Goal: Book appointment/travel/reservation

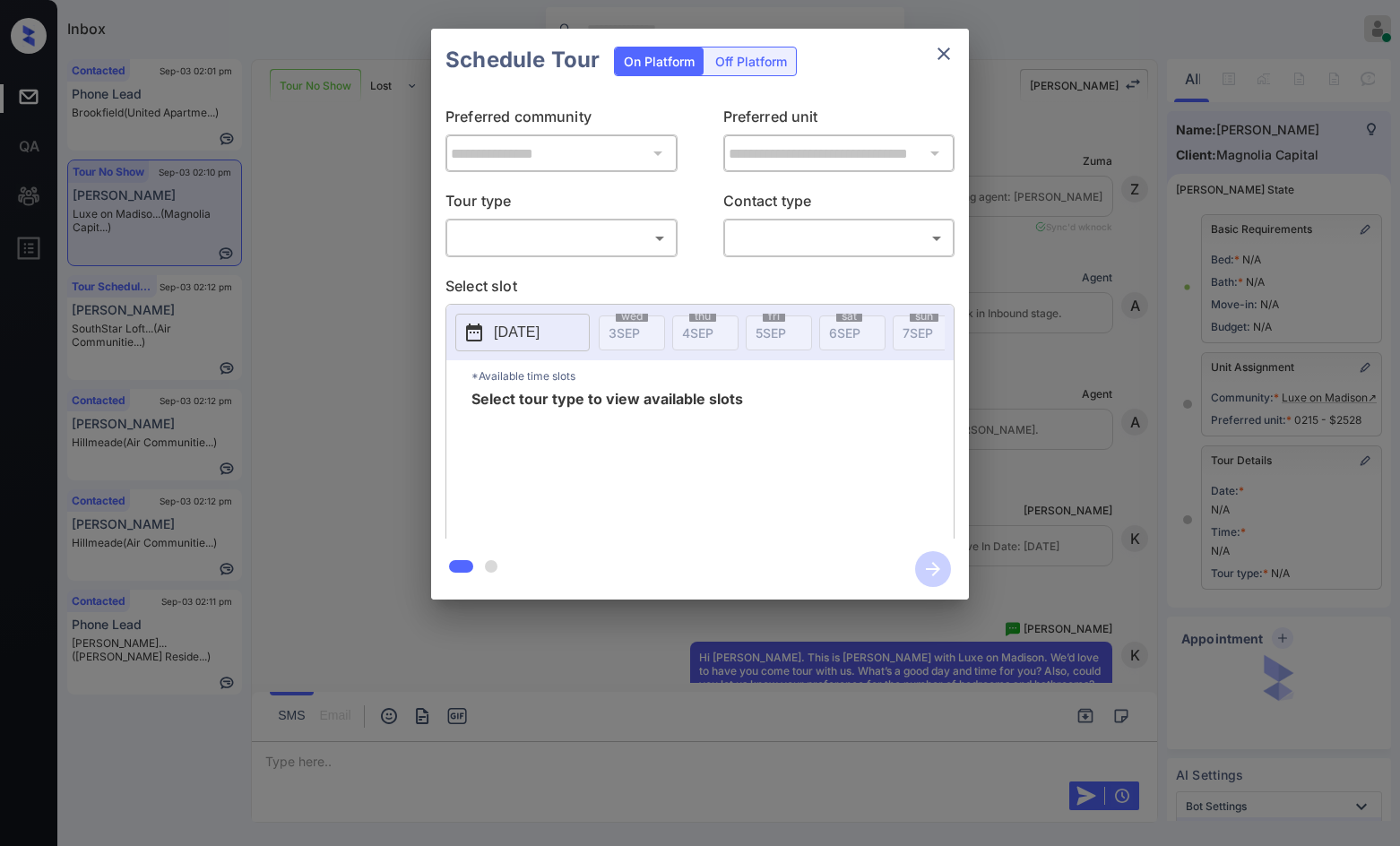
scroll to position [6859, 0]
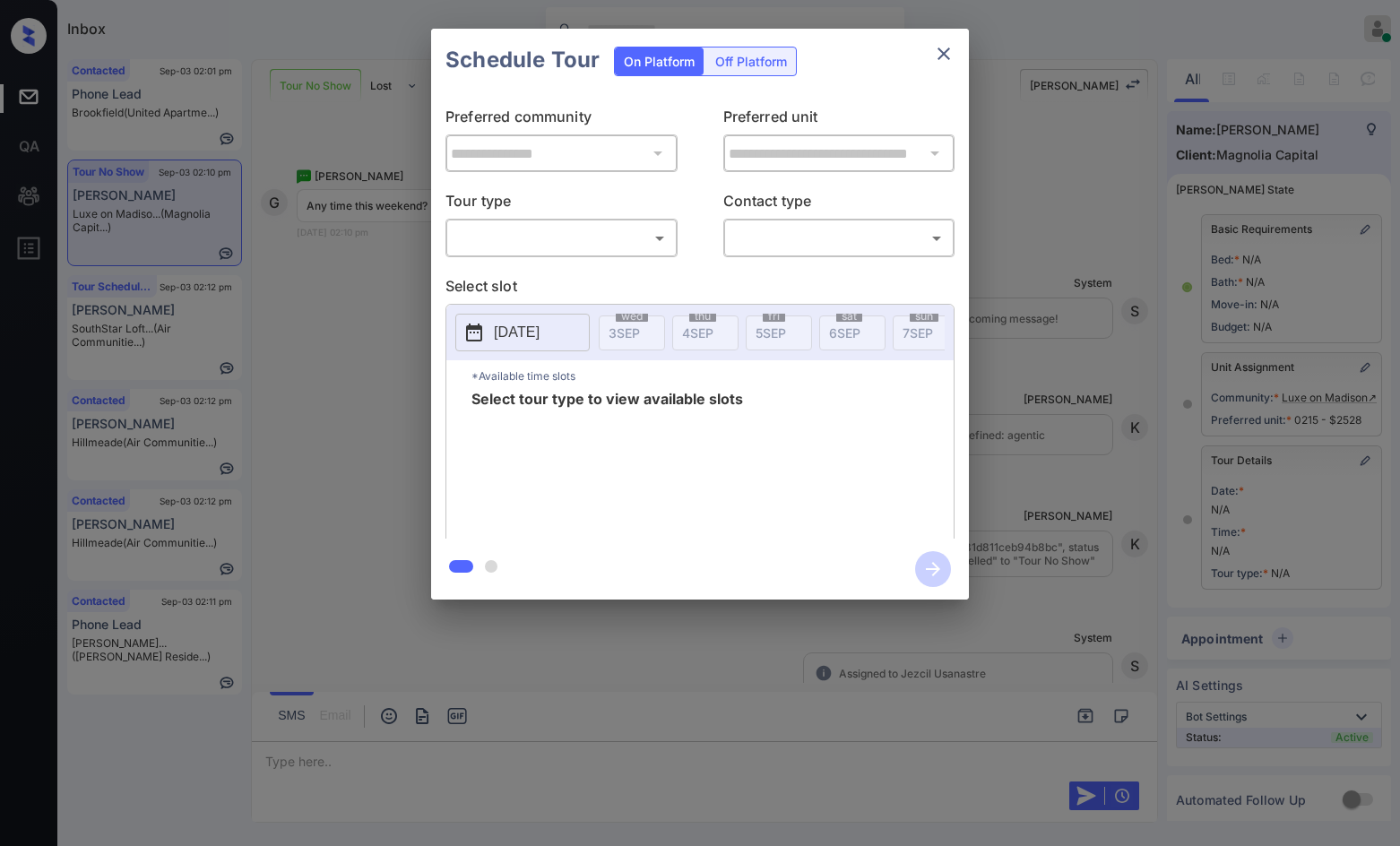
click at [562, 252] on body "Inbox Jezcil Usanastre Online Set yourself offline Set yourself on break Profil…" at bounding box center [700, 423] width 1400 height 846
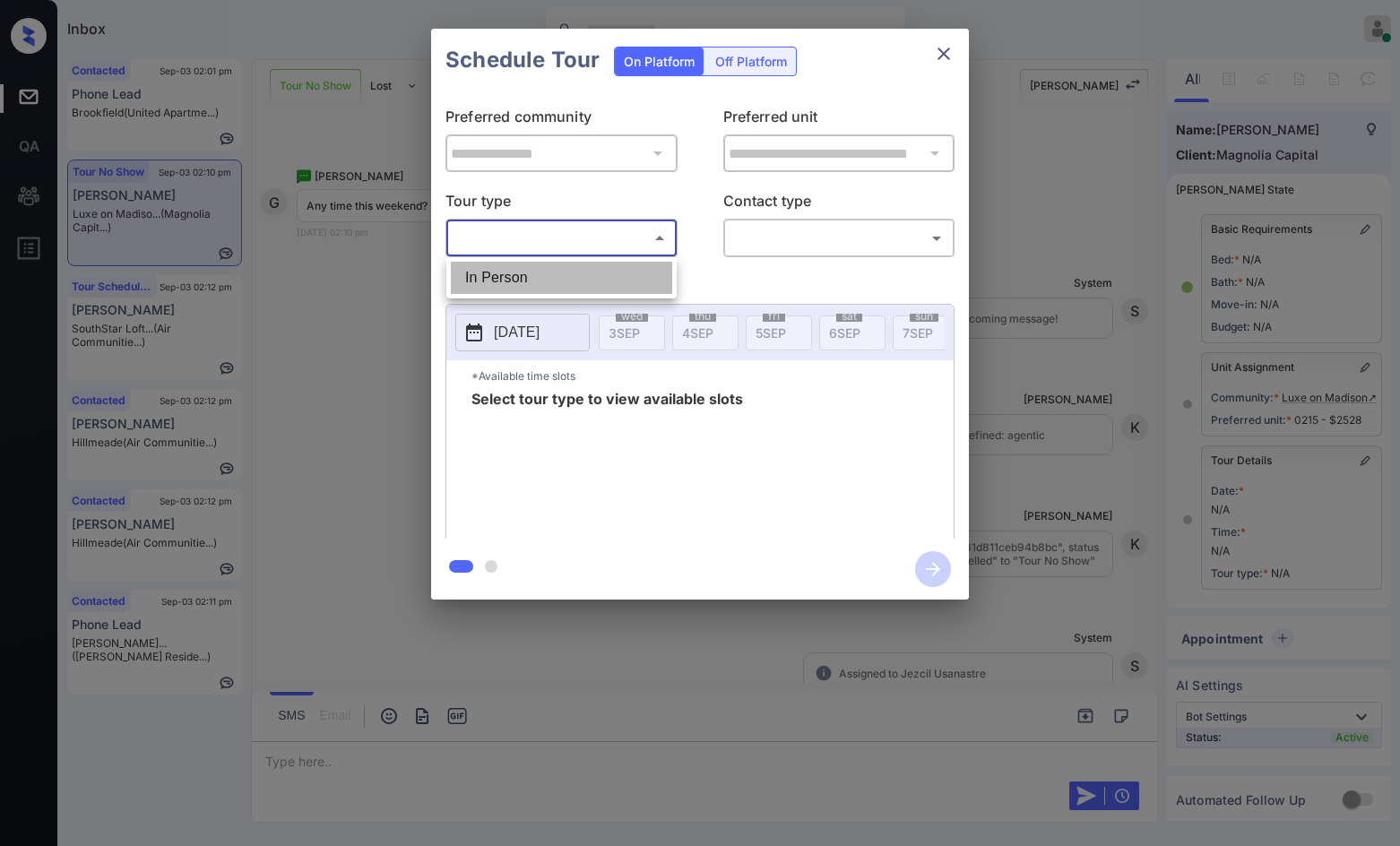
click at [552, 273] on li "In Person" at bounding box center [561, 277] width 221 height 32
type input "********"
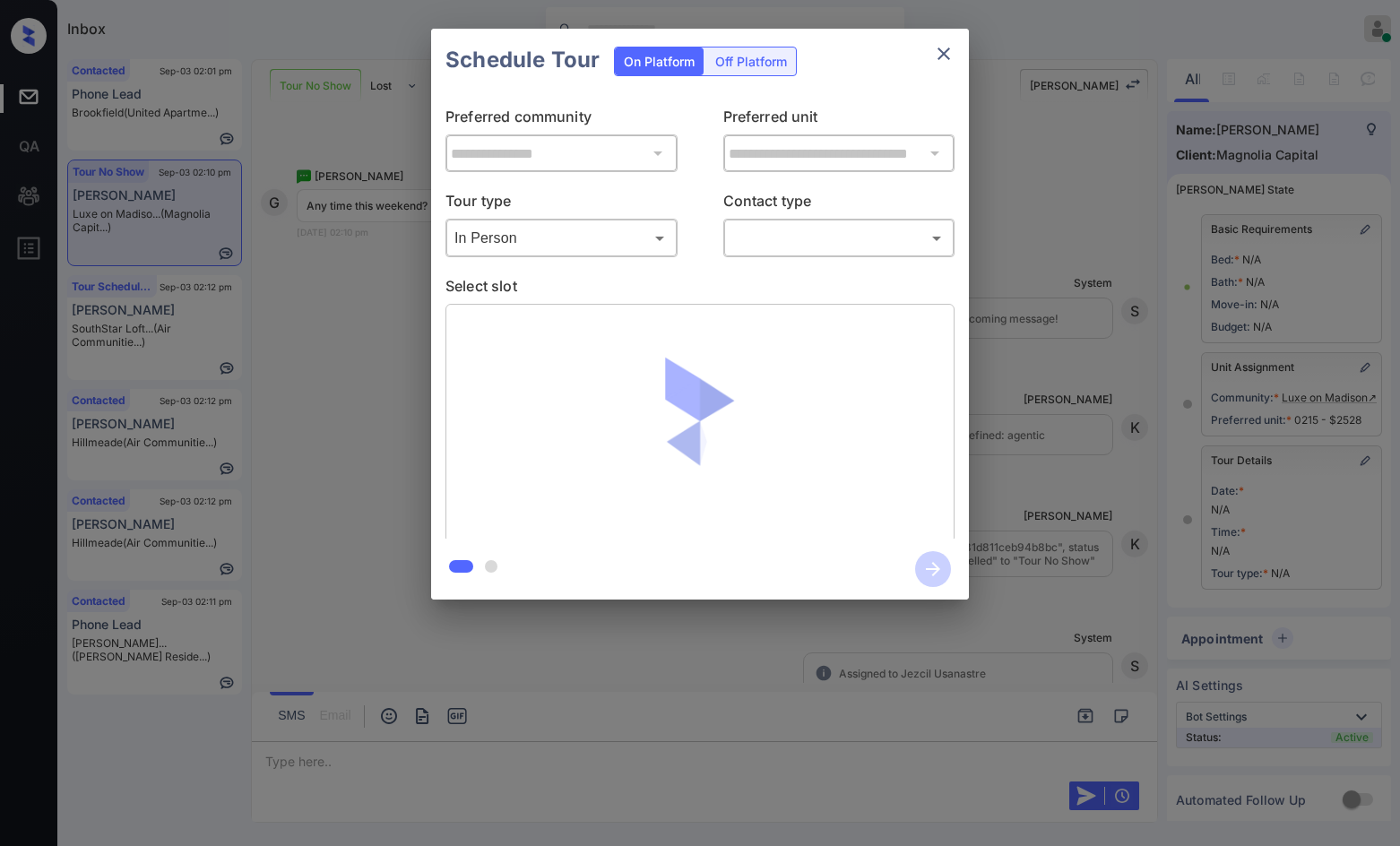
click at [741, 243] on body "Inbox Jezcil Usanastre Online Set yourself offline Set yourself on break Profil…" at bounding box center [700, 423] width 1400 height 846
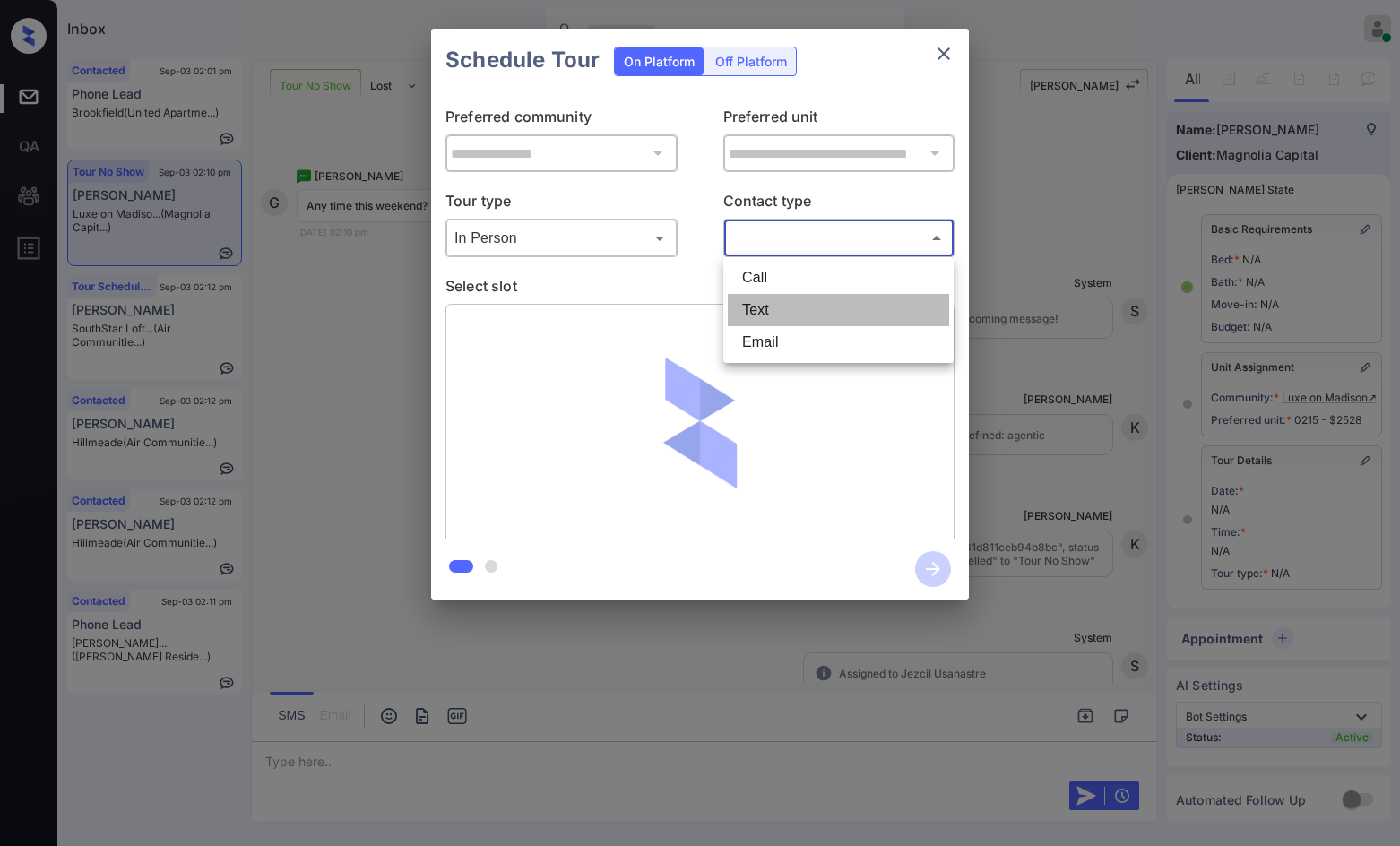
click at [742, 306] on li "Text" at bounding box center [838, 309] width 221 height 32
type input "****"
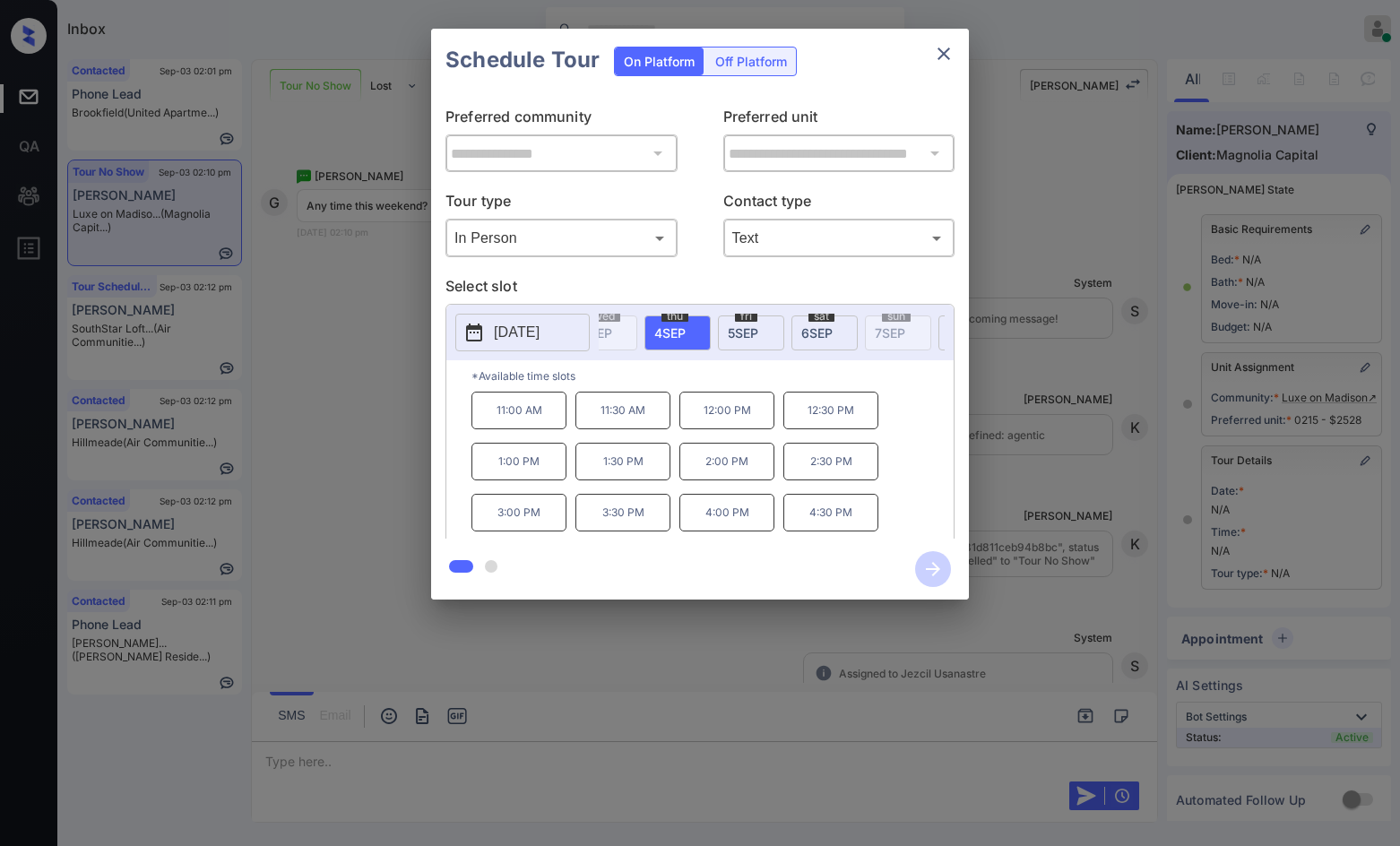
scroll to position [0, 0]
click at [834, 328] on span "[DATE]" at bounding box center [845, 332] width 31 height 16
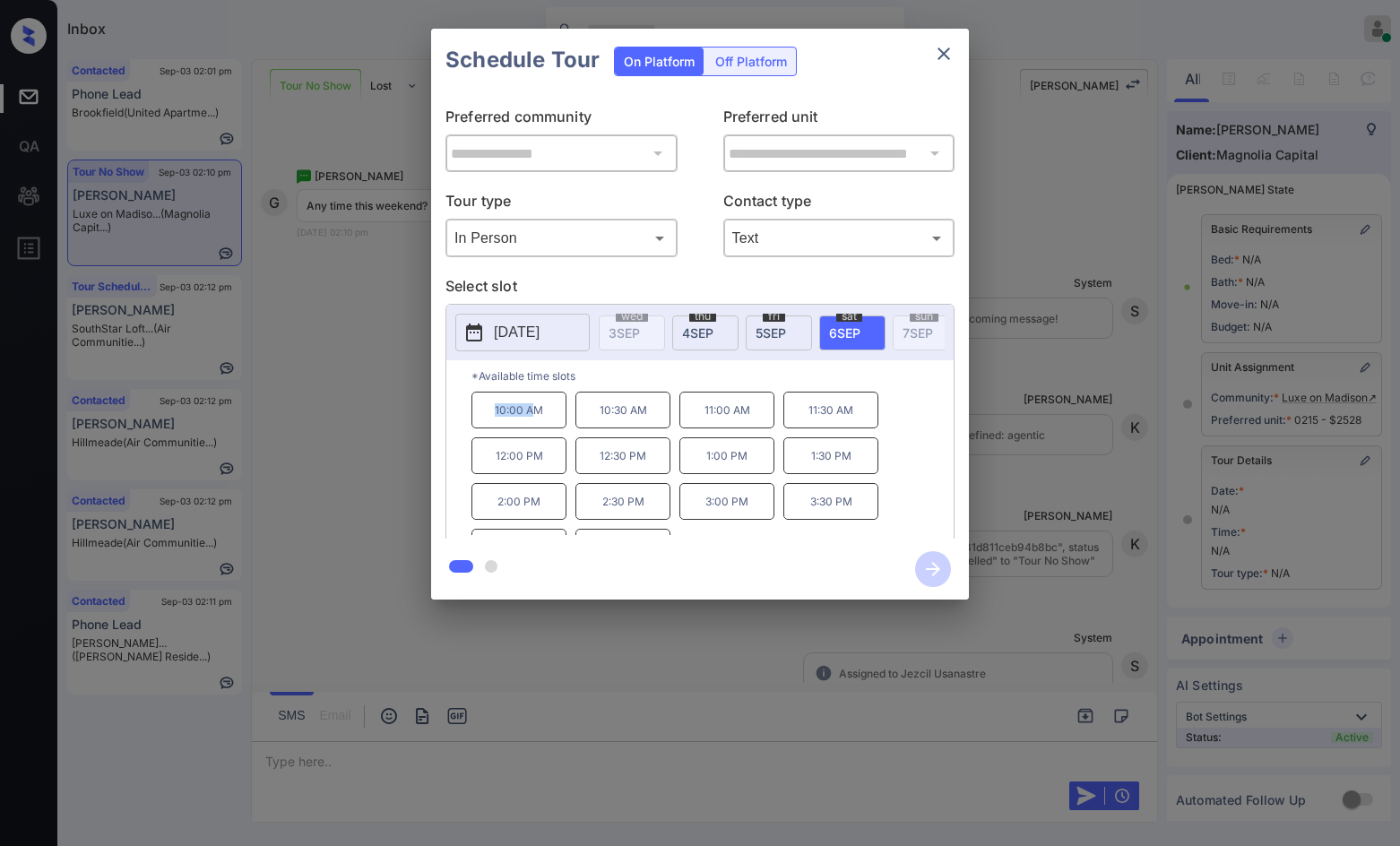
drag, startPoint x: 469, startPoint y: 424, endPoint x: 534, endPoint y: 425, distance: 65.0
click at [534, 426] on div "*Available time slots 10:00 AM 10:30 AM 11:00 AM 11:30 AM 12:00 PM 12:30 PM 1:0…" at bounding box center [700, 452] width 508 height 184
copy p "10:00 A"
drag, startPoint x: 547, startPoint y: 419, endPoint x: 516, endPoint y: 400, distance: 36.4
click at [494, 412] on p "10:00 AM" at bounding box center [520, 410] width 95 height 37
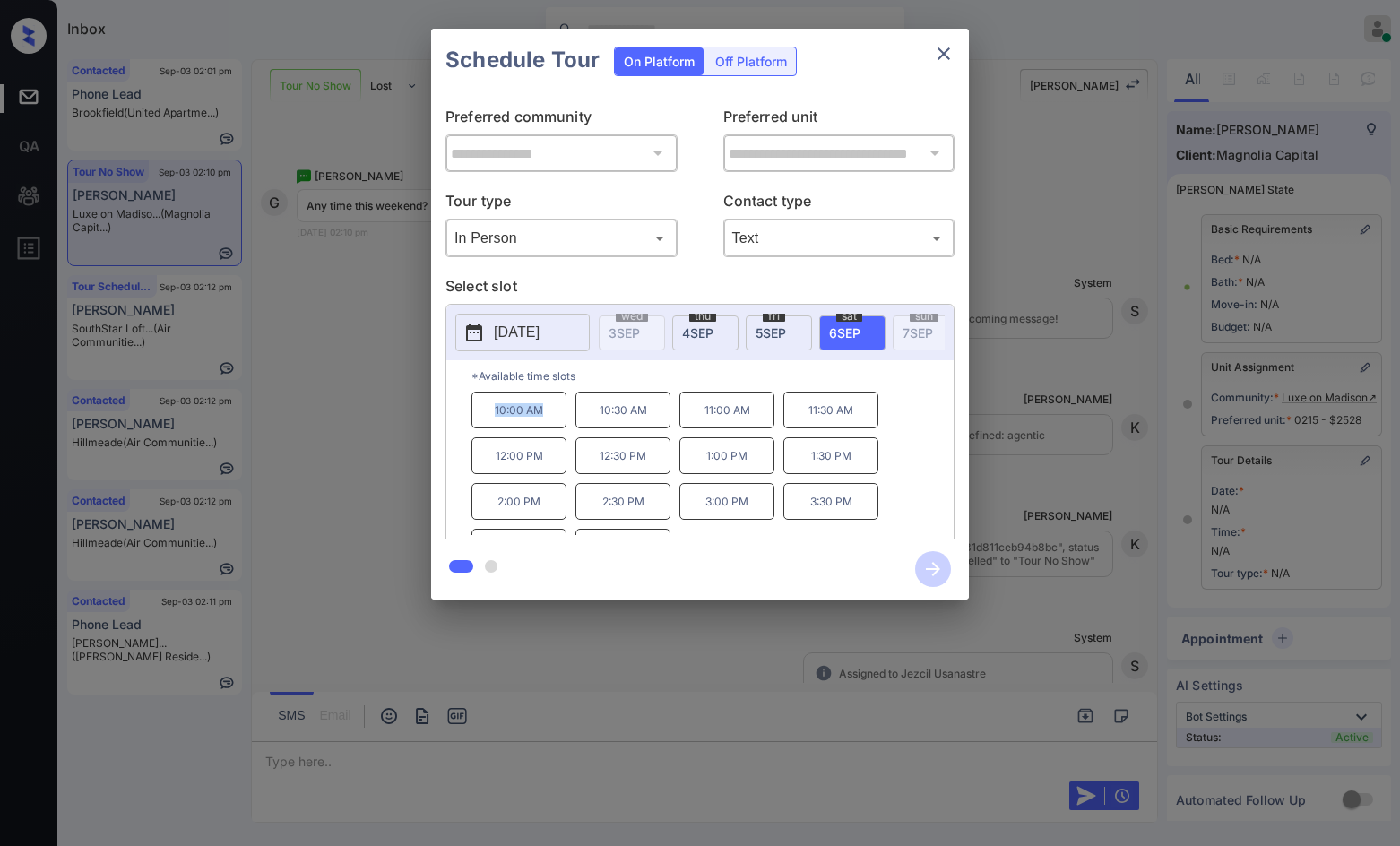
copy p "10:00 AM"
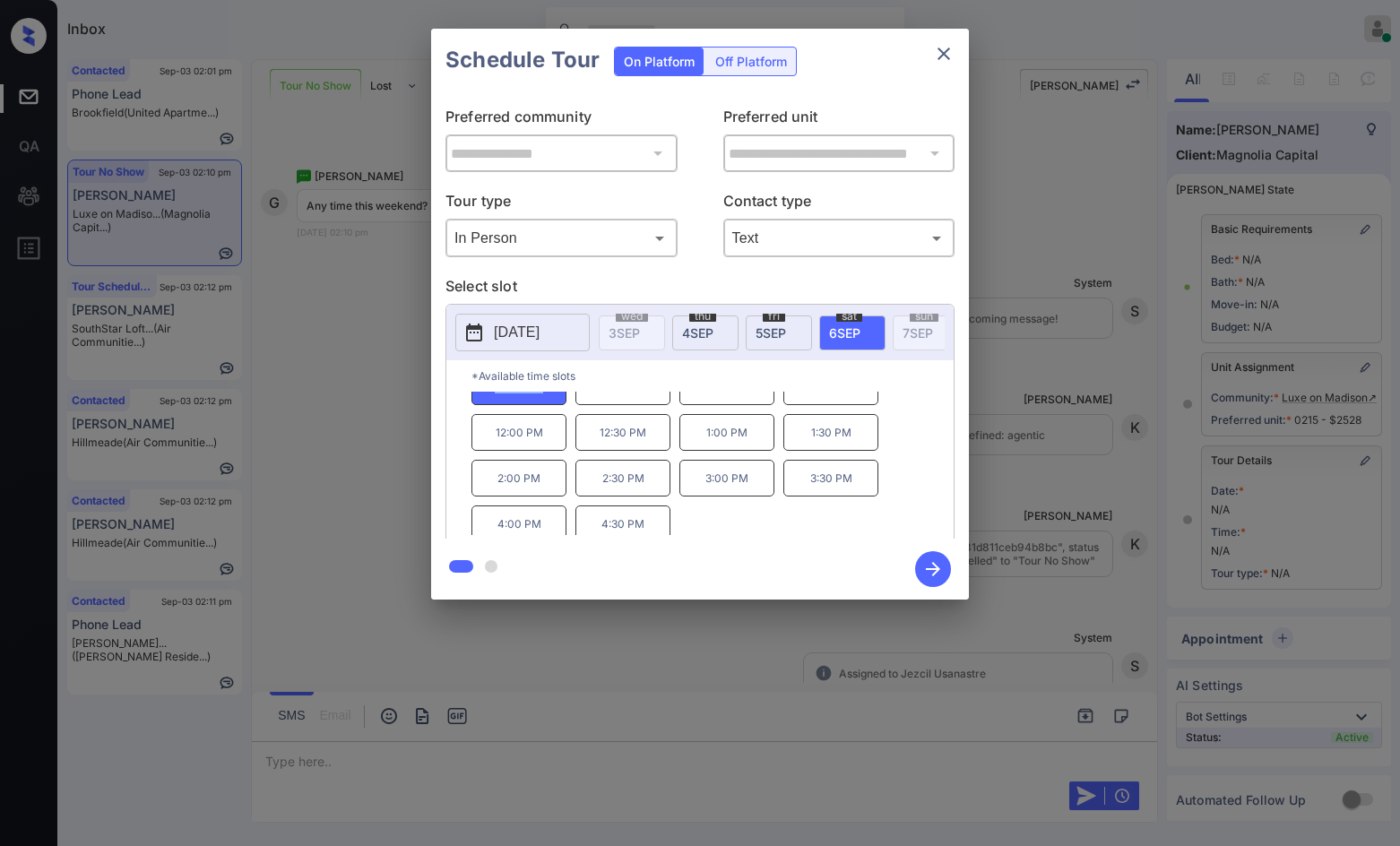
scroll to position [30, 0]
click at [391, 464] on div "**********" at bounding box center [700, 314] width 1400 height 628
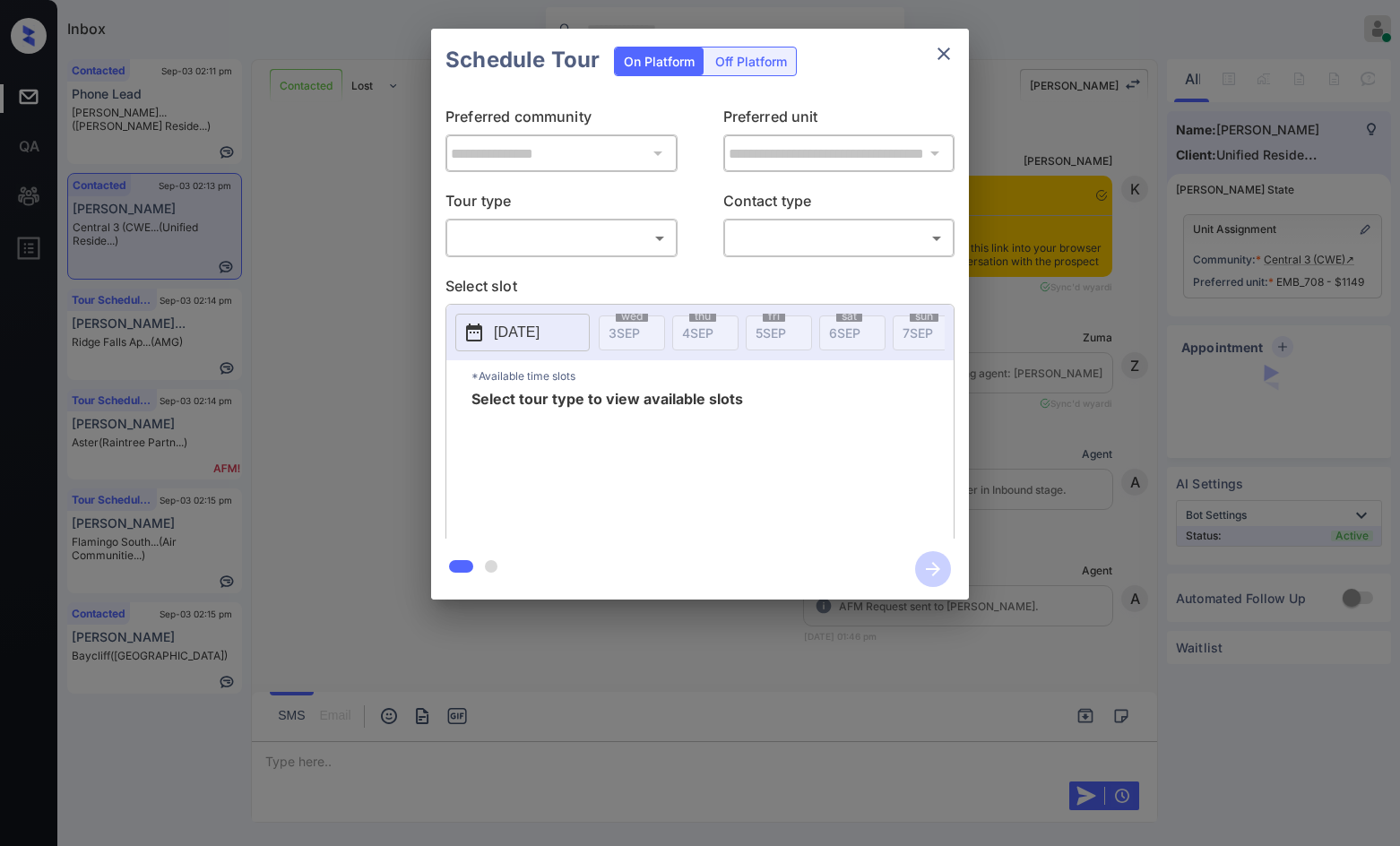
scroll to position [1517, 0]
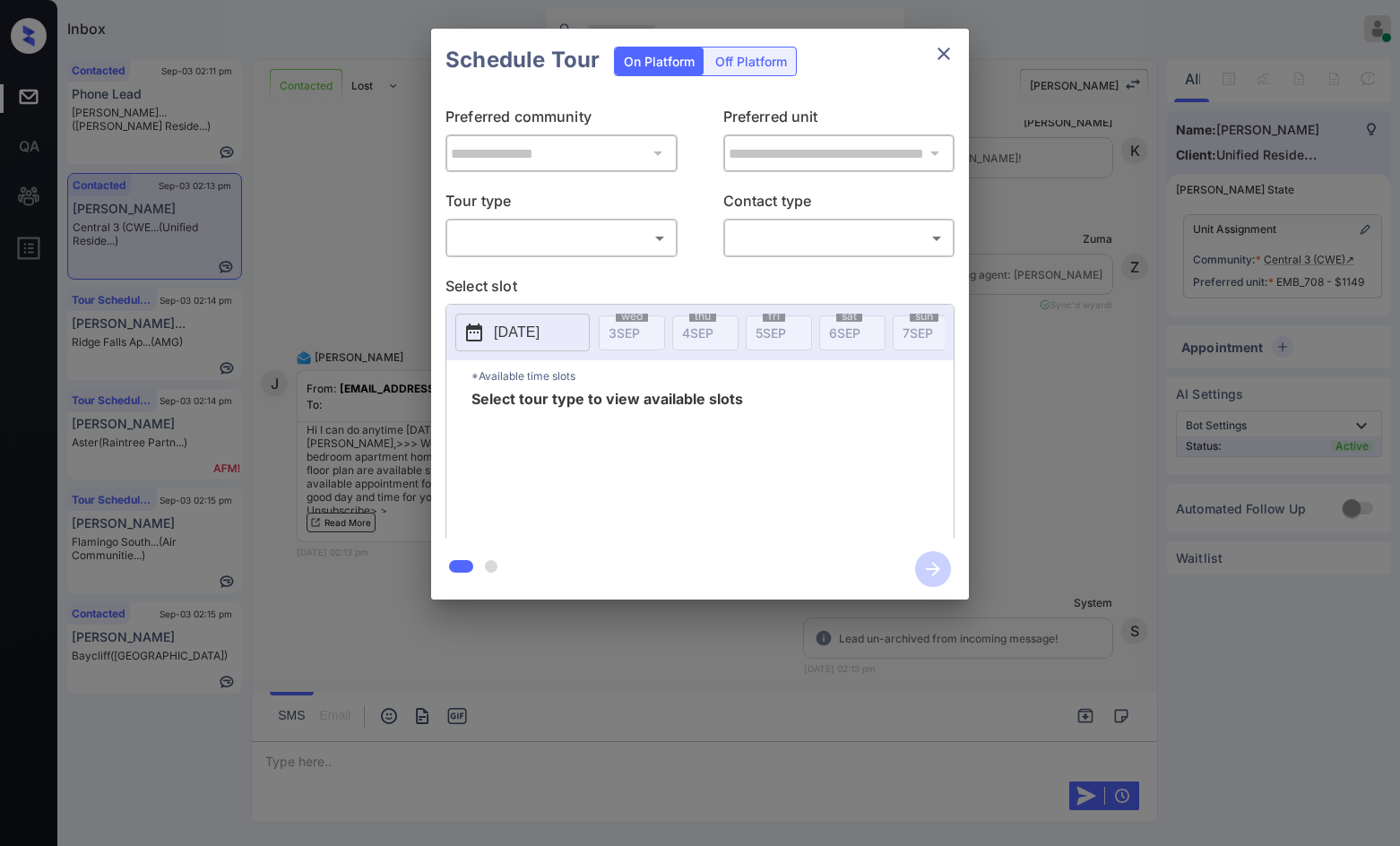
click at [638, 235] on body "Inbox Jezcil Usanastre Online Set yourself offline Set yourself on break Profil…" at bounding box center [700, 423] width 1400 height 846
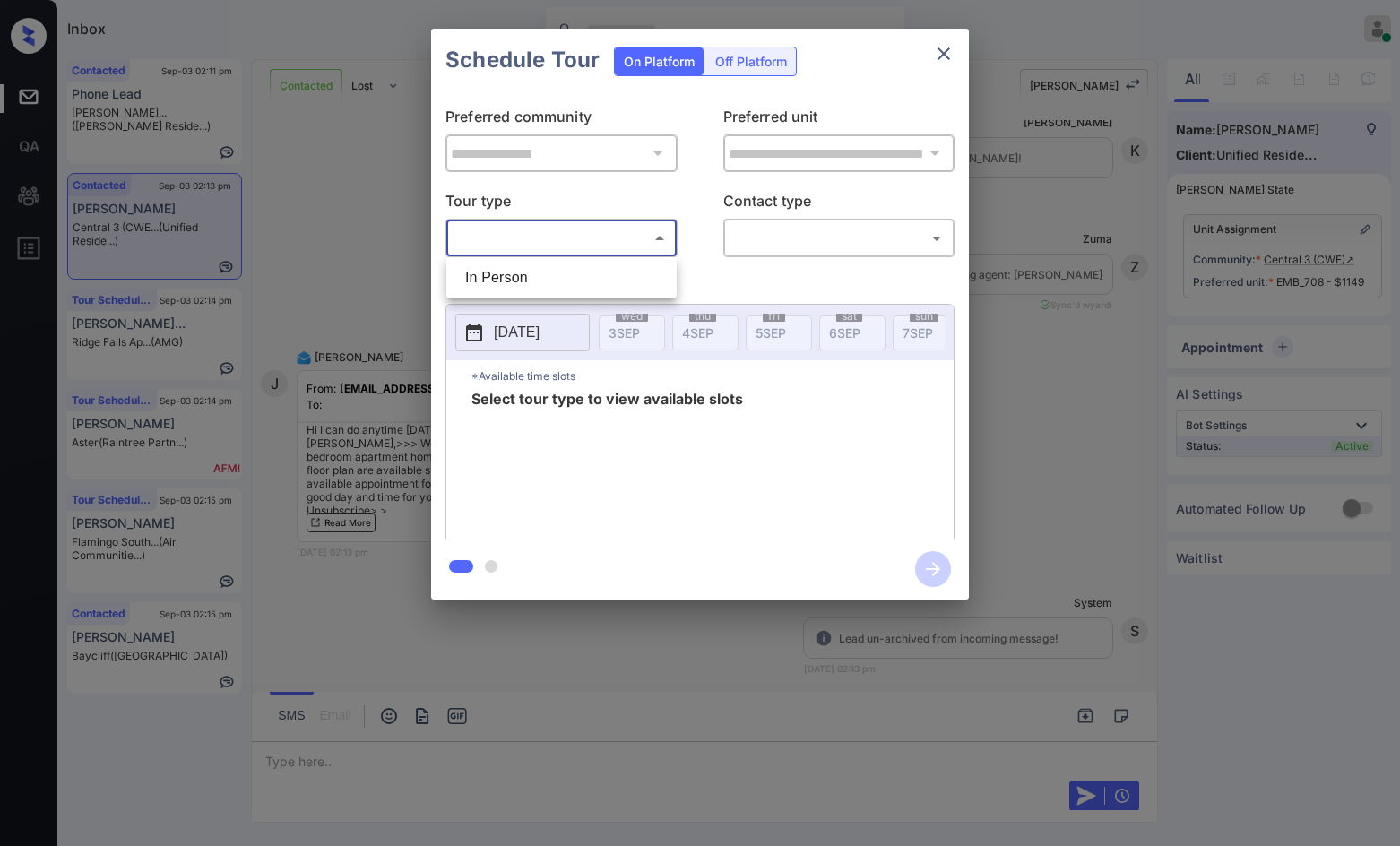
click at [607, 278] on li "In Person" at bounding box center [561, 277] width 221 height 32
type input "********"
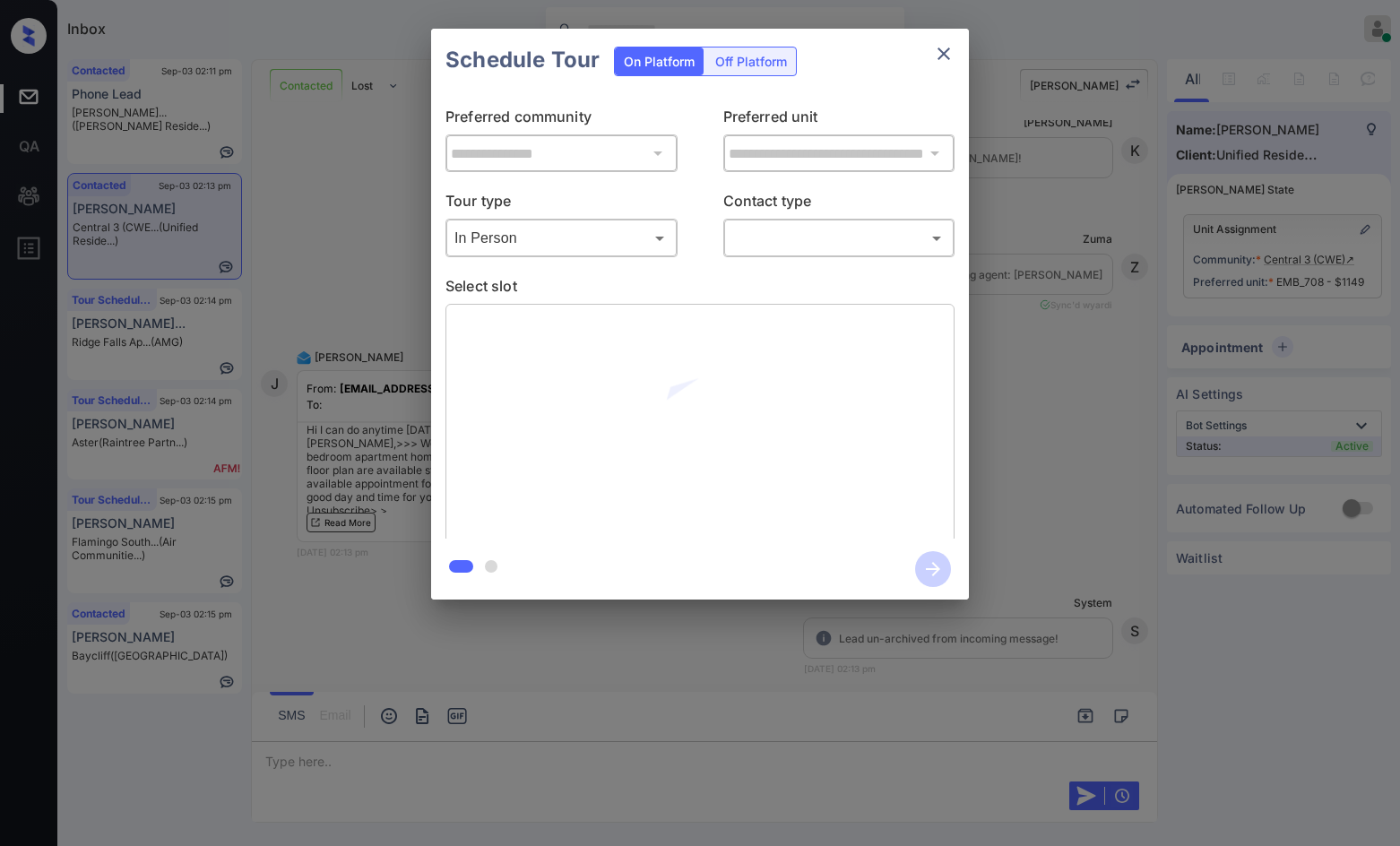
click at [915, 209] on p "Contact type" at bounding box center [839, 204] width 232 height 28
click at [897, 234] on body "Inbox Jezcil Usanastre Online Set yourself offline Set yourself on break Profil…" at bounding box center [700, 423] width 1400 height 846
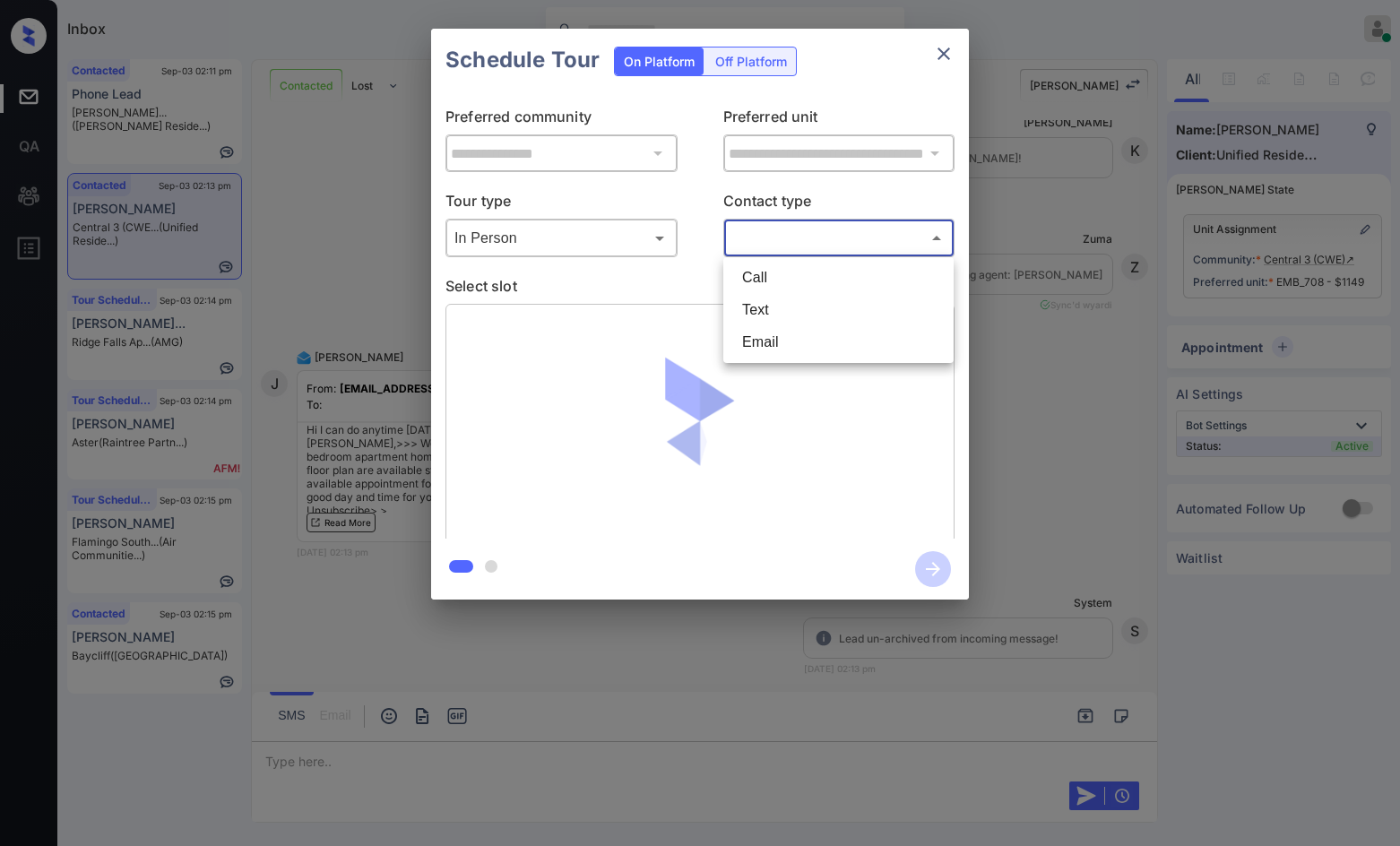
click at [847, 298] on li "Text" at bounding box center [838, 309] width 221 height 32
type input "****"
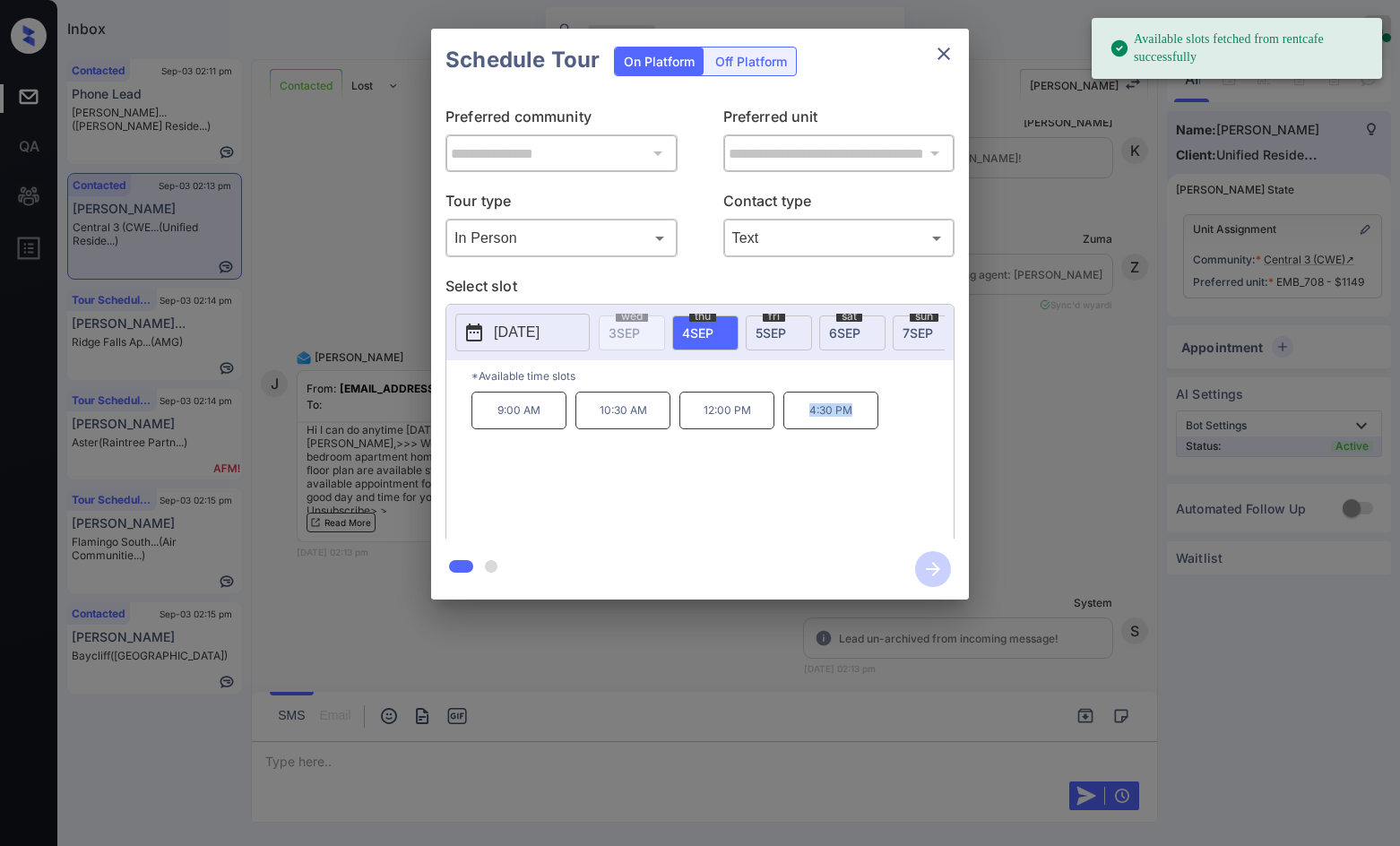
drag, startPoint x: 822, startPoint y: 431, endPoint x: 865, endPoint y: 431, distance: 43.0
click at [865, 429] on p "4:30 PM" at bounding box center [831, 410] width 95 height 38
copy p "4:30 PM"
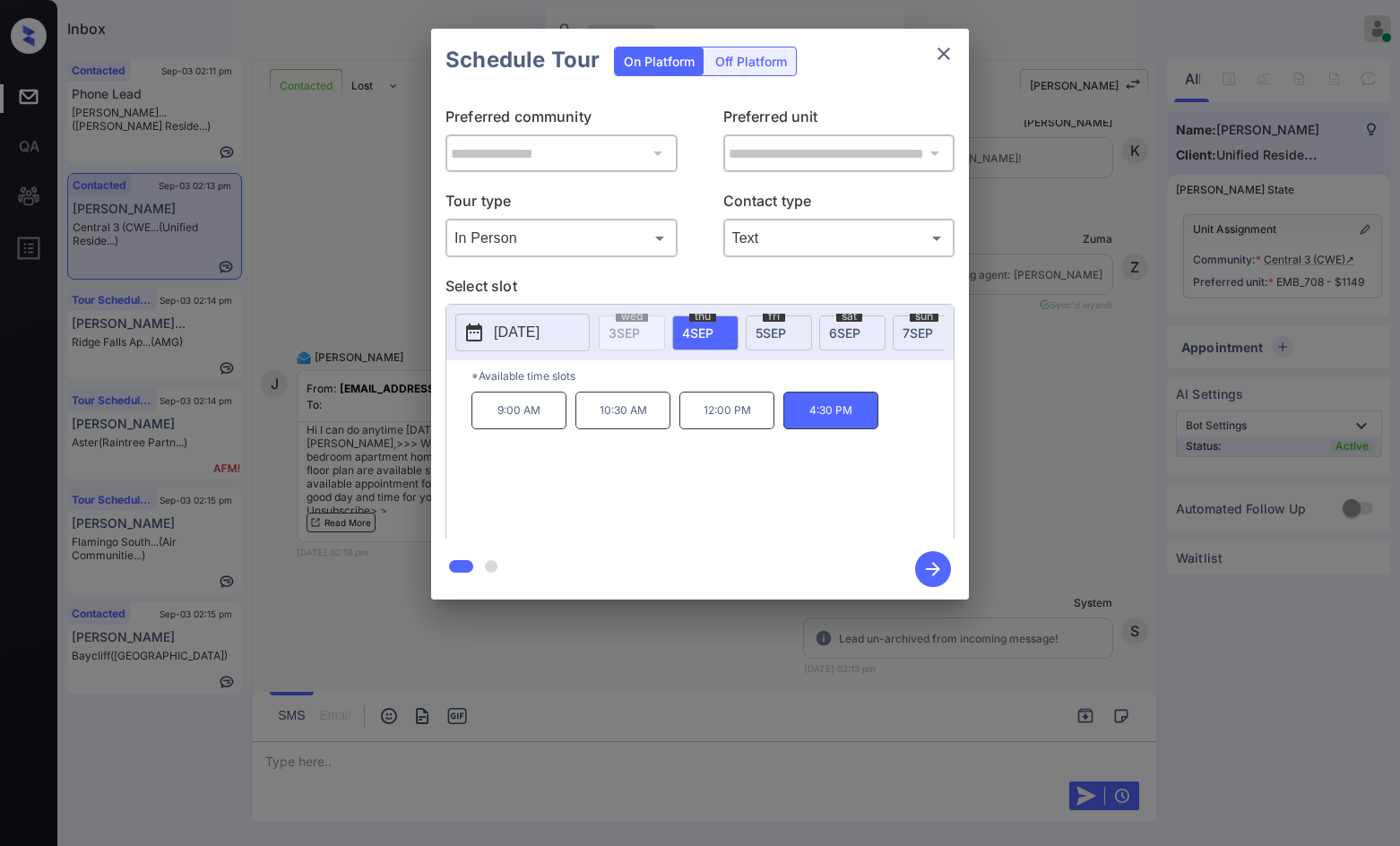
click at [341, 704] on div at bounding box center [700, 423] width 1400 height 846
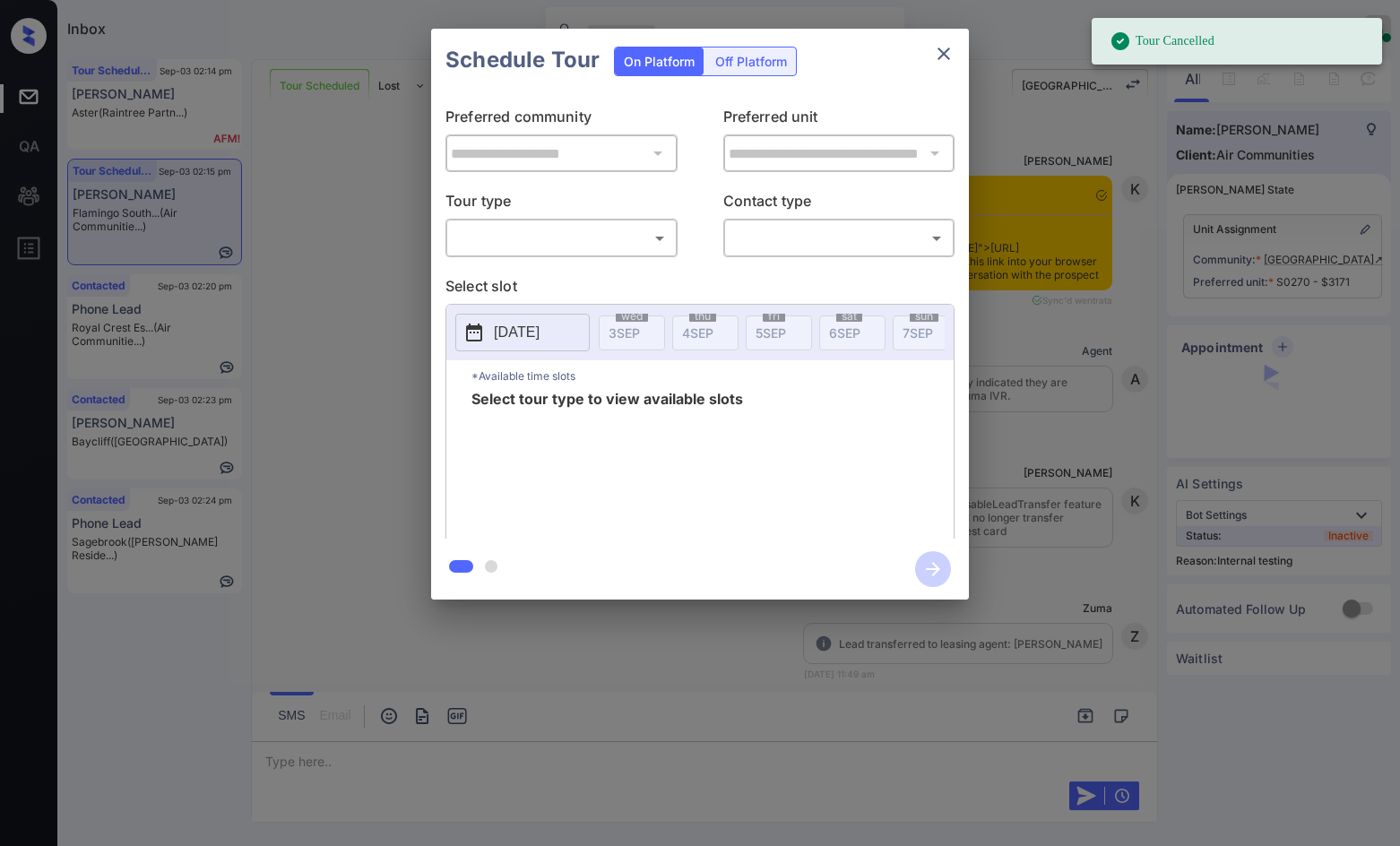
scroll to position [13057, 0]
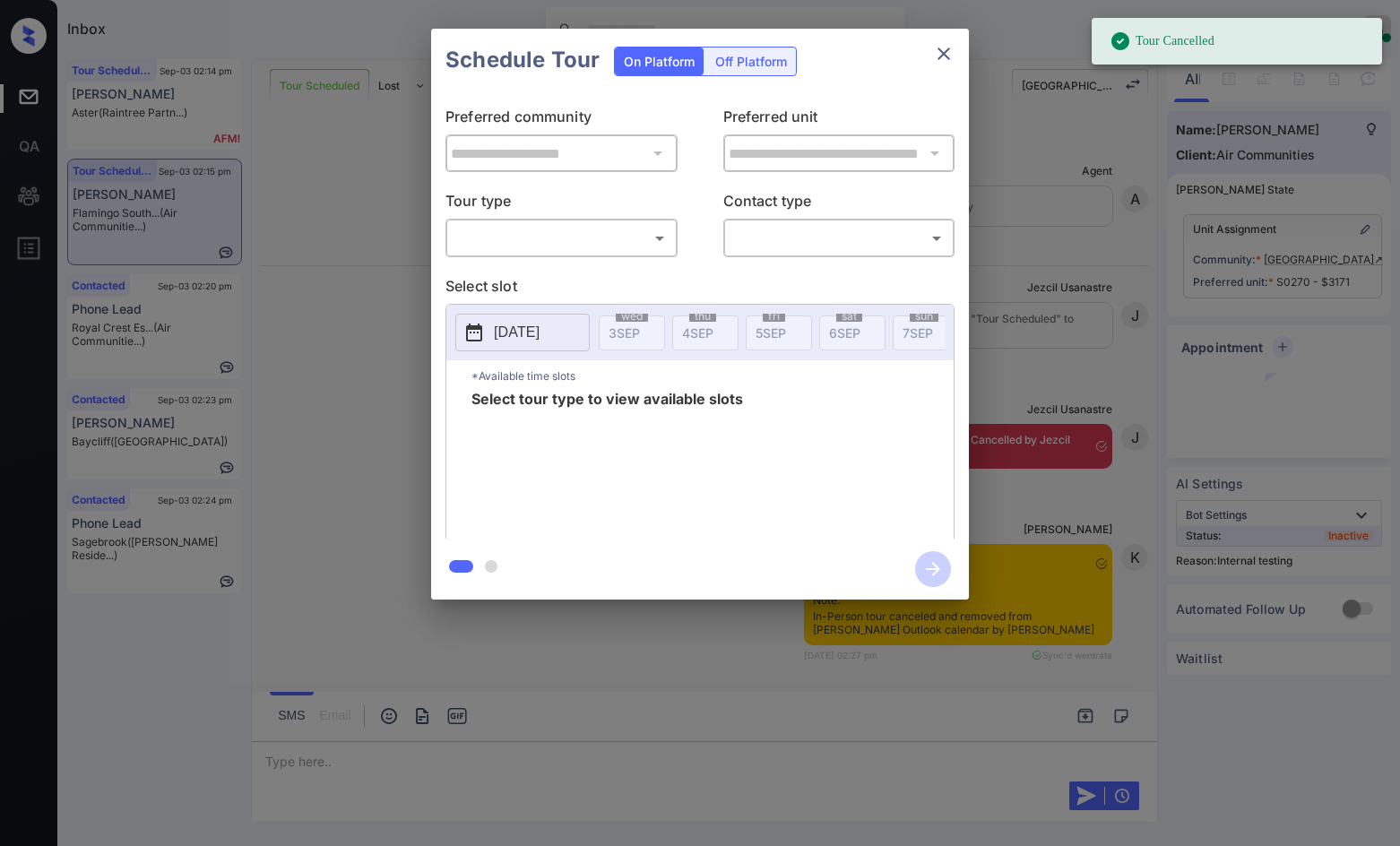
click at [625, 238] on body "Tour Cancelled Inbox Jezcil Usanastre Online Set yourself offline Set yourself …" at bounding box center [700, 423] width 1400 height 846
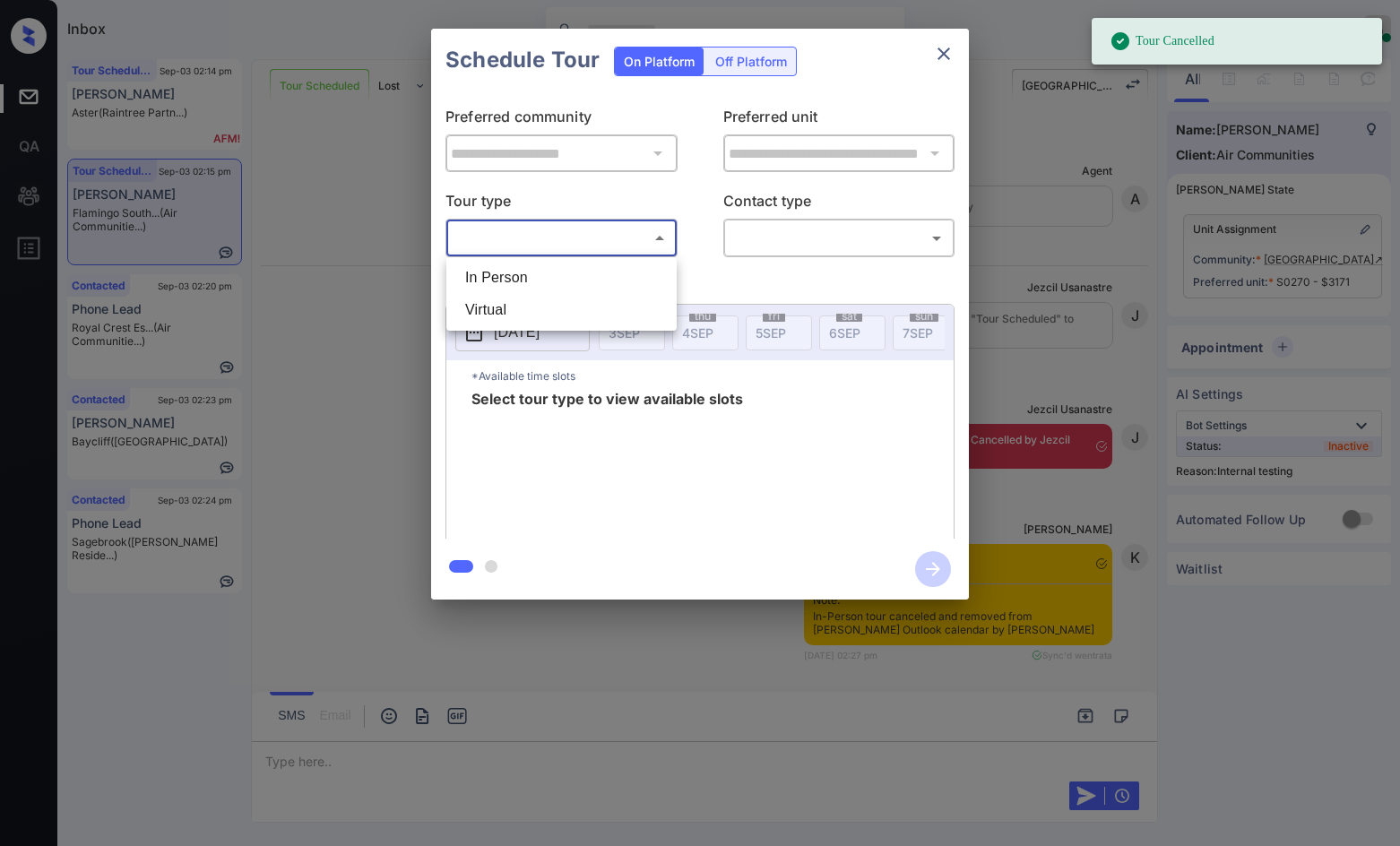
click at [591, 294] on li "Virtual" at bounding box center [561, 309] width 221 height 32
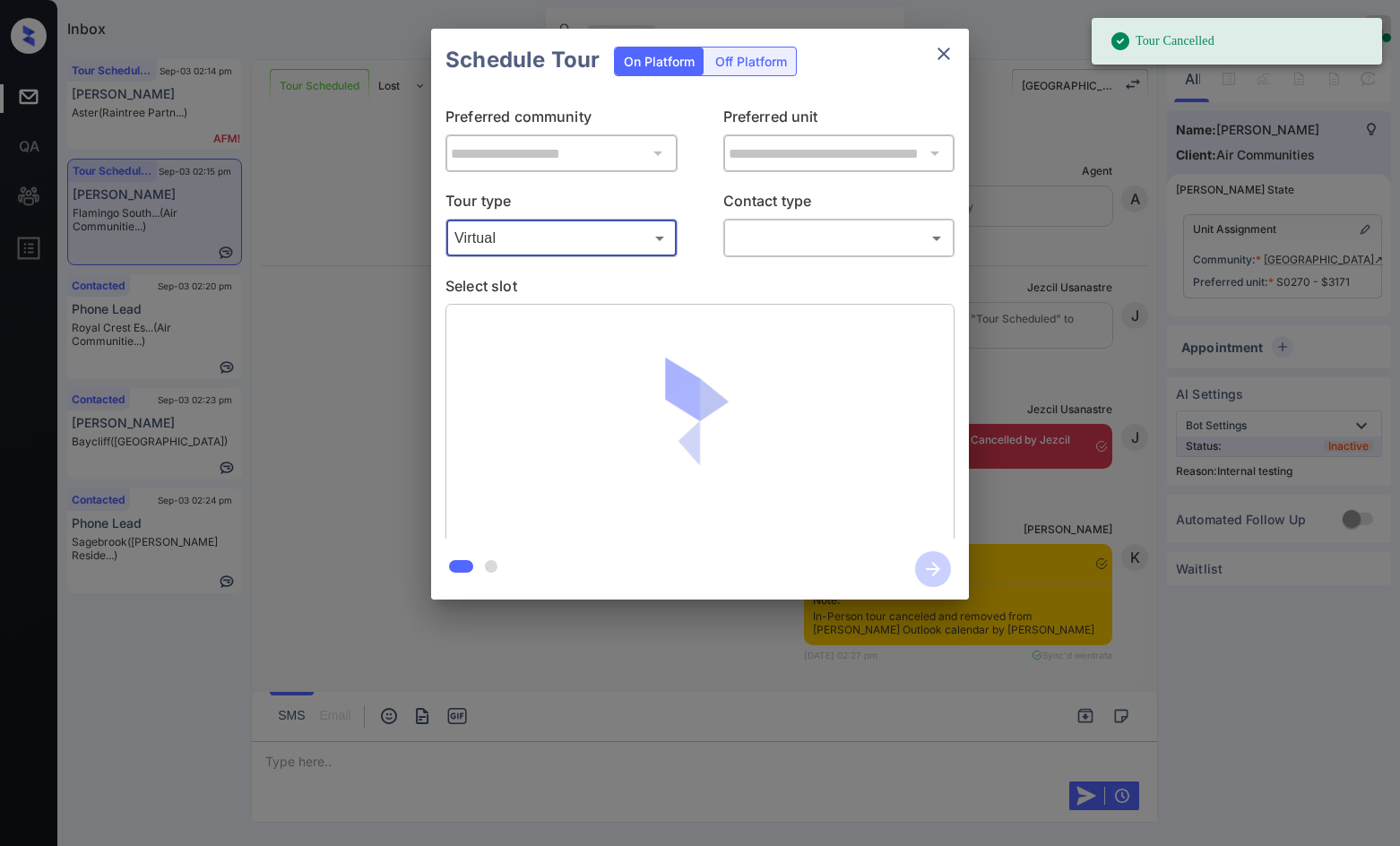
click at [583, 240] on body "Tour Cancelled Inbox Jezcil Usanastre Online Set yourself offline Set yourself …" at bounding box center [700, 423] width 1400 height 846
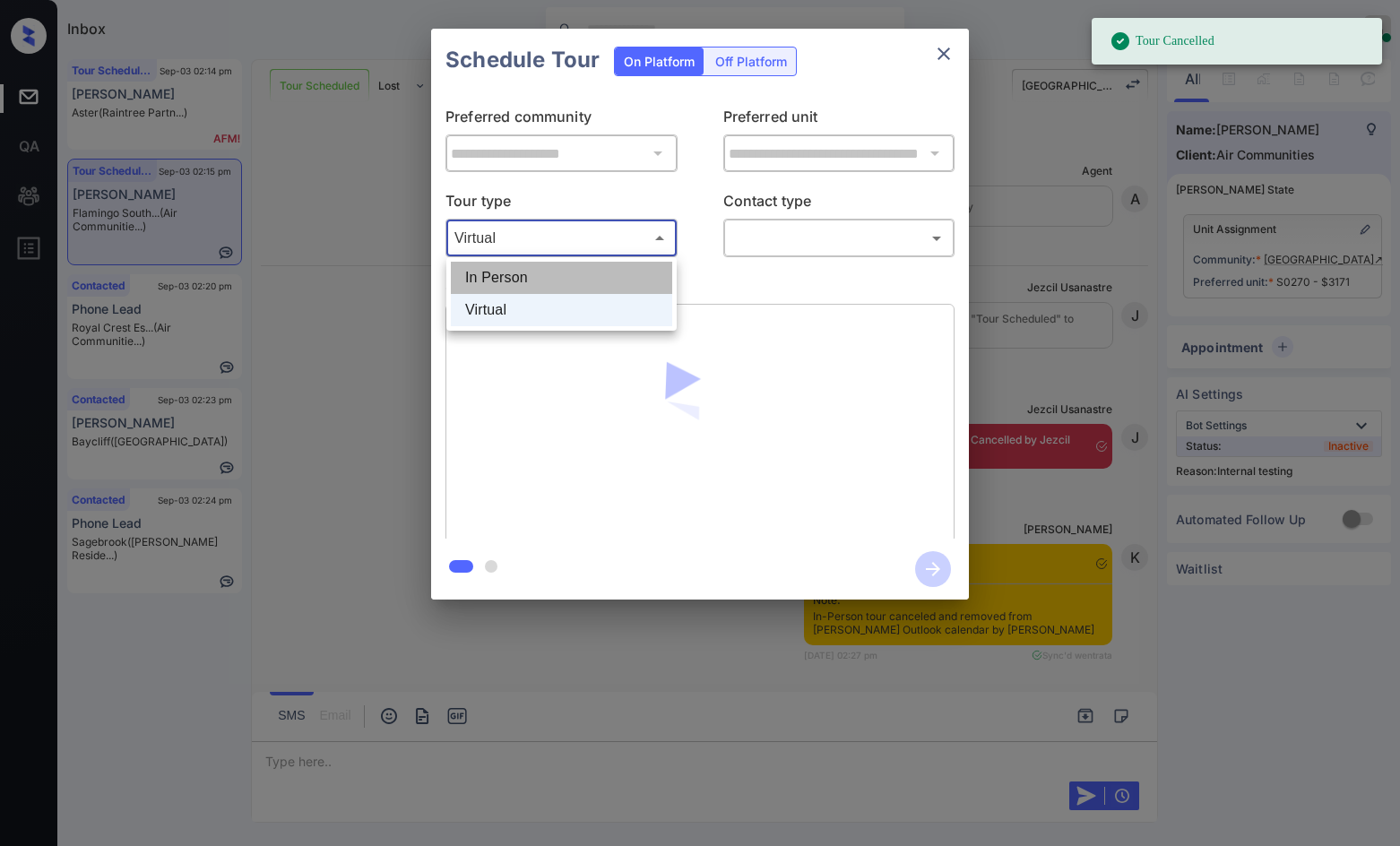
click at [568, 285] on li "In Person" at bounding box center [561, 277] width 221 height 32
type input "********"
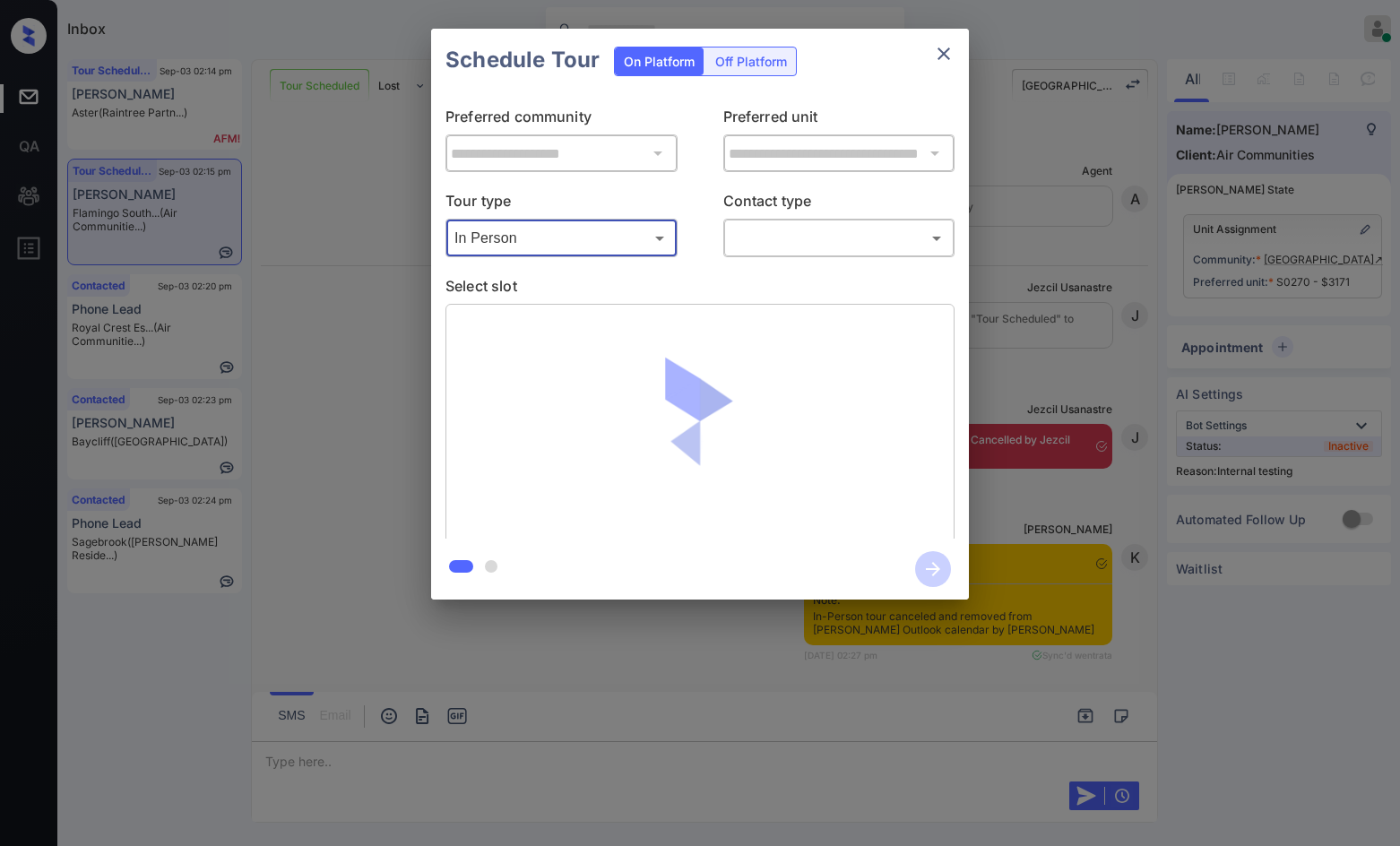
click at [828, 243] on body "Tour Cancelled Inbox Jezcil Usanastre Online Set yourself offline Set yourself …" at bounding box center [700, 423] width 1400 height 846
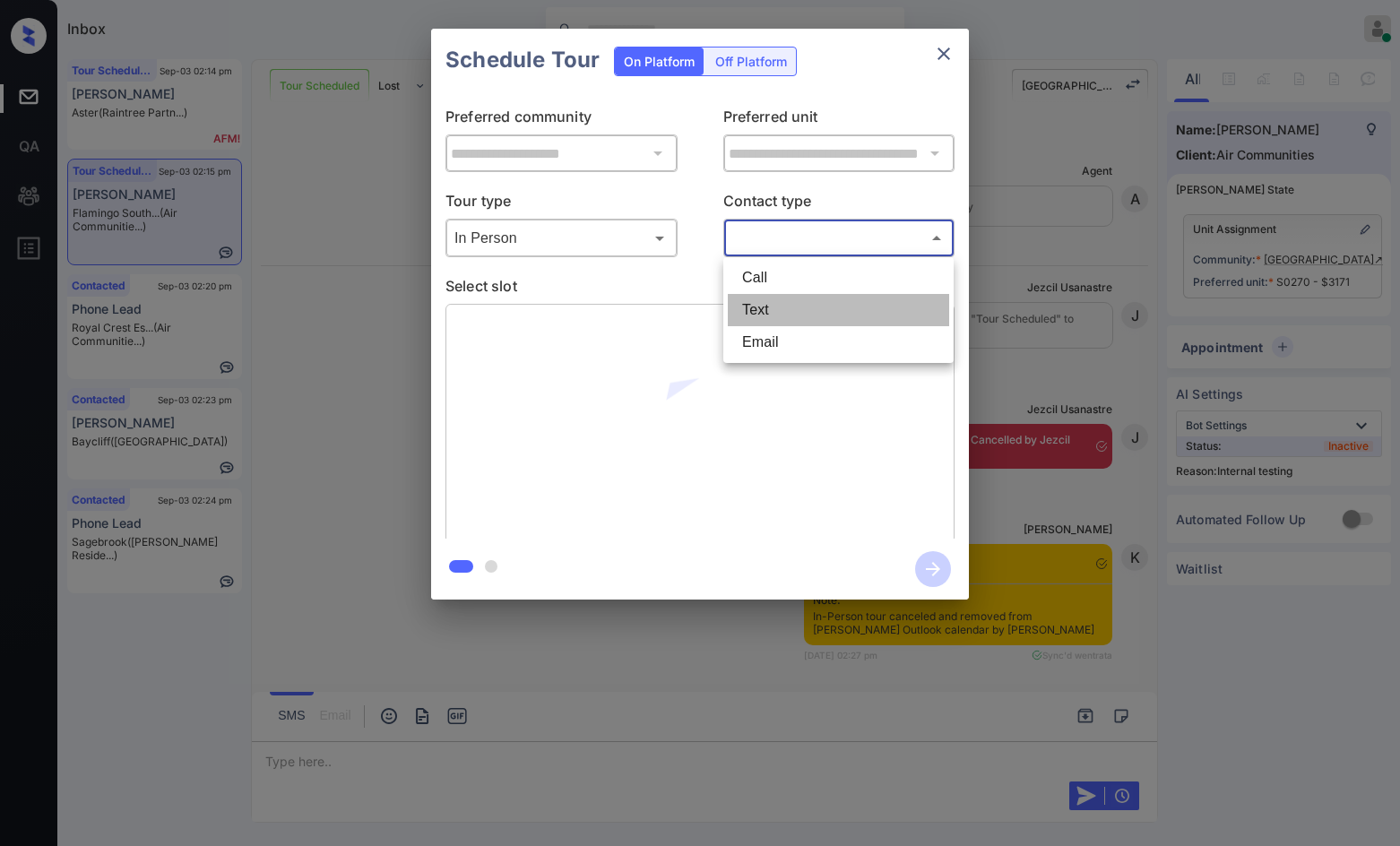
click at [813, 296] on li "Text" at bounding box center [838, 309] width 221 height 32
type input "****"
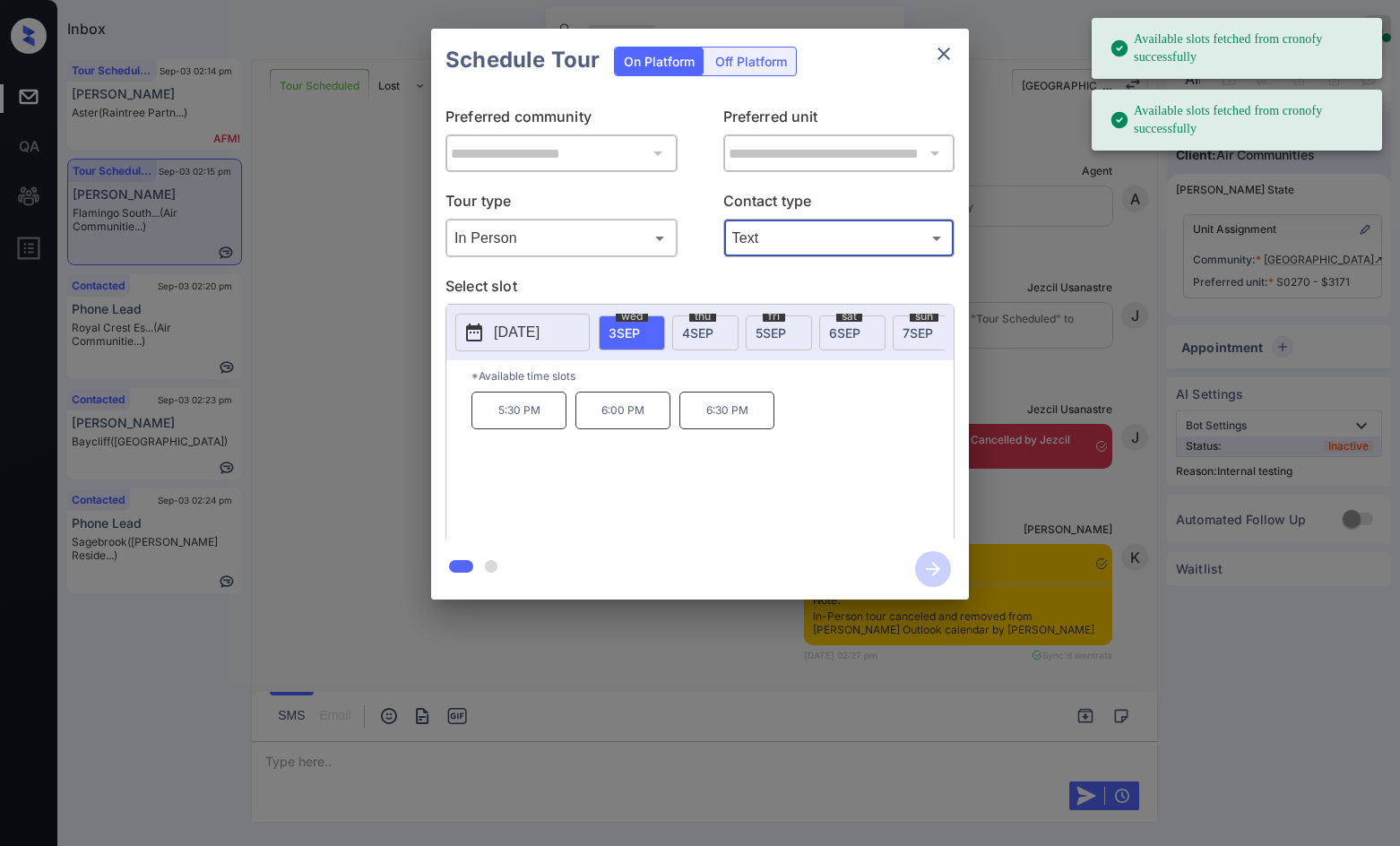
click at [708, 331] on span "4 SEP" at bounding box center [698, 332] width 31 height 16
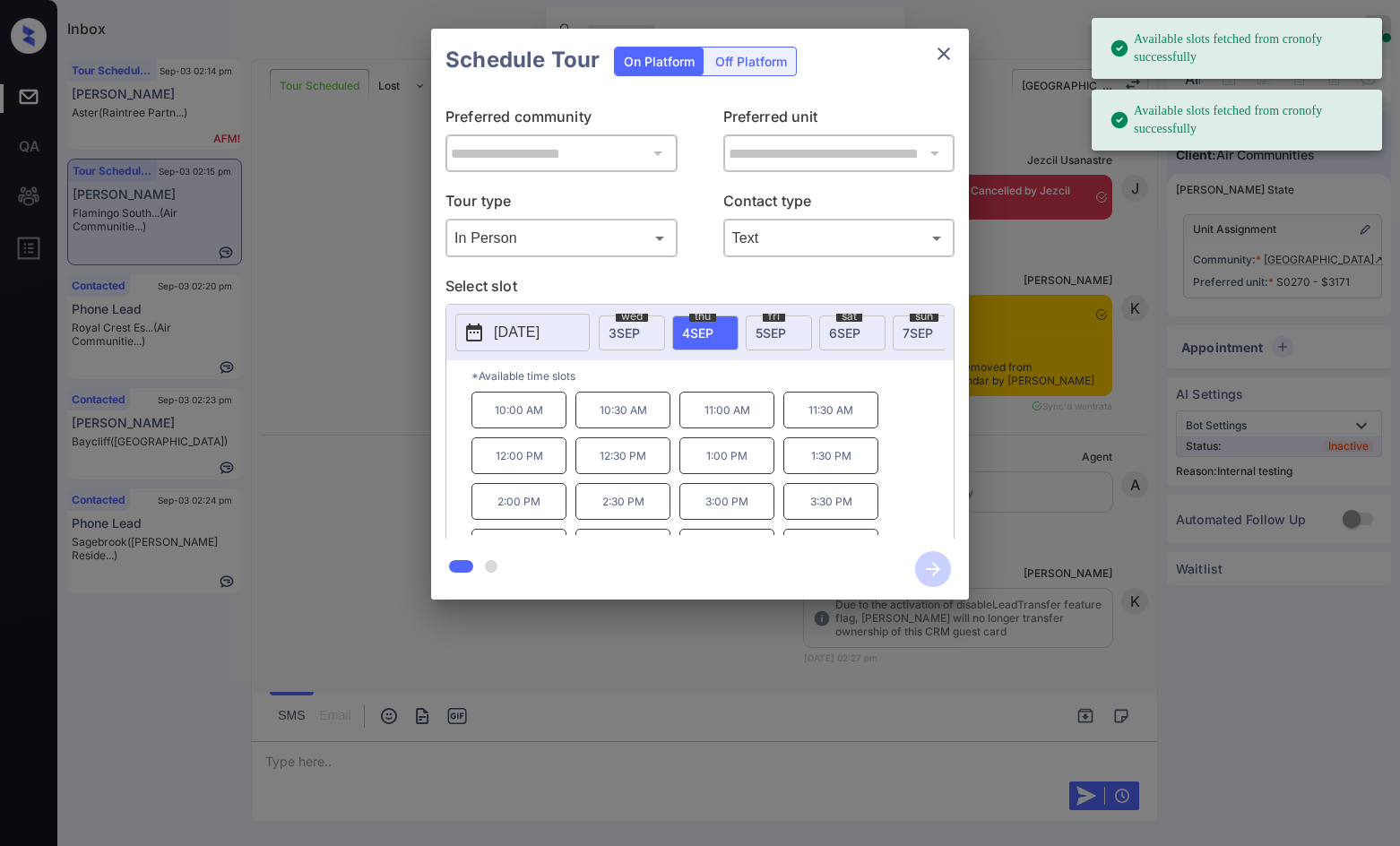
scroll to position [13309, 0]
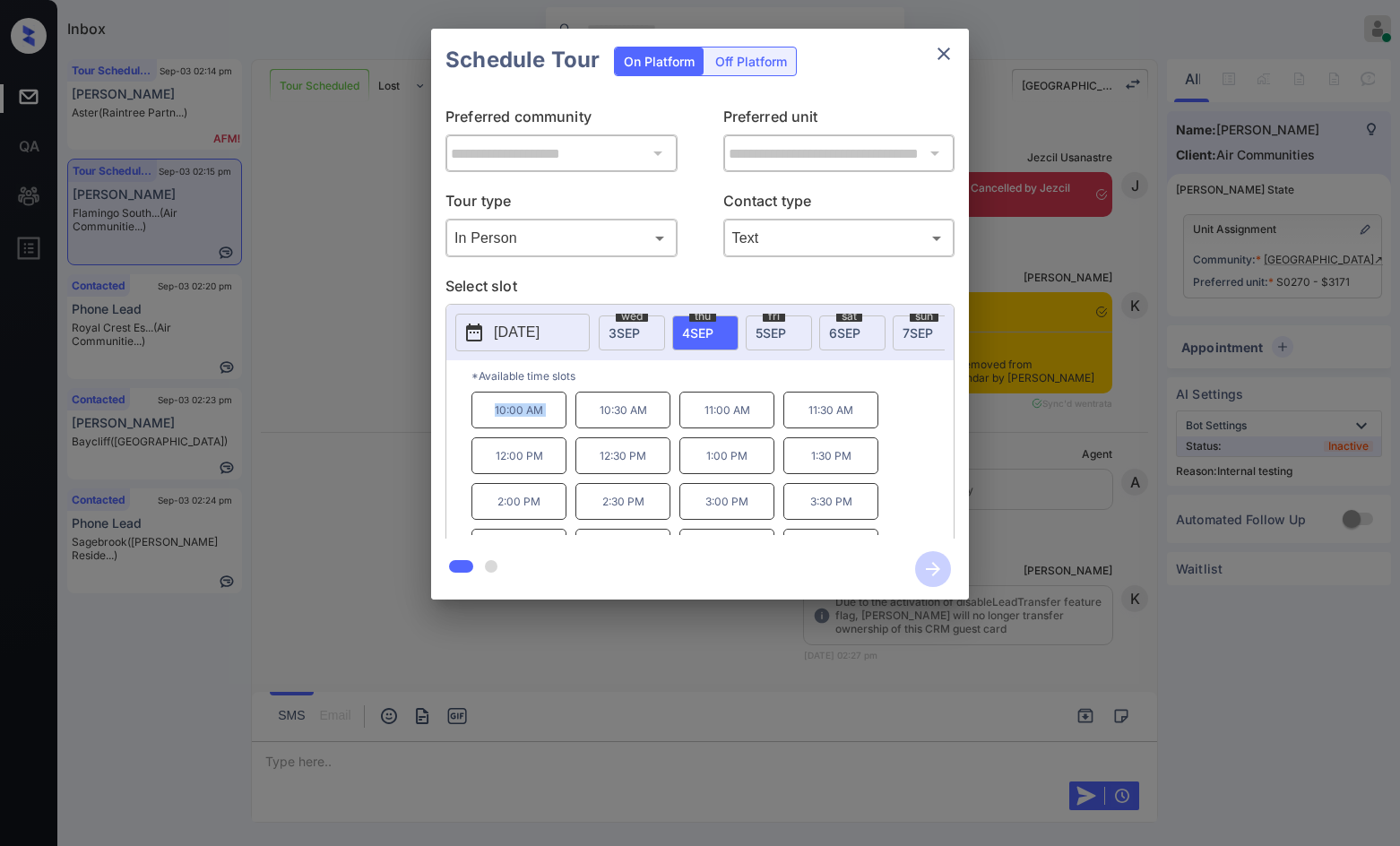
drag, startPoint x: 476, startPoint y: 419, endPoint x: 575, endPoint y: 423, distance: 99.1
click at [575, 423] on div "10:00 AM 10:30 AM 11:00 AM 11:30 AM 12:00 PM 12:30 PM 1:00 PM 1:30 PM 2:00 PM 2…" at bounding box center [712, 463] width 482 height 143
copy p "10:00 AM"
drag, startPoint x: 599, startPoint y: 526, endPoint x: 653, endPoint y: 526, distance: 54.0
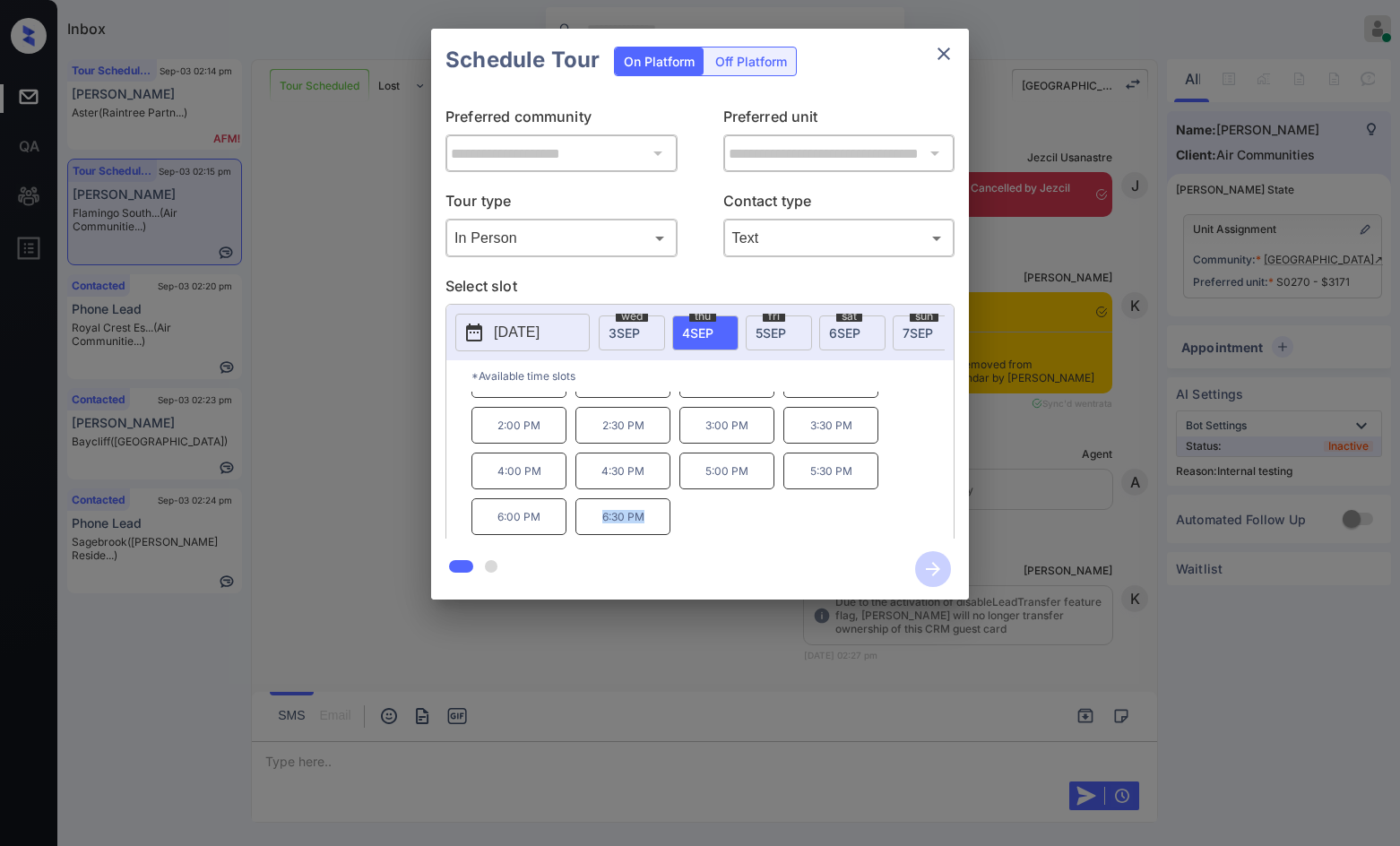
click at [653, 526] on p "6:30 PM" at bounding box center [623, 517] width 95 height 37
copy p "6:30 PM"
click at [240, 299] on div "**********" at bounding box center [700, 314] width 1400 height 628
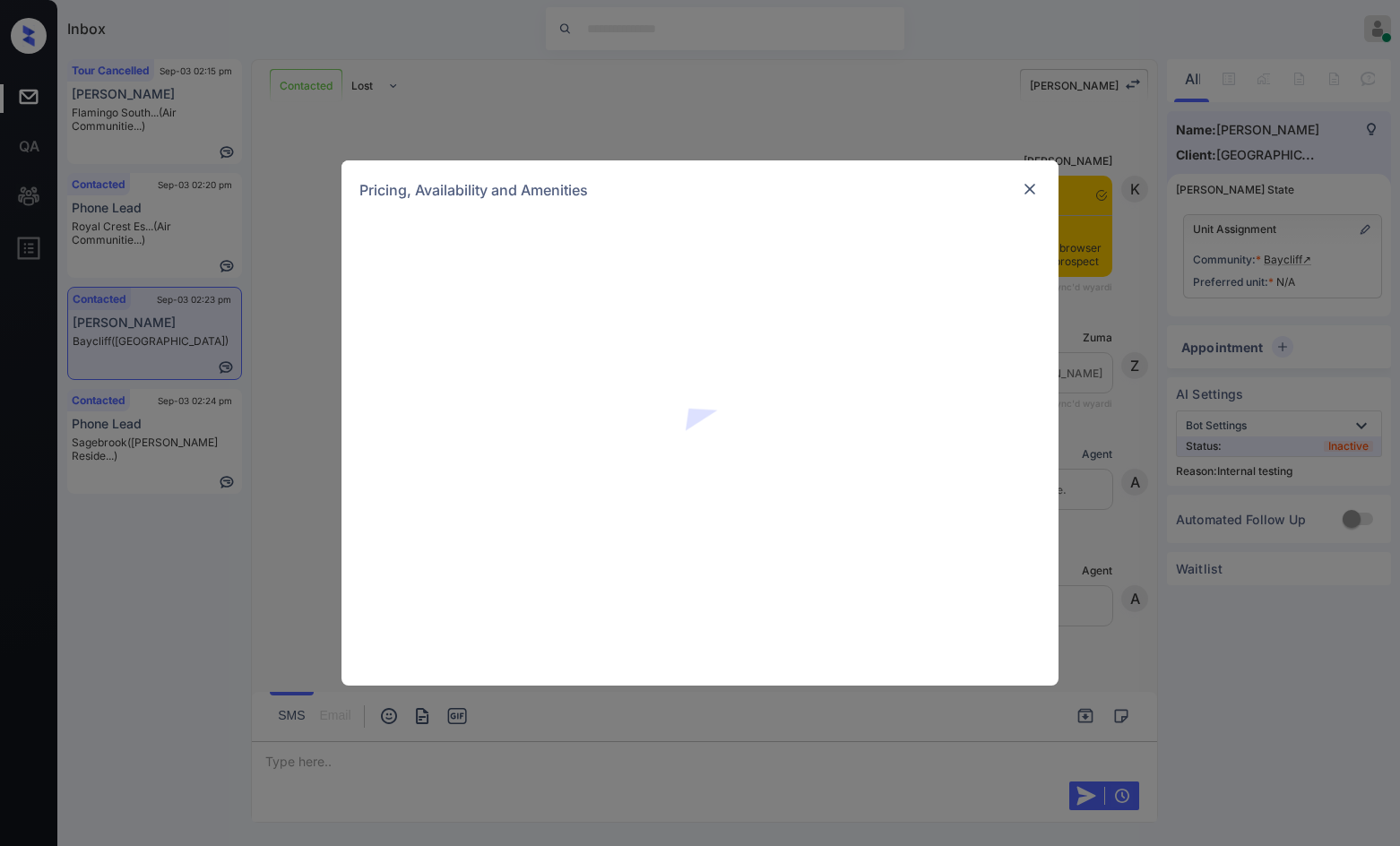
scroll to position [2892, 0]
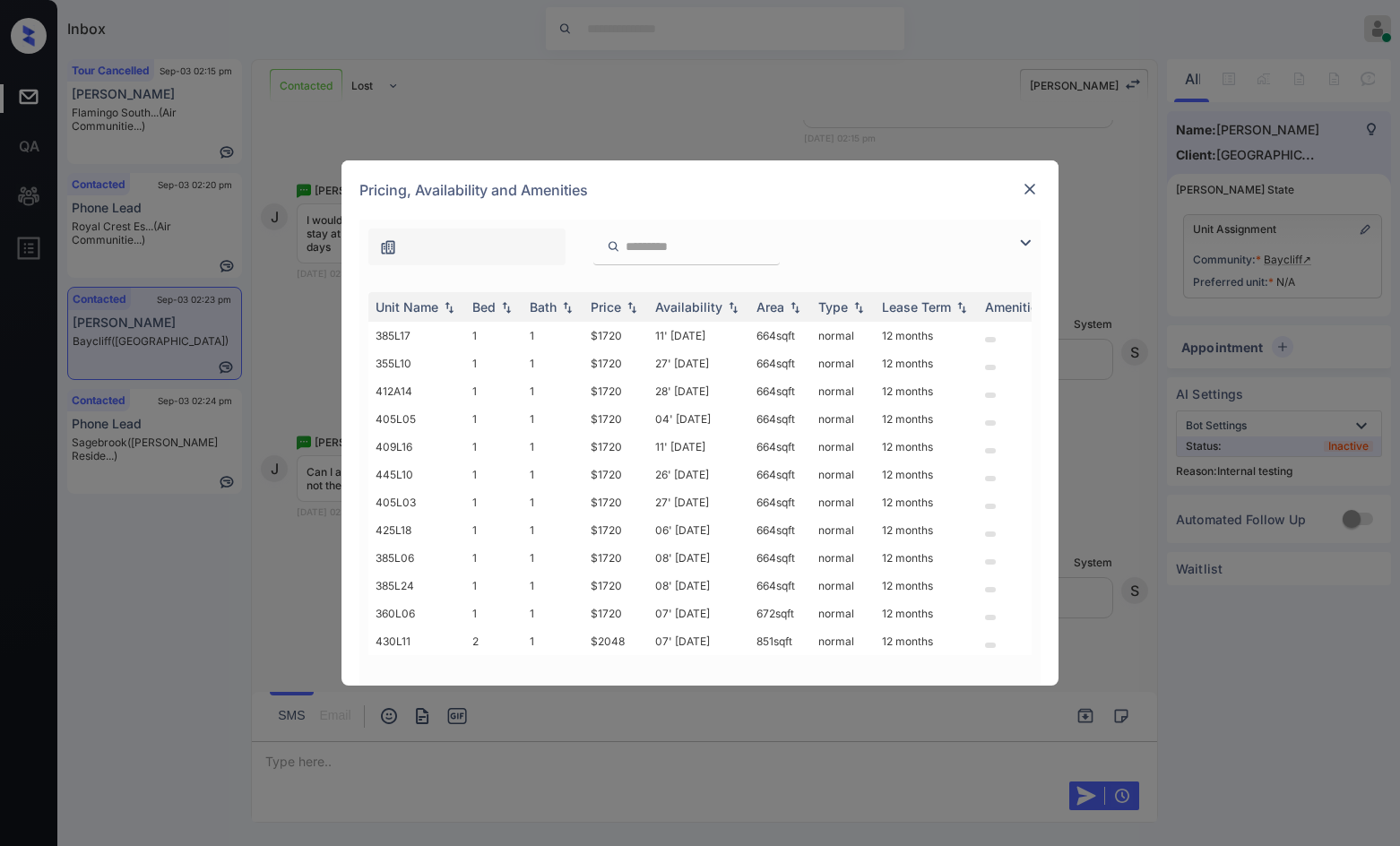
click at [1019, 248] on img at bounding box center [1025, 242] width 21 height 21
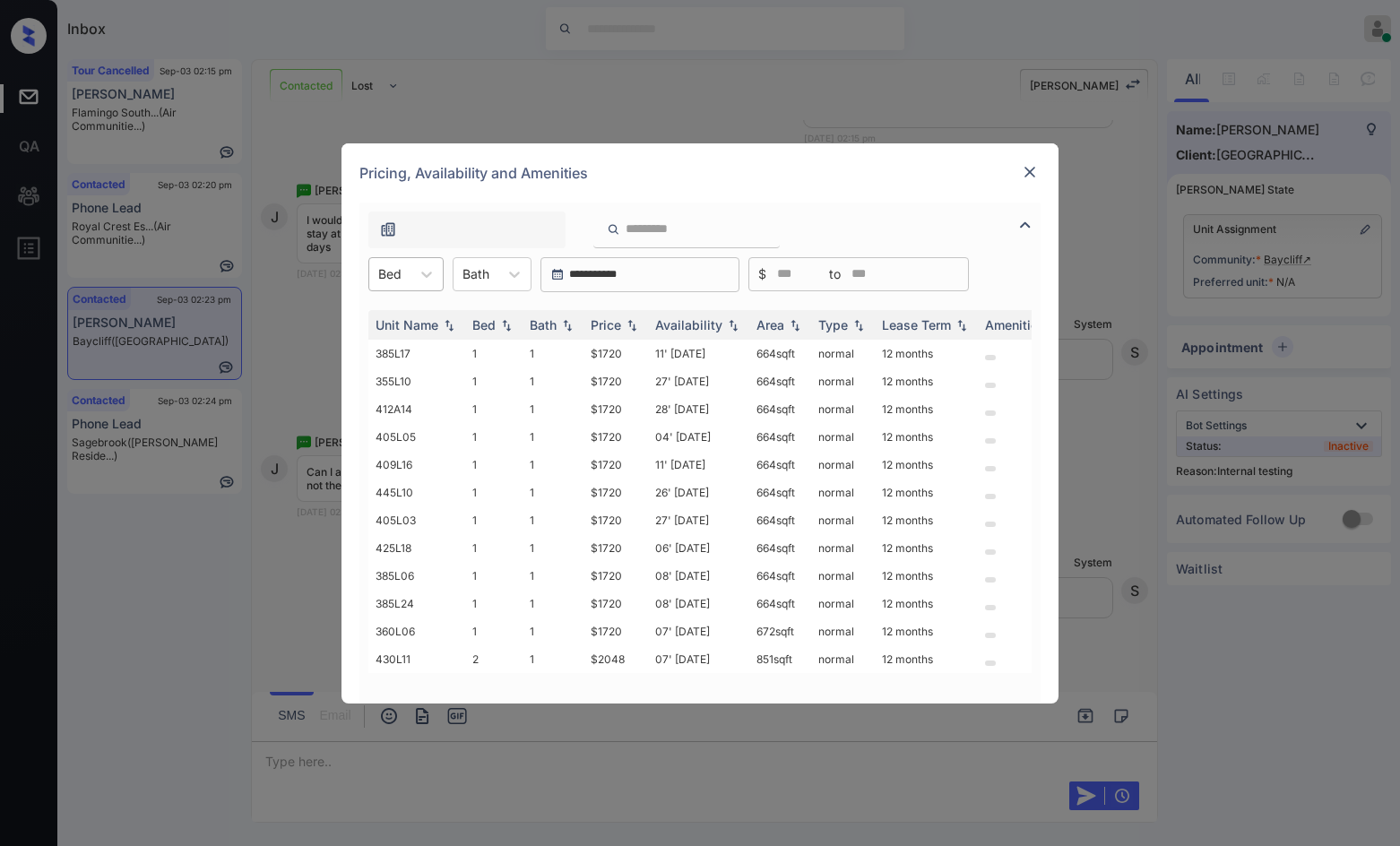
click at [435, 257] on div "Bed" at bounding box center [406, 273] width 75 height 34
click at [415, 342] on div "2" at bounding box center [406, 350] width 75 height 32
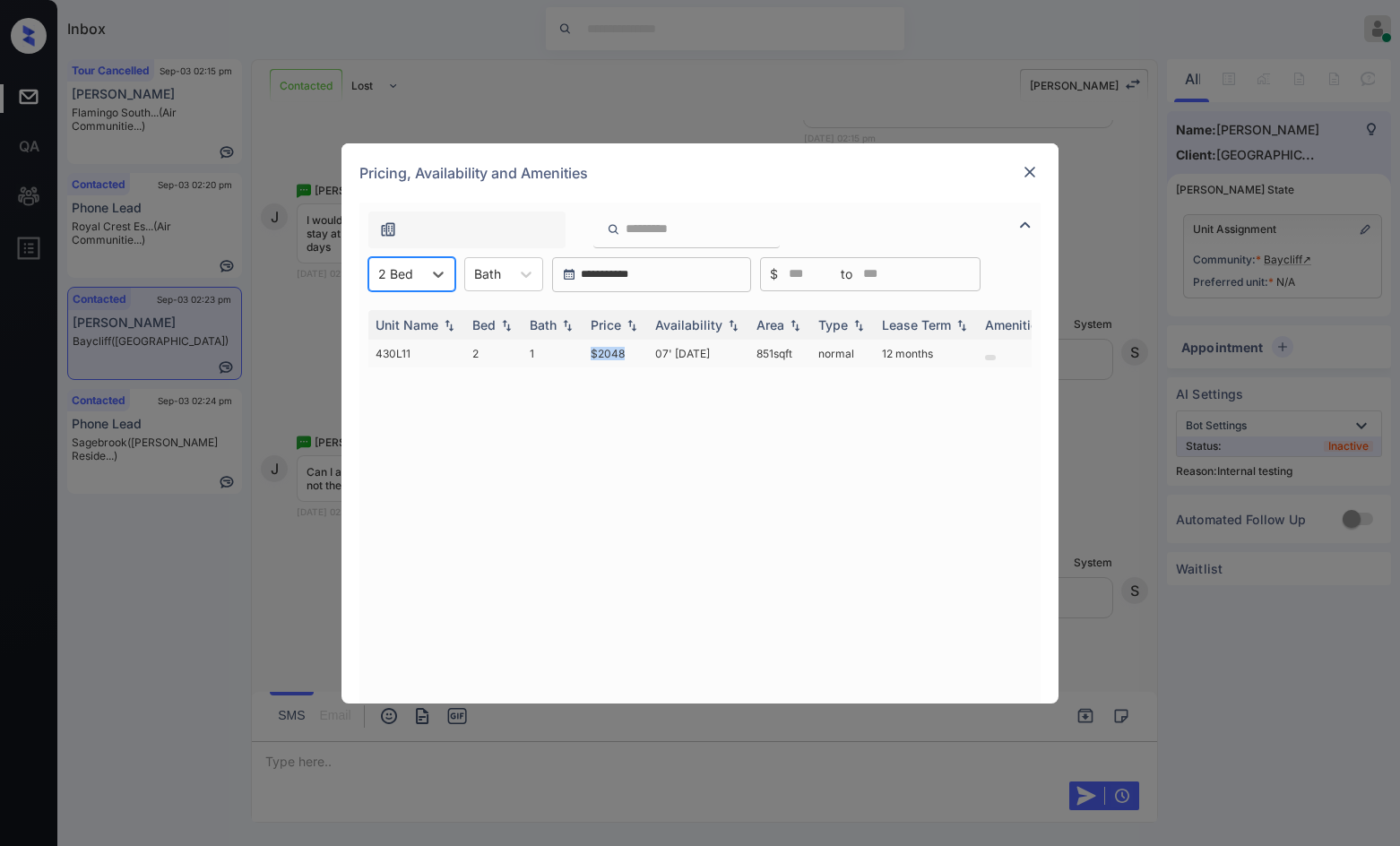
drag, startPoint x: 622, startPoint y: 362, endPoint x: 631, endPoint y: 361, distance: 9.1
click at [631, 361] on tr "430L11 2 1 $2048 07' Oct 25 851 sqft normal 12 months" at bounding box center [836, 353] width 936 height 28
click at [632, 360] on td "$2048" at bounding box center [616, 353] width 64 height 28
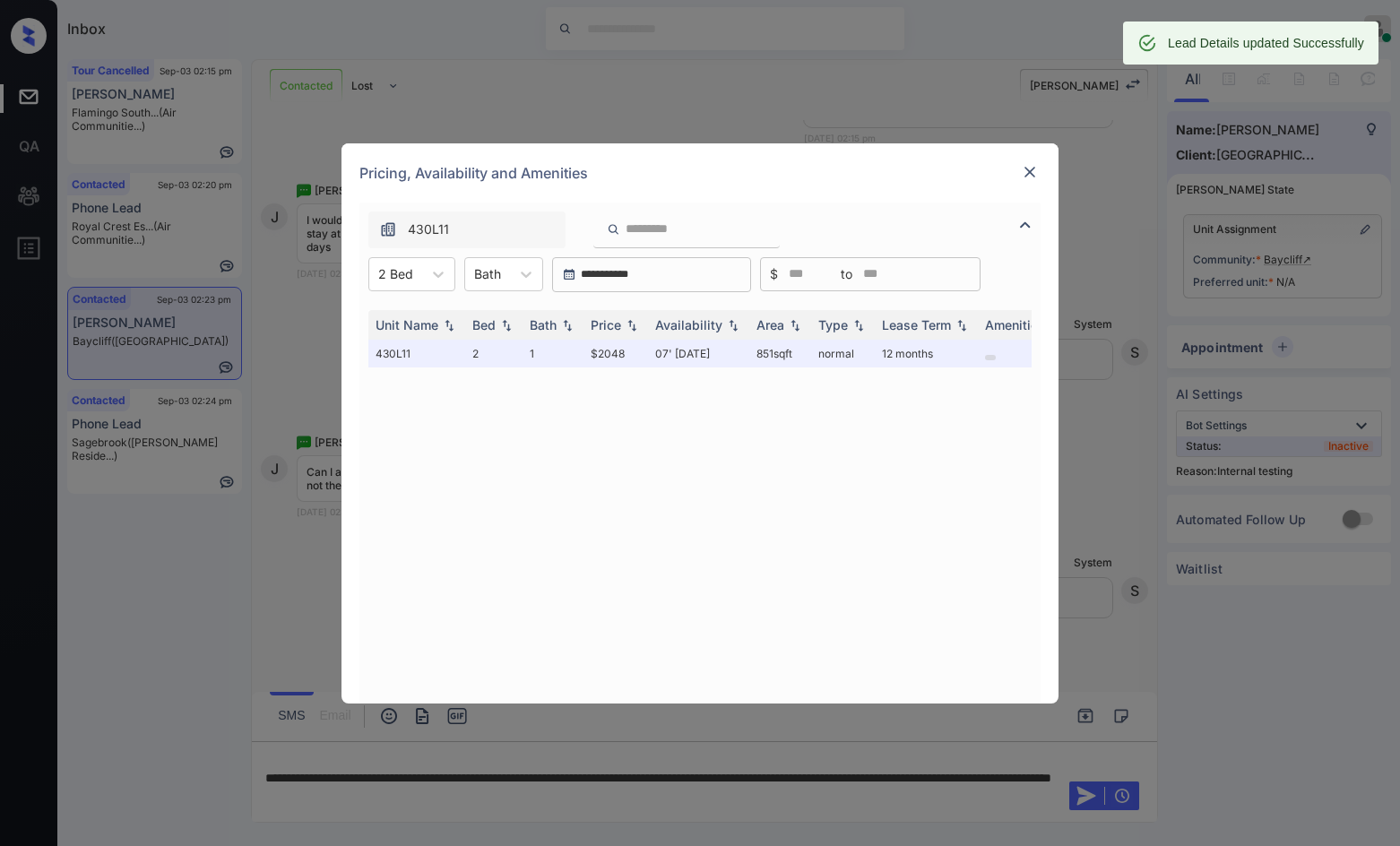
click at [1024, 166] on img at bounding box center [1030, 173] width 18 height 18
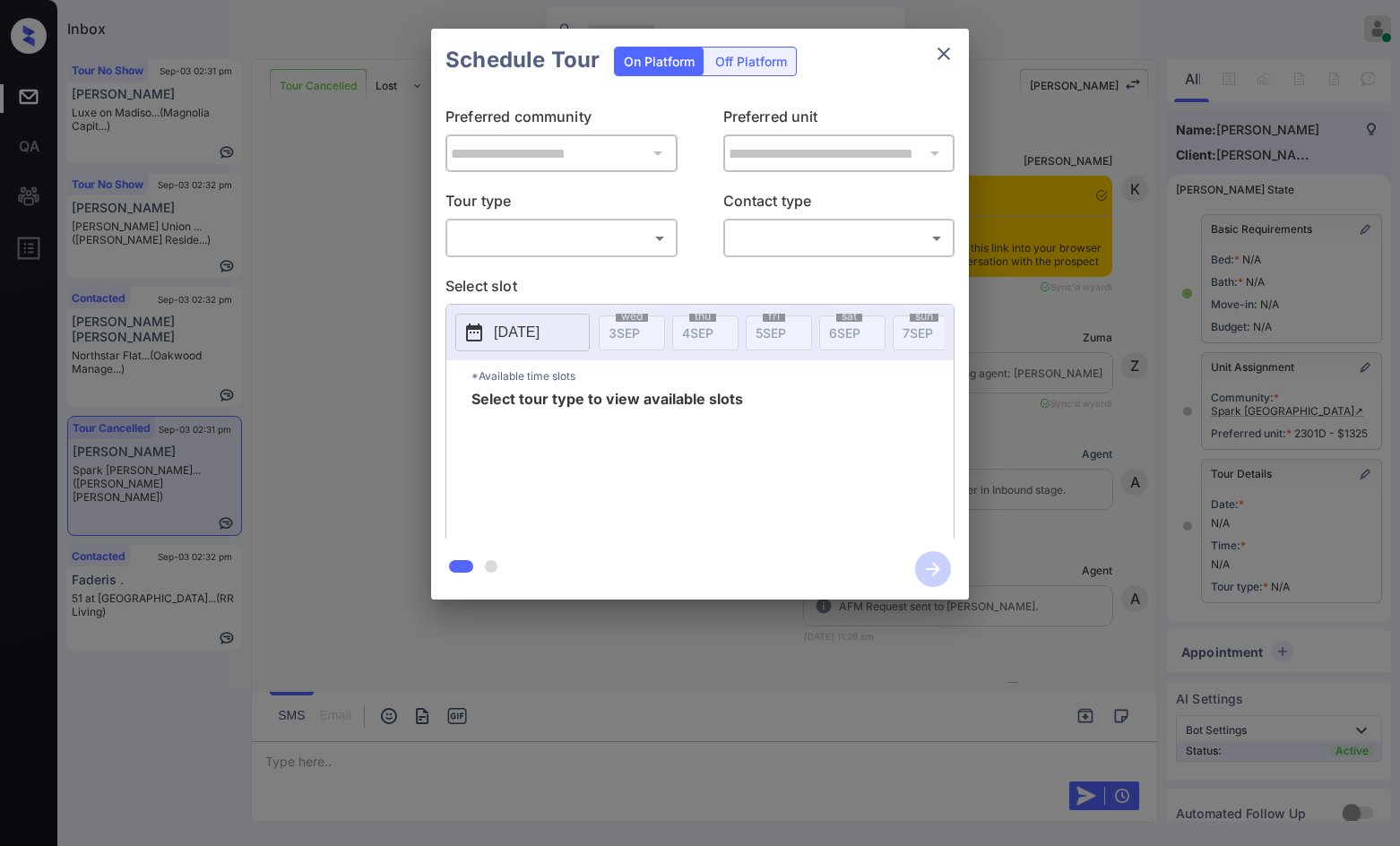
scroll to position [6136, 0]
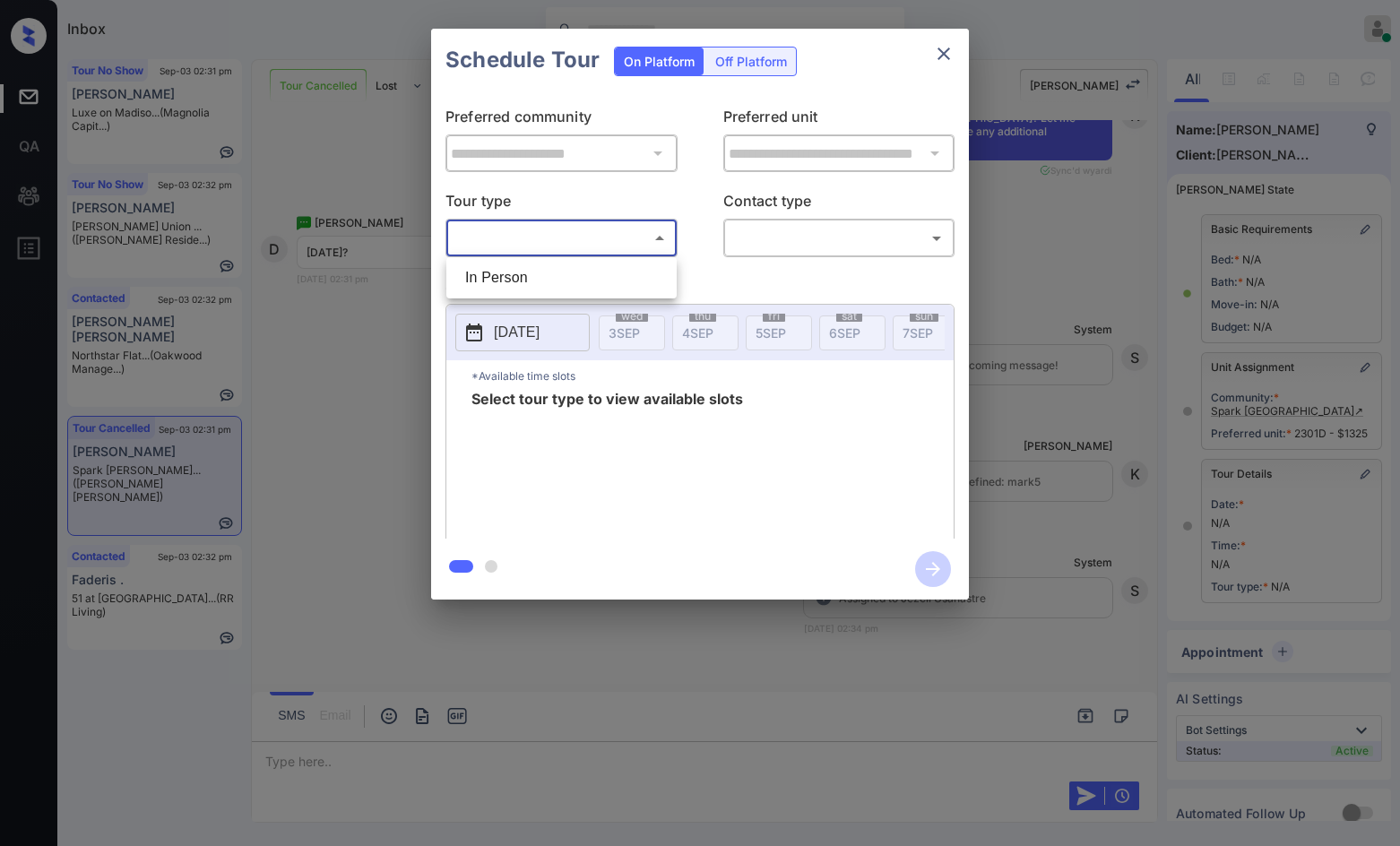
click at [588, 252] on body "Inbox Jezcil Usanastre Online Set yourself offline Set yourself on break Profil…" at bounding box center [700, 423] width 1400 height 846
click at [563, 284] on li "In Person" at bounding box center [561, 277] width 221 height 32
type input "********"
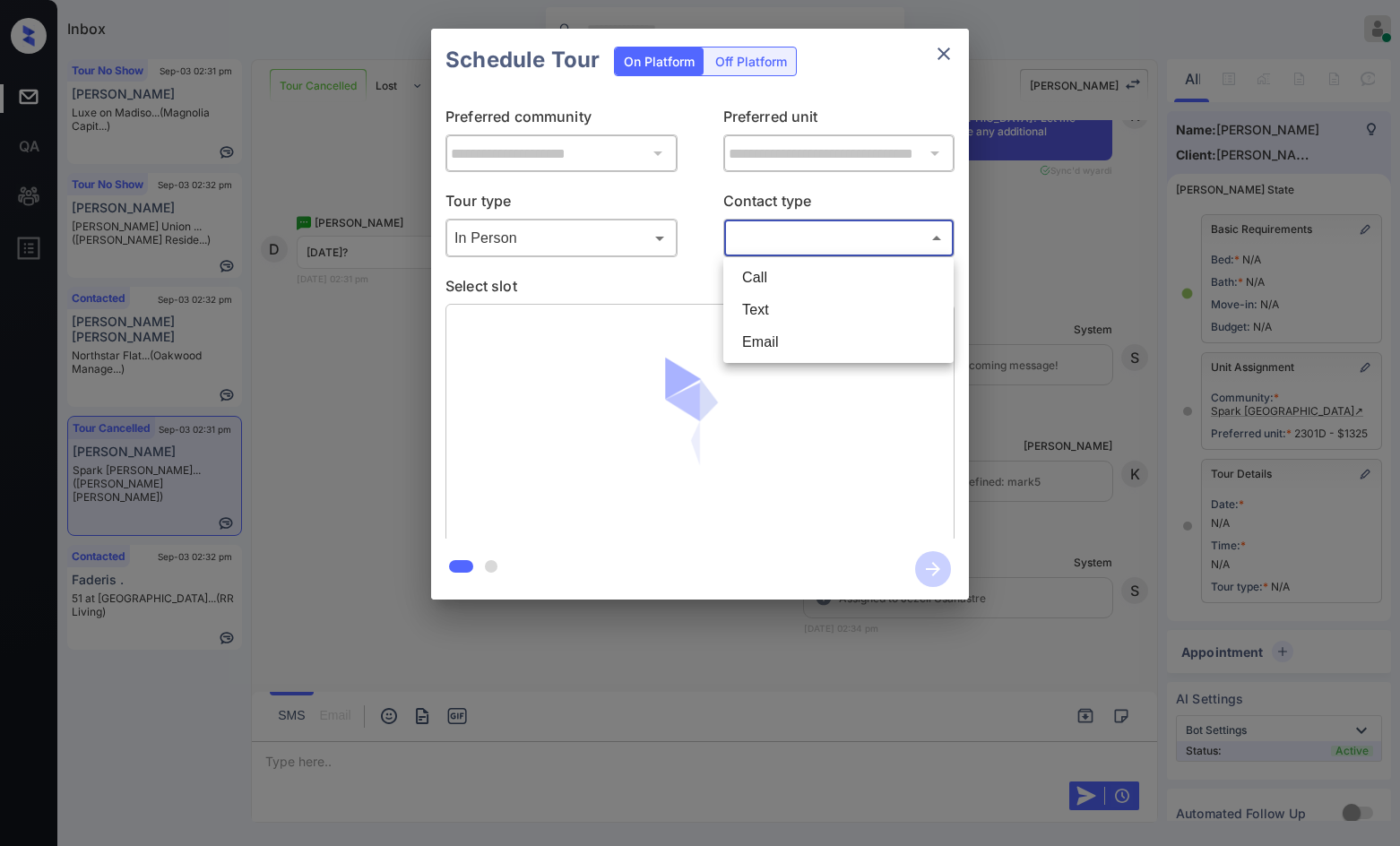
click at [752, 239] on body "Inbox Jezcil Usanastre Online Set yourself offline Set yourself on break Profil…" at bounding box center [700, 423] width 1400 height 846
click at [785, 288] on li "Call" at bounding box center [838, 277] width 221 height 32
type input "****"
click at [783, 253] on div "Call **** ​" at bounding box center [839, 238] width 232 height 39
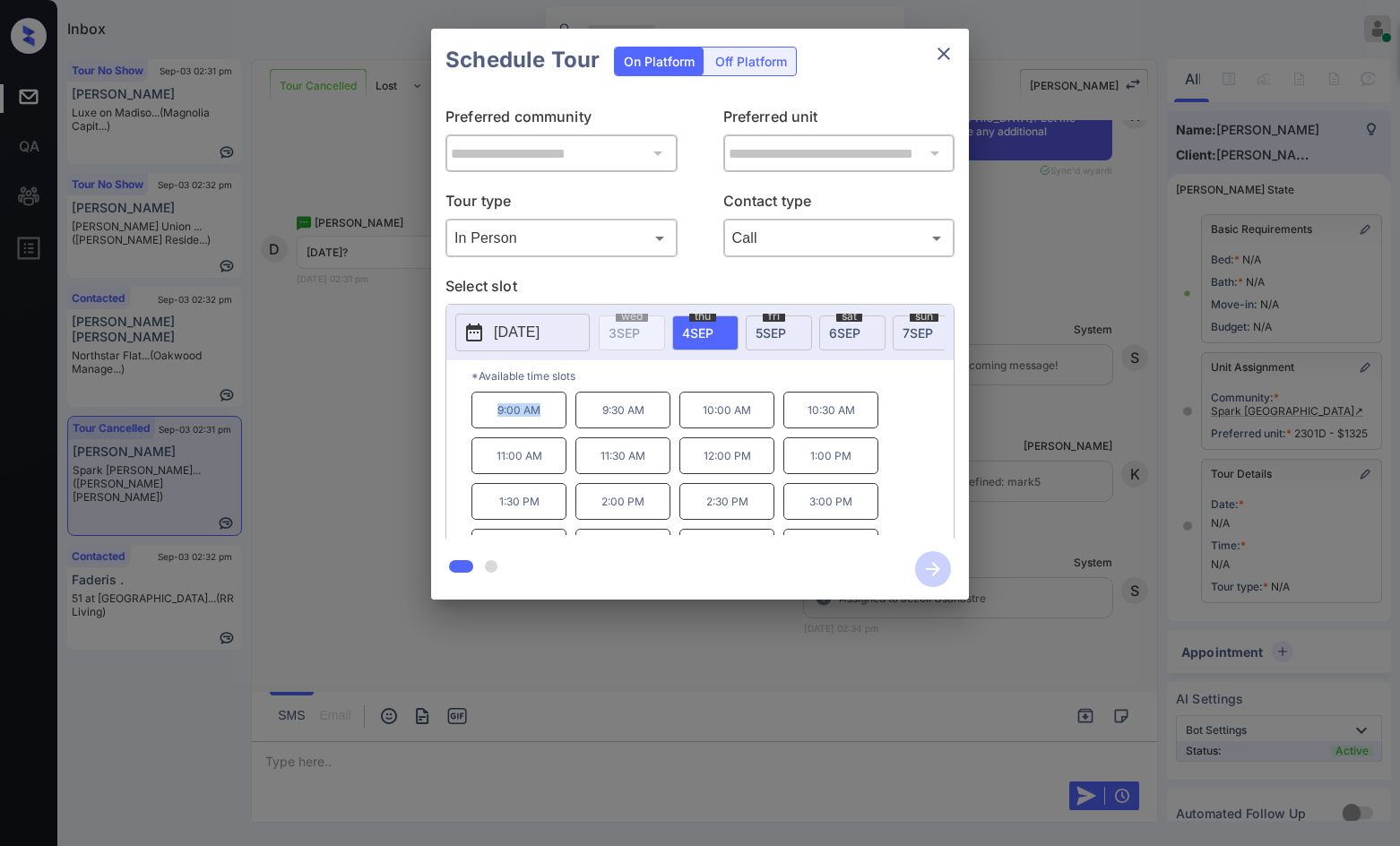
drag, startPoint x: 498, startPoint y: 424, endPoint x: 546, endPoint y: 429, distance: 48.3
click at [546, 429] on p "9:00 AM" at bounding box center [520, 410] width 95 height 37
copy p "9:00 AM"
drag, startPoint x: 805, startPoint y: 524, endPoint x: 488, endPoint y: 521, distance: 317.0
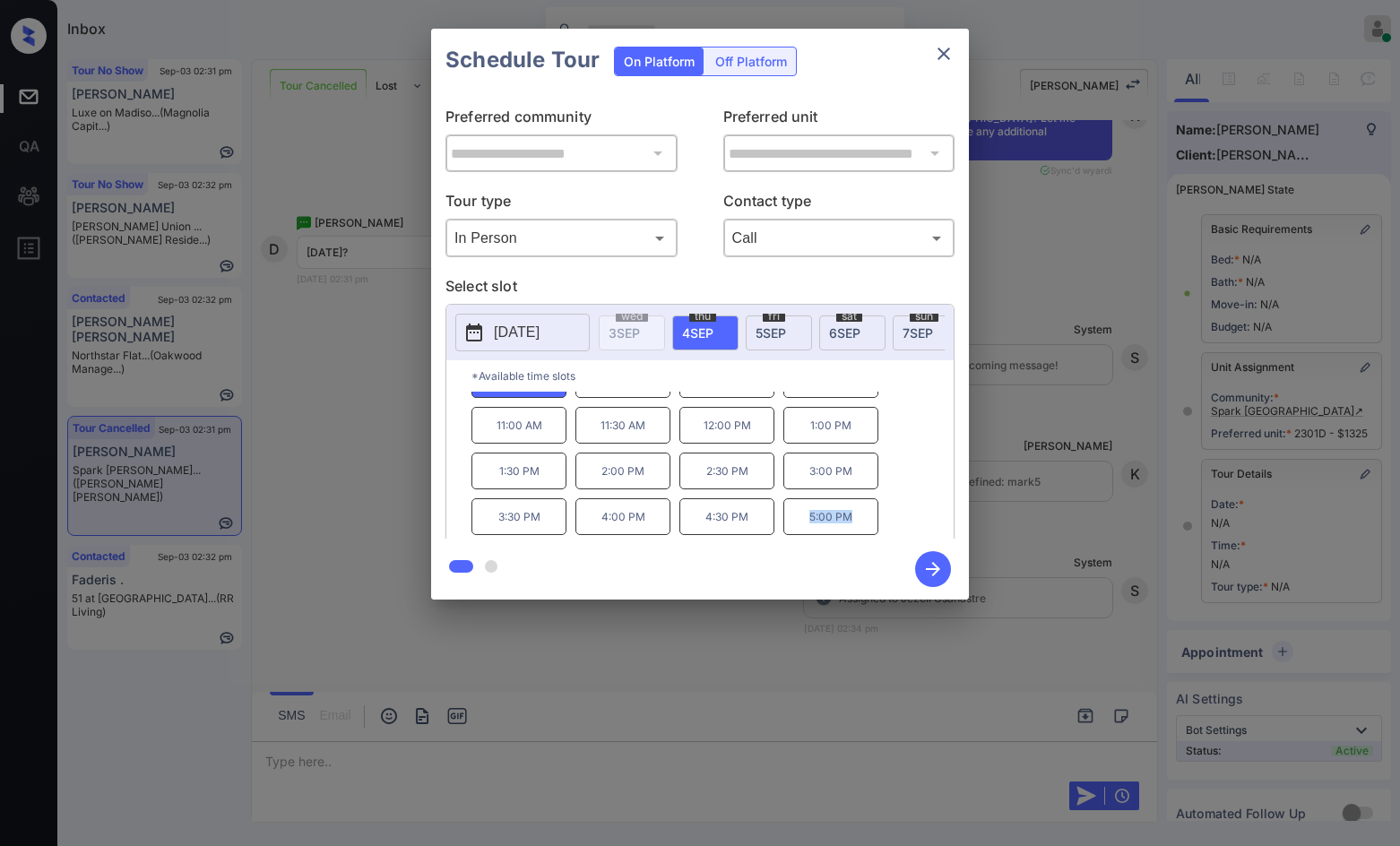
click at [864, 529] on p "5:00 PM" at bounding box center [831, 517] width 95 height 37
copy p "5:00 PM"
click at [289, 429] on div "**********" at bounding box center [700, 314] width 1400 height 628
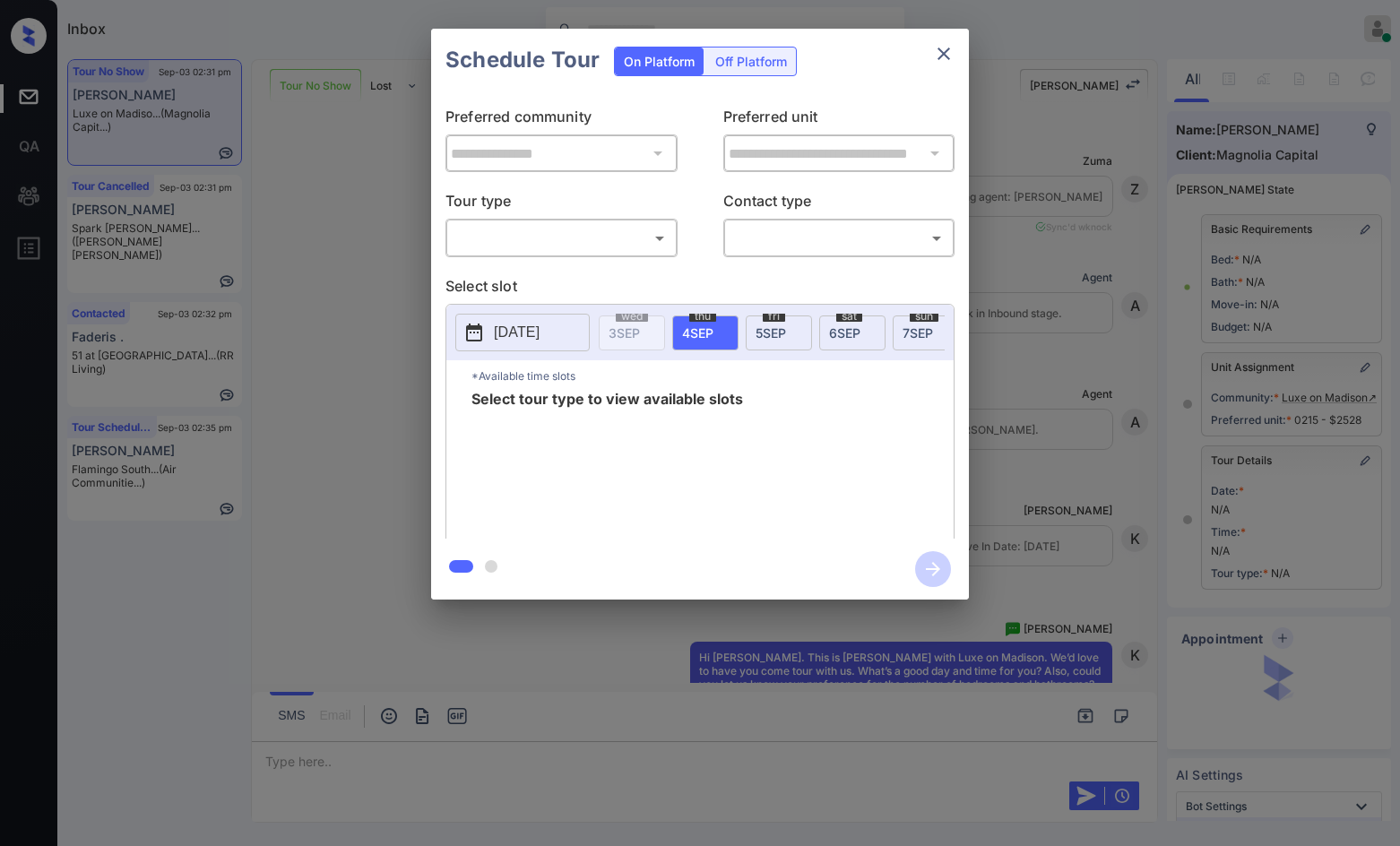
scroll to position [8816, 0]
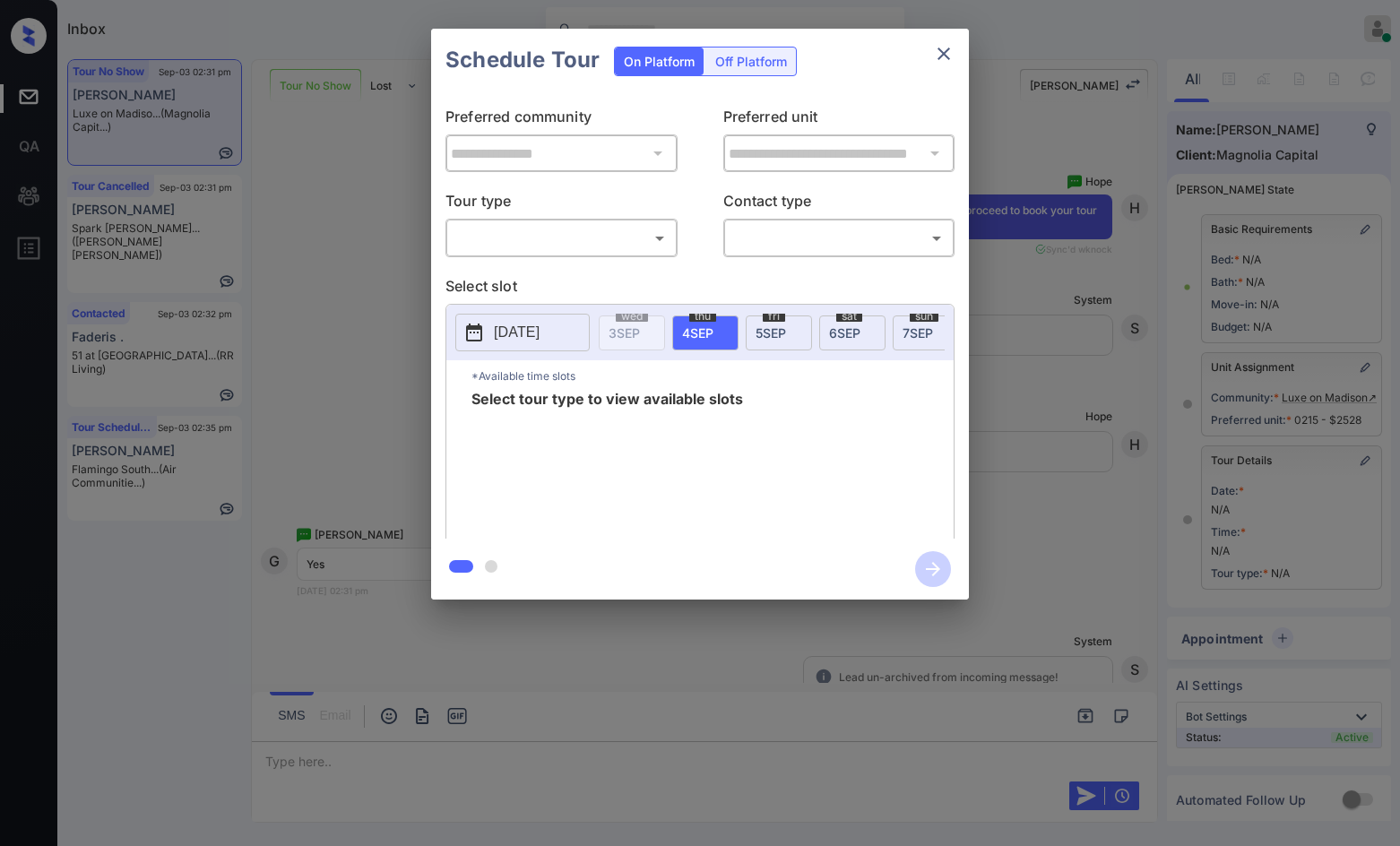
click at [566, 236] on body "Inbox Jezcil Usanastre Online Set yourself offline Set yourself on break Profil…" at bounding box center [700, 423] width 1400 height 846
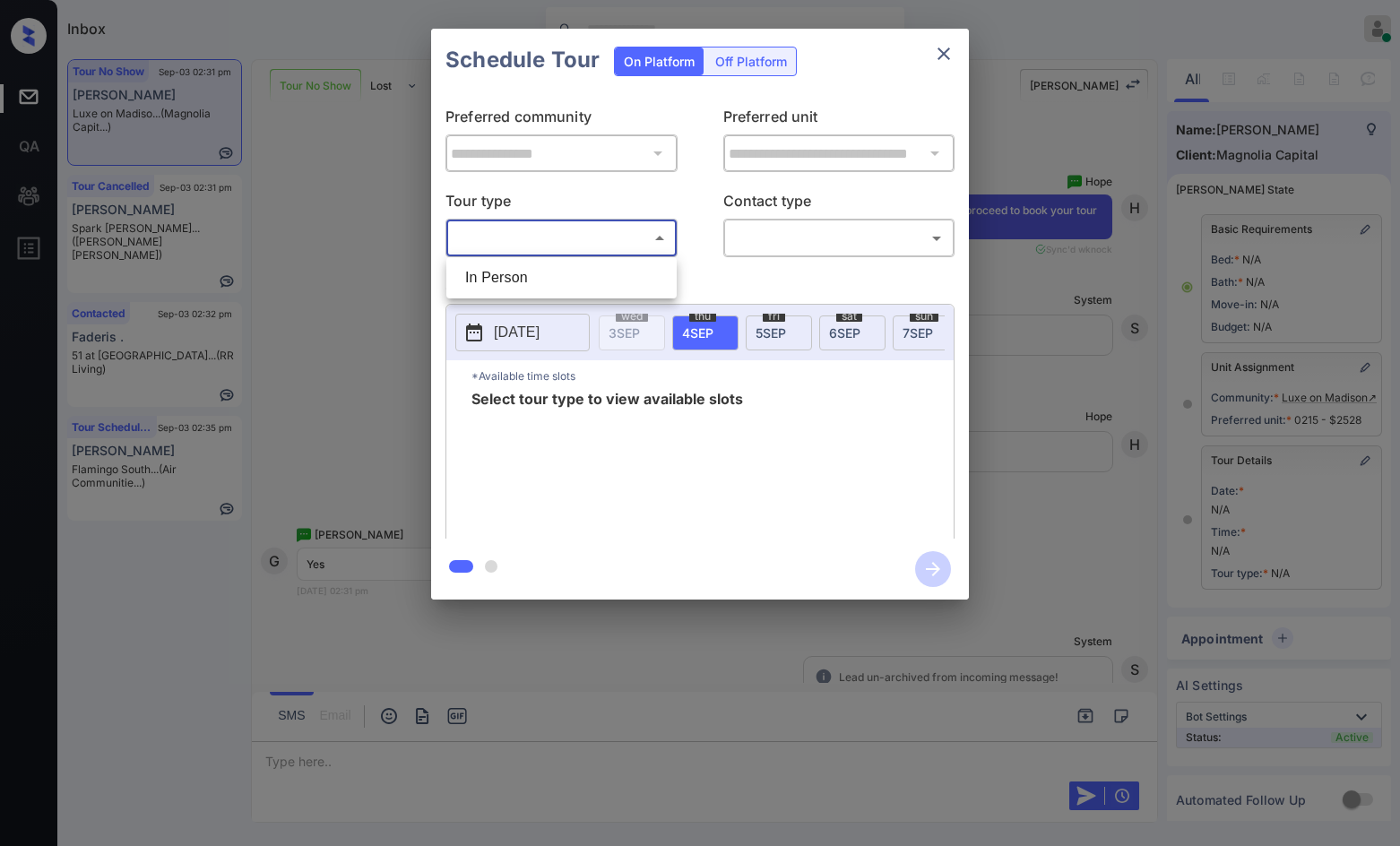
click at [572, 262] on li "In Person" at bounding box center [561, 277] width 221 height 32
type input "********"
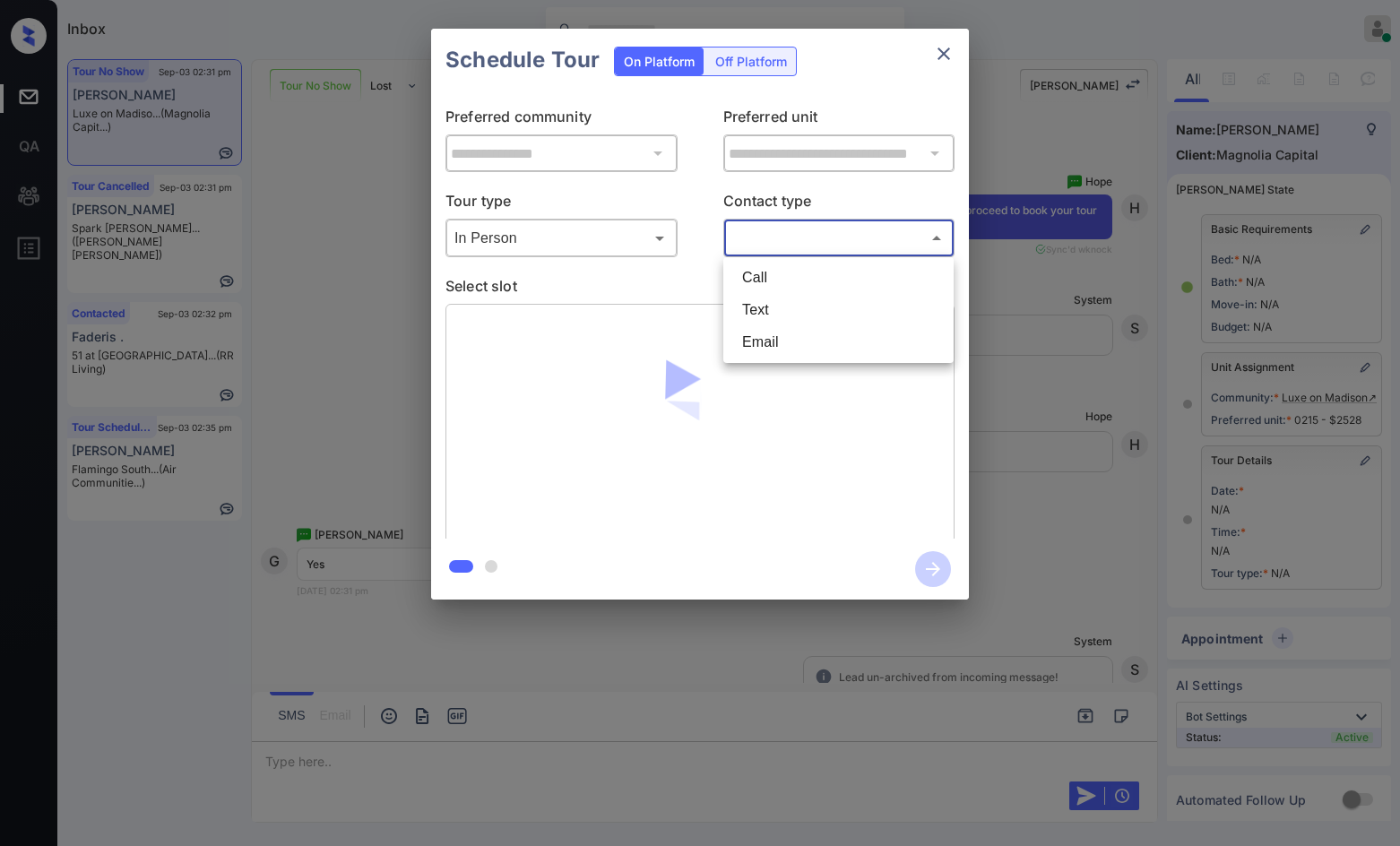
click at [811, 245] on body "Inbox Jezcil Usanastre Online Set yourself offline Set yourself on break Profil…" at bounding box center [700, 423] width 1400 height 846
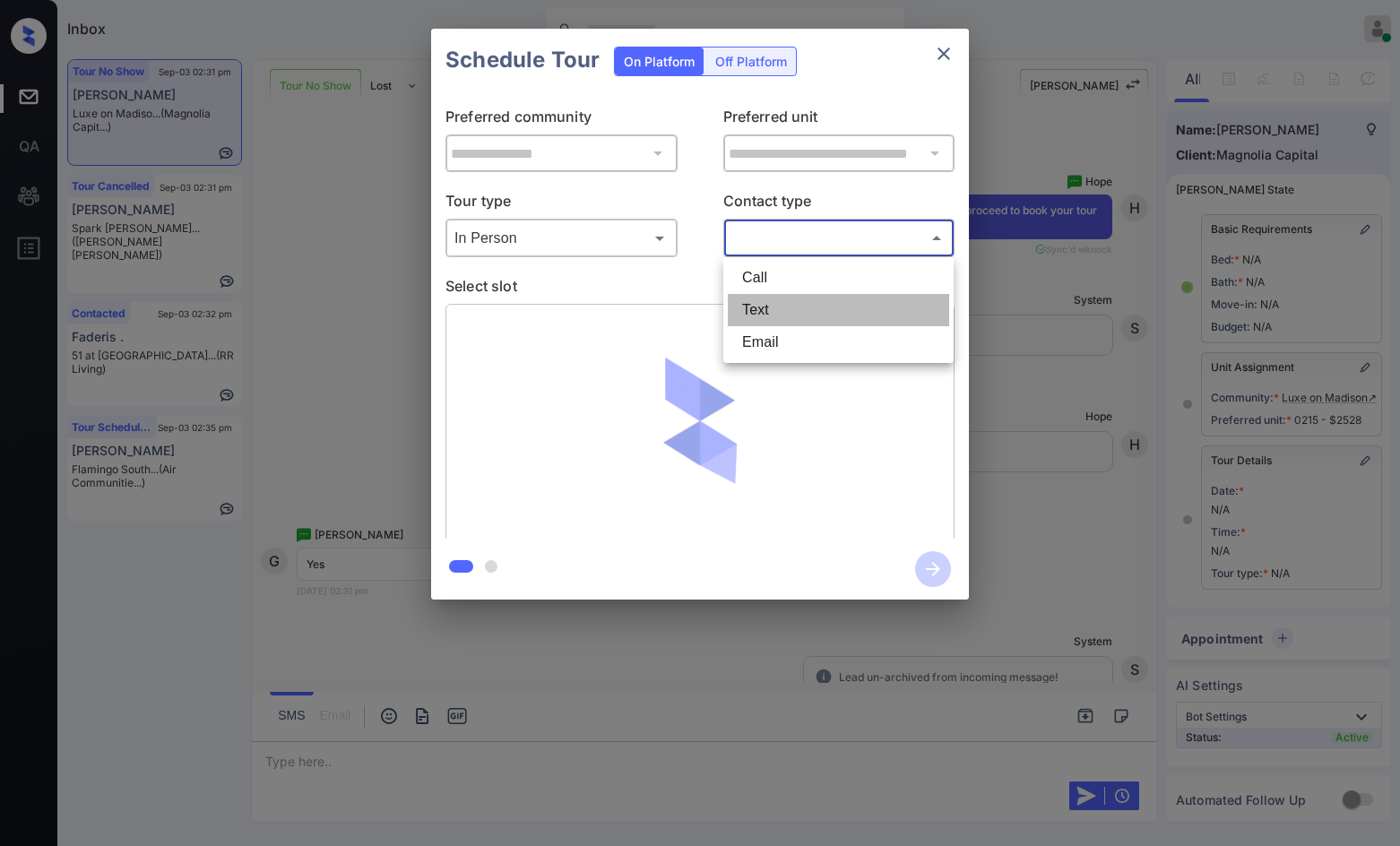
click at [806, 306] on li "Text" at bounding box center [838, 309] width 221 height 32
type input "****"
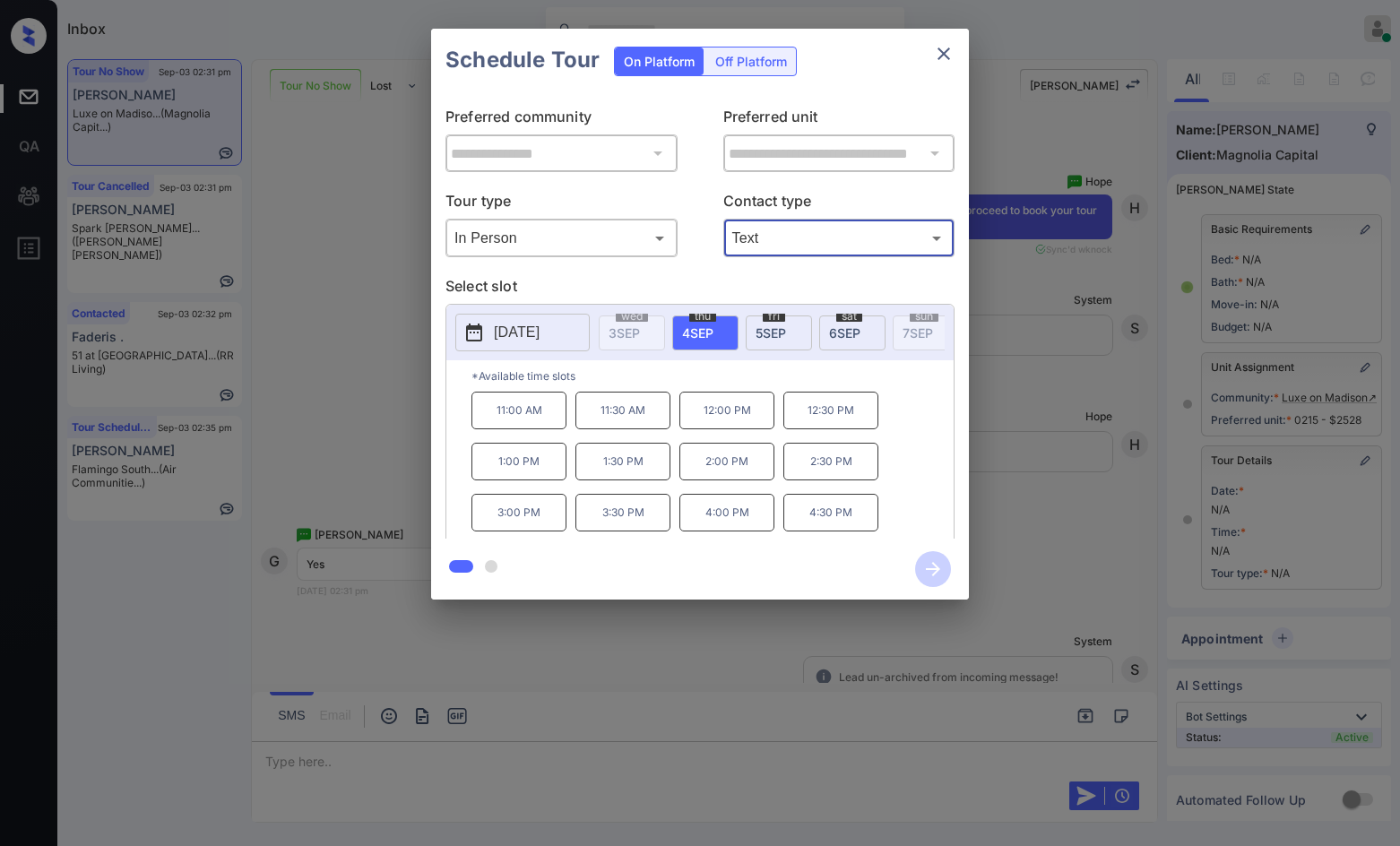
click at [857, 330] on span "[DATE]" at bounding box center [845, 332] width 31 height 16
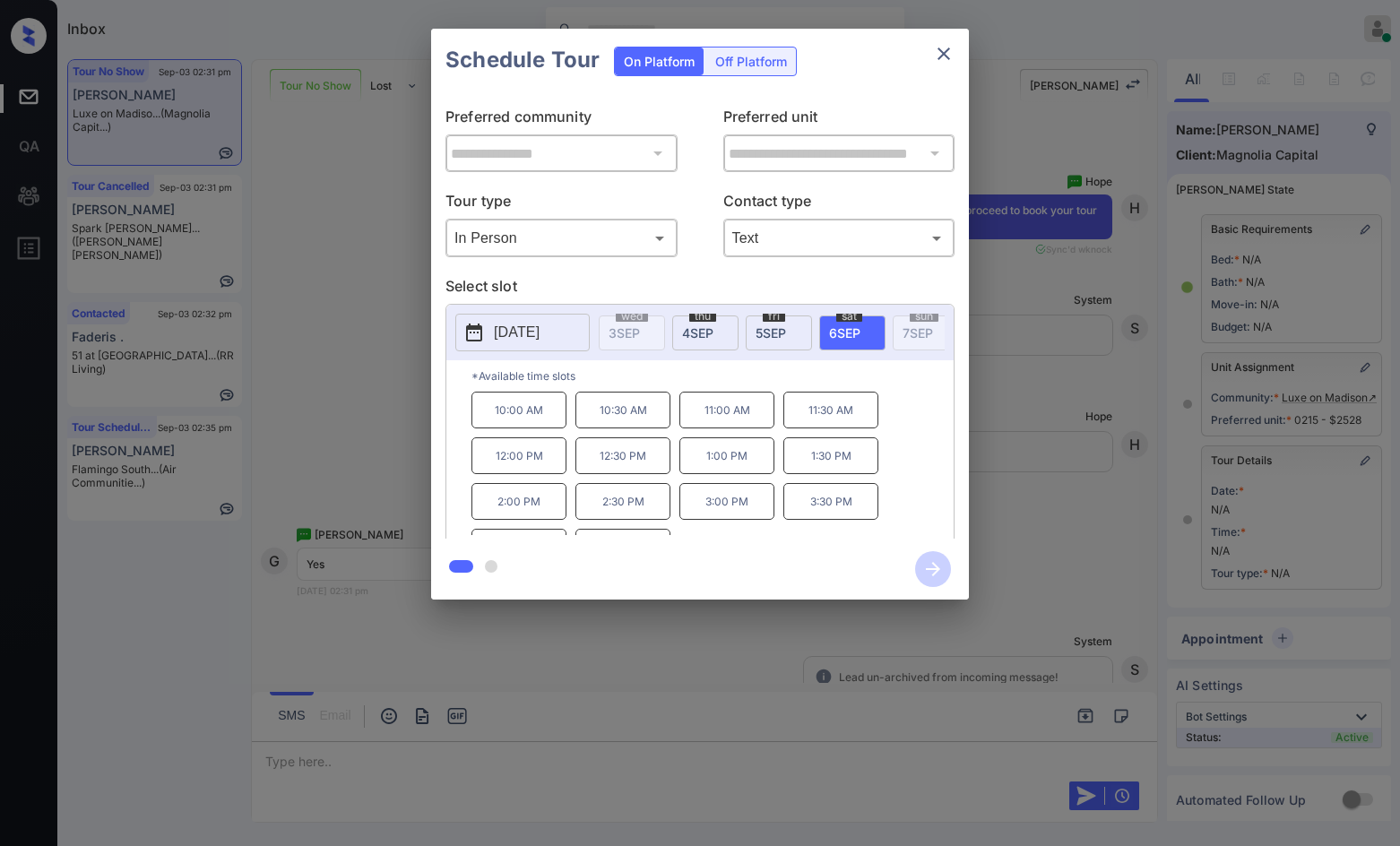
click at [422, 343] on div "**********" at bounding box center [700, 314] width 1400 height 628
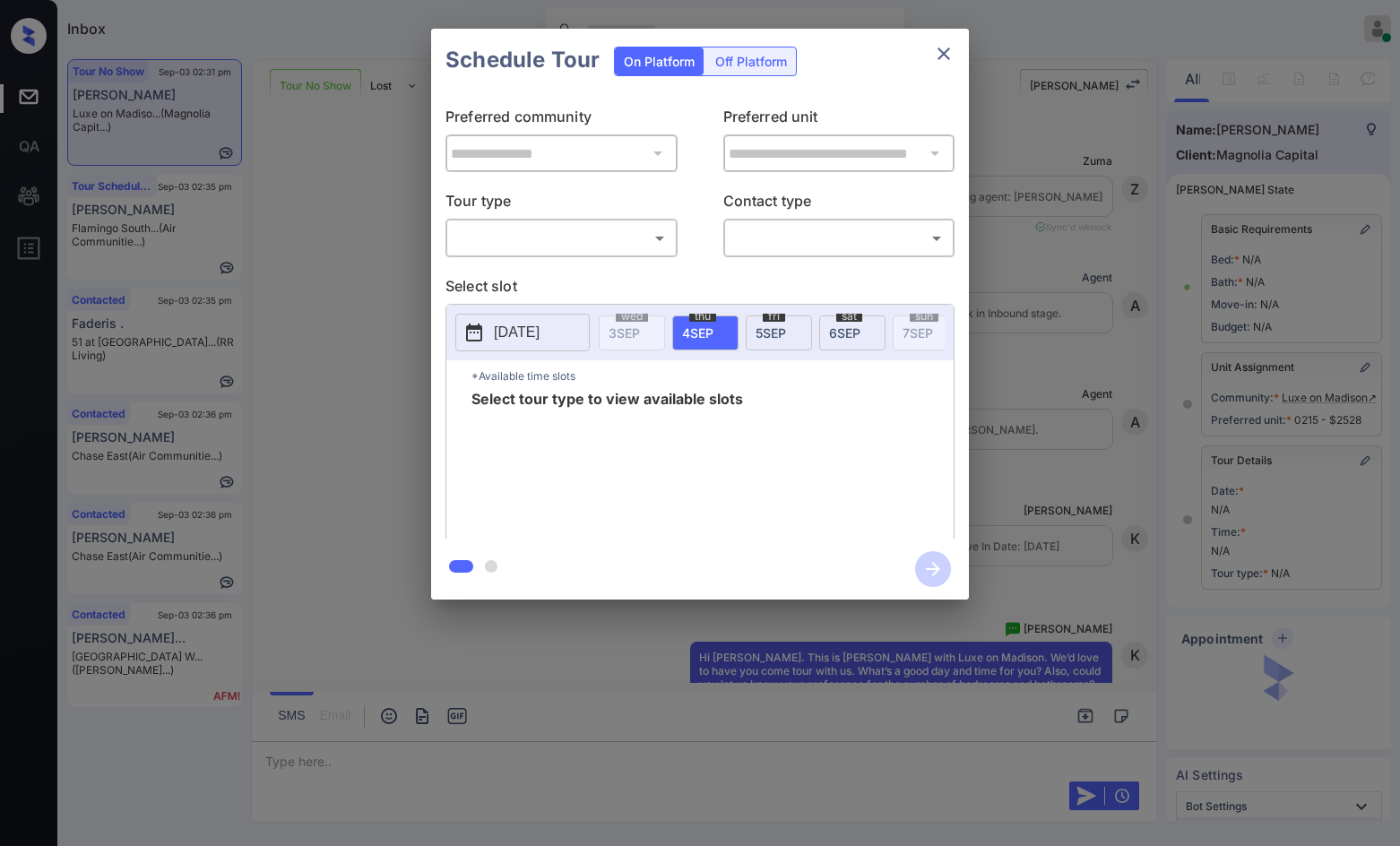
scroll to position [8844, 0]
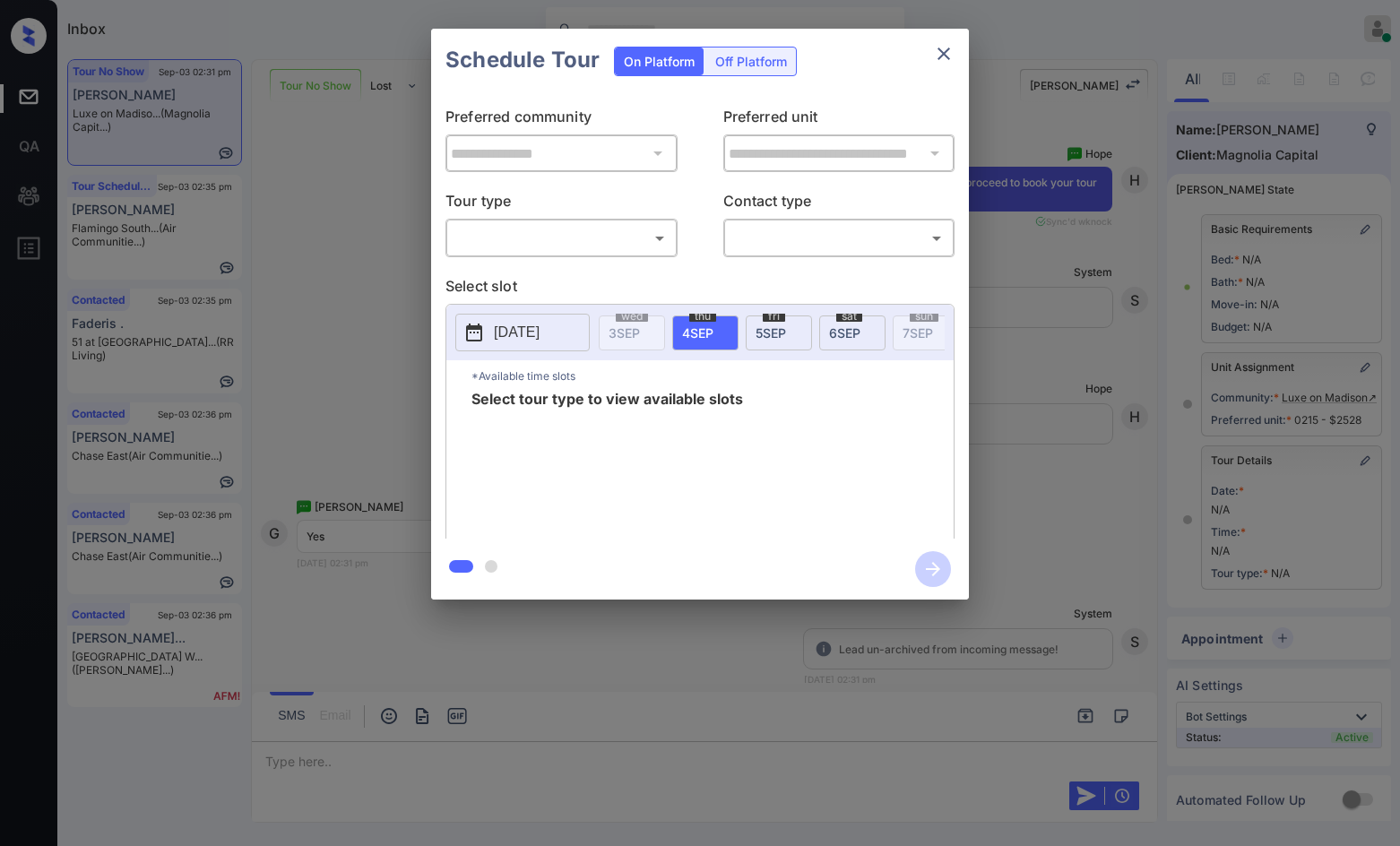
click at [648, 224] on body "Inbox Jezcil Usanastre Online Set yourself offline Set yourself on break Profil…" at bounding box center [700, 423] width 1400 height 846
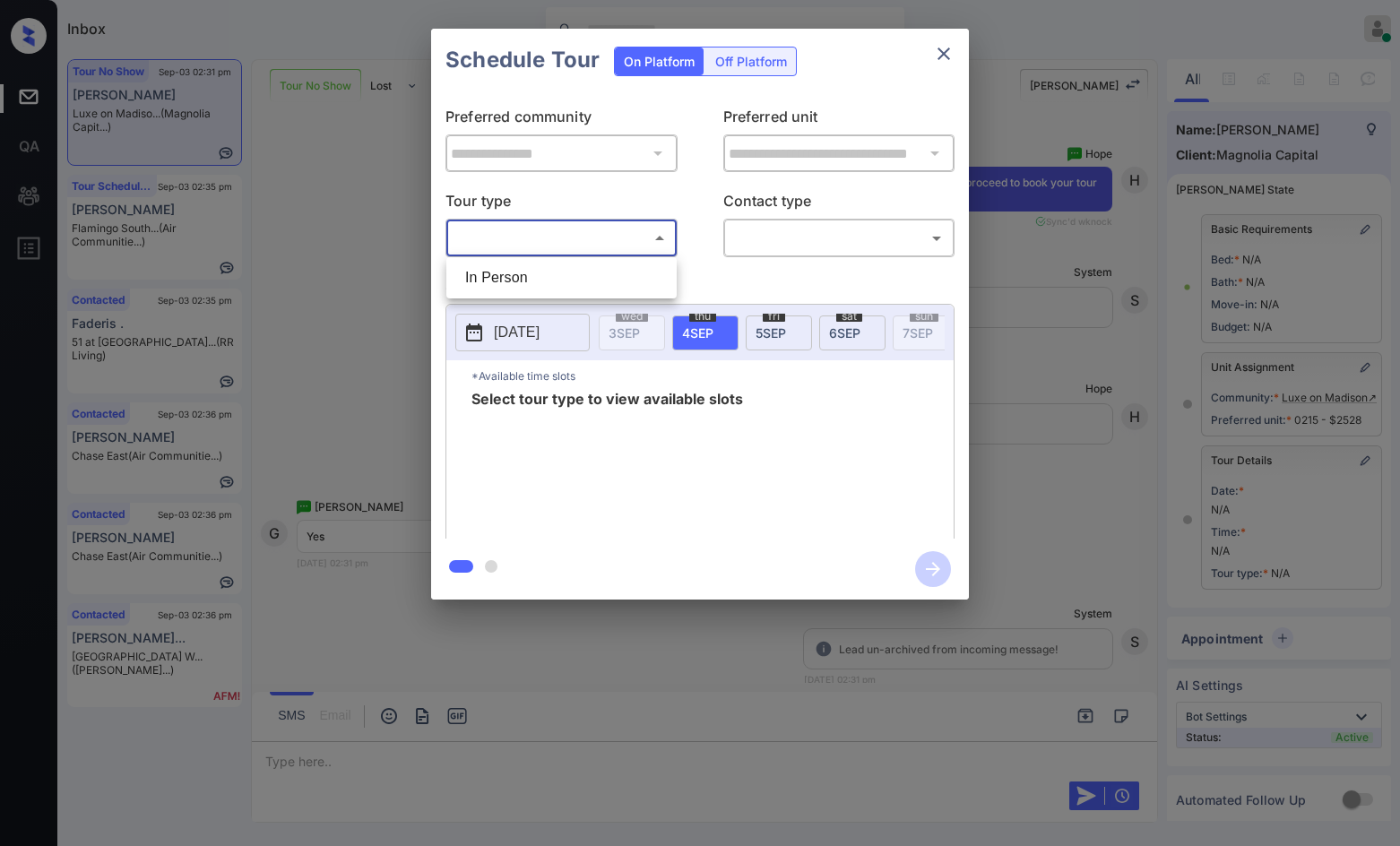
click at [622, 256] on div at bounding box center [700, 423] width 1400 height 846
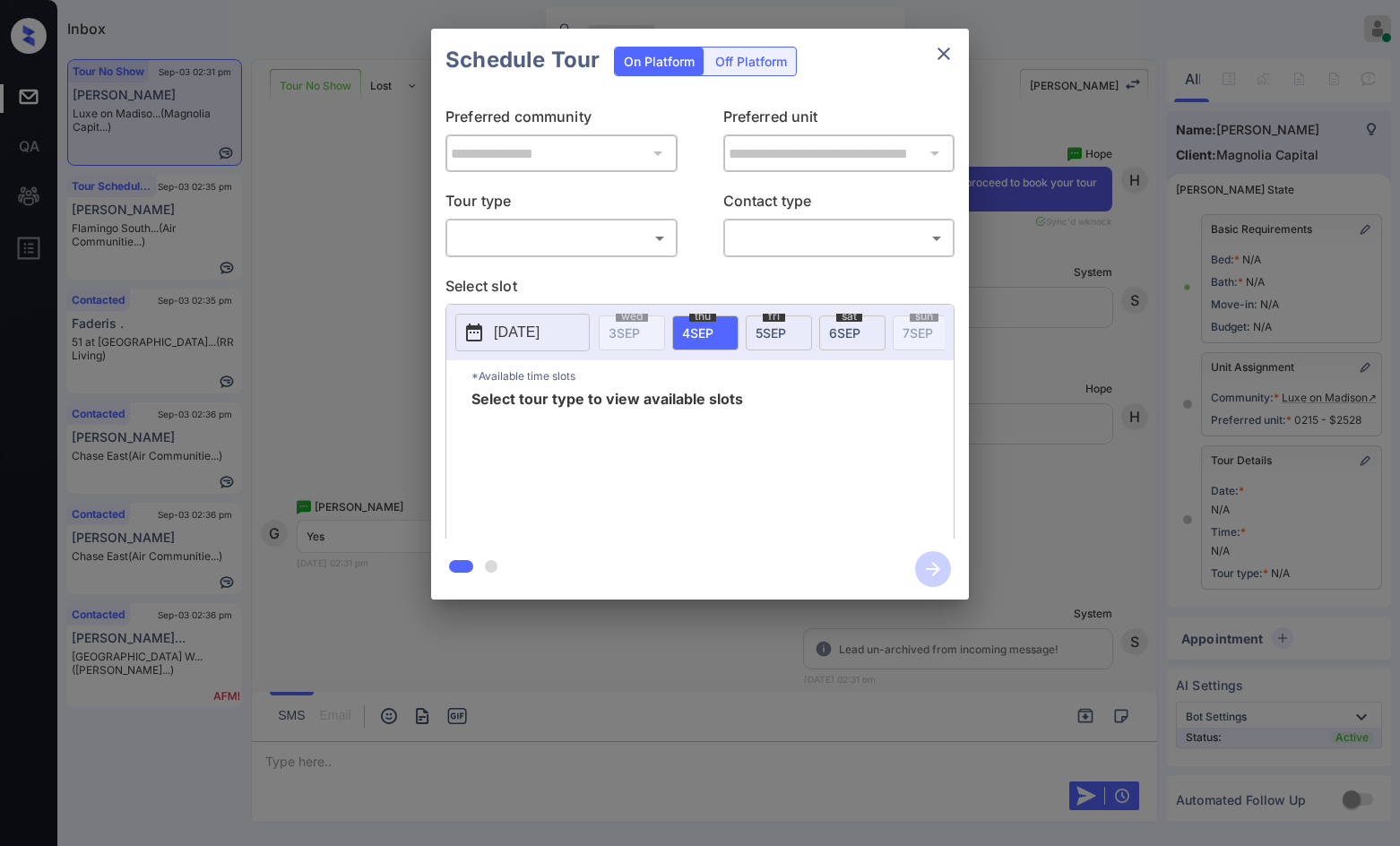
click at [638, 247] on body "Inbox Jezcil Usanastre Online Set yourself offline Set yourself on break Profil…" at bounding box center [700, 423] width 1400 height 846
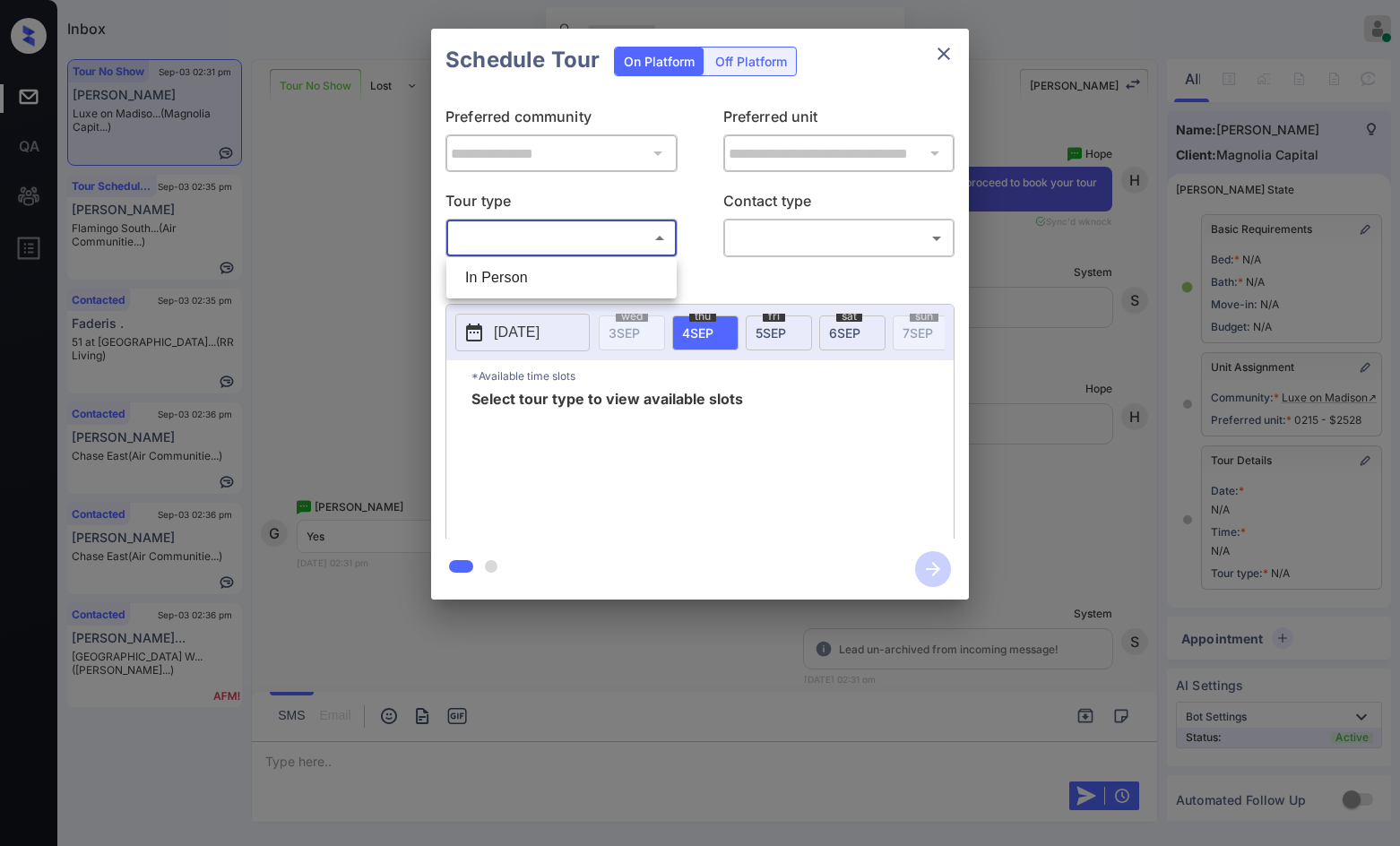
click at [612, 278] on li "In Person" at bounding box center [561, 277] width 221 height 32
type input "********"
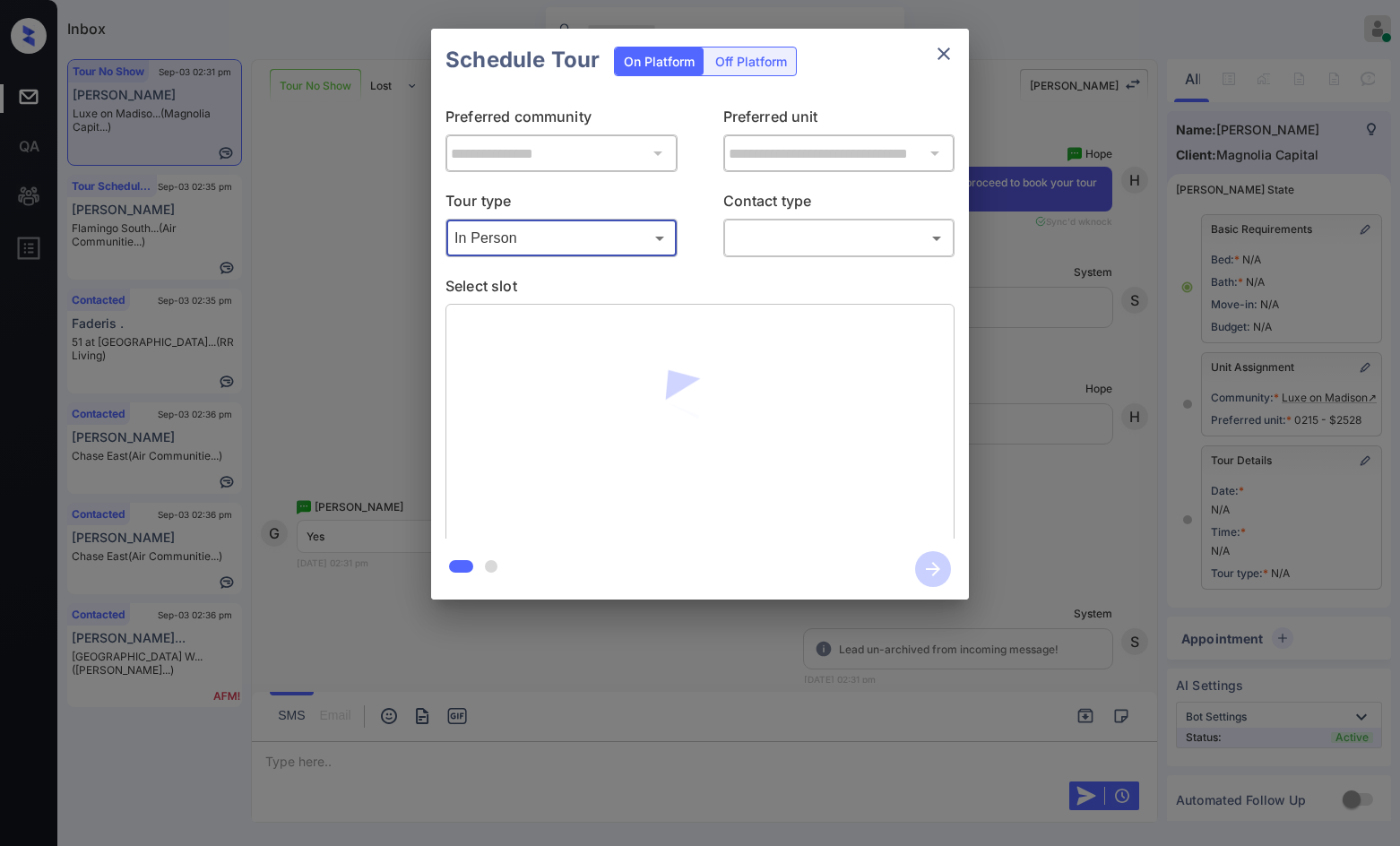
click at [769, 246] on body "Inbox Jezcil Usanastre Online Set yourself offline Set yourself on break Profil…" at bounding box center [700, 423] width 1400 height 846
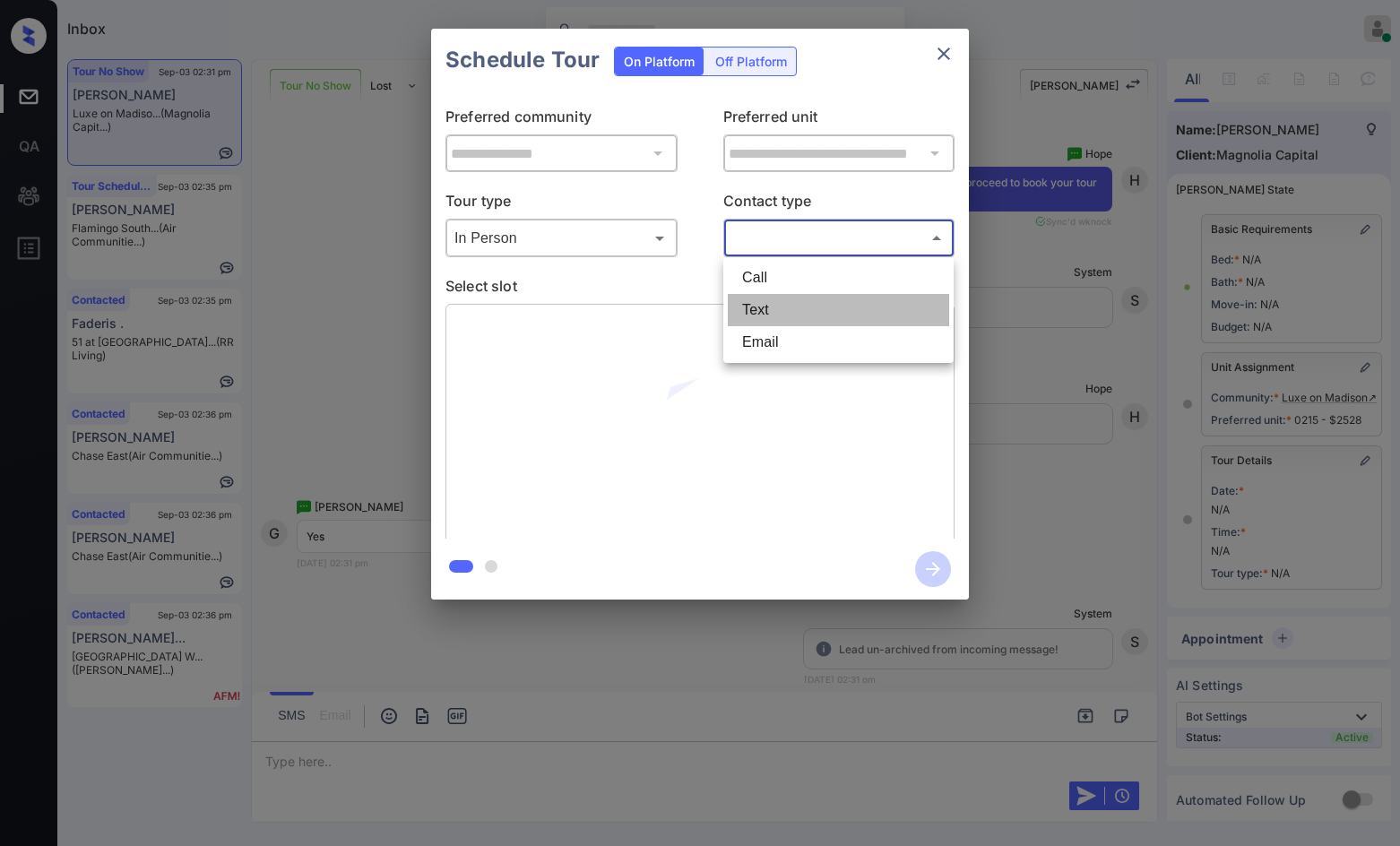
click at [785, 319] on li "Text" at bounding box center [838, 309] width 221 height 32
type input "****"
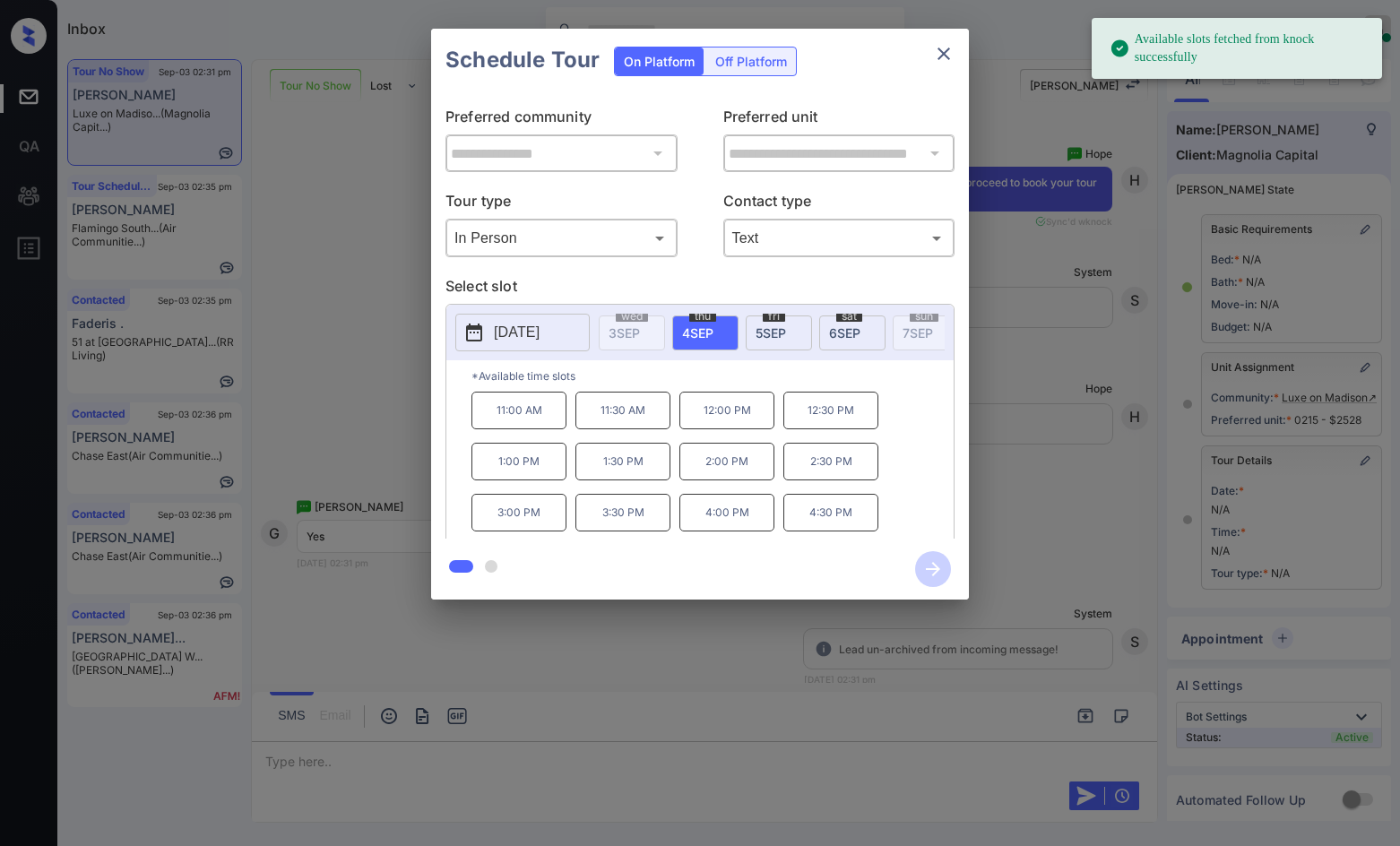
drag, startPoint x: 850, startPoint y: 336, endPoint x: 700, endPoint y: 400, distance: 163.1
click at [851, 336] on span "[DATE]" at bounding box center [845, 332] width 31 height 16
click at [517, 429] on p "10:00 AM" at bounding box center [520, 410] width 95 height 37
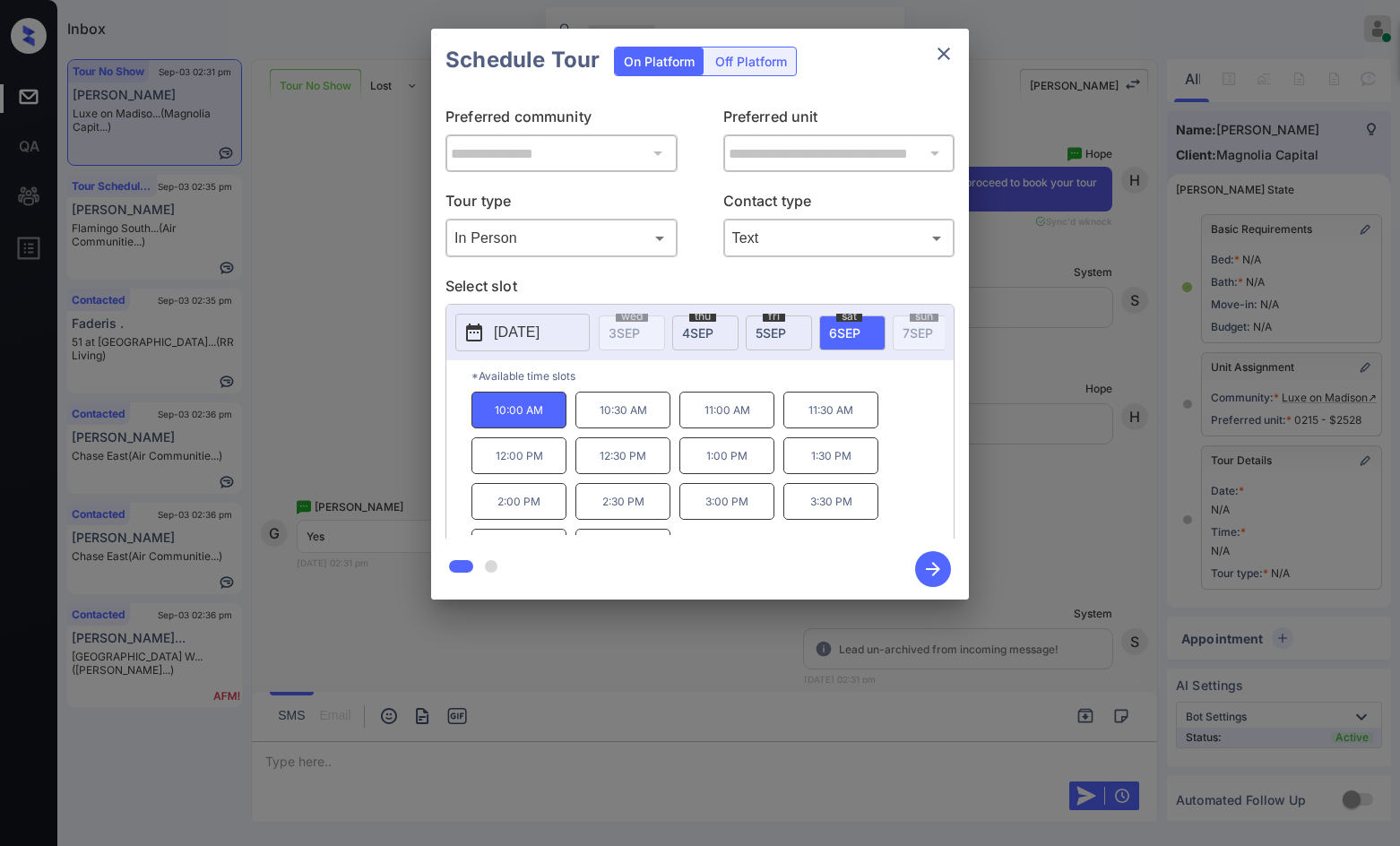
click at [913, 572] on button "button" at bounding box center [933, 569] width 57 height 47
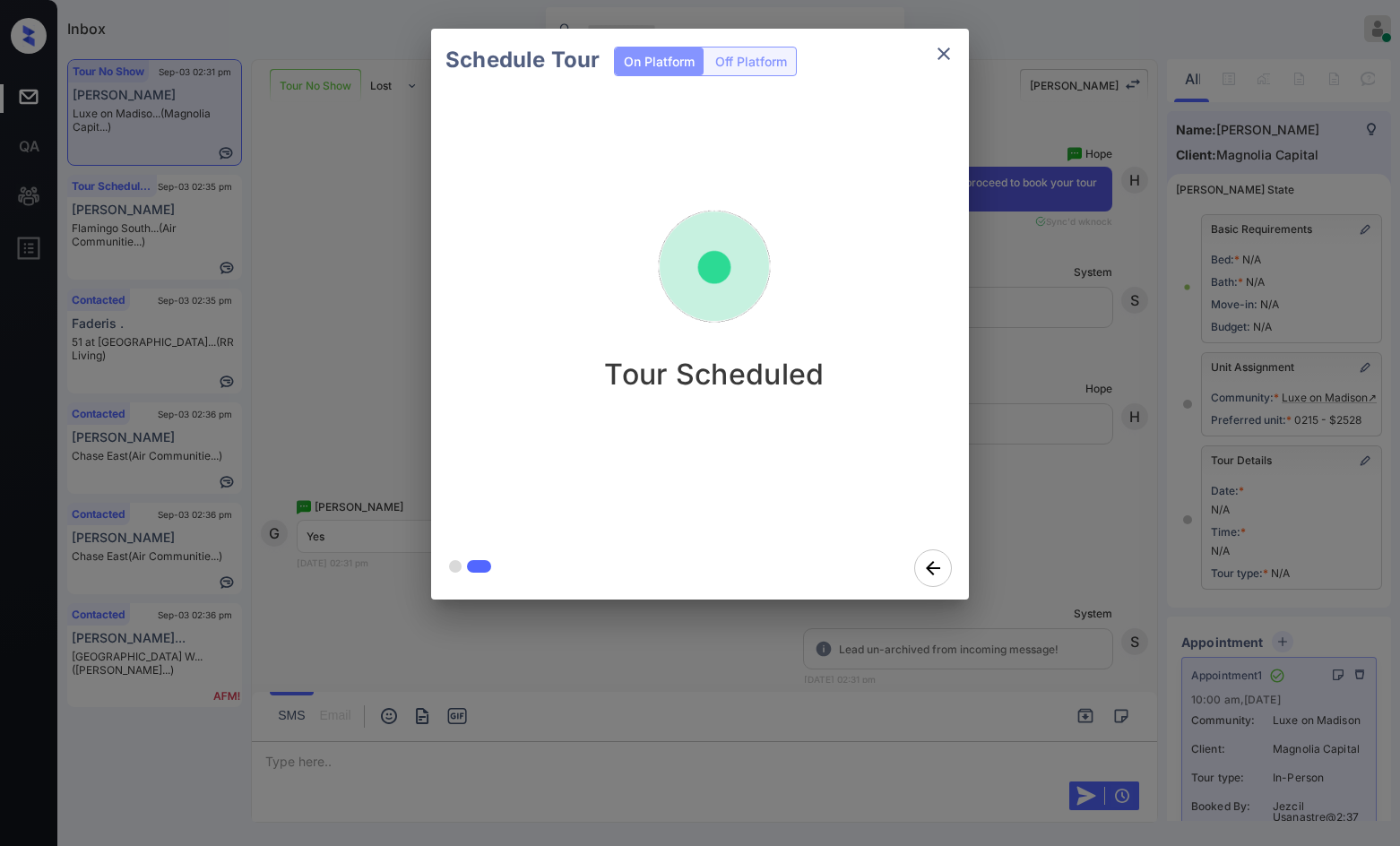
click at [326, 277] on div "Schedule Tour On Platform Off Platform Tour Scheduled" at bounding box center [700, 314] width 1400 height 628
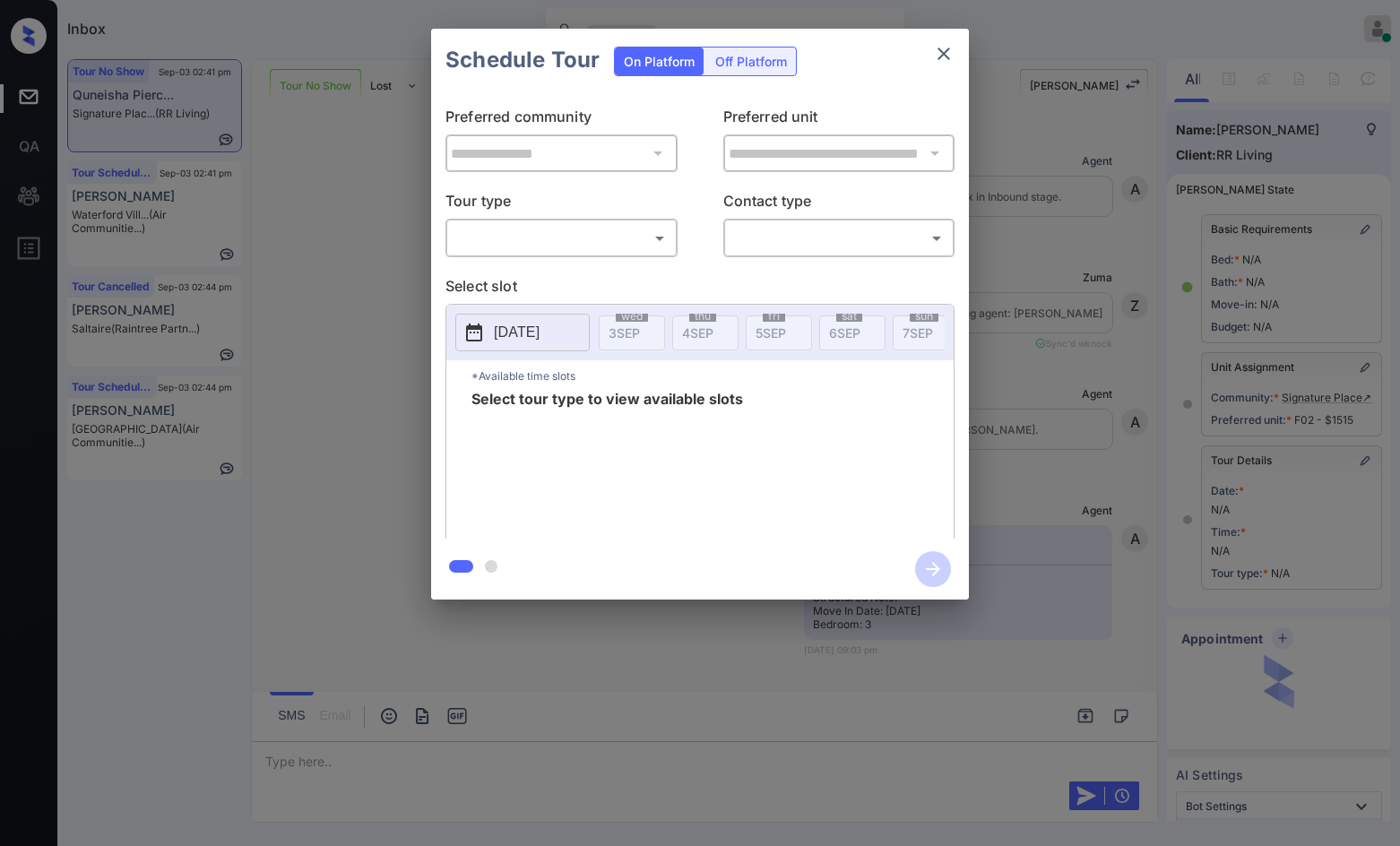
scroll to position [7907, 0]
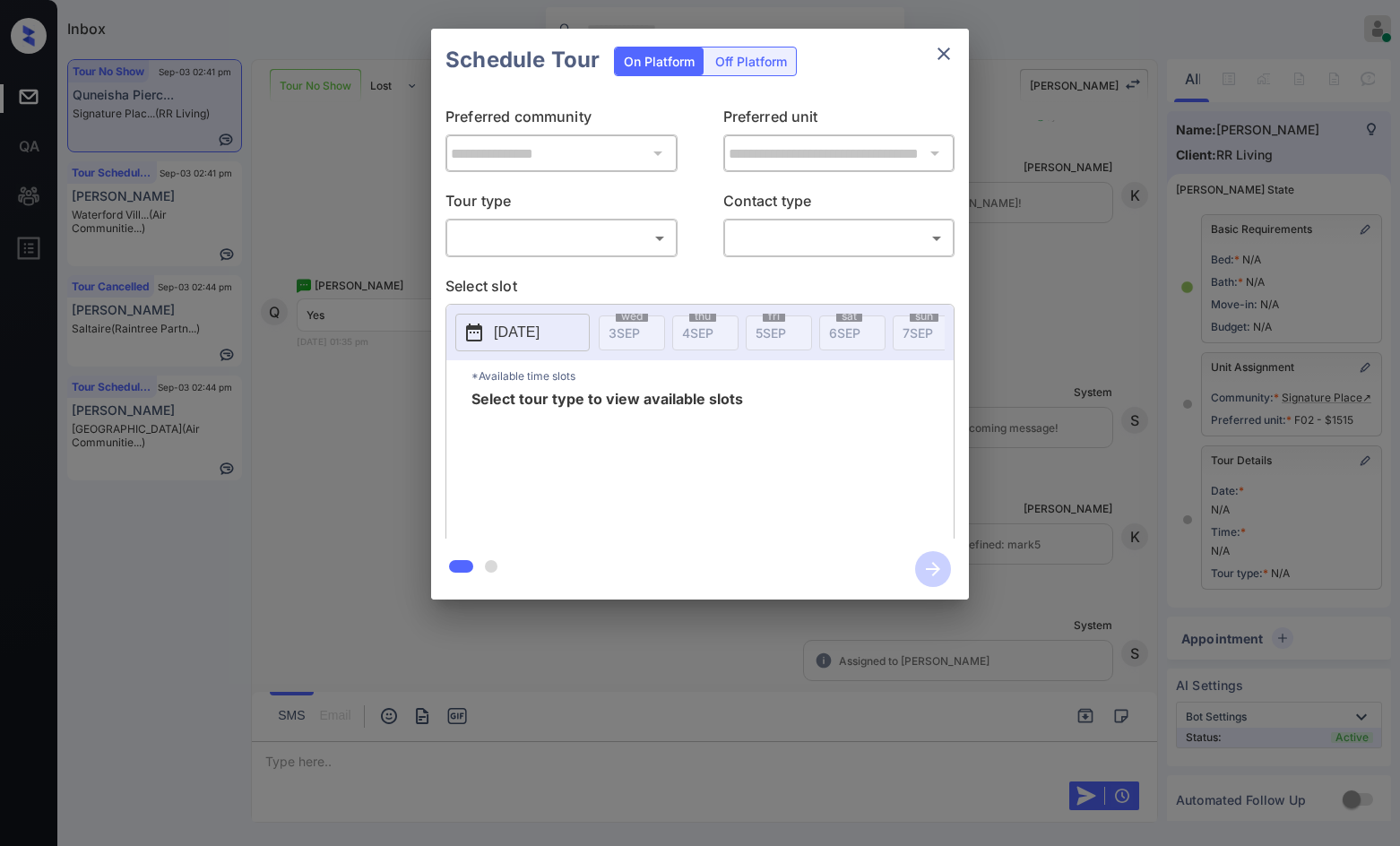
click at [639, 273] on div "**********" at bounding box center [700, 315] width 538 height 447
click at [641, 254] on div "​ ​" at bounding box center [561, 238] width 232 height 39
click at [598, 269] on div "**********" at bounding box center [700, 315] width 538 height 447
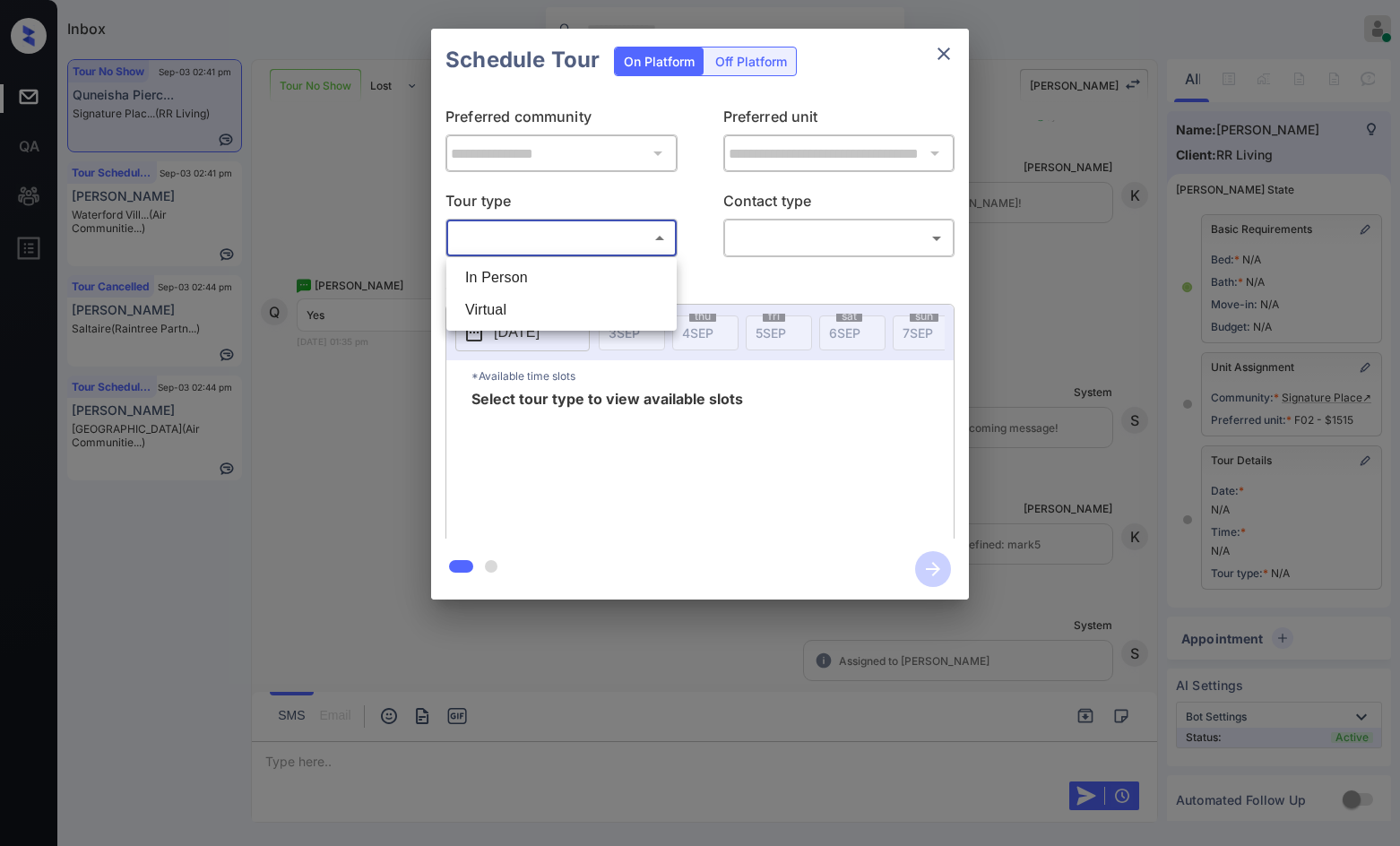
click at [608, 249] on body "Inbox Jezcil Usanastre Online Set yourself offline Set yourself on break Profil…" at bounding box center [700, 423] width 1400 height 846
click at [583, 279] on li "In Person" at bounding box center [561, 277] width 221 height 32
type input "********"
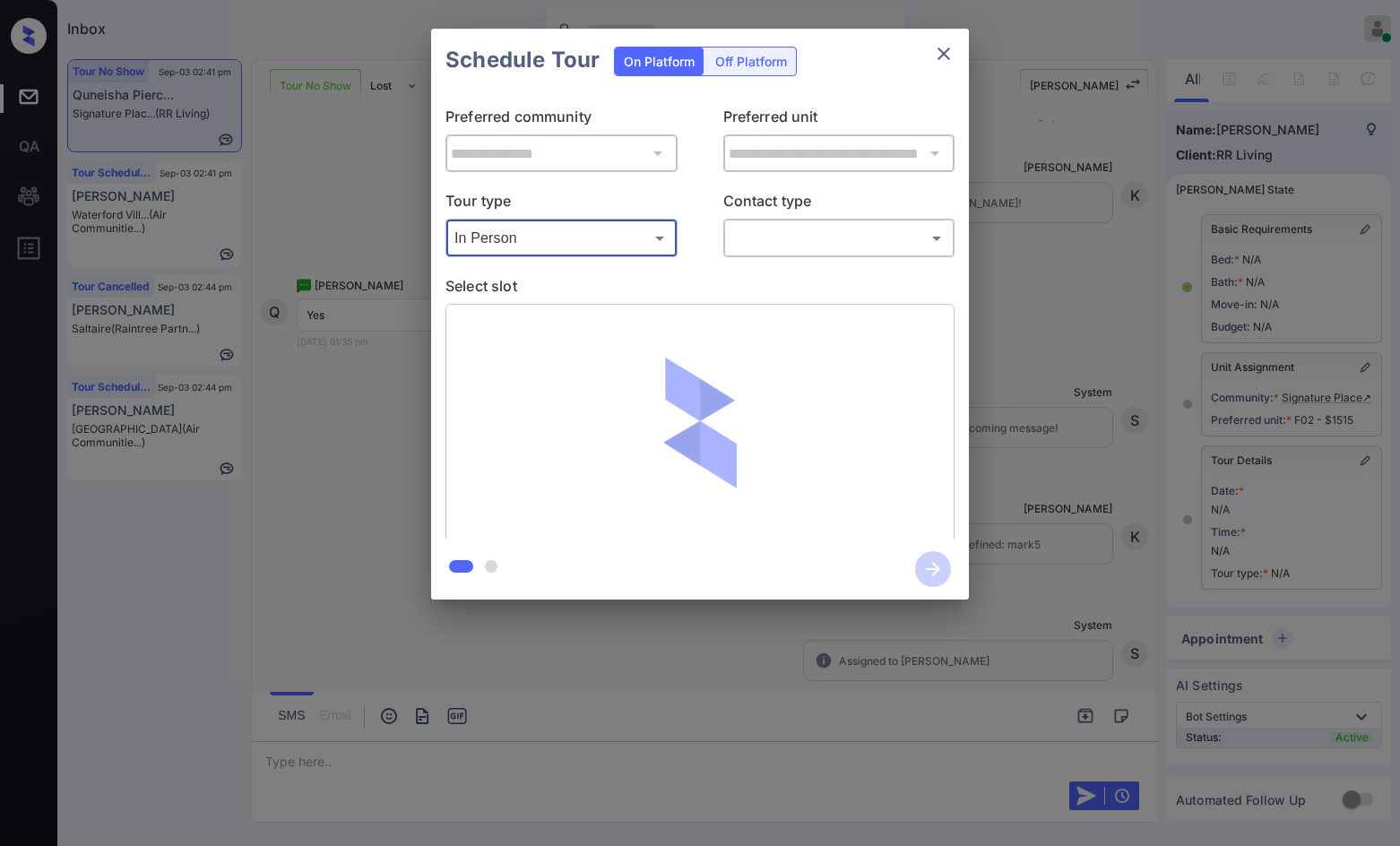
click at [836, 249] on body "Inbox Jezcil Usanastre Online Set yourself offline Set yourself on break Profil…" at bounding box center [700, 423] width 1400 height 846
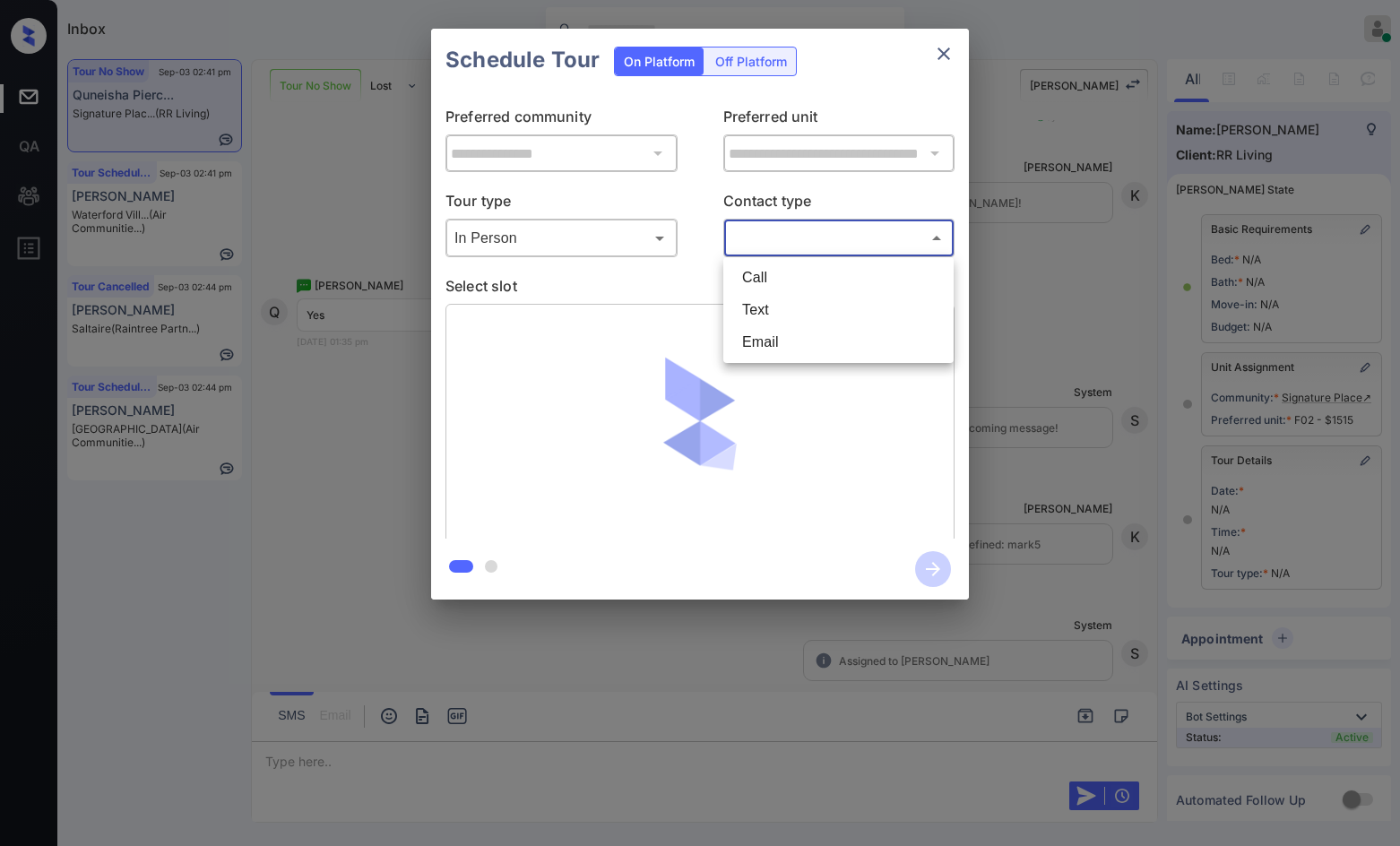
click at [798, 311] on li "Text" at bounding box center [838, 309] width 221 height 32
type input "****"
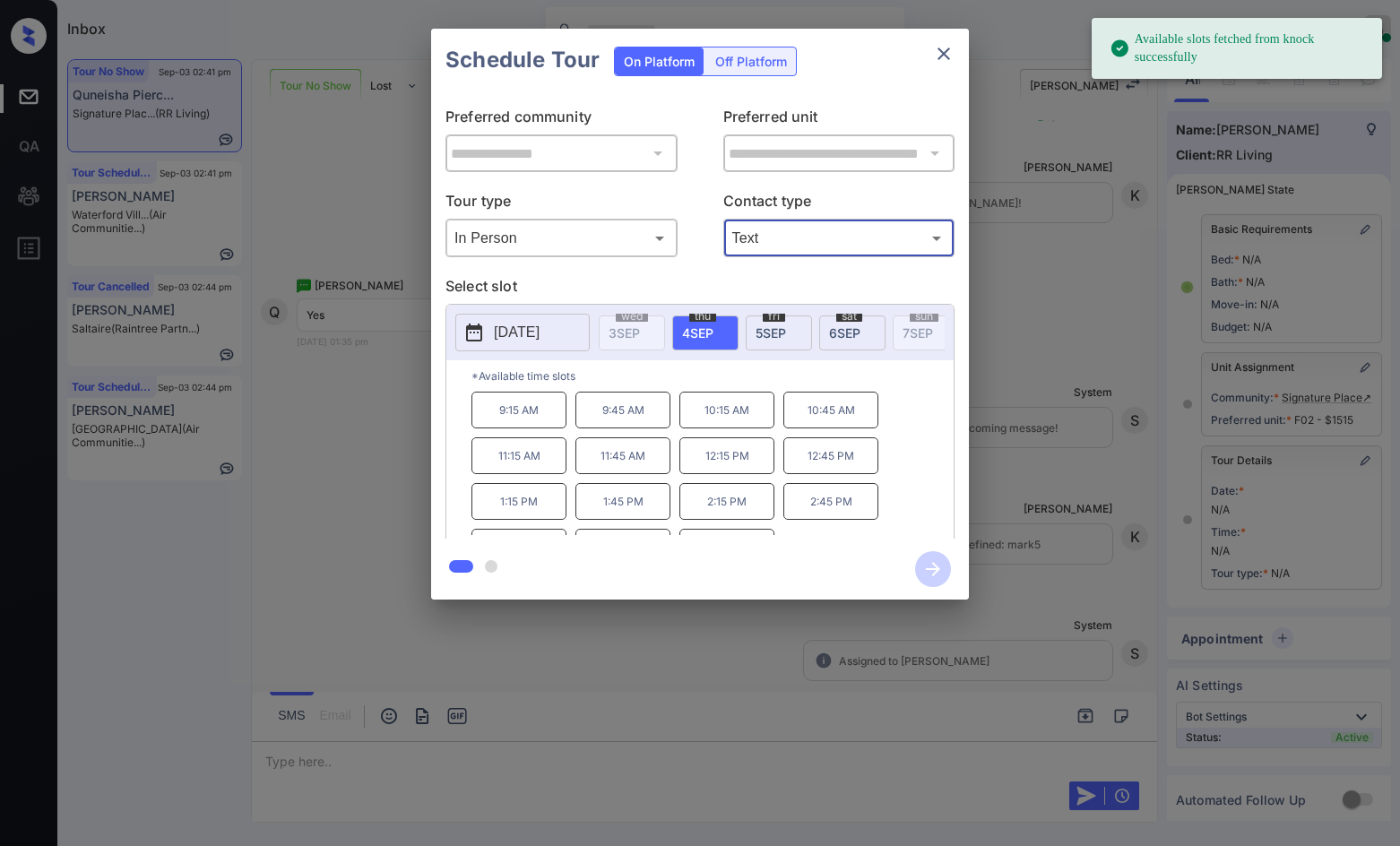
click at [782, 336] on span "5 SEP" at bounding box center [770, 332] width 30 height 16
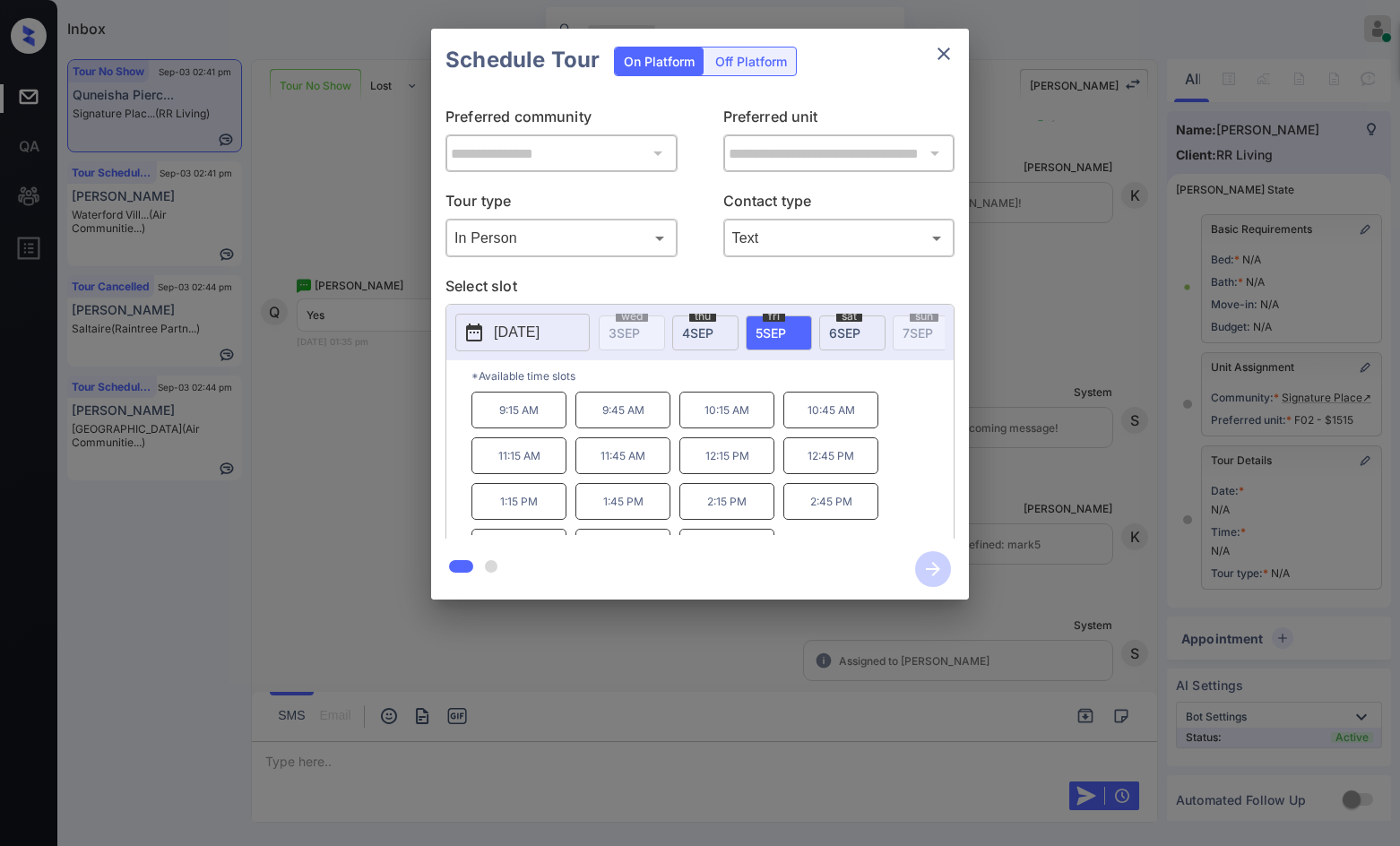
click at [847, 336] on span "6 SEP" at bounding box center [845, 332] width 31 height 16
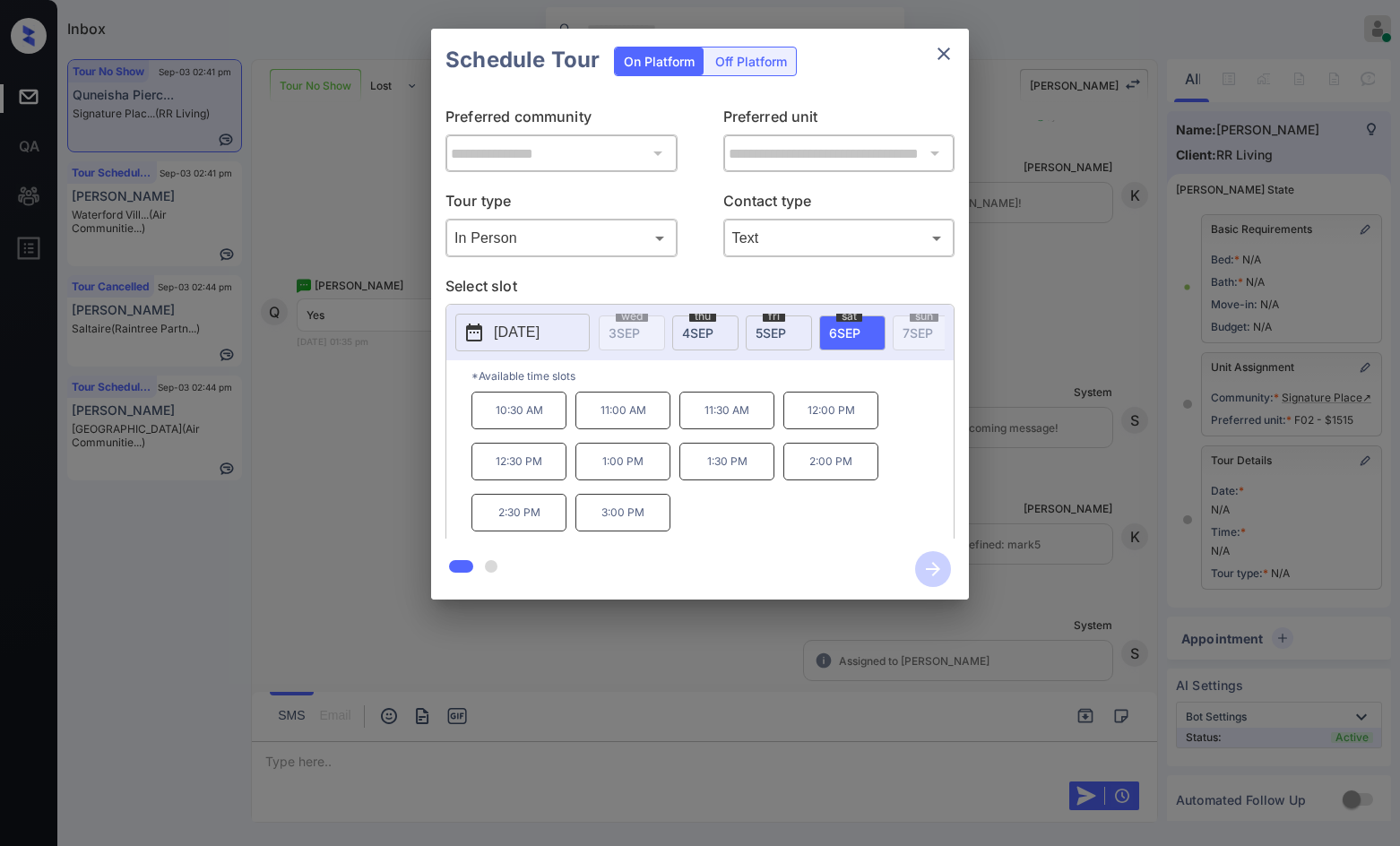
click at [371, 392] on div "**********" at bounding box center [700, 314] width 1400 height 628
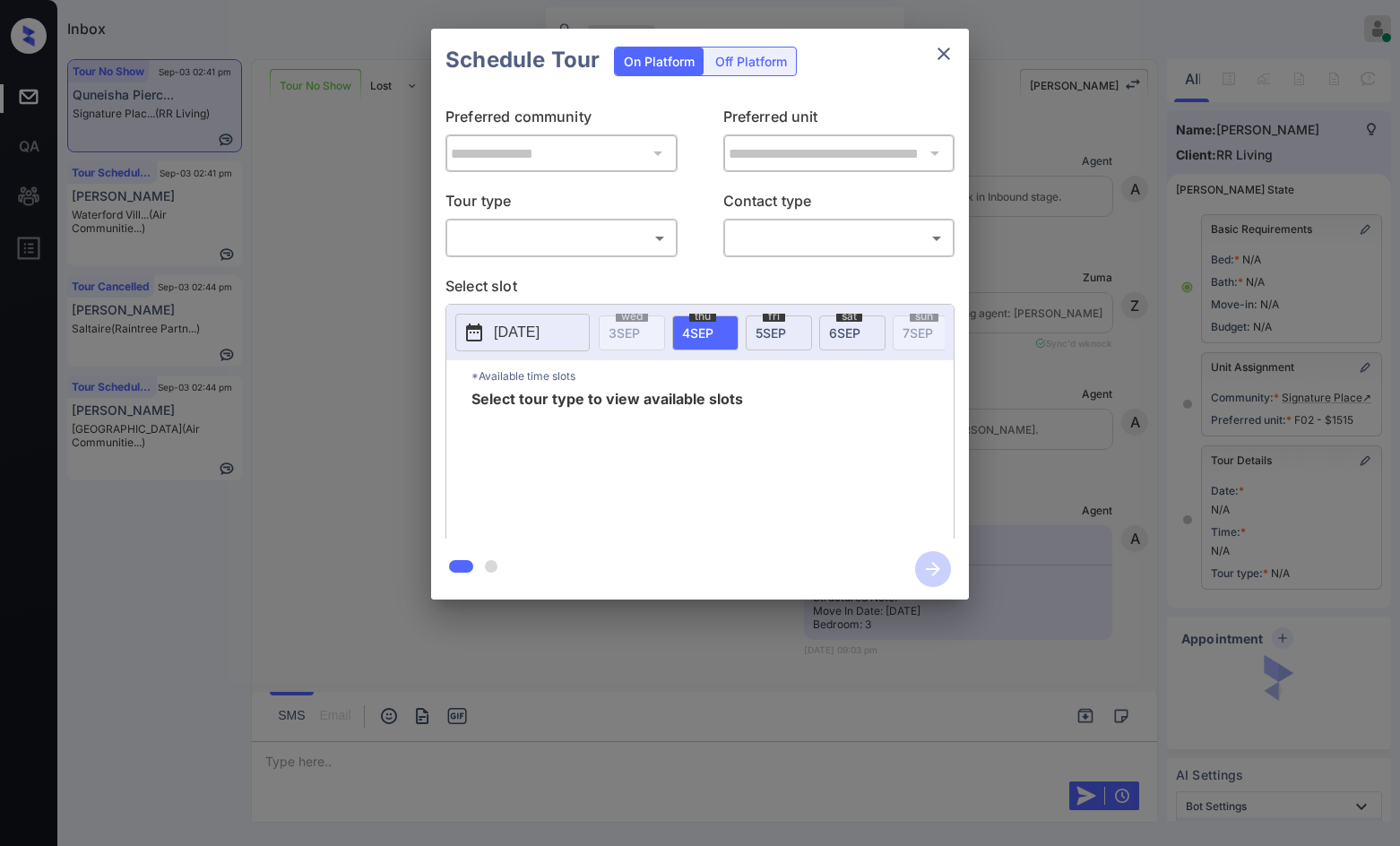
scroll to position [9678, 0]
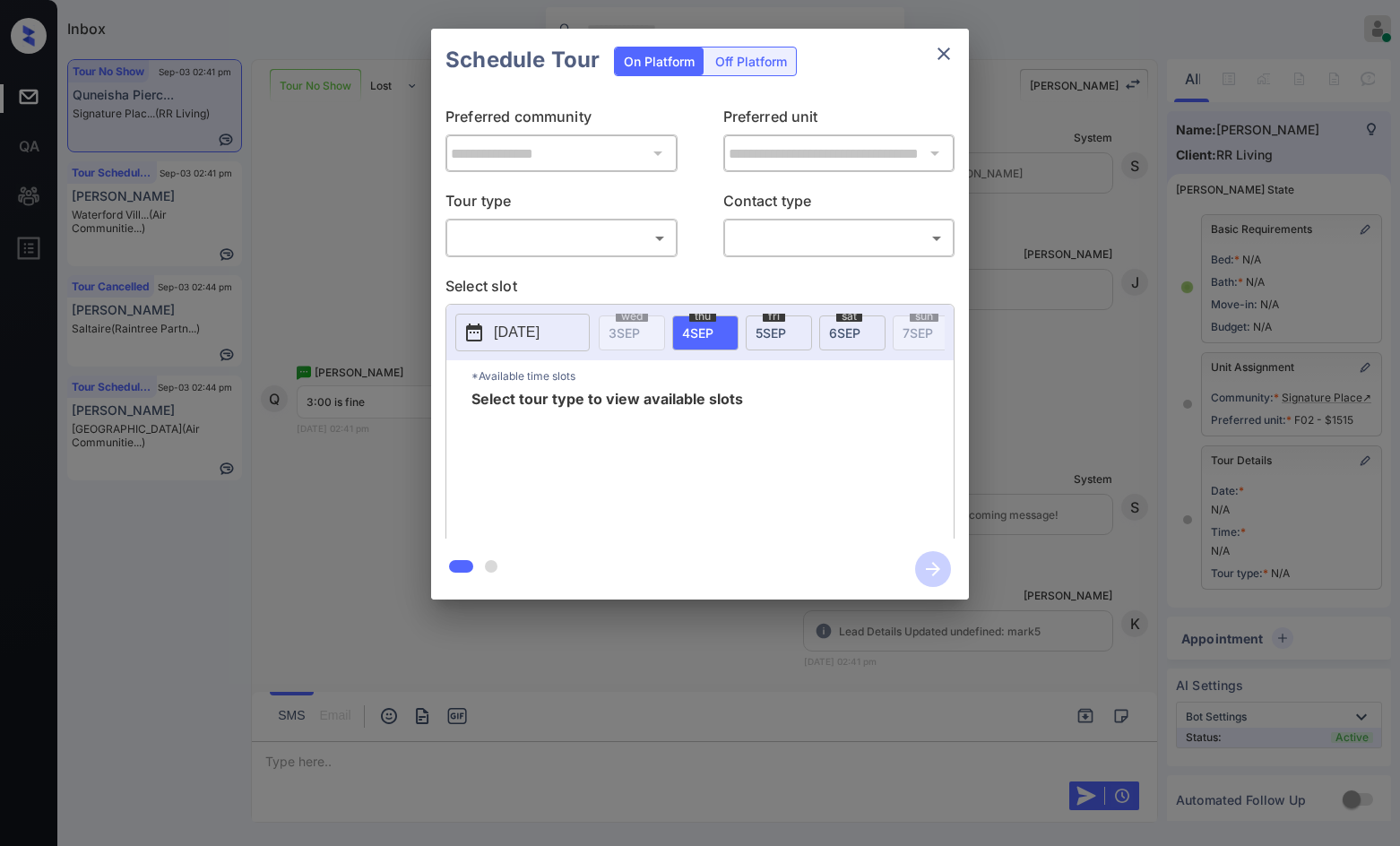
click at [520, 241] on body "Inbox Jezcil Usanastre Online Set yourself offline Set yourself on break Profil…" at bounding box center [700, 423] width 1400 height 846
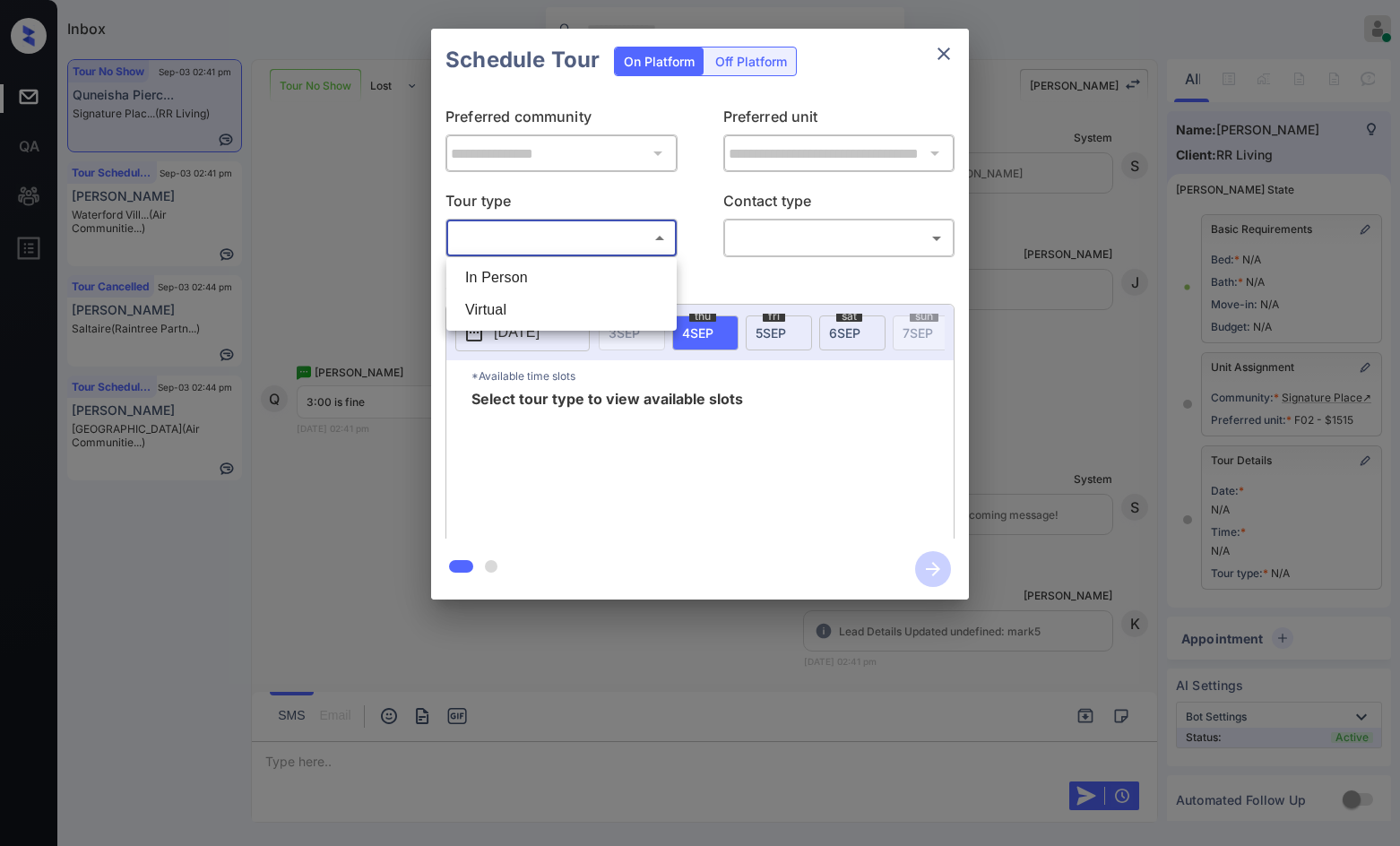
click at [521, 276] on li "In Person" at bounding box center [561, 277] width 221 height 32
type input "********"
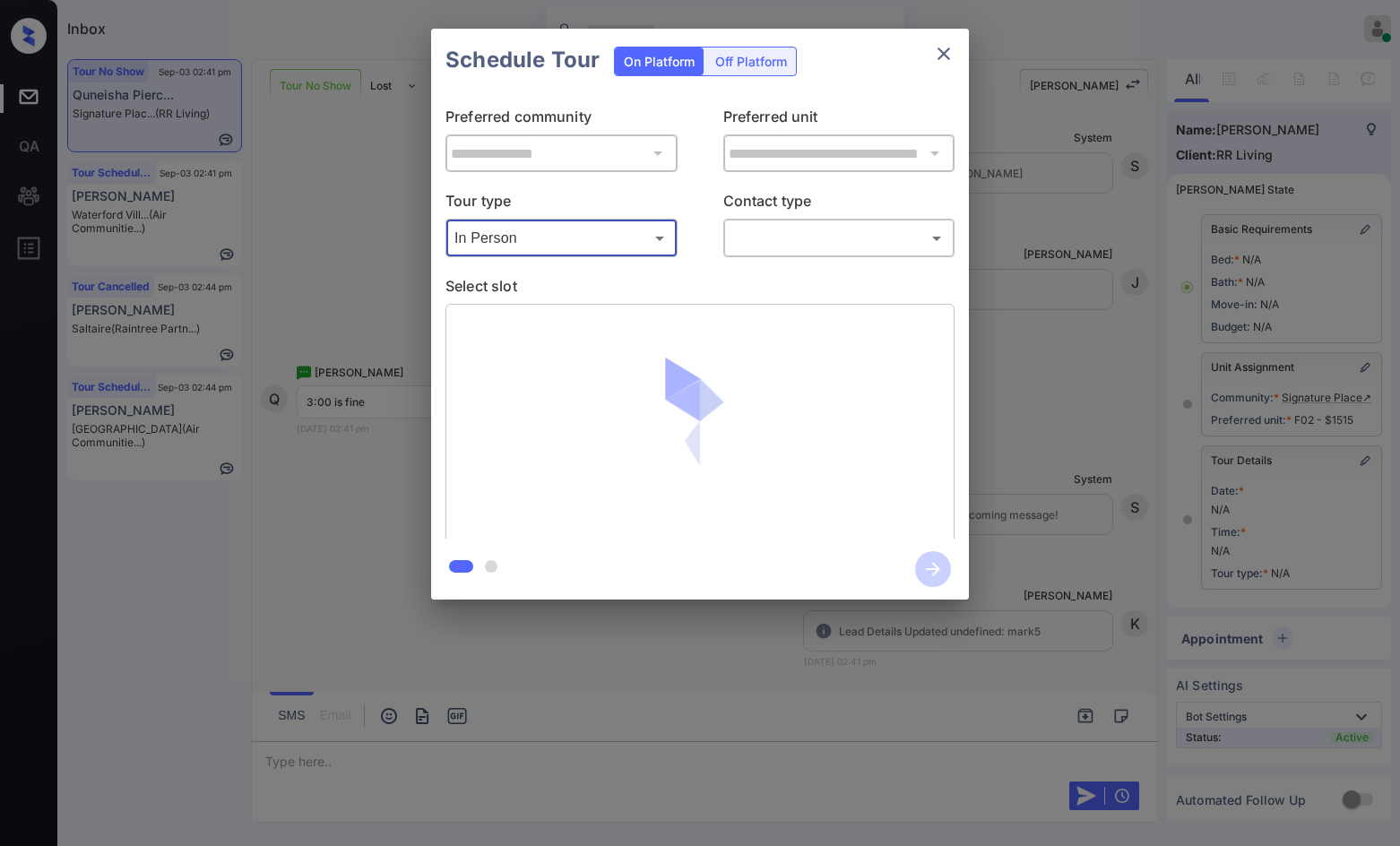
click at [769, 250] on body "Inbox Jezcil Usanastre Online Set yourself offline Set yourself on break Profil…" at bounding box center [700, 423] width 1400 height 846
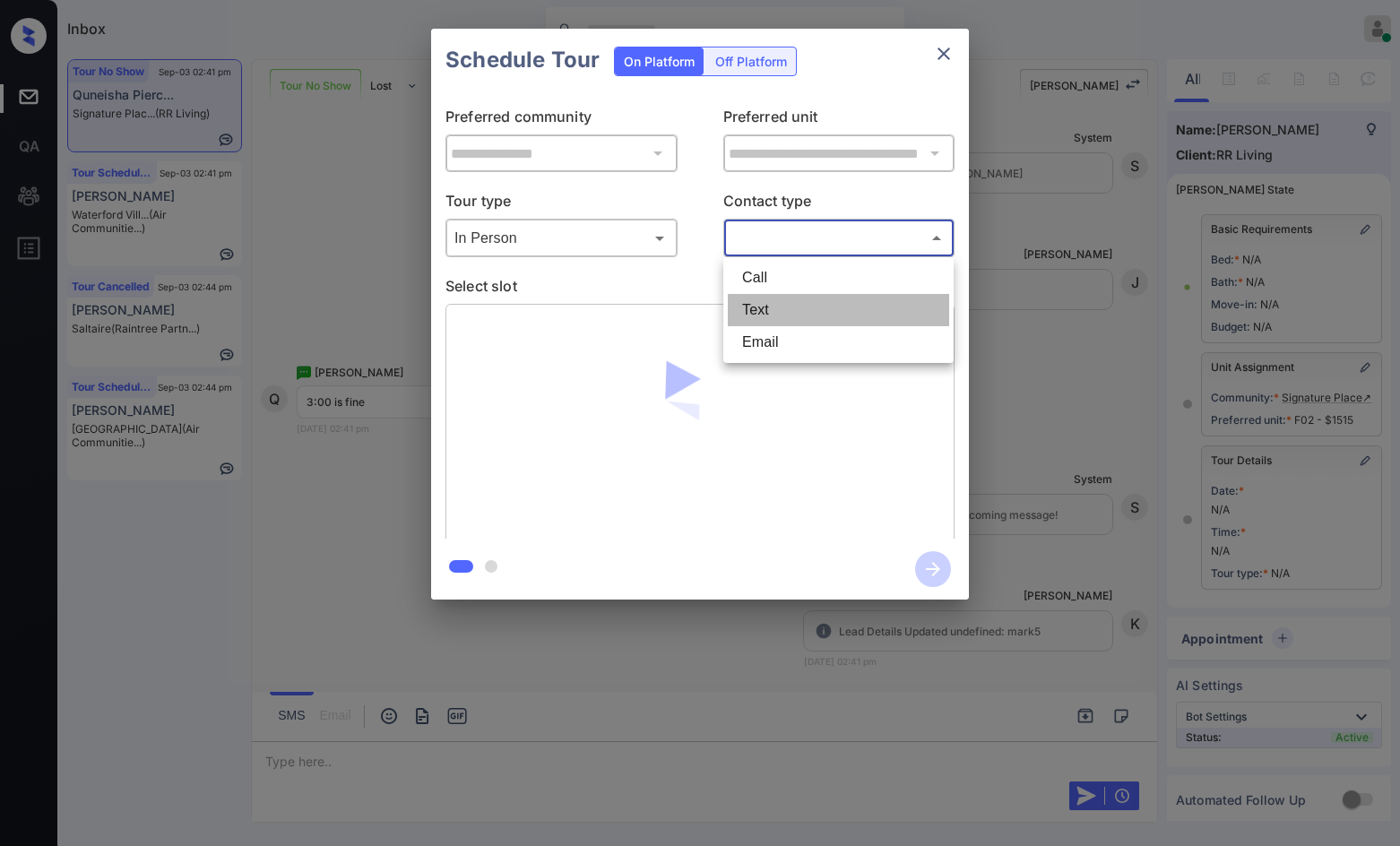
click at [783, 319] on li "Text" at bounding box center [838, 309] width 221 height 32
type input "****"
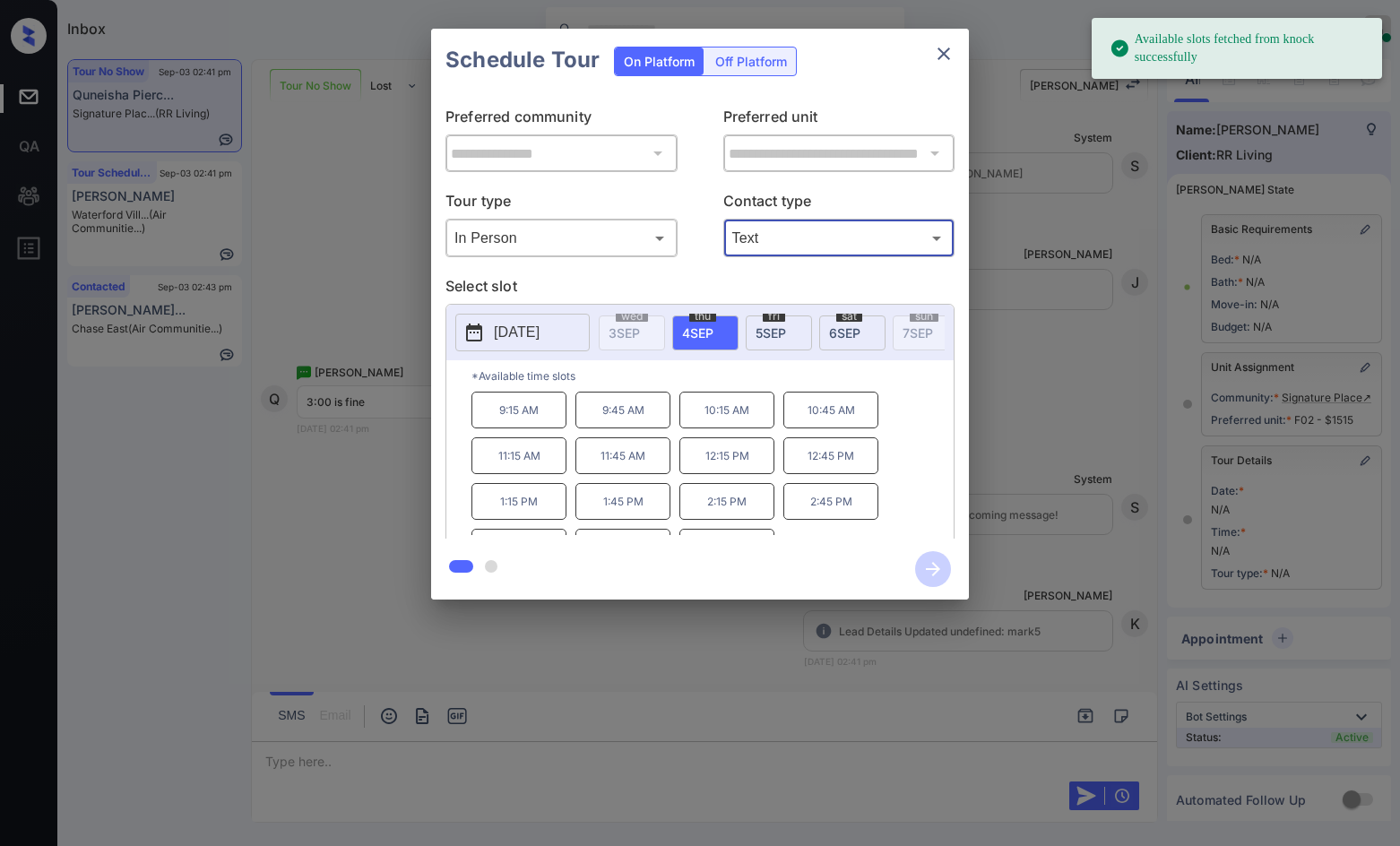
drag, startPoint x: 852, startPoint y: 339, endPoint x: 830, endPoint y: 363, distance: 32.6
click at [850, 336] on span "6 SEP" at bounding box center [845, 332] width 31 height 16
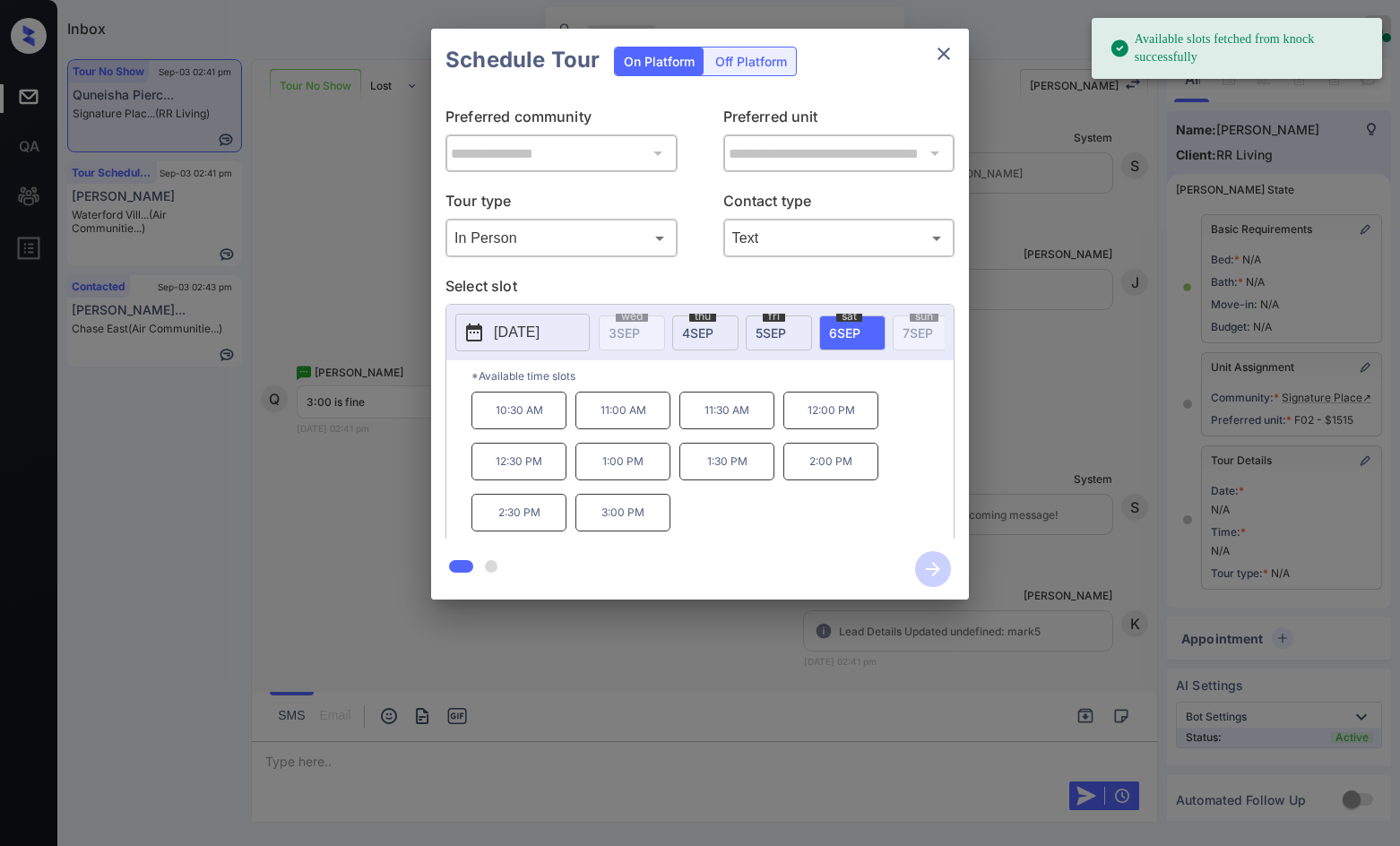
click at [643, 531] on p "3:00 PM" at bounding box center [623, 512] width 95 height 38
click at [927, 555] on icon "button" at bounding box center [933, 568] width 36 height 36
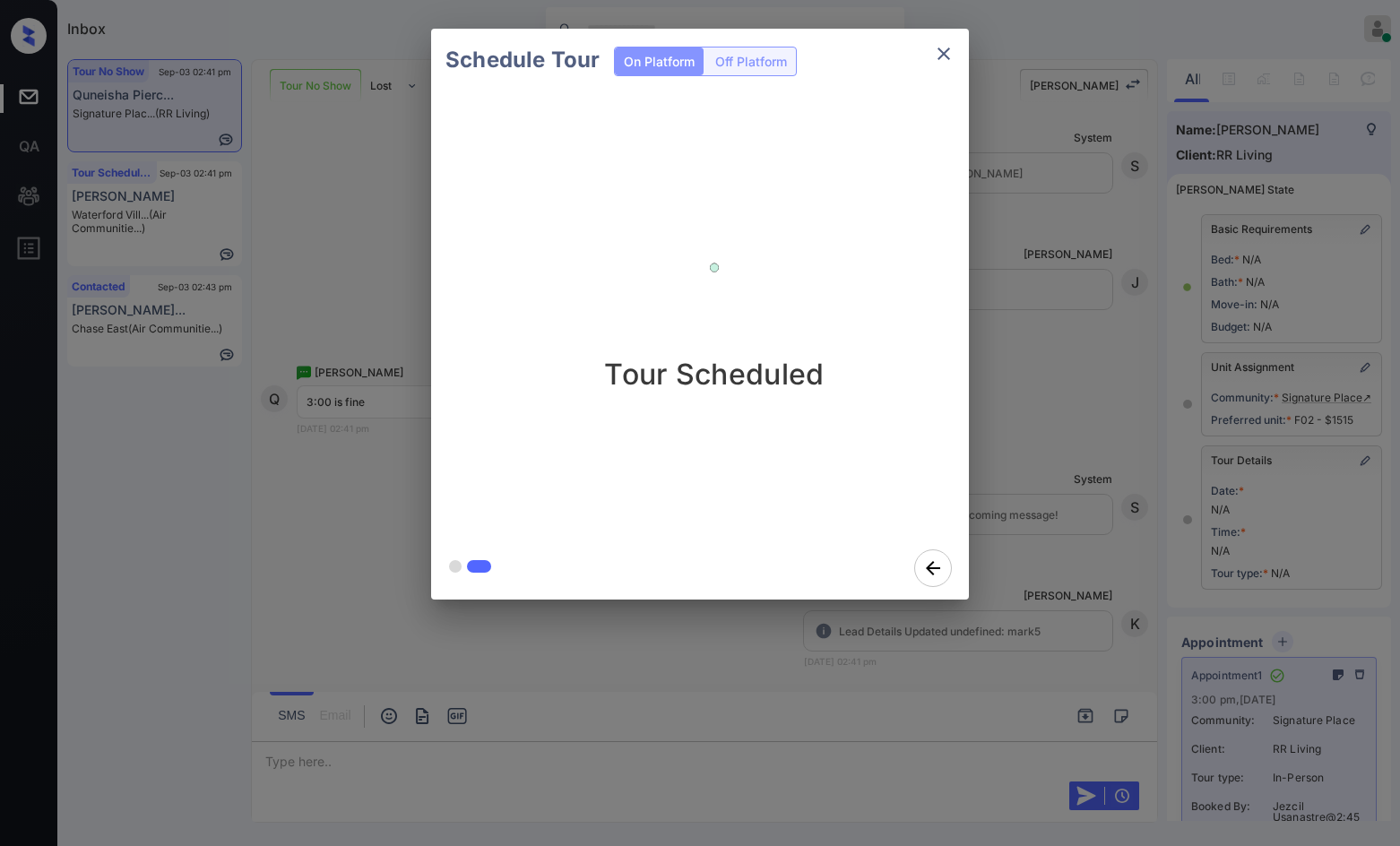
click at [226, 296] on div "Schedule Tour On Platform Off Platform Tour Scheduled" at bounding box center [700, 314] width 1400 height 628
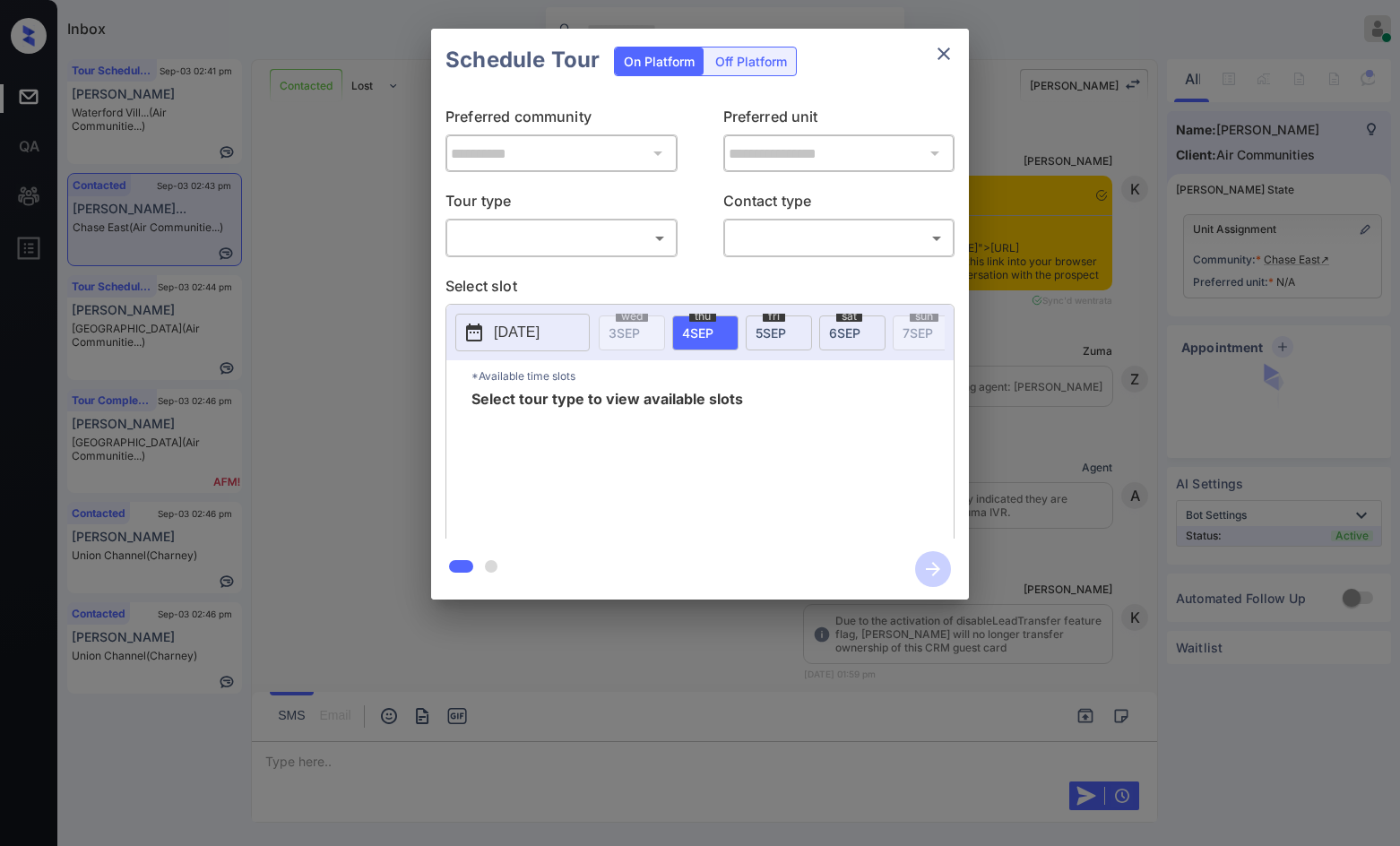
scroll to position [3836, 0]
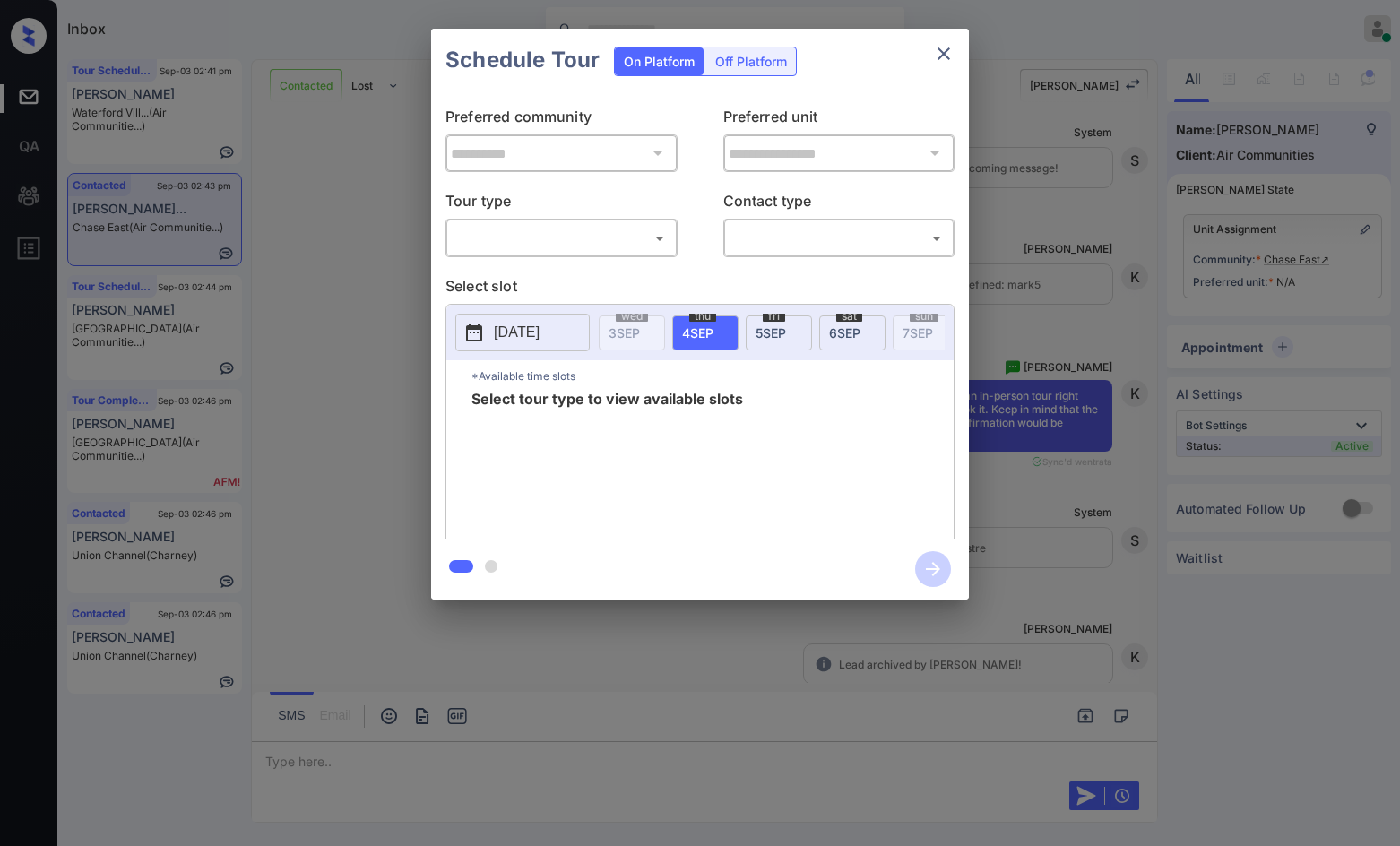
click at [627, 241] on body "Inbox Jezcil Usanastre Online Set yourself offline Set yourself on break Profil…" at bounding box center [700, 423] width 1400 height 846
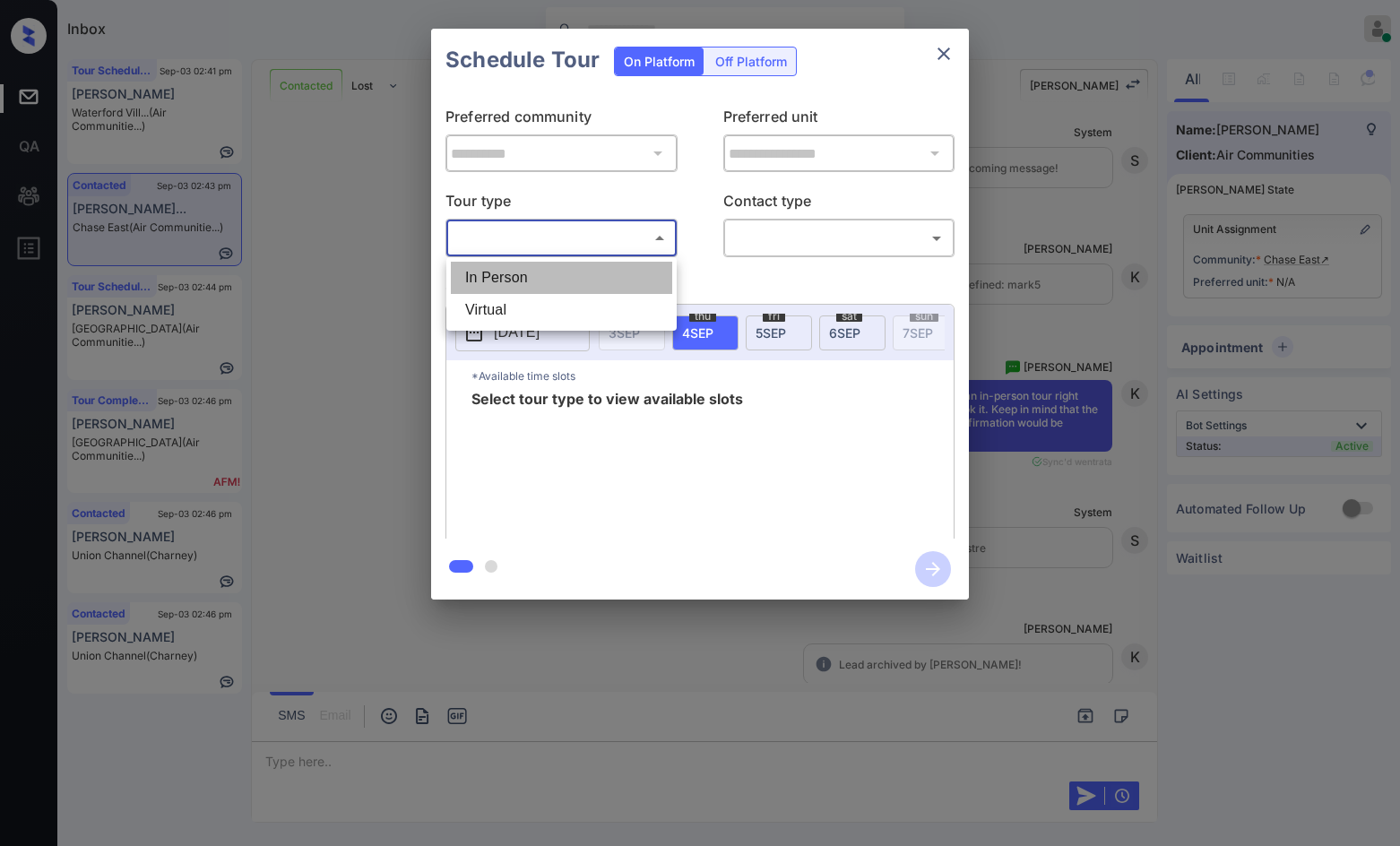
click at [622, 269] on li "In Person" at bounding box center [561, 277] width 221 height 32
type input "********"
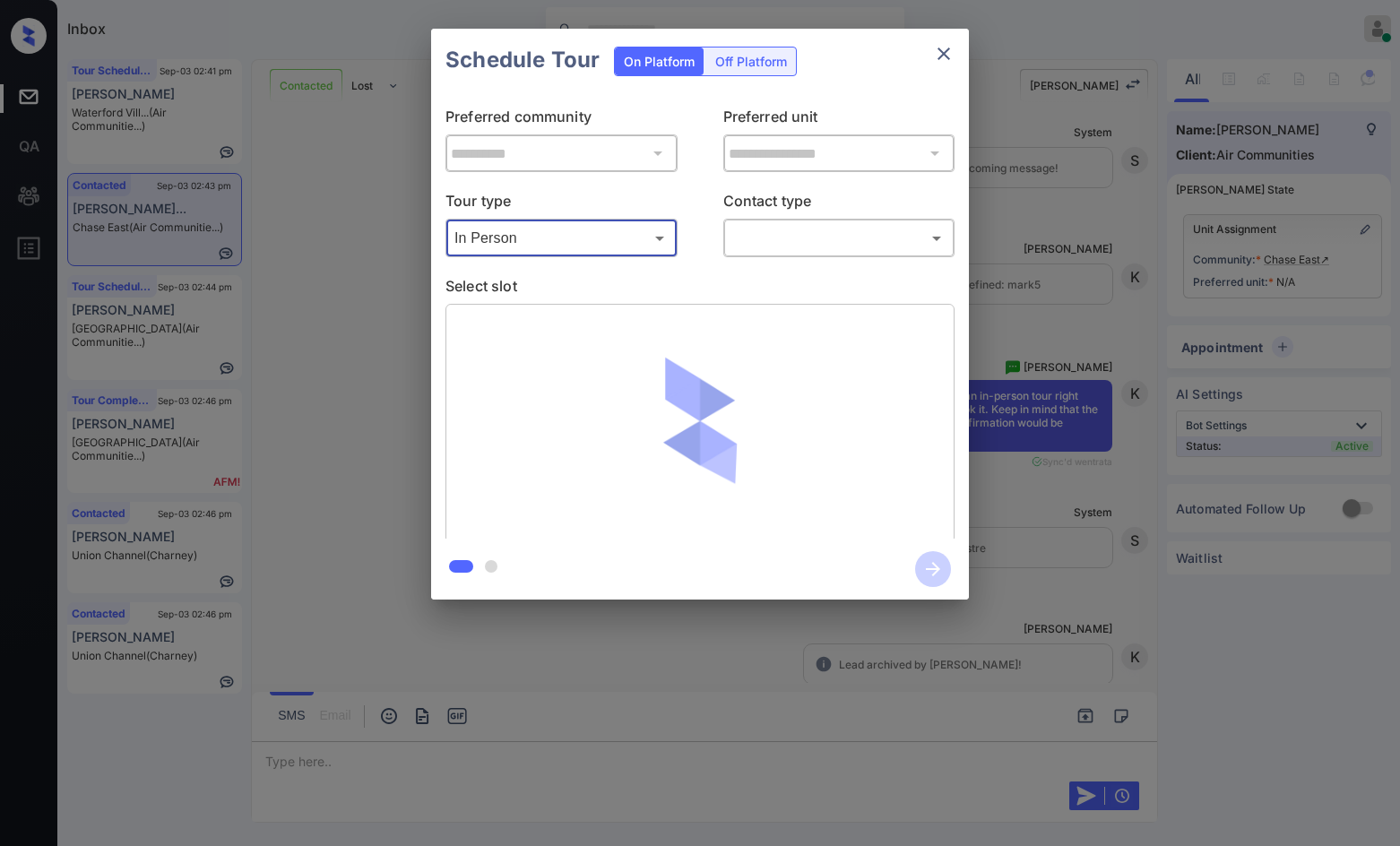
click at [814, 242] on body "Inbox Jezcil Usanastre Online Set yourself offline Set yourself on break Profil…" at bounding box center [700, 423] width 1400 height 846
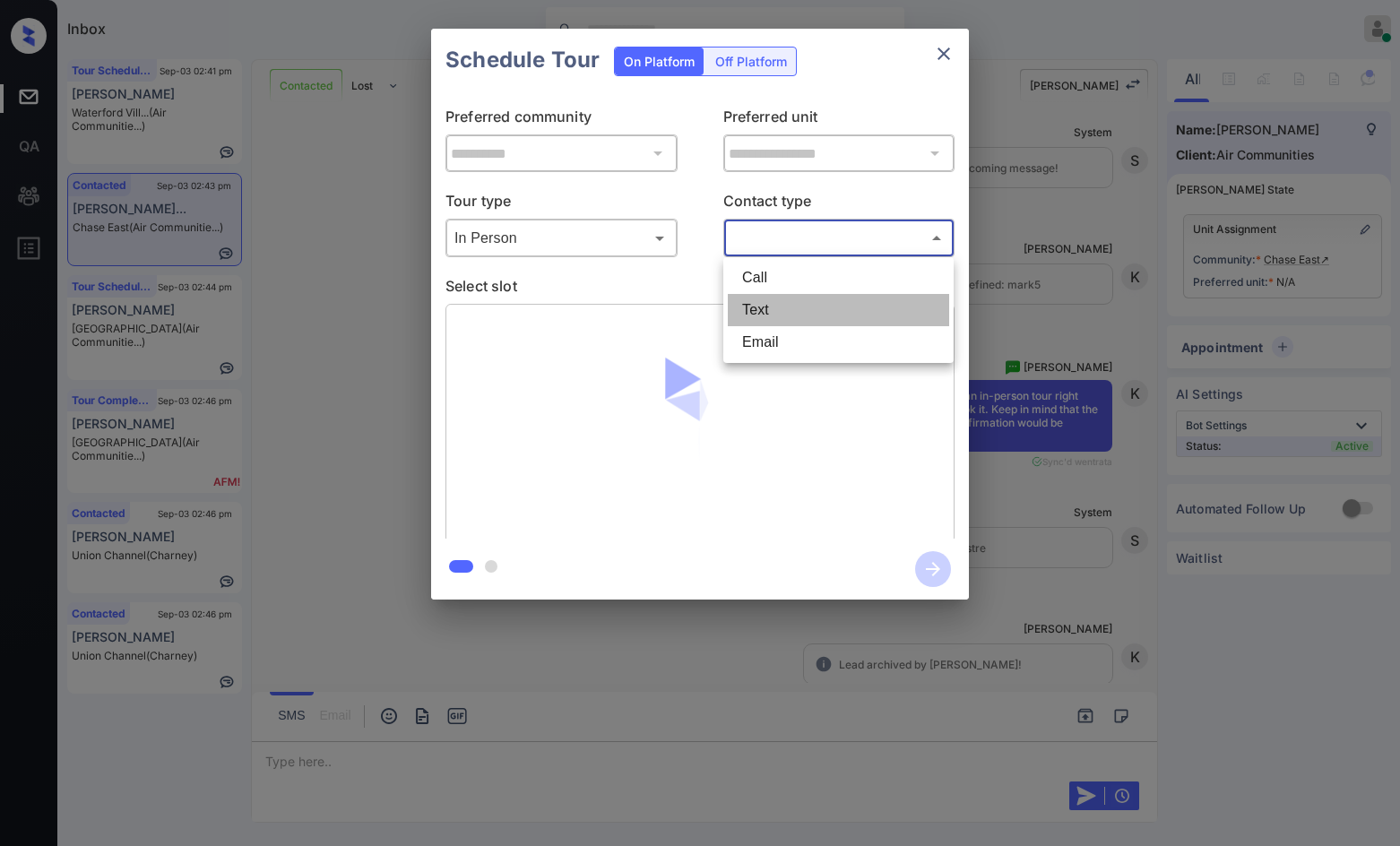
click at [801, 299] on li "Text" at bounding box center [838, 309] width 221 height 32
type input "****"
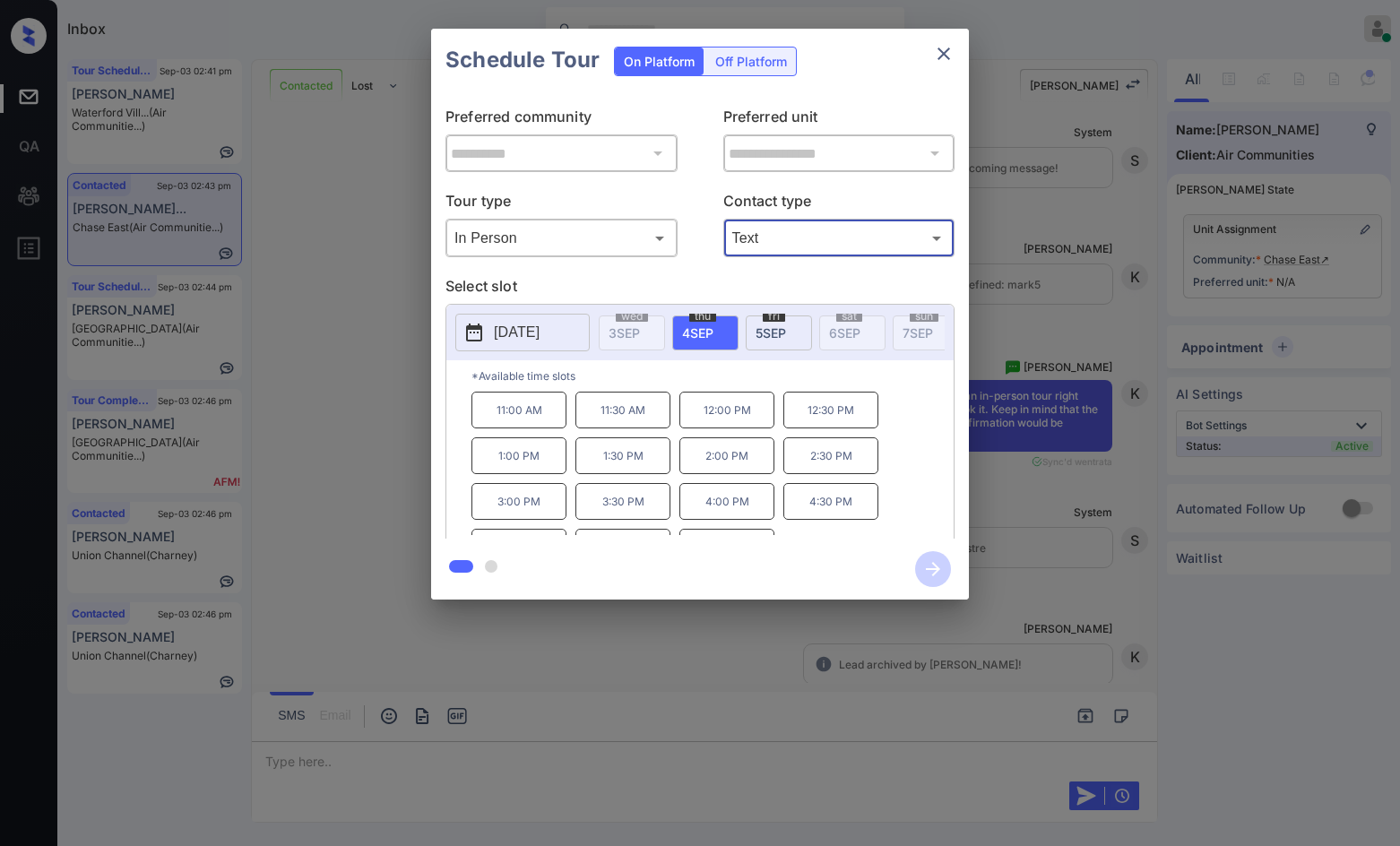
click at [1028, 449] on div "**********" at bounding box center [700, 314] width 1400 height 628
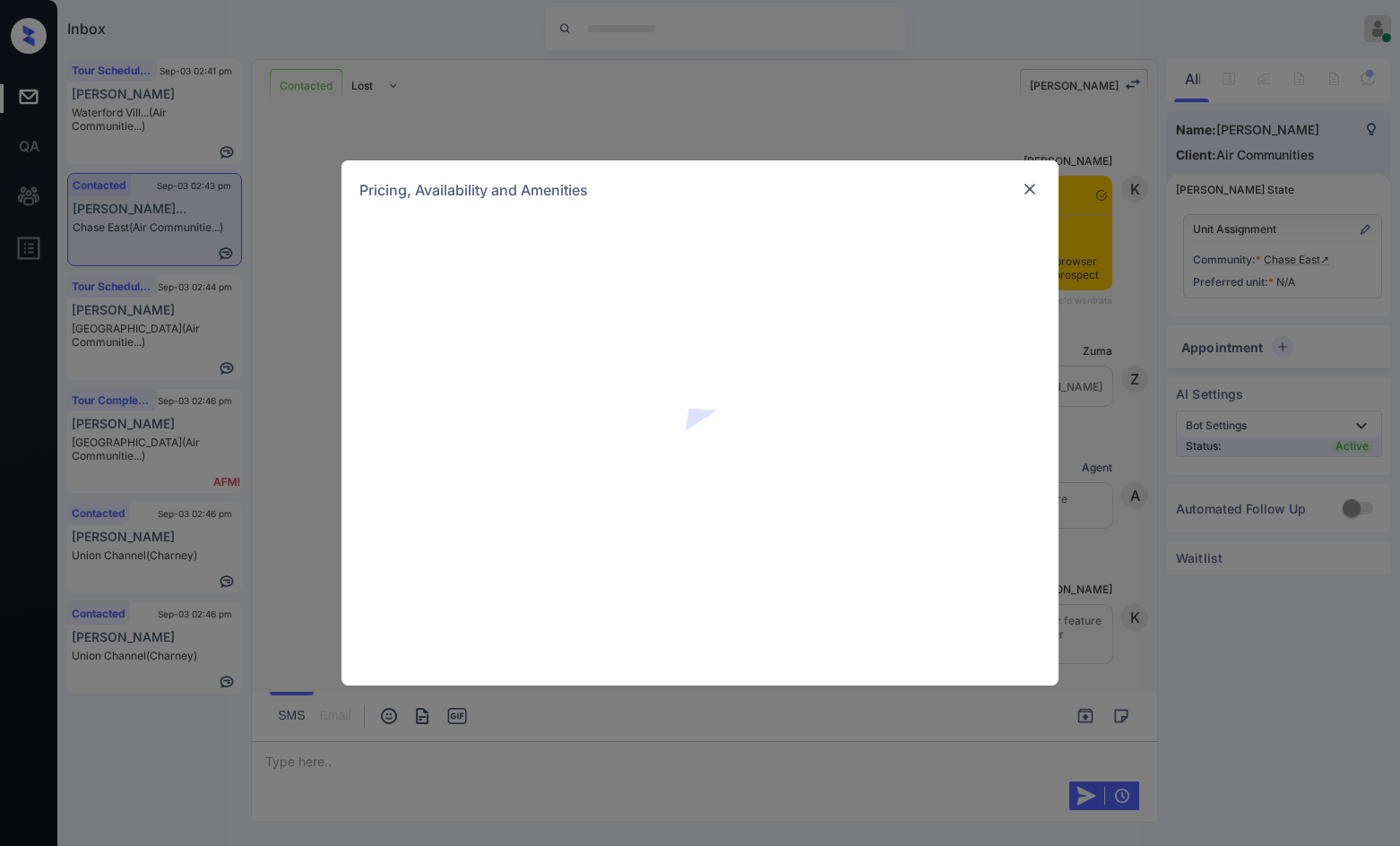
scroll to position [2487, 0]
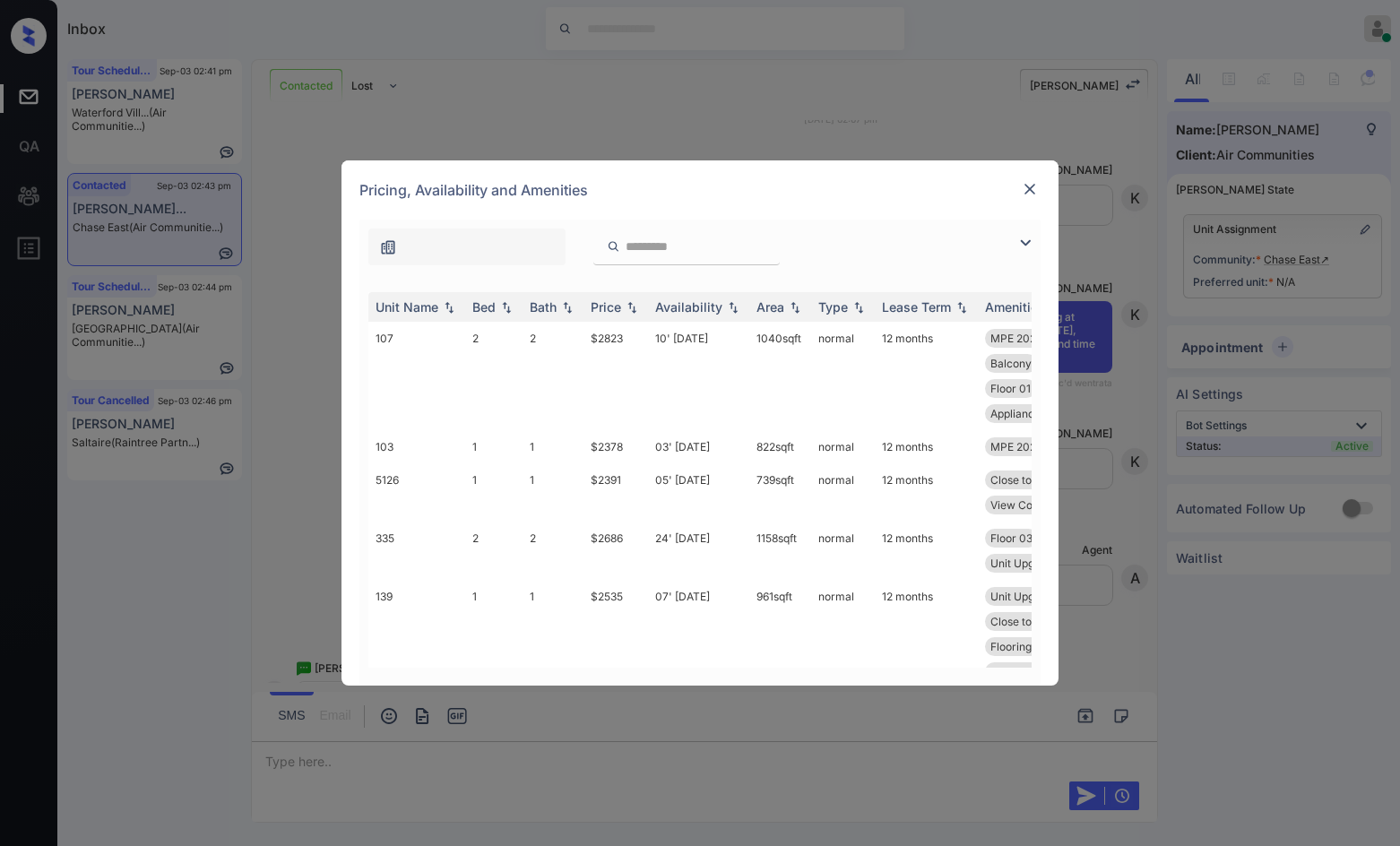
click at [1023, 239] on img at bounding box center [1025, 242] width 21 height 21
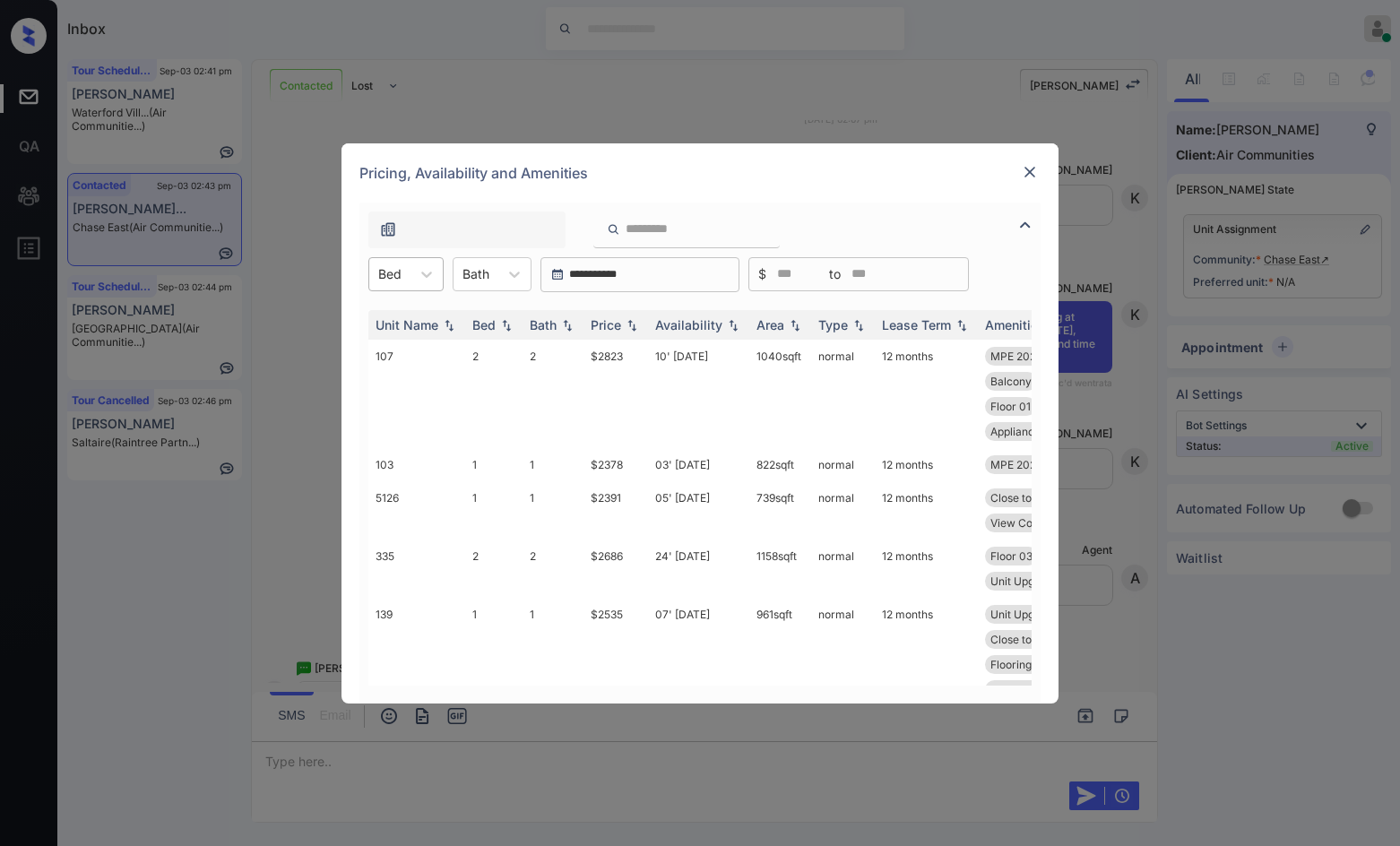
drag, startPoint x: 407, startPoint y: 263, endPoint x: 409, endPoint y: 285, distance: 22.1
click at [405, 264] on div "Bed" at bounding box center [389, 273] width 41 height 26
click at [382, 355] on div "1" at bounding box center [406, 350] width 75 height 32
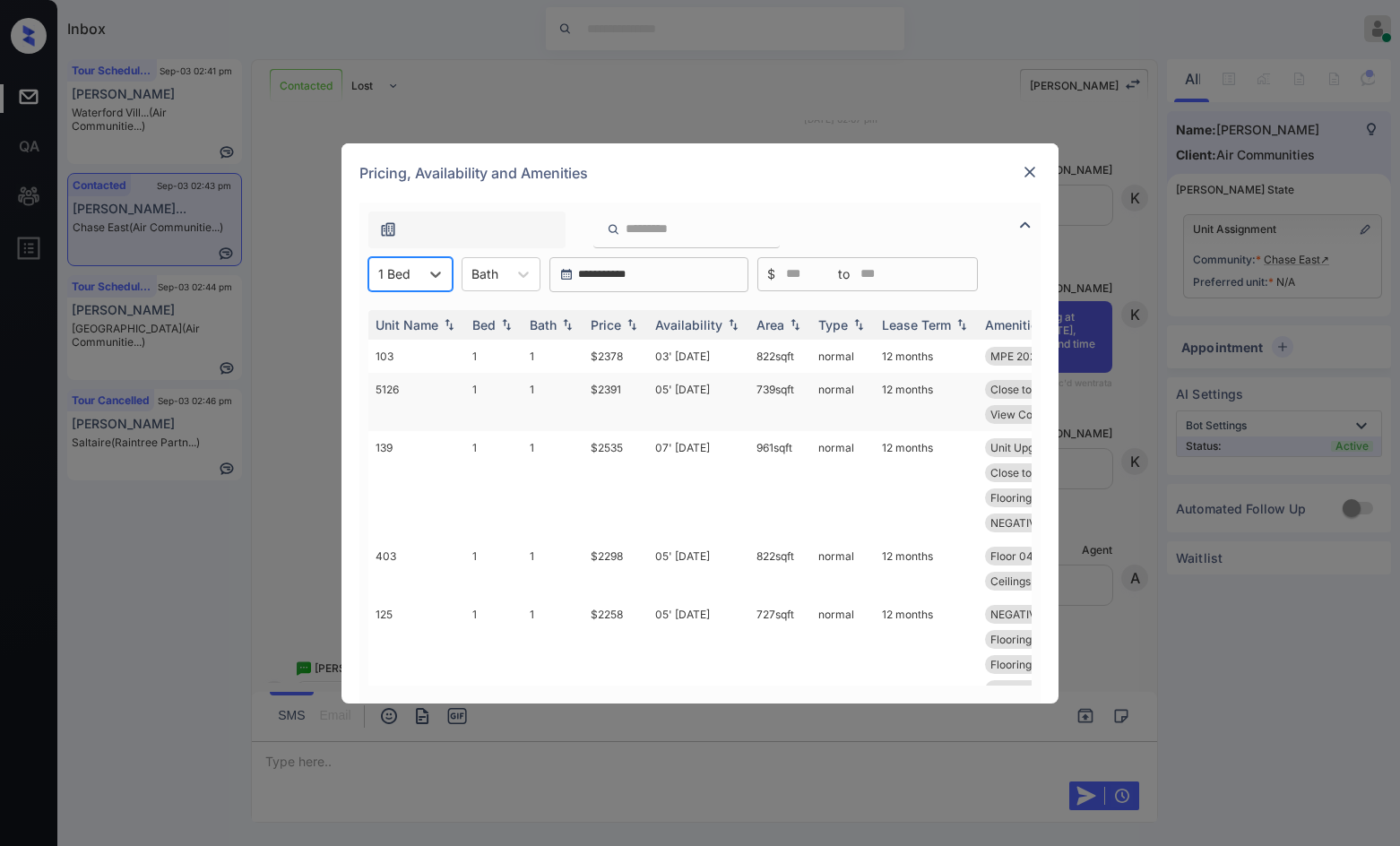
click at [638, 396] on td "$2391" at bounding box center [616, 401] width 64 height 58
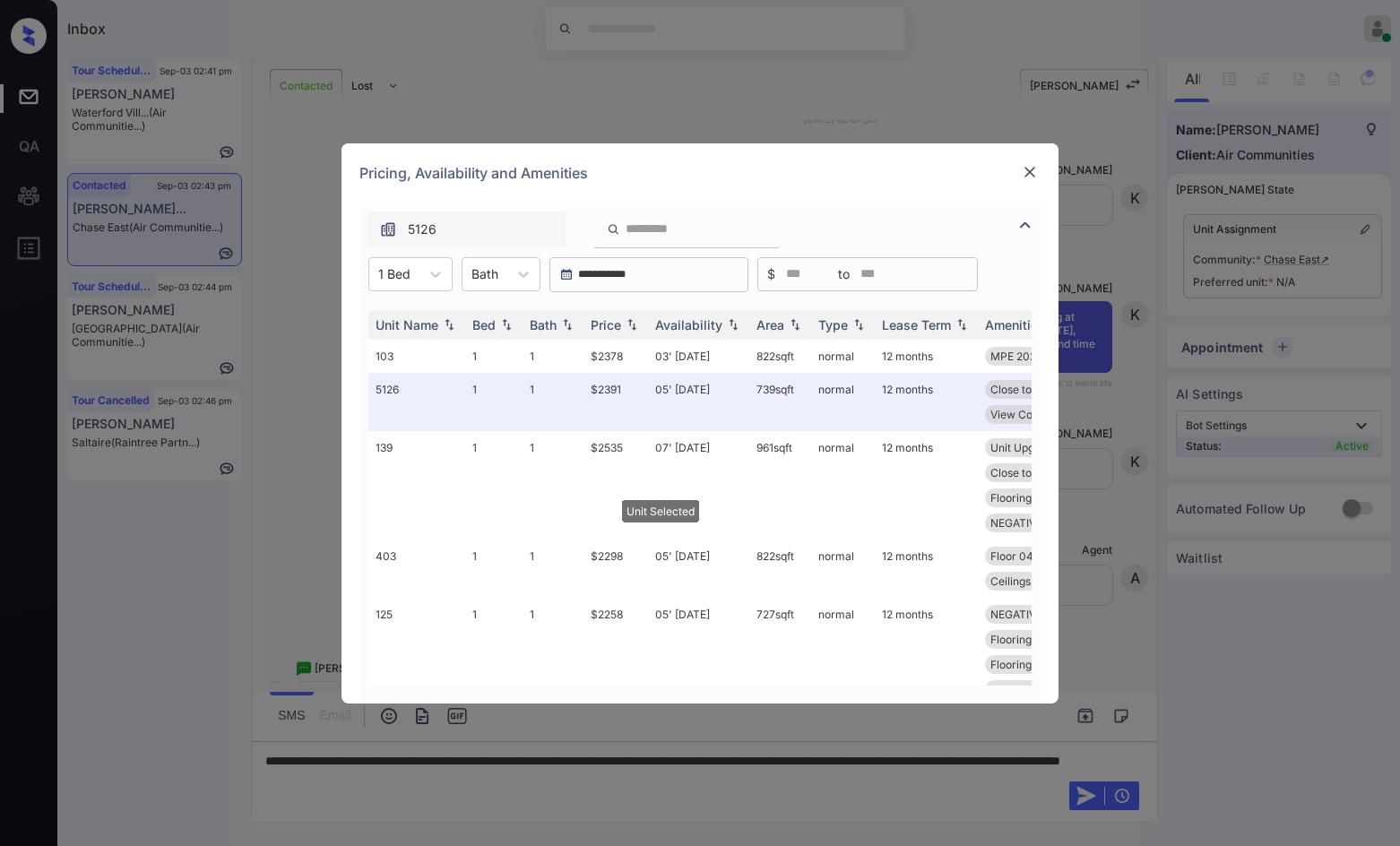
click at [1025, 179] on img at bounding box center [1030, 173] width 18 height 18
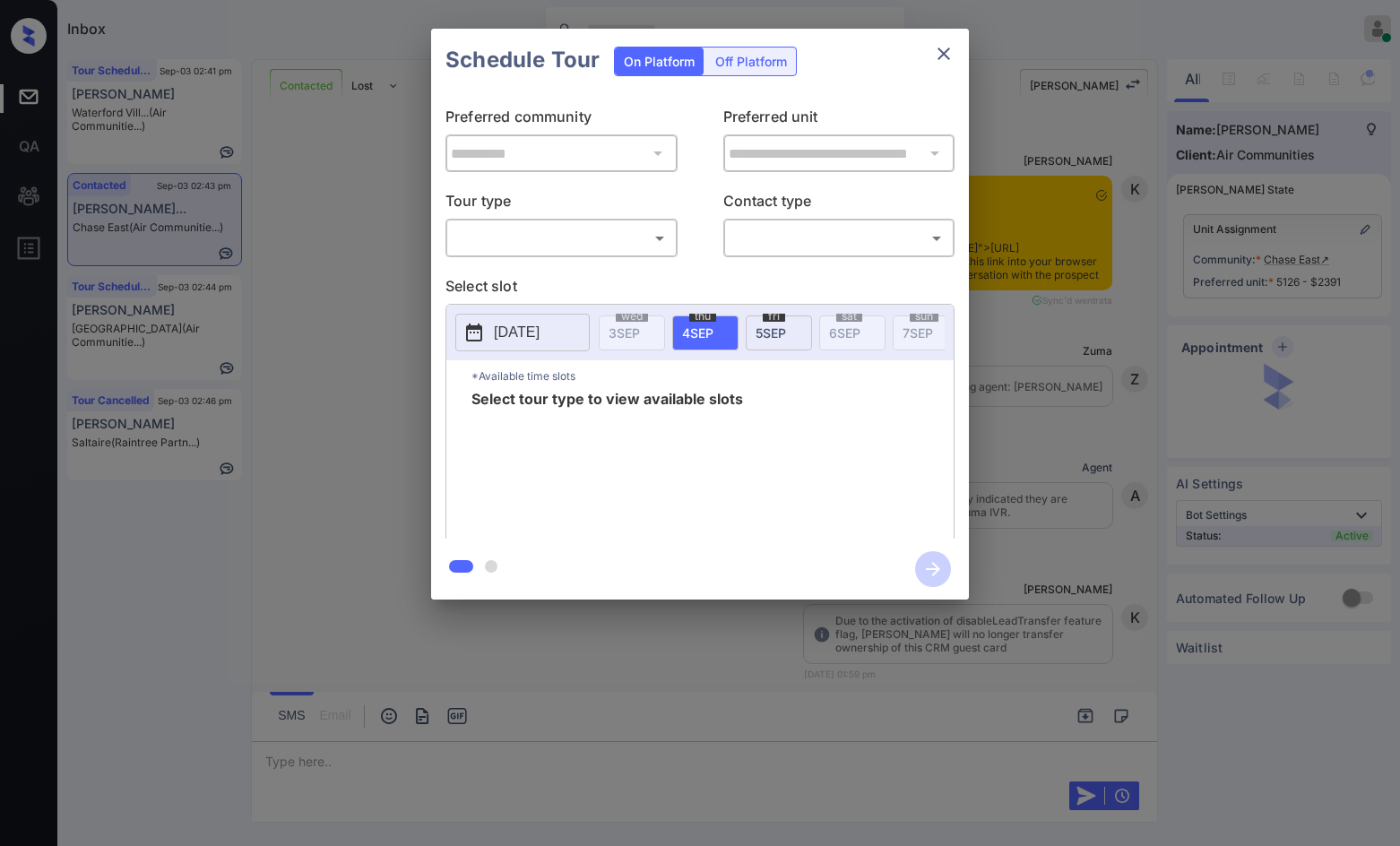
scroll to position [4507, 0]
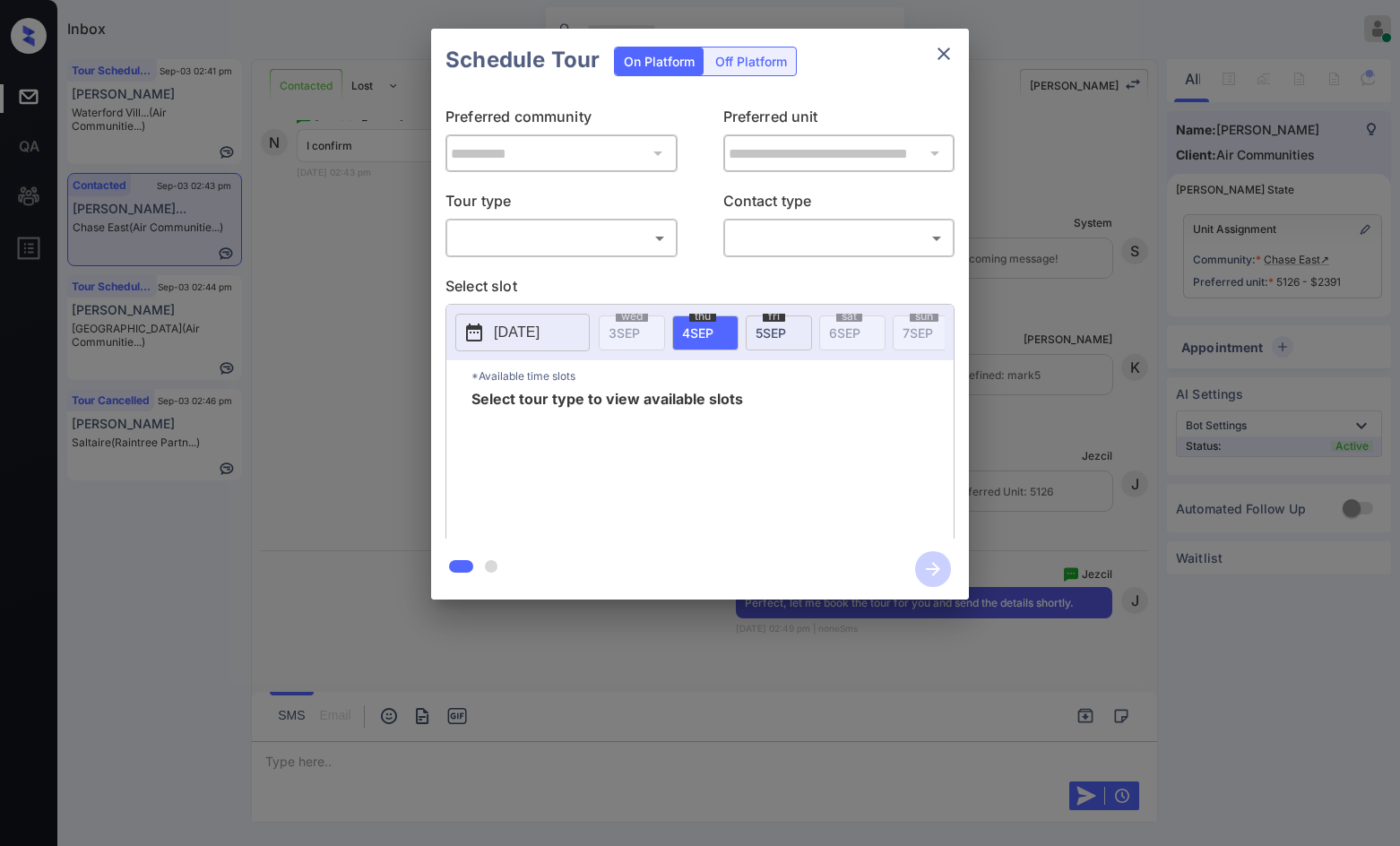
click at [625, 204] on p "Tour type" at bounding box center [561, 204] width 232 height 28
click at [1181, 293] on div "**********" at bounding box center [700, 314] width 1400 height 628
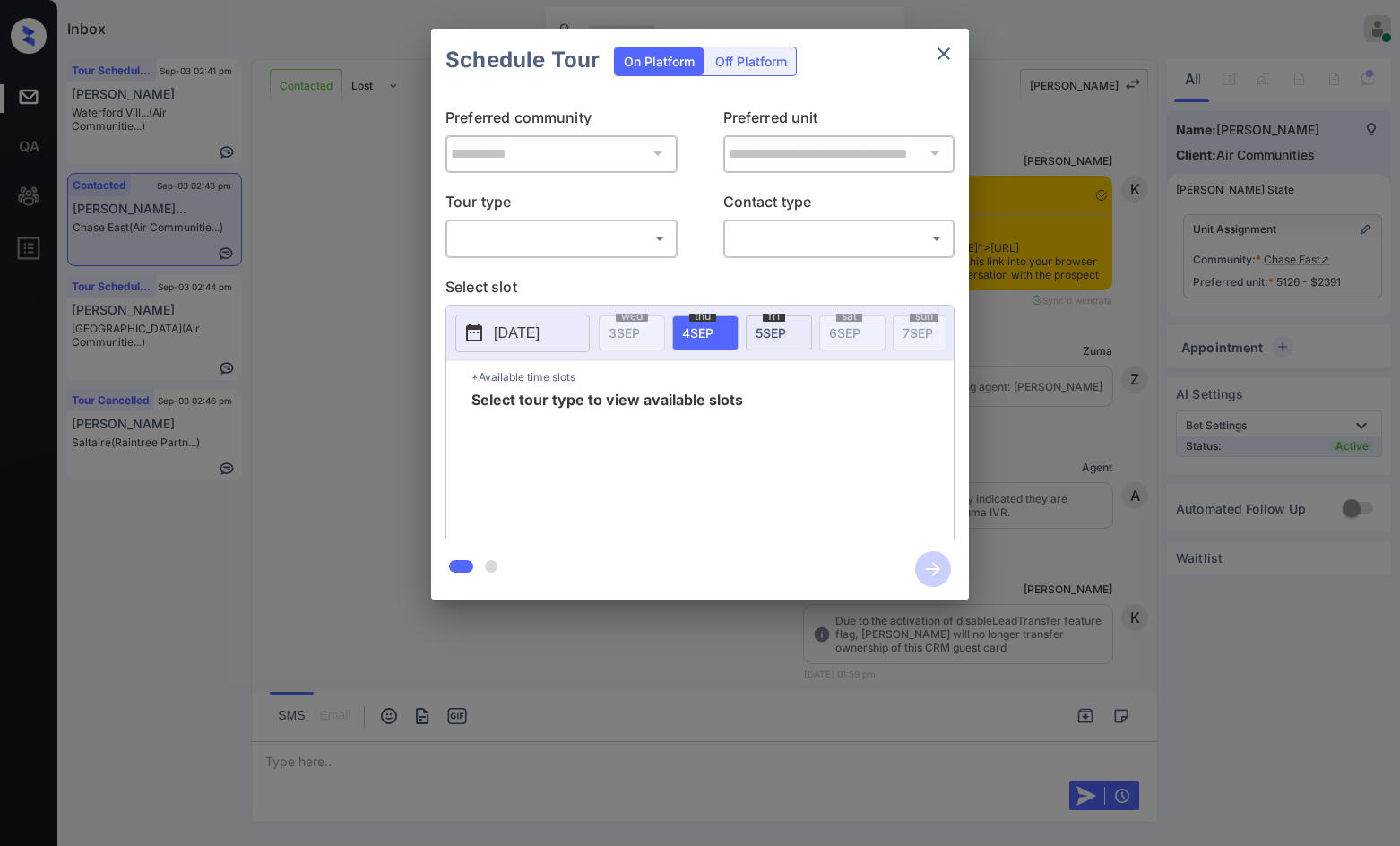
scroll to position [3865, 0]
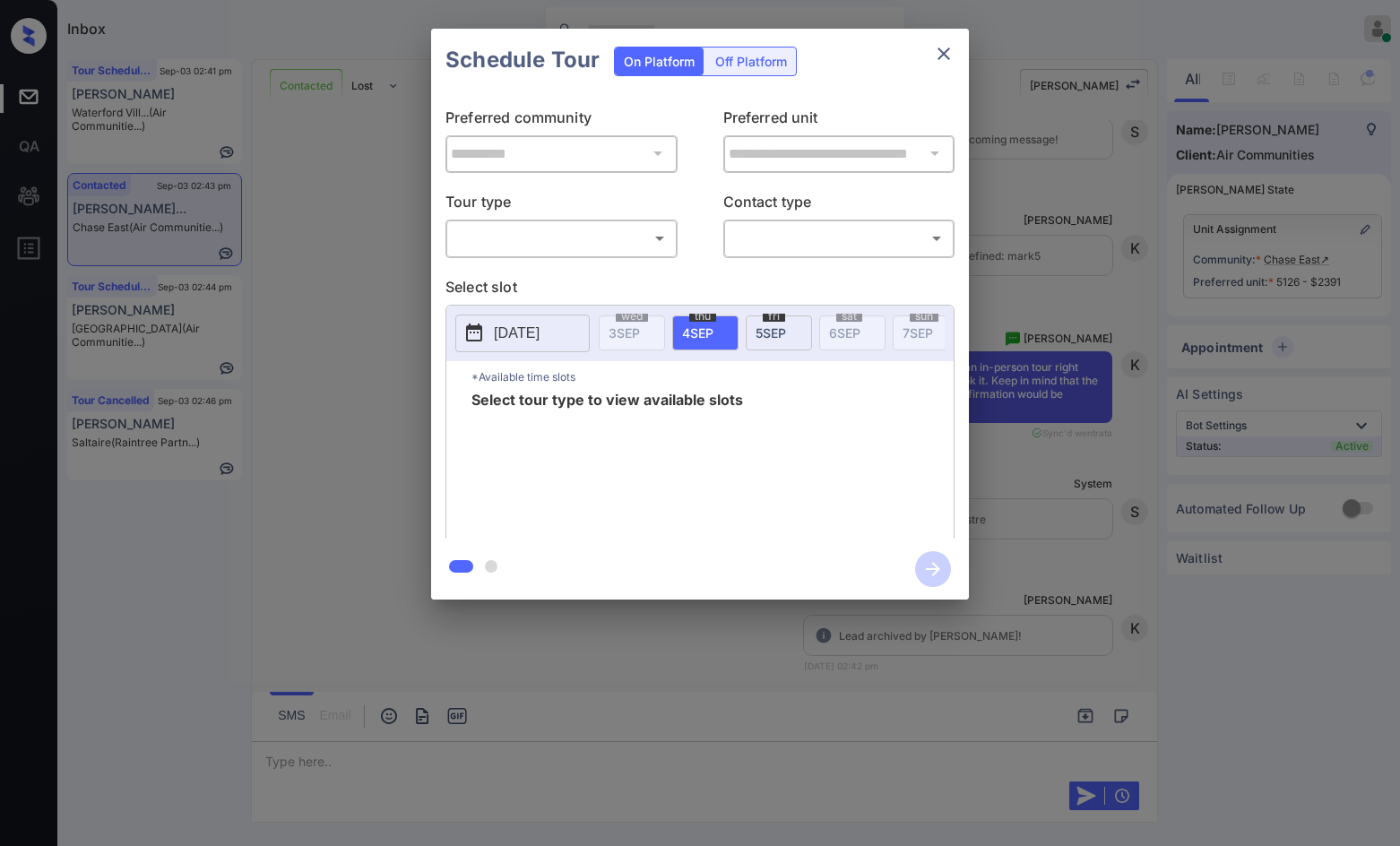
click at [650, 230] on body "Inbox Jezcil Usanastre Online Set yourself offline Set yourself on break Profil…" at bounding box center [700, 423] width 1400 height 846
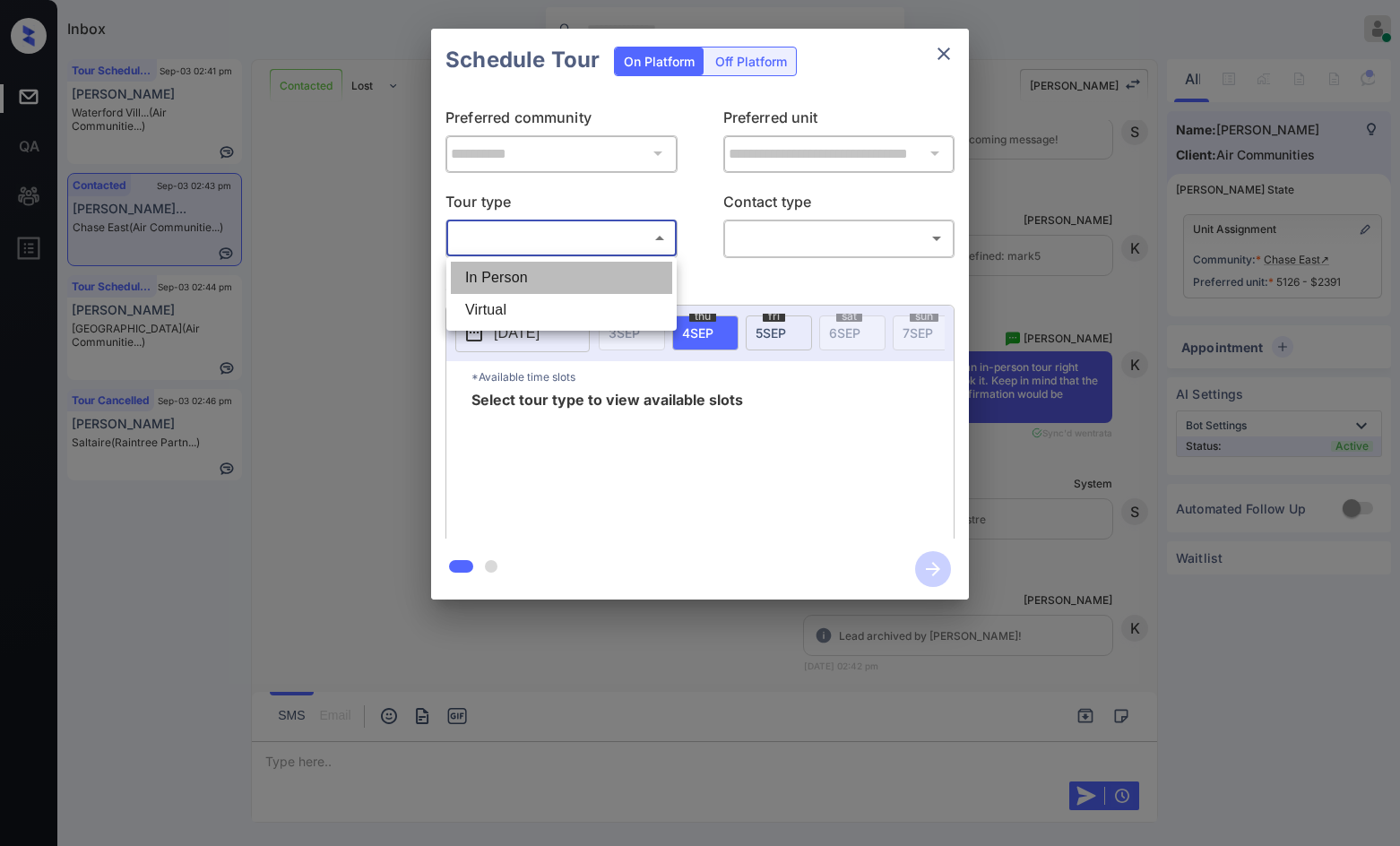
click at [571, 268] on li "In Person" at bounding box center [561, 277] width 221 height 32
type input "********"
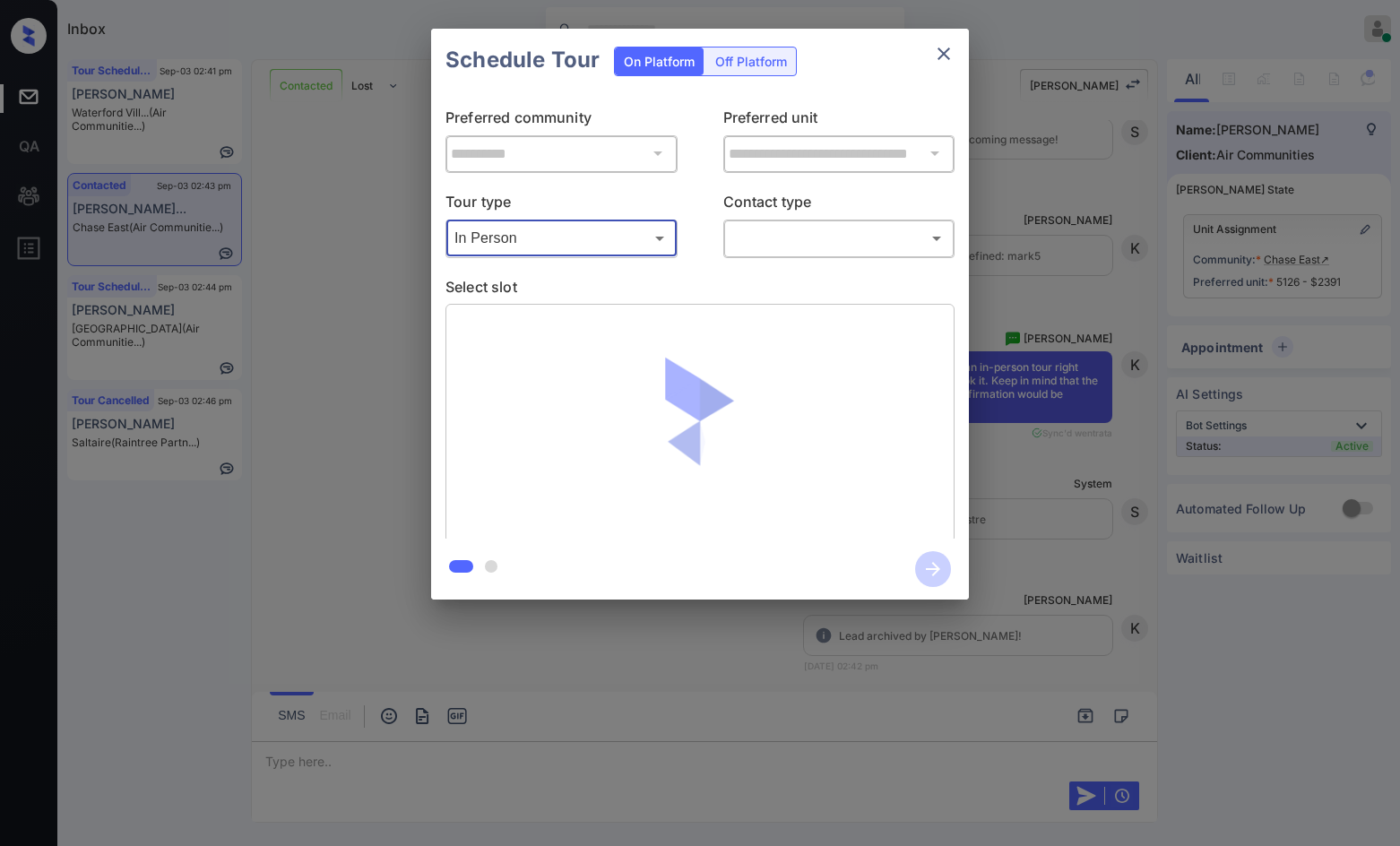
click at [737, 240] on body "Inbox Jezcil Usanastre Online Set yourself offline Set yourself on break Profil…" at bounding box center [700, 423] width 1400 height 846
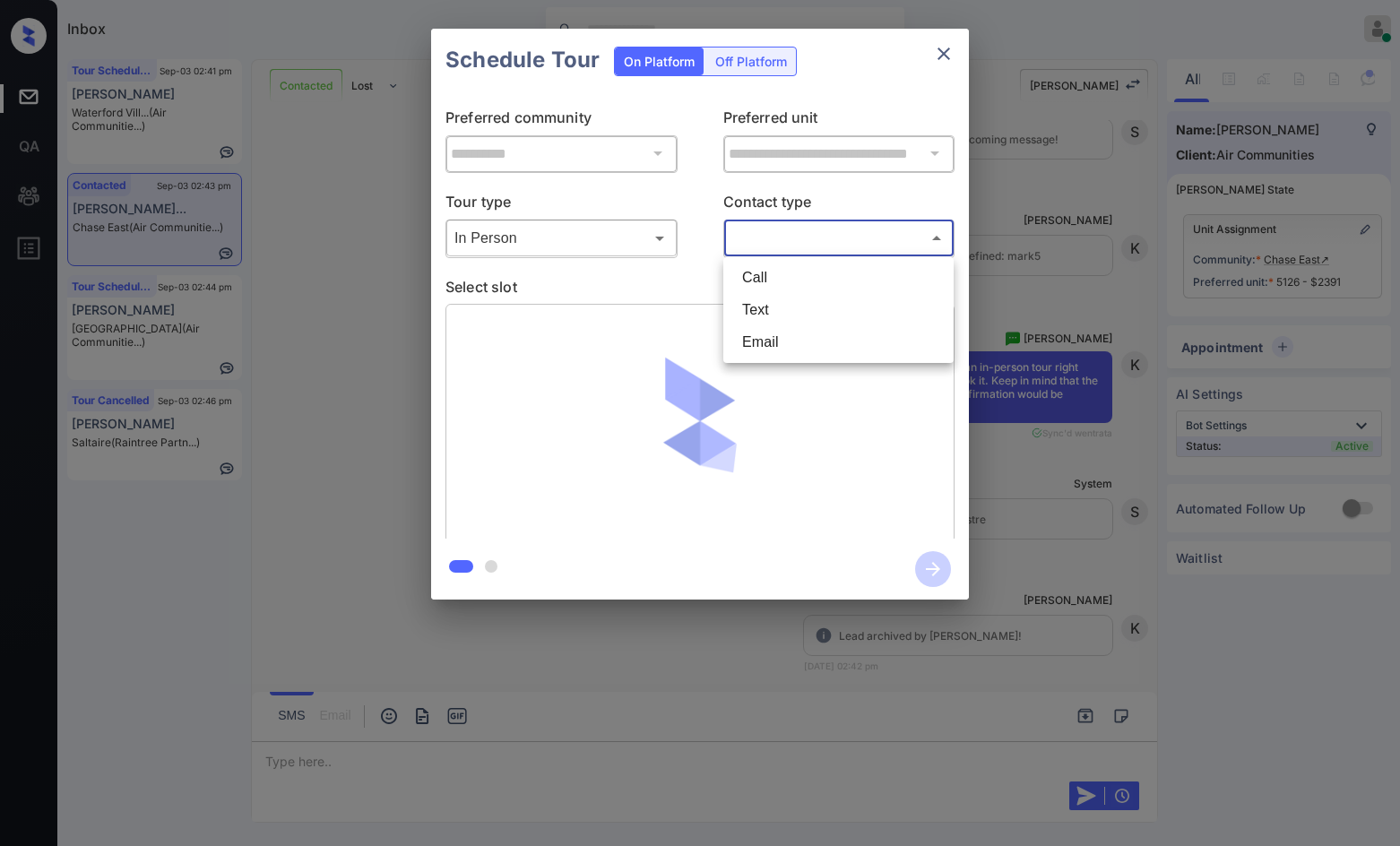
click at [741, 307] on li "Text" at bounding box center [838, 309] width 221 height 32
type input "****"
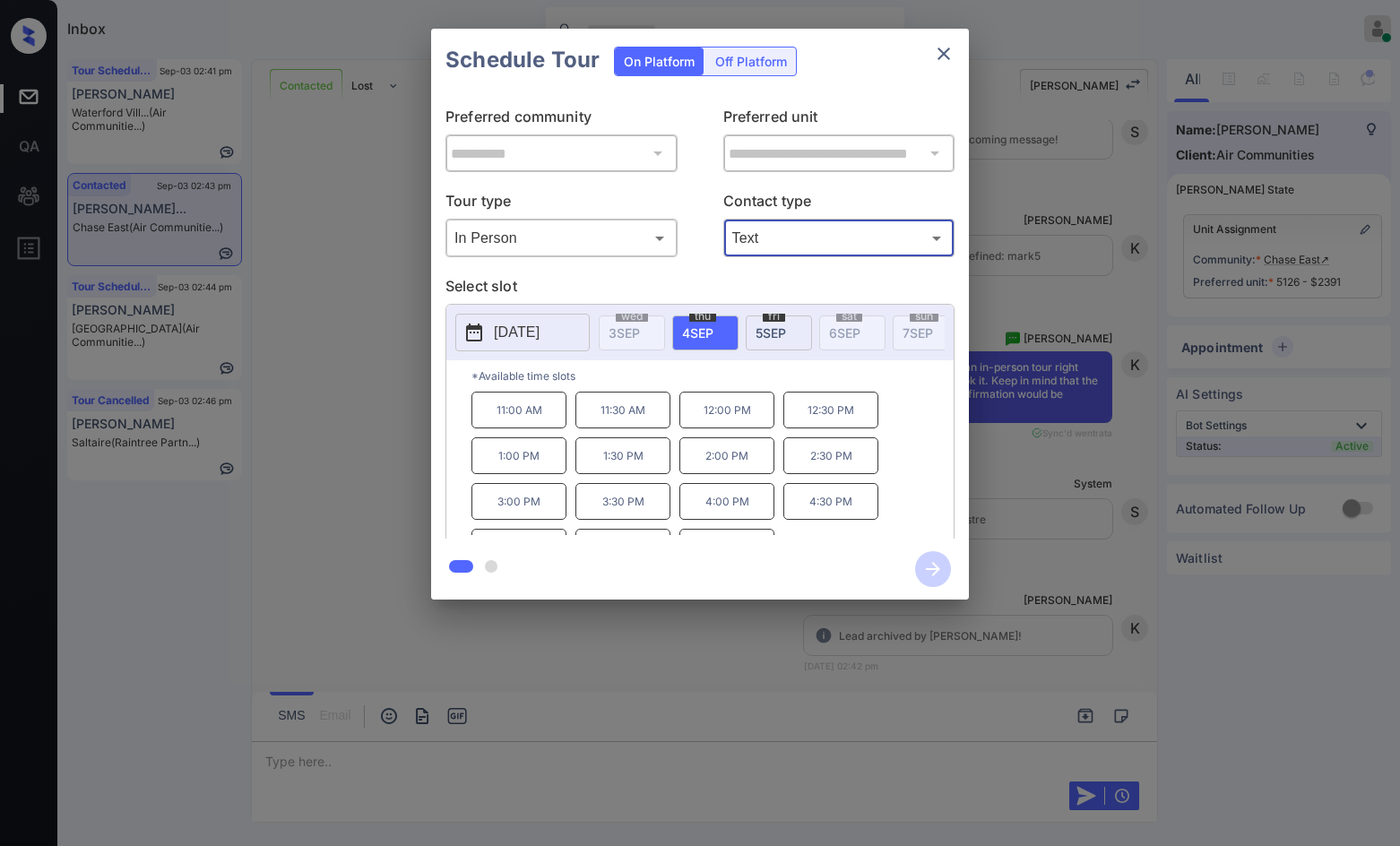
click at [822, 471] on p "2:30 PM" at bounding box center [831, 455] width 95 height 37
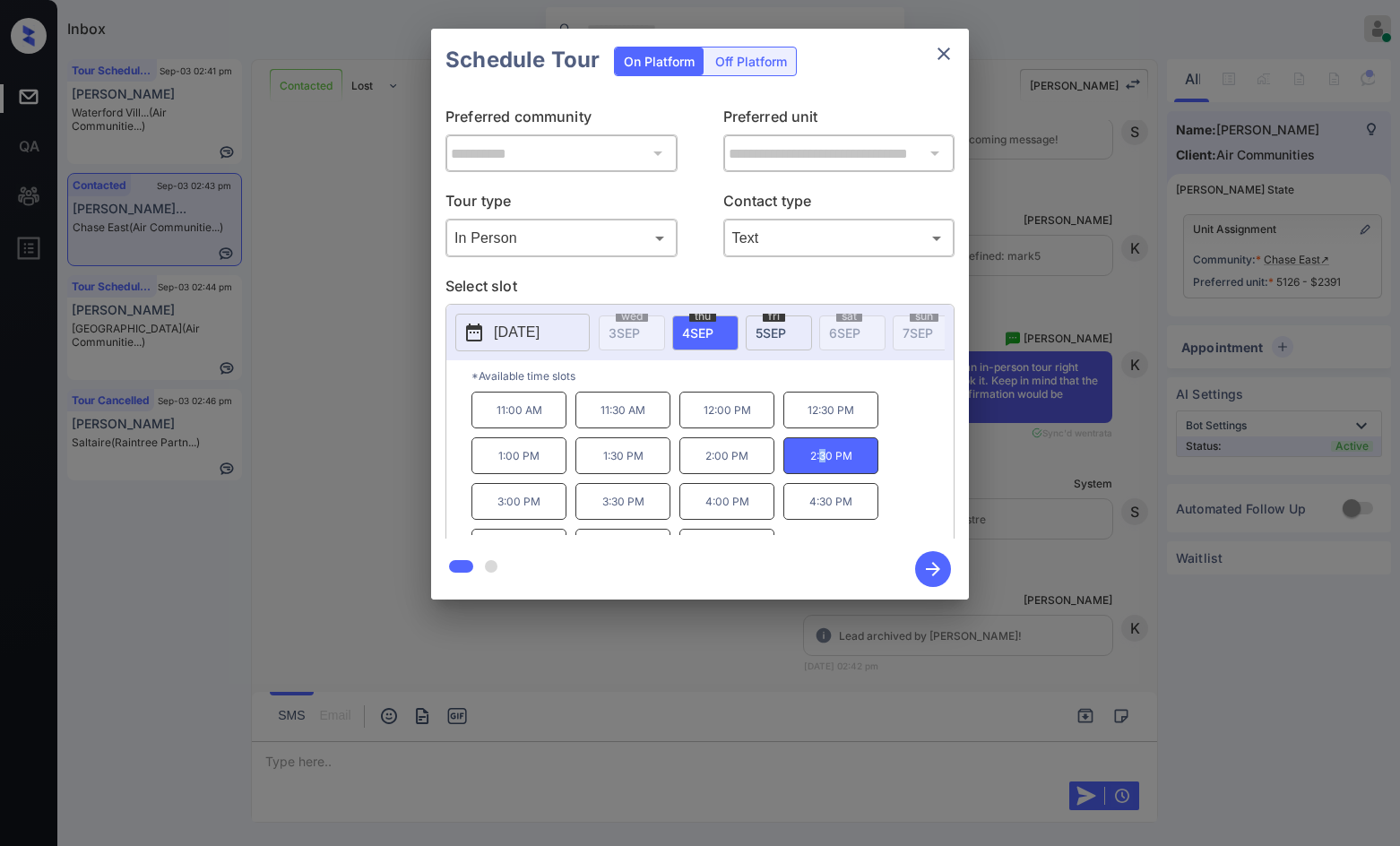
click at [928, 584] on icon "button" at bounding box center [933, 568] width 36 height 36
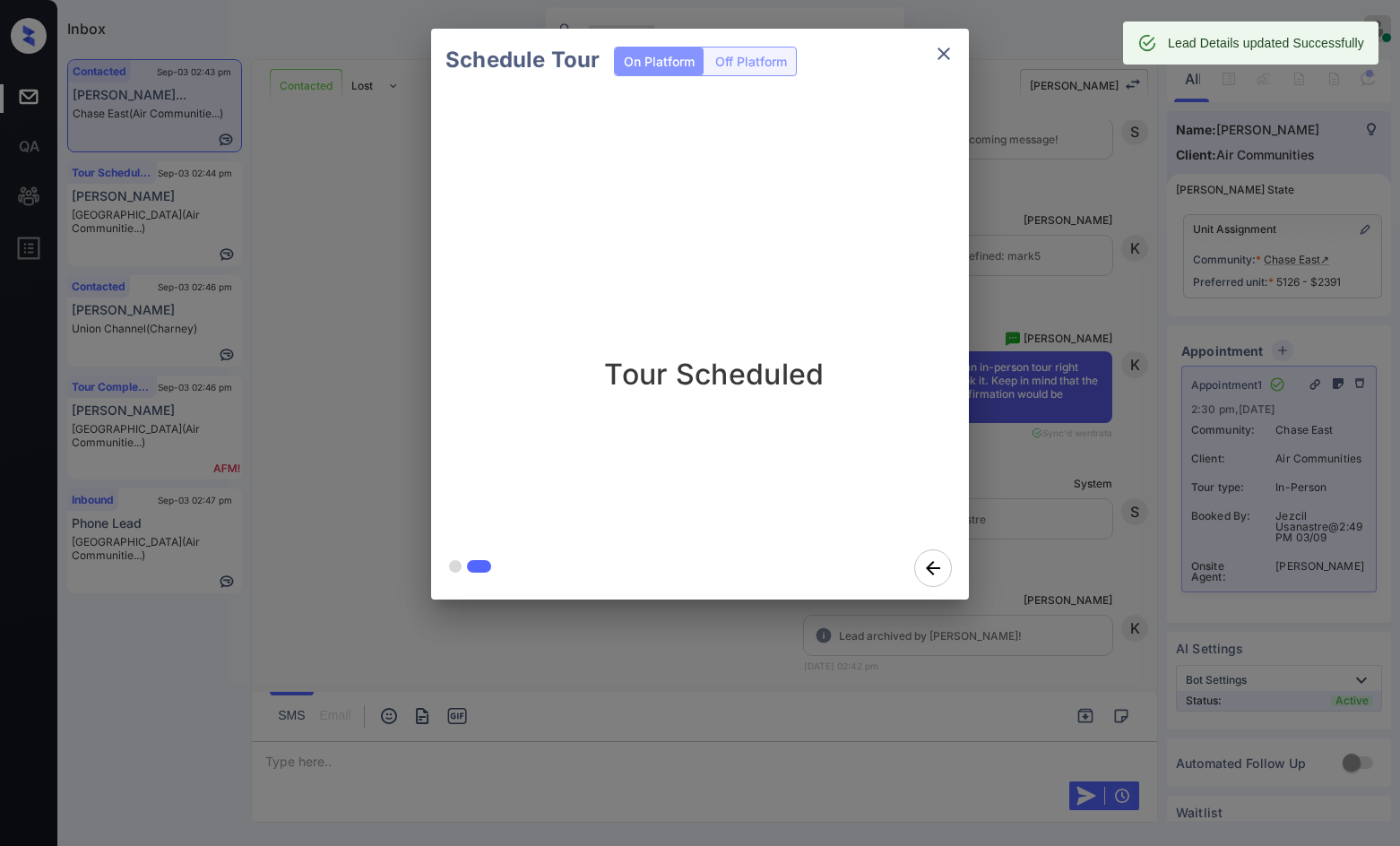
click at [375, 250] on div "Schedule Tour On Platform Off Platform Tour Scheduled" at bounding box center [700, 314] width 1400 height 628
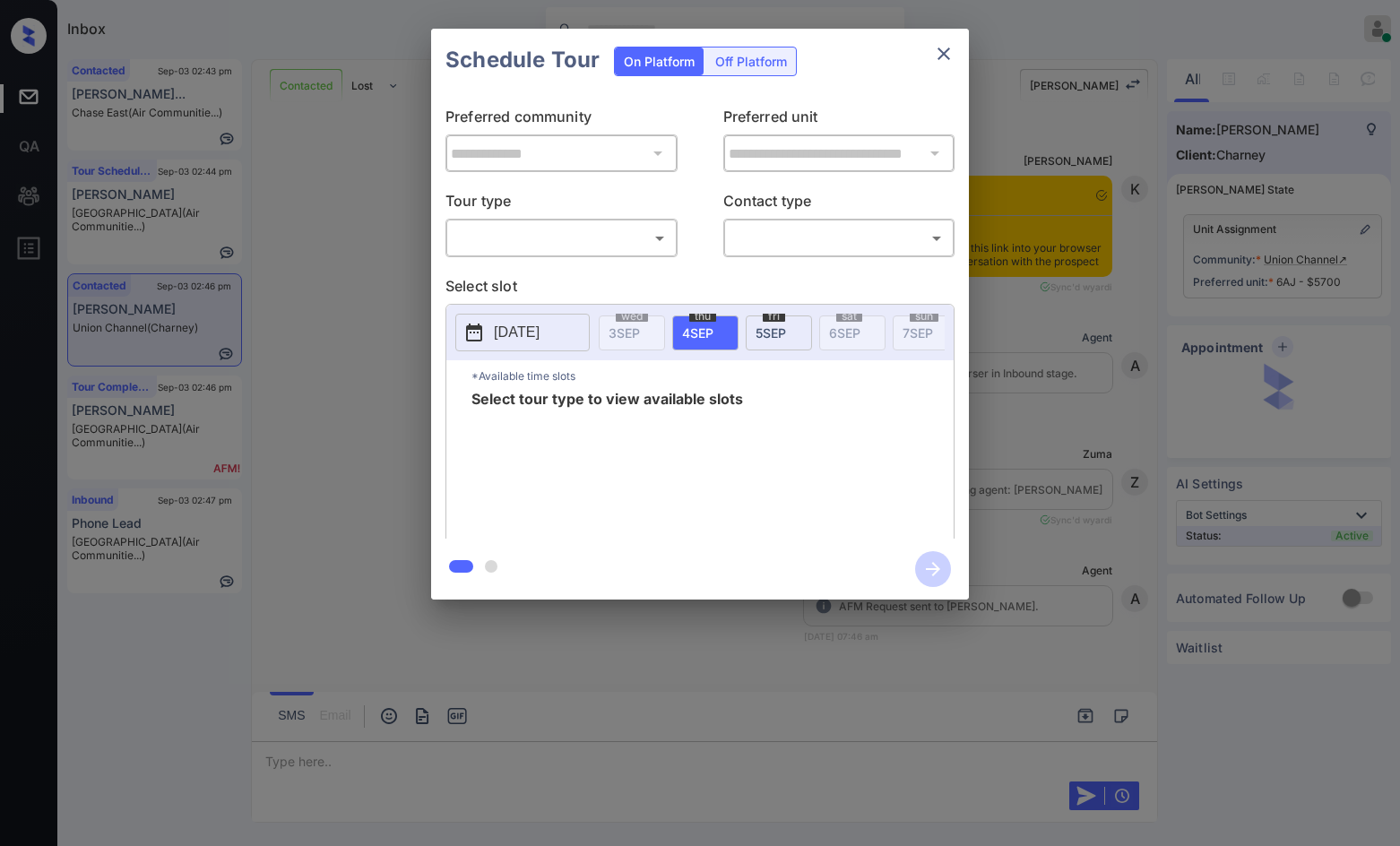
scroll to position [4776, 0]
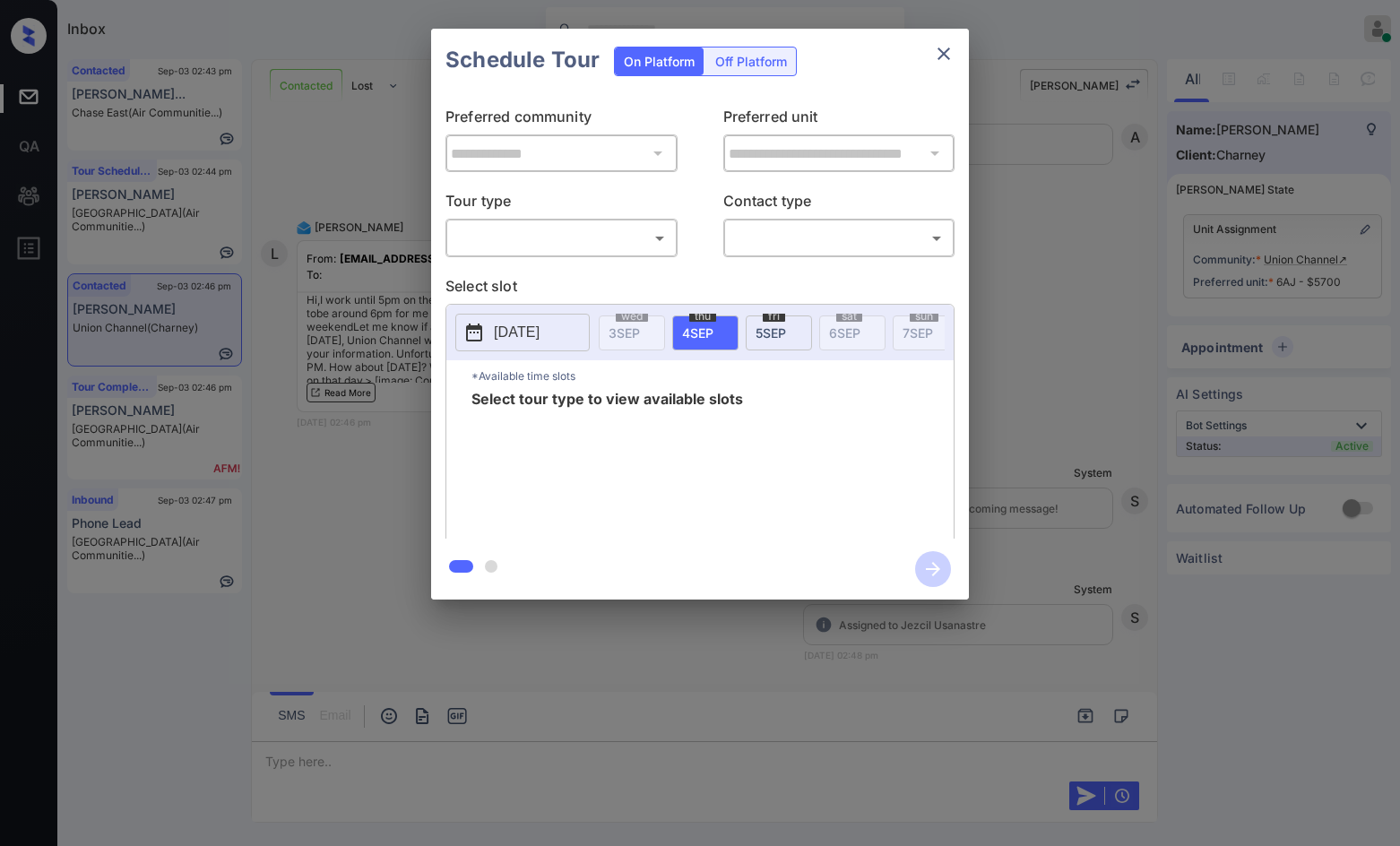
click at [565, 226] on body "Inbox Jezcil Usanastre Online Set yourself offline Set yourself on break Profil…" at bounding box center [700, 423] width 1400 height 846
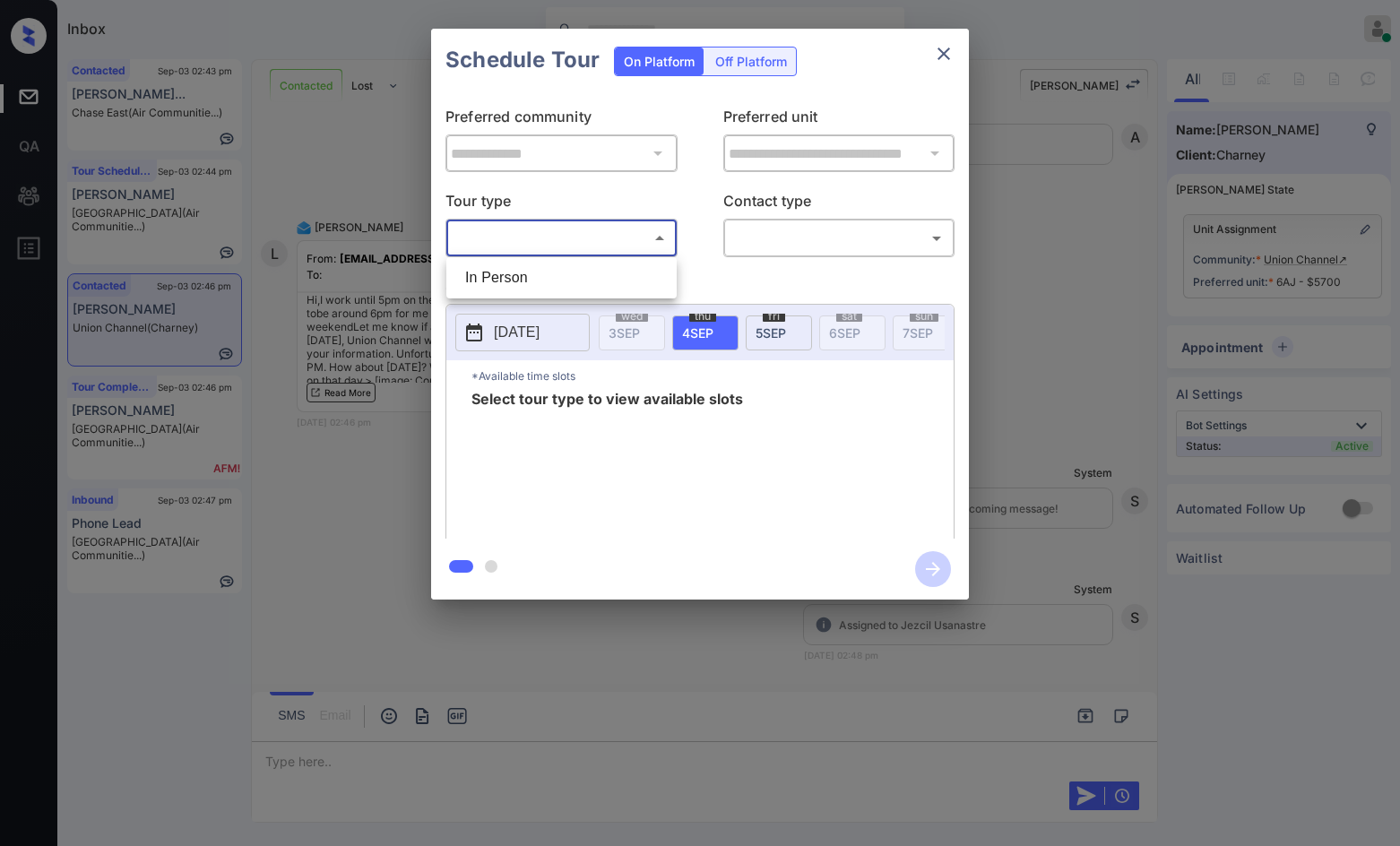
click at [543, 269] on li "In Person" at bounding box center [561, 277] width 221 height 32
type input "********"
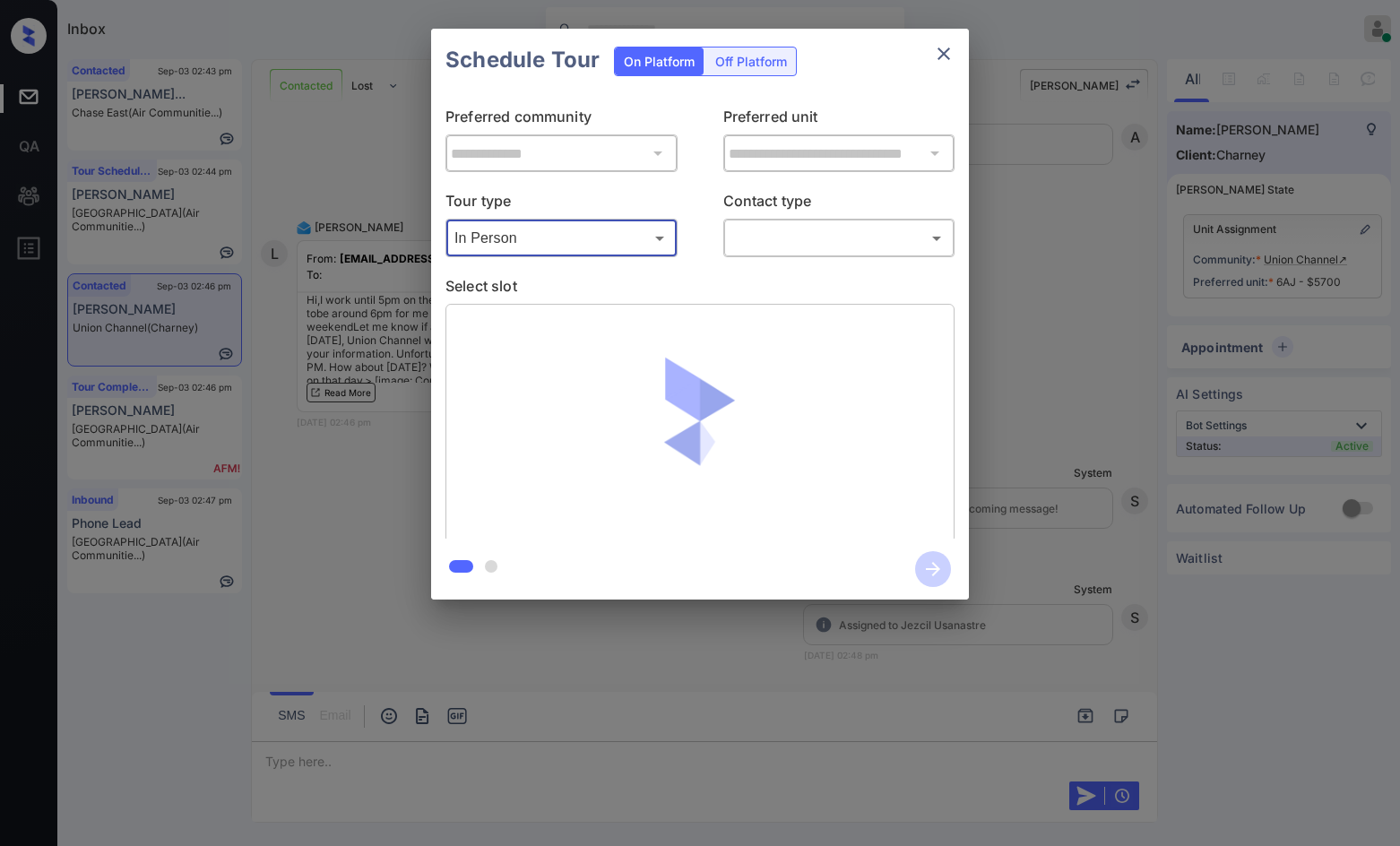
click at [901, 196] on p "Contact type" at bounding box center [839, 204] width 232 height 28
click at [888, 235] on body "Inbox Jezcil Usanastre Online Set yourself offline Set yourself on break Profil…" at bounding box center [700, 423] width 1400 height 846
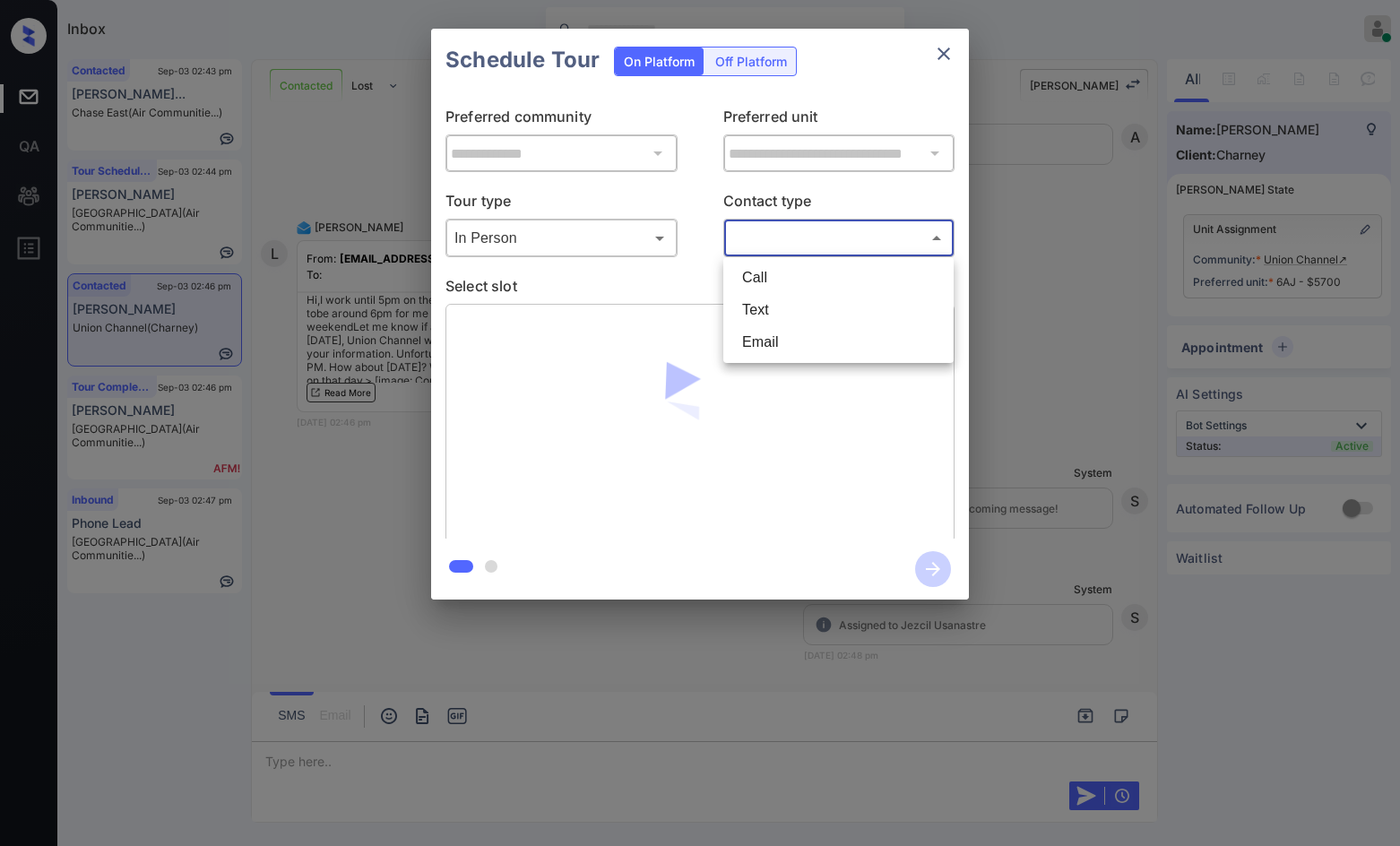
click at [821, 303] on li "Text" at bounding box center [838, 309] width 221 height 32
type input "****"
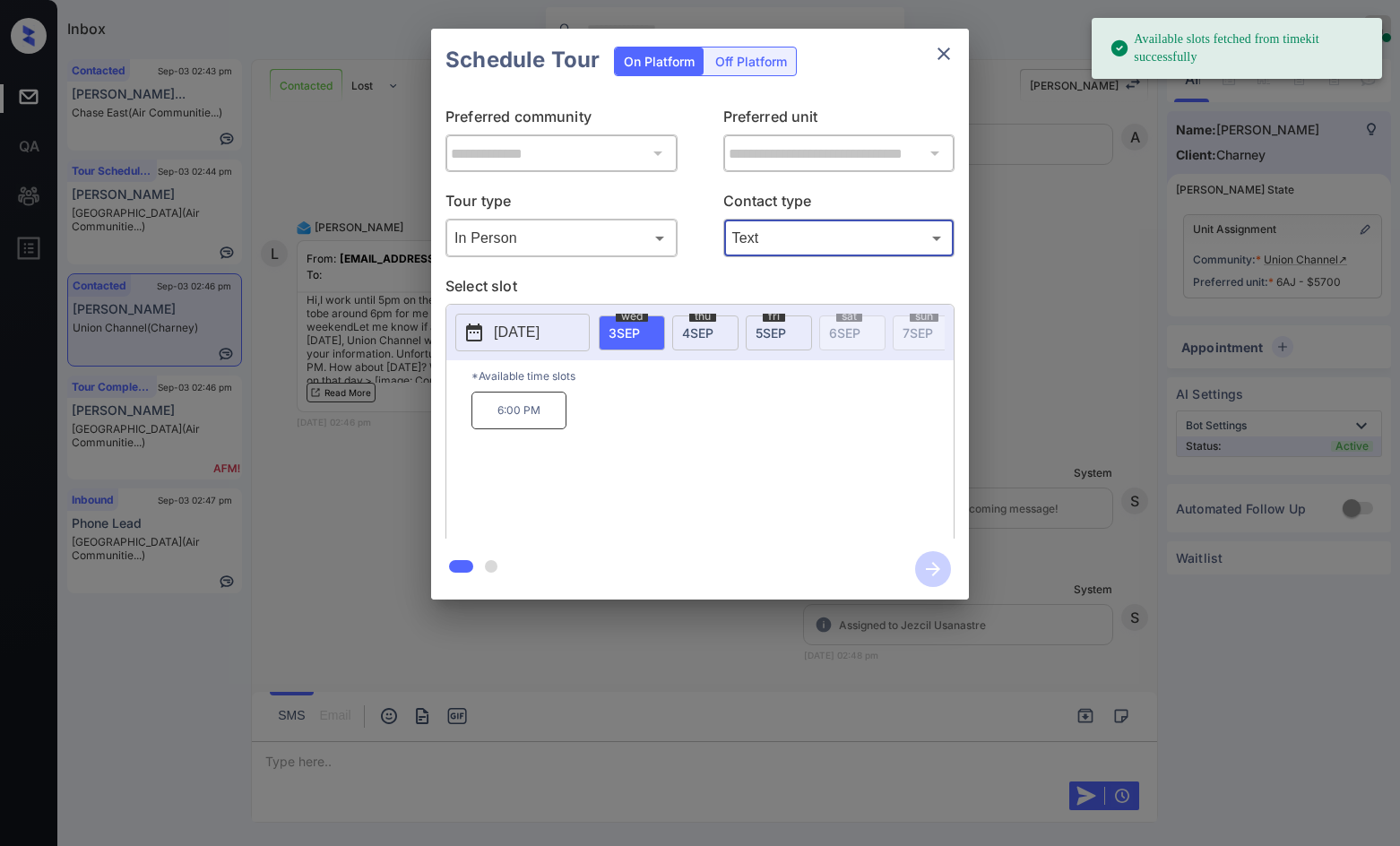
click at [795, 332] on div "fri 5 SEP" at bounding box center [778, 333] width 66 height 35
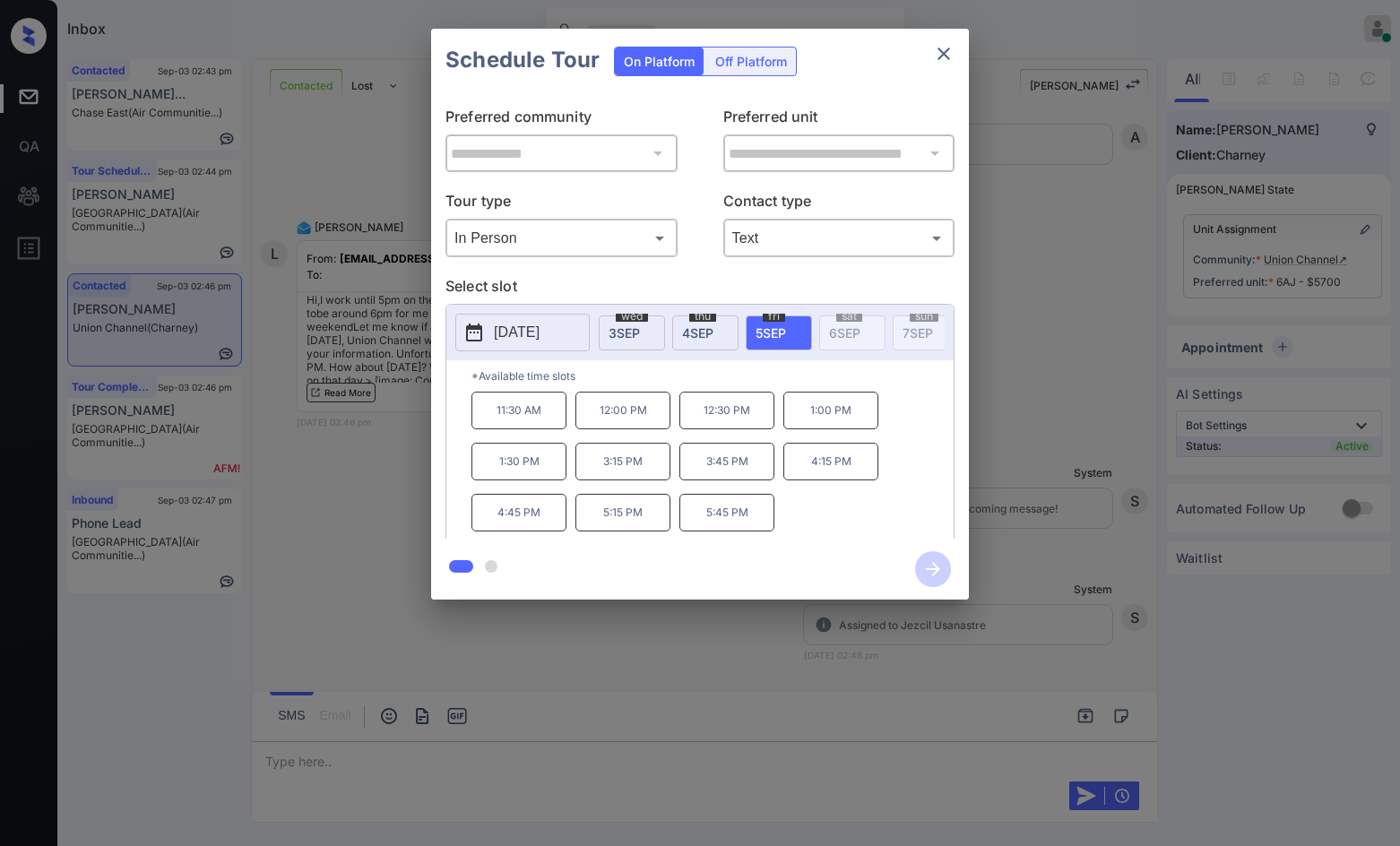
click at [703, 337] on span "4 SEP" at bounding box center [698, 332] width 31 height 16
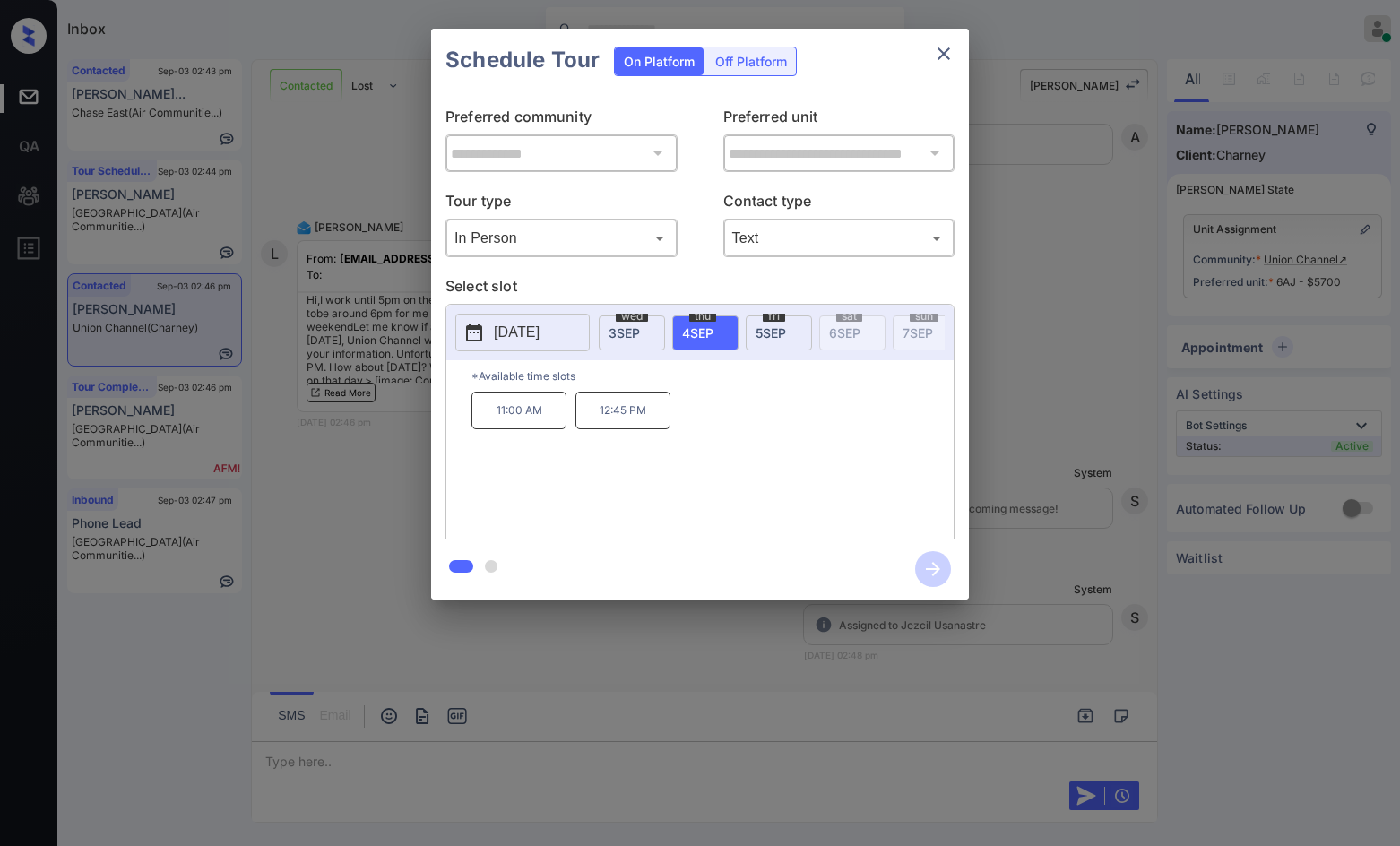
click at [654, 331] on div "wed 3 SEP" at bounding box center [632, 333] width 66 height 35
click at [790, 321] on div "fri 5 SEP" at bounding box center [778, 333] width 66 height 35
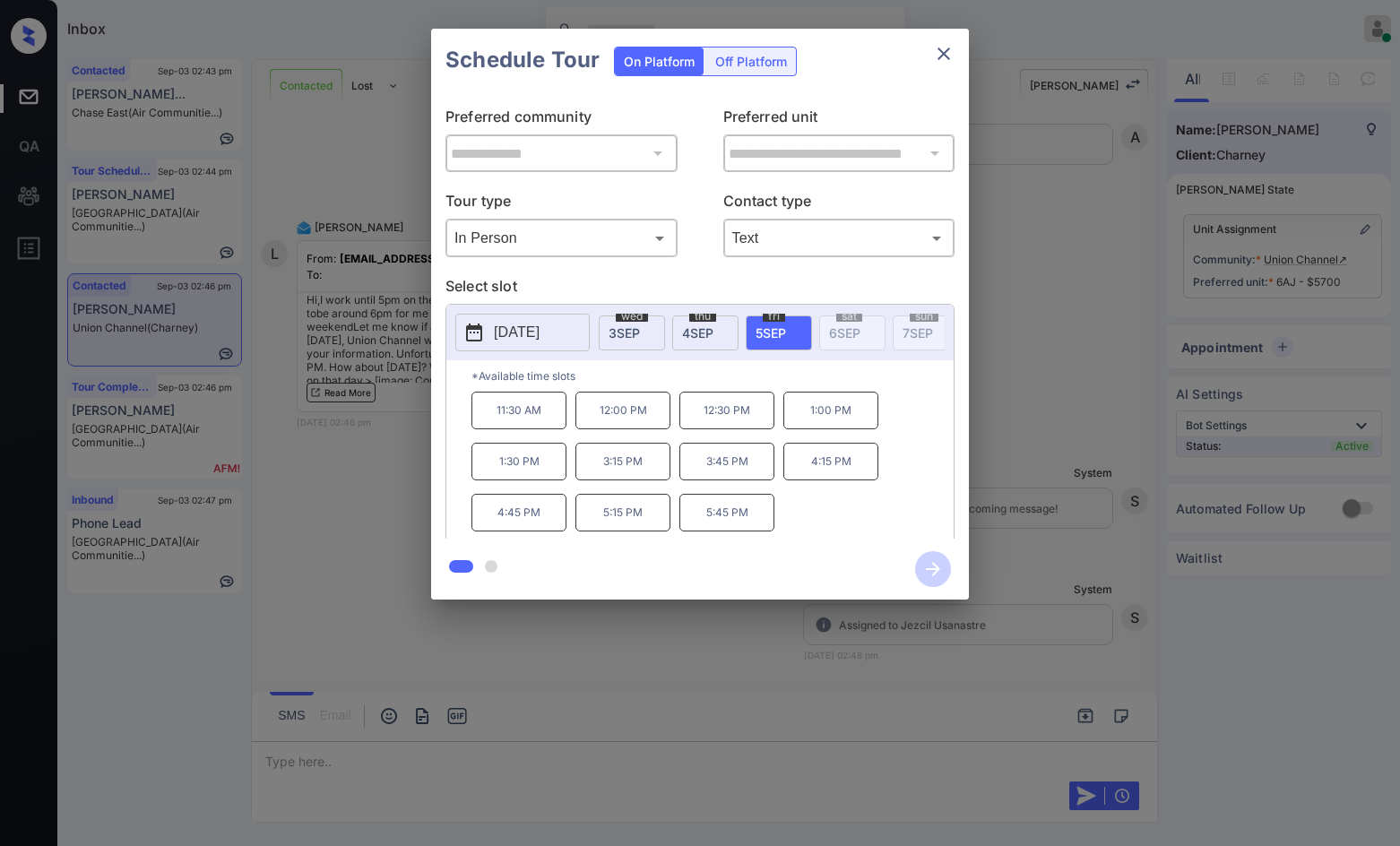
click at [638, 337] on span "3 SEP" at bounding box center [624, 332] width 31 height 16
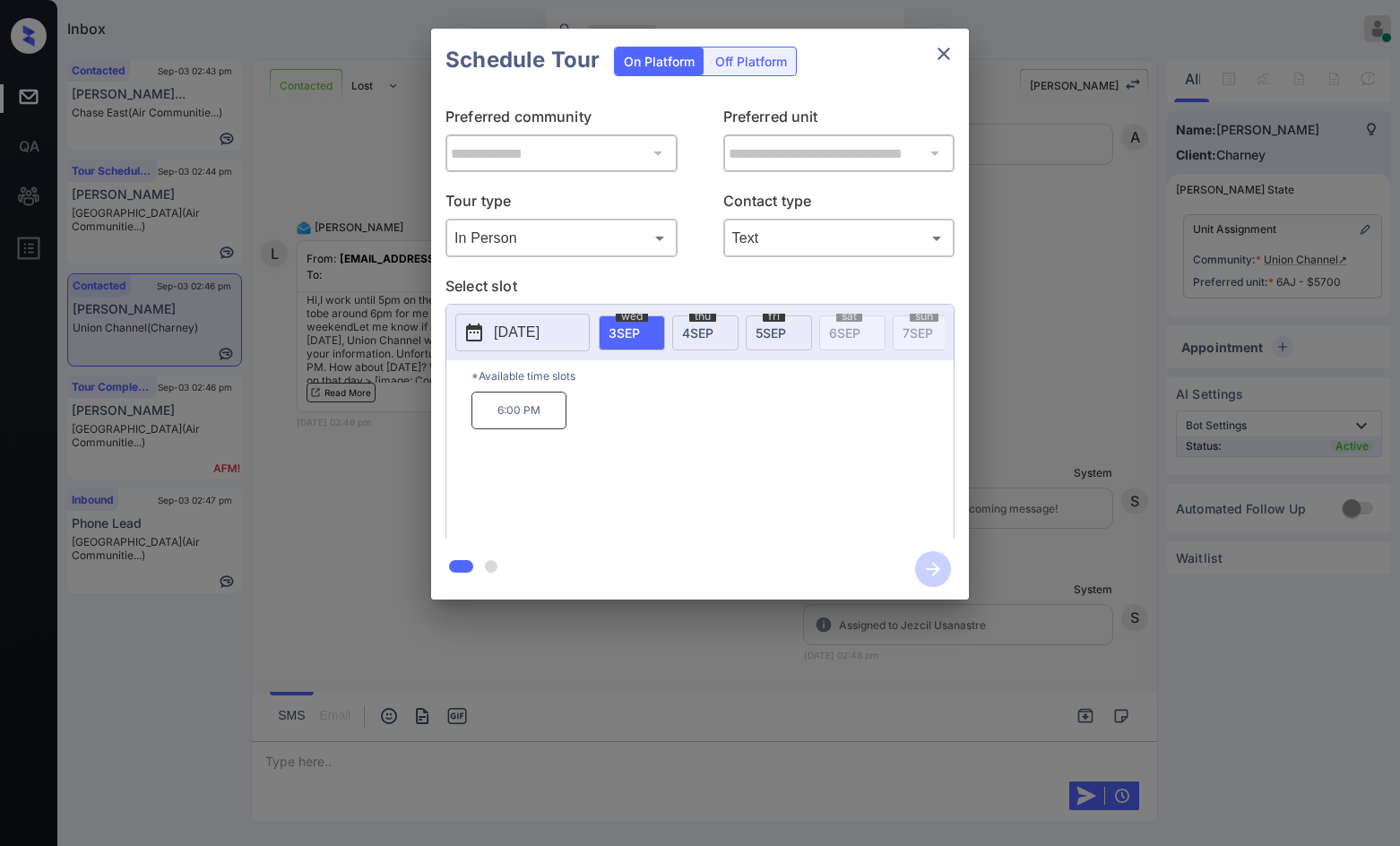
click at [565, 347] on button "[DATE]" at bounding box center [522, 332] width 134 height 38
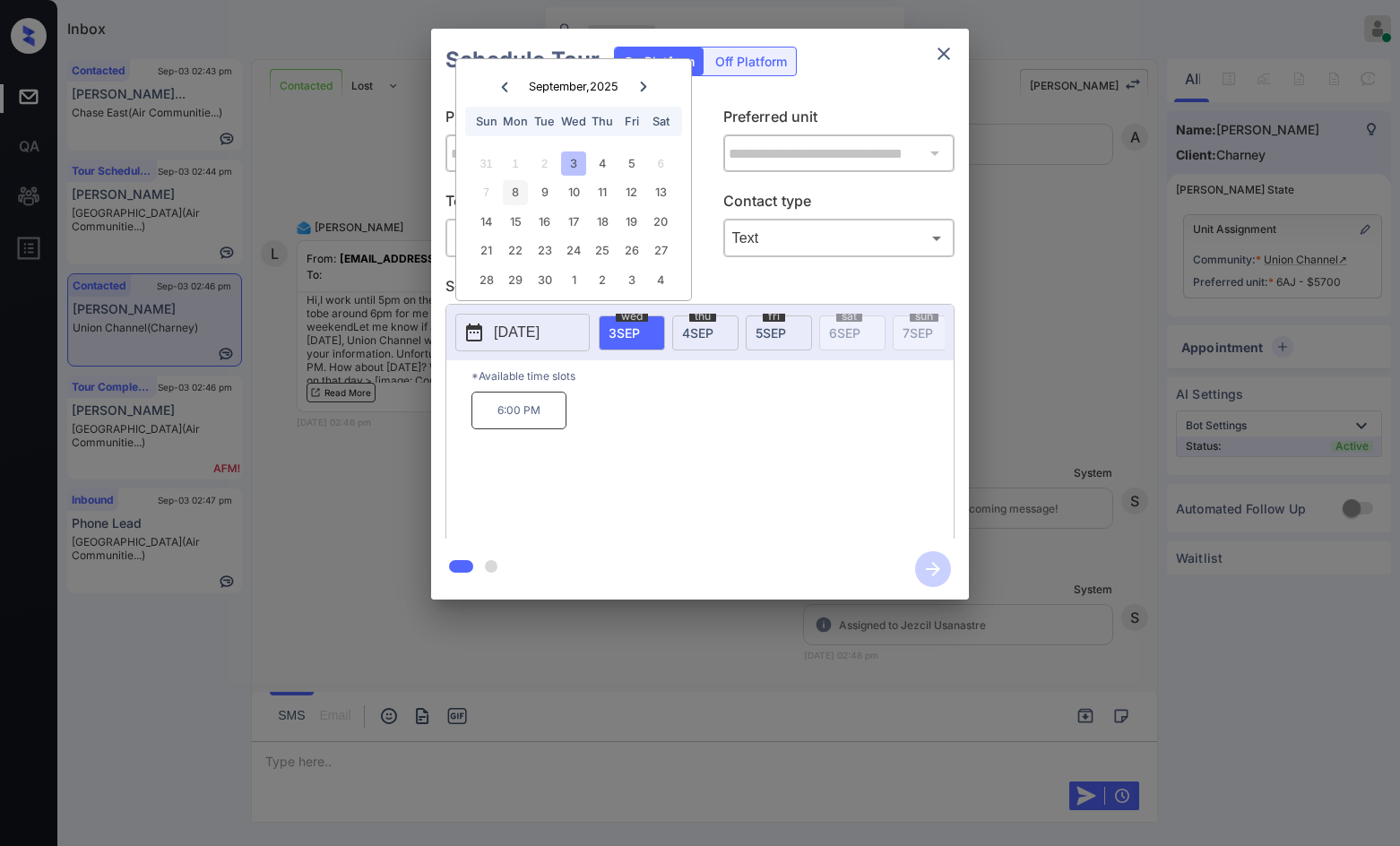
click at [512, 189] on div "8" at bounding box center [515, 192] width 24 height 24
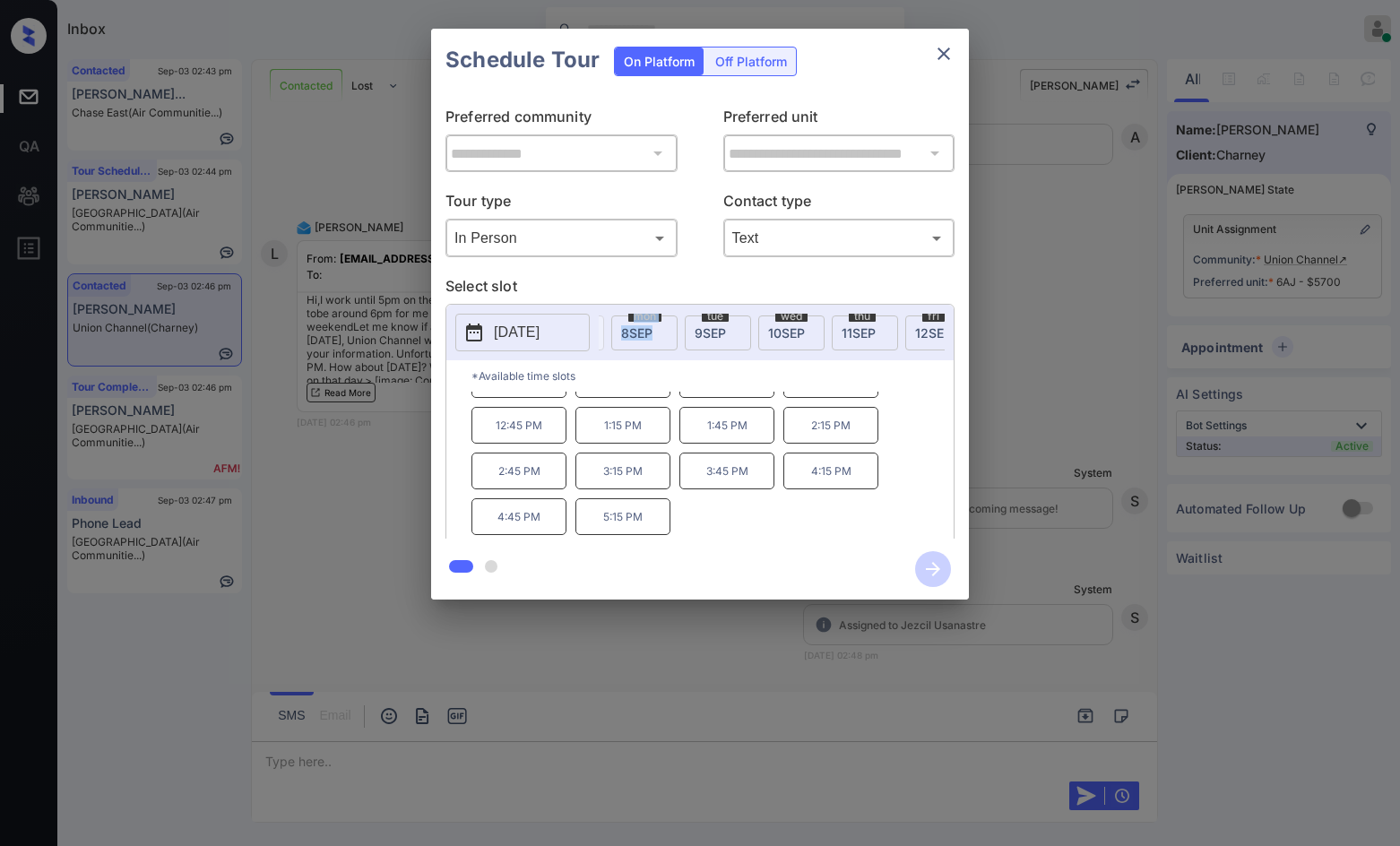
scroll to position [0, 368]
drag, startPoint x: 635, startPoint y: 349, endPoint x: 661, endPoint y: 362, distance: 29.1
click at [661, 361] on div "2025-09-08 wed 3 SEP thu 4 SEP fri 5 SEP sat 6 SEP sun 7 SEP mon 8 SEP tue 9 SE…" at bounding box center [700, 332] width 508 height 56
click at [691, 340] on div "tue 9 SEP" at bounding box center [704, 333] width 66 height 35
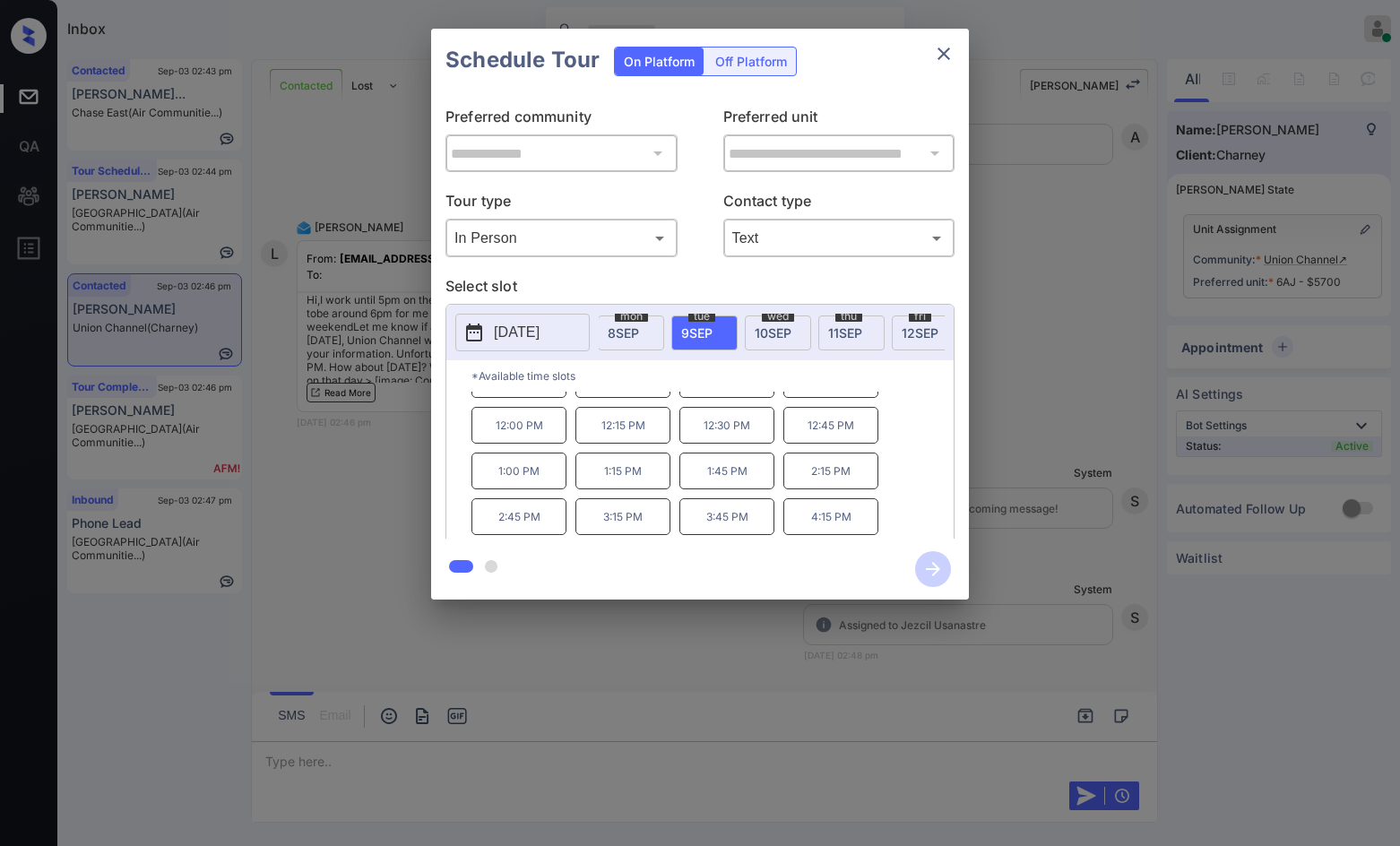
scroll to position [76, 0]
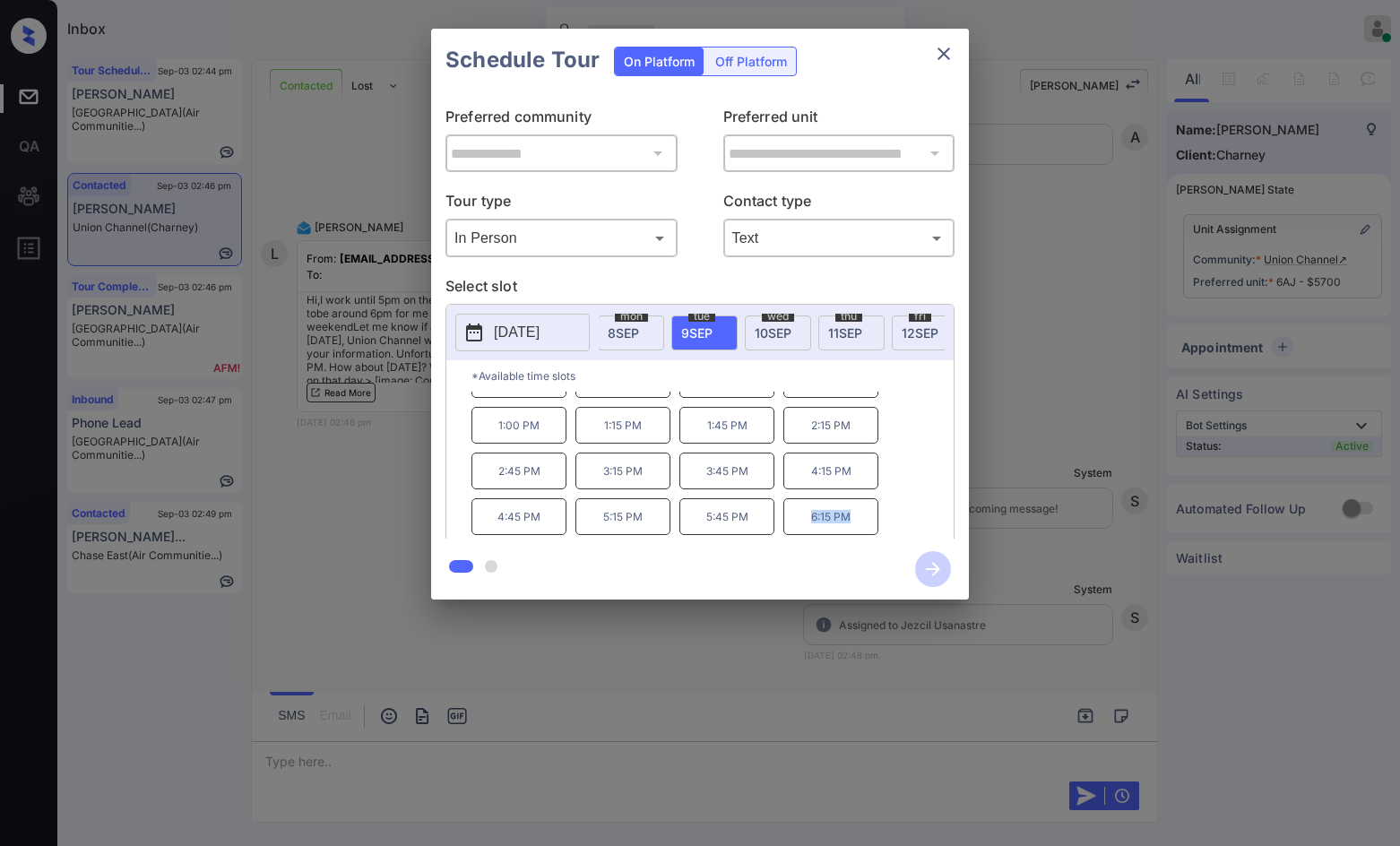
drag, startPoint x: 804, startPoint y: 527, endPoint x: 866, endPoint y: 527, distance: 62.0
click at [866, 527] on p "6:15 PM" at bounding box center [831, 517] width 95 height 37
copy p "6:15 PM"
click at [315, 469] on div "**********" at bounding box center [700, 314] width 1400 height 628
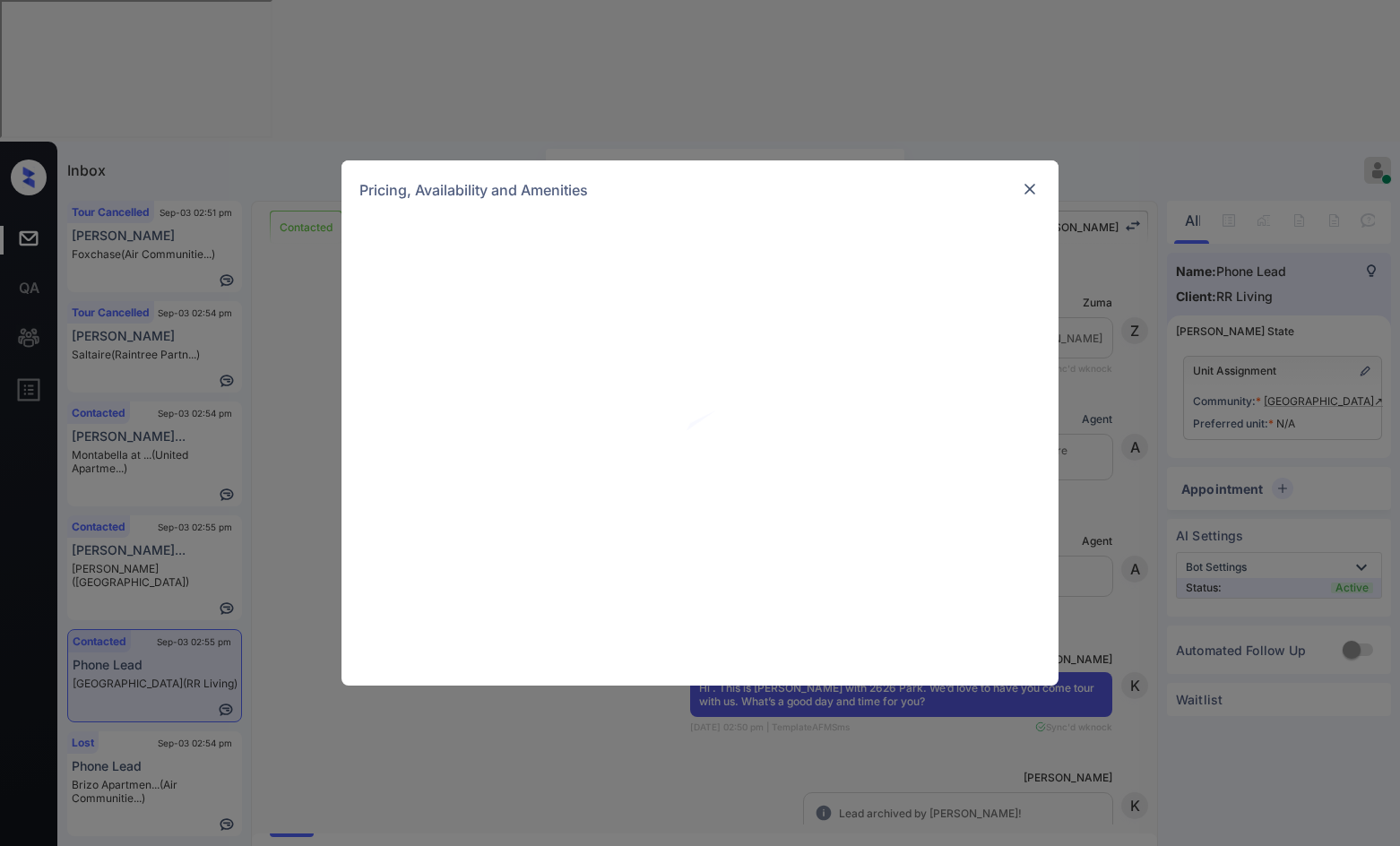
scroll to position [3325, 0]
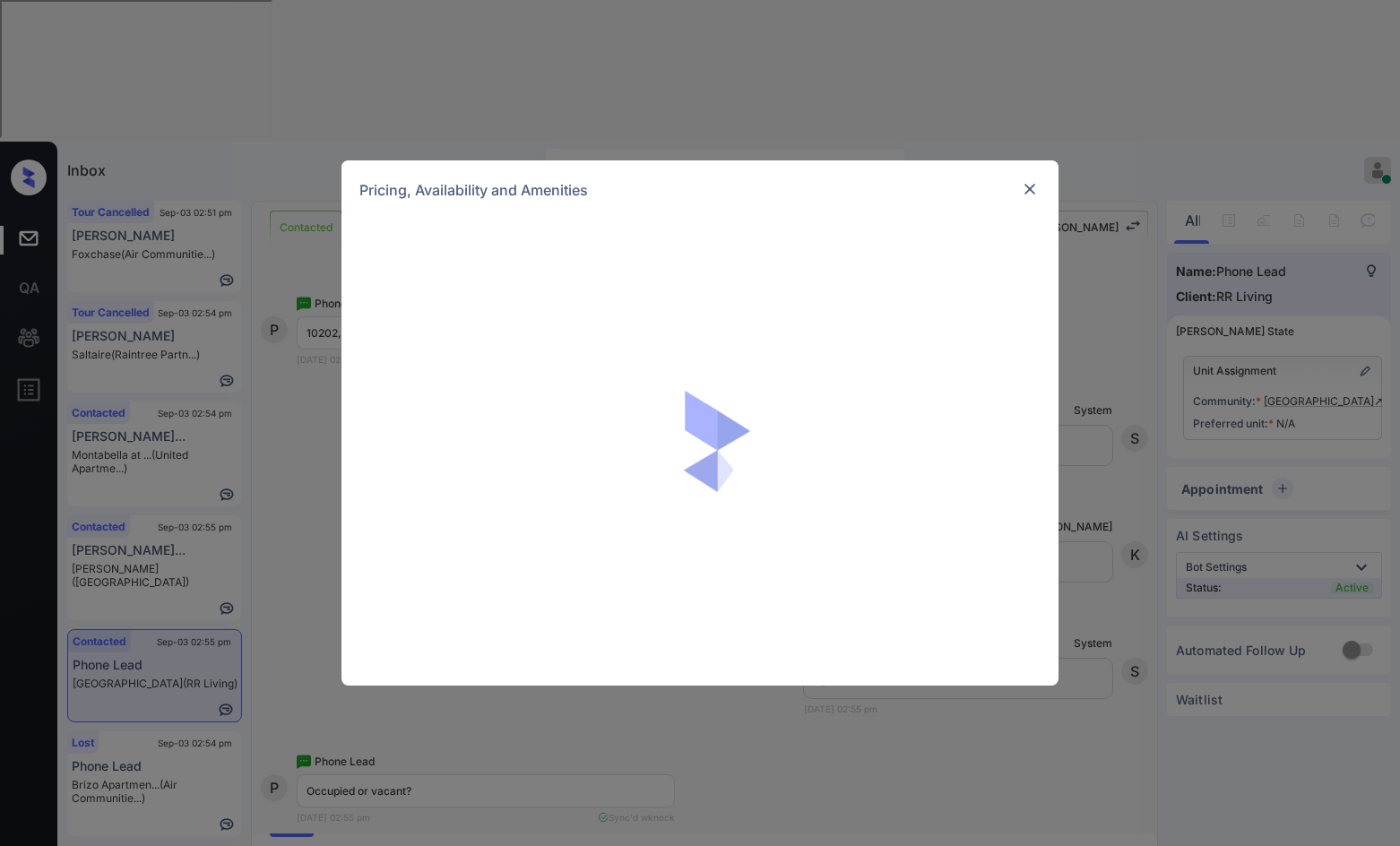
click at [286, 252] on div "Pricing, Availability and Amenities" at bounding box center [700, 423] width 1400 height 846
click at [340, 243] on div "Pricing, Availability and Amenities" at bounding box center [700, 423] width 1400 height 846
click at [678, 146] on div "Pricing, Availability and Amenities" at bounding box center [700, 423] width 1400 height 846
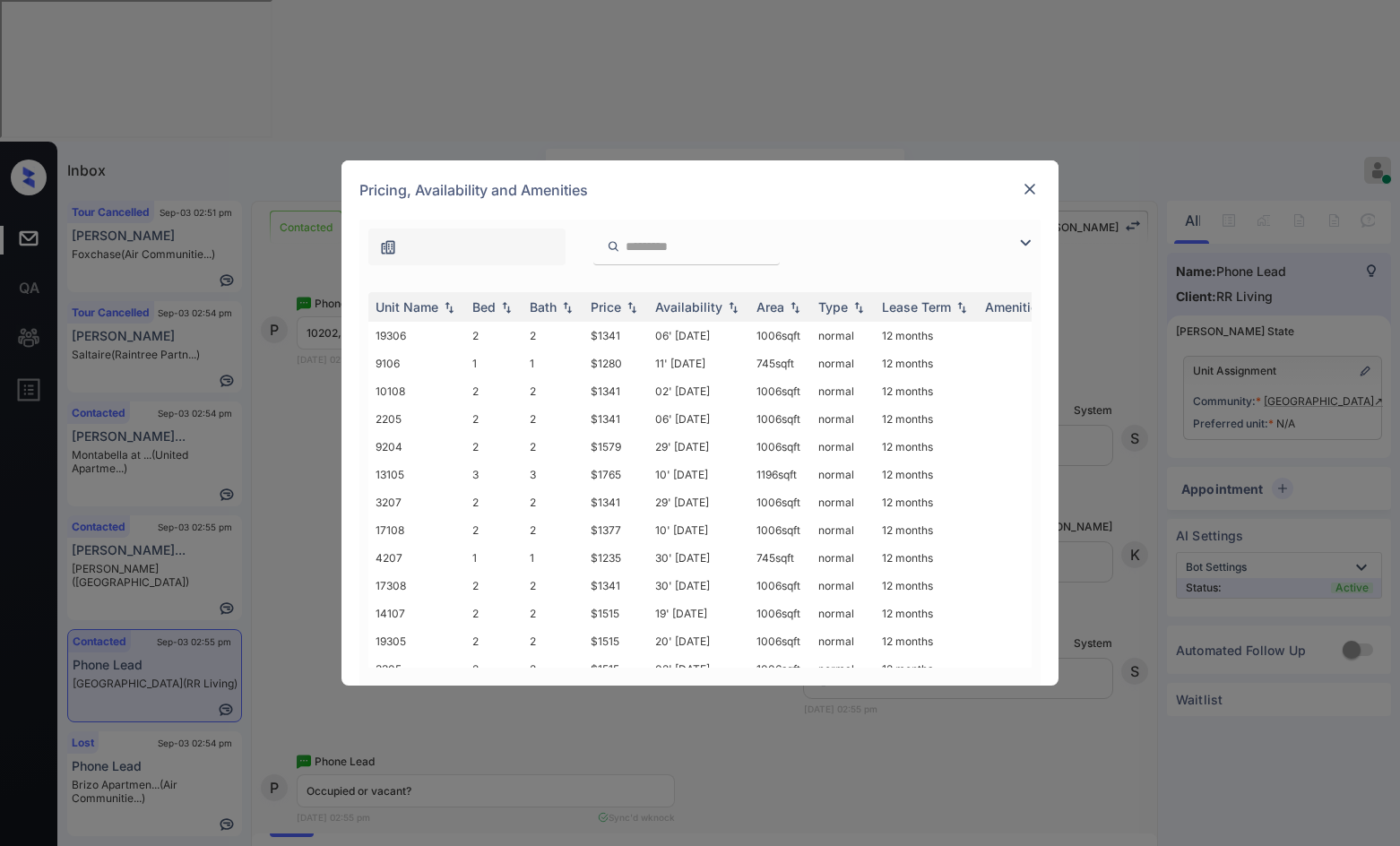
click at [1032, 189] on img at bounding box center [1030, 189] width 18 height 18
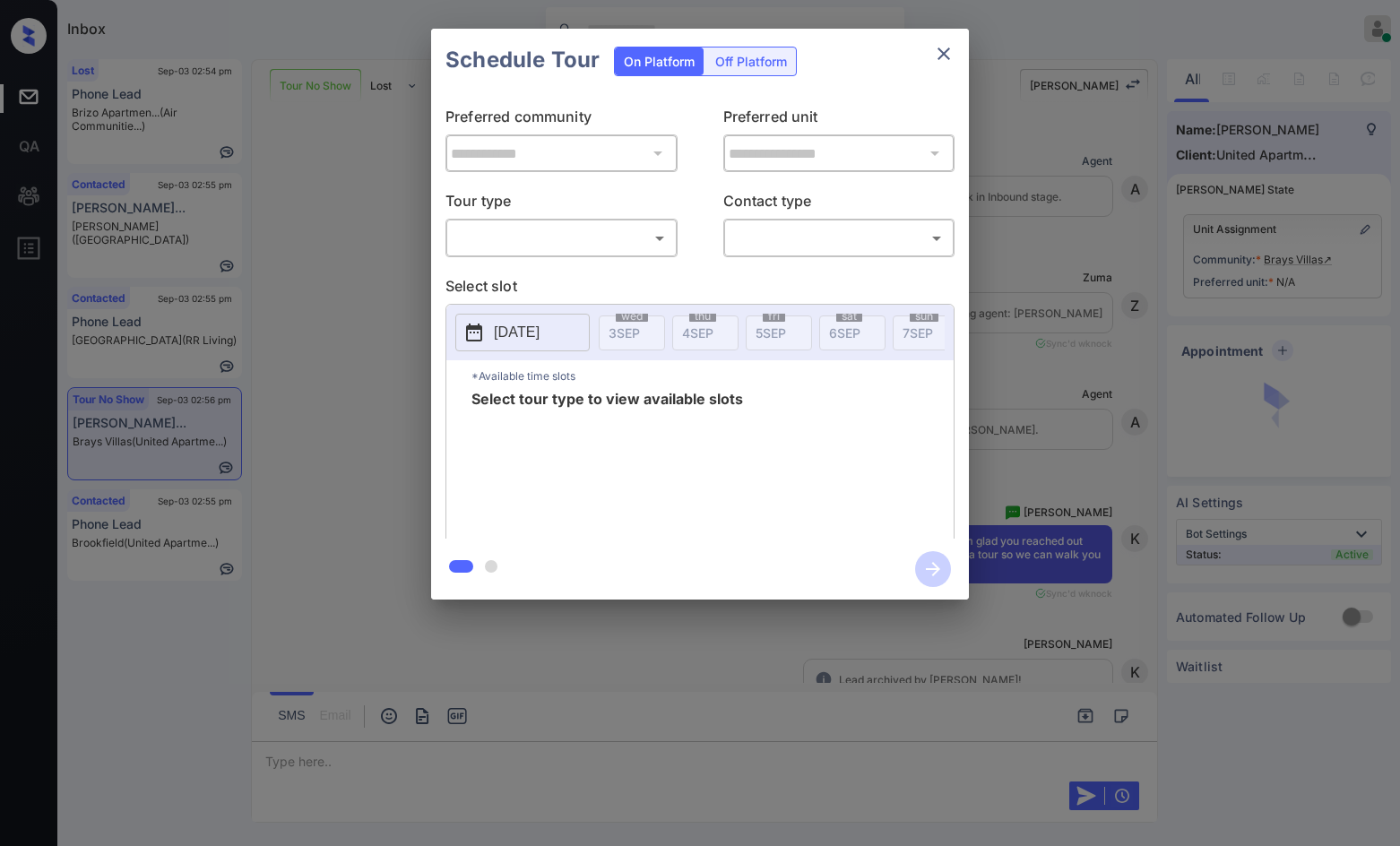
scroll to position [4743, 0]
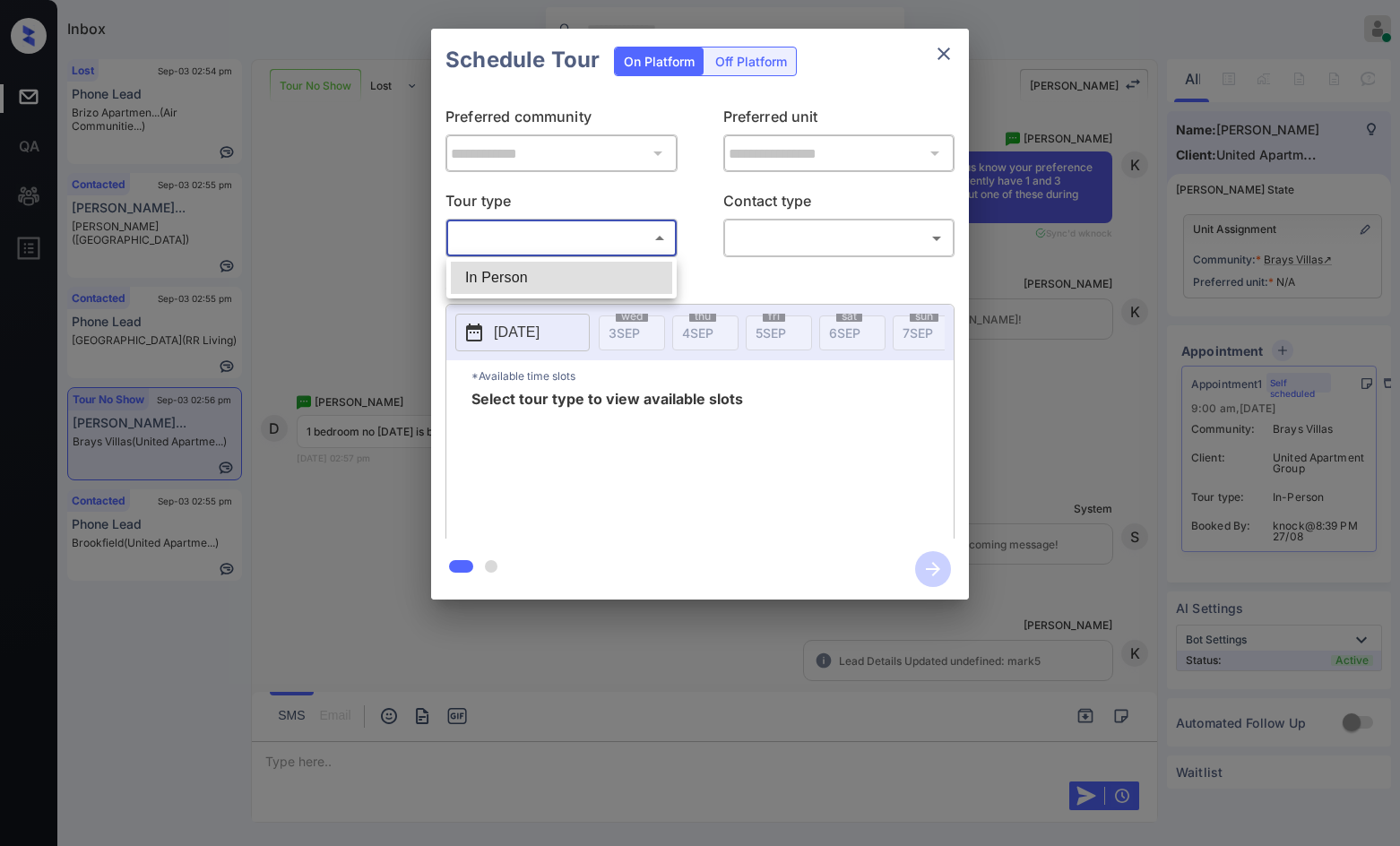
click at [554, 251] on body "Inbox Jezcil Usanastre Online Set yourself offline Set yourself on break Profil…" at bounding box center [700, 423] width 1400 height 846
drag, startPoint x: 627, startPoint y: 282, endPoint x: 817, endPoint y: 228, distance: 197.5
click at [627, 284] on li "In Person" at bounding box center [561, 277] width 221 height 32
type input "********"
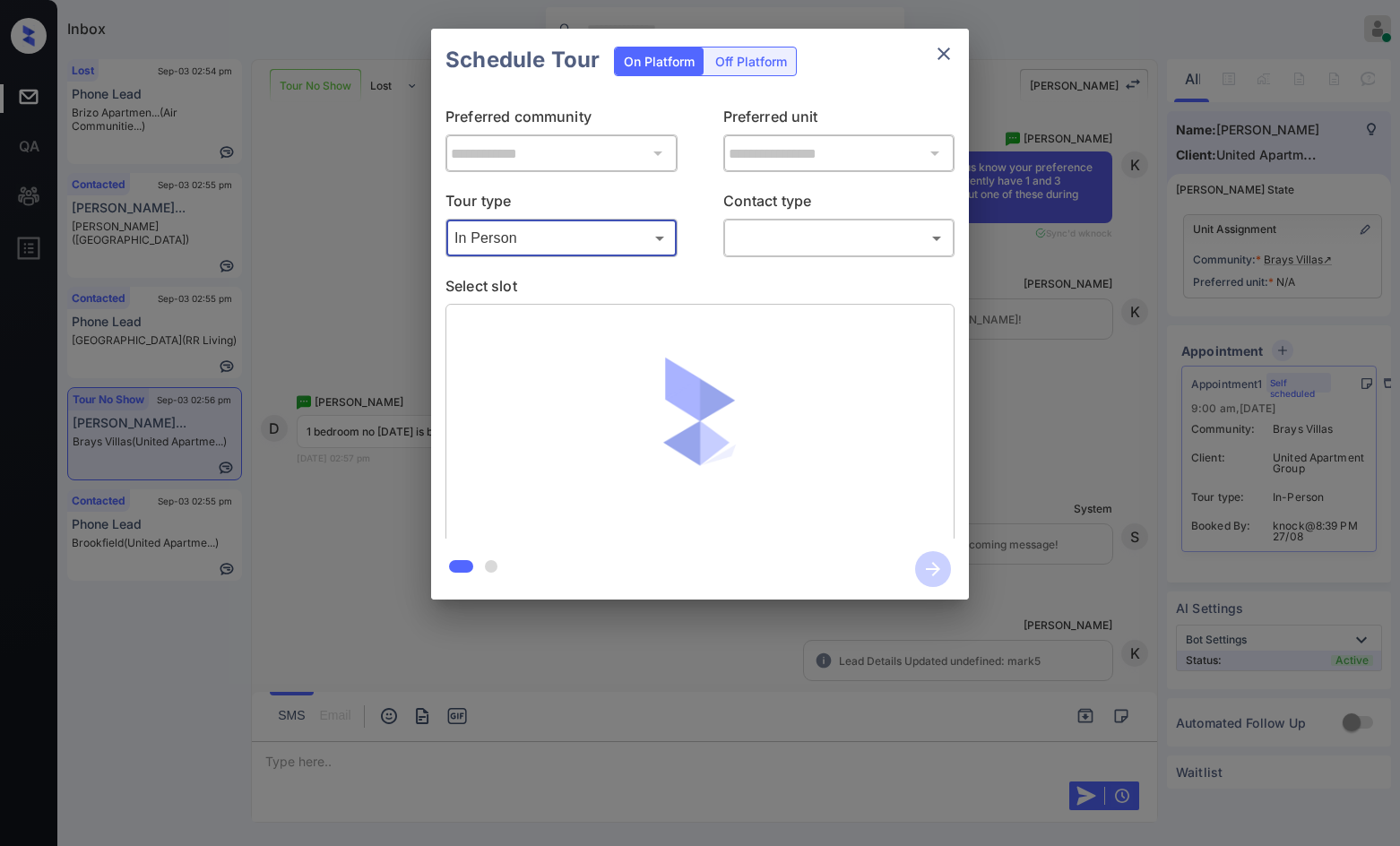
click at [817, 228] on body "Inbox Jezcil Usanastre Online Set yourself offline Set yourself on break Profil…" at bounding box center [700, 423] width 1400 height 846
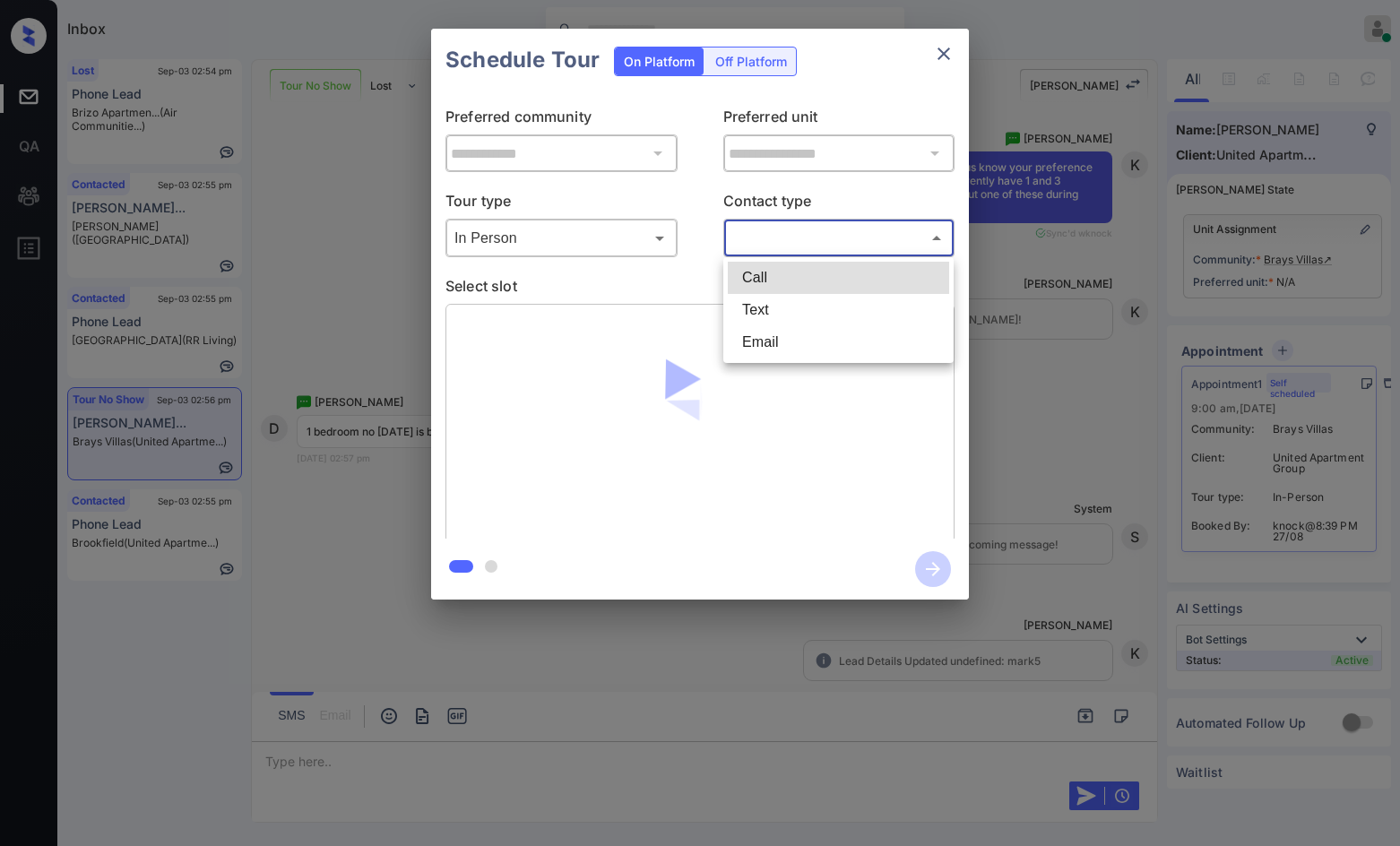
click at [814, 305] on li "Text" at bounding box center [838, 309] width 221 height 32
type input "****"
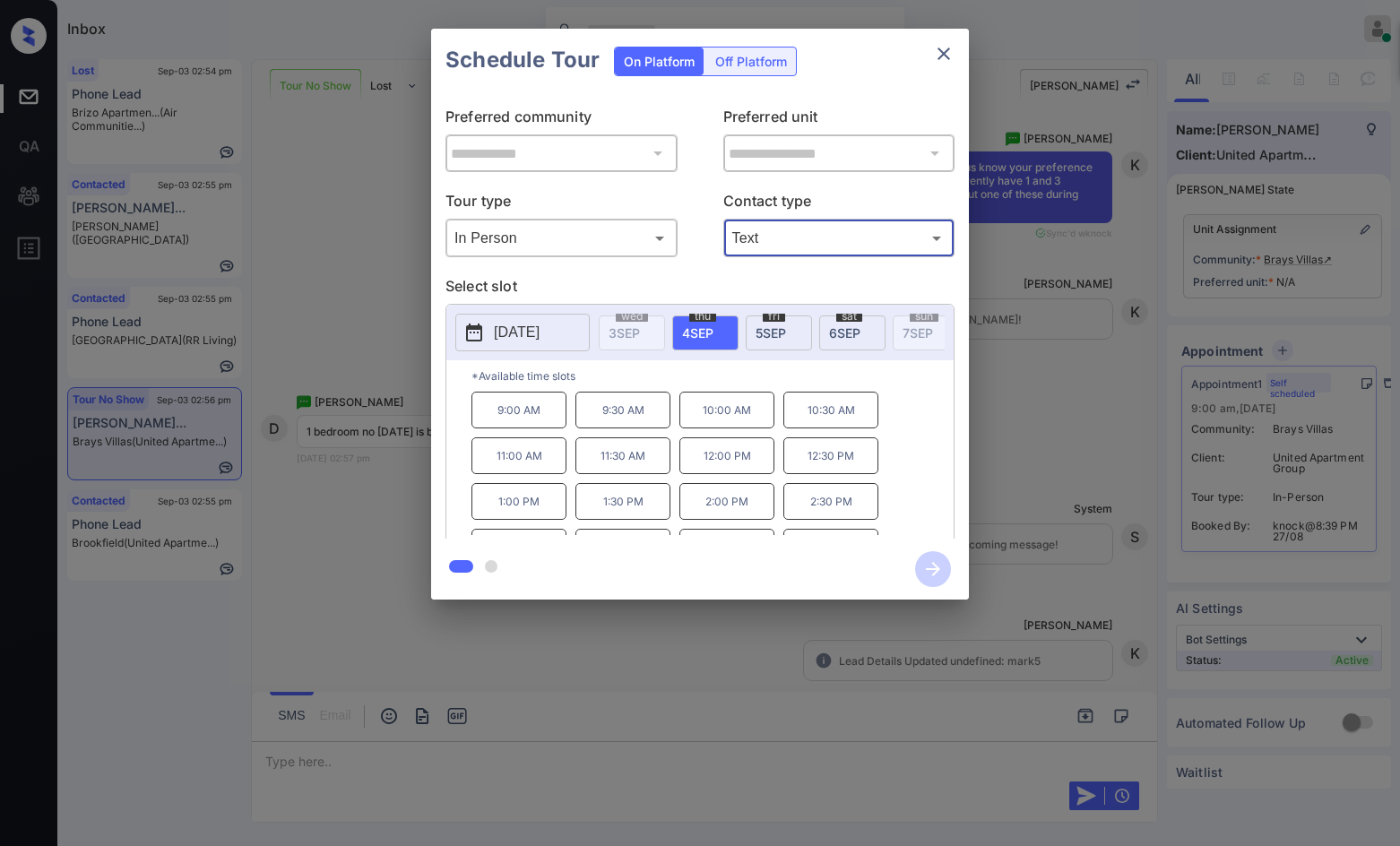
click at [788, 334] on div "fri 5 SEP" at bounding box center [778, 333] width 66 height 35
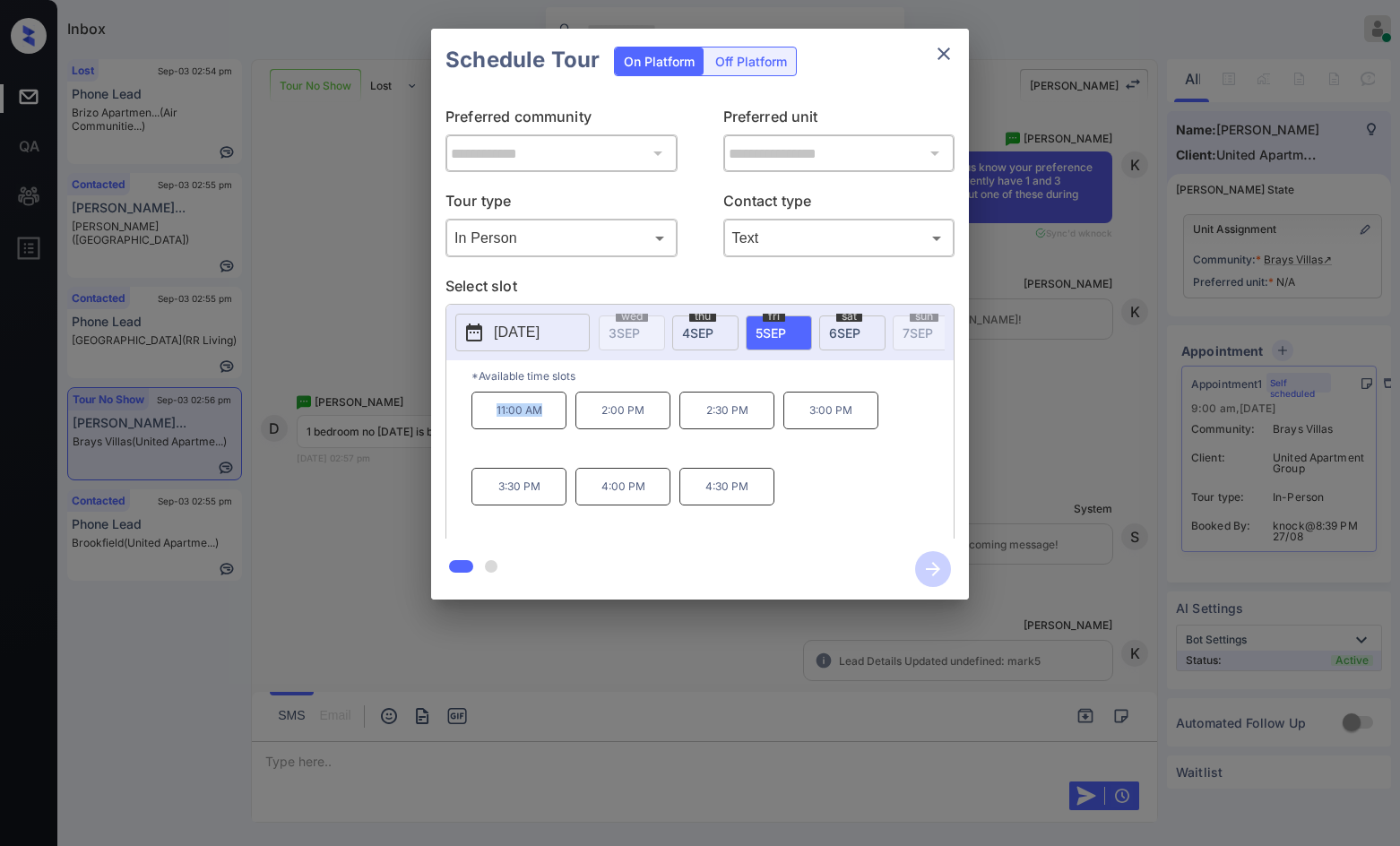
drag, startPoint x: 488, startPoint y: 442, endPoint x: 501, endPoint y: 419, distance: 26.4
click at [553, 428] on div "11:00 AM 2:00 PM 2:30 PM 3:00 PM 3:30 PM 4:00 PM 4:30 PM" at bounding box center [712, 463] width 482 height 143
copy p "11:00 AM"
click at [391, 386] on div "**********" at bounding box center [700, 314] width 1400 height 628
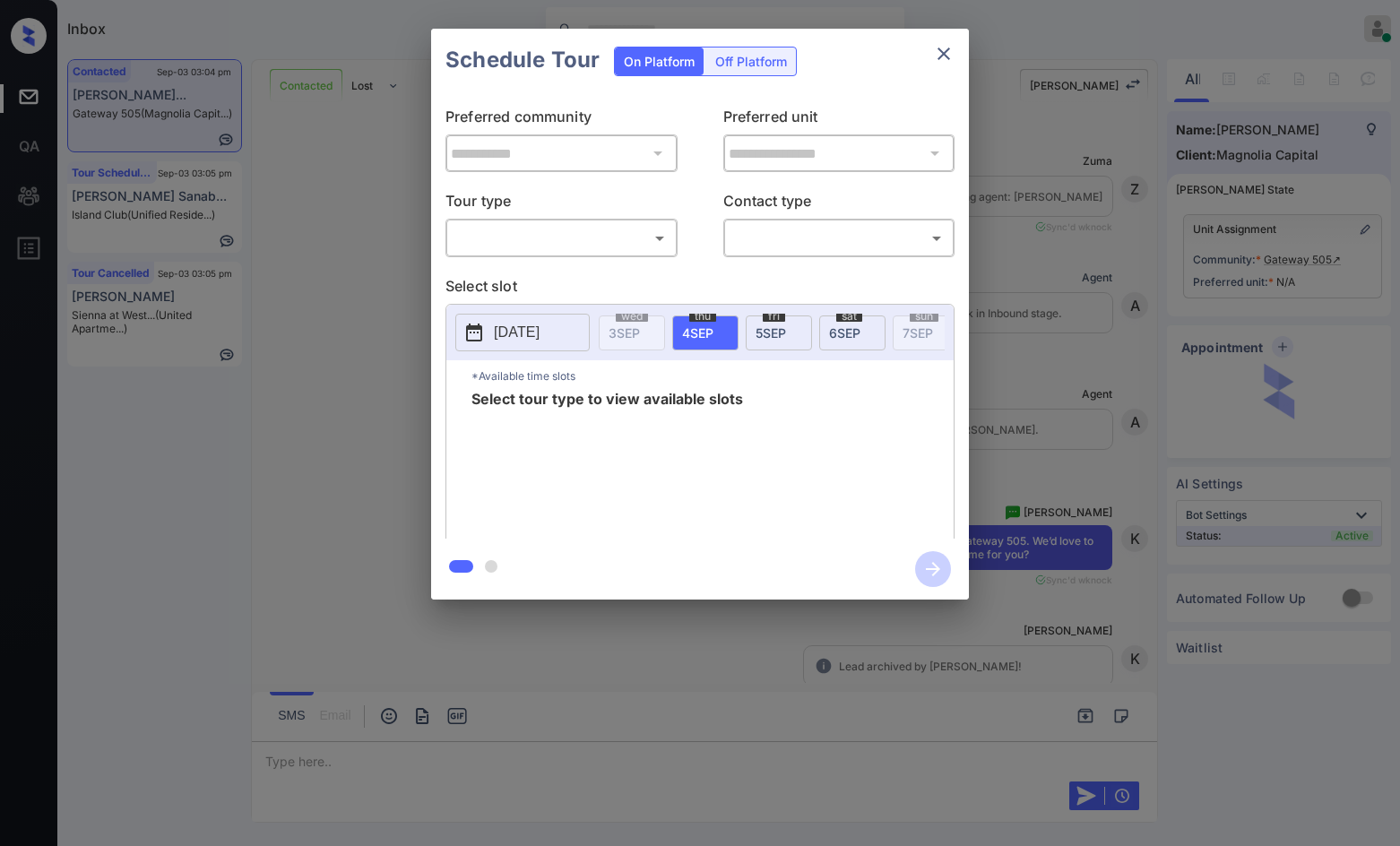
scroll to position [3071, 0]
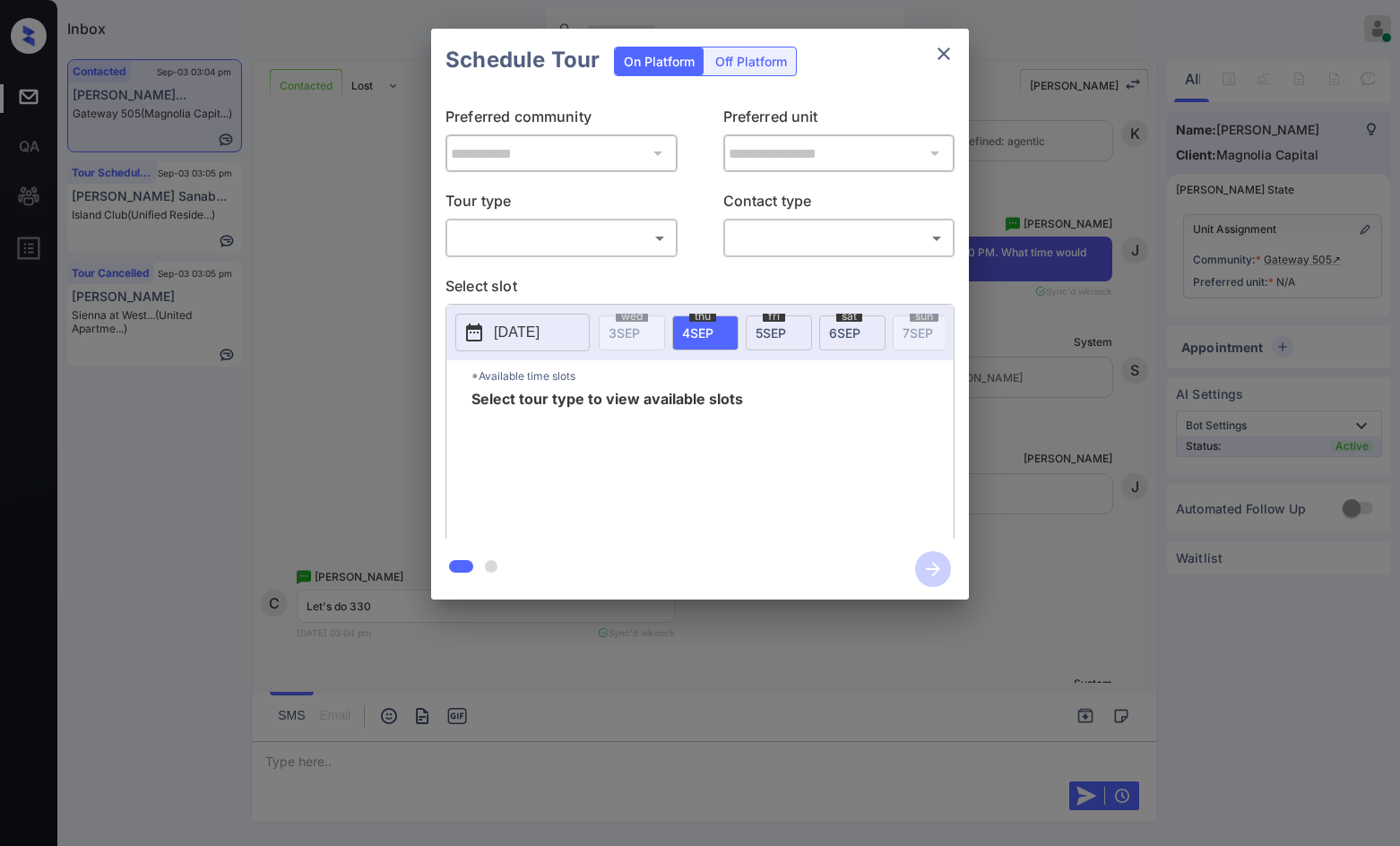
click at [644, 231] on body "Inbox Jezcil Usanastre Online Set yourself offline Set yourself on break Profil…" at bounding box center [700, 423] width 1400 height 846
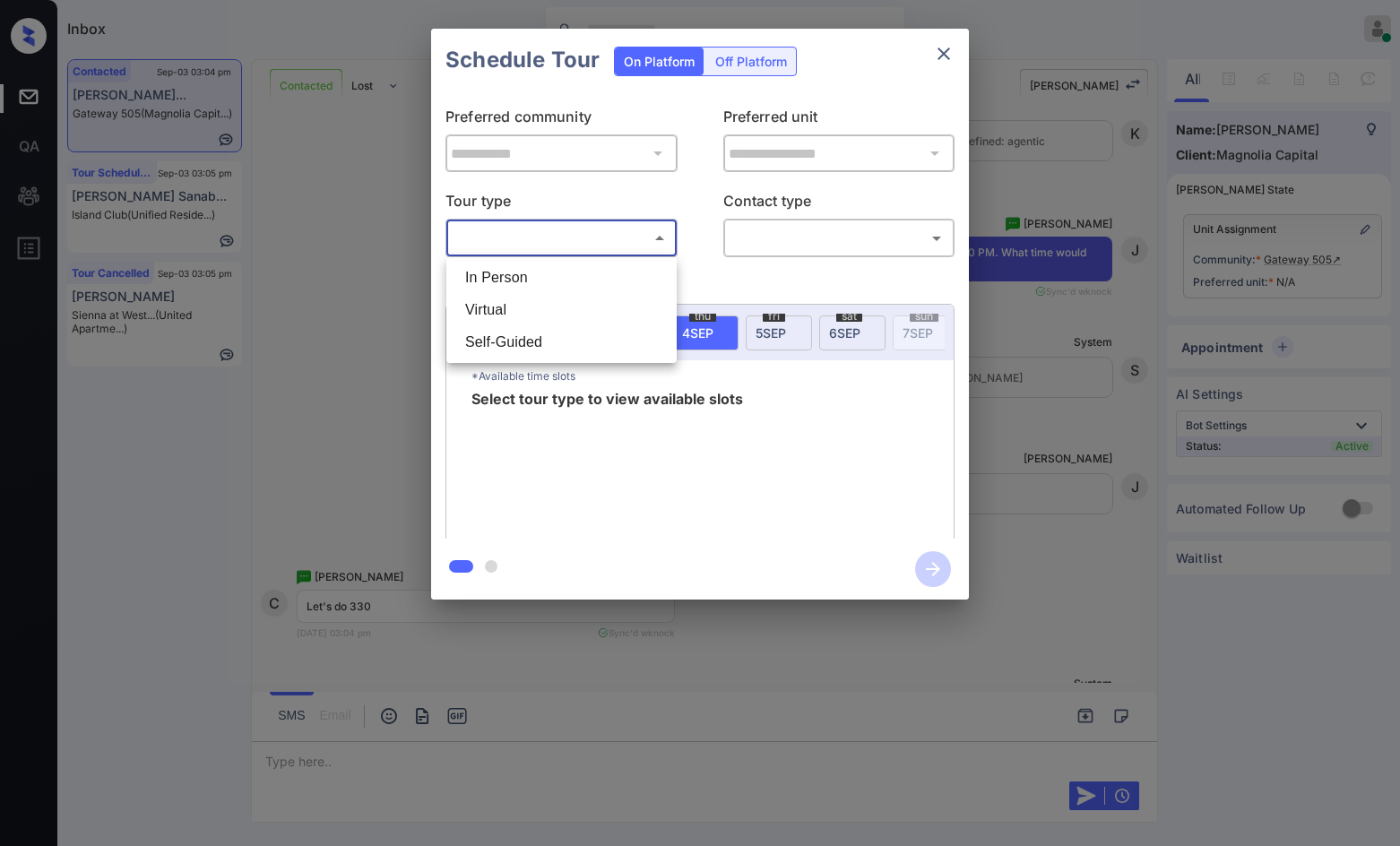
click at [599, 306] on li "Virtual" at bounding box center [561, 309] width 221 height 32
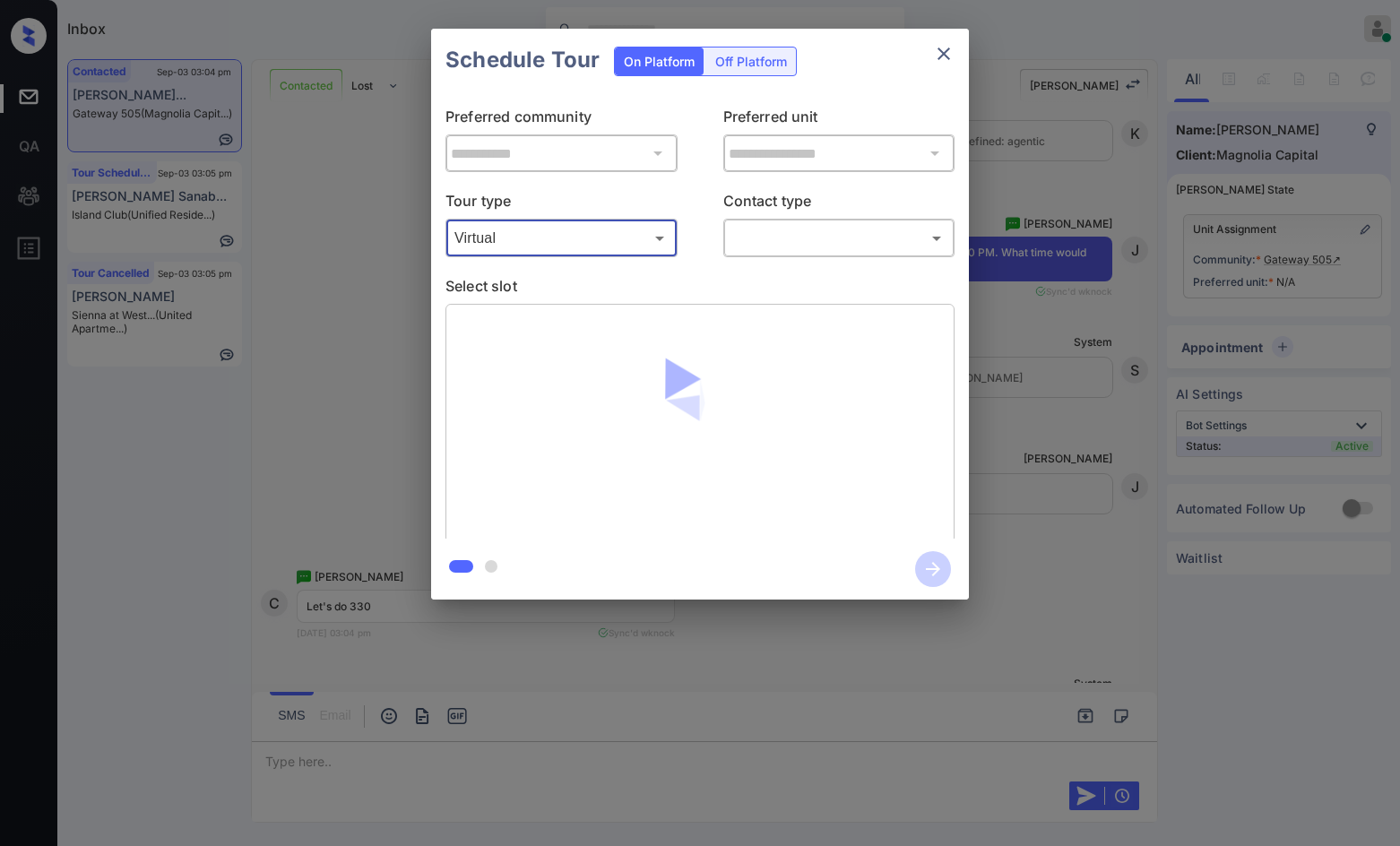
click at [754, 226] on body "Inbox Jezcil Usanastre Online Set yourself offline Set yourself on break Profil…" at bounding box center [700, 423] width 1400 height 846
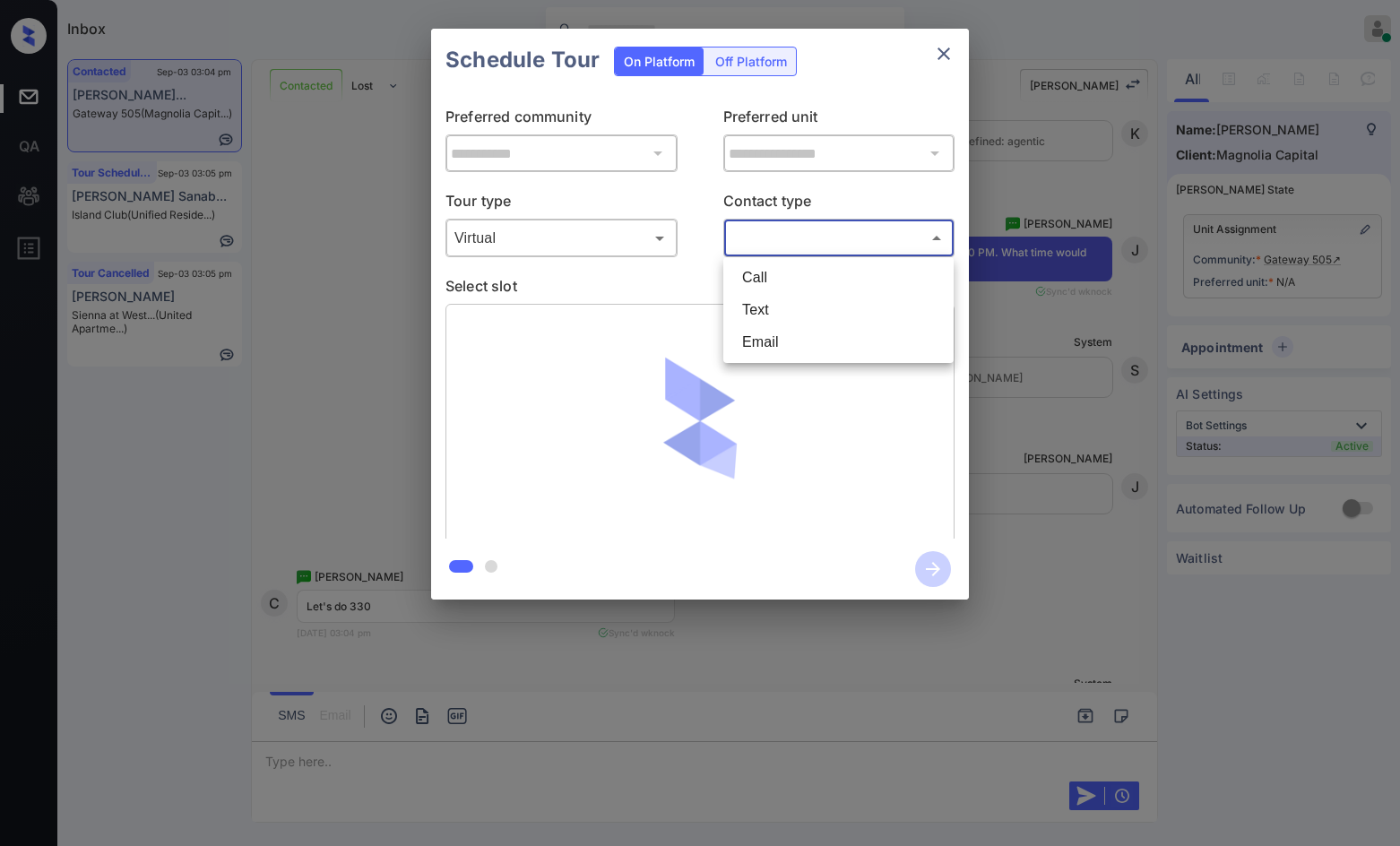
click at [614, 247] on div at bounding box center [700, 423] width 1400 height 846
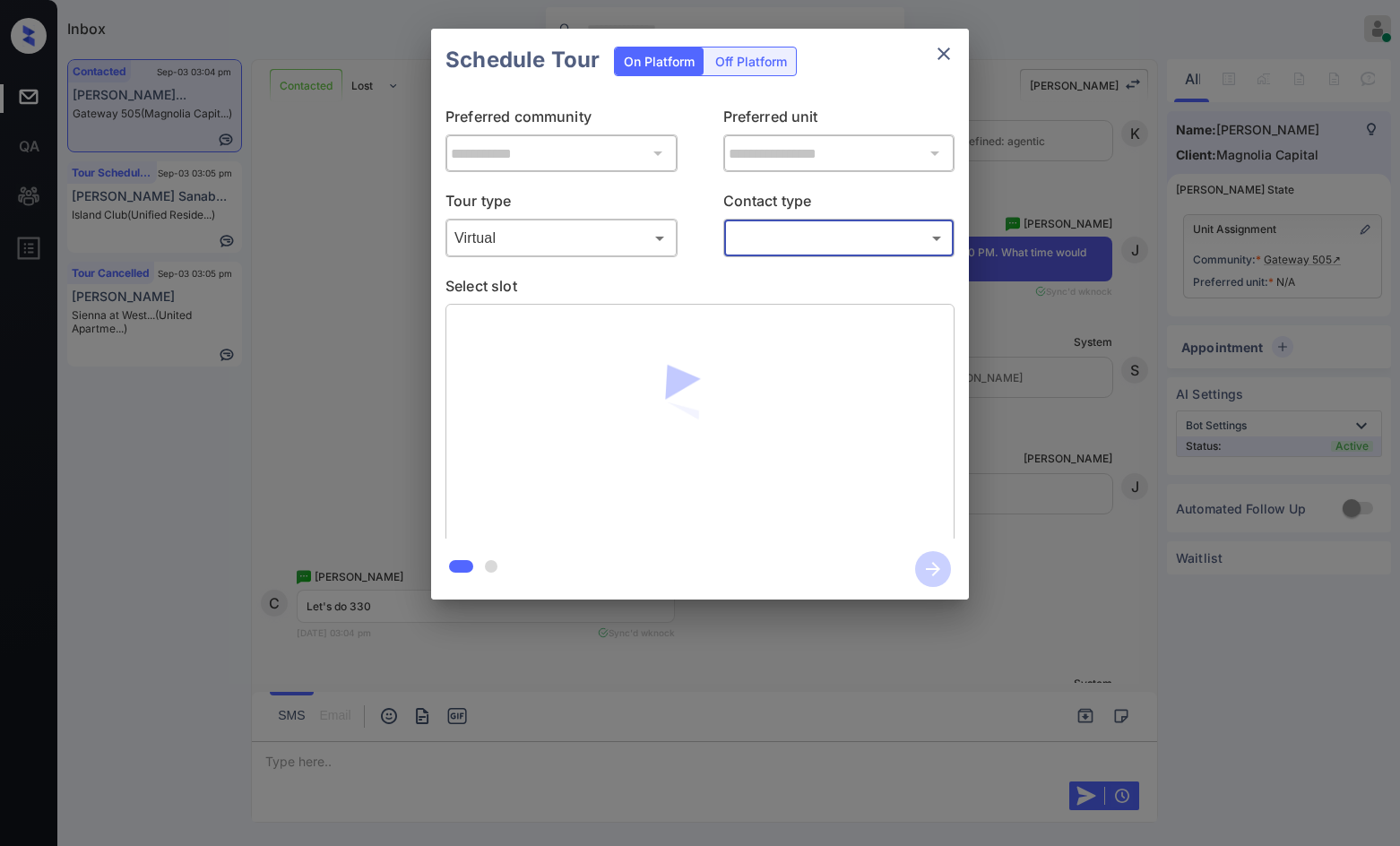
click at [606, 248] on body "Inbox Jezcil Usanastre Online Set yourself offline Set yourself on break Profil…" at bounding box center [700, 423] width 1400 height 846
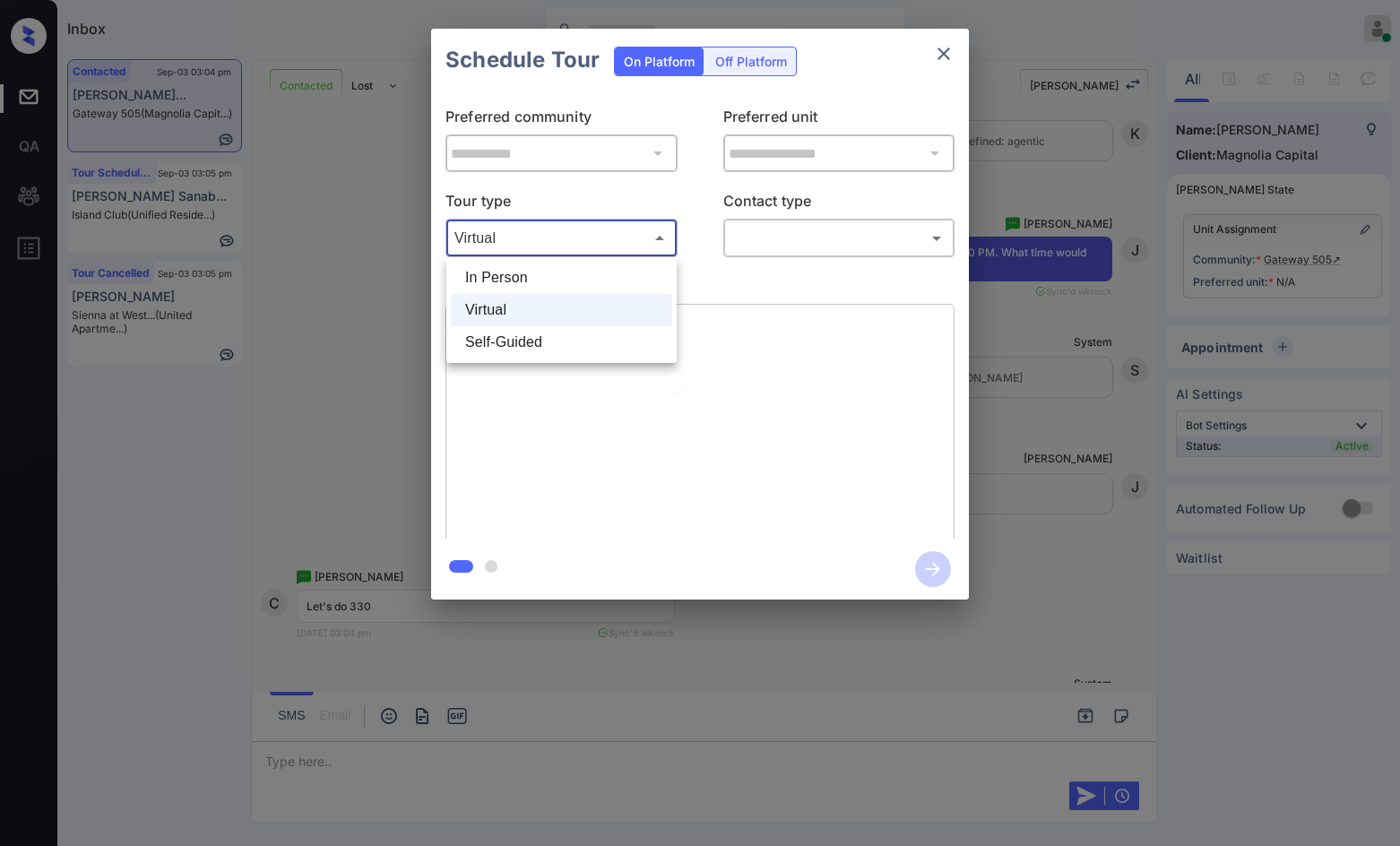
drag, startPoint x: 604, startPoint y: 277, endPoint x: 708, endPoint y: 270, distance: 104.2
click at [602, 276] on li "In Person" at bounding box center [561, 277] width 221 height 32
type input "********"
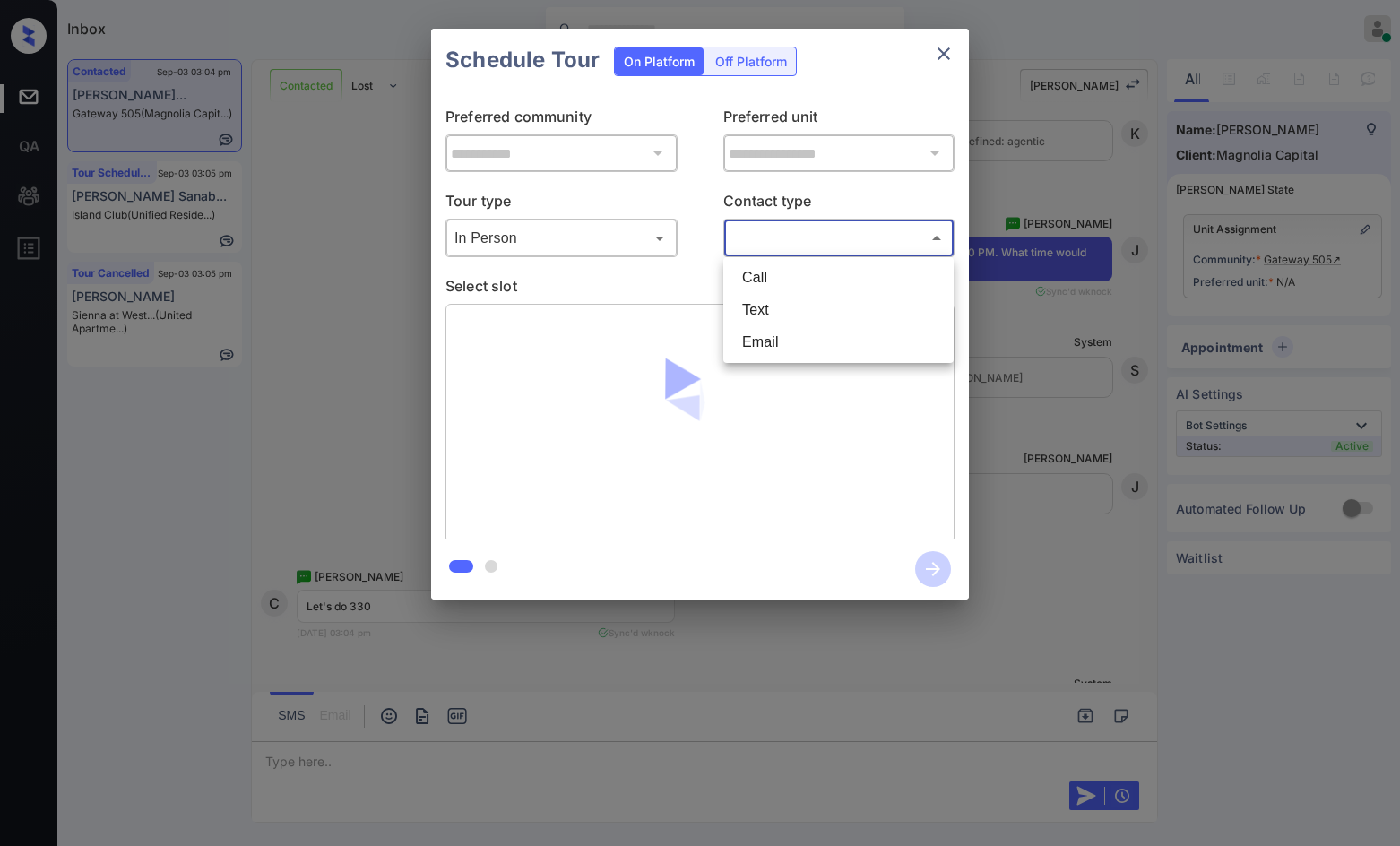
click at [778, 242] on body "Inbox Jezcil Usanastre Online Set yourself offline Set yourself on break Profil…" at bounding box center [700, 423] width 1400 height 846
click at [783, 320] on li "Text" at bounding box center [838, 309] width 221 height 32
type input "****"
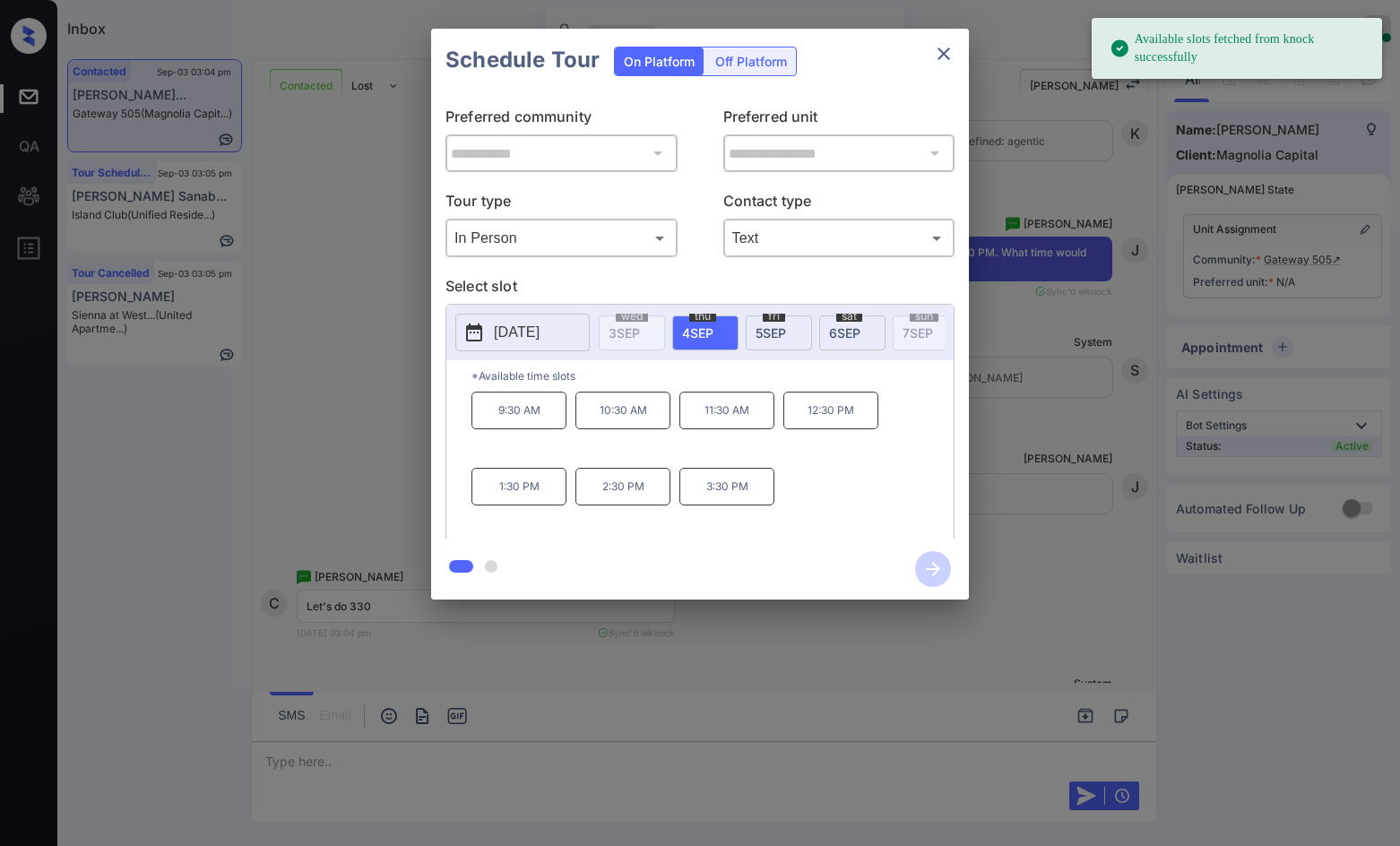
click at [363, 397] on div "**********" at bounding box center [700, 314] width 1400 height 628
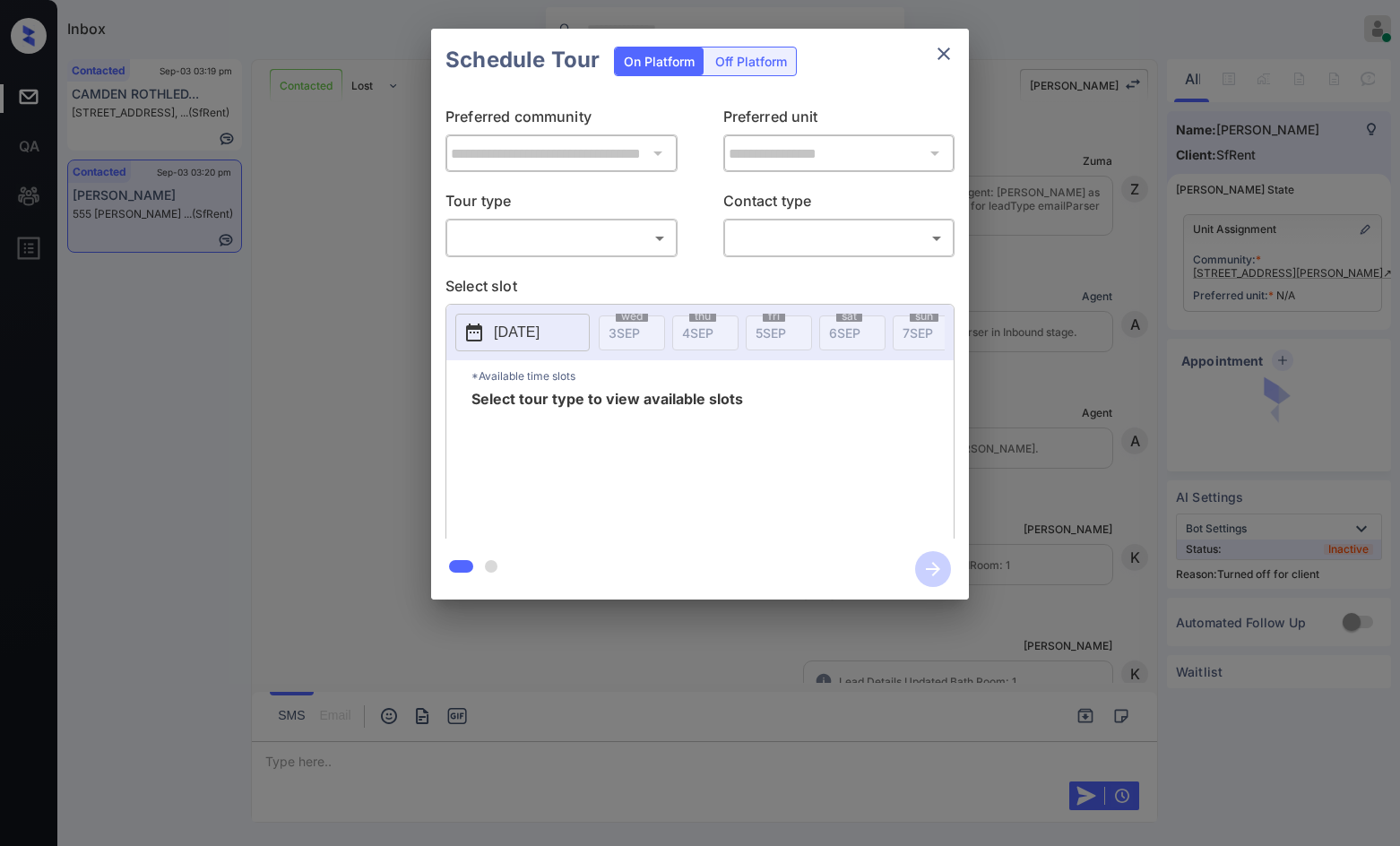
scroll to position [4371, 0]
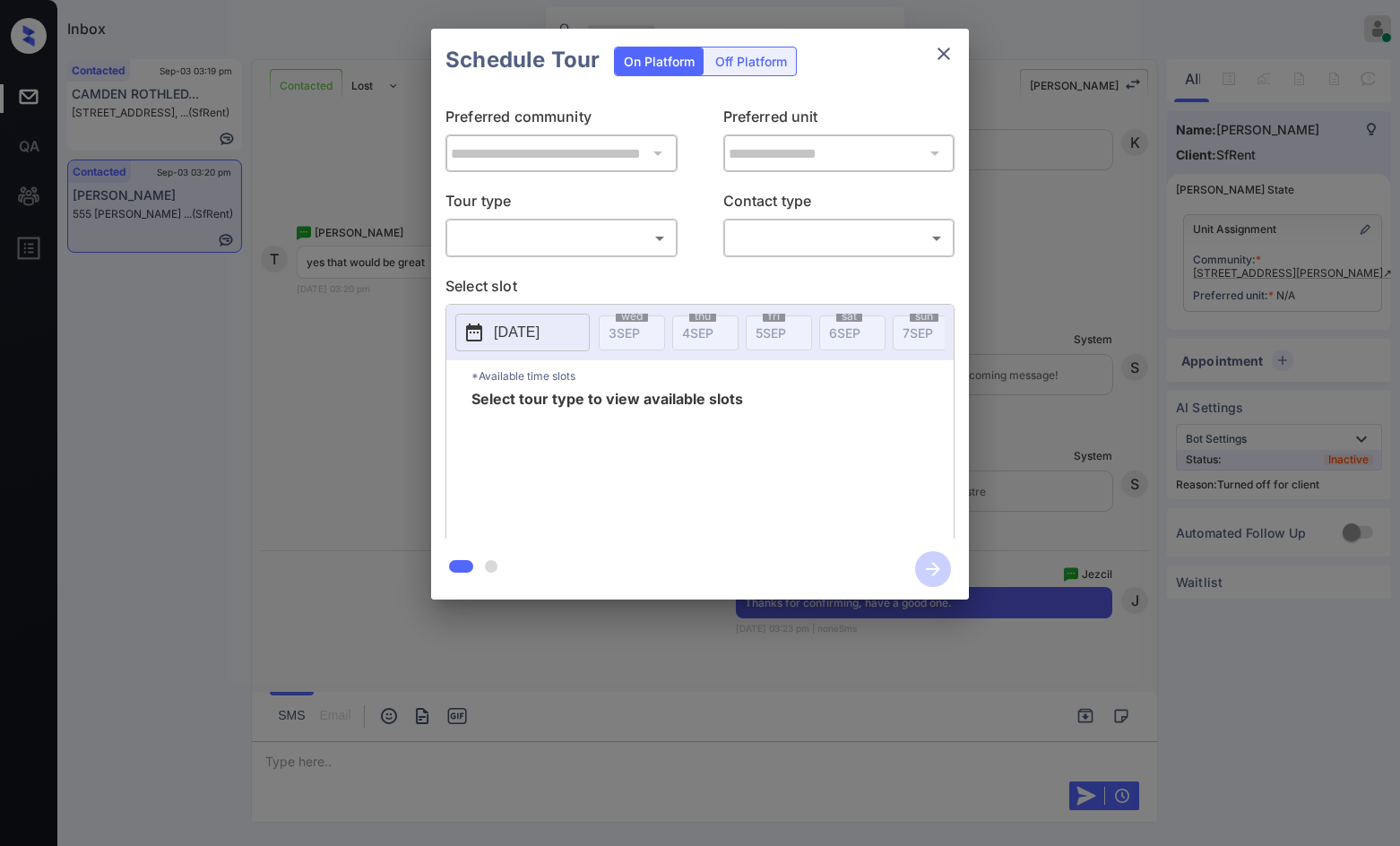
click at [941, 45] on icon "close" at bounding box center [943, 53] width 21 height 21
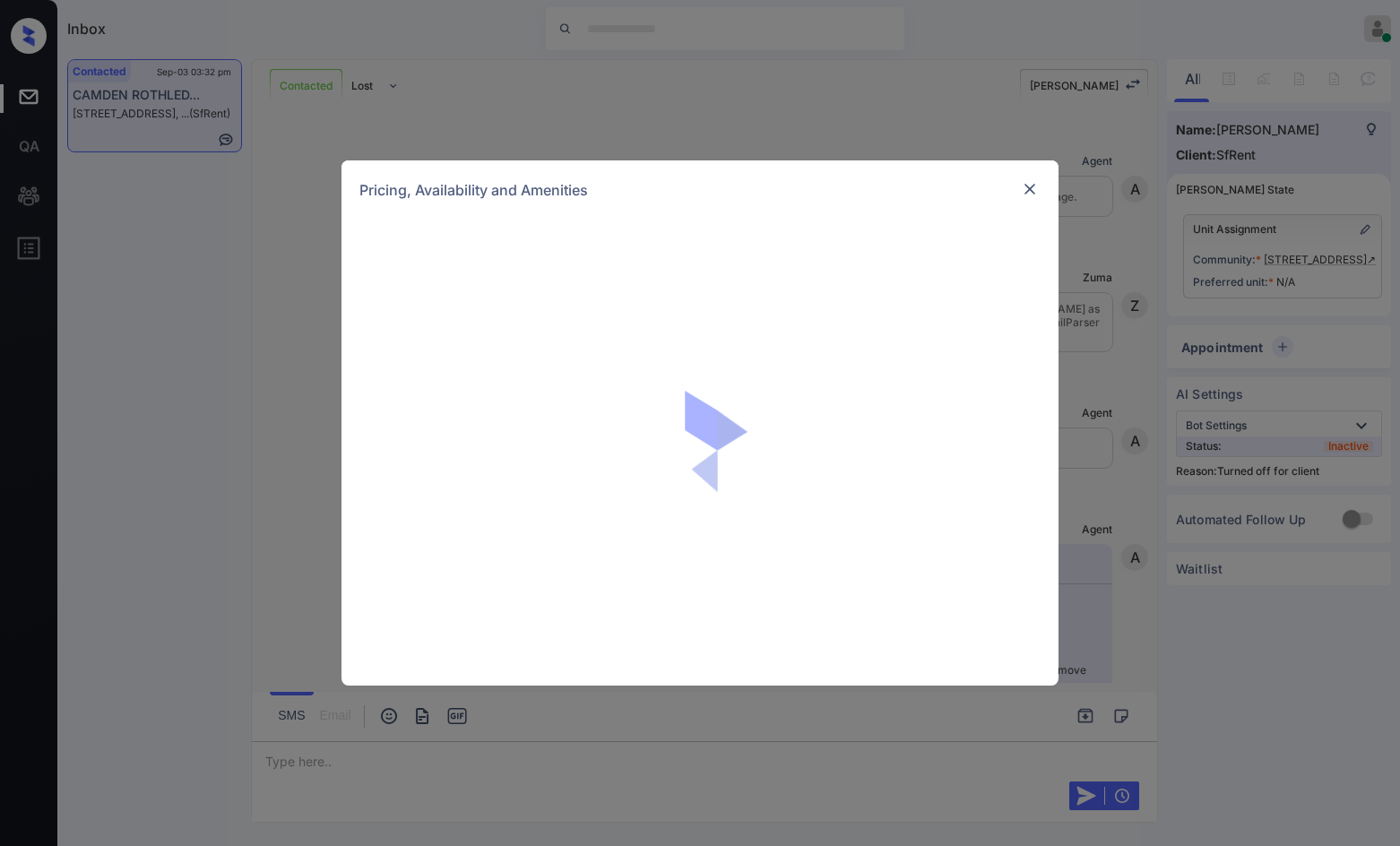
scroll to position [3462, 0]
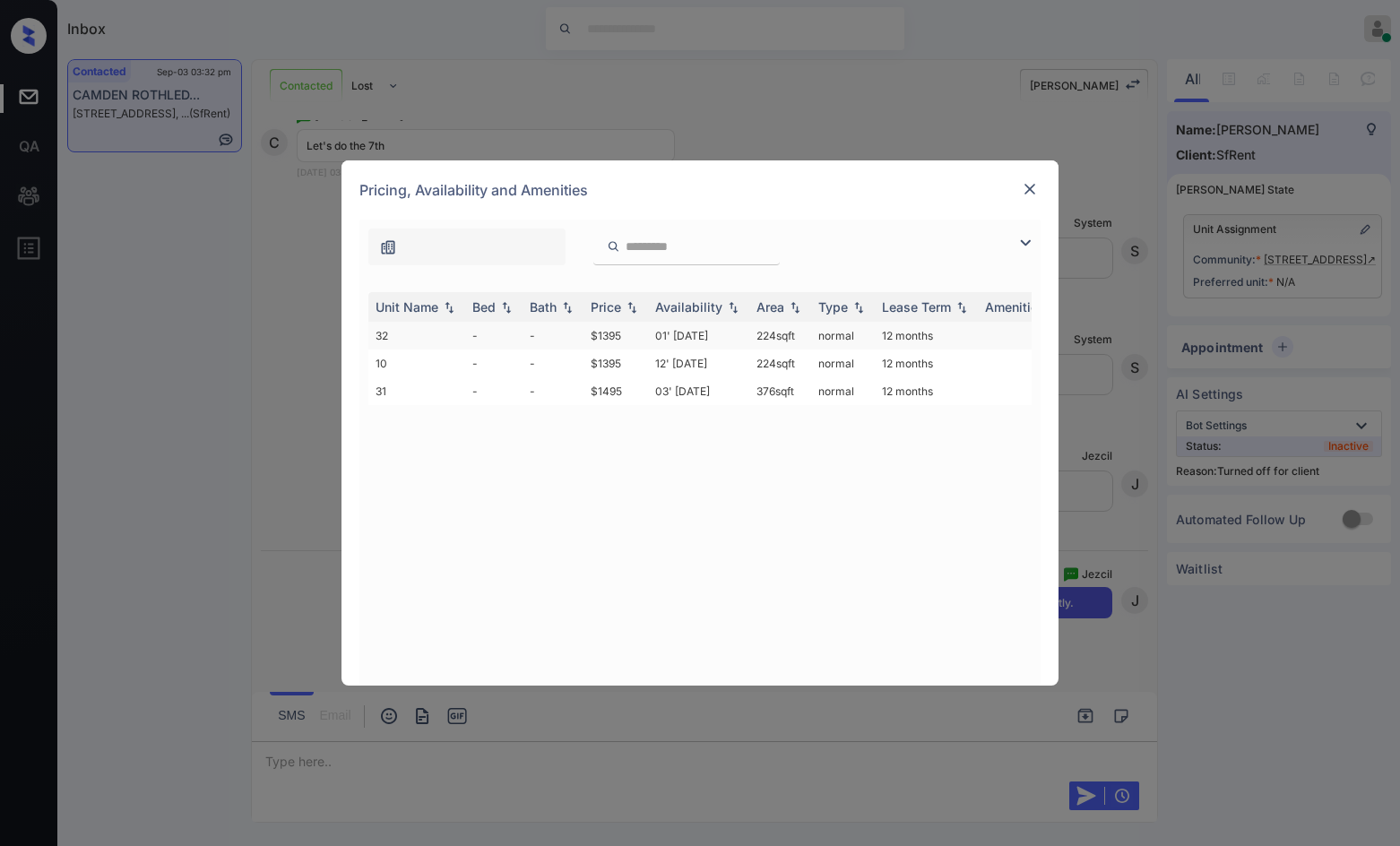
click at [594, 333] on td "$1395" at bounding box center [616, 336] width 64 height 28
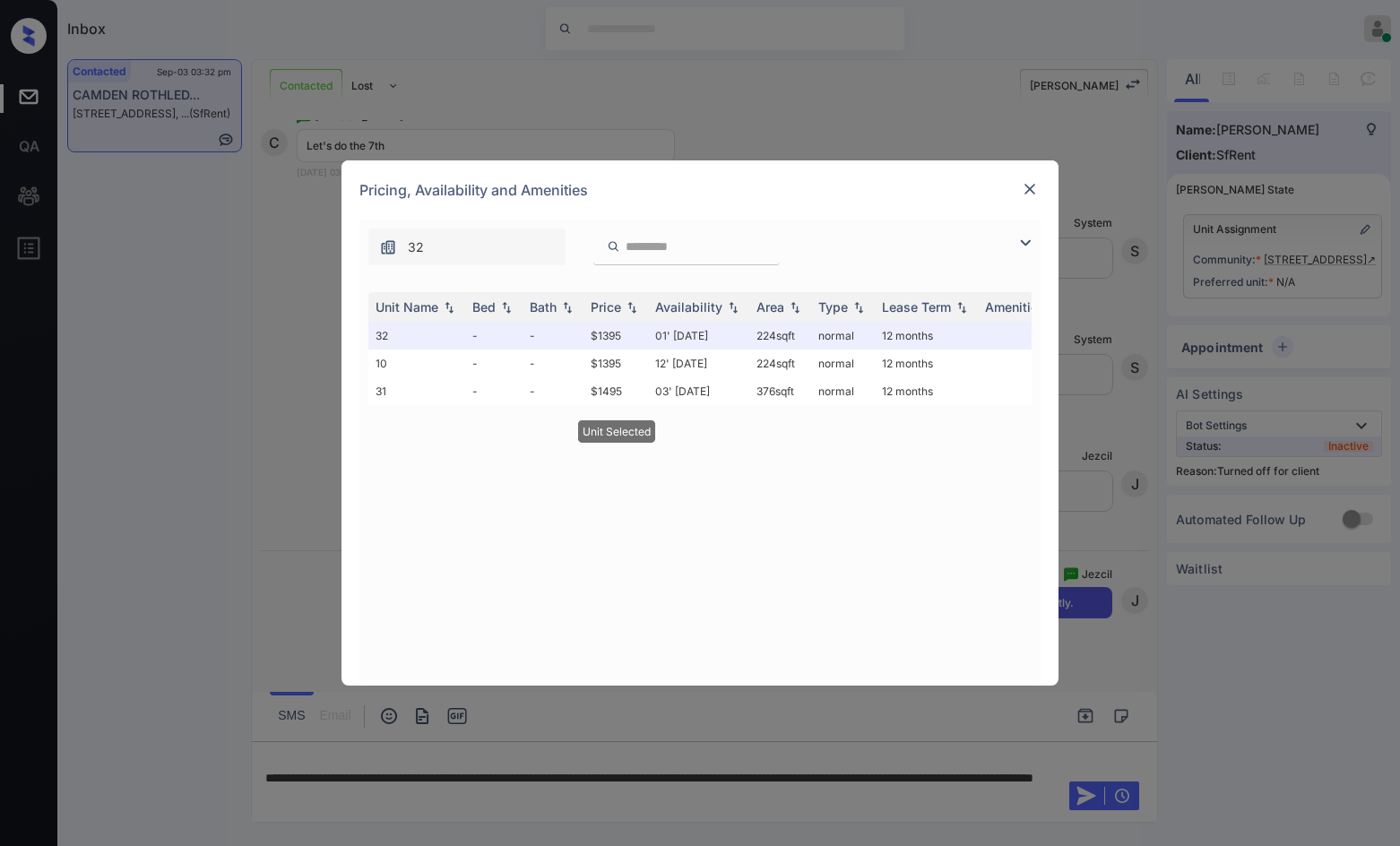
click at [1033, 179] on div at bounding box center [1029, 188] width 21 height 21
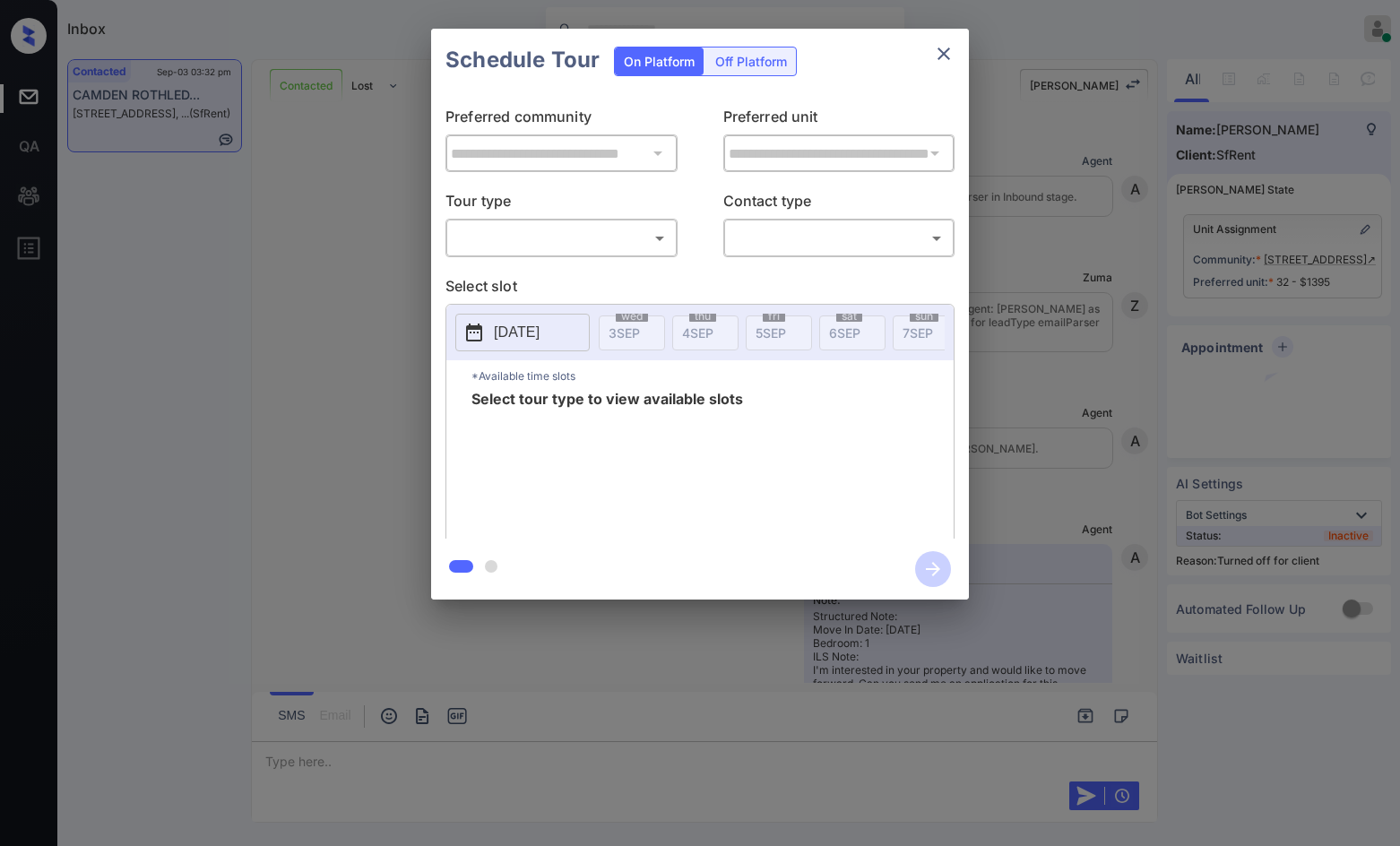
scroll to position [3695, 0]
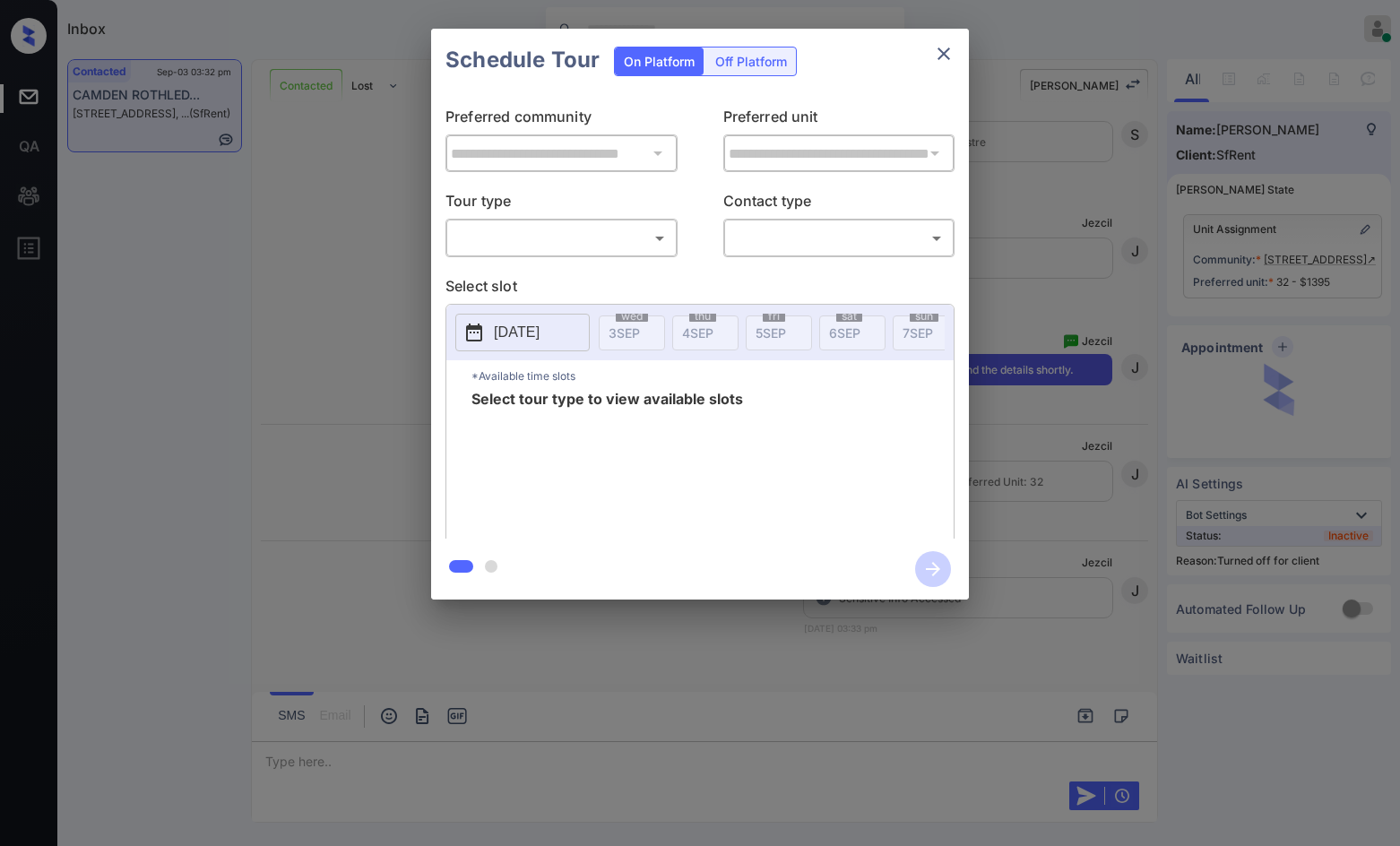
click at [734, 70] on div "Off Platform" at bounding box center [751, 61] width 90 height 28
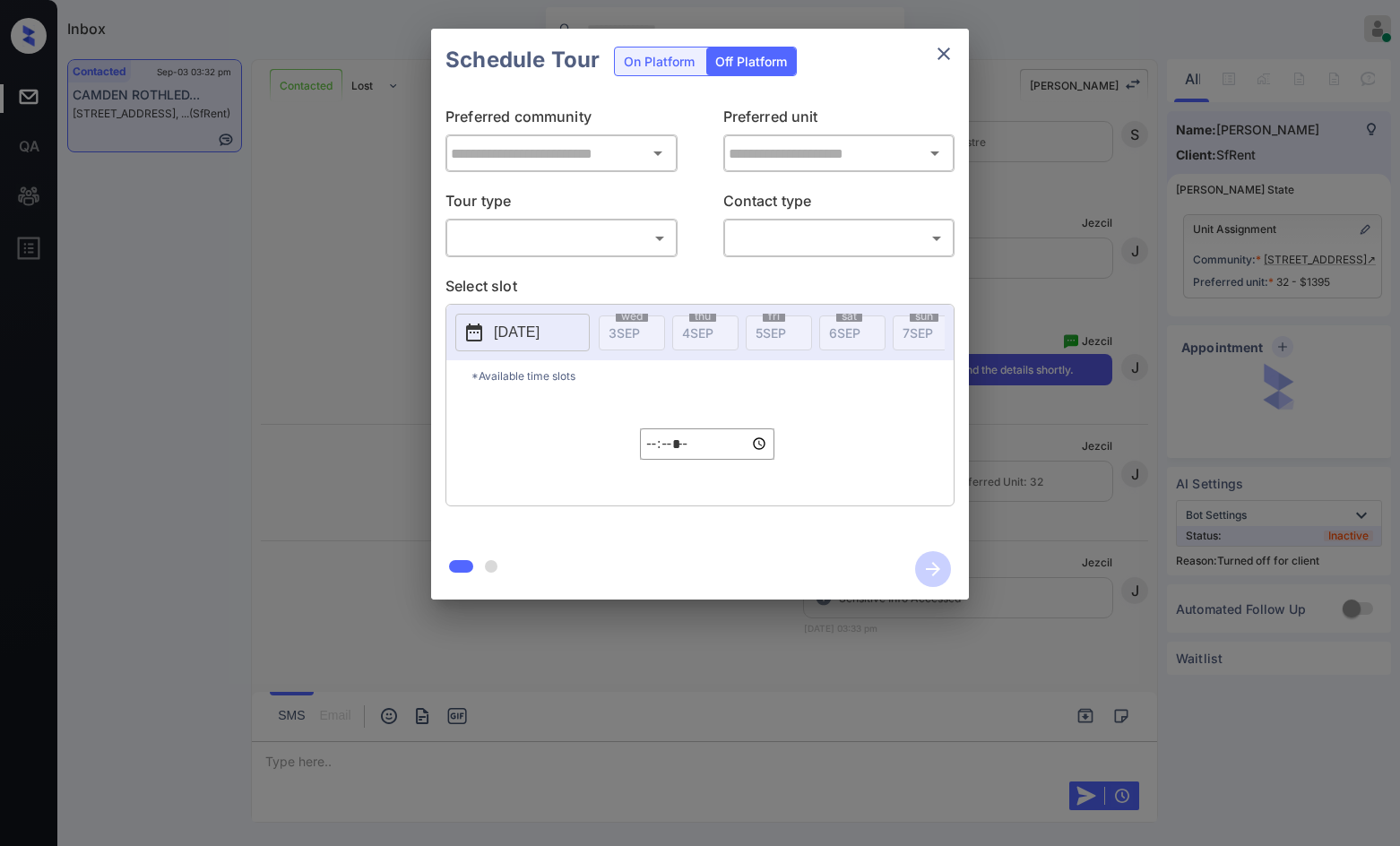
type input "**********"
click at [591, 255] on div "​ ​" at bounding box center [561, 238] width 232 height 39
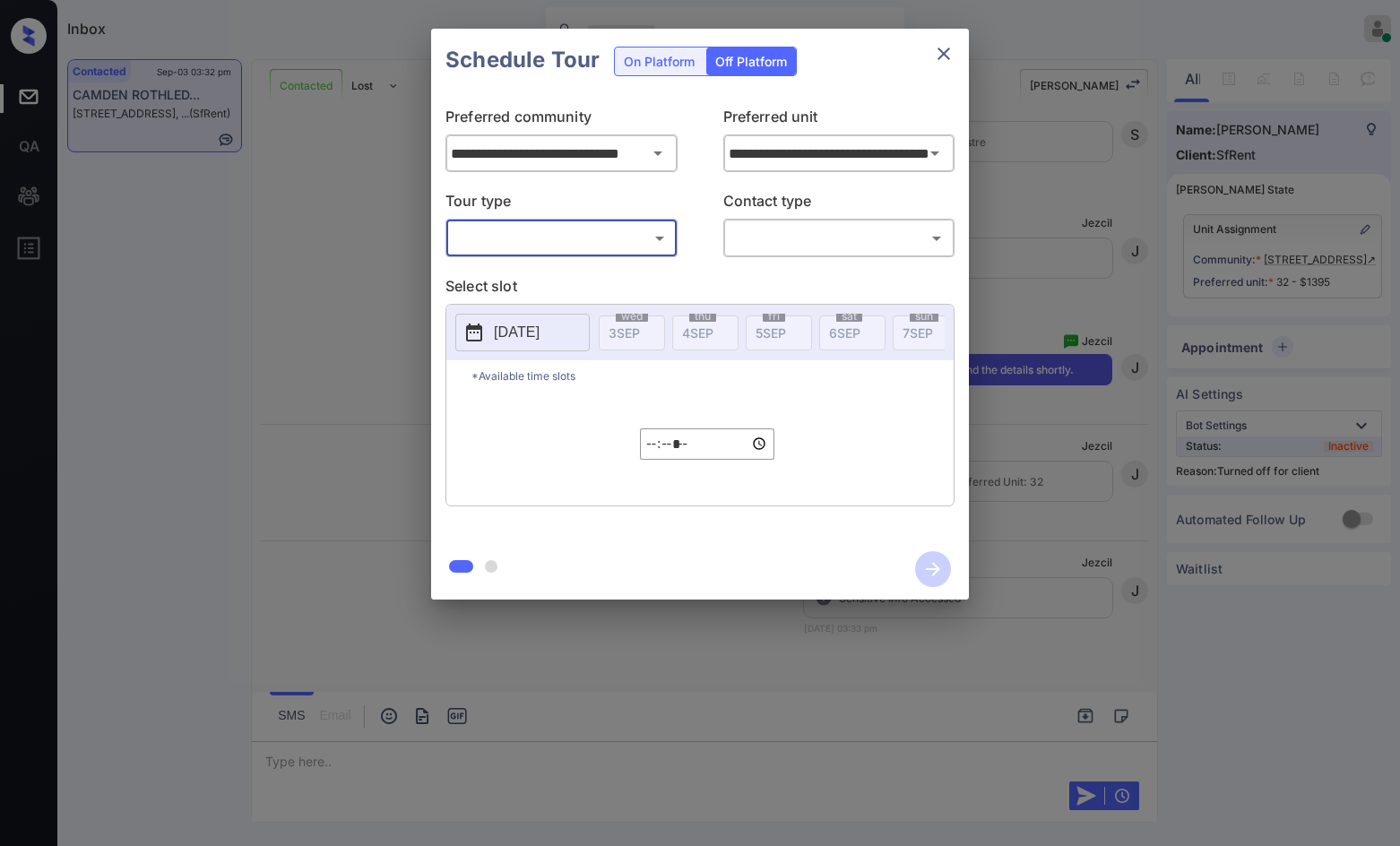
click at [589, 259] on div "**********" at bounding box center [700, 315] width 538 height 447
click at [589, 235] on body "Inbox Jezcil Usanastre Online Set yourself offline Set yourself on break Profil…" at bounding box center [700, 423] width 1400 height 846
click at [587, 282] on li "In Person" at bounding box center [561, 277] width 221 height 32
type input "********"
click at [766, 239] on body "Inbox Jezcil Usanastre Online Set yourself offline Set yourself on break Profil…" at bounding box center [700, 423] width 1400 height 846
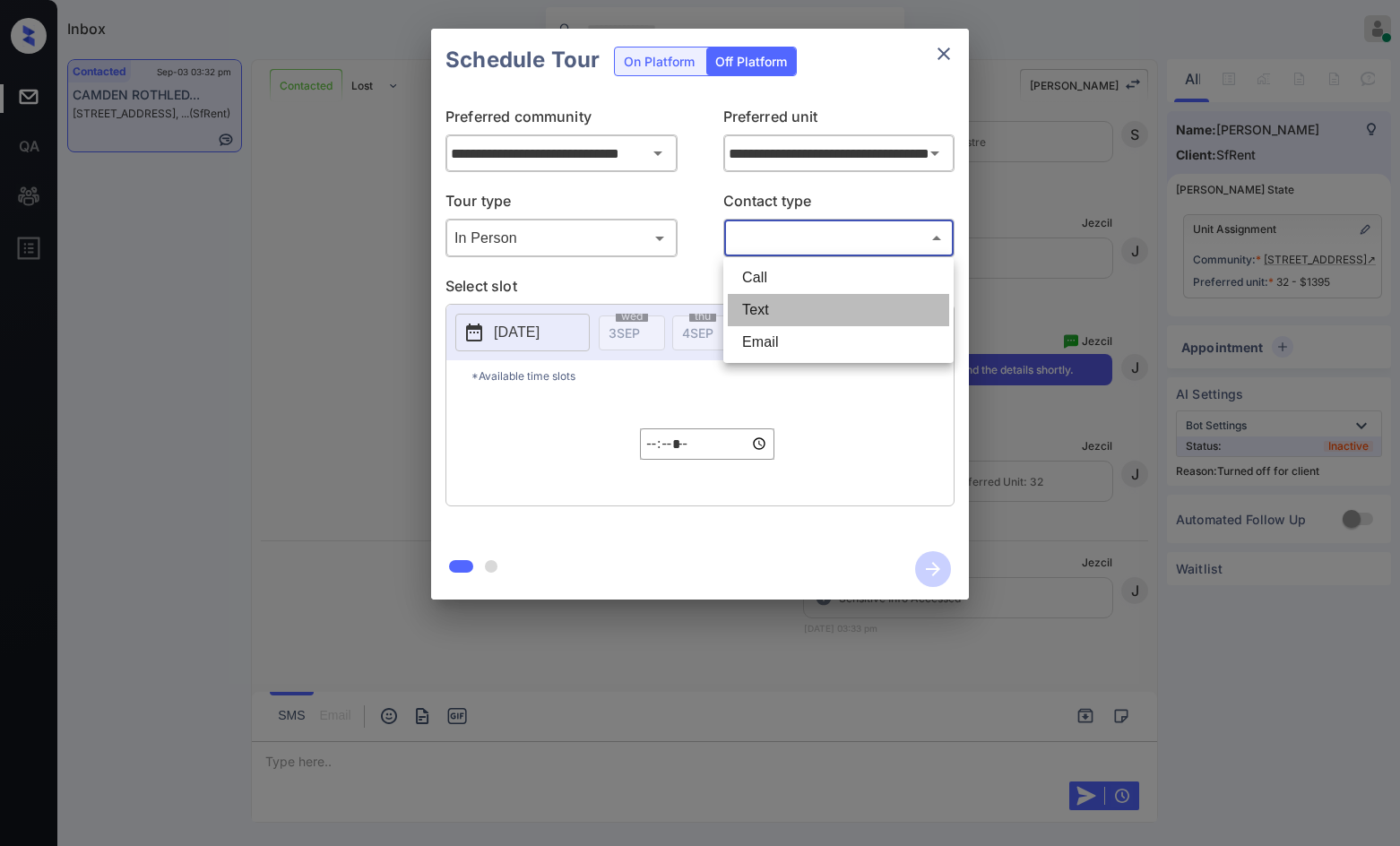
click at [777, 311] on li "Text" at bounding box center [838, 309] width 221 height 32
type input "****"
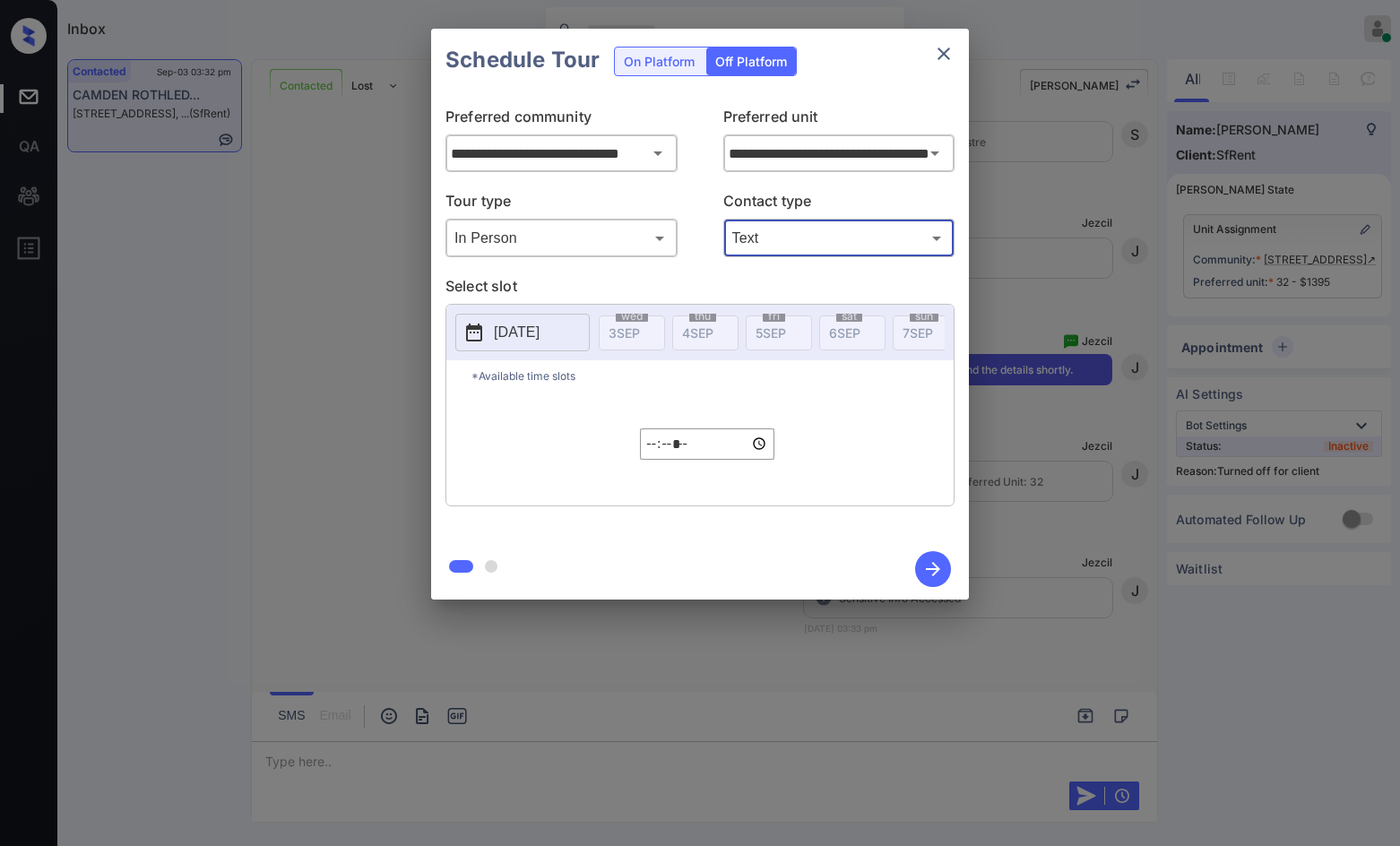
click at [521, 318] on button "[DATE]" at bounding box center [522, 332] width 134 height 38
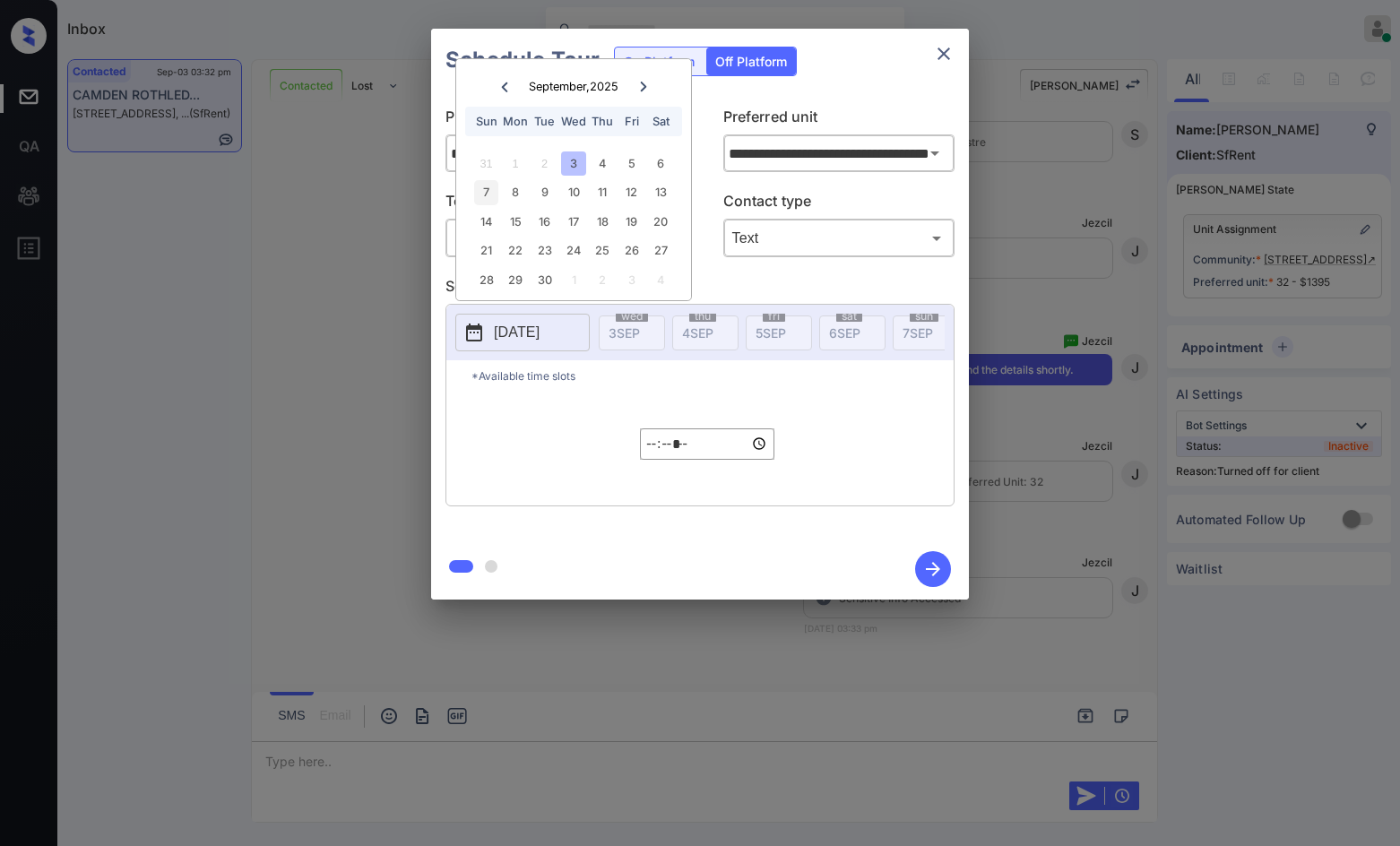
click at [491, 198] on div "7" at bounding box center [487, 192] width 24 height 24
click at [662, 460] on input "*****" at bounding box center [707, 444] width 134 height 31
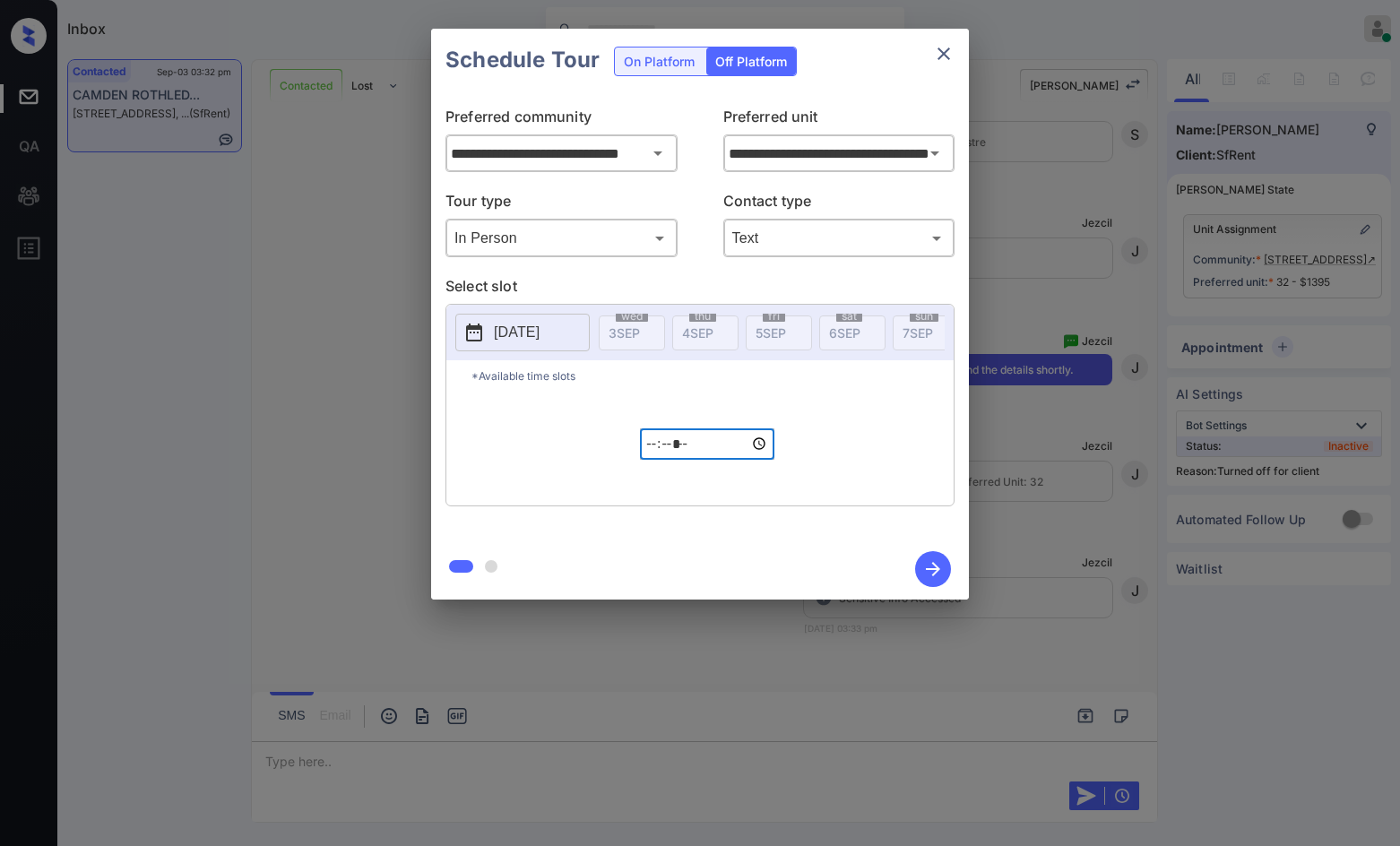
type input "*****"
click at [929, 554] on icon "button" at bounding box center [933, 568] width 36 height 36
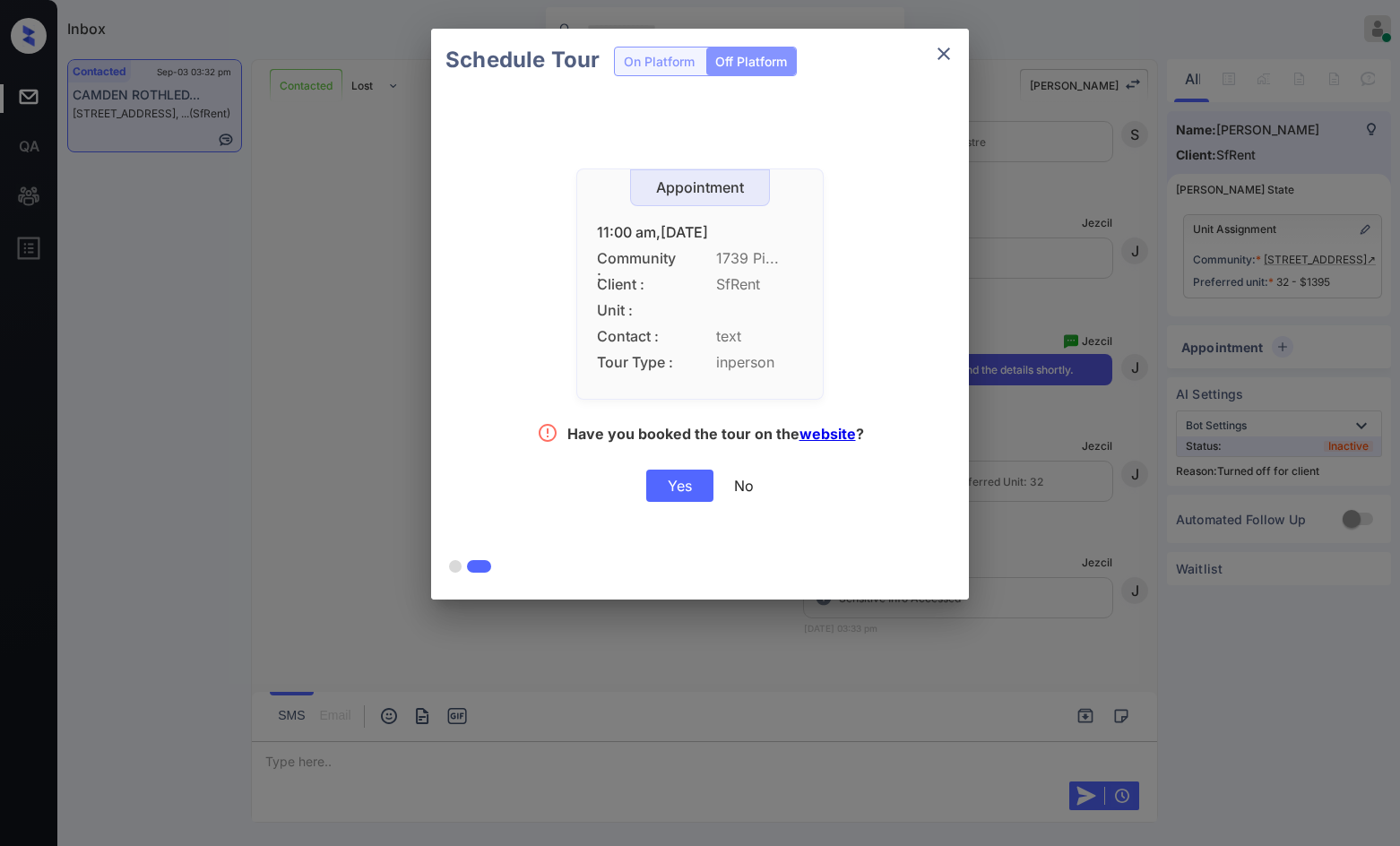
click at [657, 499] on div "Yes" at bounding box center [679, 485] width 67 height 32
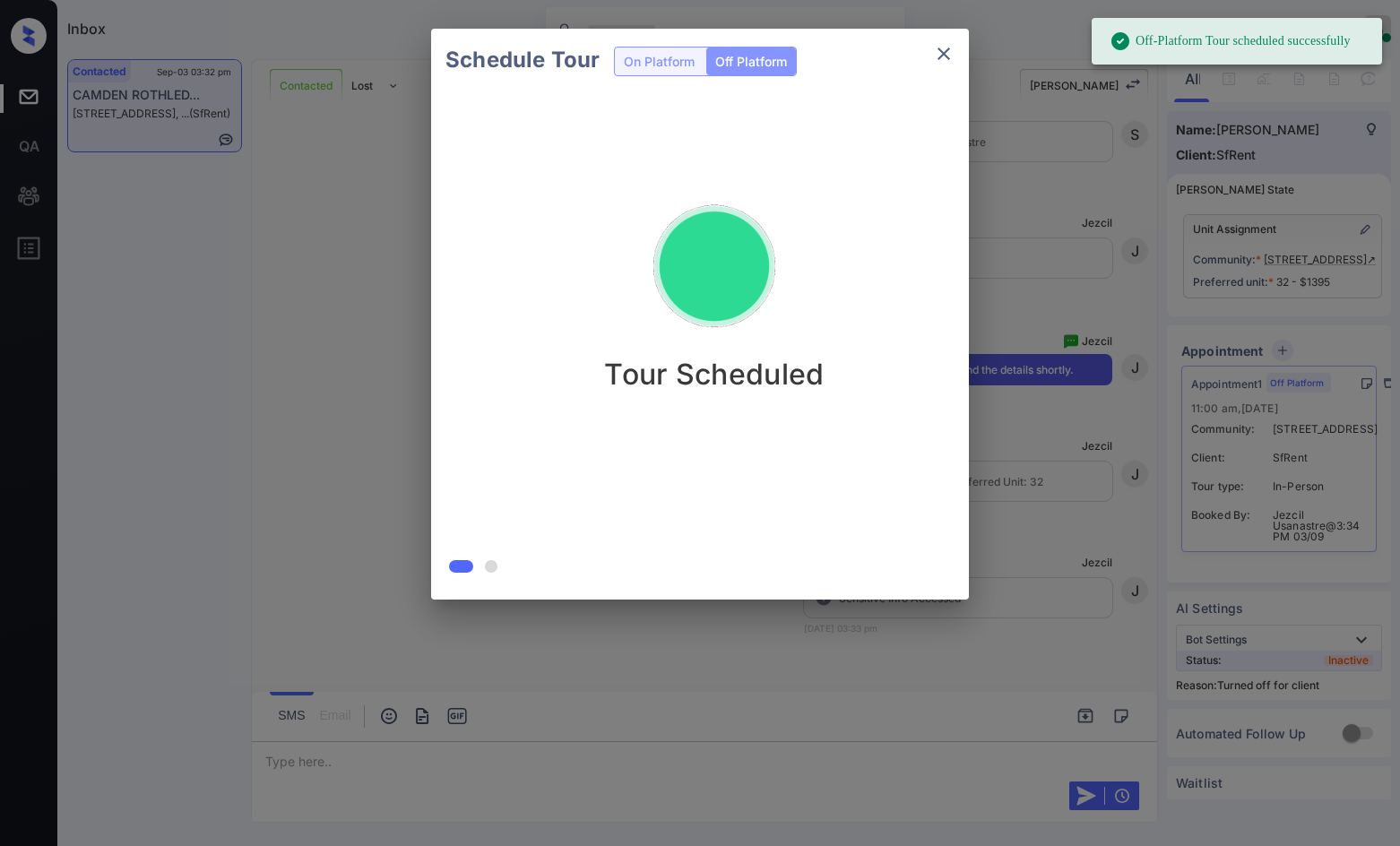
click at [398, 406] on div "Schedule Tour On Platform Off Platform Tour Scheduled" at bounding box center [700, 314] width 1400 height 628
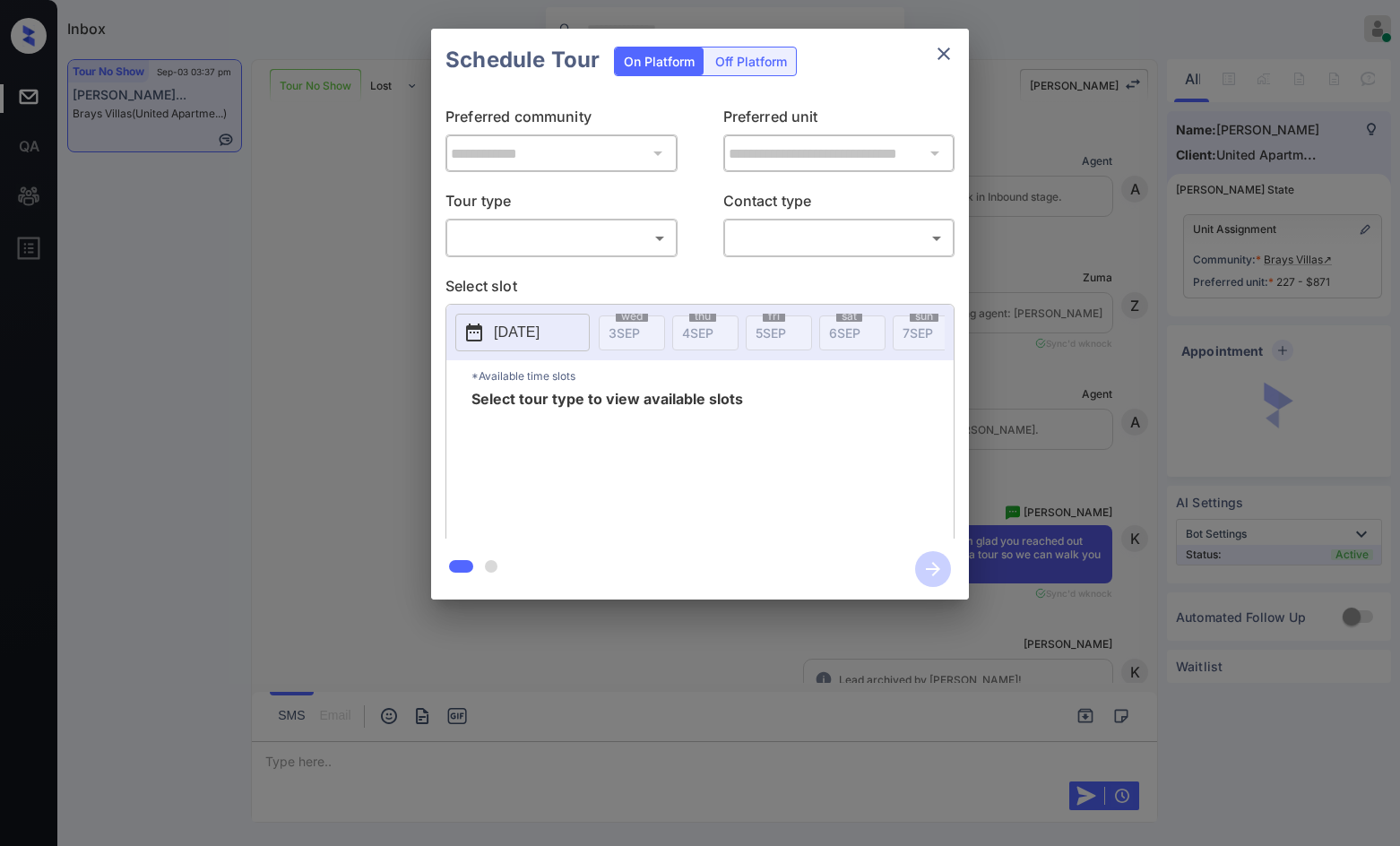
scroll to position [6045, 0]
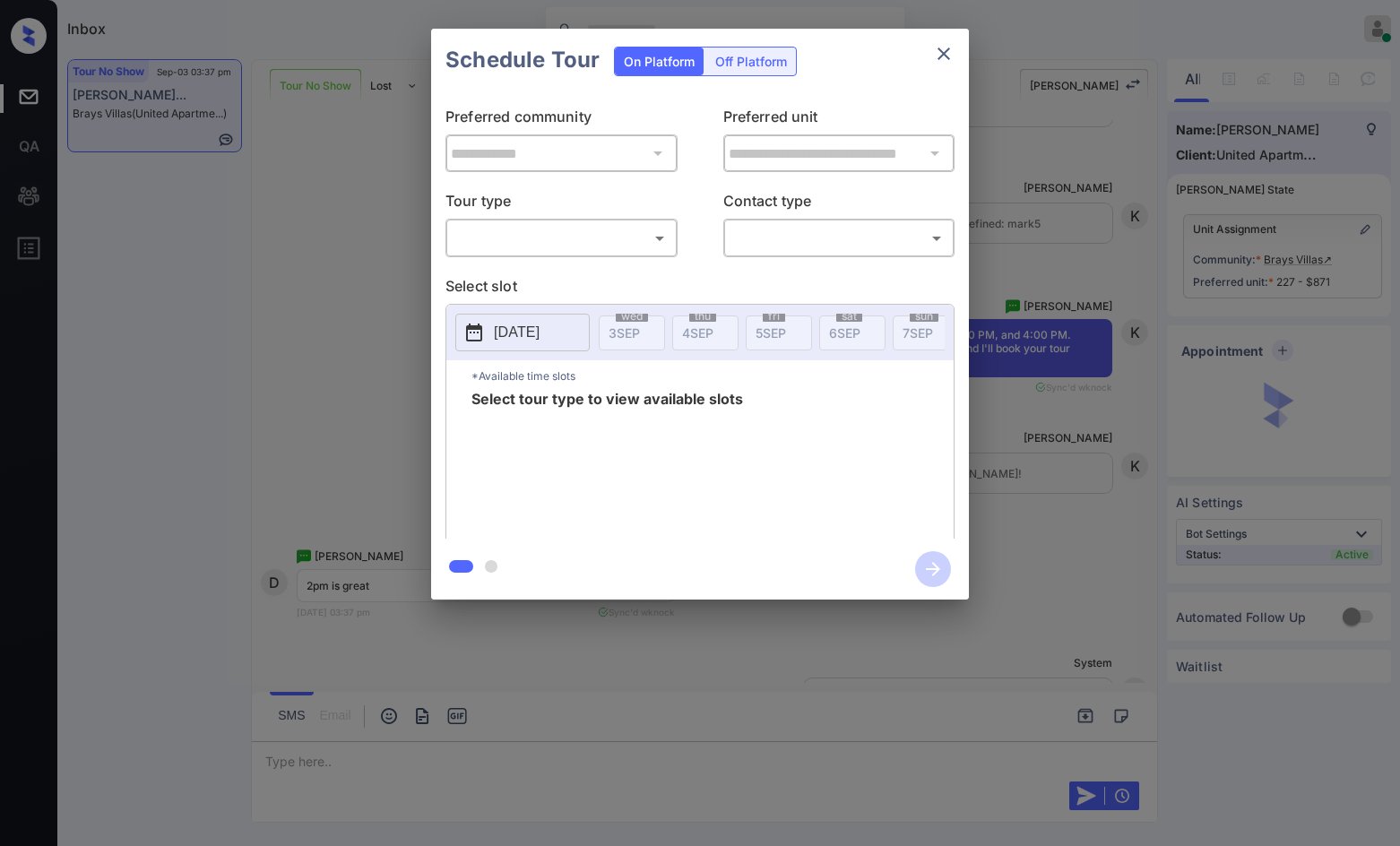
click at [635, 247] on body "Inbox Jezcil Usanastre Online Set yourself offline Set yourself on break Profil…" at bounding box center [700, 423] width 1400 height 846
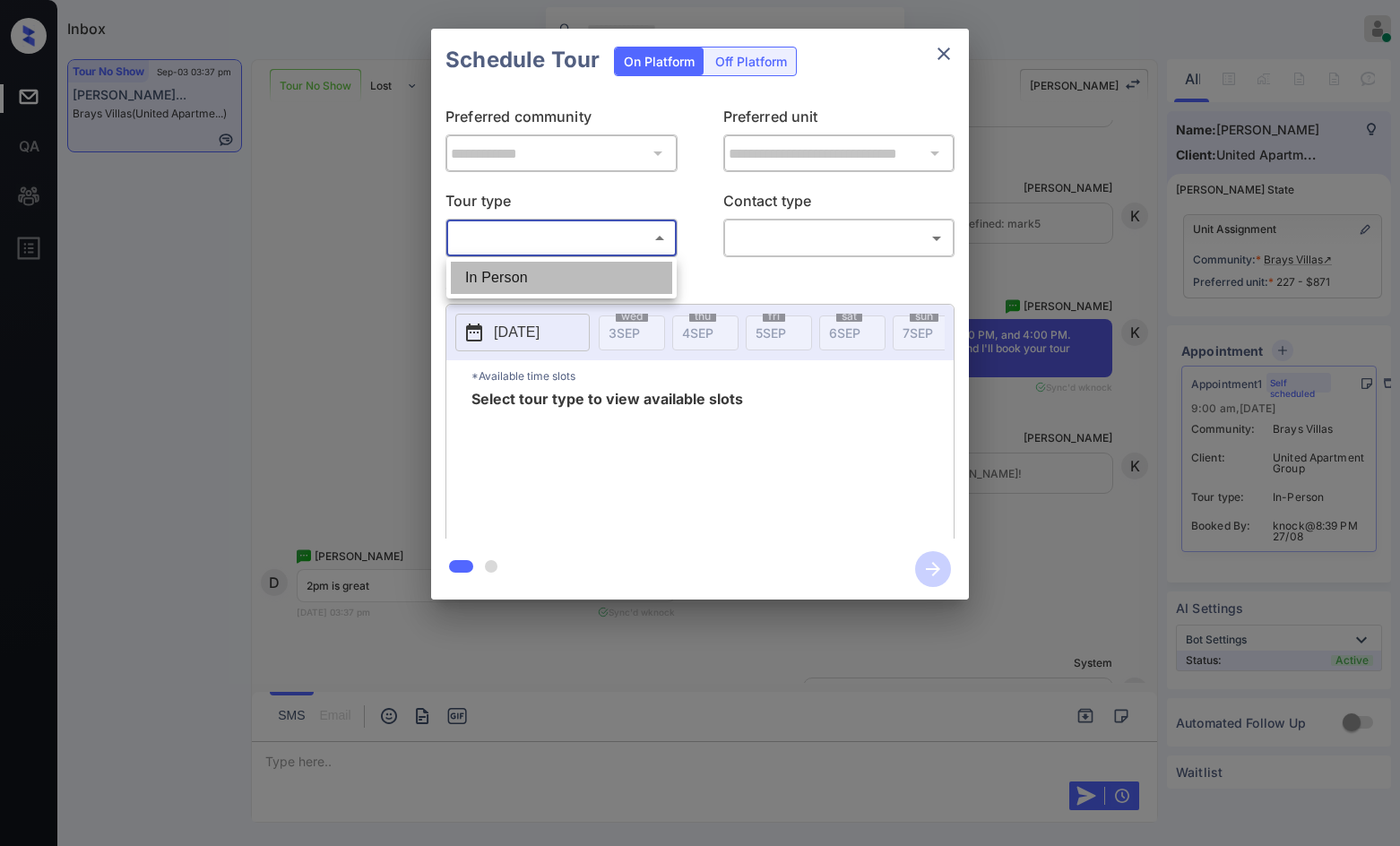
click at [598, 270] on li "In Person" at bounding box center [561, 277] width 221 height 32
type input "********"
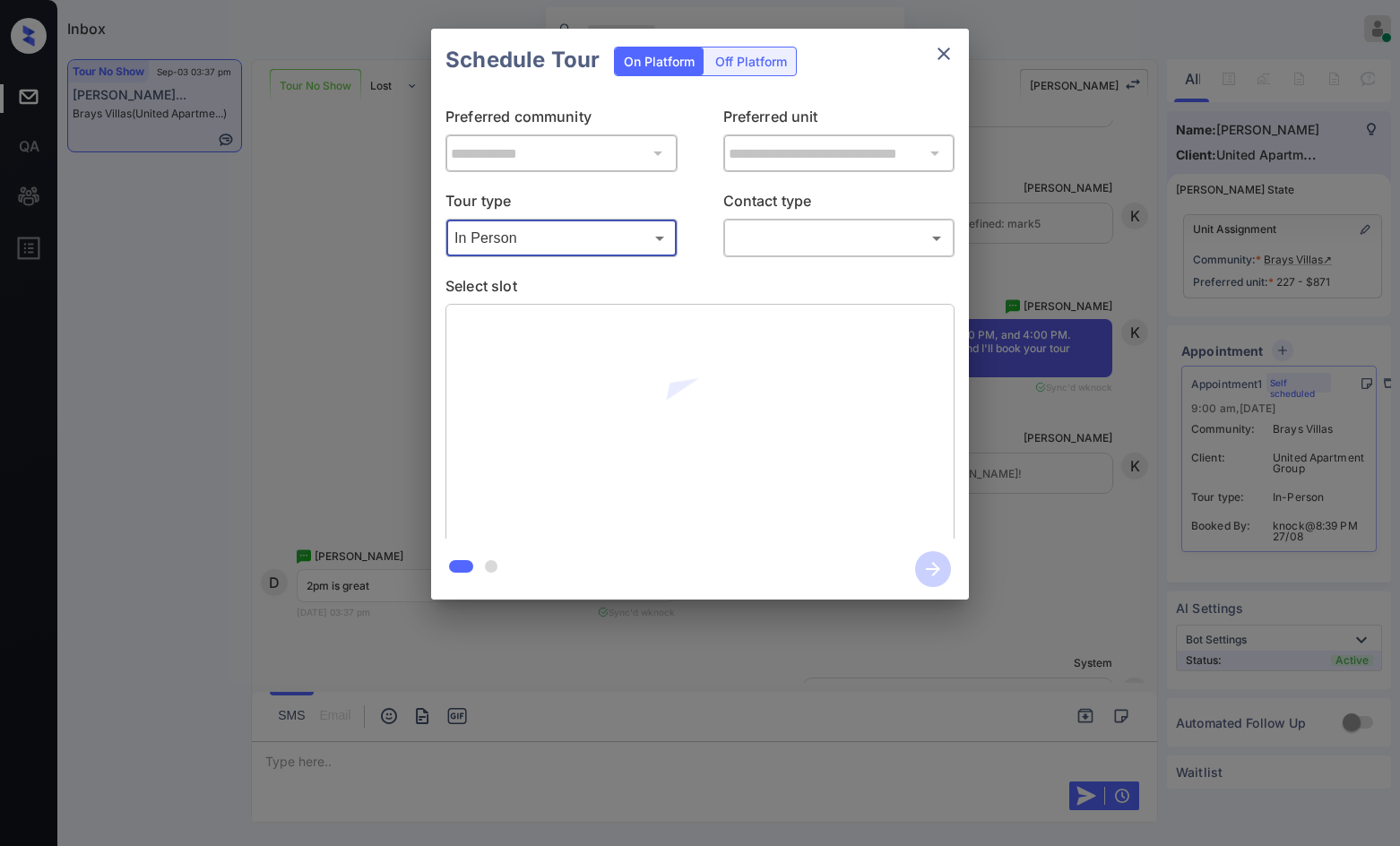
click at [766, 246] on body "Inbox Jezcil Usanastre Online Set yourself offline Set yourself on break Profil…" at bounding box center [700, 423] width 1400 height 846
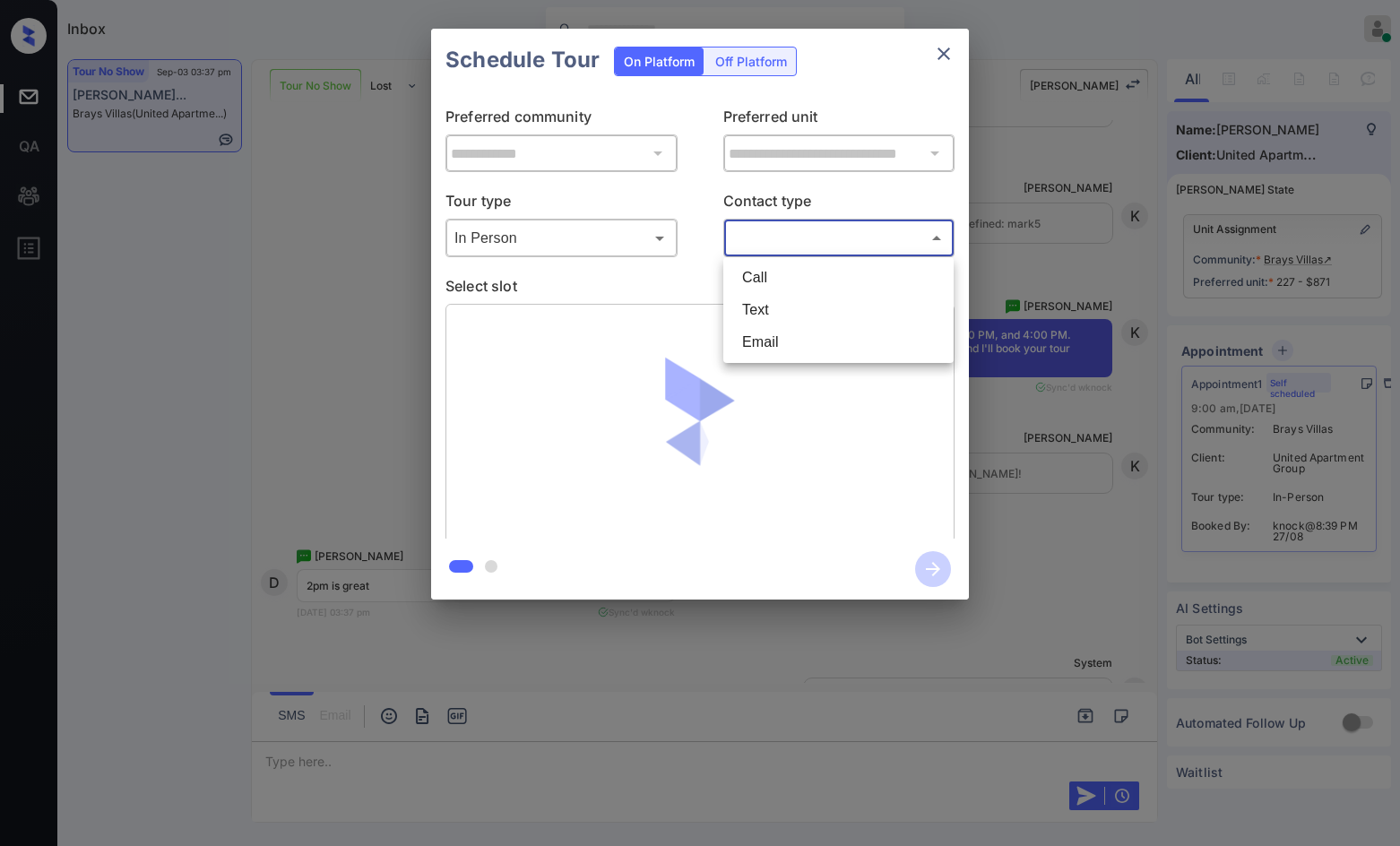
click at [806, 311] on li "Text" at bounding box center [838, 309] width 221 height 32
type input "****"
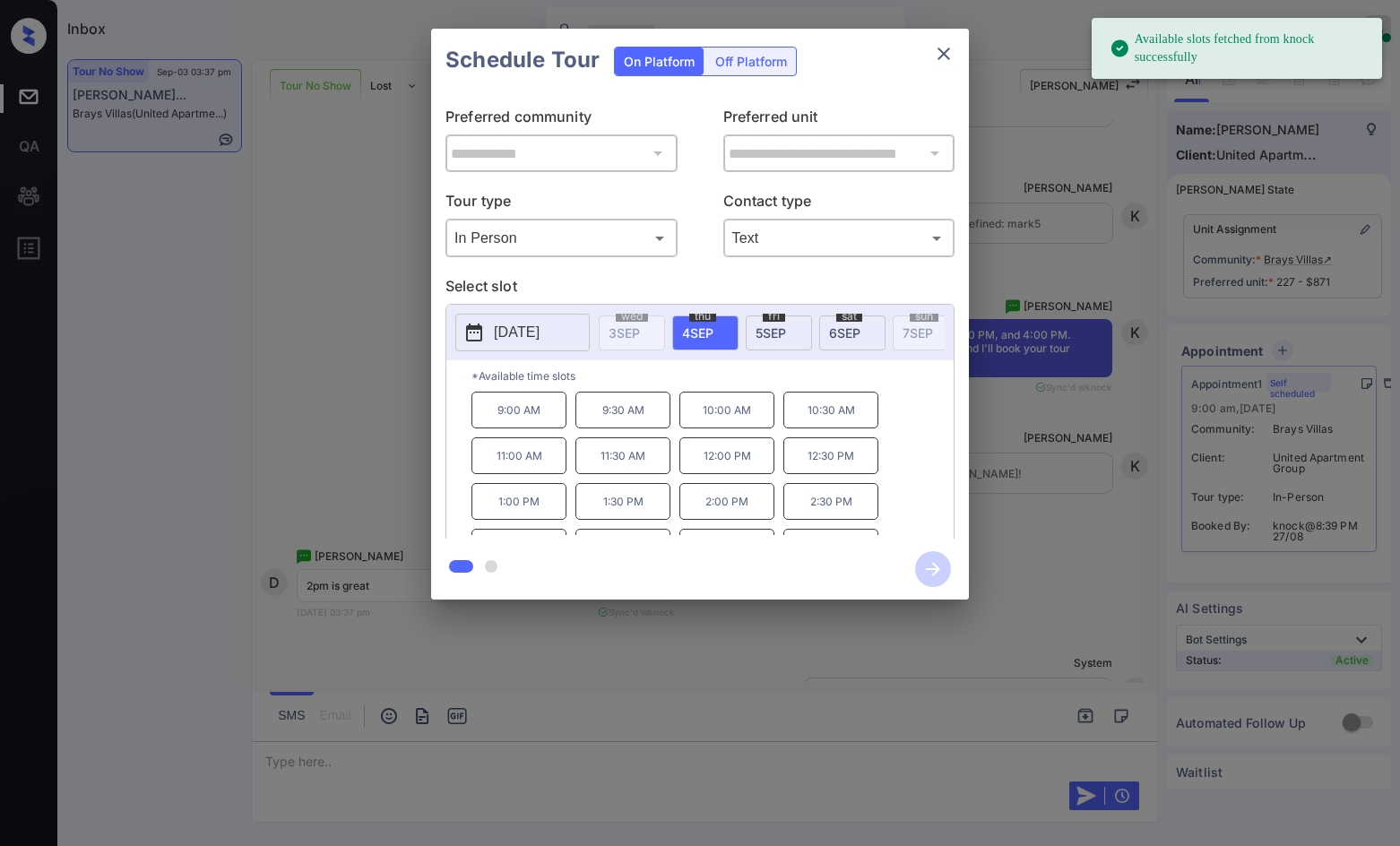
click at [834, 327] on span "6 SEP" at bounding box center [845, 332] width 31 height 16
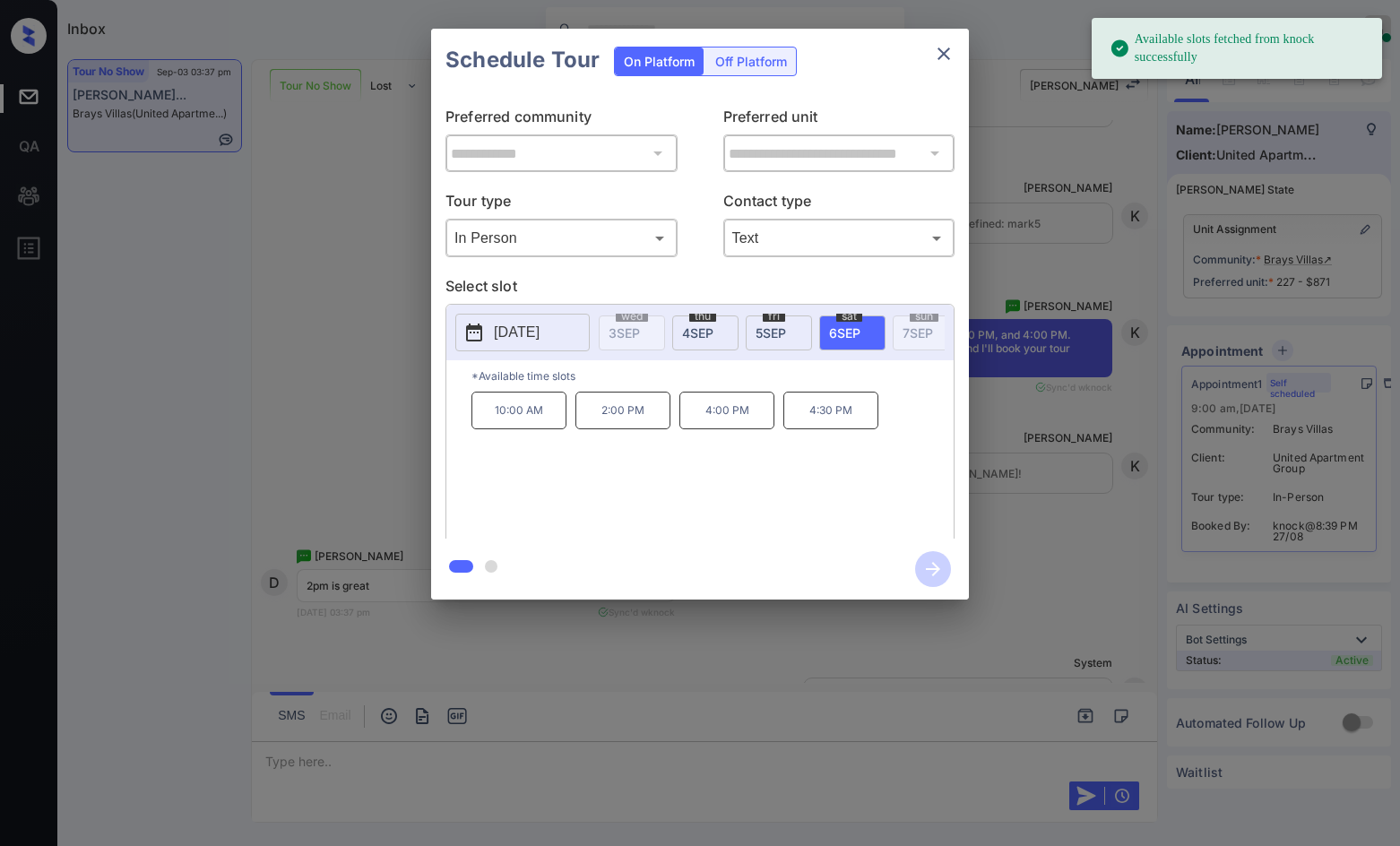
click at [382, 451] on div "**********" at bounding box center [700, 314] width 1400 height 628
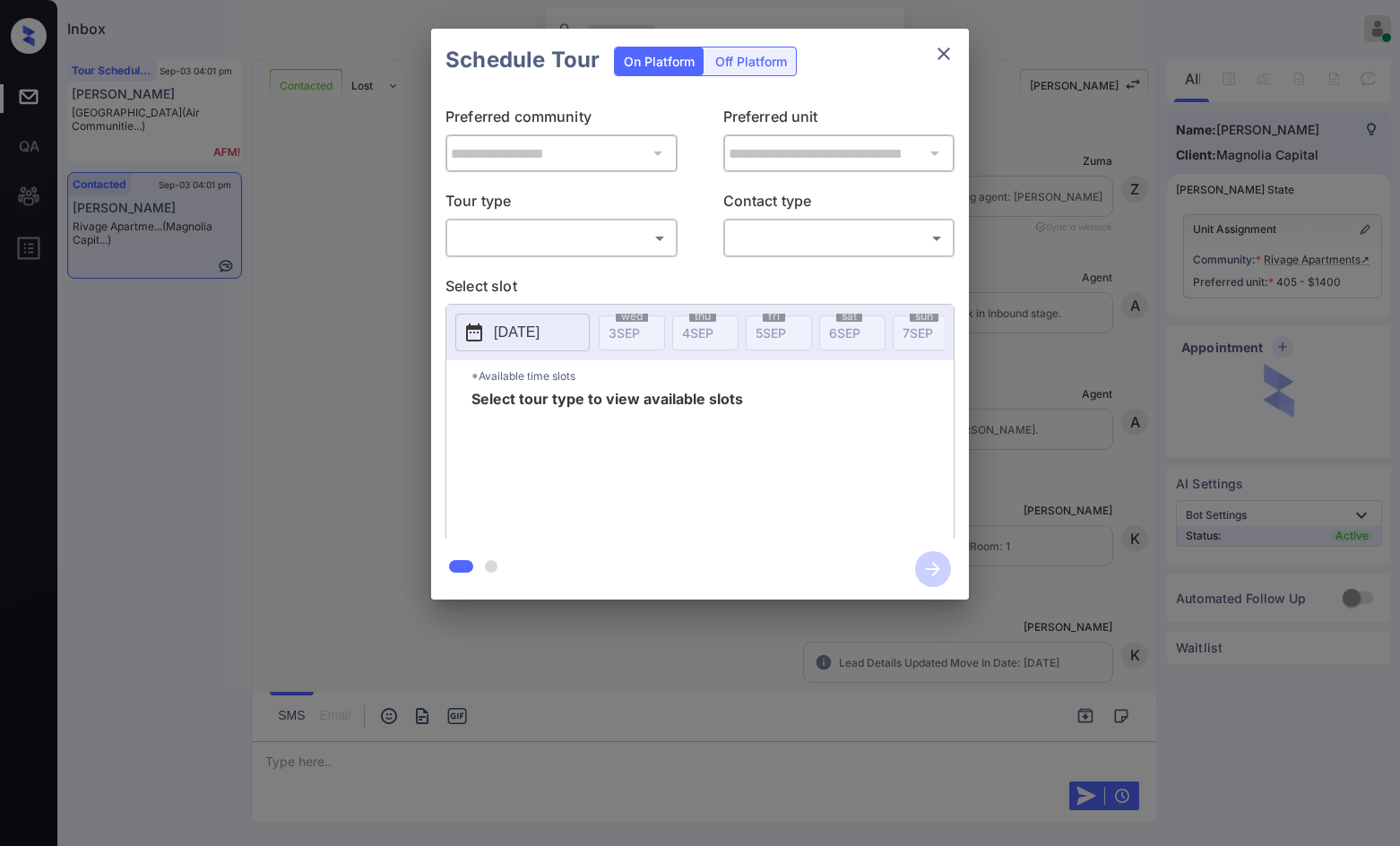
scroll to position [1420, 0]
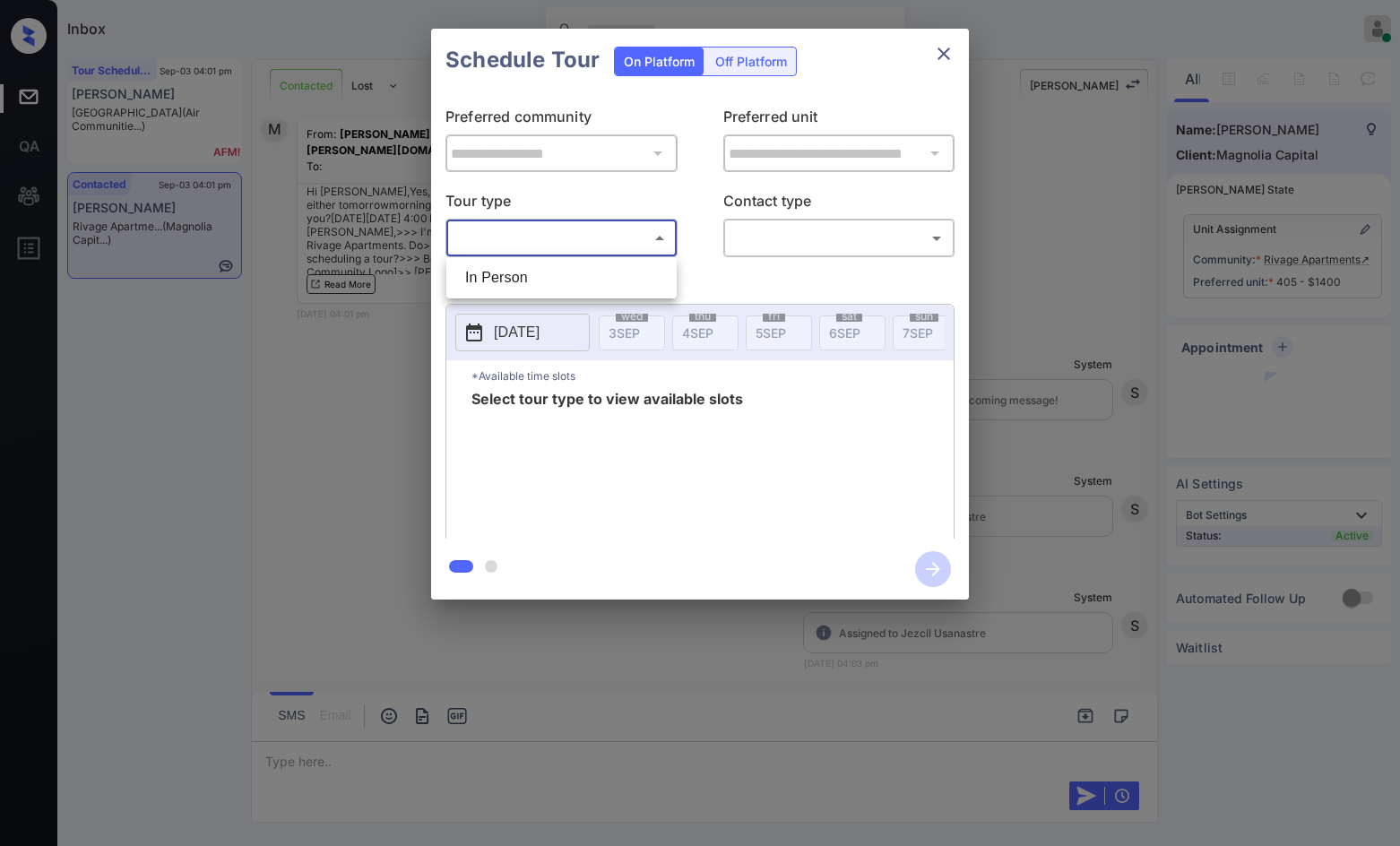
click at [539, 236] on body "Inbox Jezcil Usanastre Online Set yourself offline Set yourself on break Profil…" at bounding box center [700, 423] width 1400 height 846
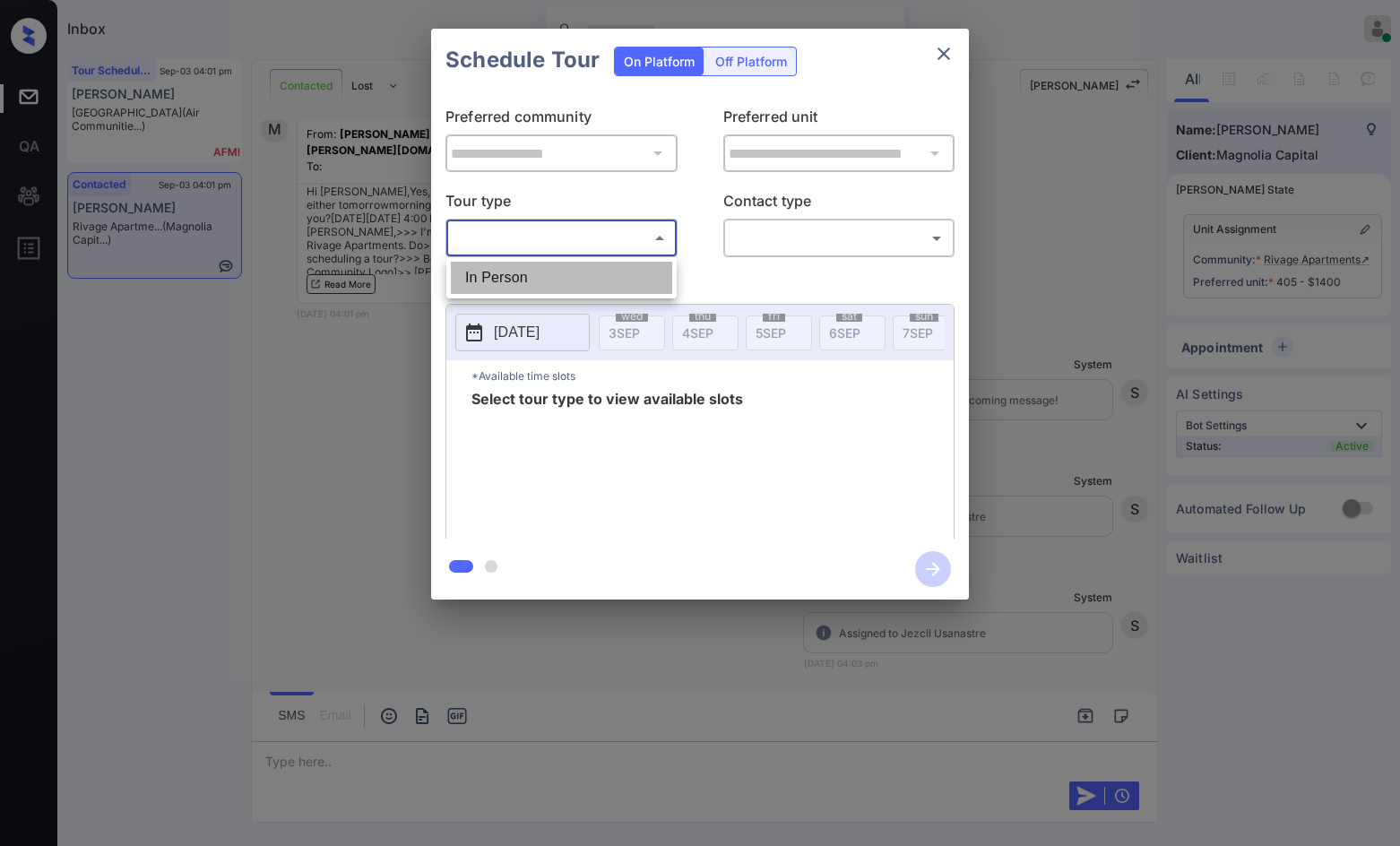
click at [538, 273] on li "In Person" at bounding box center [561, 277] width 221 height 32
type input "********"
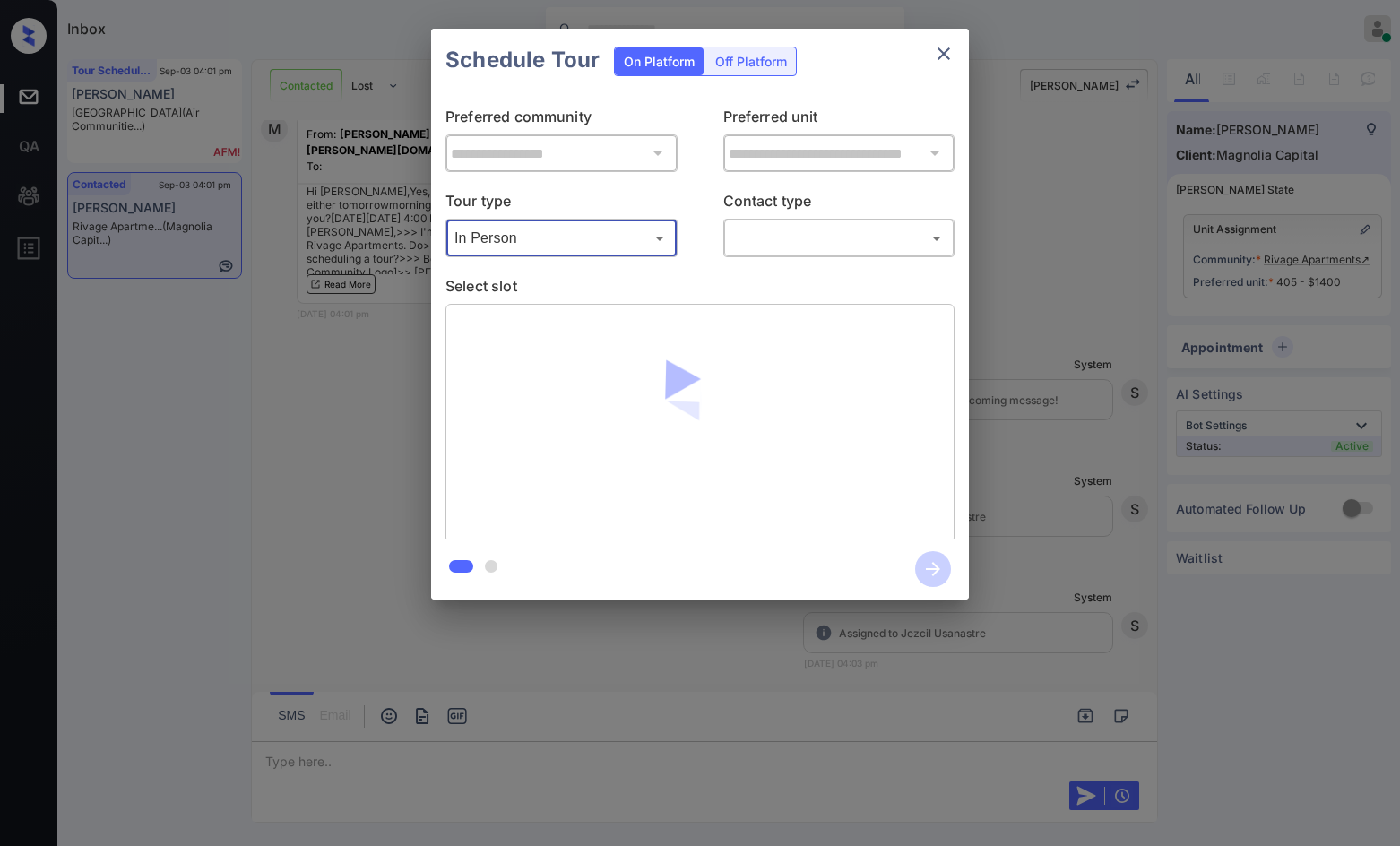
click at [756, 251] on body "Inbox Jezcil Usanastre Online Set yourself offline Set yourself on break Profil…" at bounding box center [700, 423] width 1400 height 846
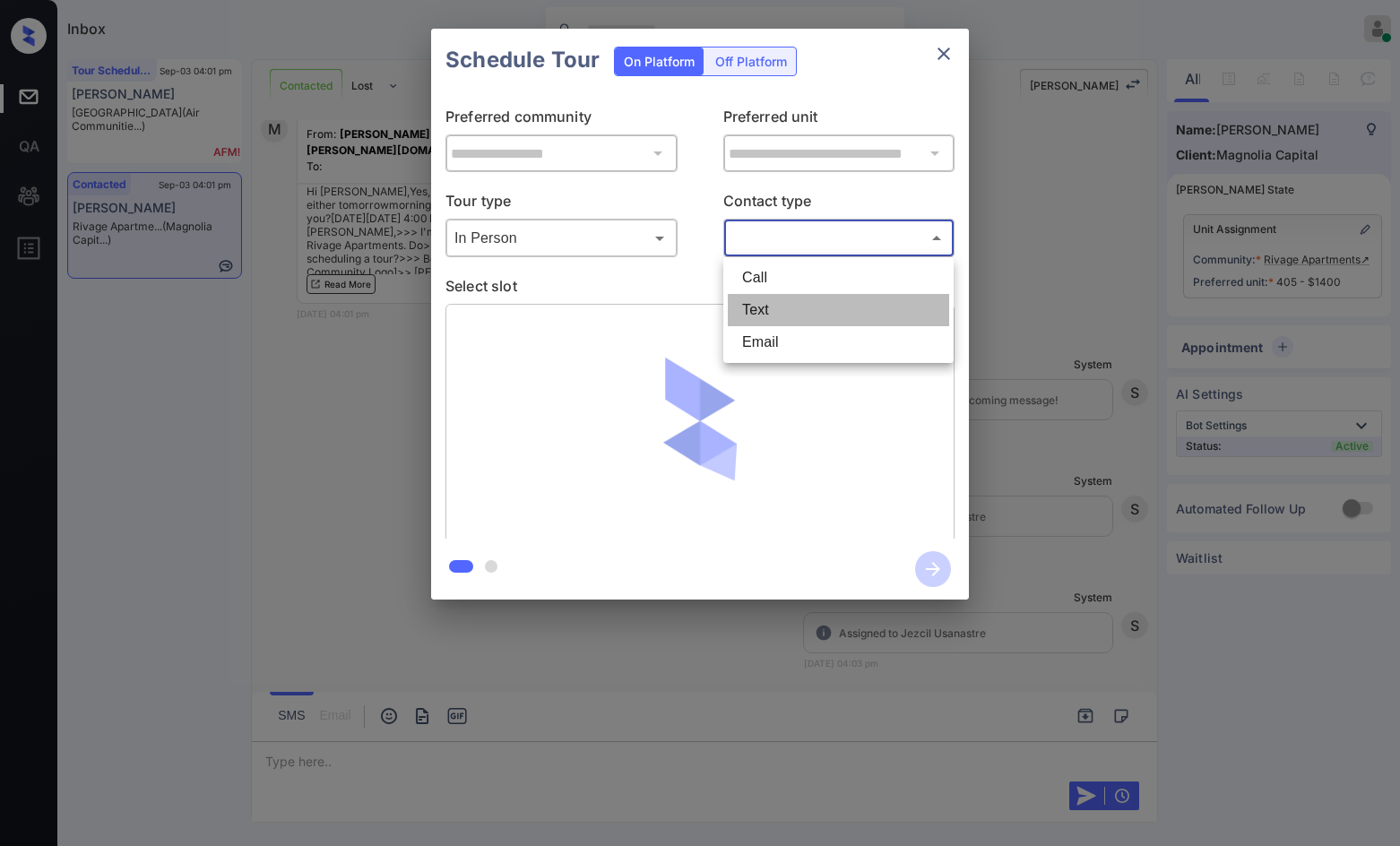
click at [773, 295] on li "Text" at bounding box center [838, 309] width 221 height 32
type input "****"
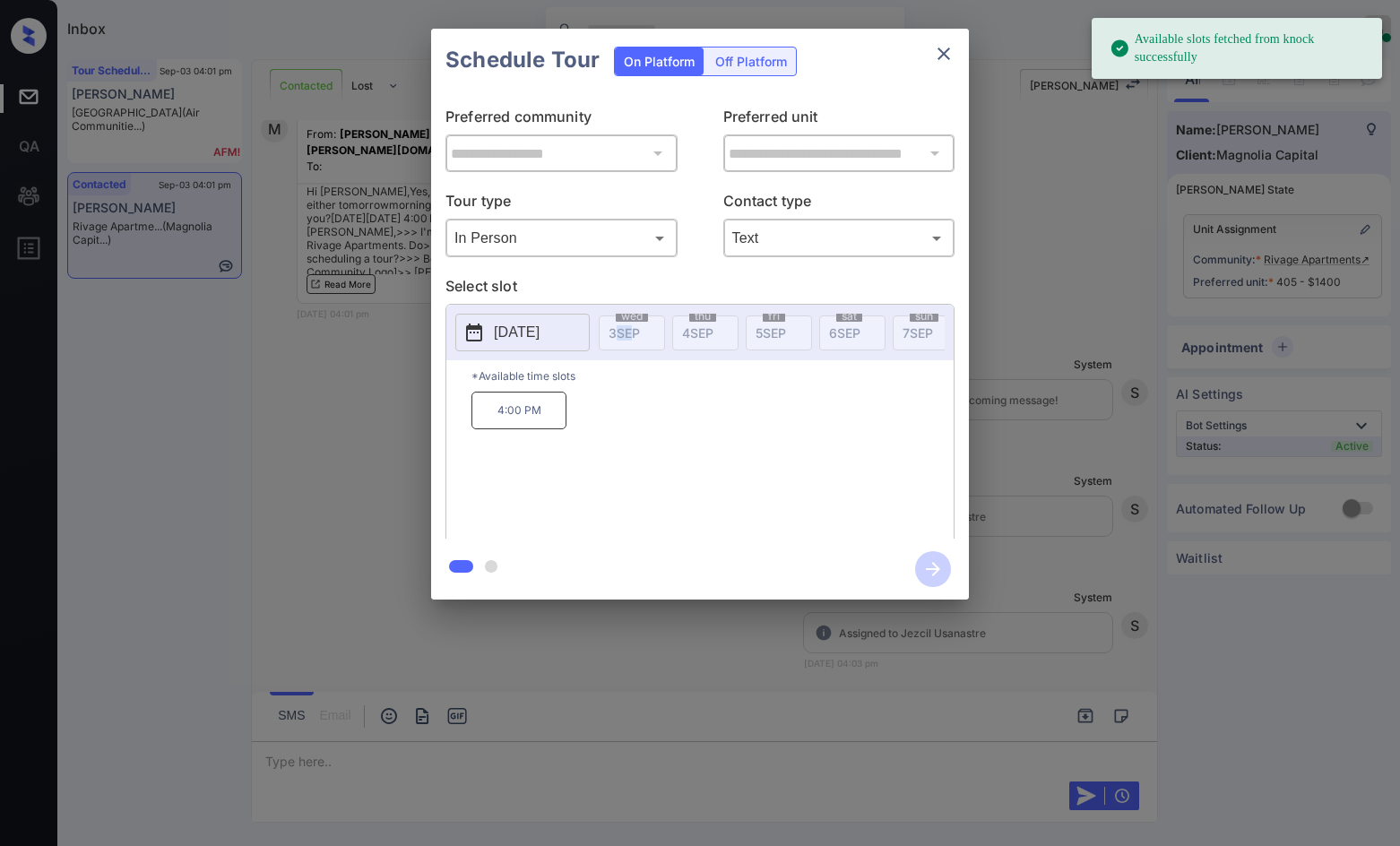
drag, startPoint x: 622, startPoint y: 362, endPoint x: 634, endPoint y: 363, distance: 12.0
click at [635, 361] on div "2025-09-11 wed 3 SEP thu 4 SEP fri 5 SEP sat 6 SEP sun 7 SEP mon 8 SEP tue 9 SE…" at bounding box center [700, 332] width 508 height 56
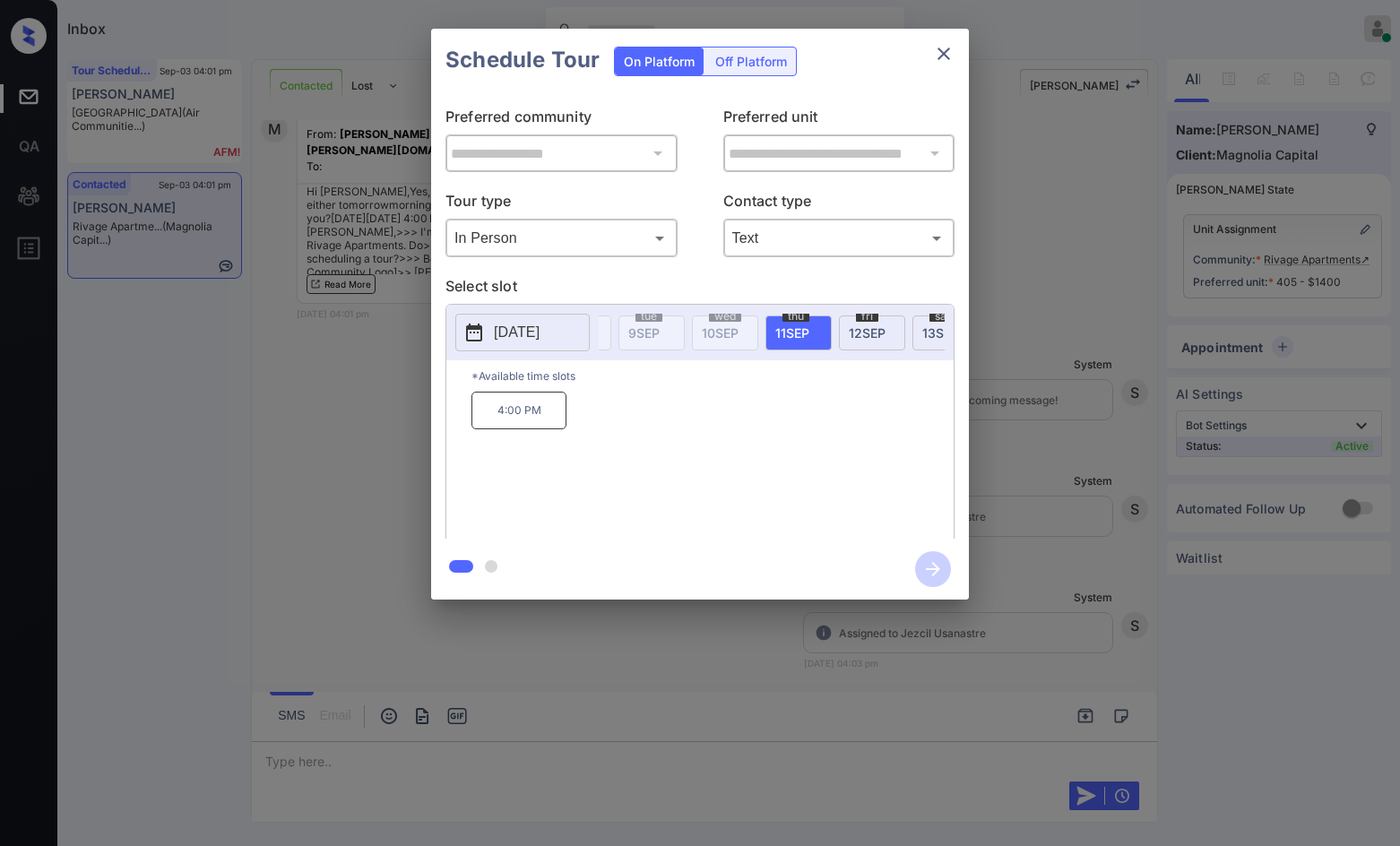
scroll to position [0, 408]
drag, startPoint x: 505, startPoint y: 425, endPoint x: 602, endPoint y: 429, distance: 97.1
click at [604, 429] on div "4:00 PM" at bounding box center [712, 463] width 482 height 143
copy p "4:00 PM"
click at [340, 446] on div "**********" at bounding box center [700, 314] width 1400 height 628
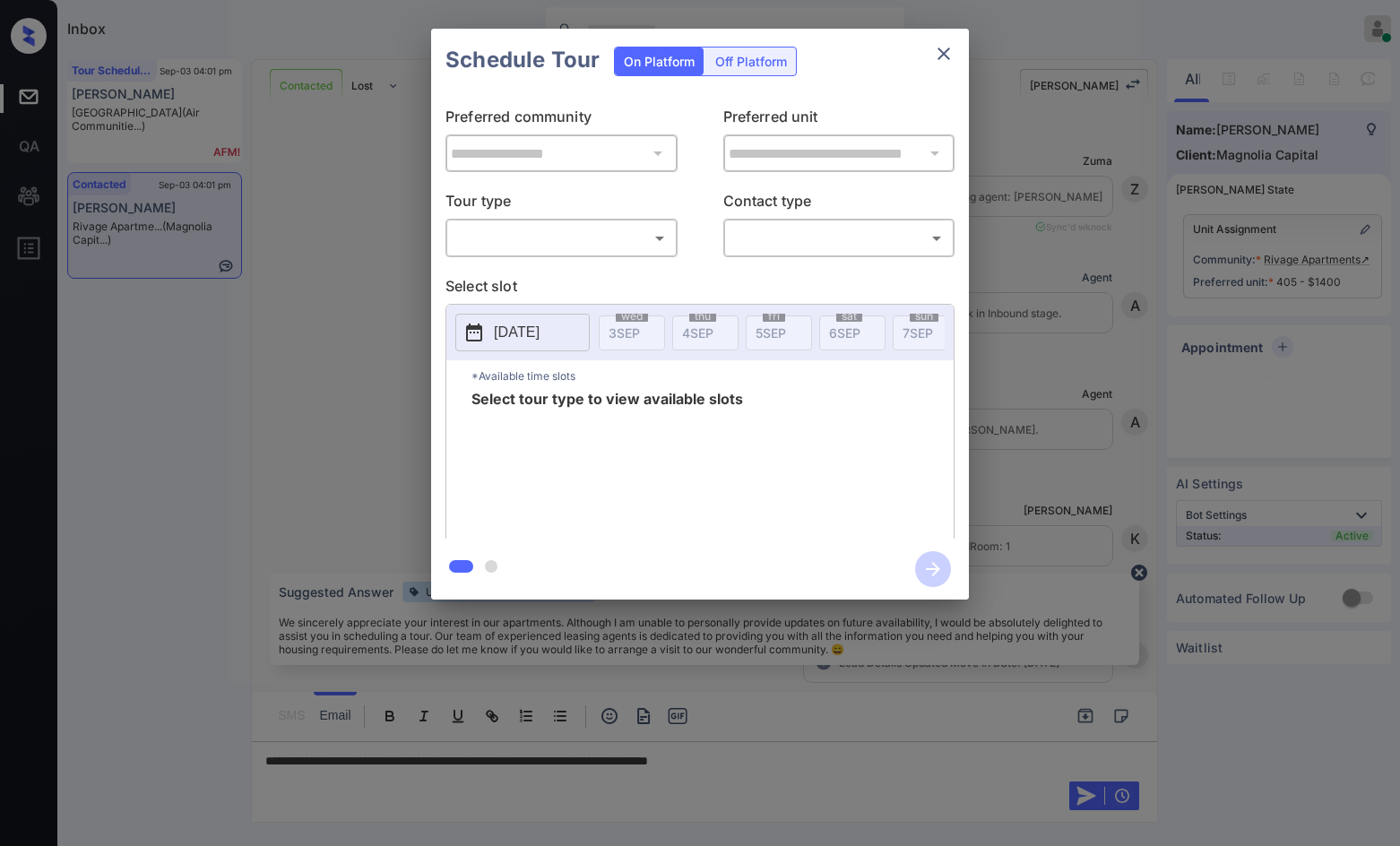
scroll to position [1241, 0]
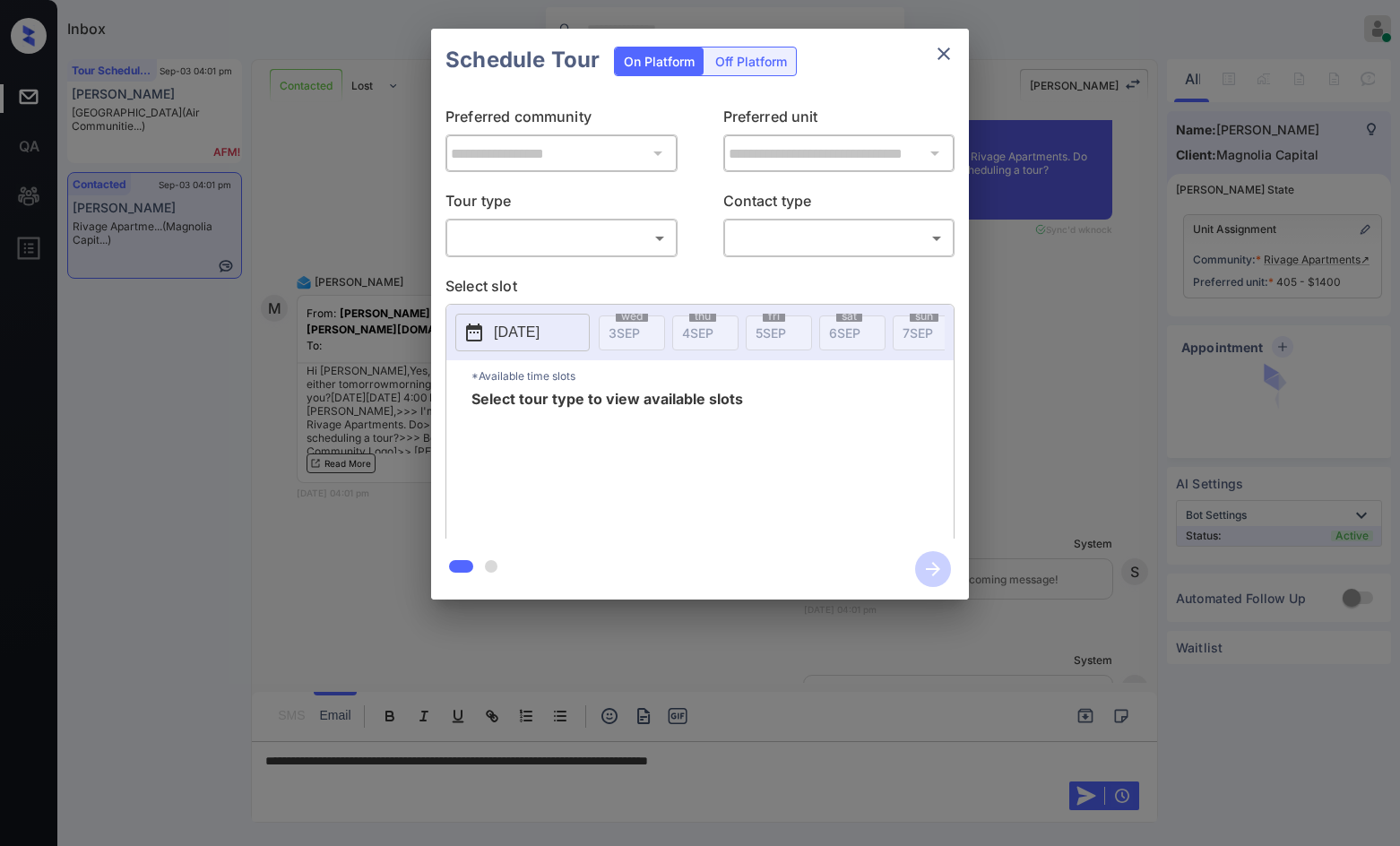
click at [549, 254] on div "​ ​" at bounding box center [561, 238] width 232 height 39
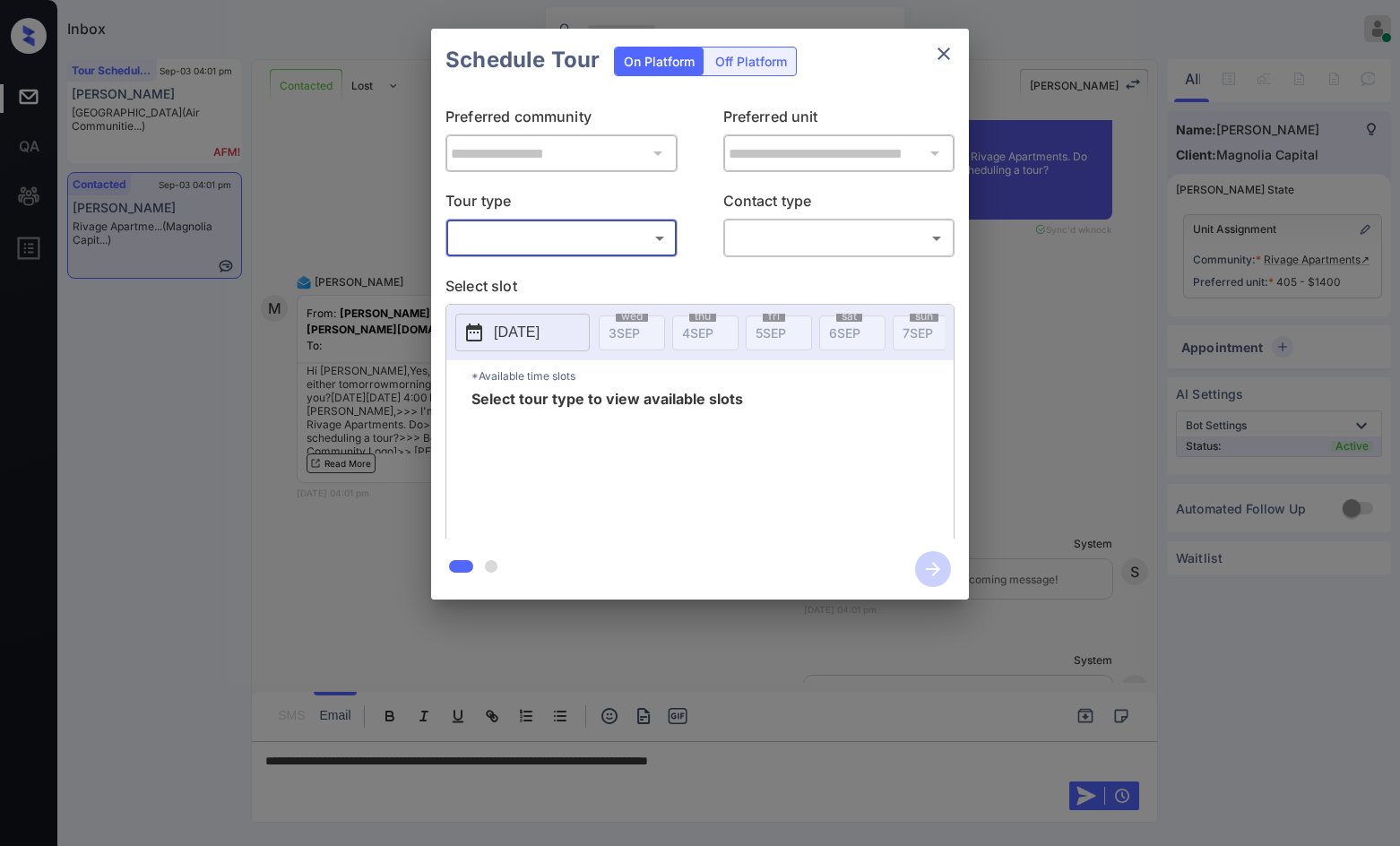
click at [552, 247] on body "Inbox Jezcil Usanastre Online Set yourself offline Set yourself on break Profil…" at bounding box center [700, 423] width 1400 height 846
click at [556, 266] on li "In Person" at bounding box center [561, 277] width 221 height 32
type input "********"
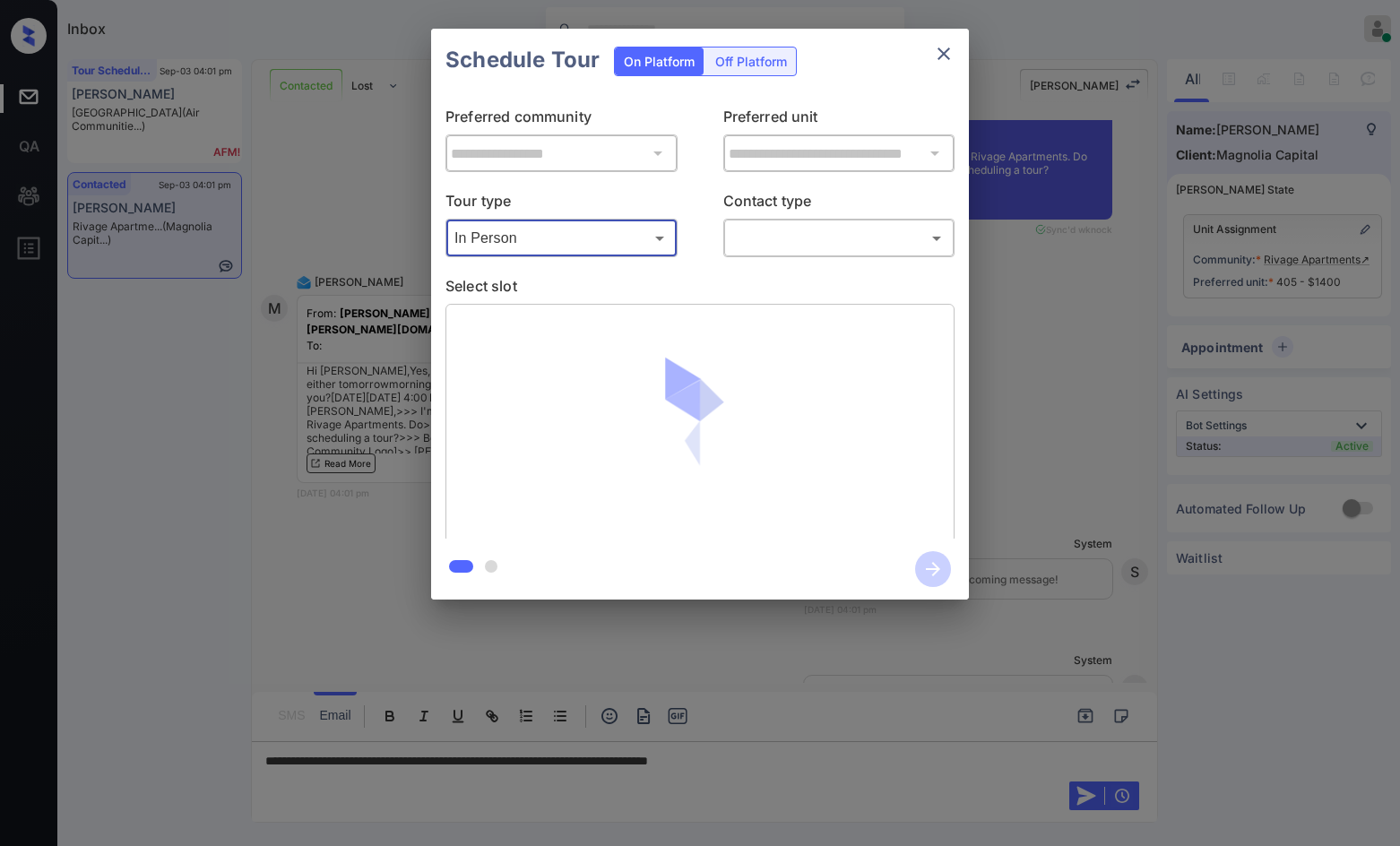
click at [851, 255] on div "​ ​" at bounding box center [839, 238] width 232 height 39
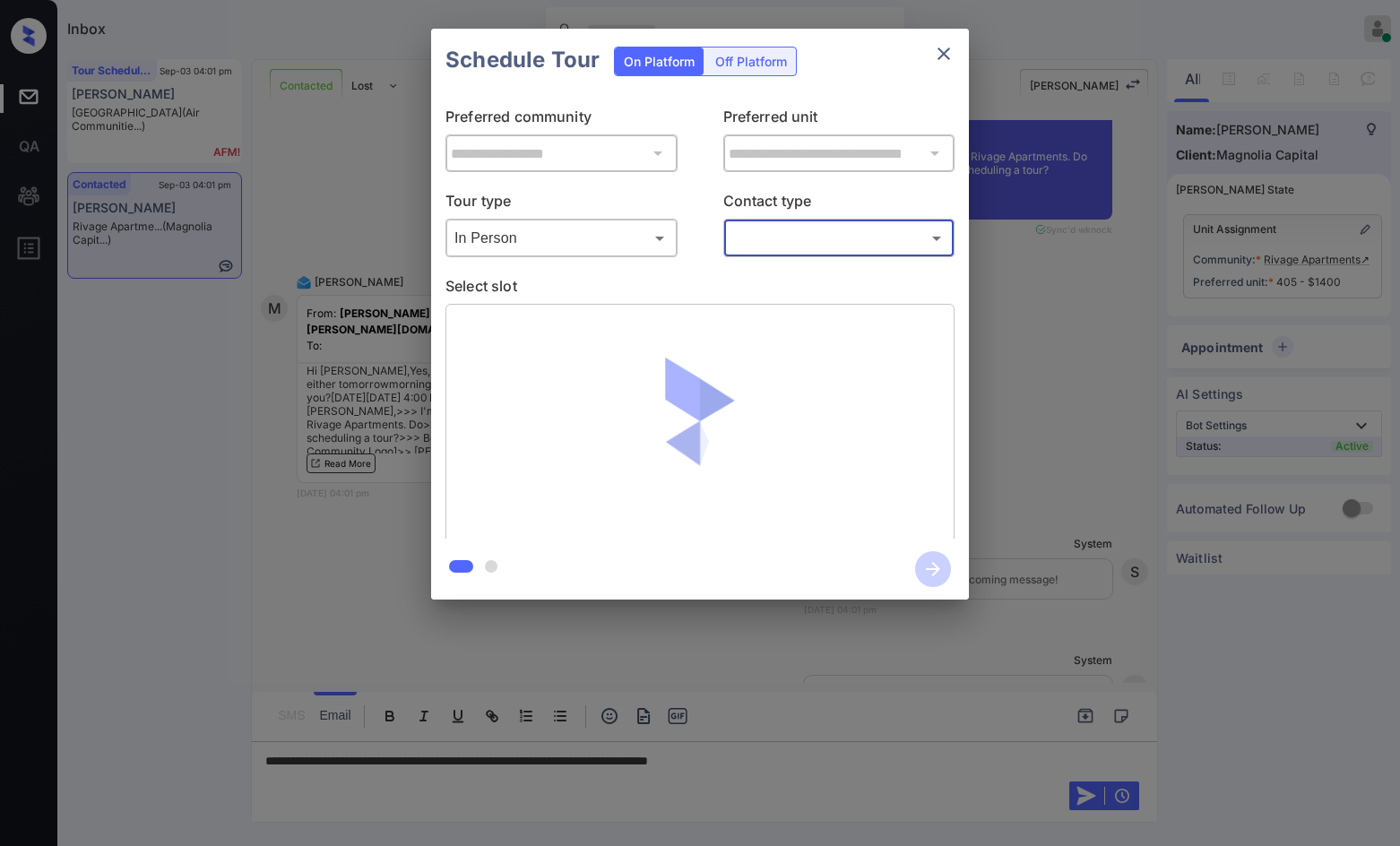
click at [851, 250] on body "Inbox Jezcil Usanastre Online Set yourself offline Set yourself on break Profil…" at bounding box center [700, 423] width 1400 height 846
click at [835, 298] on li "Text" at bounding box center [838, 309] width 221 height 32
type input "****"
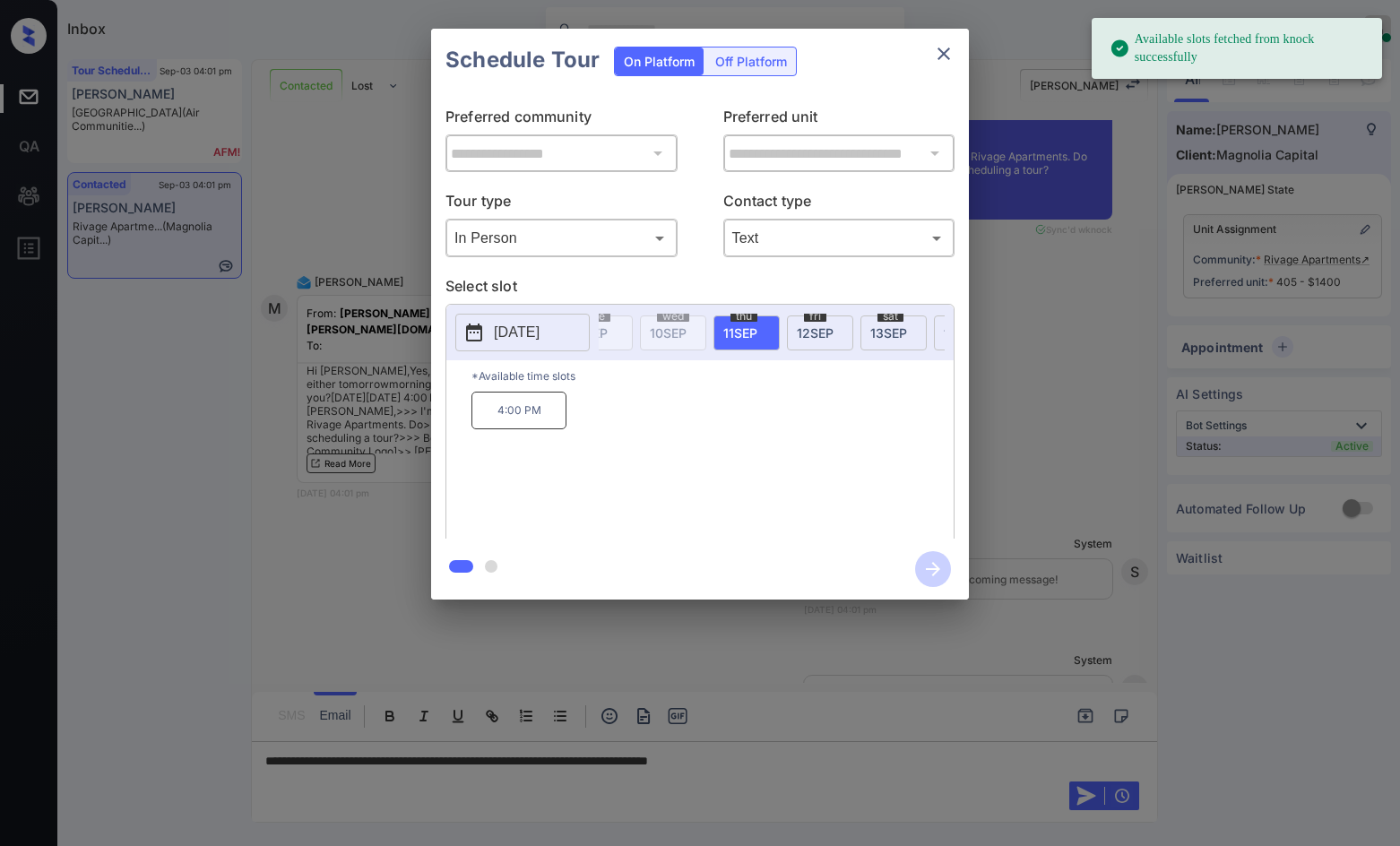
scroll to position [0, 461]
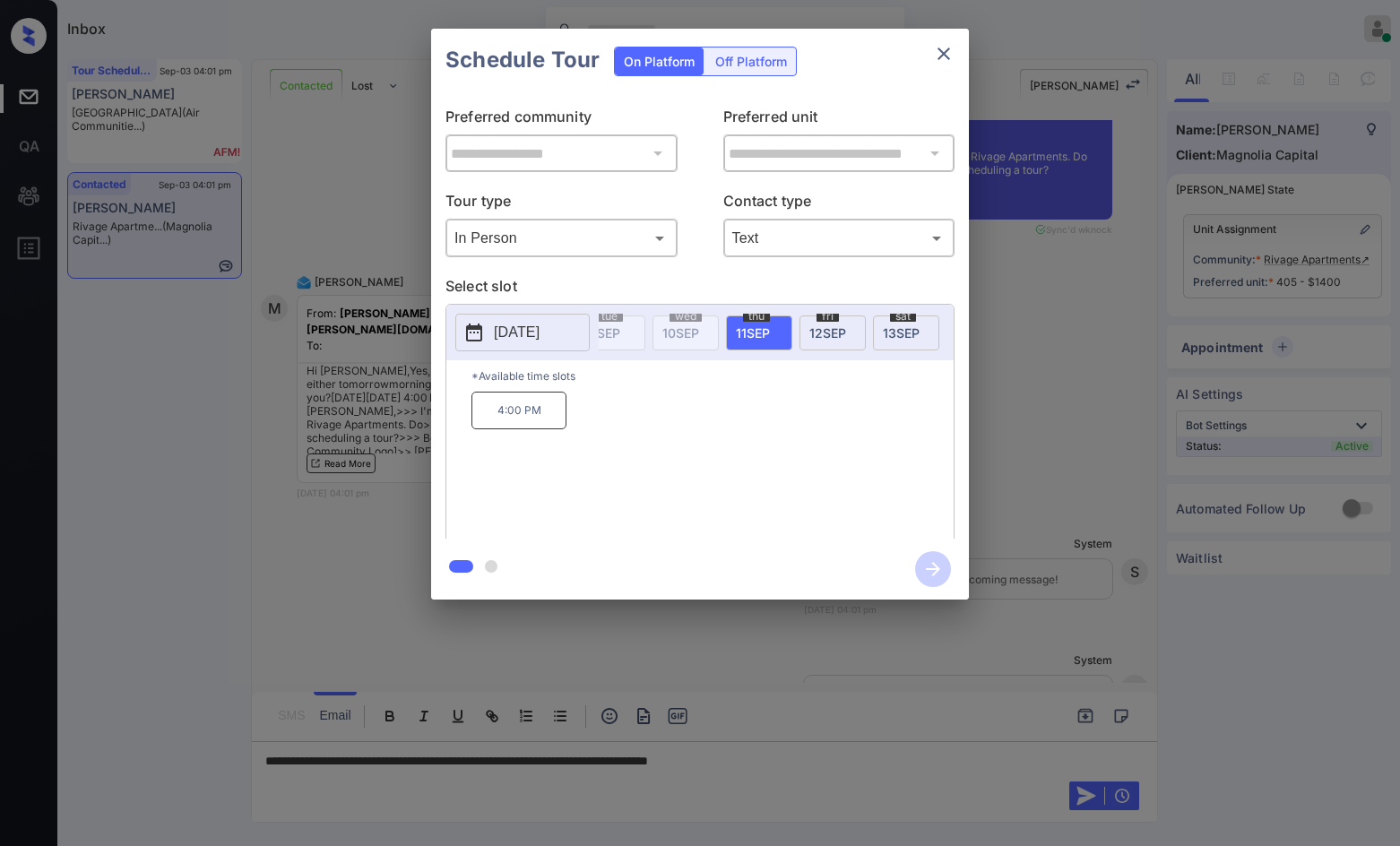
click at [1126, 606] on div "**********" at bounding box center [700, 314] width 1400 height 628
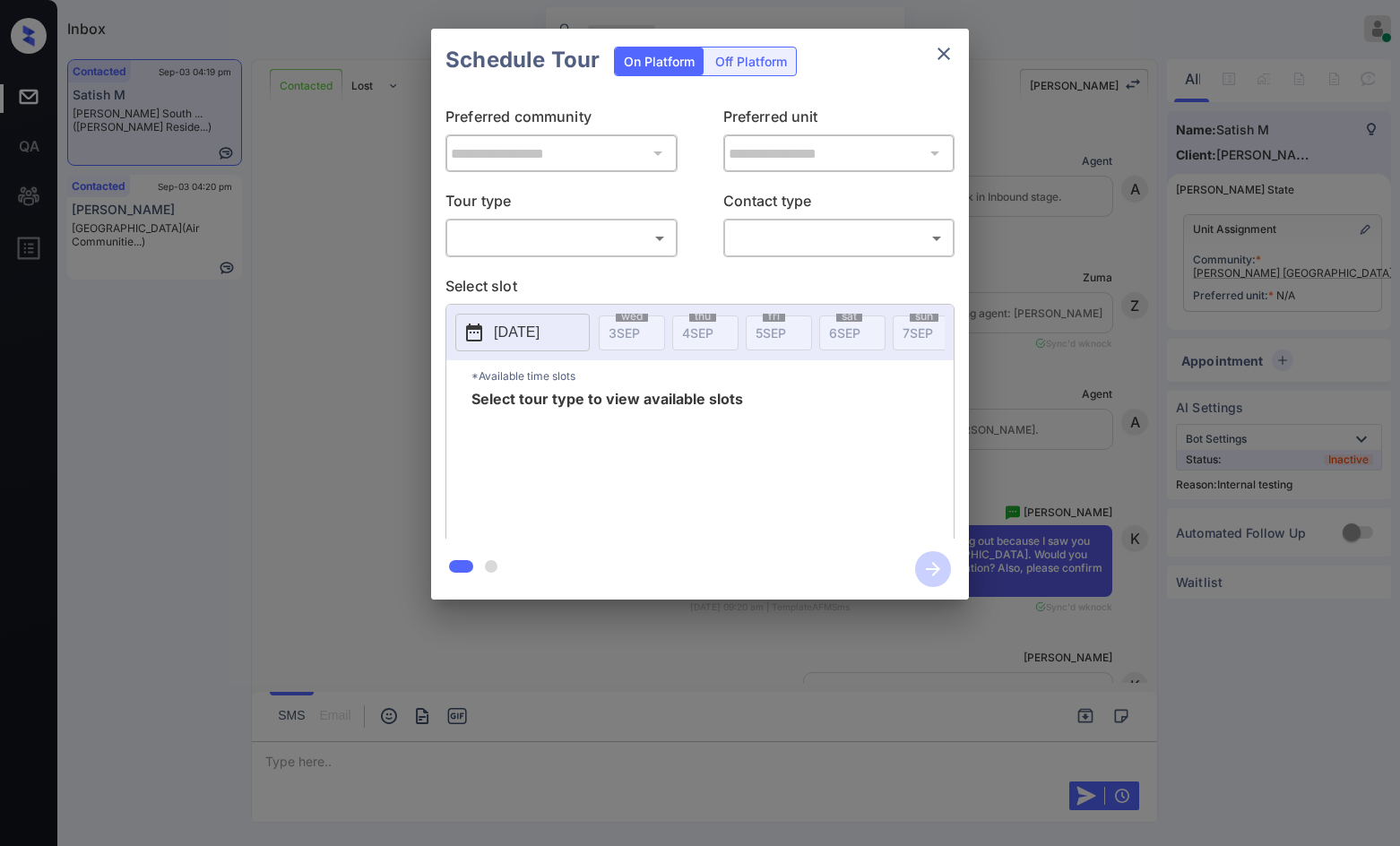
scroll to position [5961, 0]
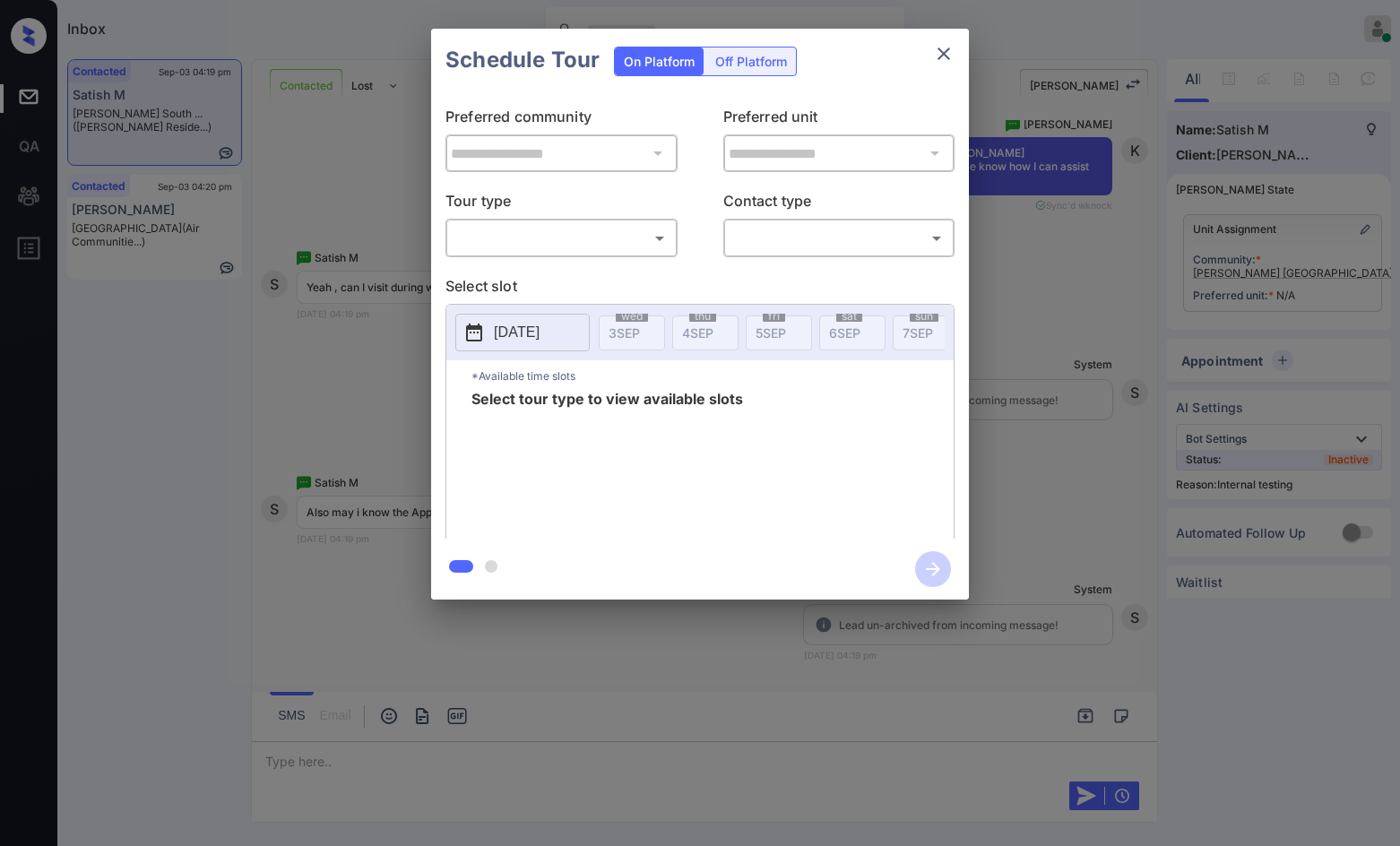
click at [581, 248] on body "Inbox Jezcil Usanastre Online Set yourself offline Set yourself on break Profil…" at bounding box center [700, 423] width 1400 height 846
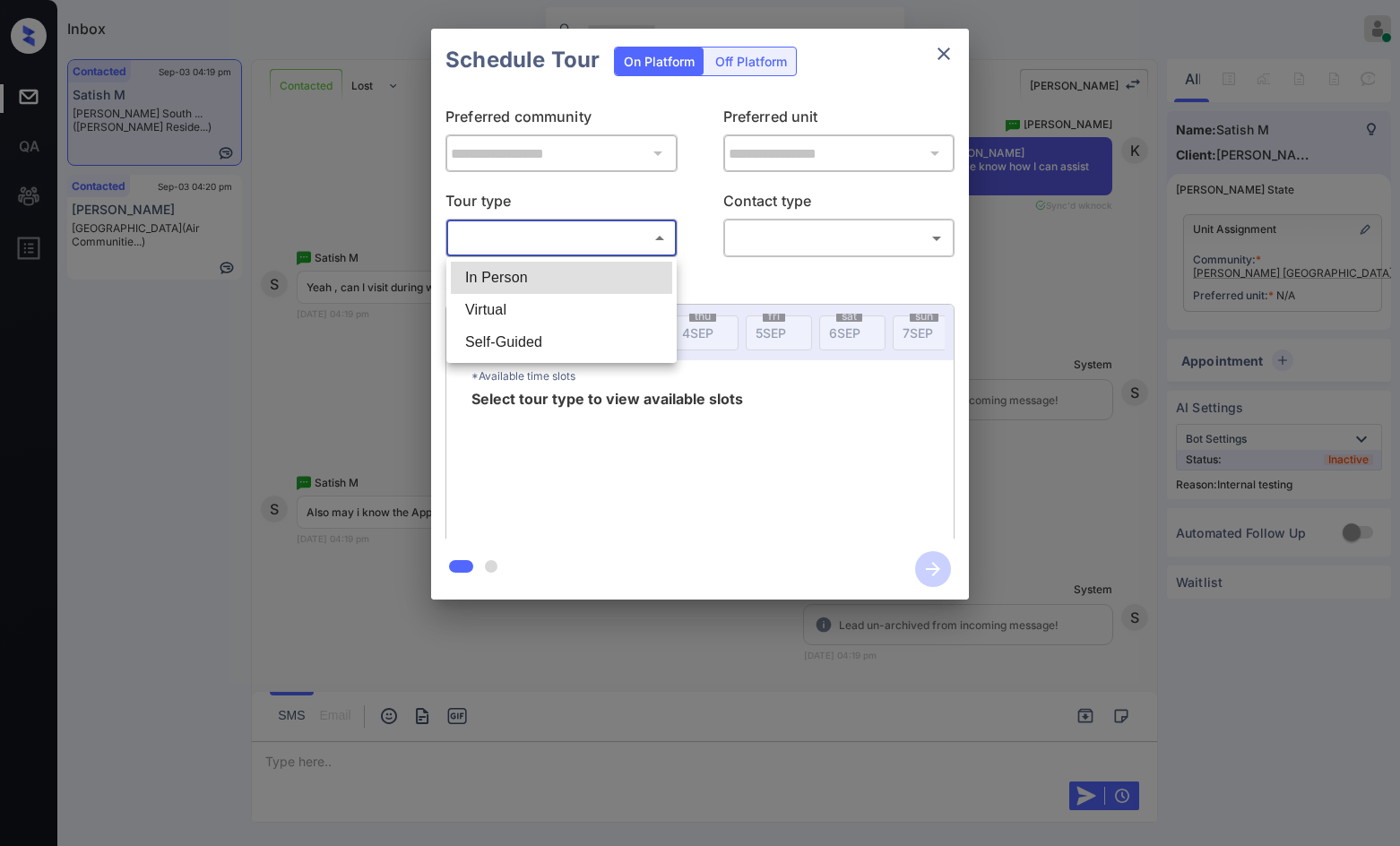
click at [588, 264] on li "In Person" at bounding box center [561, 277] width 221 height 32
type input "********"
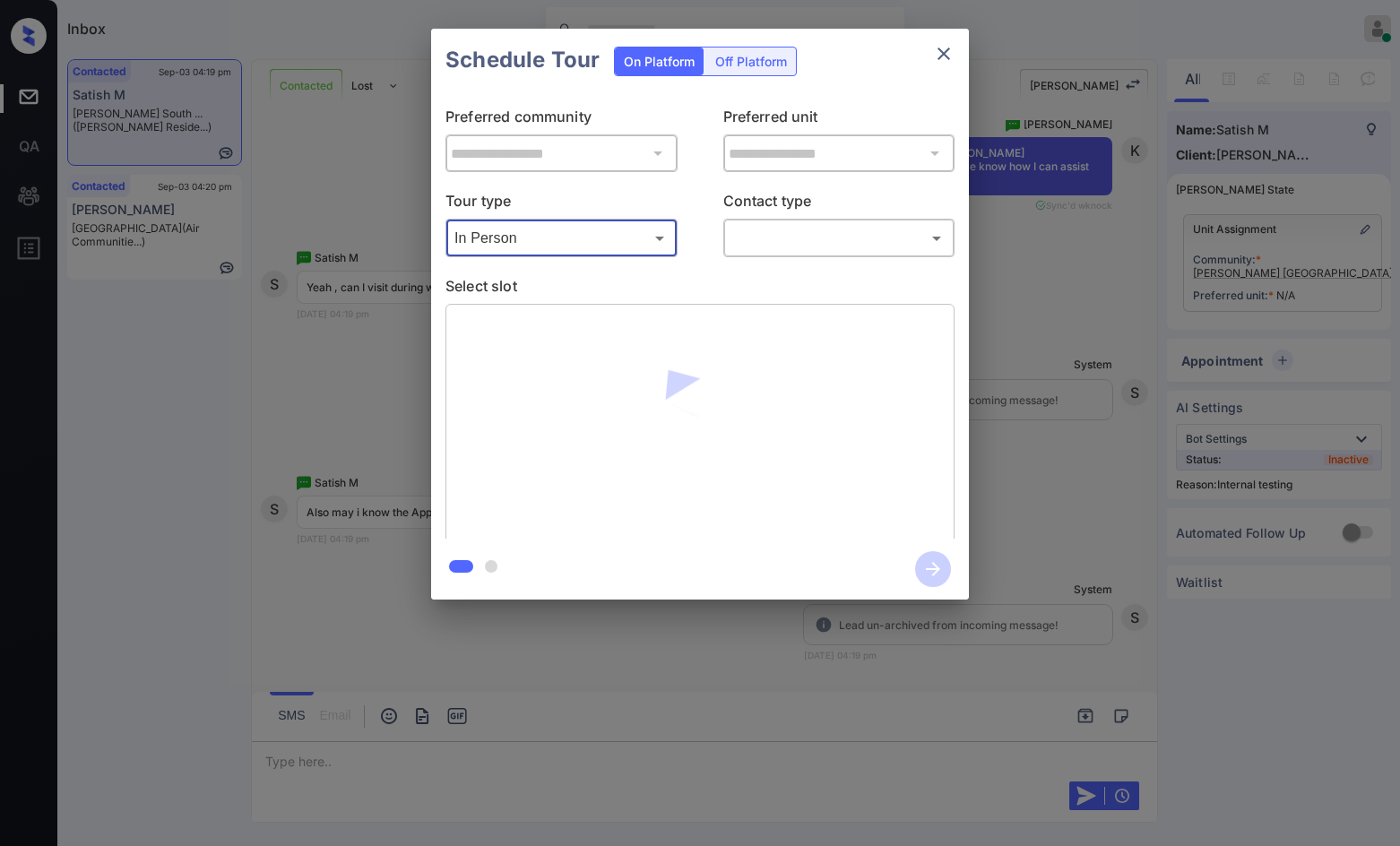
click at [917, 236] on body "Inbox Jezcil Usanastre Online Set yourself offline Set yourself on break Profil…" at bounding box center [700, 423] width 1400 height 846
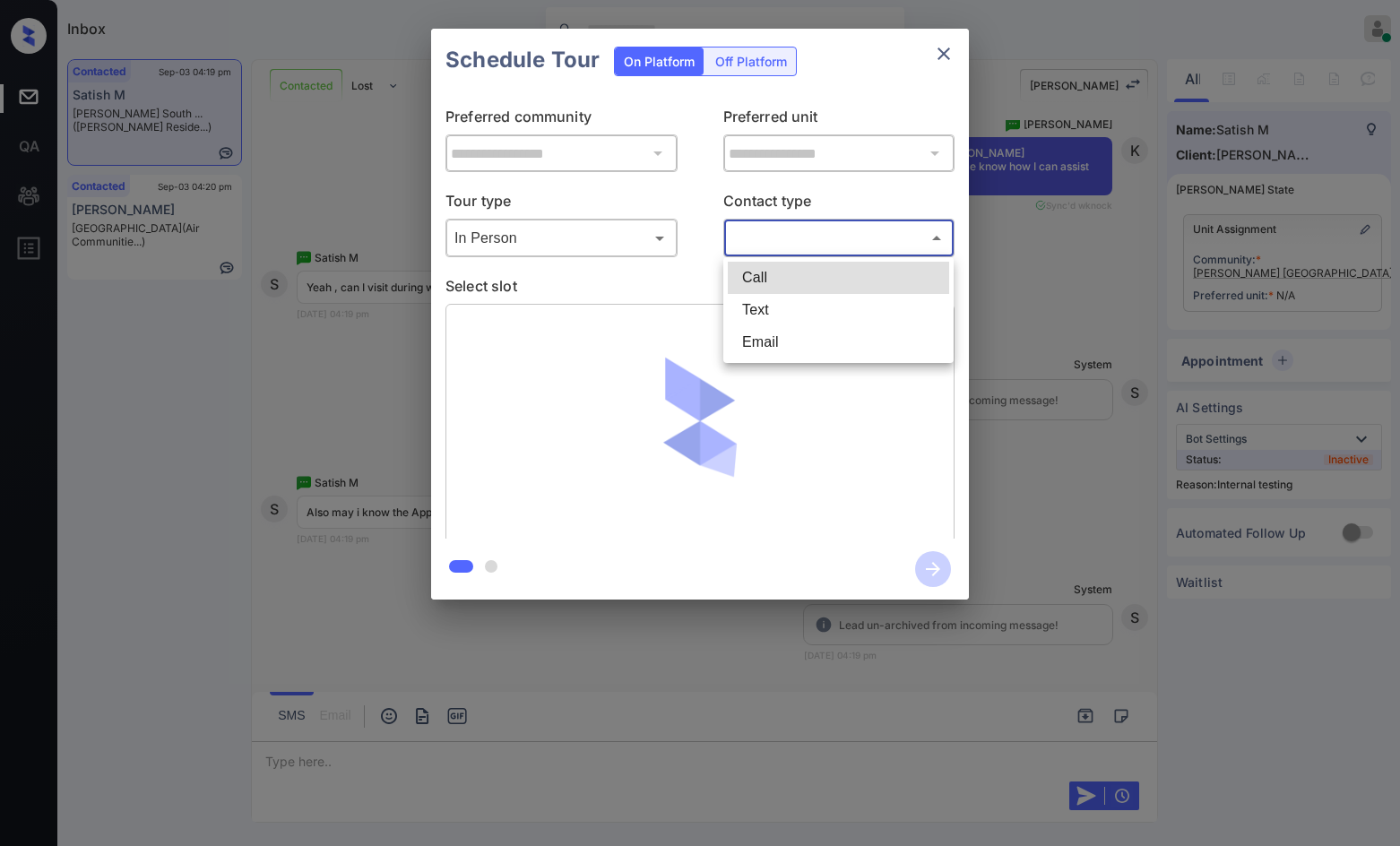
click at [821, 303] on li "Text" at bounding box center [838, 309] width 221 height 32
type input "****"
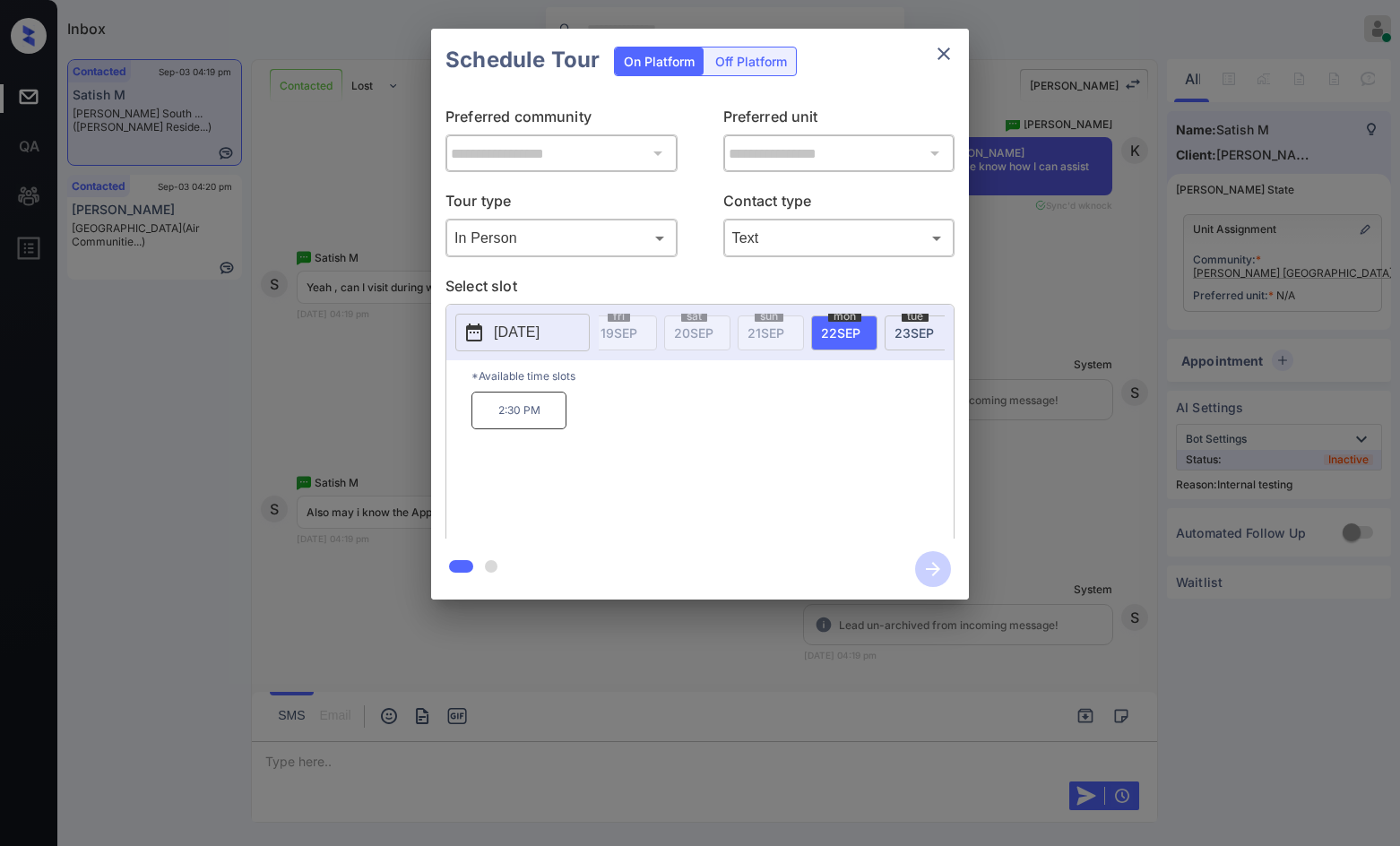
scroll to position [0, 1210]
drag, startPoint x: 466, startPoint y: 425, endPoint x: 557, endPoint y: 429, distance: 91.1
click at [557, 429] on div "*Available time slots 2:30 PM" at bounding box center [700, 452] width 508 height 184
copy p "2:30 PM"
click at [541, 349] on button "[DATE]" at bounding box center [522, 332] width 134 height 38
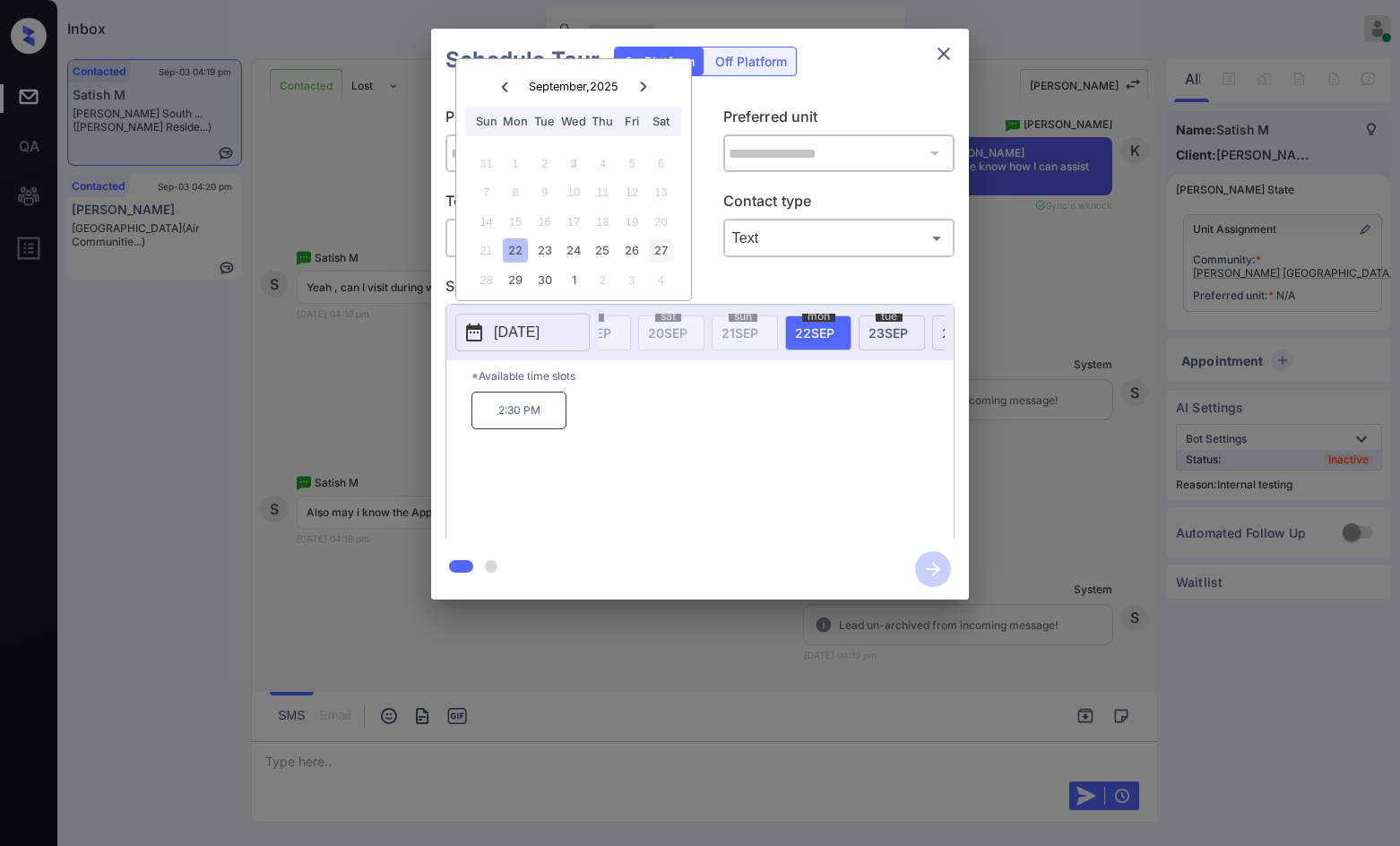
click at [658, 250] on div "27" at bounding box center [661, 250] width 24 height 24
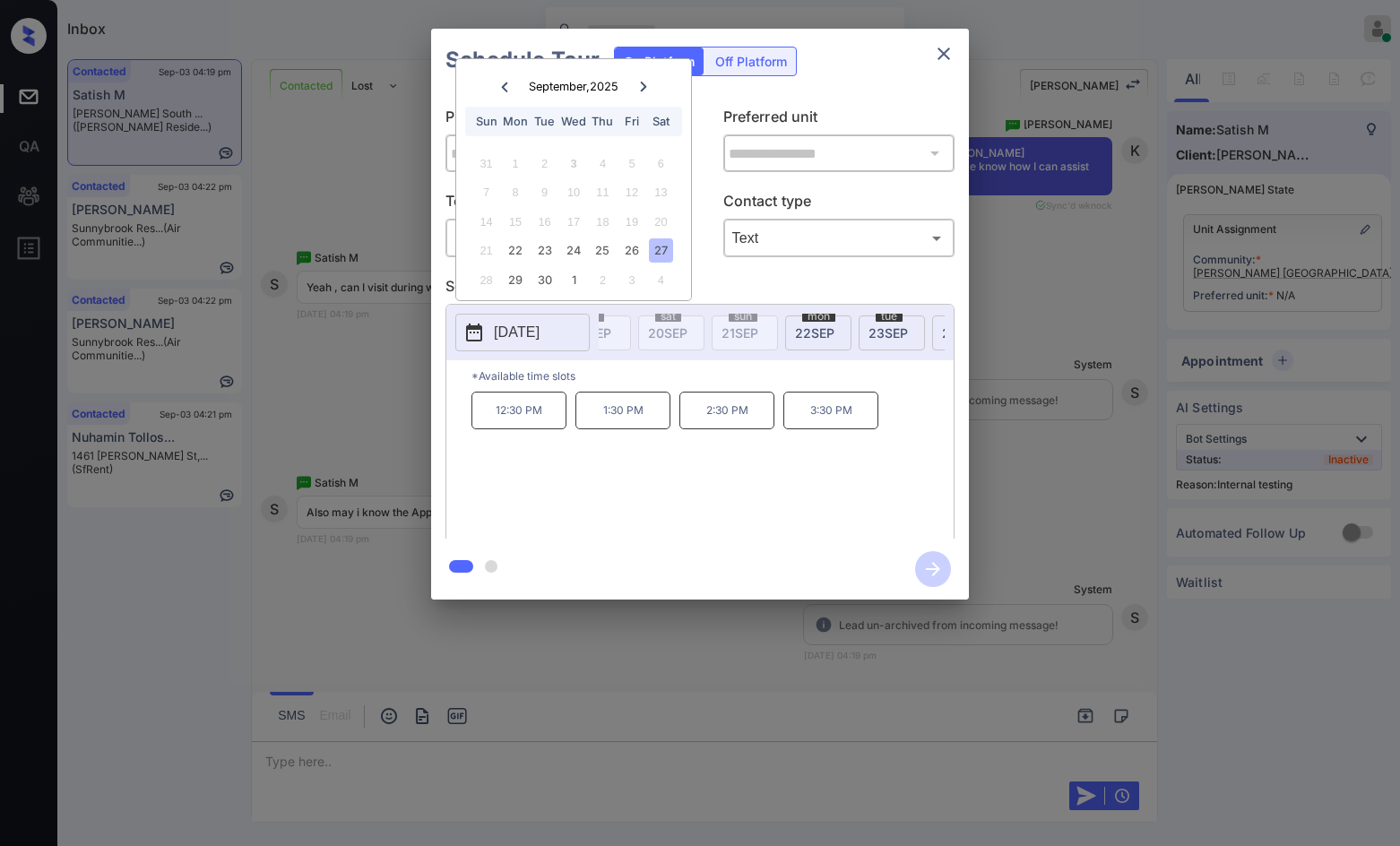
click at [331, 395] on div "**********" at bounding box center [700, 314] width 1400 height 628
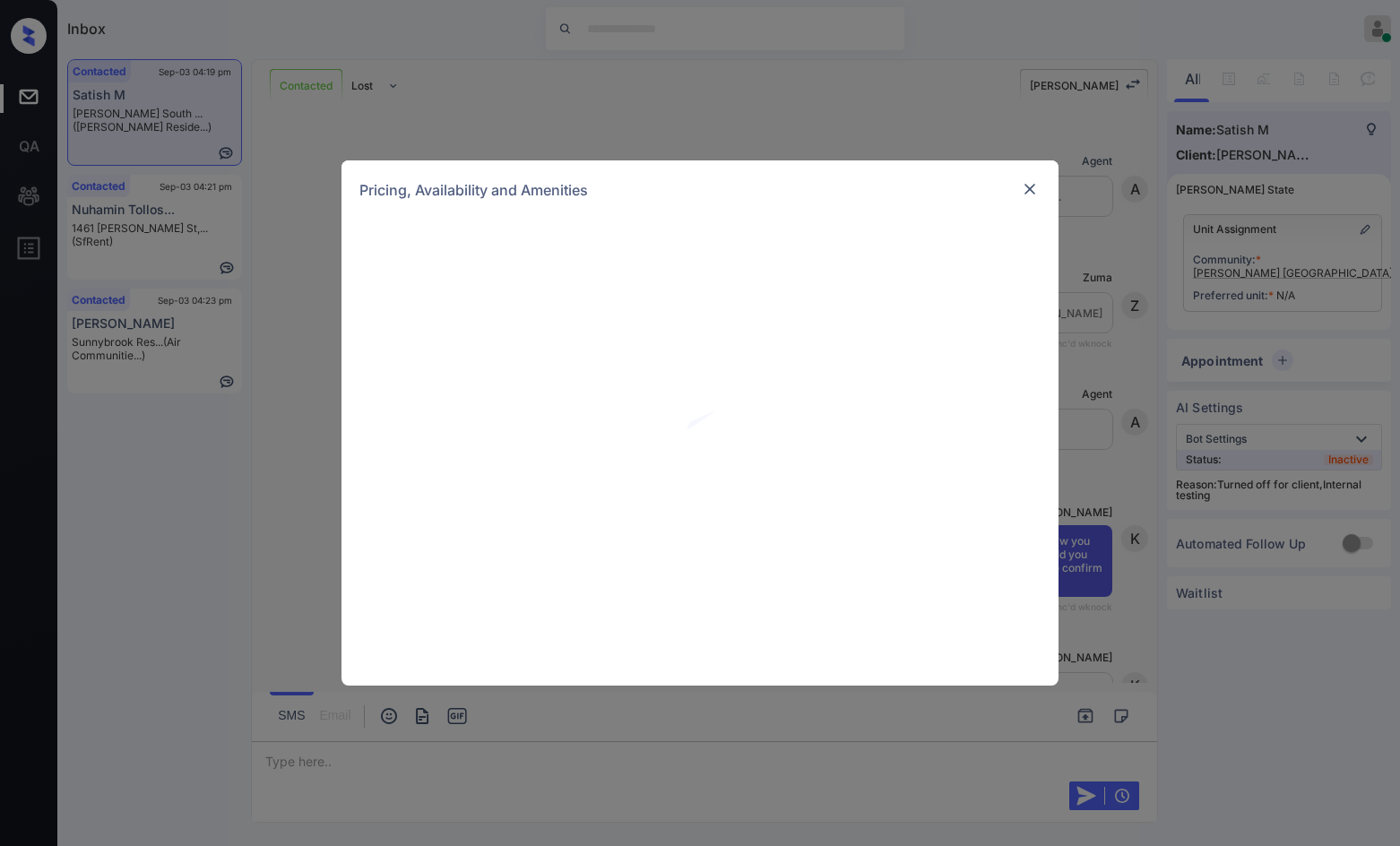
scroll to position [6758, 0]
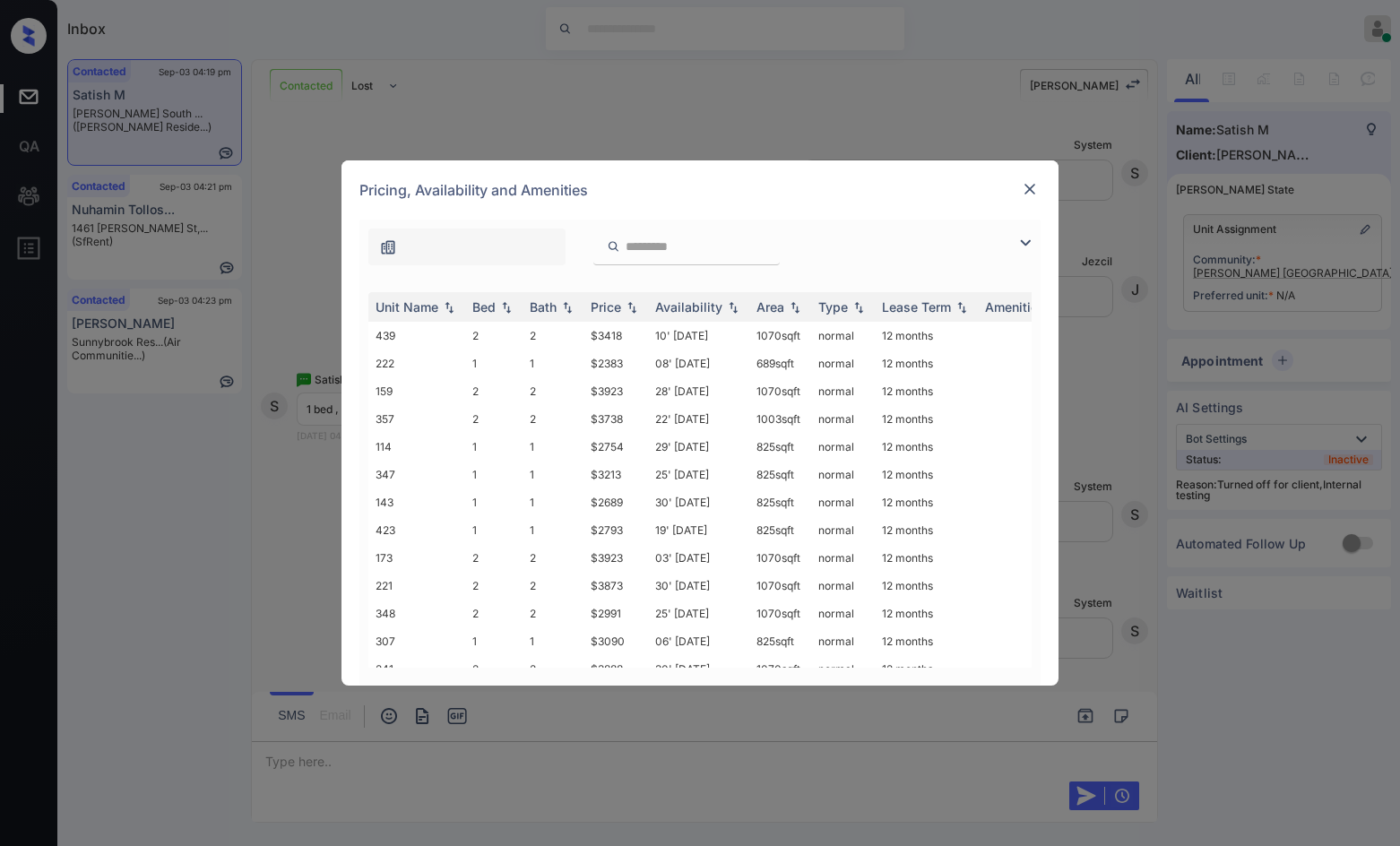
click at [1025, 236] on img at bounding box center [1025, 242] width 21 height 21
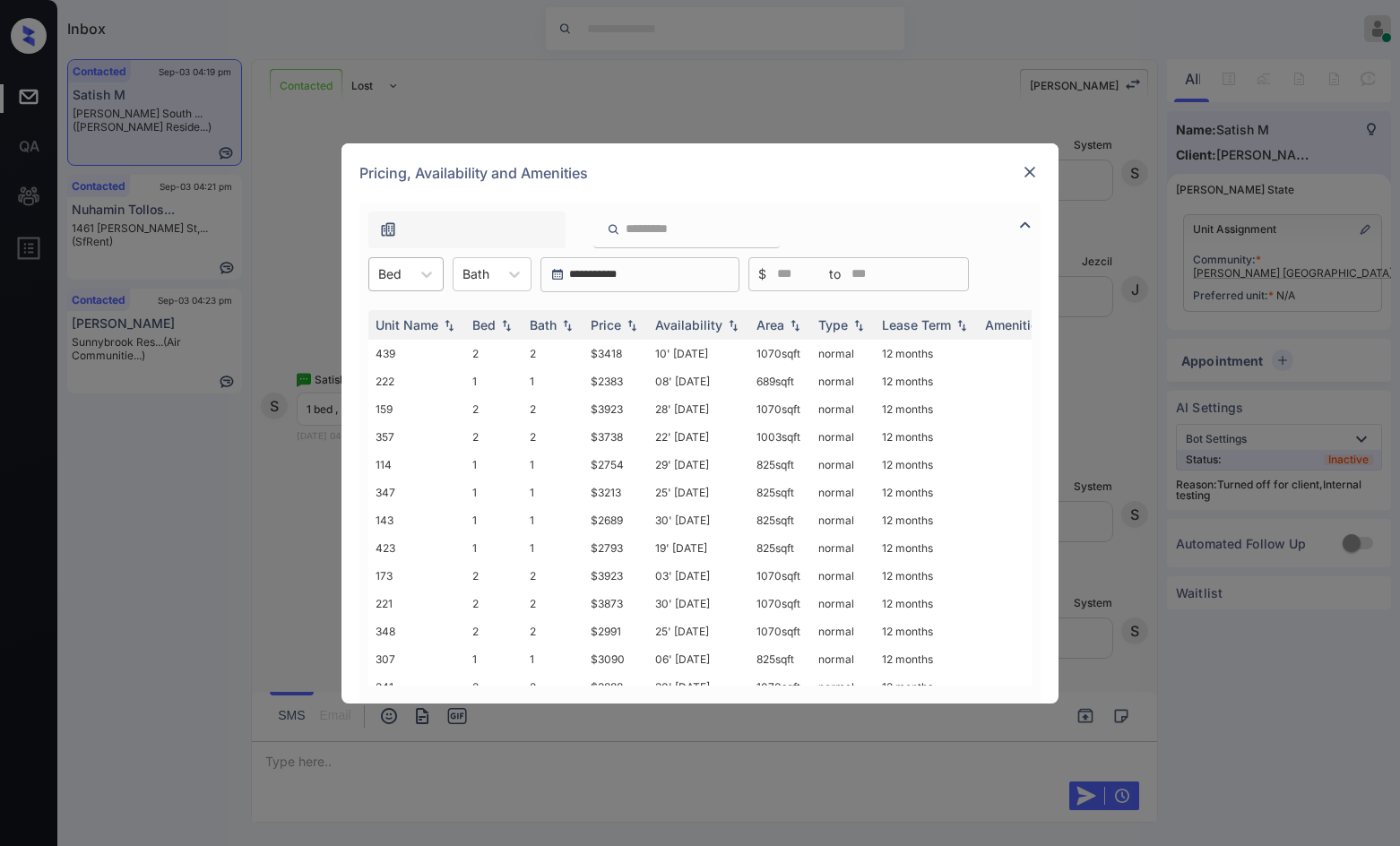
click at [409, 280] on div "Bed" at bounding box center [389, 273] width 41 height 26
click at [426, 325] on div "1" at bounding box center [406, 317] width 75 height 32
click at [635, 321] on img at bounding box center [633, 325] width 18 height 13
click at [635, 321] on img at bounding box center [633, 325] width 18 height 14
drag, startPoint x: 574, startPoint y: 342, endPoint x: 637, endPoint y: 361, distance: 65.8
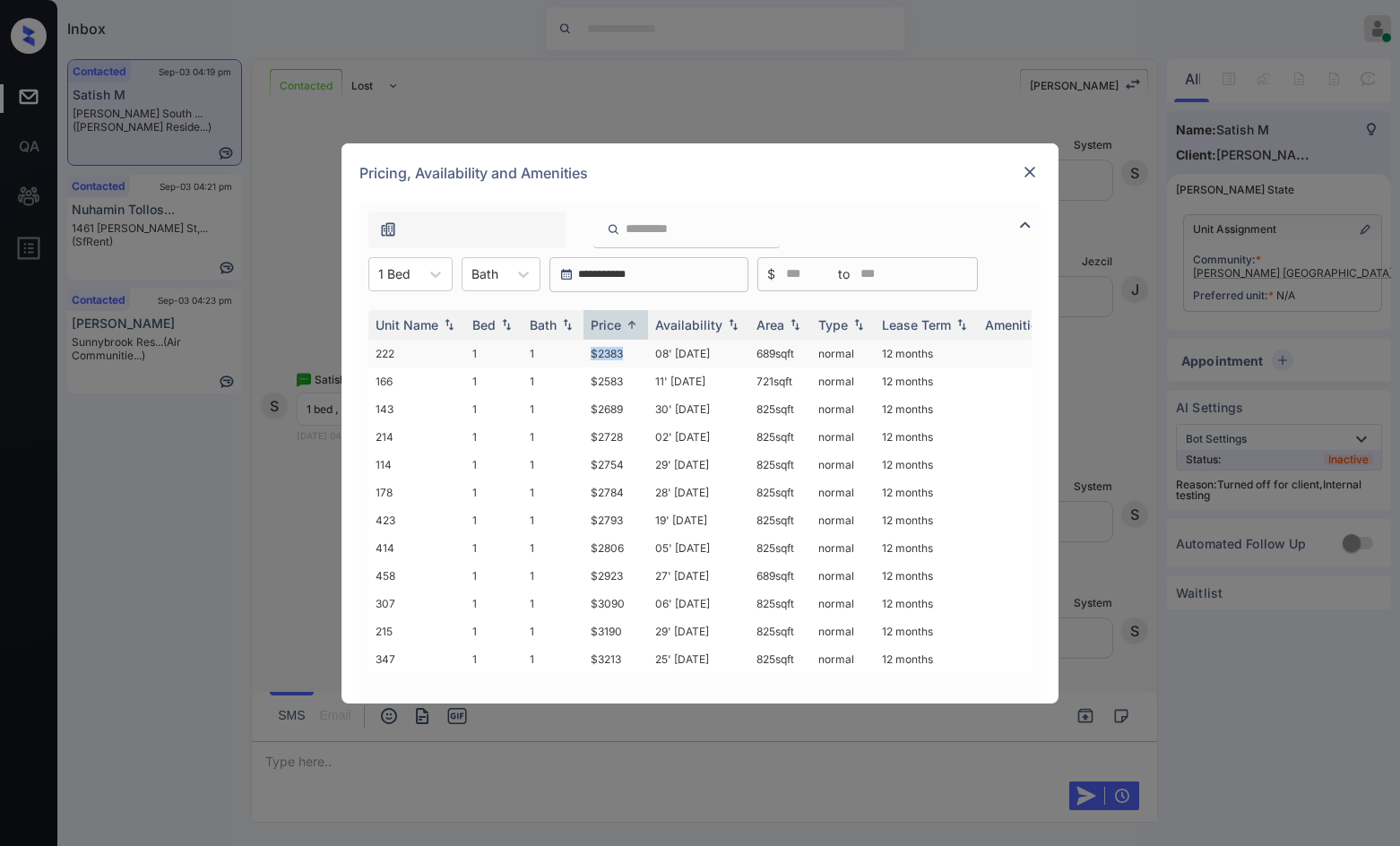
click at [637, 361] on tr "222 1 1 $2383 08' Oct 25 689 sqft normal 12 months" at bounding box center [836, 353] width 936 height 28
click at [643, 414] on td "$2689" at bounding box center [616, 409] width 64 height 28
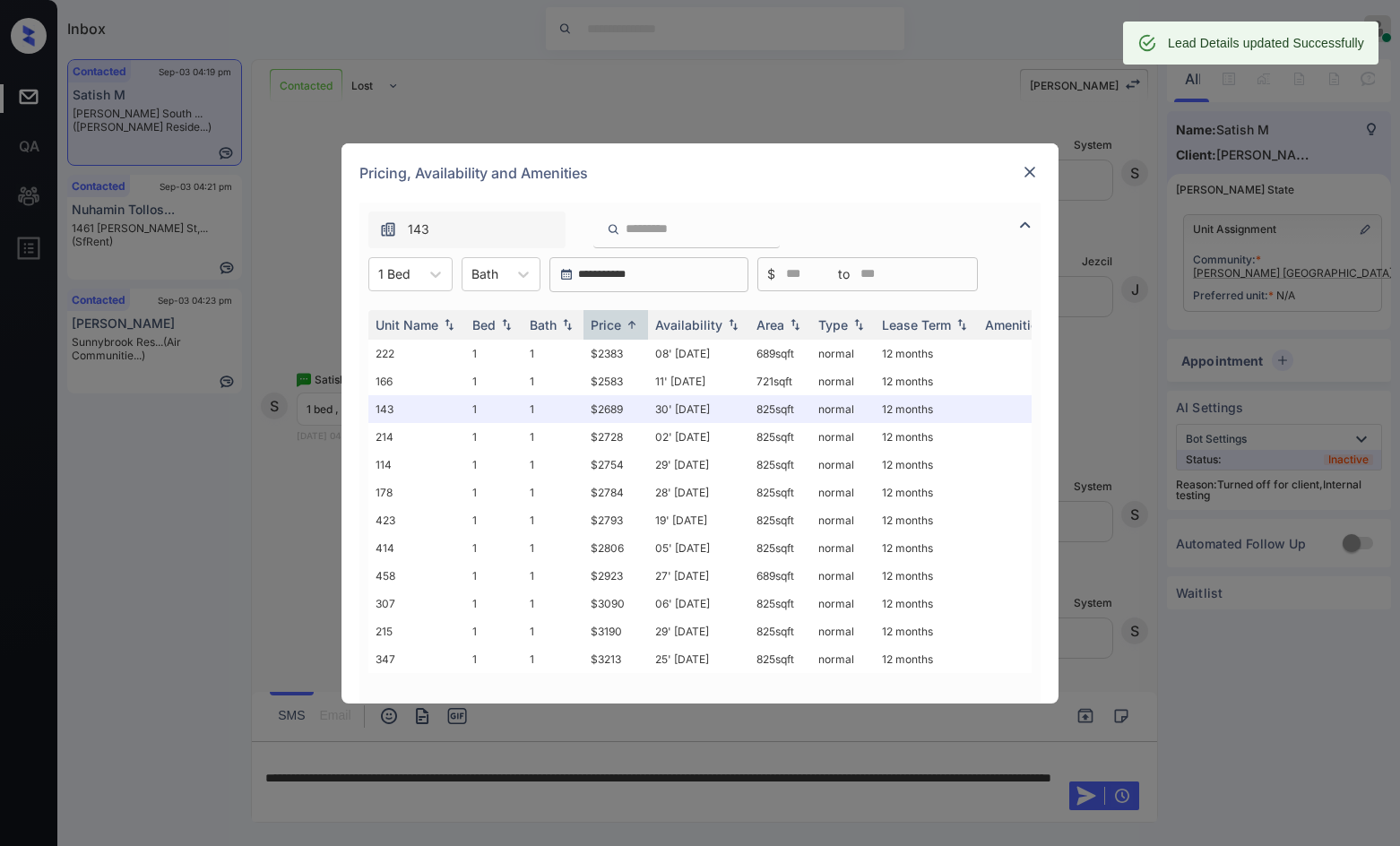
click at [1028, 176] on img at bounding box center [1030, 173] width 18 height 18
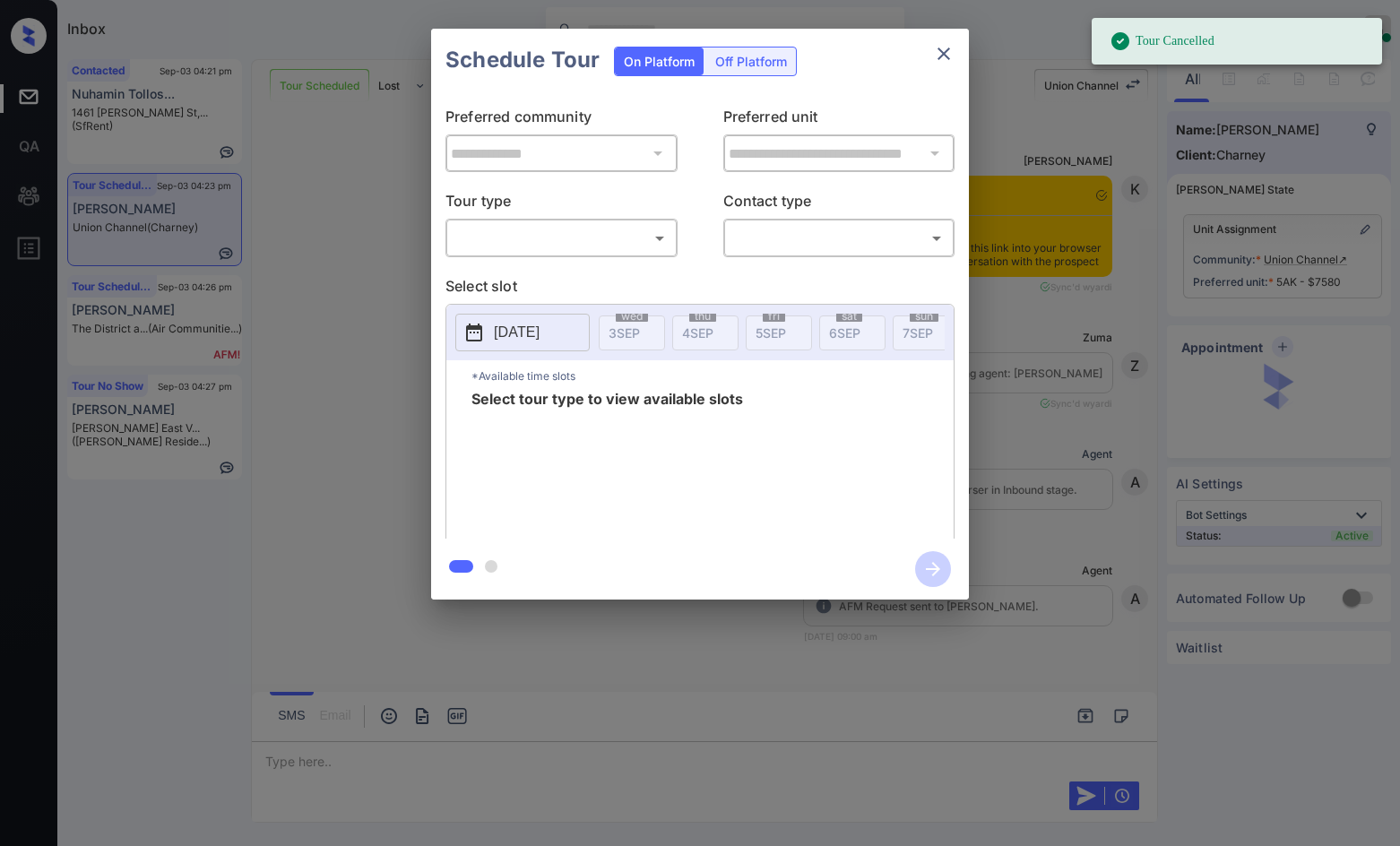
scroll to position [8113, 0]
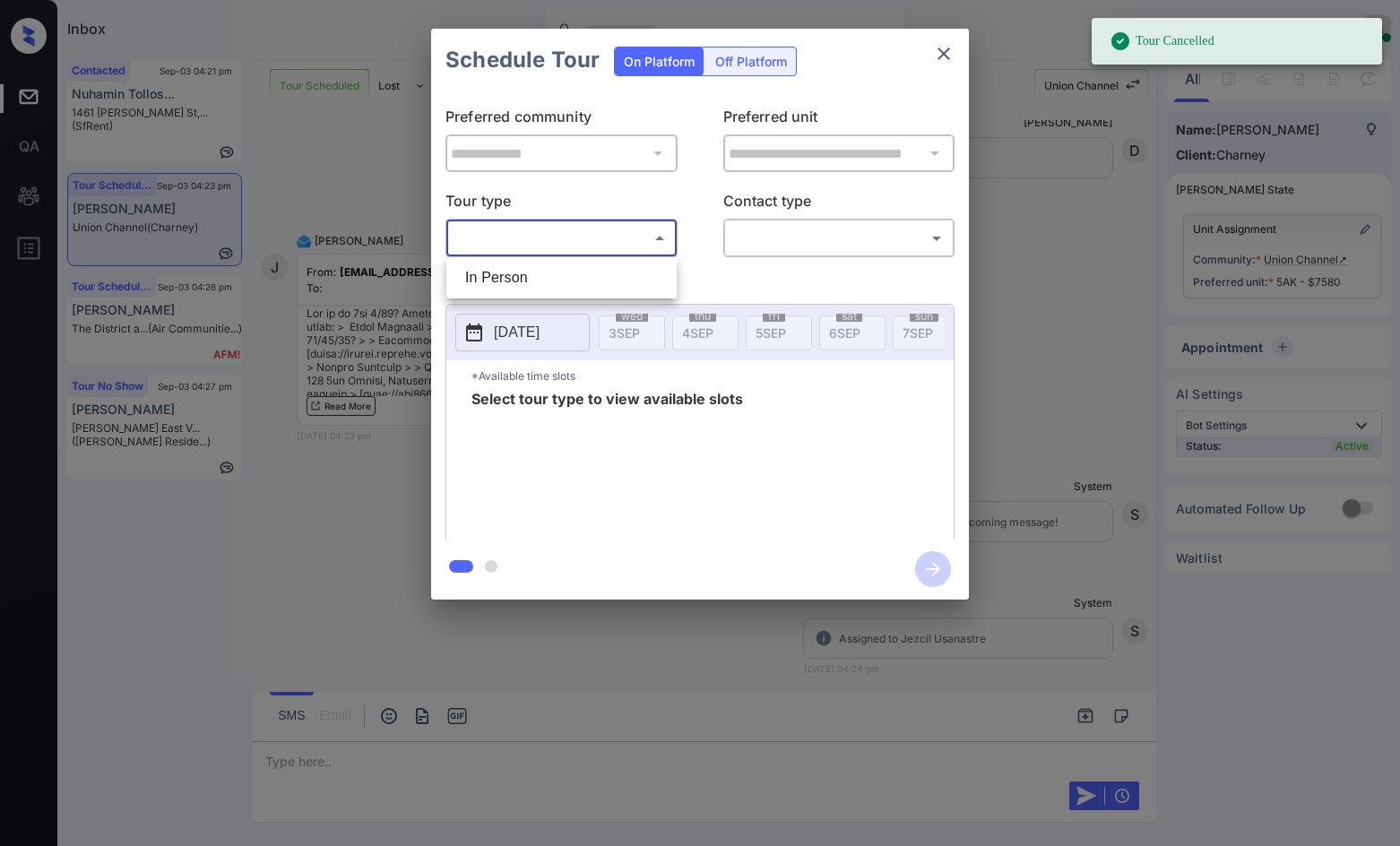
click at [509, 242] on body "Tour Cancelled Inbox Jezcil Usanastre Online Set yourself offline Set yourself …" at bounding box center [700, 423] width 1400 height 846
click at [513, 274] on li "In Person" at bounding box center [561, 277] width 221 height 32
type input "********"
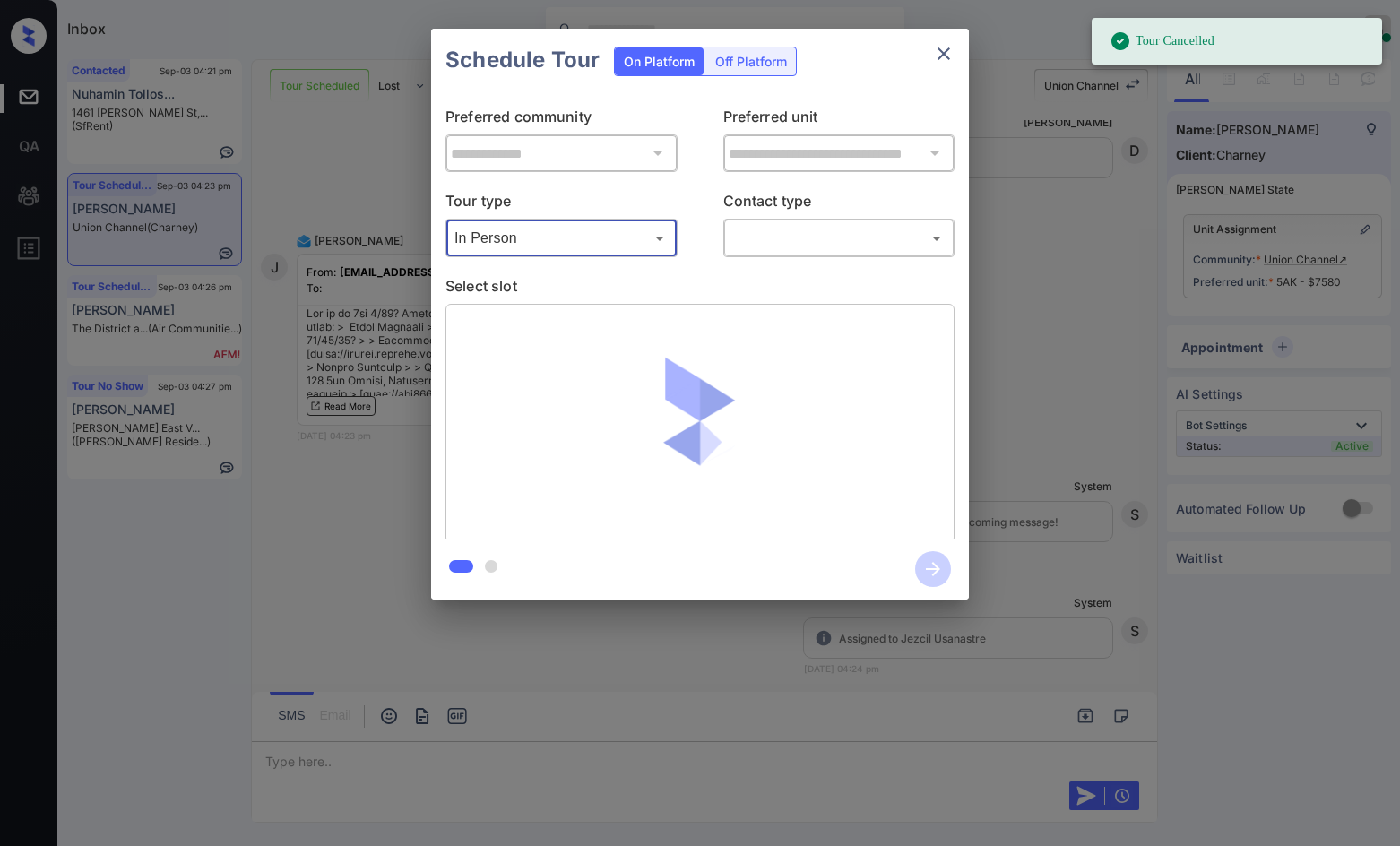
click at [767, 242] on body "Tour Cancelled Inbox Jezcil Usanastre Online Set yourself offline Set yourself …" at bounding box center [700, 423] width 1400 height 846
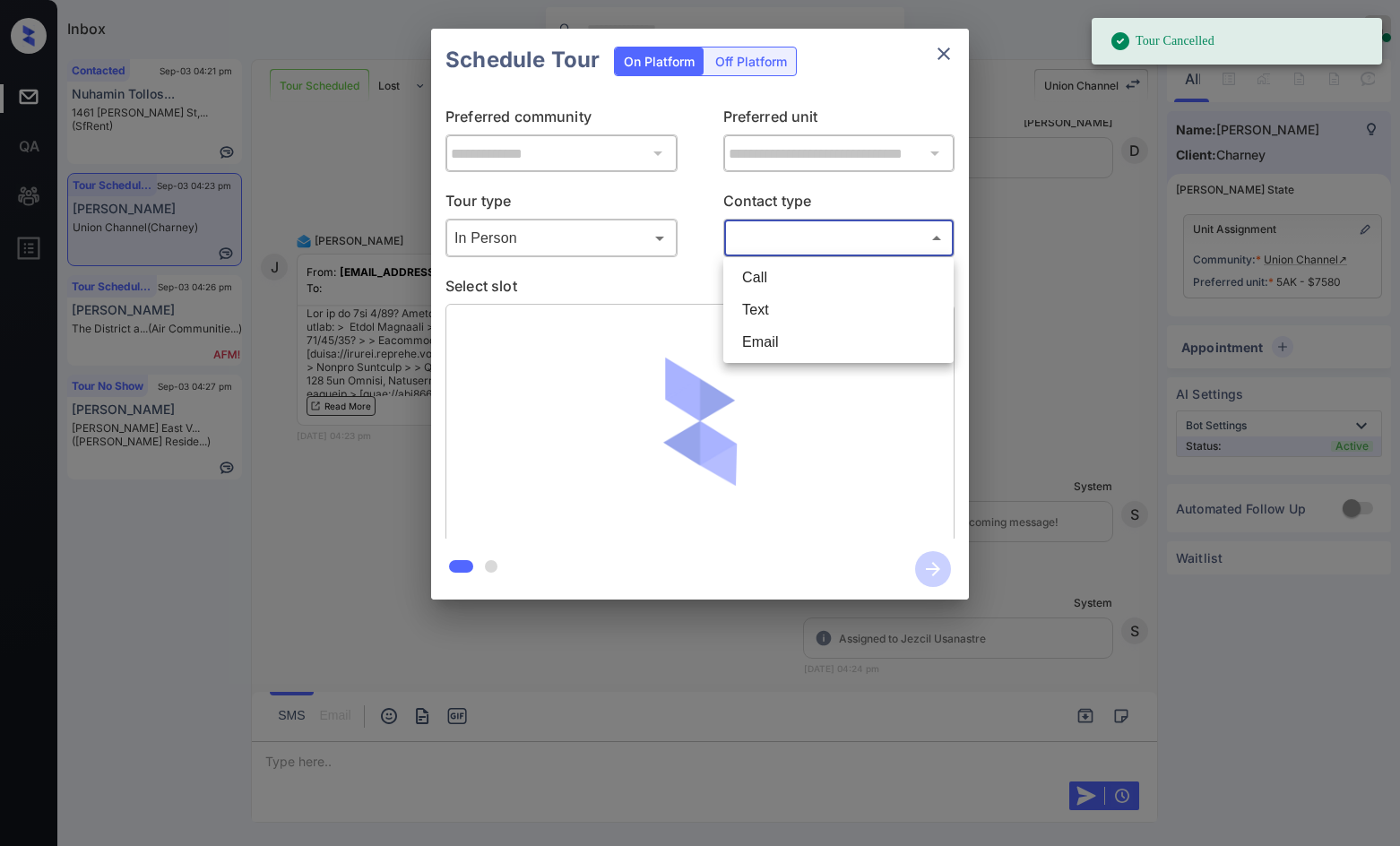
click at [793, 317] on li "Text" at bounding box center [838, 309] width 221 height 32
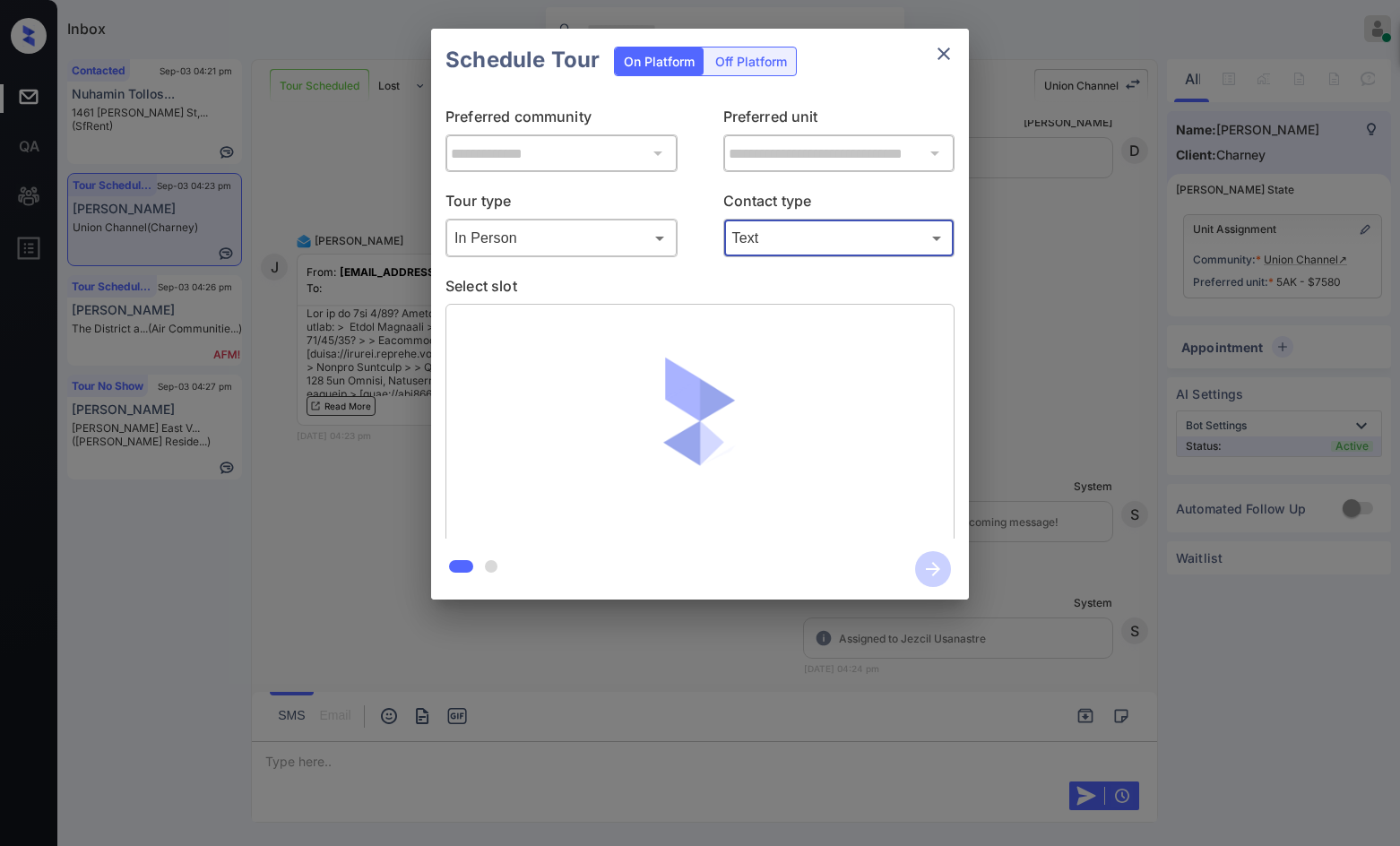
type input "****"
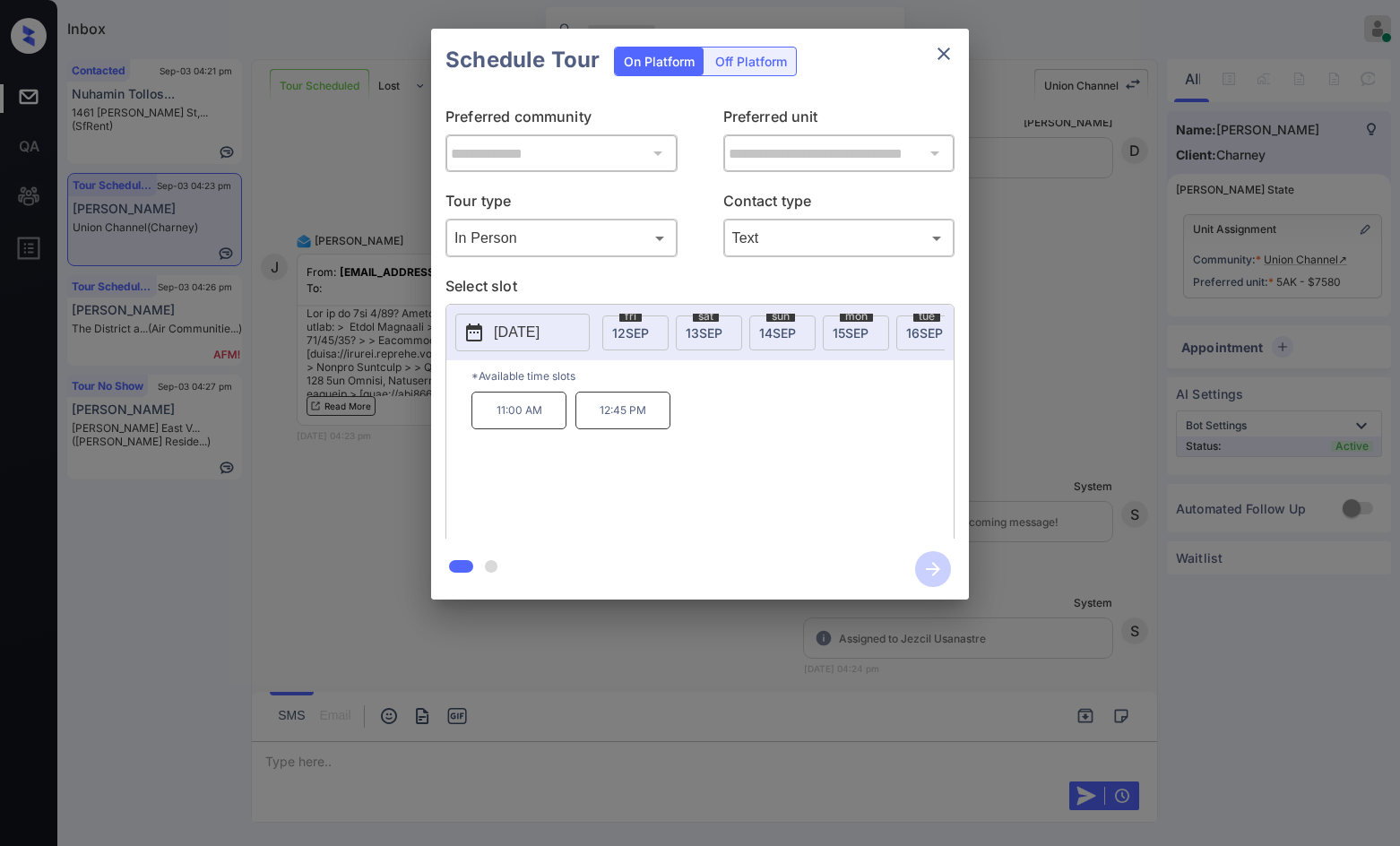
scroll to position [0, 684]
click at [917, 318] on div "tue 16 SEP" at bounding box center [903, 333] width 66 height 35
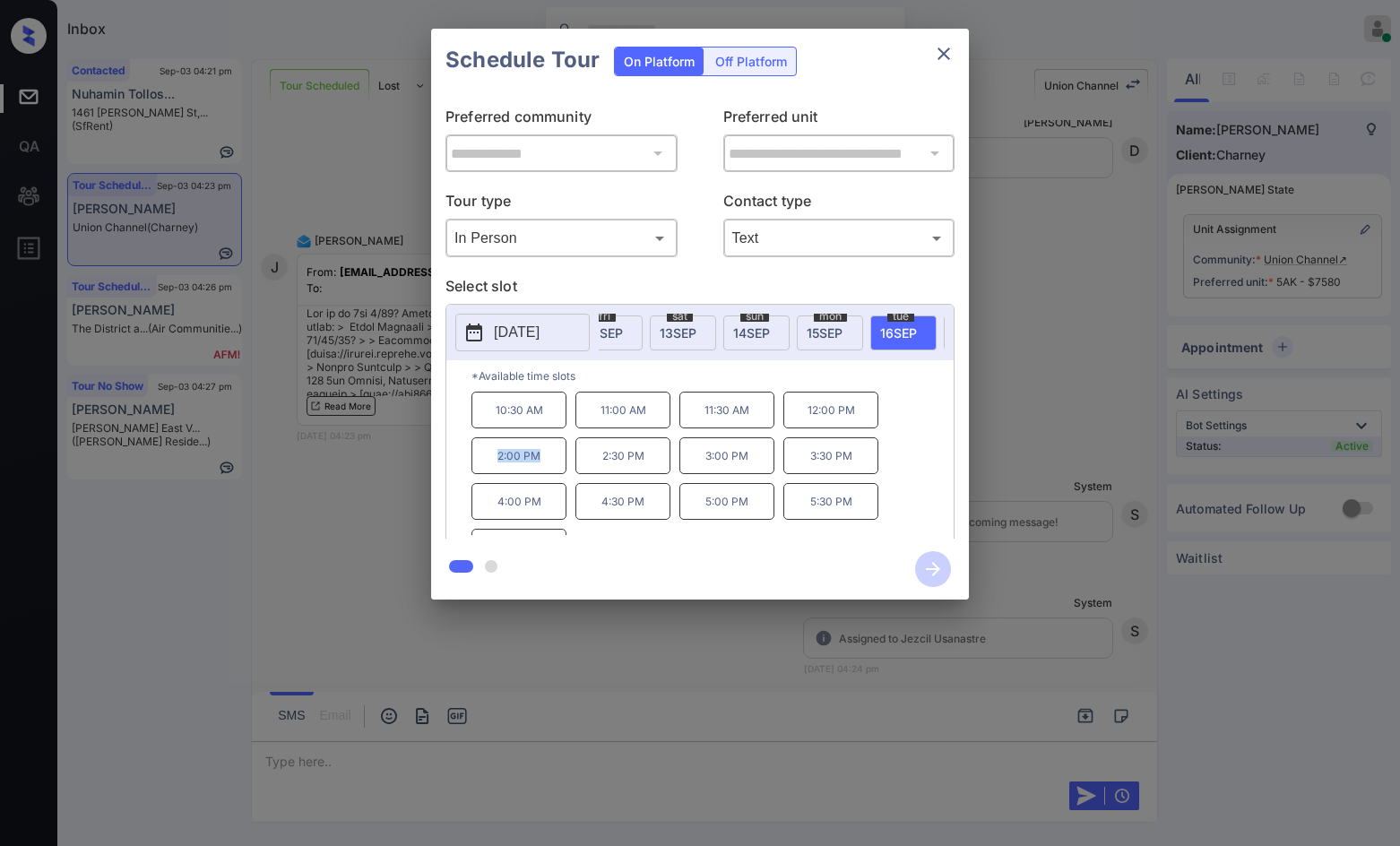
drag, startPoint x: 475, startPoint y: 470, endPoint x: 555, endPoint y: 472, distance: 80.0
click at [555, 472] on p "2:00 PM" at bounding box center [520, 455] width 95 height 37
copy p "2:00 PM"
click at [331, 472] on div "**********" at bounding box center [700, 314] width 1400 height 628
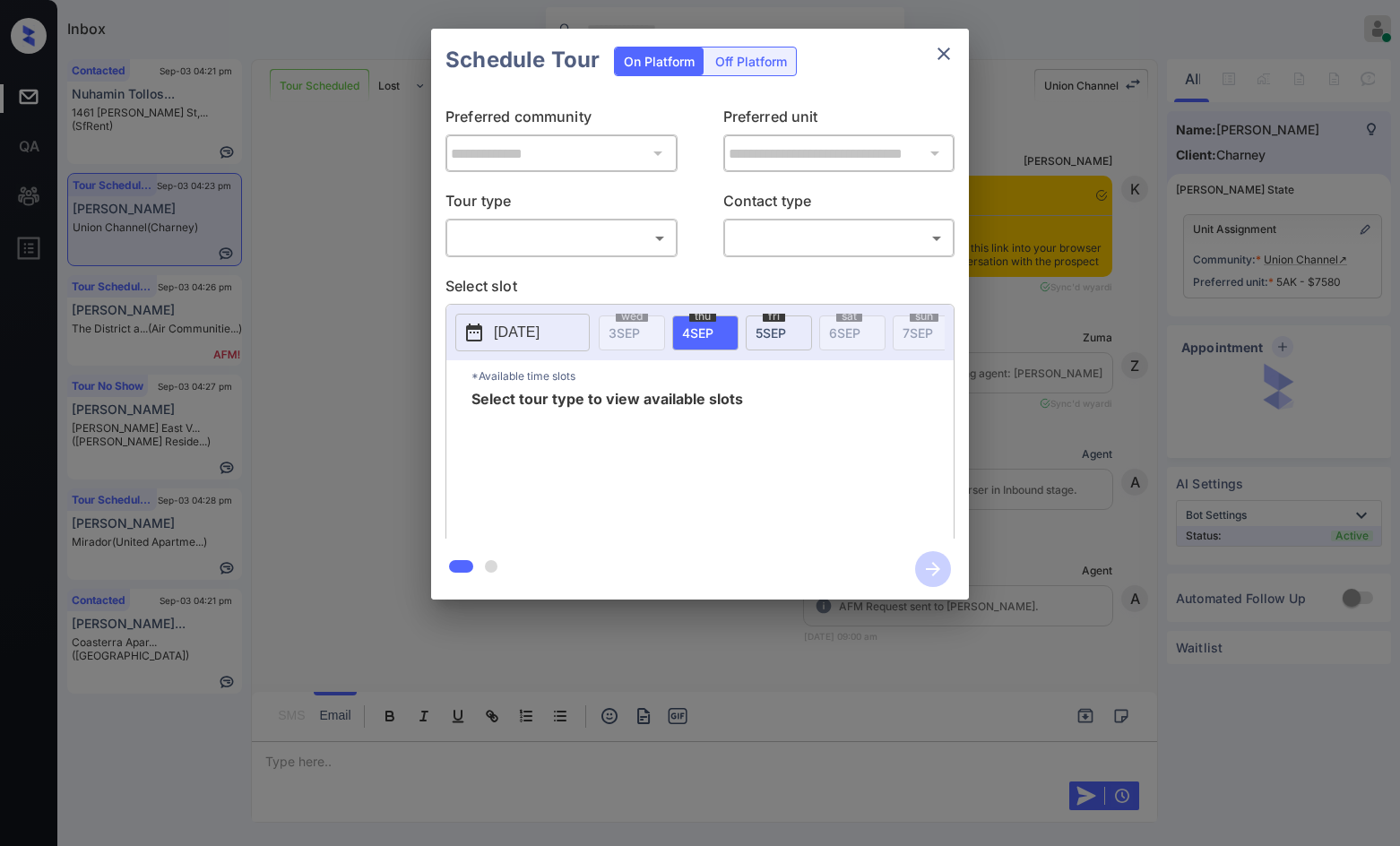
scroll to position [8873, 0]
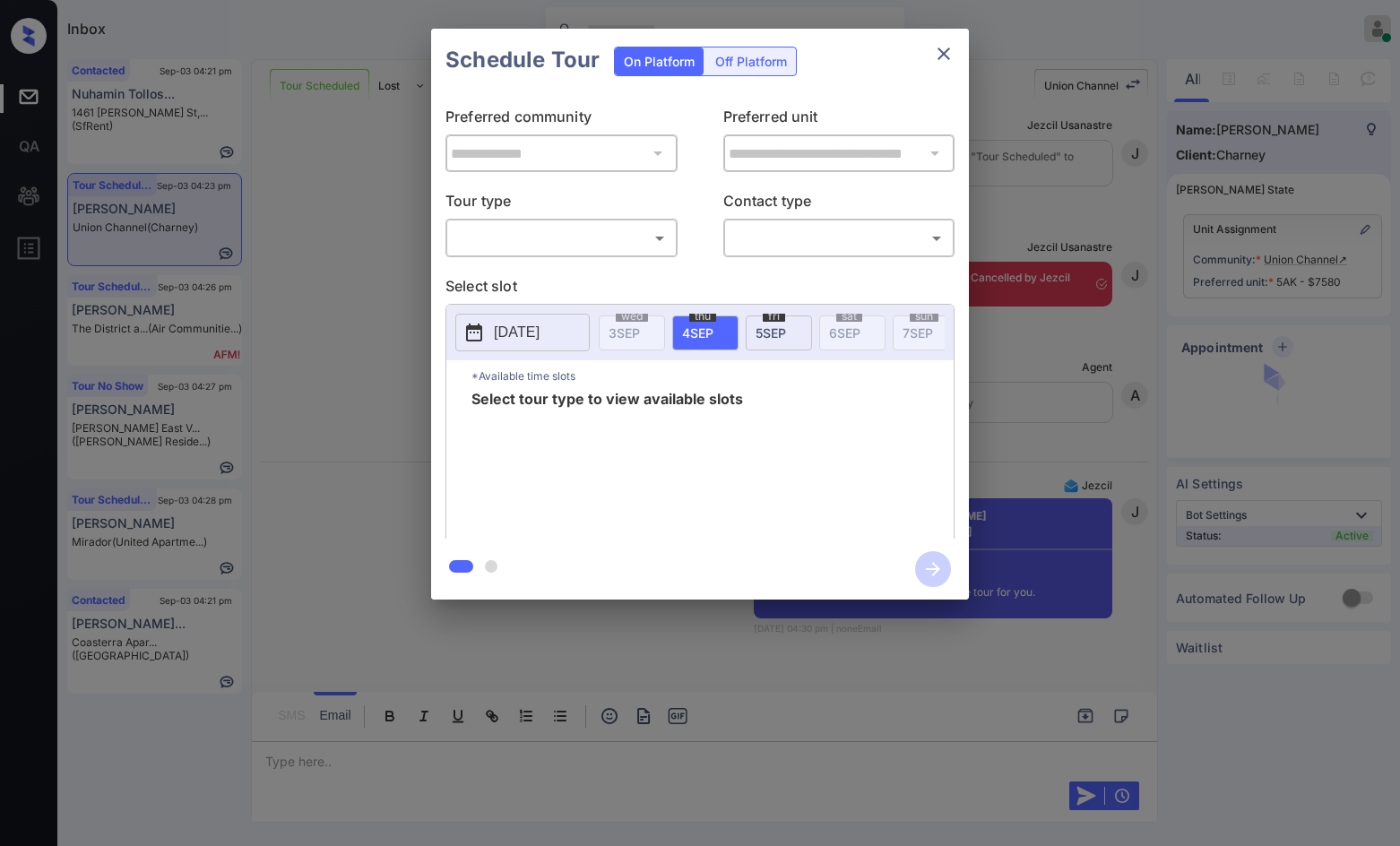
click at [628, 229] on body "Inbox Jezcil Usanastre Online Set yourself offline Set yourself on break Profil…" at bounding box center [700, 423] width 1400 height 846
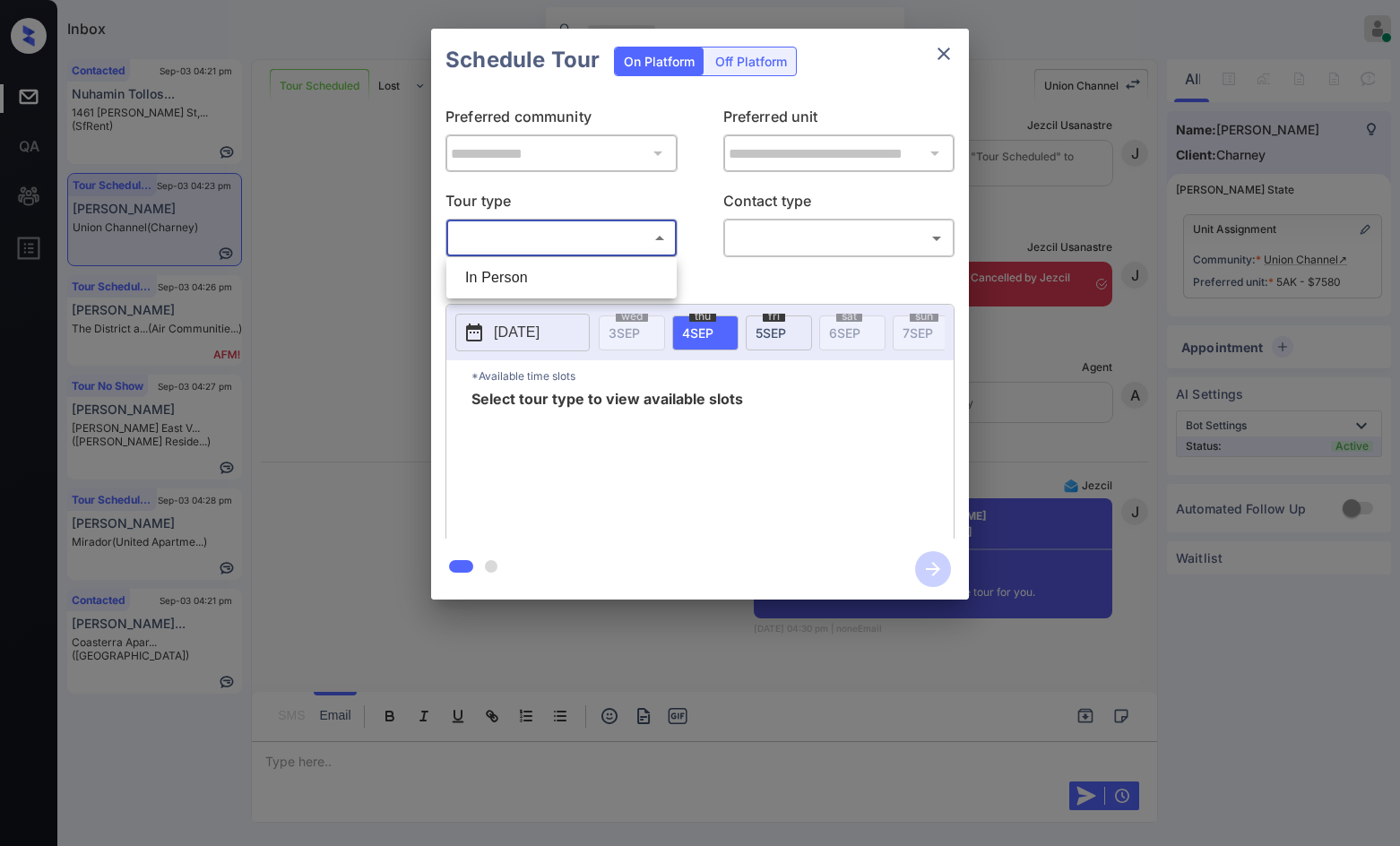
click at [639, 283] on li "In Person" at bounding box center [561, 277] width 221 height 32
type input "********"
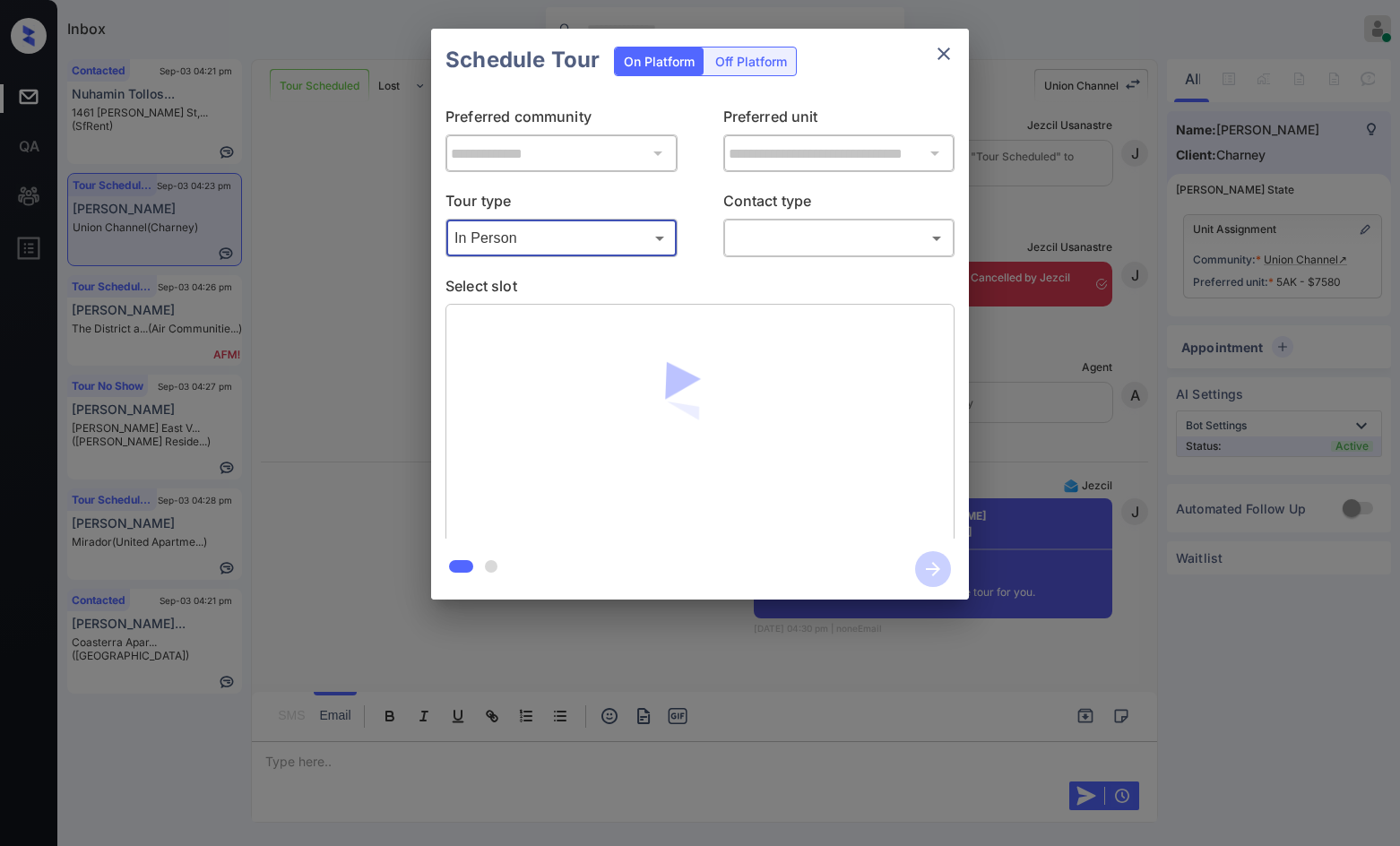
click at [798, 245] on body "Inbox Jezcil Usanastre Online Set yourself offline Set yourself on break Profil…" at bounding box center [700, 423] width 1400 height 846
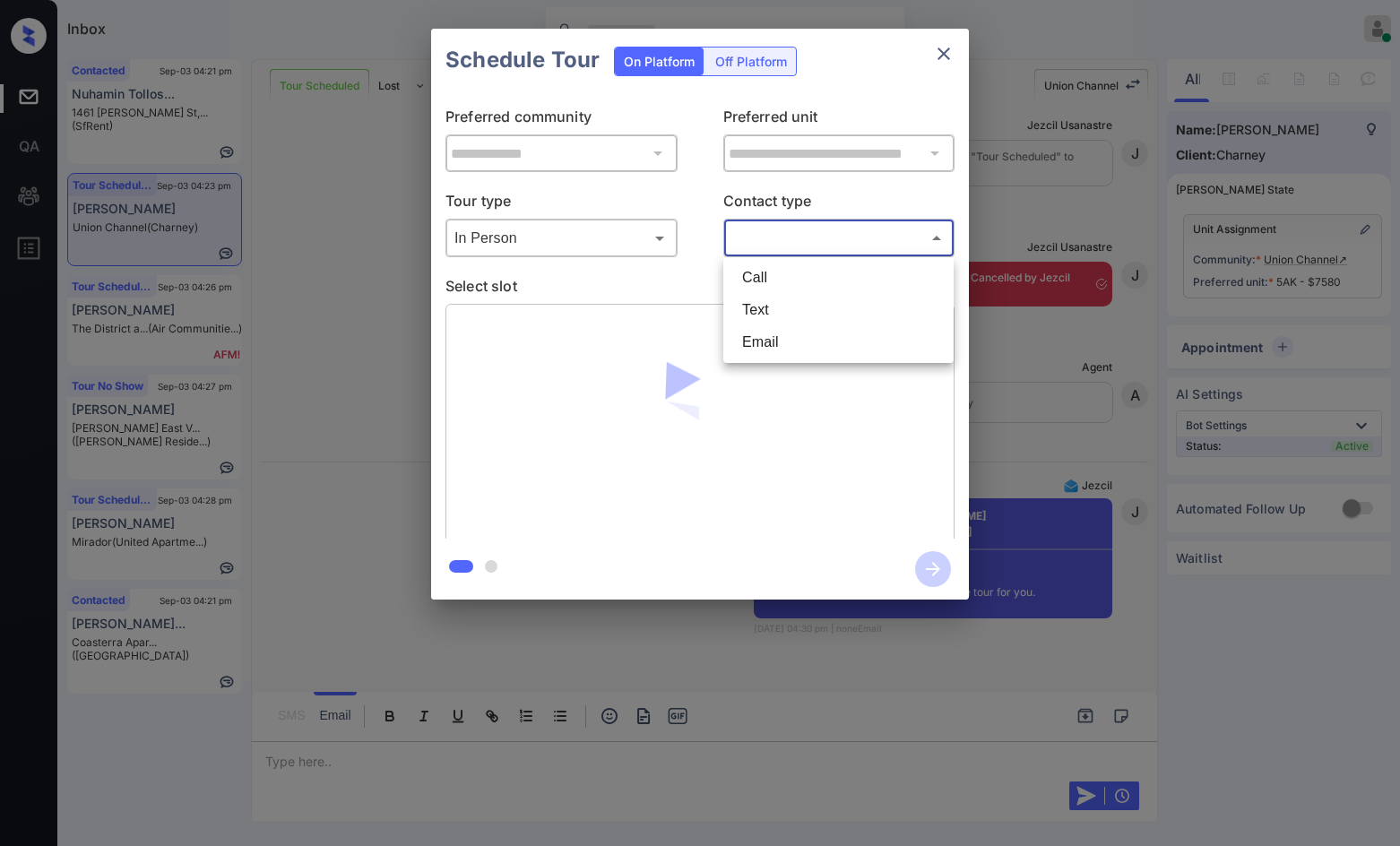
click at [800, 305] on li "Text" at bounding box center [838, 309] width 221 height 32
click at [786, 232] on body "Inbox Jezcil Usanastre Online Set yourself offline Set yourself on break Profil…" at bounding box center [700, 423] width 1400 height 846
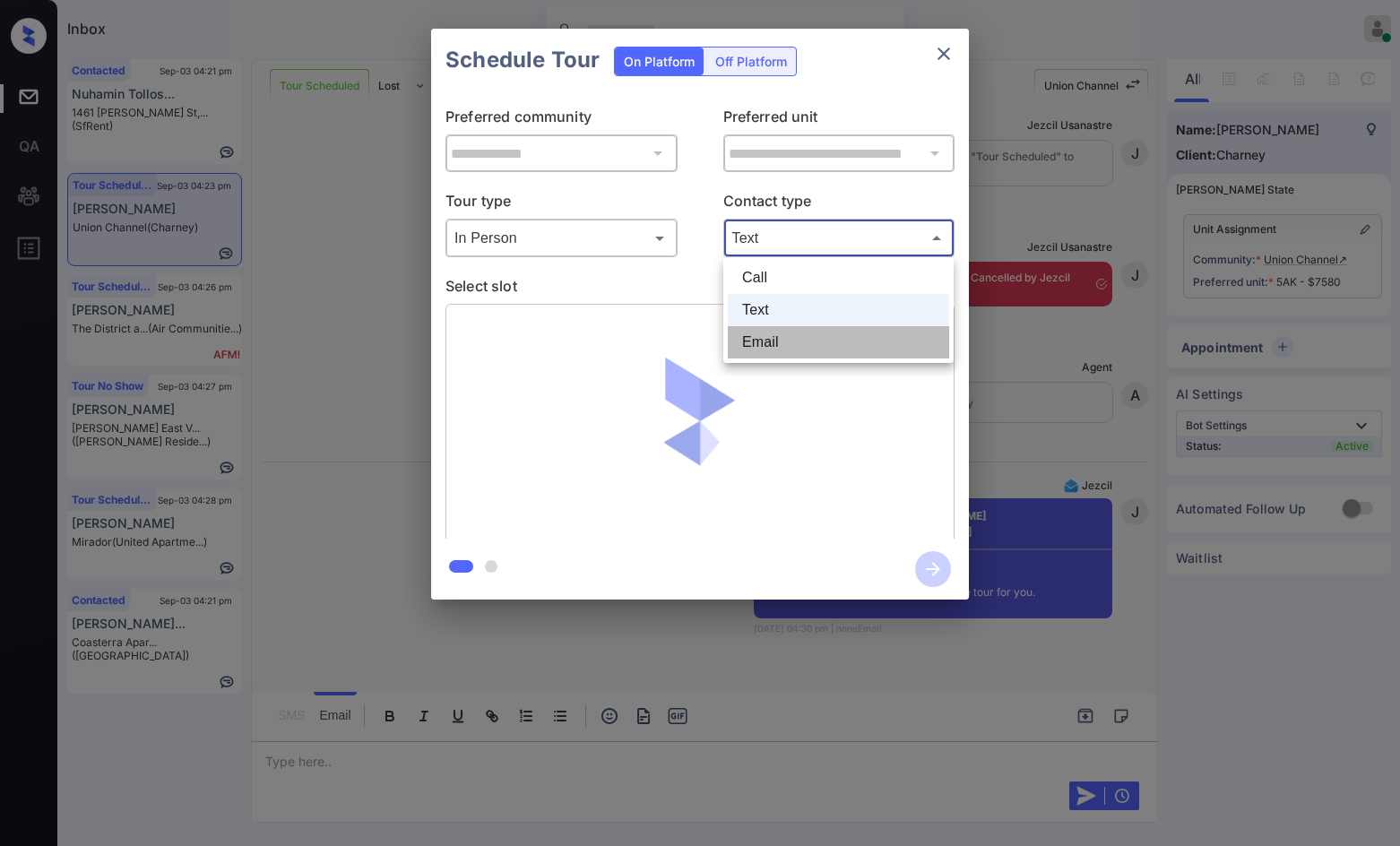
click at [798, 341] on li "Email" at bounding box center [838, 341] width 221 height 32
type input "*****"
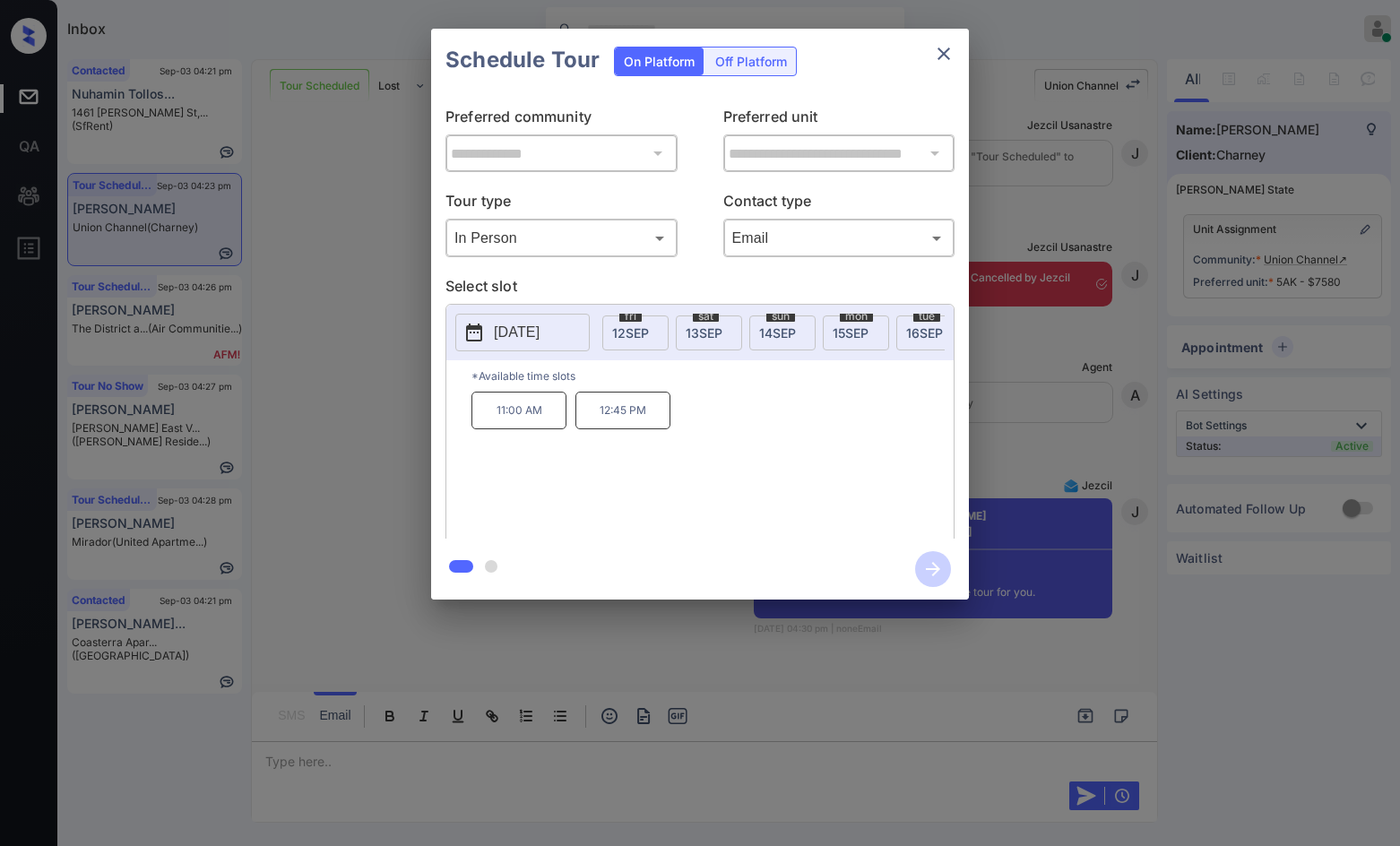
scroll to position [0, 684]
click at [899, 323] on div "tue 16 SEP" at bounding box center [903, 333] width 66 height 35
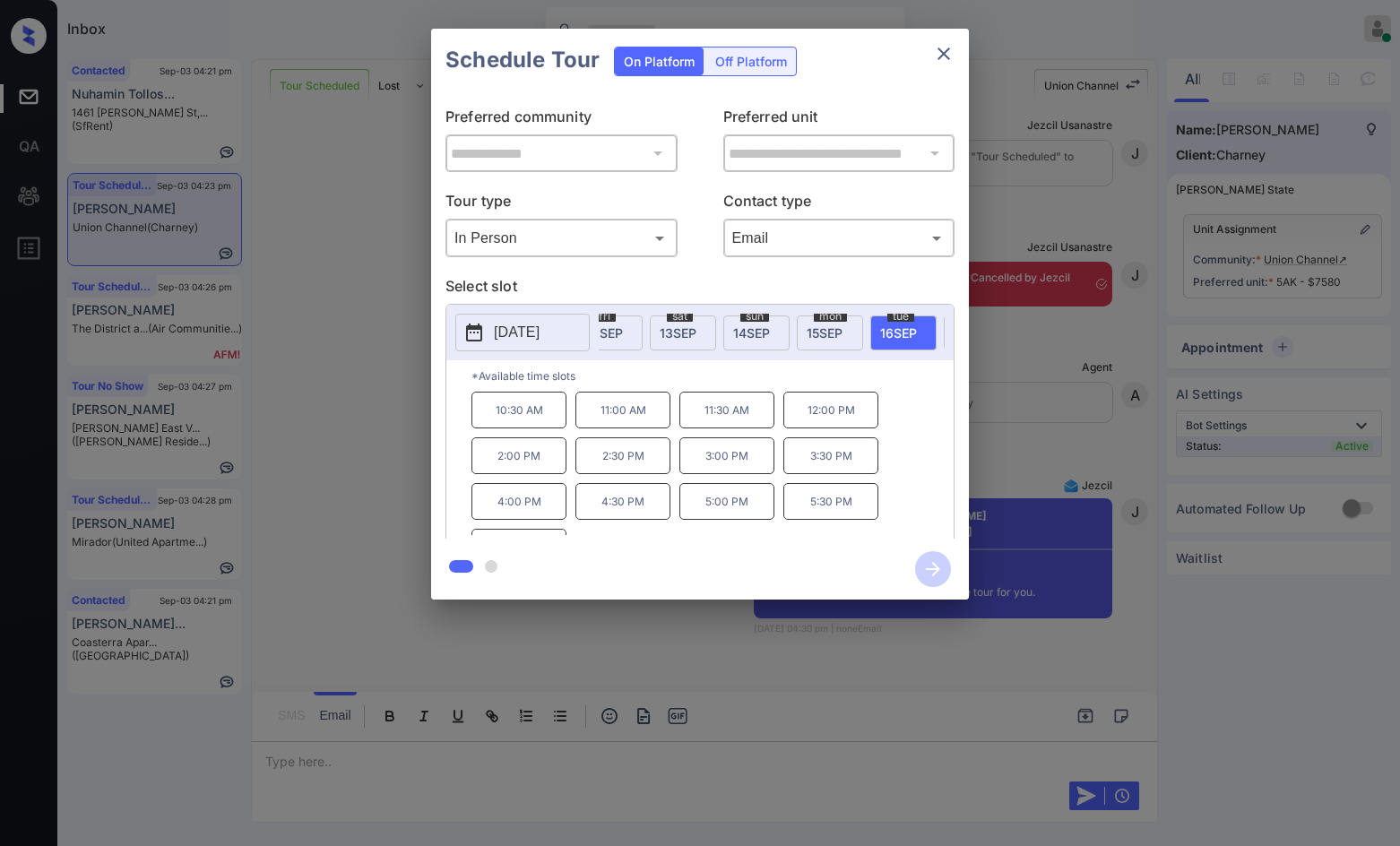
click at [517, 468] on p "2:00 PM" at bounding box center [520, 455] width 95 height 37
click at [939, 565] on icon "button" at bounding box center [933, 568] width 36 height 36
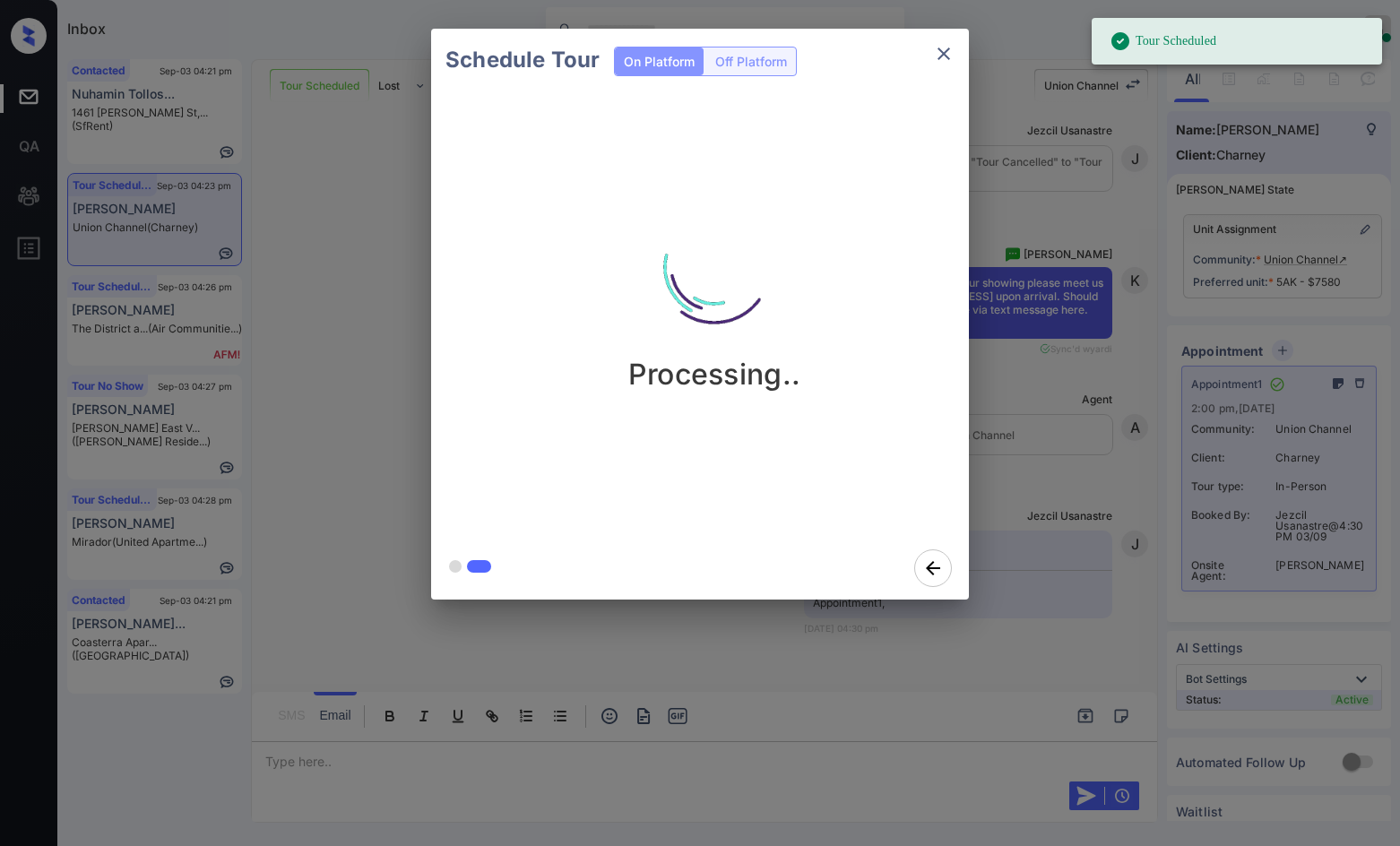
scroll to position [9536, 0]
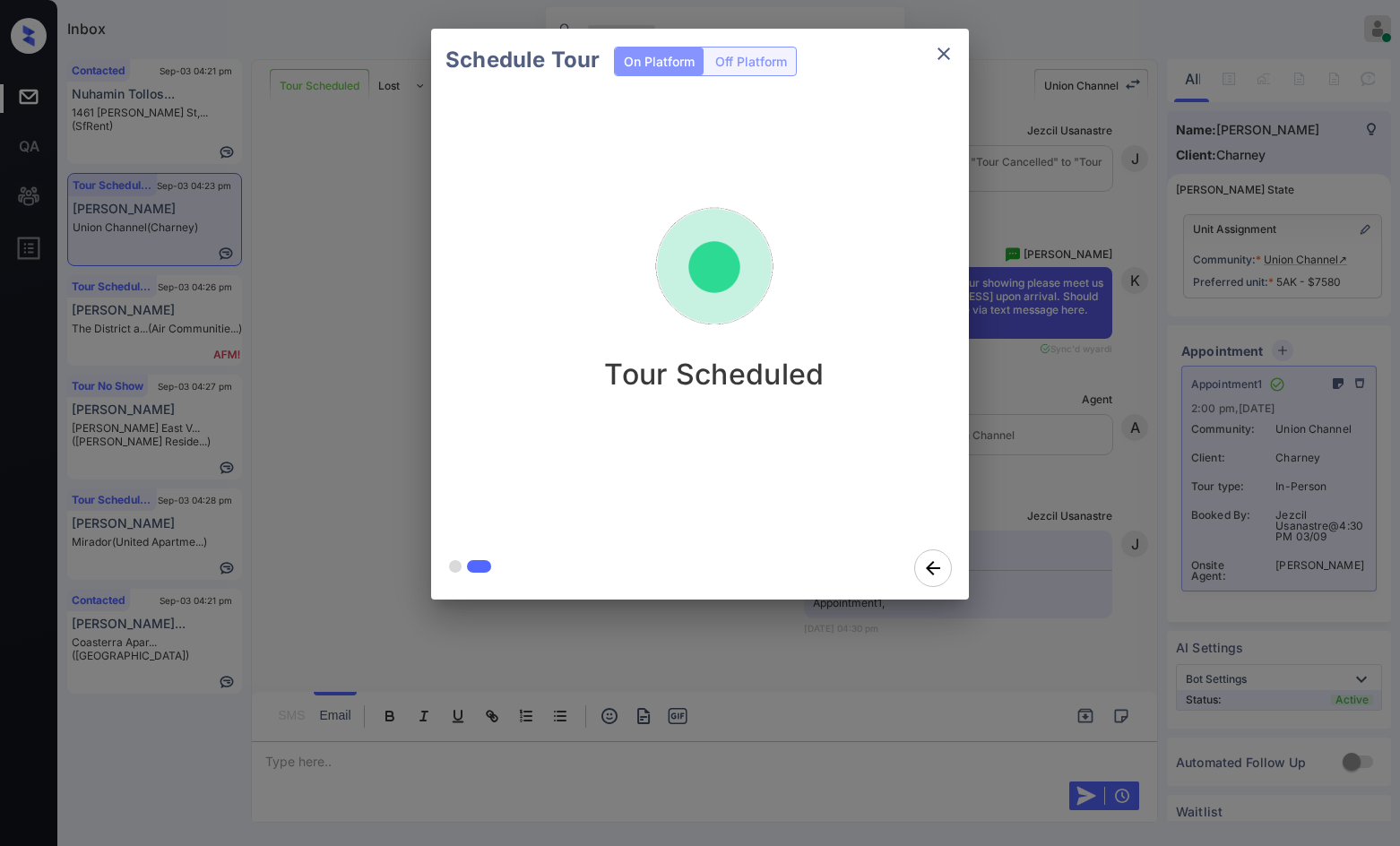
click at [274, 307] on div "Schedule Tour On Platform Off Platform Tour Scheduled" at bounding box center [700, 314] width 1400 height 628
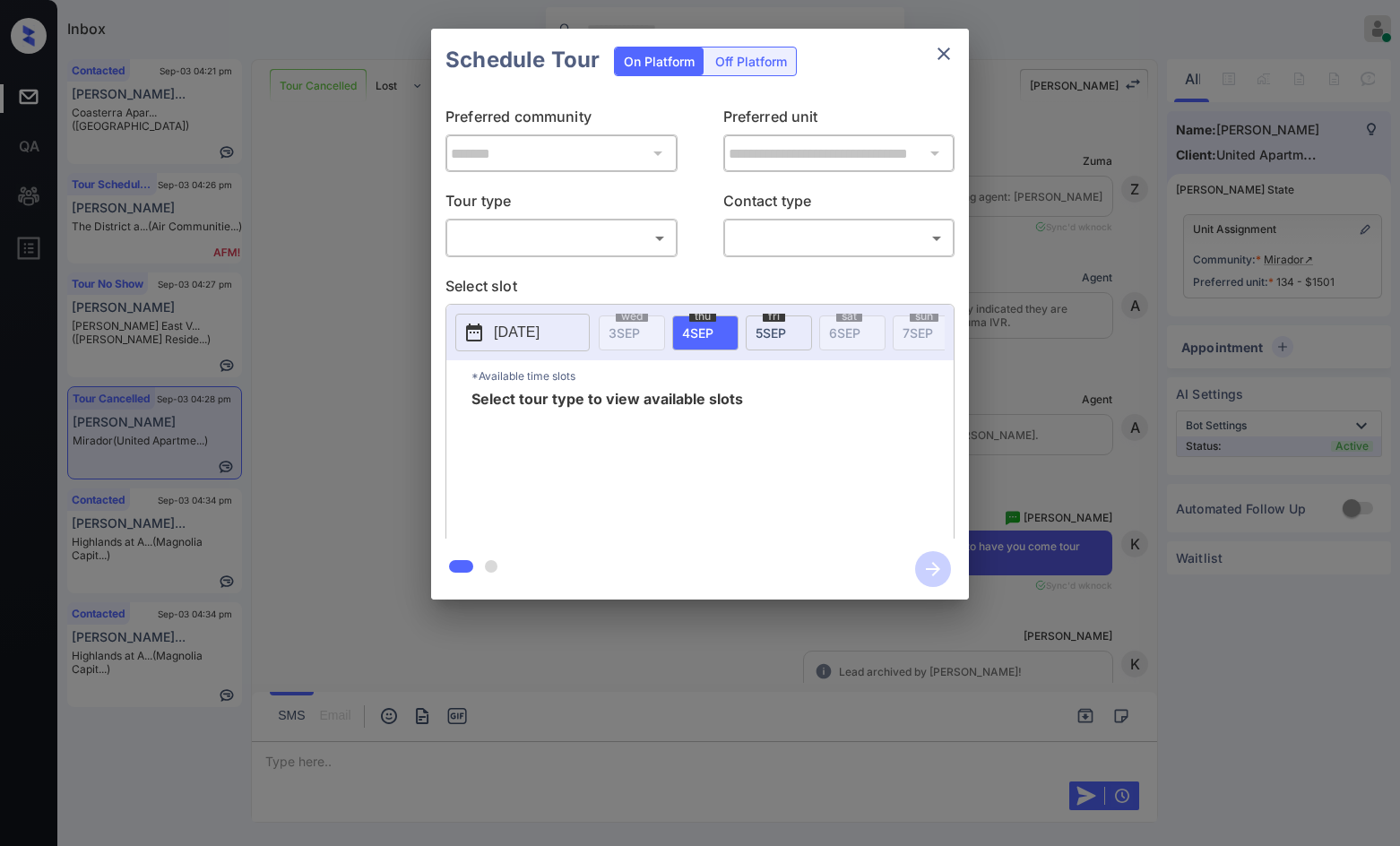
scroll to position [0, 8]
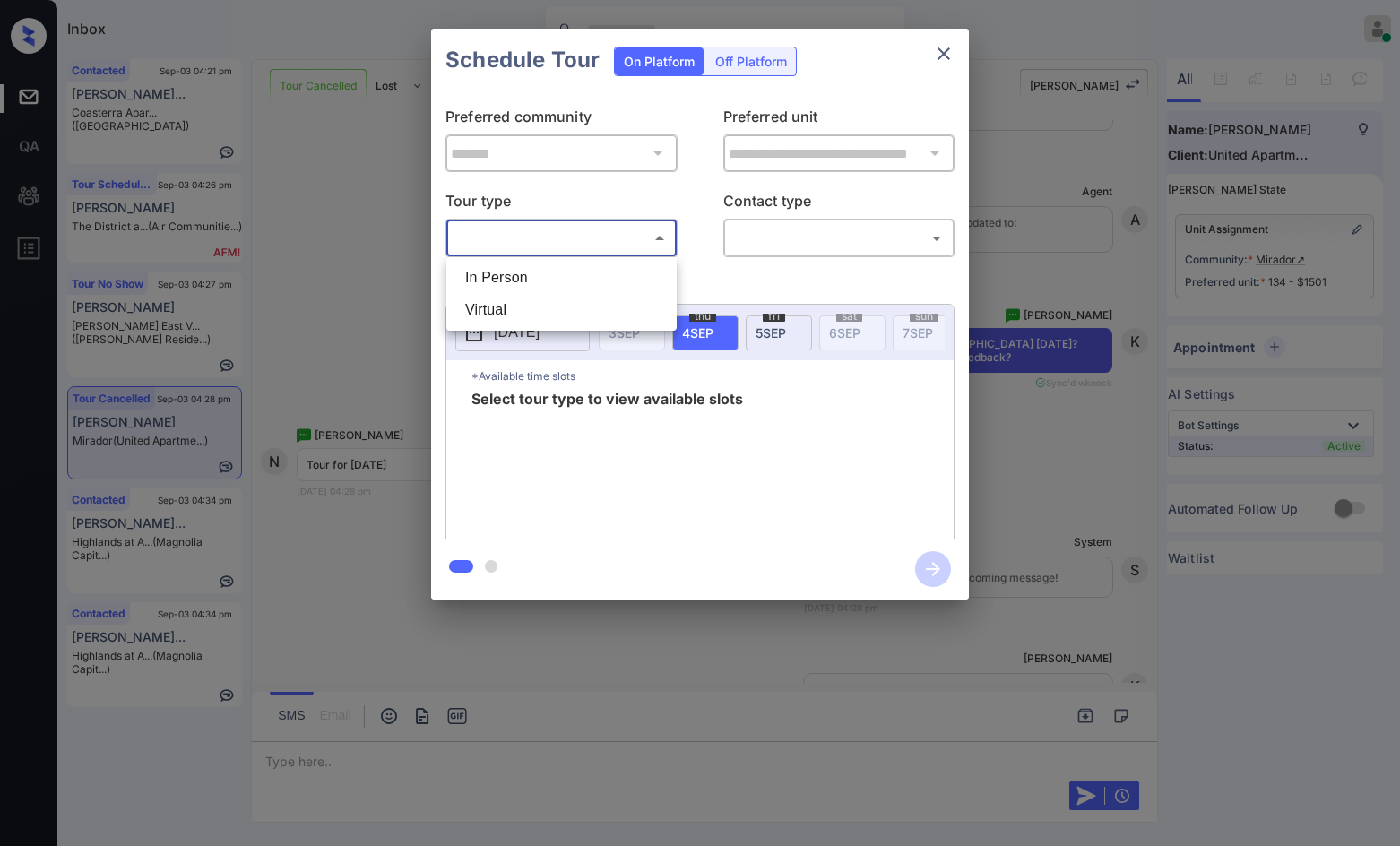
click at [605, 251] on body "Inbox Jezcil Usanastre Online Set yourself offline Set yourself on break Profil…" at bounding box center [700, 423] width 1400 height 846
click at [578, 297] on li "Virtual" at bounding box center [561, 309] width 221 height 32
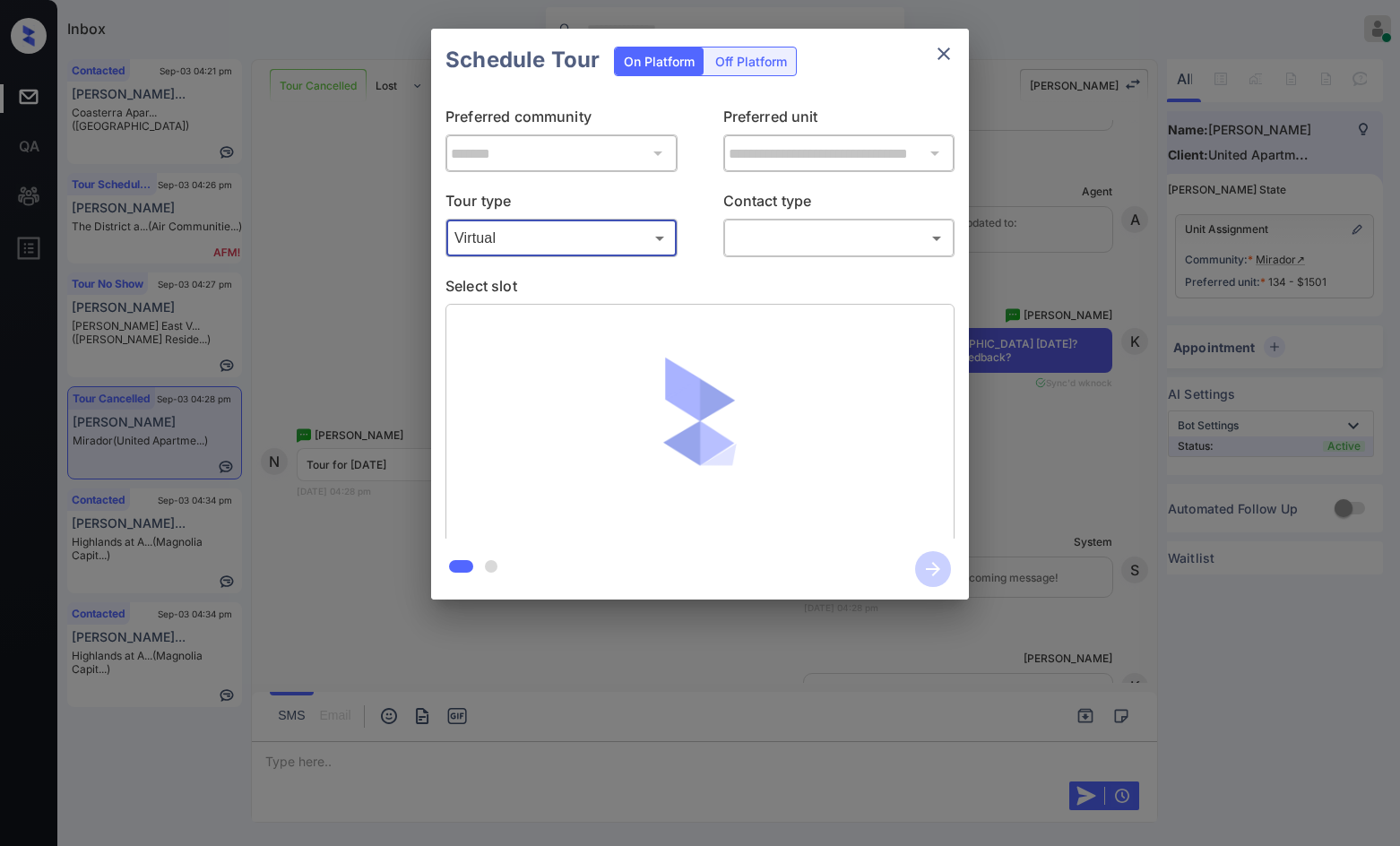
click at [586, 245] on body "Inbox Jezcil Usanastre Online Set yourself offline Set yourself on break Profil…" at bounding box center [700, 423] width 1400 height 846
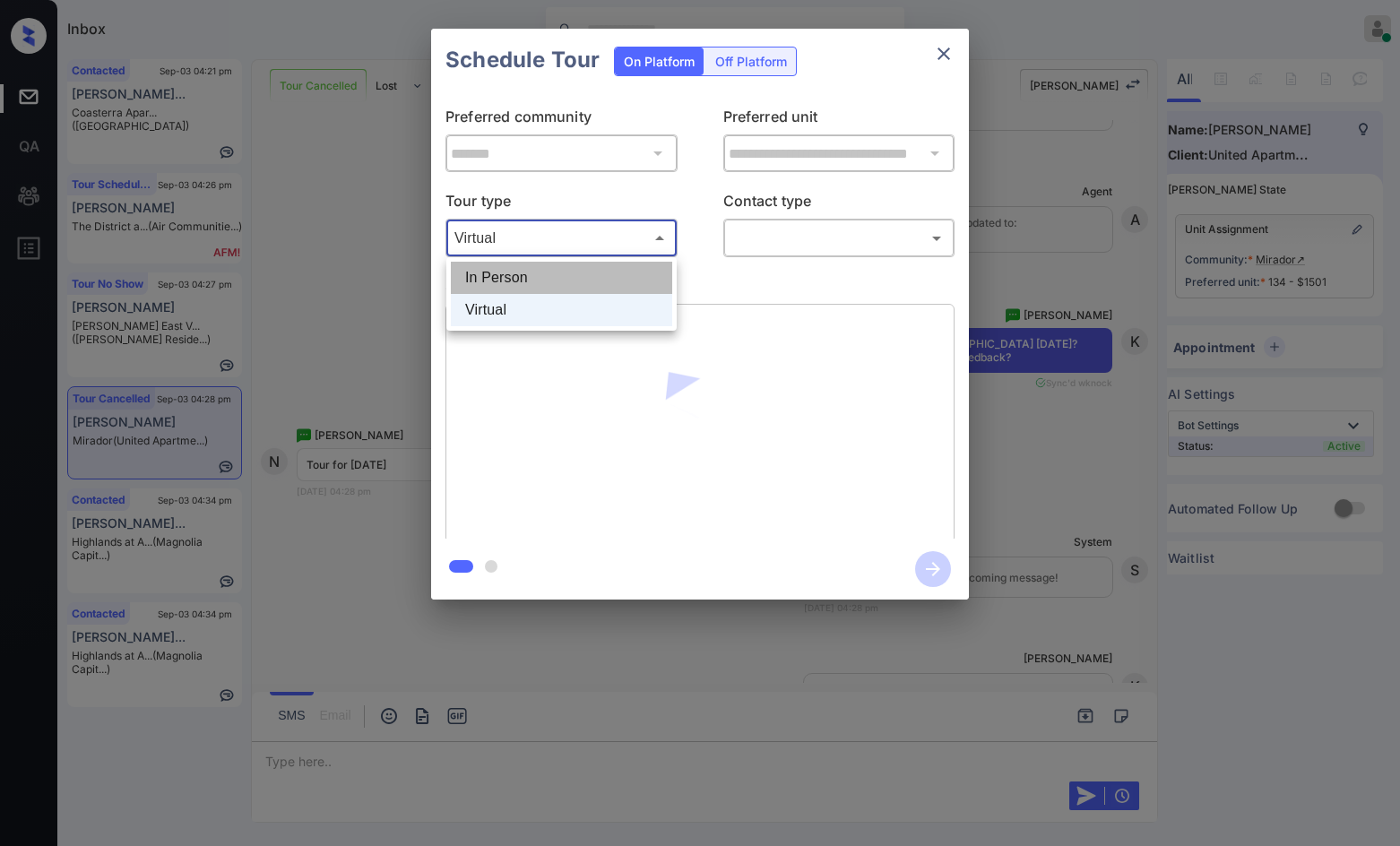
click at [578, 276] on li "In Person" at bounding box center [561, 277] width 221 height 32
type input "********"
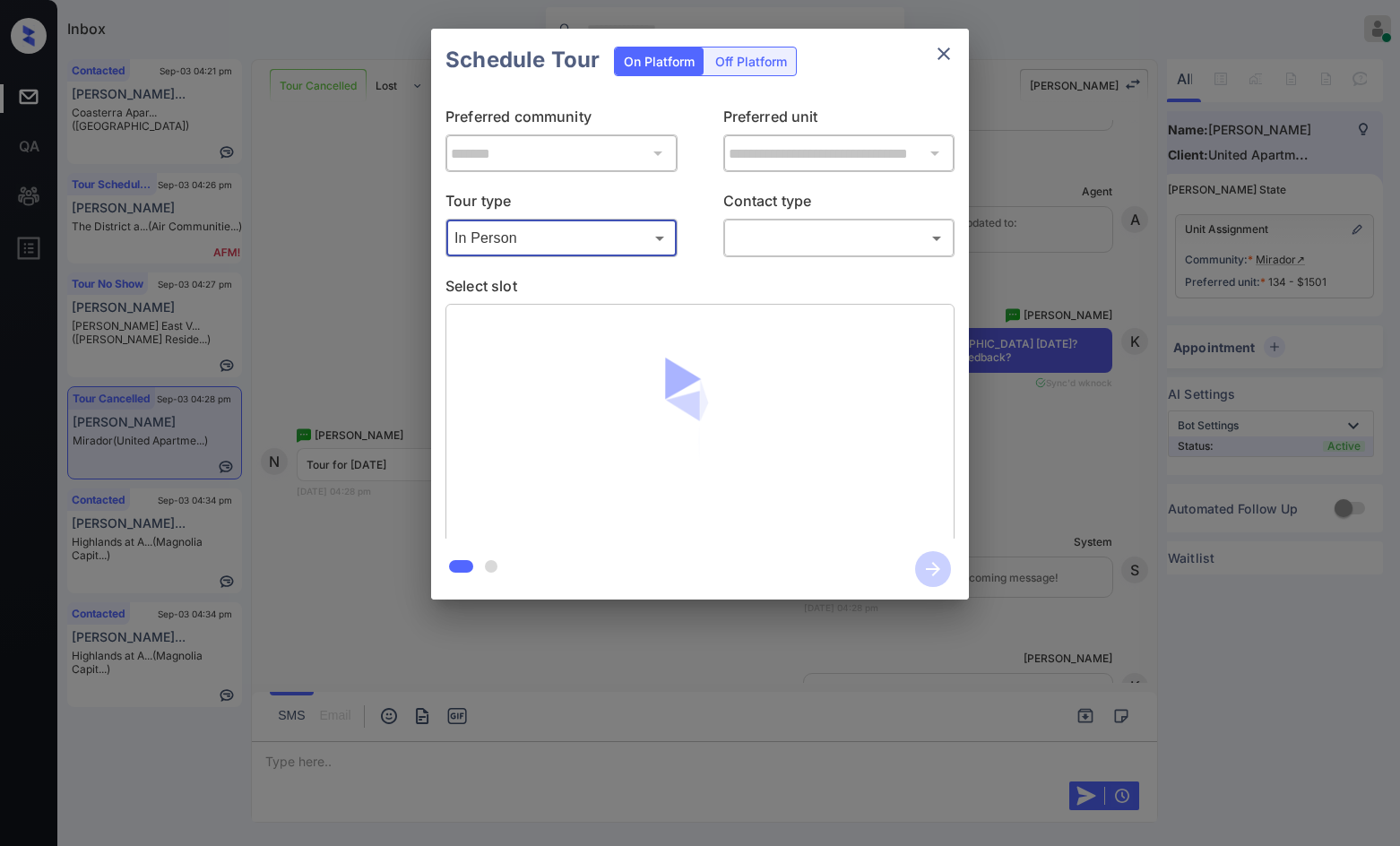
click at [821, 226] on body "Inbox Jezcil Usanastre Online Set yourself offline Set yourself on break Profil…" at bounding box center [700, 423] width 1400 height 846
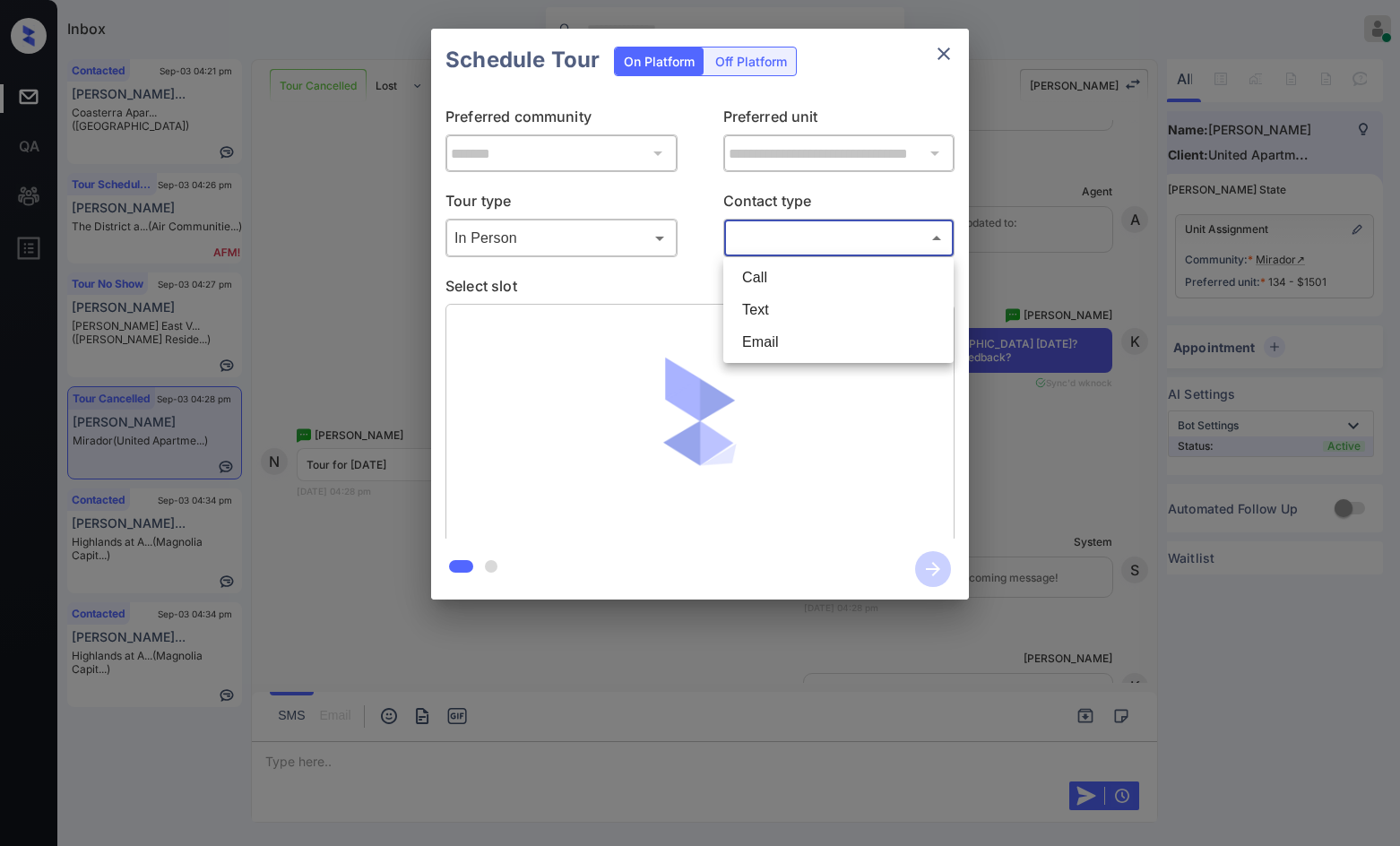
click at [832, 316] on li "Text" at bounding box center [838, 309] width 221 height 32
type input "****"
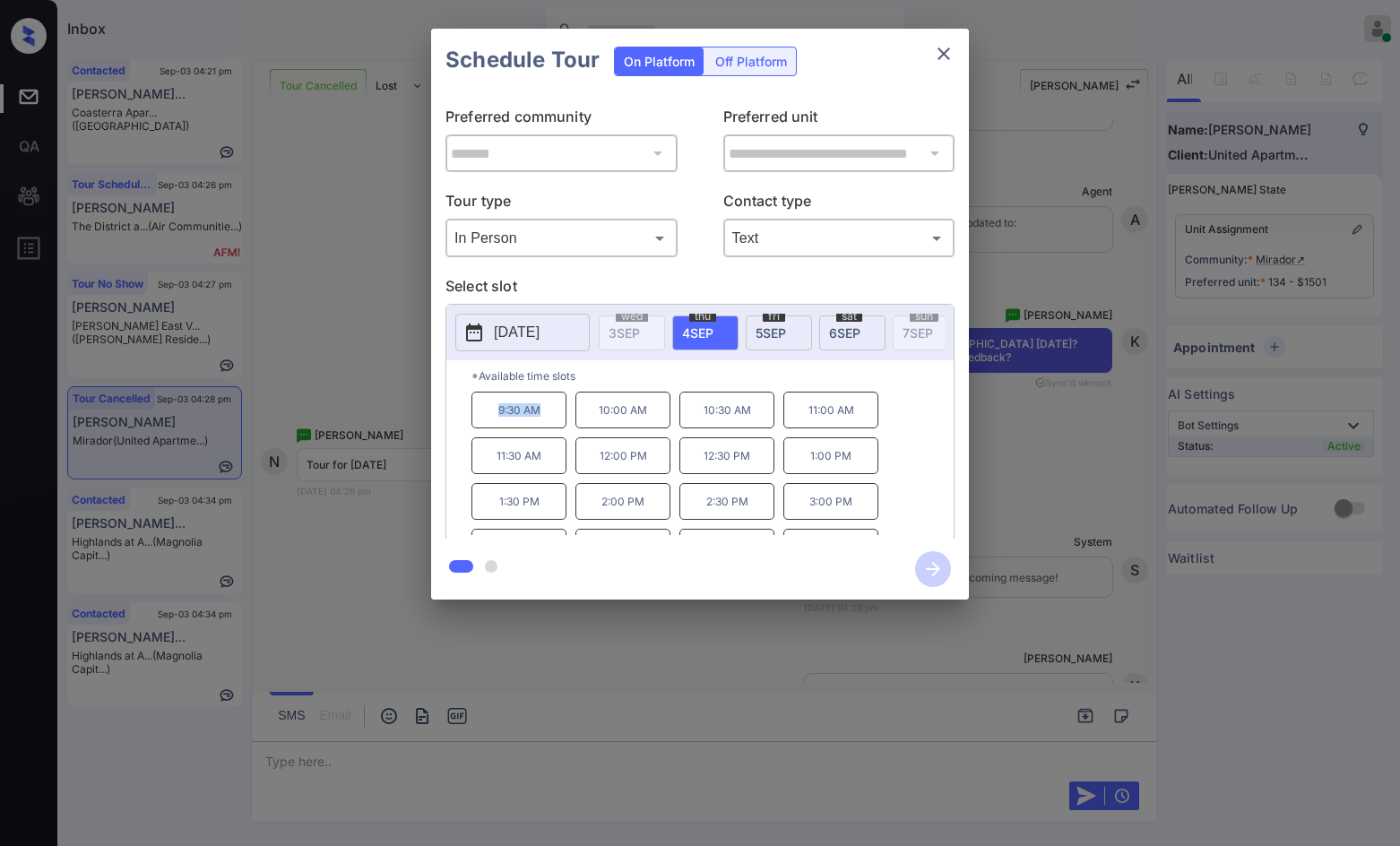
drag, startPoint x: 496, startPoint y: 422, endPoint x: 545, endPoint y: 417, distance: 49.3
click at [545, 417] on p "9:30 AM" at bounding box center [520, 410] width 95 height 37
copy p "9:30 AM"
click at [196, 461] on div "**********" at bounding box center [700, 314] width 1400 height 628
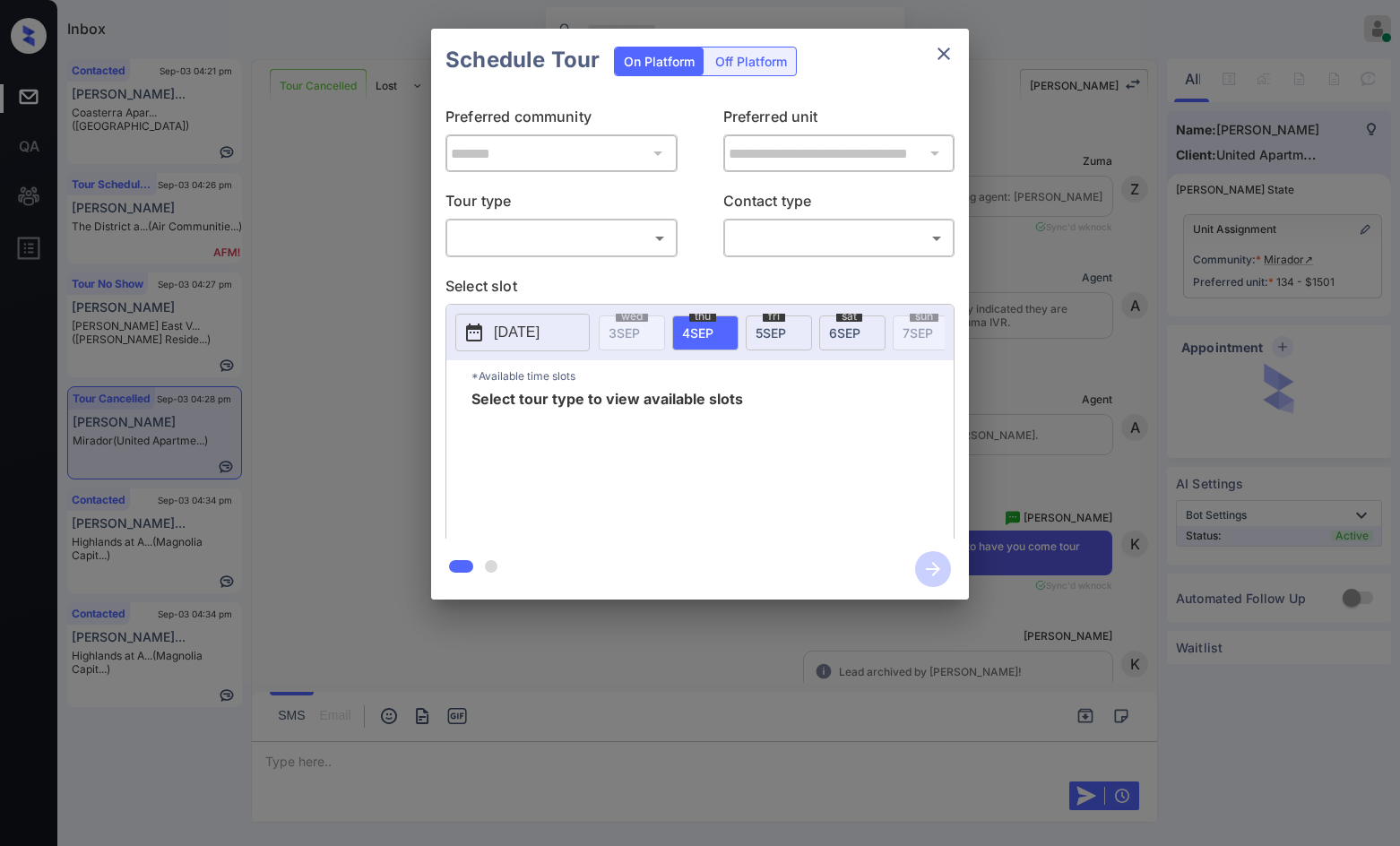
scroll to position [0, 8]
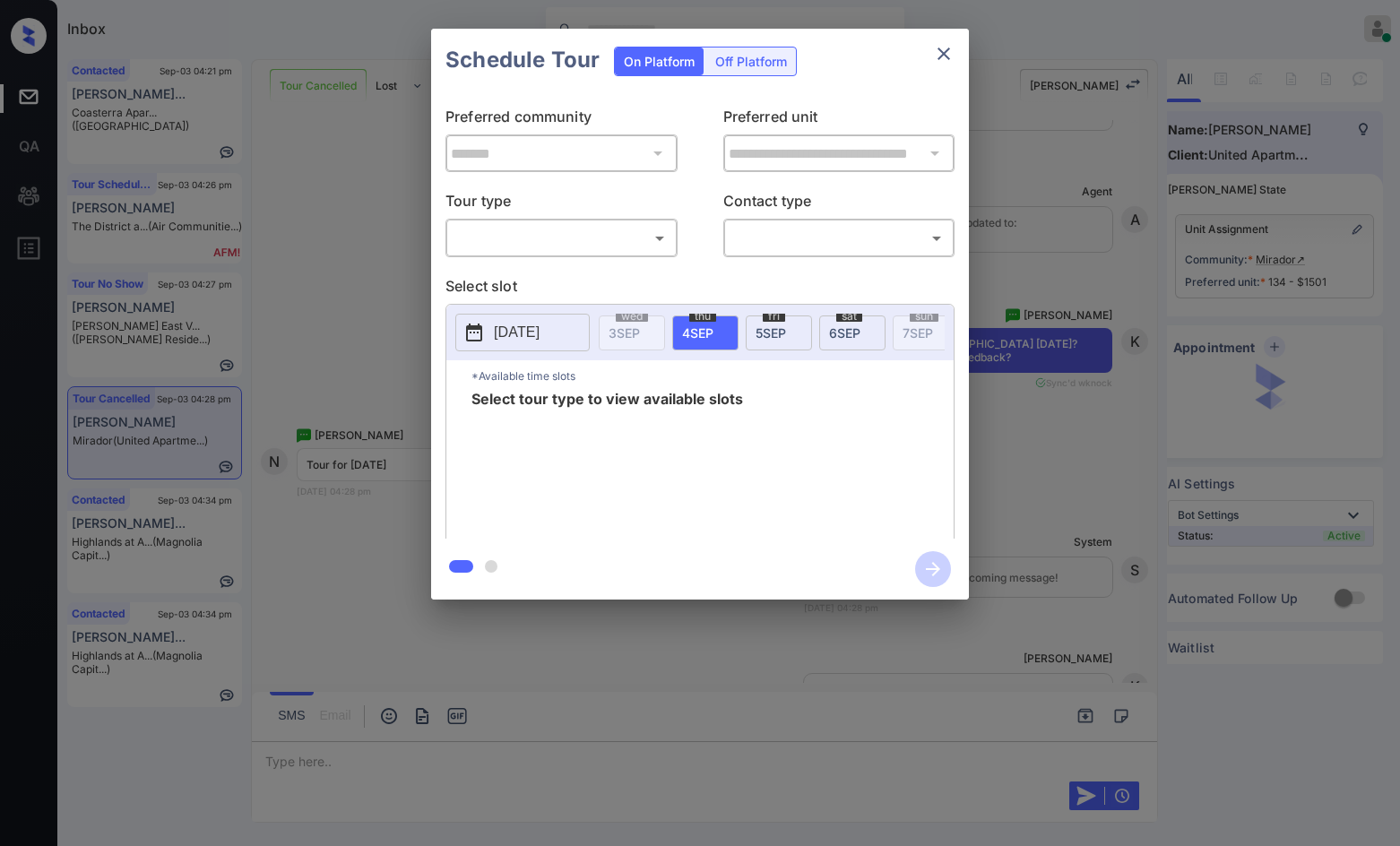
click at [603, 239] on body "Inbox Jezcil Usanastre Online Set yourself offline Set yourself on break Profil…" at bounding box center [700, 423] width 1400 height 846
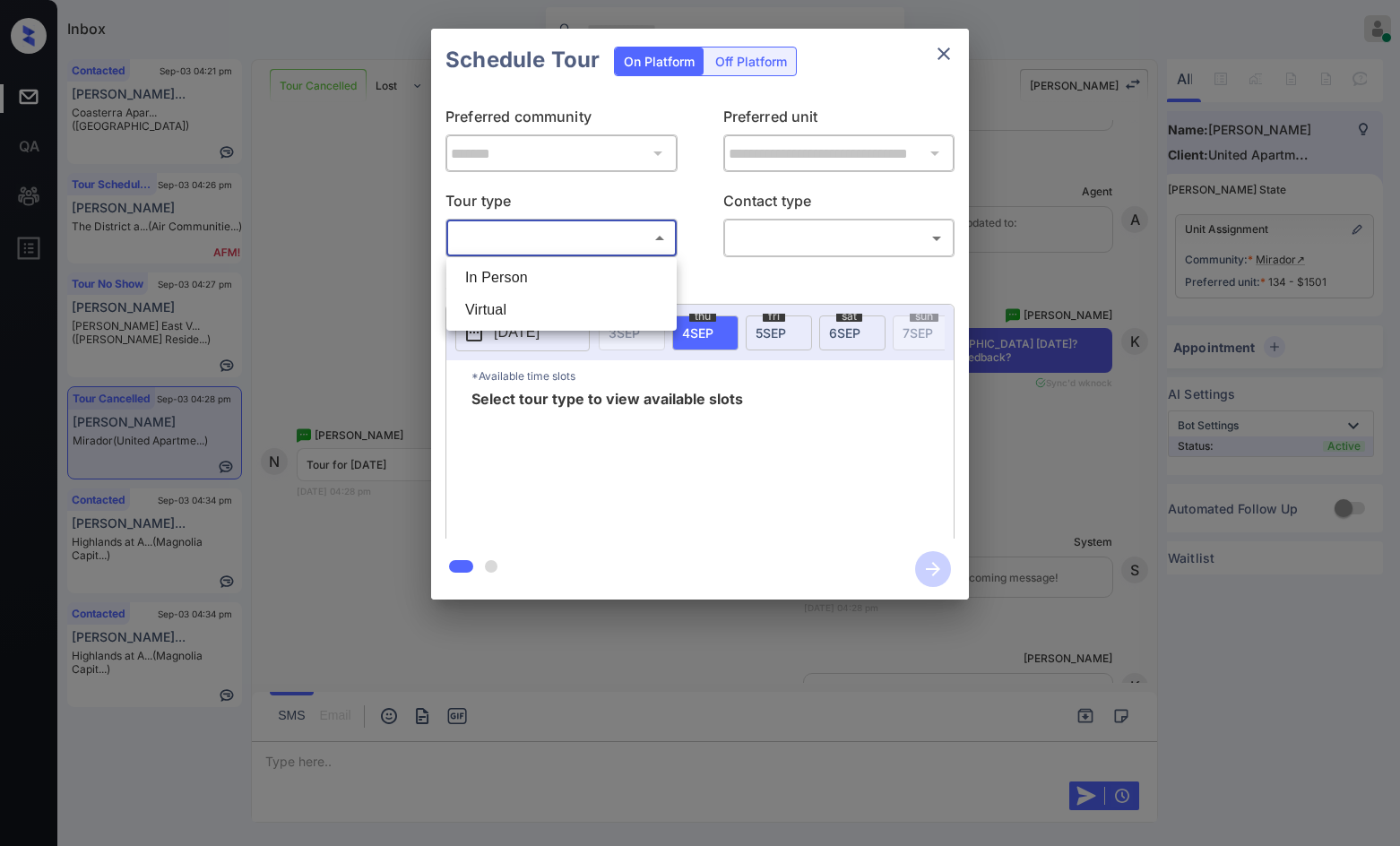
click at [599, 254] on div at bounding box center [700, 423] width 1400 height 846
click at [624, 261] on div "**********" at bounding box center [700, 315] width 538 height 447
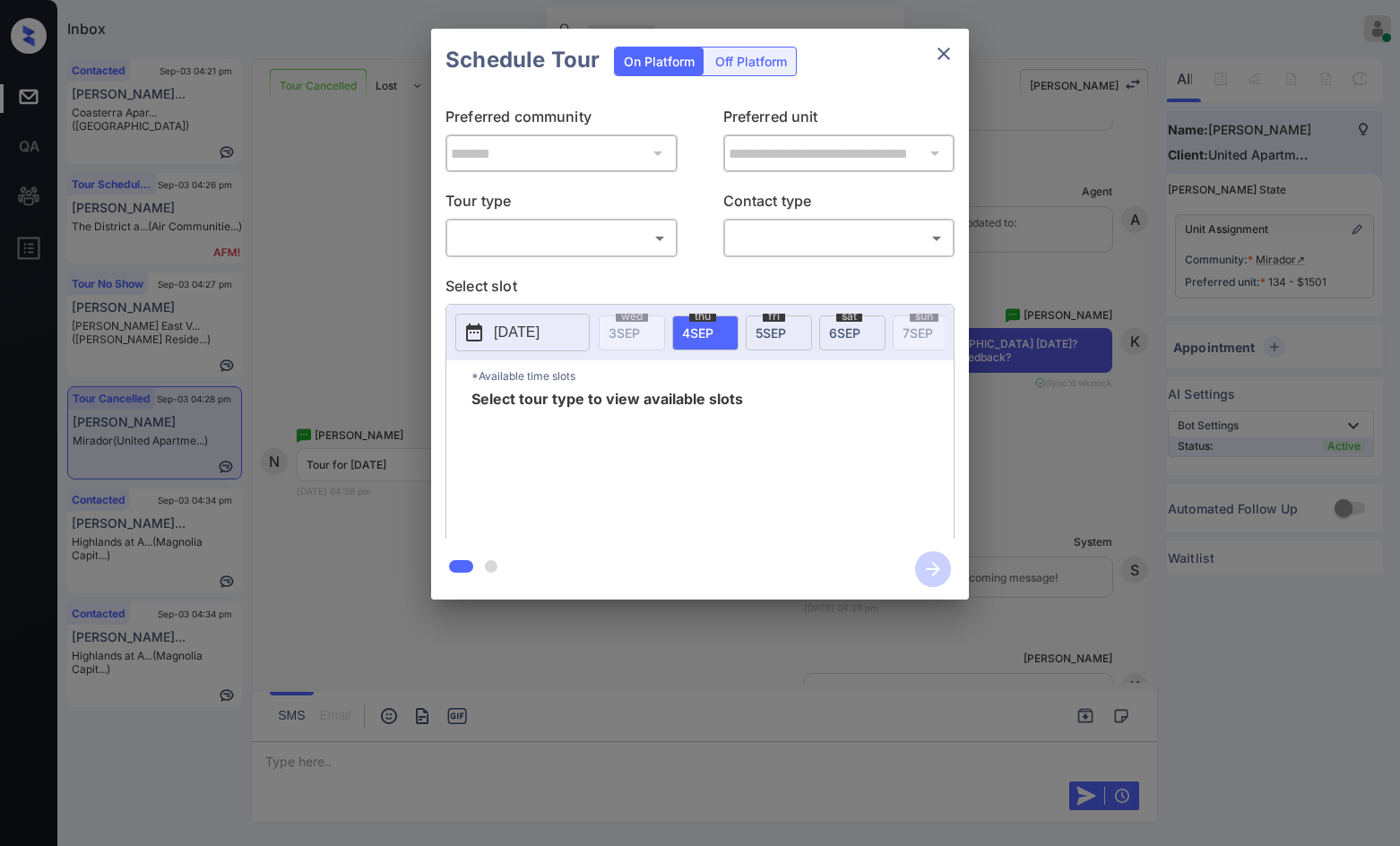
click at [627, 239] on body "Inbox Jezcil Usanastre Online Set yourself offline Set yourself on break Profil…" at bounding box center [700, 423] width 1400 height 846
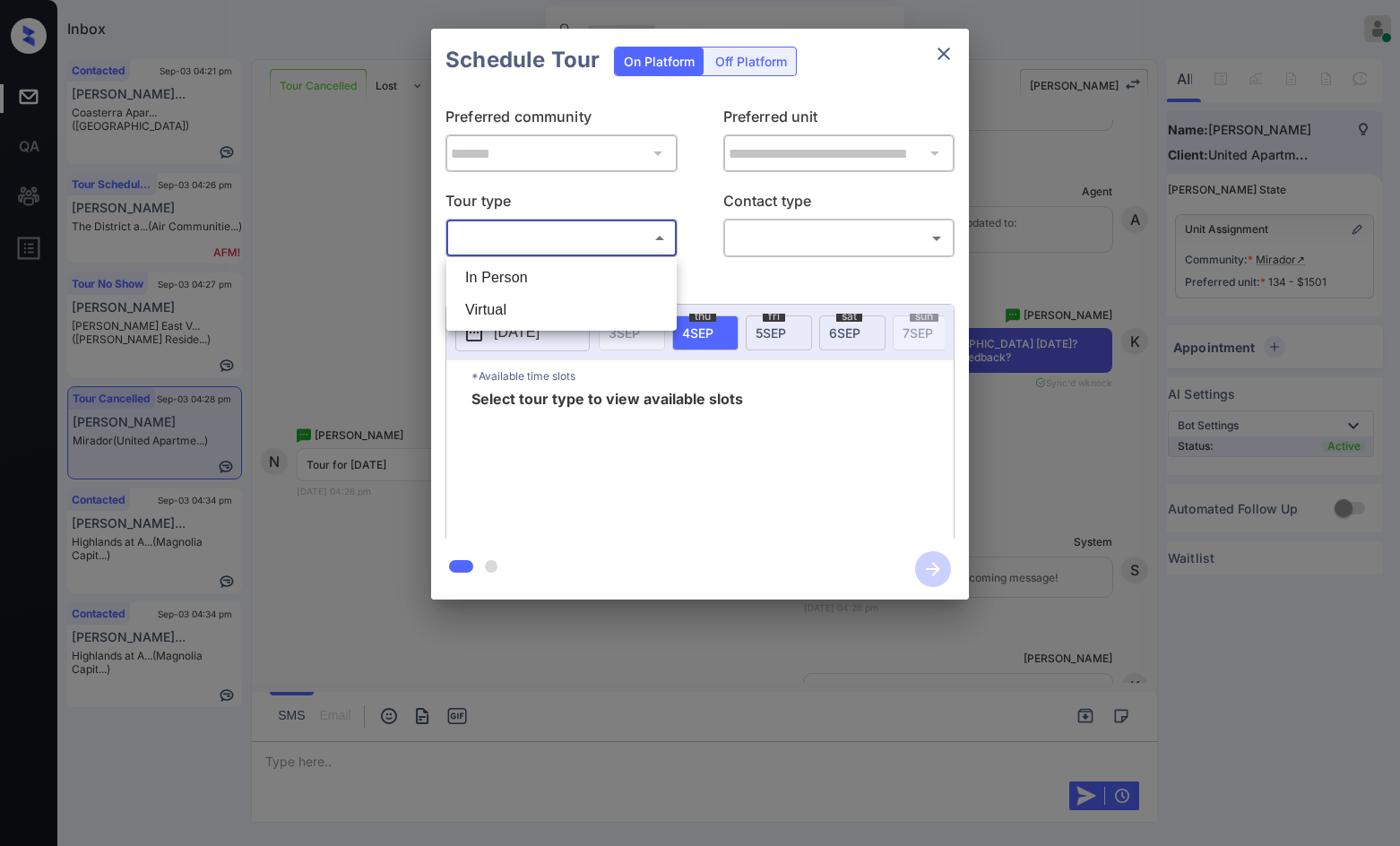
click at [620, 273] on li "In Person" at bounding box center [561, 277] width 221 height 32
type input "********"
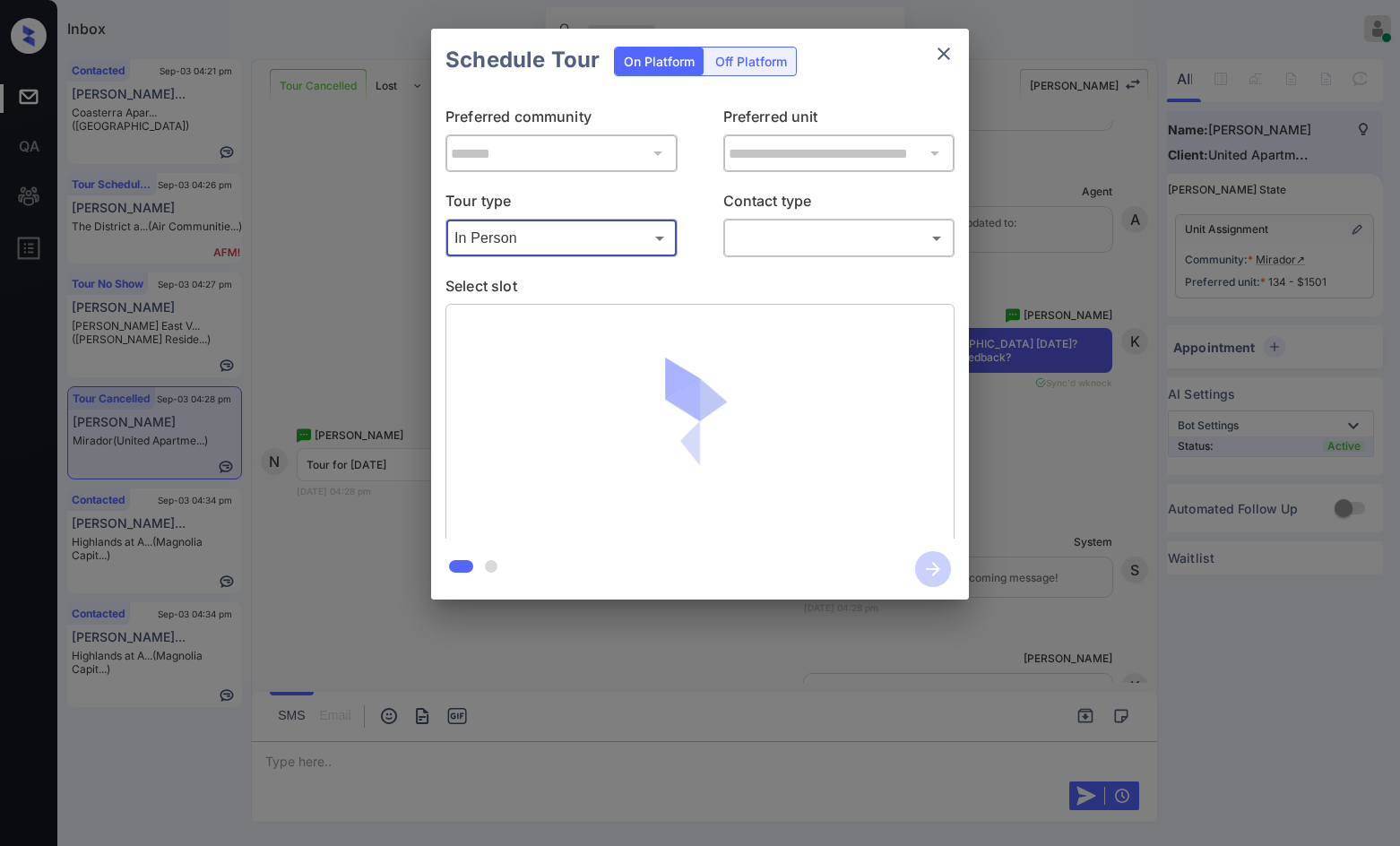
click at [734, 241] on body "Inbox Jezcil Usanastre Online Set yourself offline Set yourself on break Profil…" at bounding box center [700, 423] width 1400 height 846
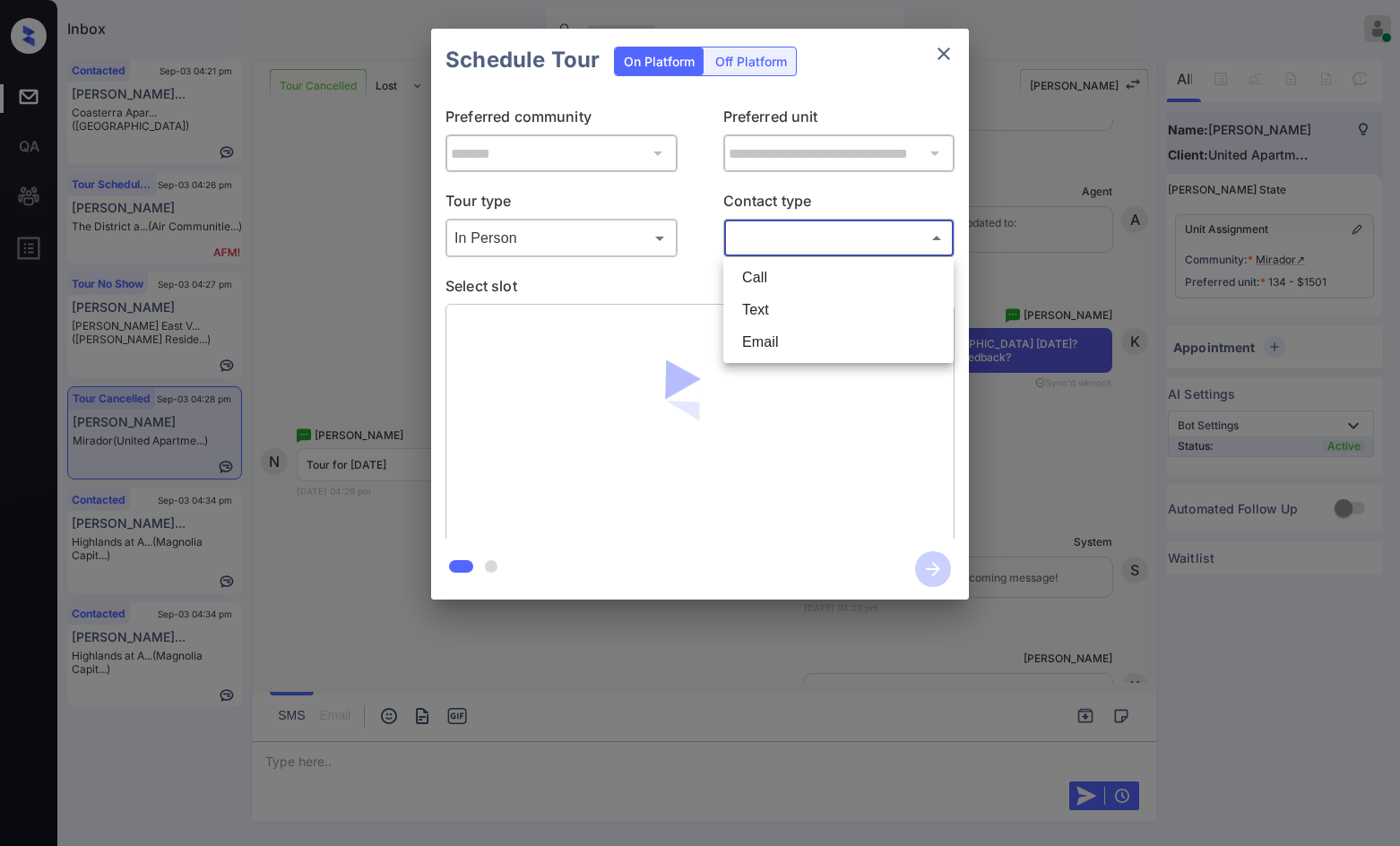
click at [750, 293] on li "Call" at bounding box center [838, 277] width 221 height 32
click at [760, 240] on body "Inbox Jezcil Usanastre Online Set yourself offline Set yourself on break Profil…" at bounding box center [700, 423] width 1400 height 846
click at [757, 313] on li "Text" at bounding box center [838, 309] width 221 height 32
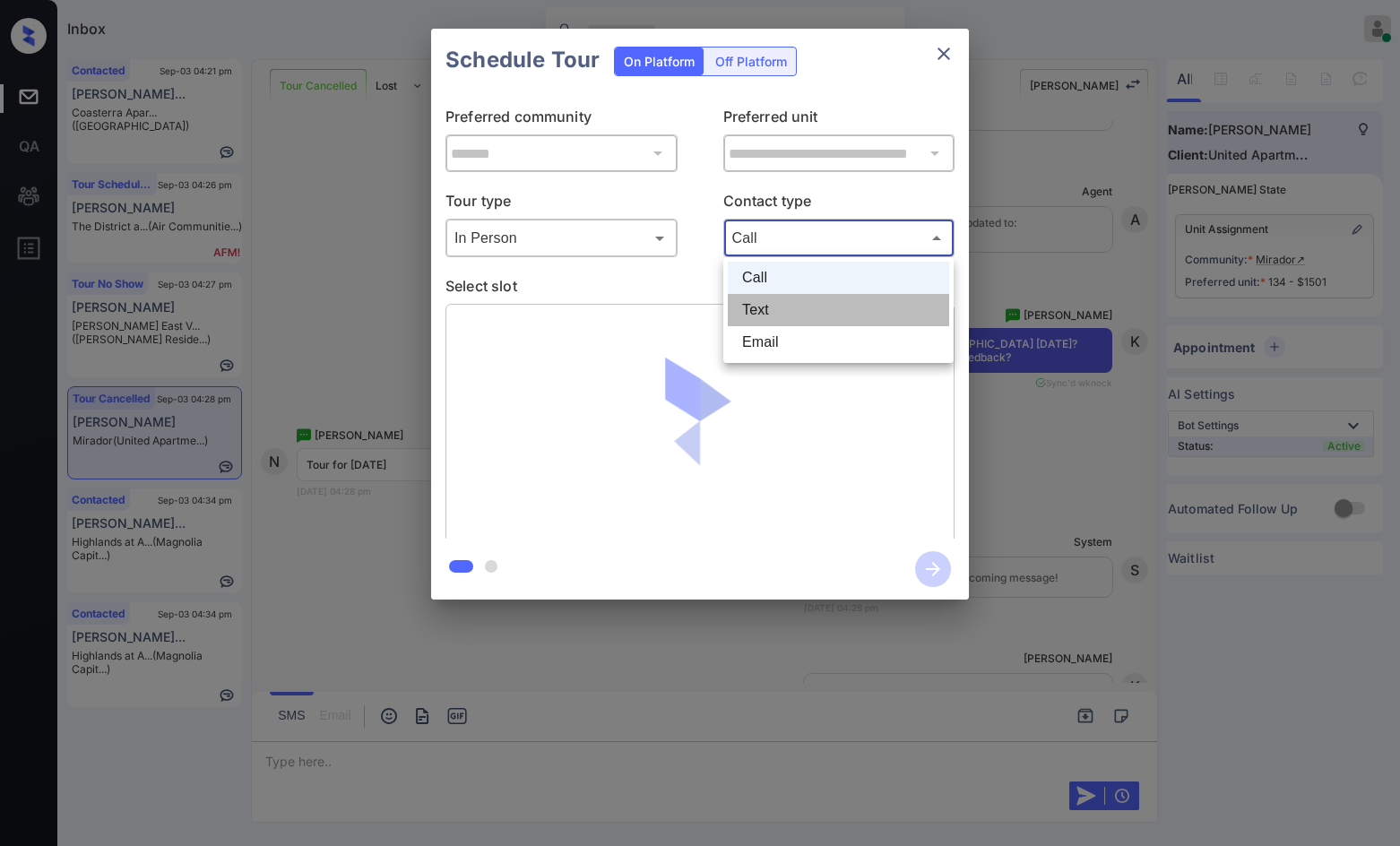
type input "****"
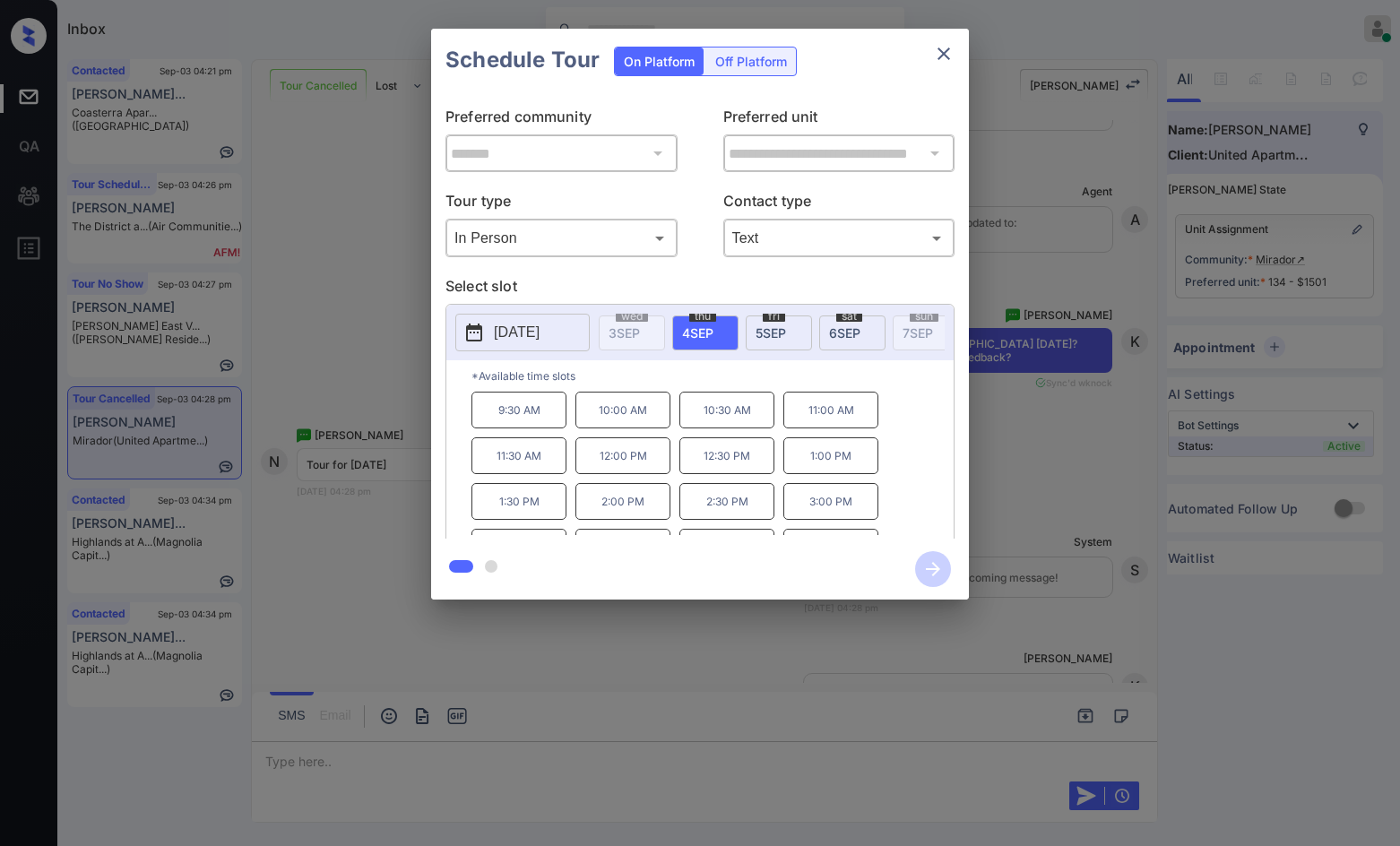
scroll to position [30, 0]
drag, startPoint x: 802, startPoint y: 535, endPoint x: 856, endPoint y: 531, distance: 54.1
click at [856, 531] on p "5:00 PM" at bounding box center [831, 517] width 95 height 37
copy p "5:00 PM"
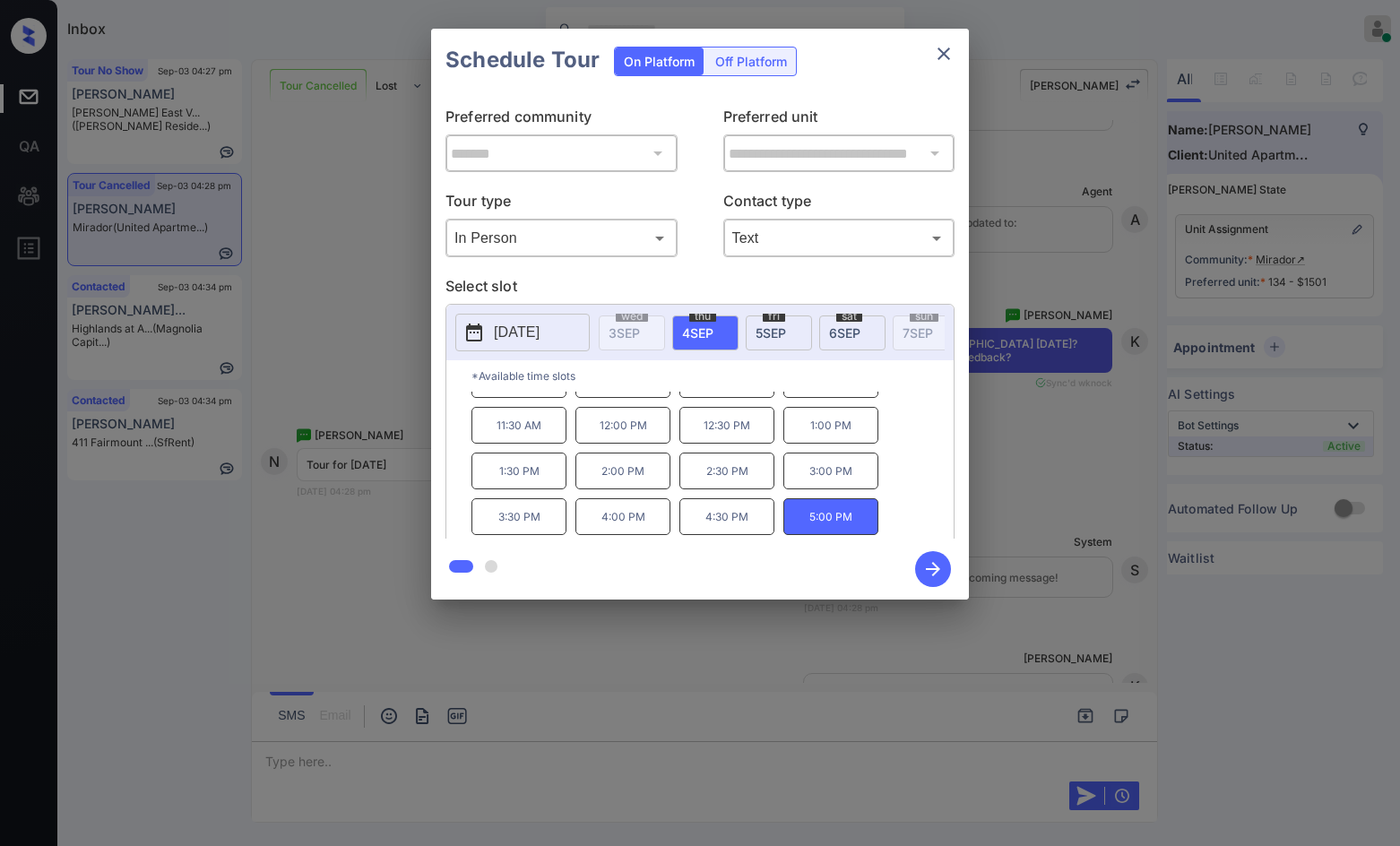
click at [255, 440] on div "**********" at bounding box center [700, 314] width 1400 height 628
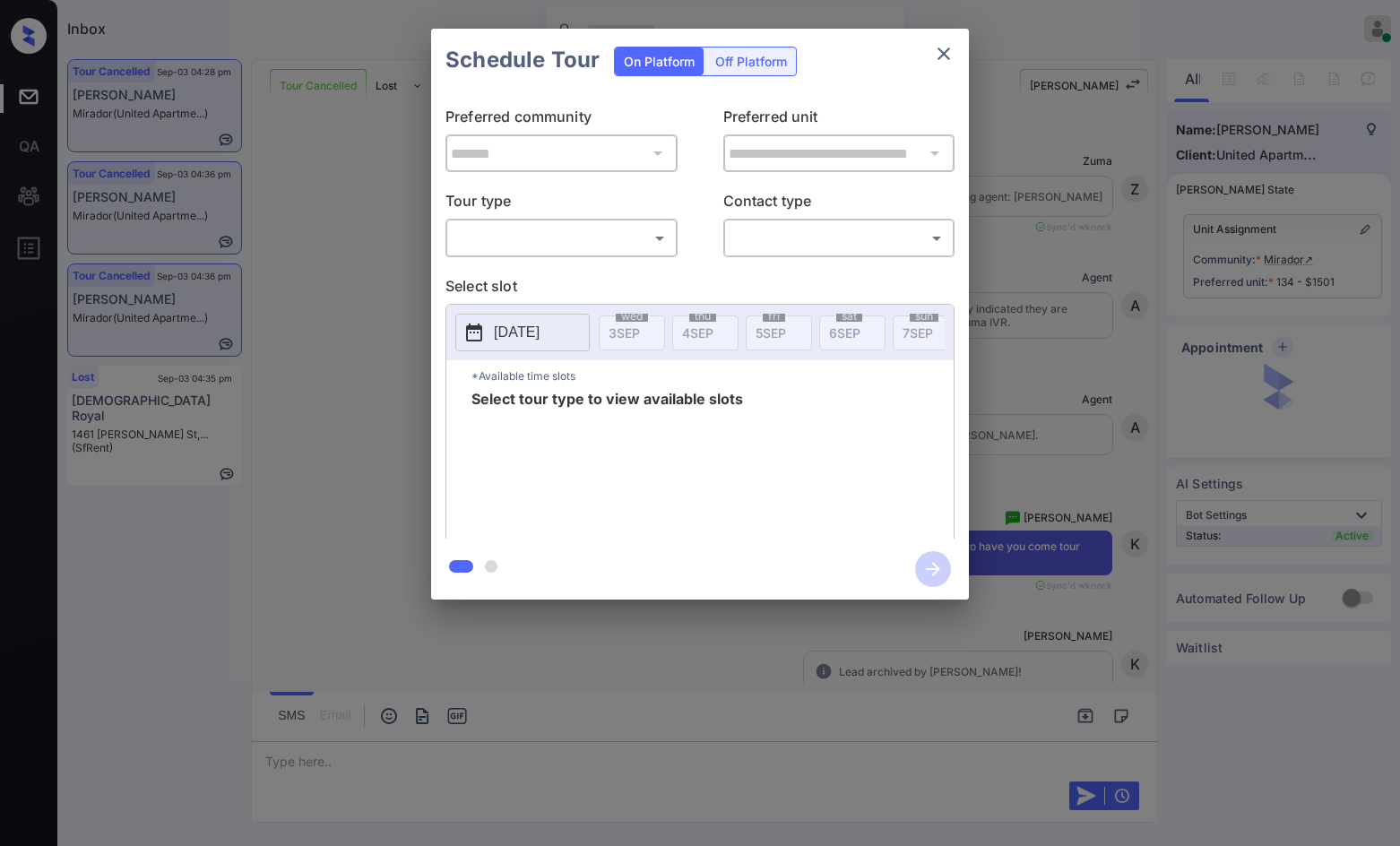
click at [588, 239] on body "Inbox Jezcil Usanastre Online Set yourself offline Set yourself on break Profil…" at bounding box center [700, 423] width 1400 height 846
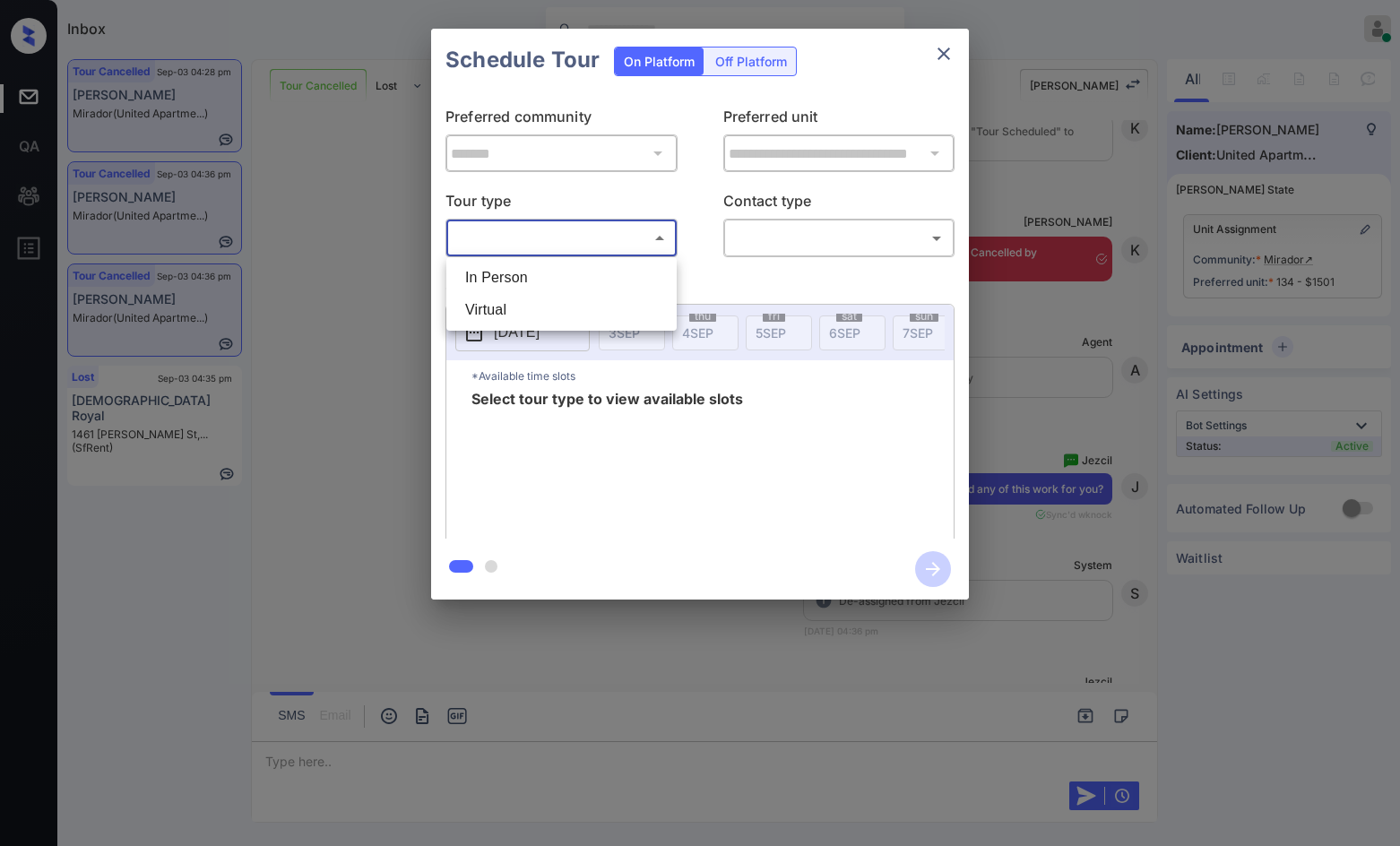
click at [509, 272] on li "In Person" at bounding box center [561, 277] width 221 height 32
type input "********"
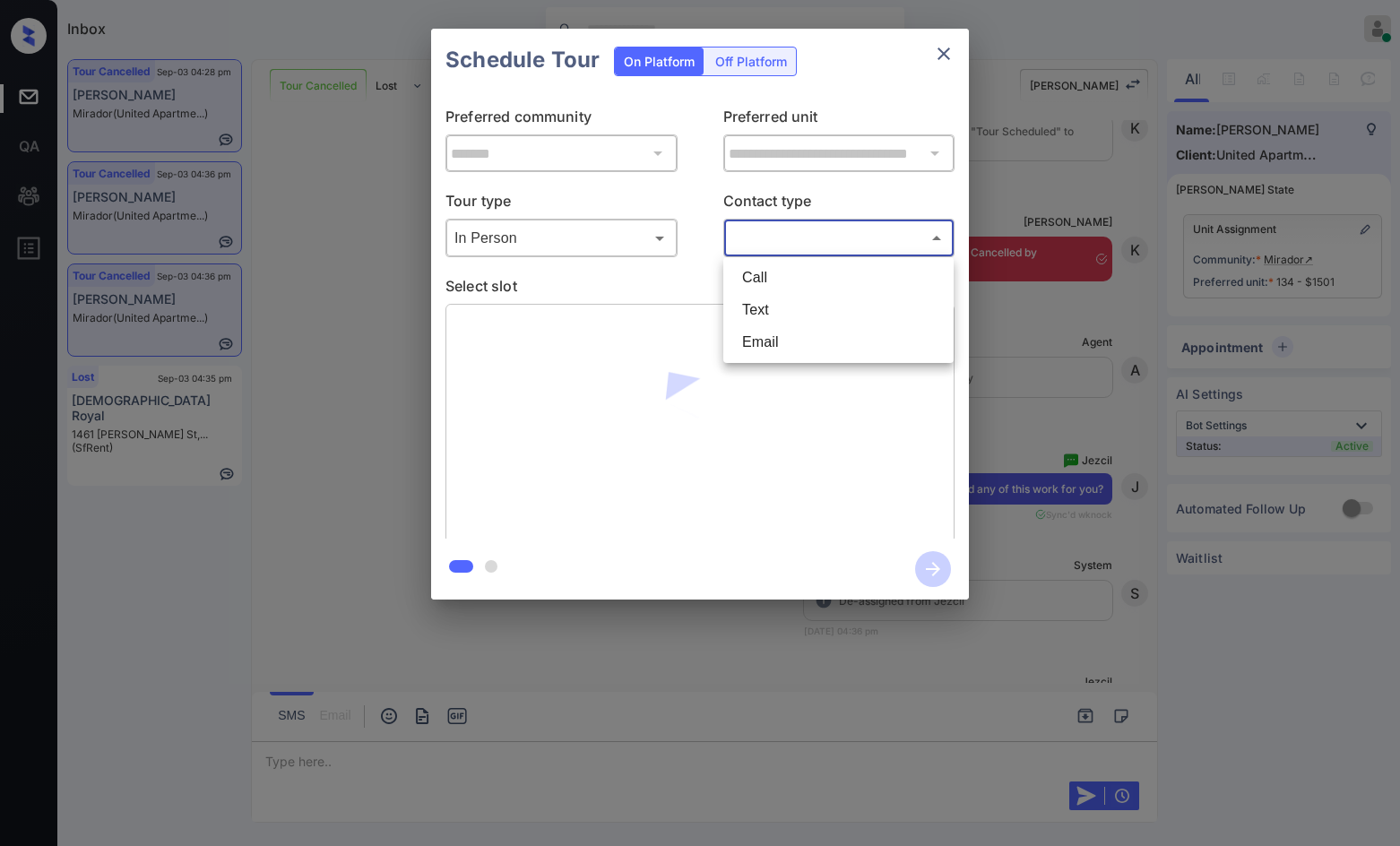
click at [756, 246] on body "Inbox Jezcil Usanastre Online Set yourself offline Set yourself on break Profil…" at bounding box center [700, 423] width 1400 height 846
click at [793, 304] on li "Text" at bounding box center [838, 309] width 221 height 32
type input "****"
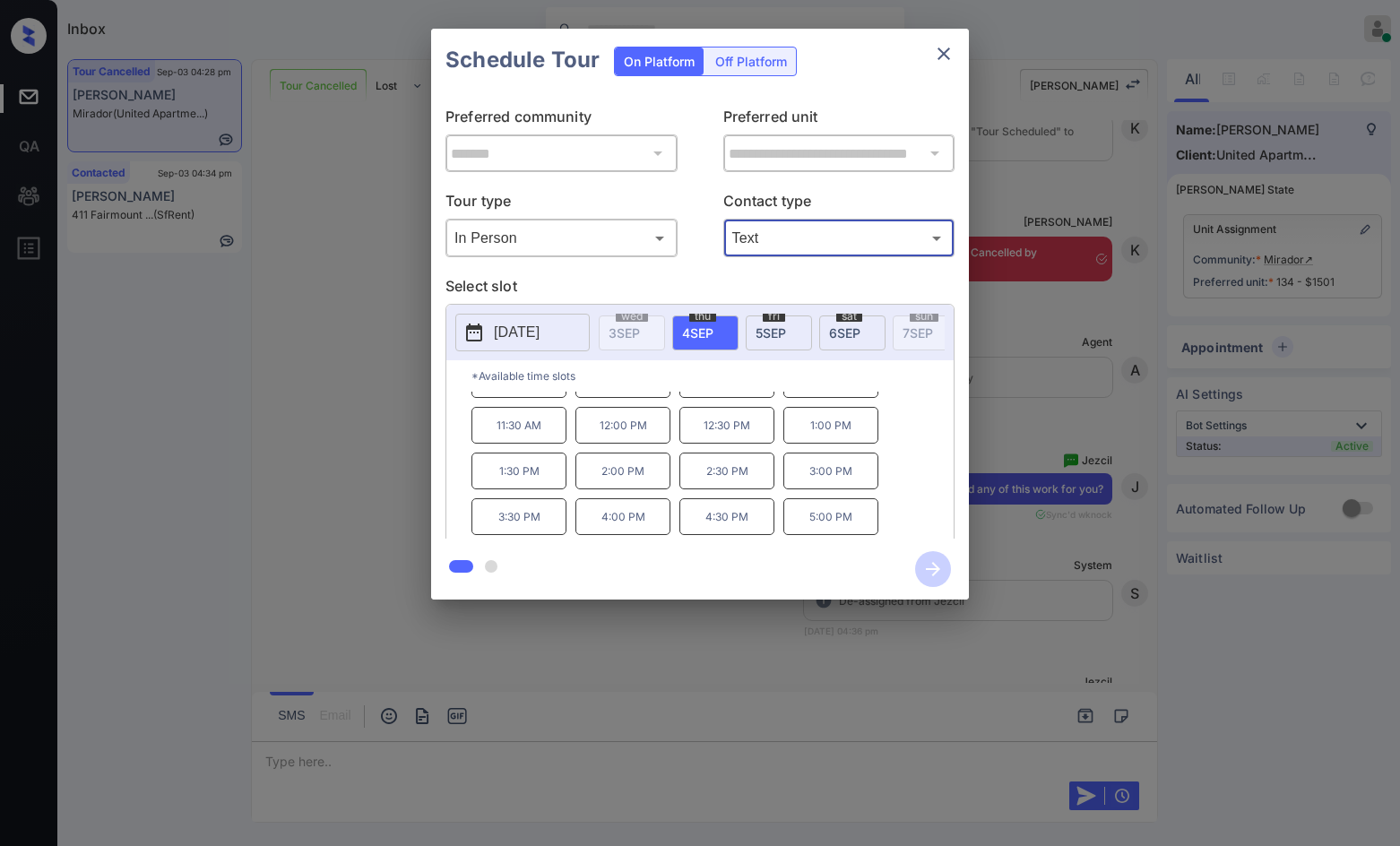
scroll to position [0, 0]
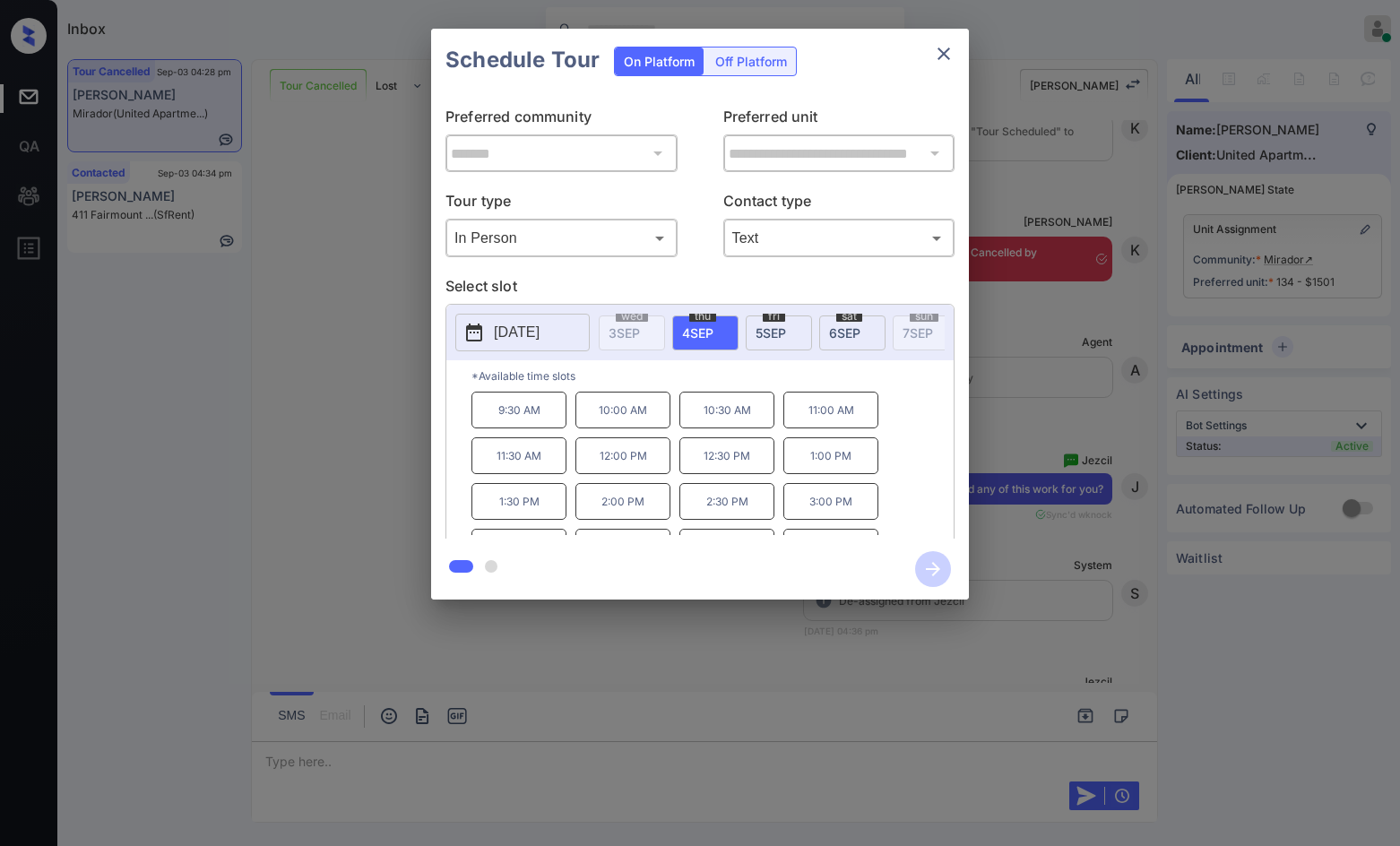
click at [312, 417] on div "**********" at bounding box center [700, 314] width 1400 height 628
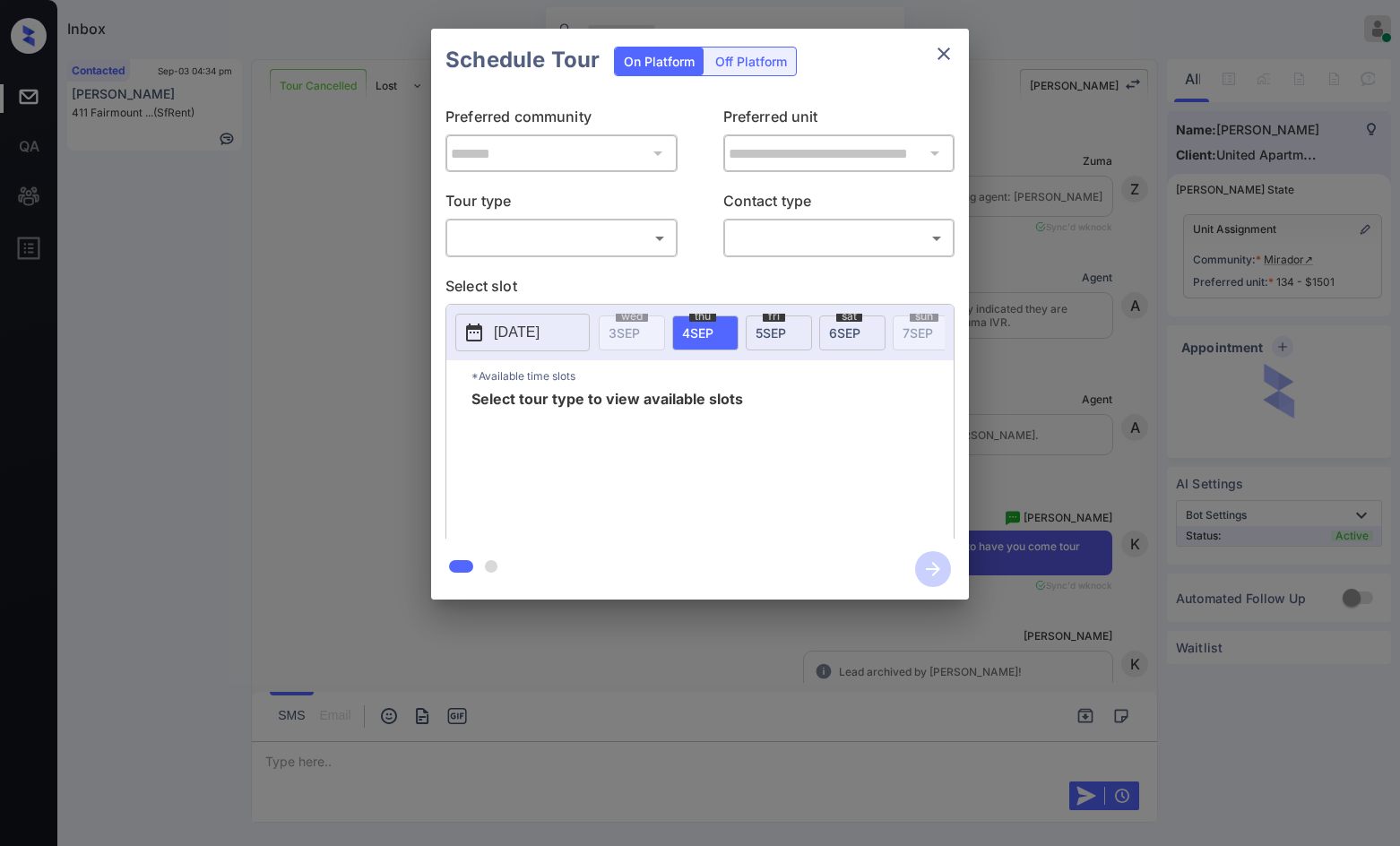
scroll to position [6900, 0]
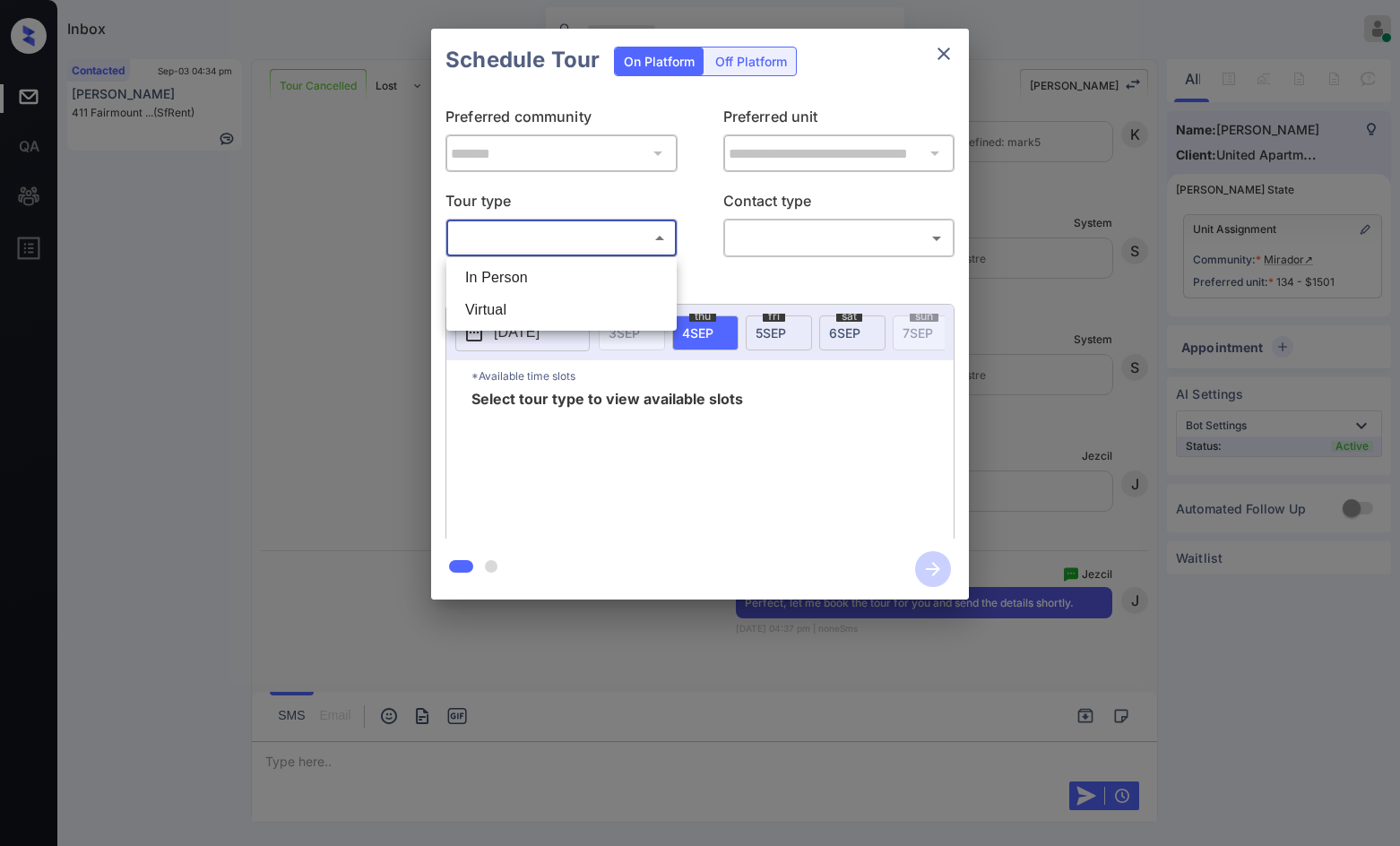
click at [617, 247] on body "Inbox Jezcil Usanastre Online Set yourself offline Set yourself on break Profil…" at bounding box center [700, 423] width 1400 height 846
click at [606, 276] on li "In Person" at bounding box center [561, 277] width 221 height 32
type input "********"
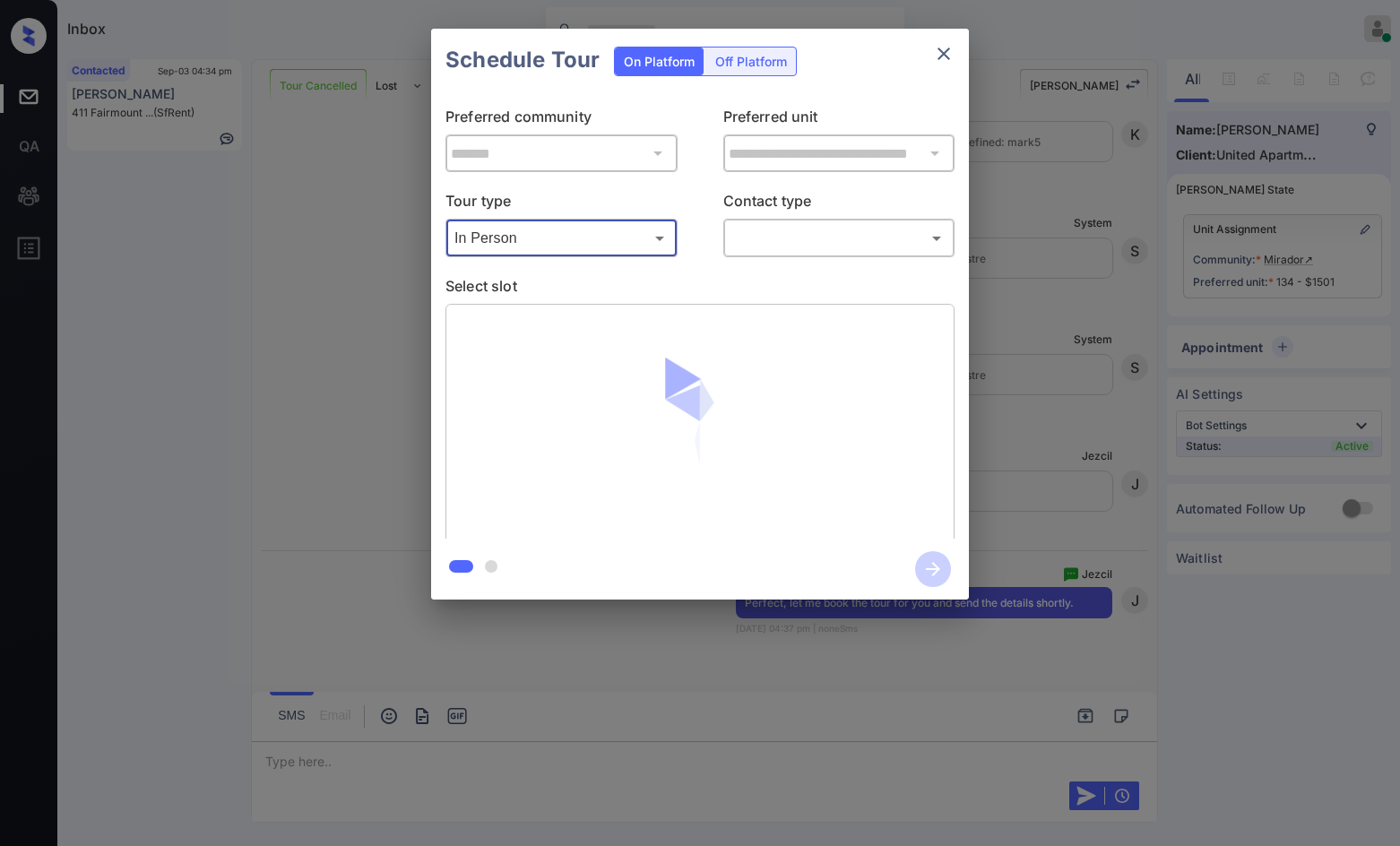
click at [813, 240] on body "Inbox Jezcil Usanastre Online Set yourself offline Set yourself on break Profil…" at bounding box center [700, 423] width 1400 height 846
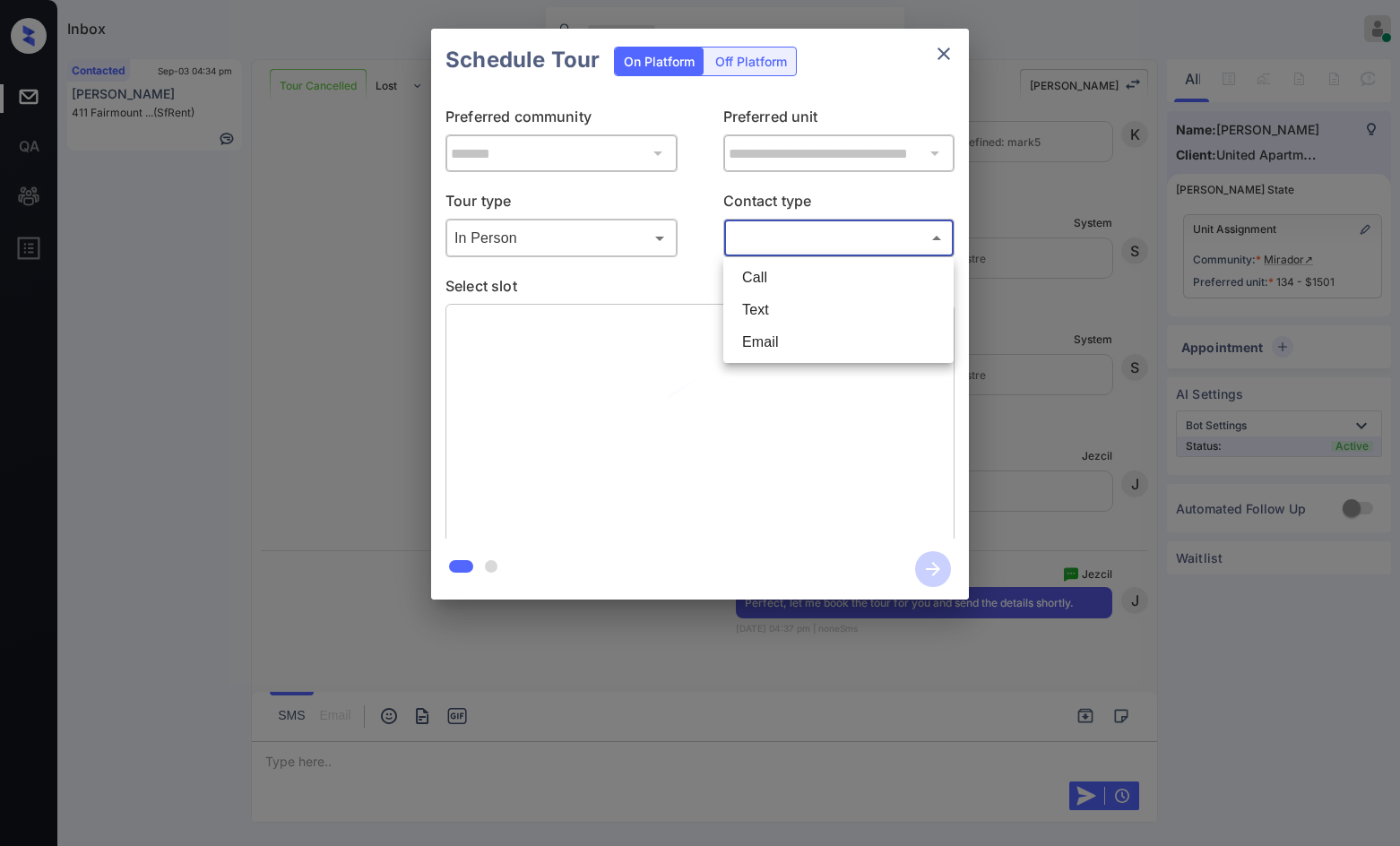
click at [806, 307] on li "Text" at bounding box center [838, 309] width 221 height 32
type input "****"
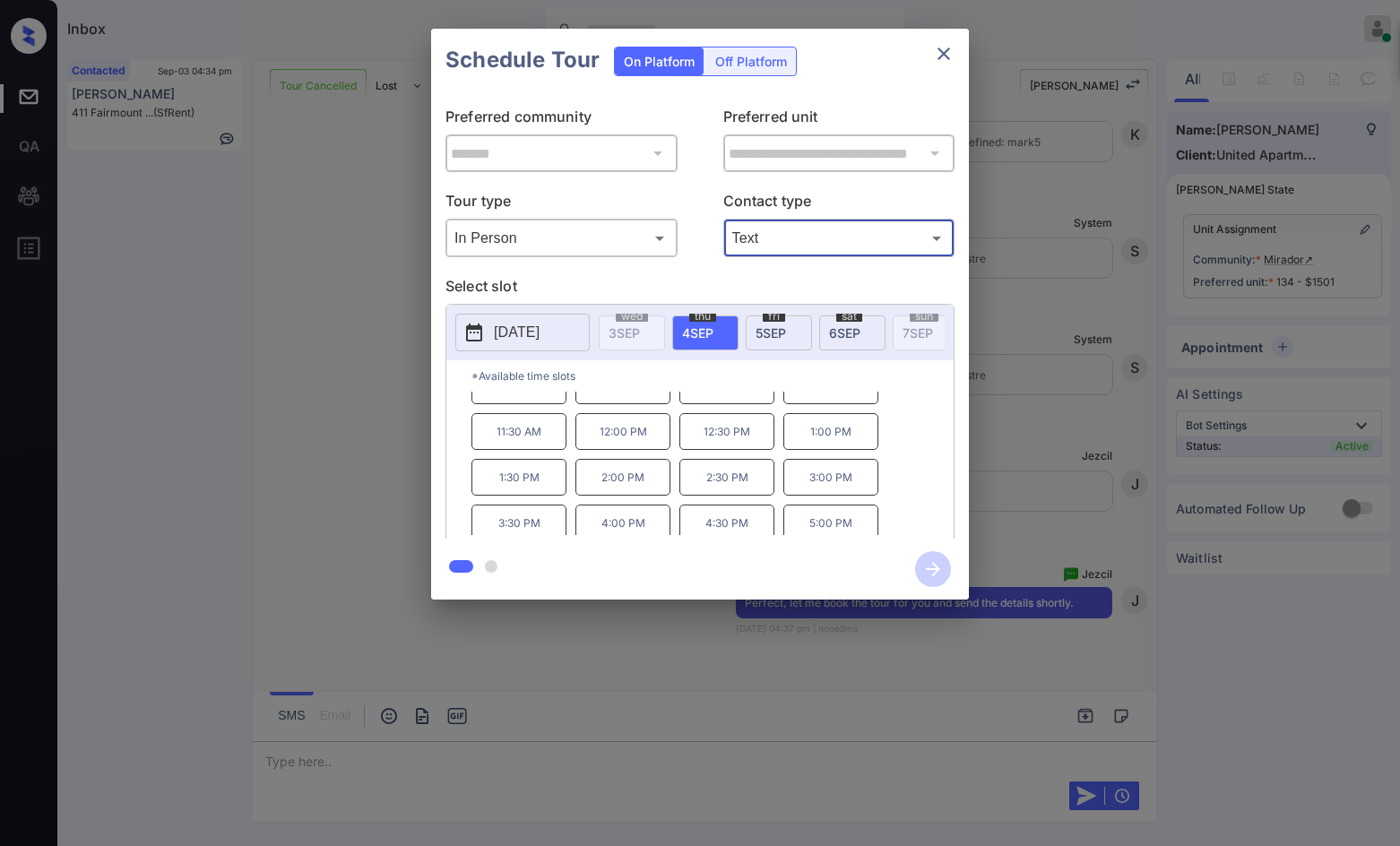
scroll to position [30, 0]
click at [647, 520] on p "4:00 PM" at bounding box center [623, 517] width 95 height 37
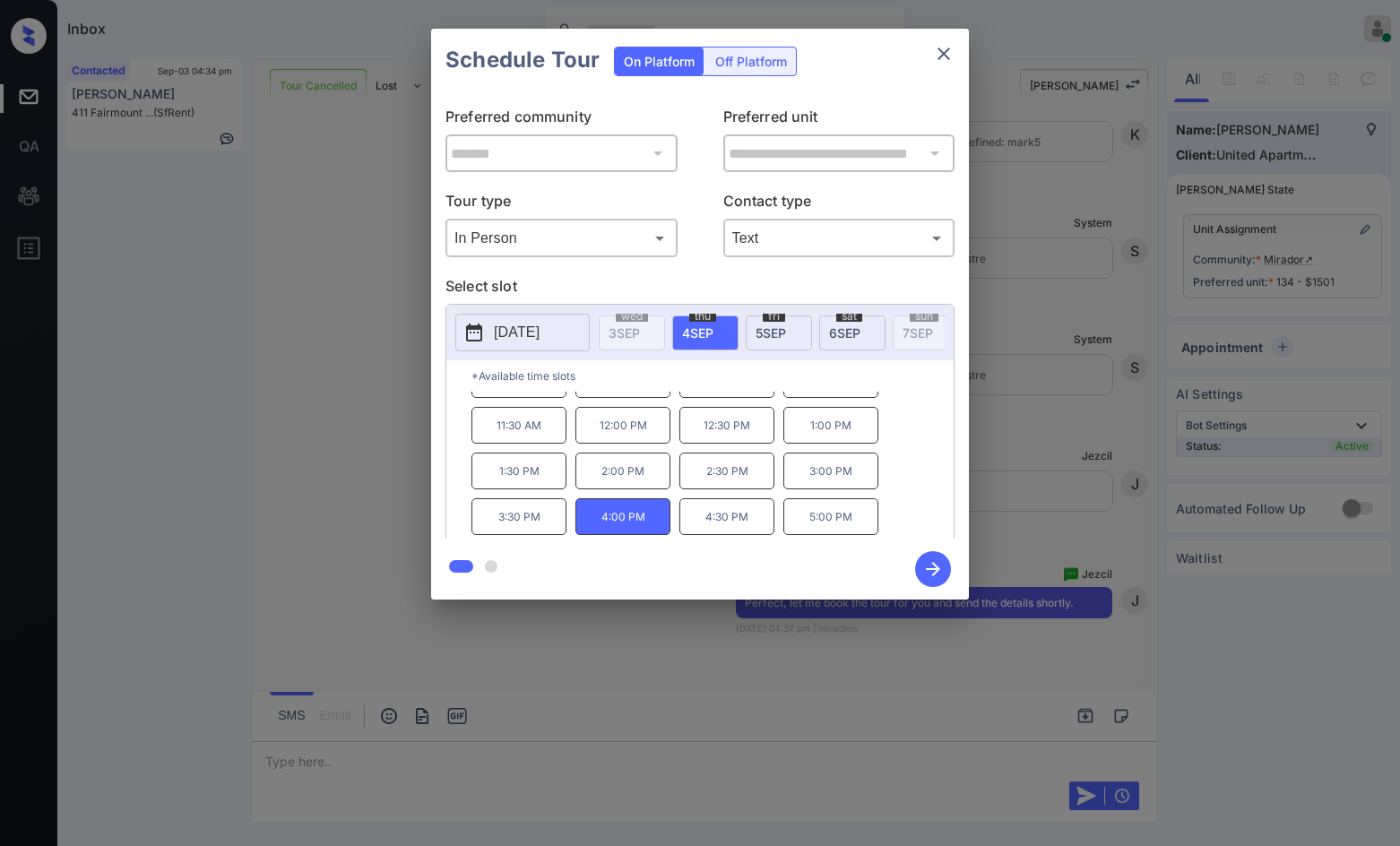
click at [935, 570] on icon "button" at bounding box center [934, 569] width 15 height 15
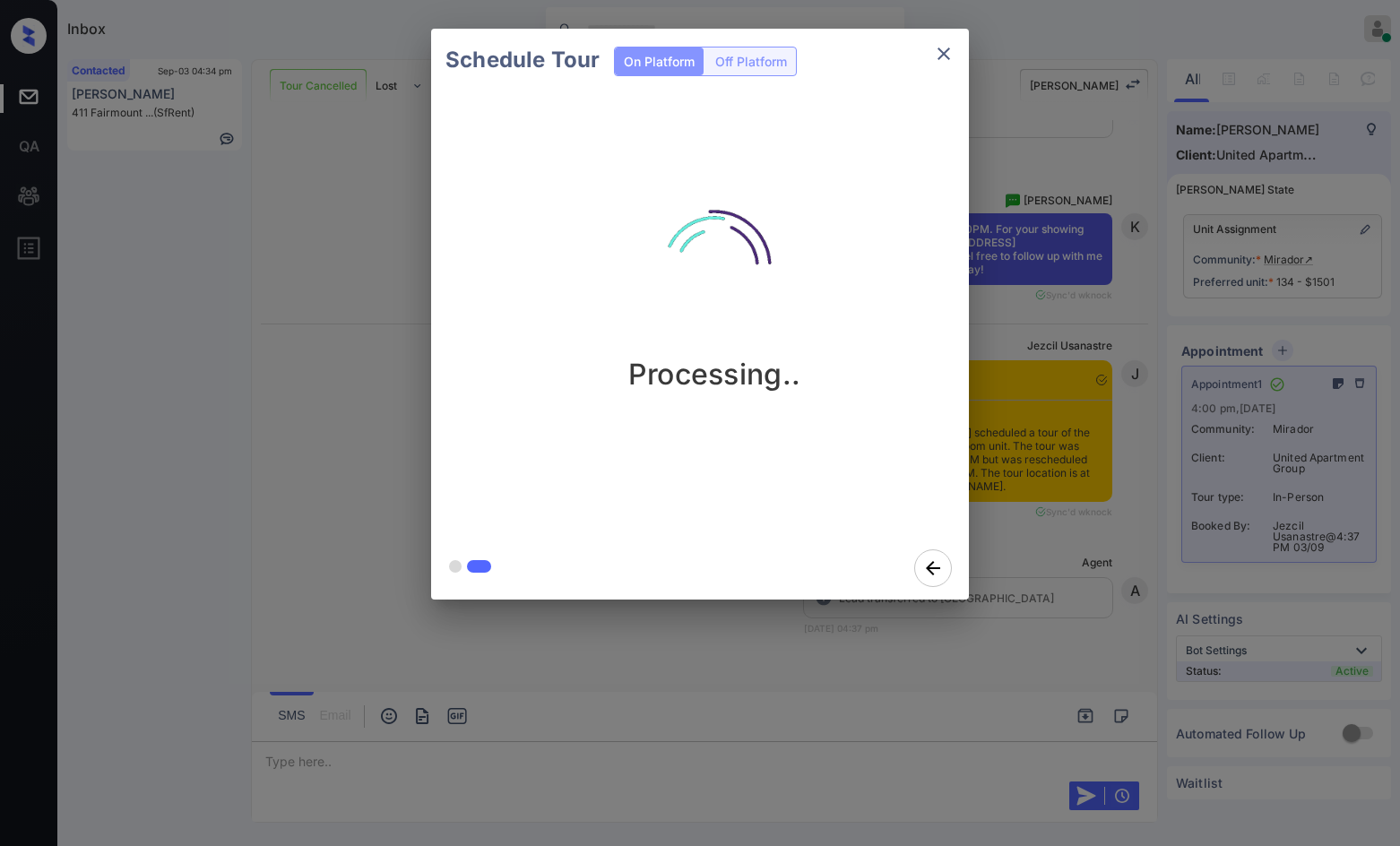
scroll to position [7618, 0]
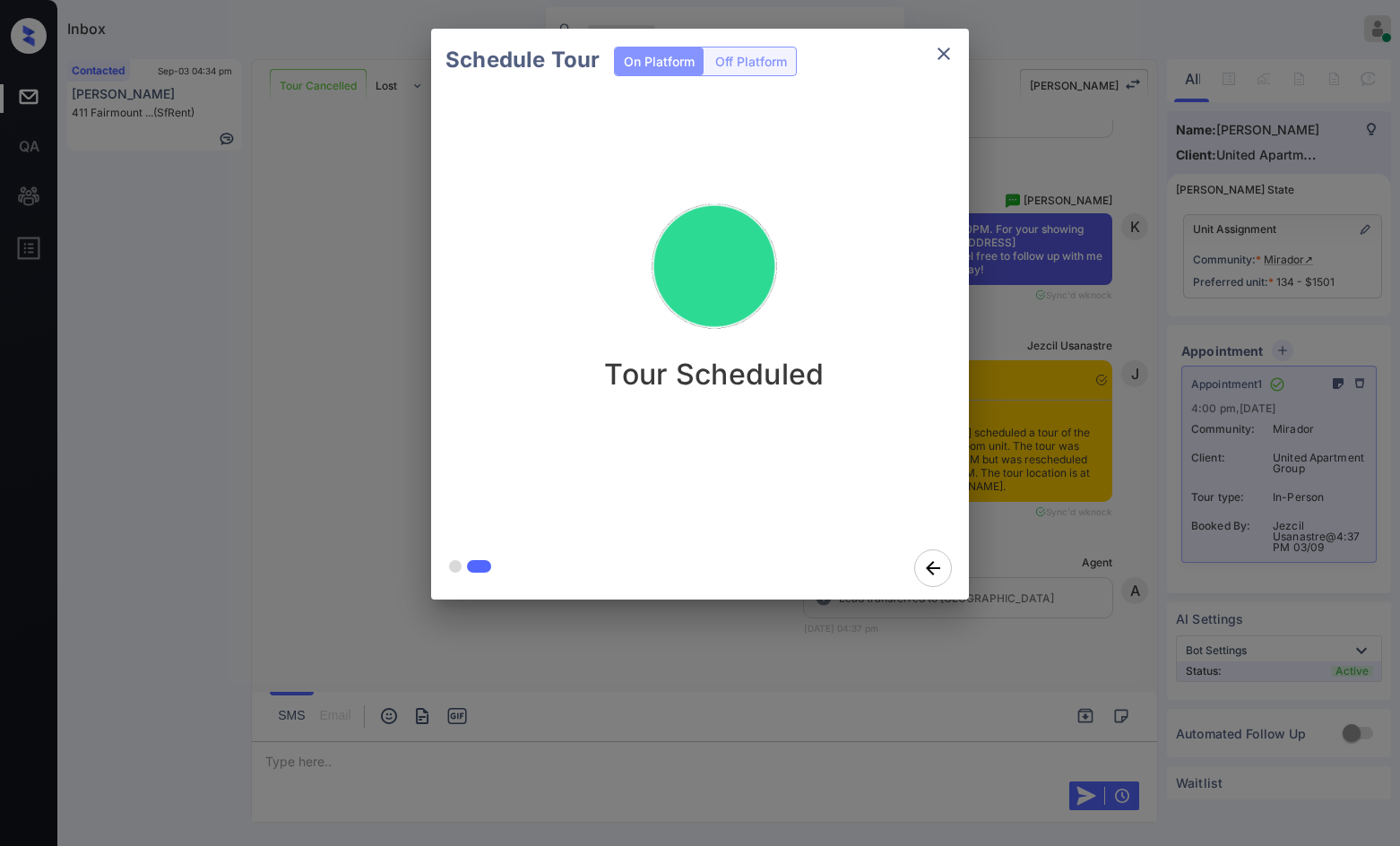
click at [346, 380] on div "Schedule Tour On Platform Off Platform Tour Scheduled" at bounding box center [700, 314] width 1400 height 628
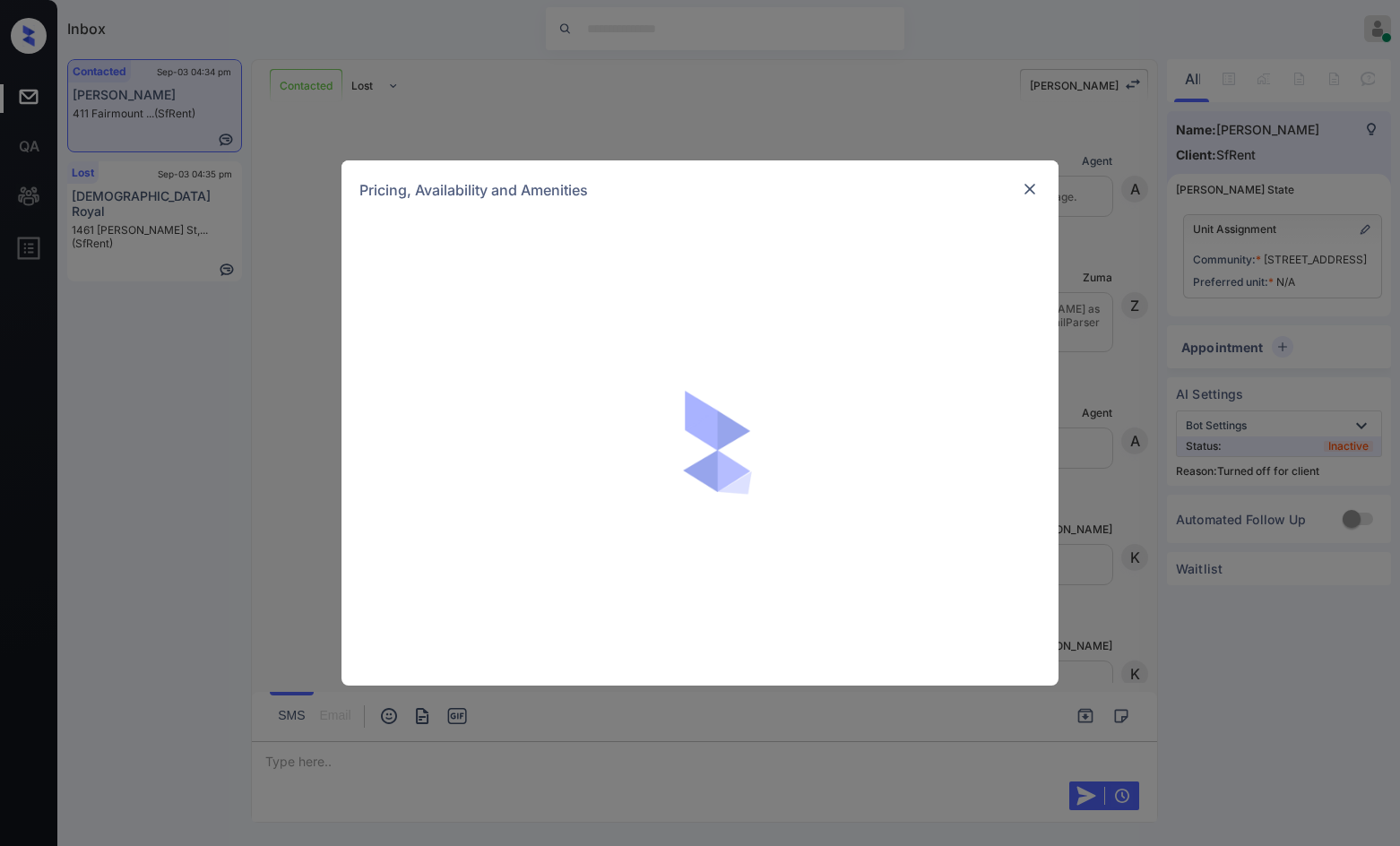
scroll to position [2443, 0]
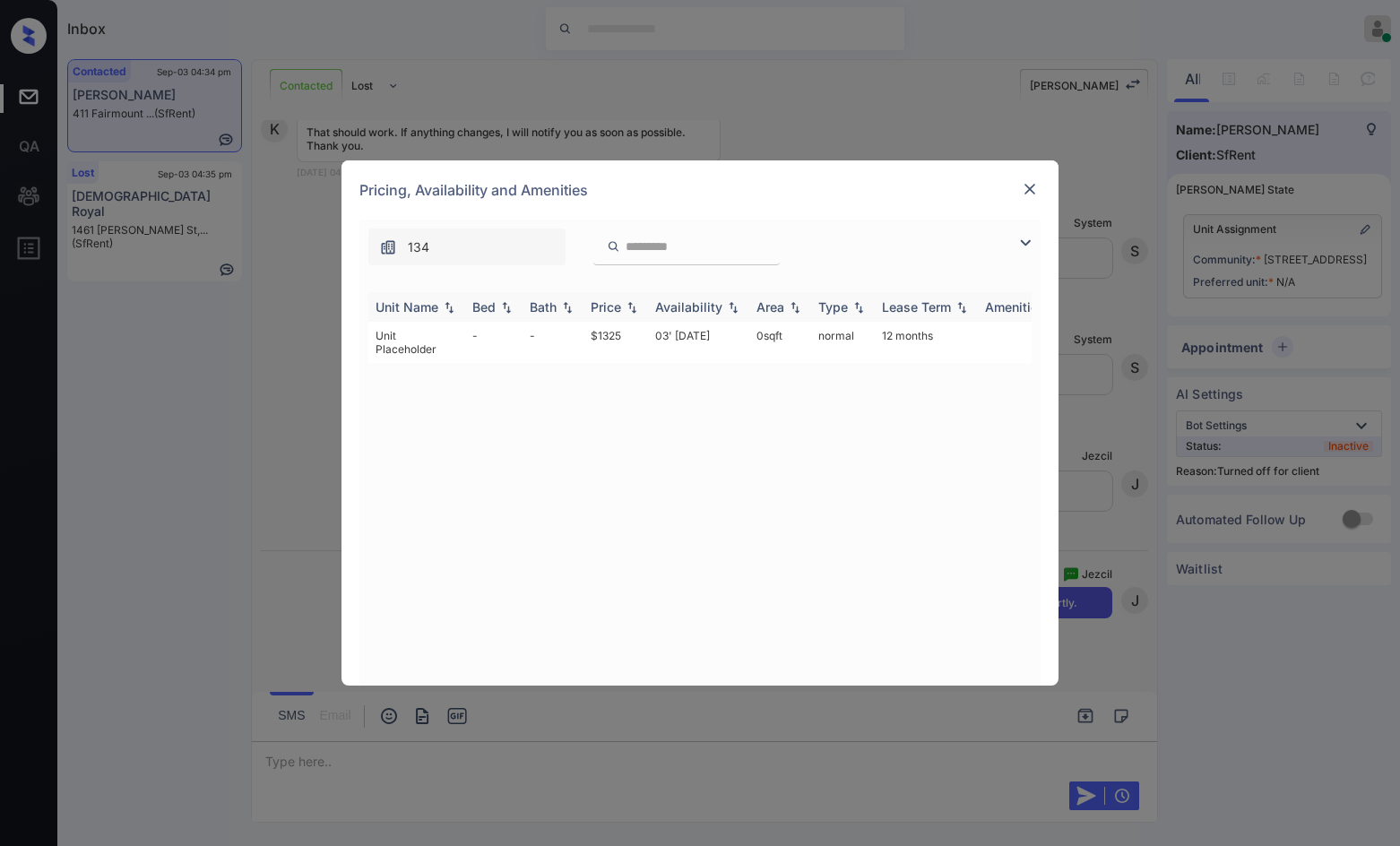
drag, startPoint x: 1025, startPoint y: 248, endPoint x: 795, endPoint y: 323, distance: 241.9
click at [1024, 248] on img at bounding box center [1025, 242] width 21 height 21
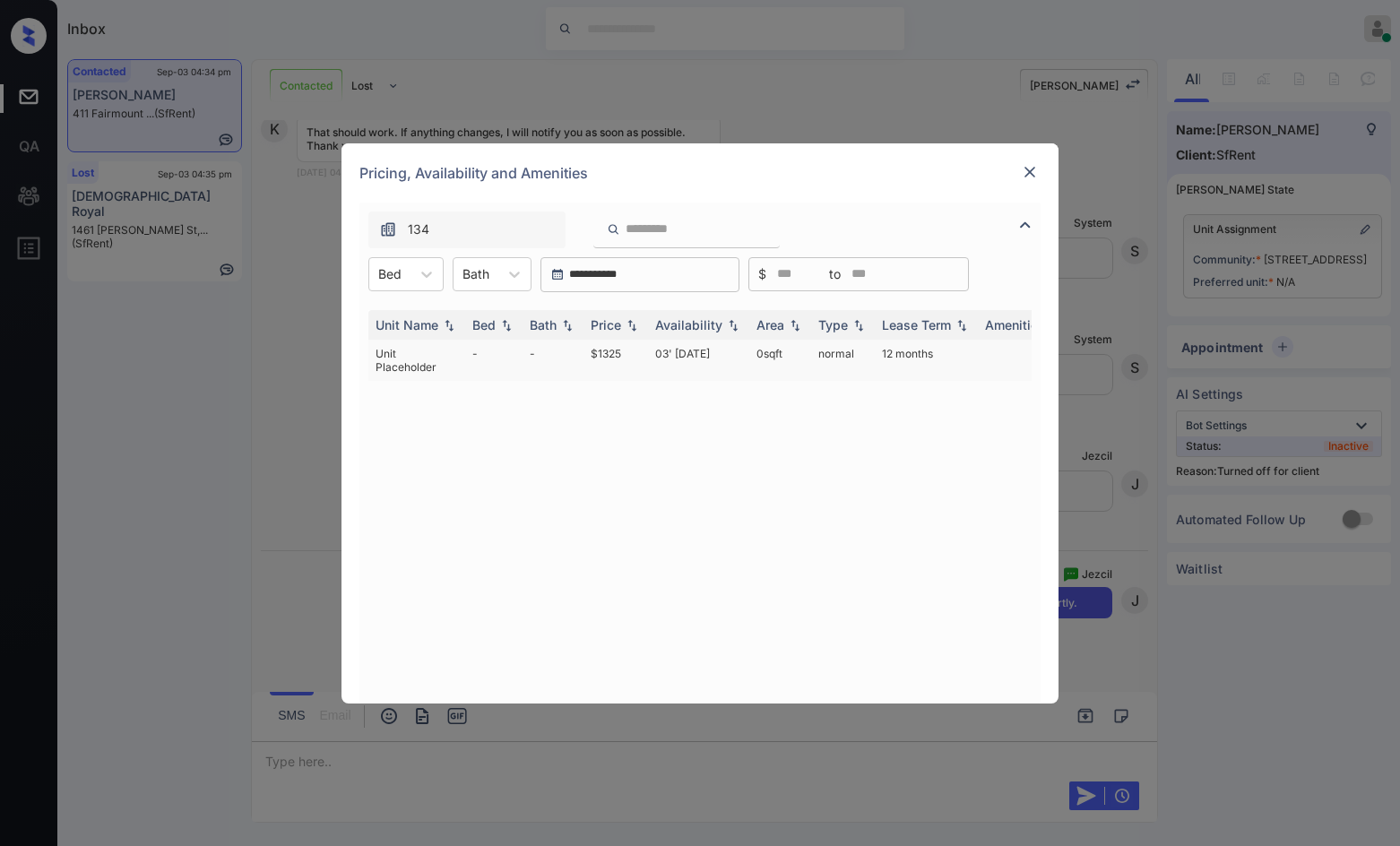
click at [667, 349] on td "03' [DATE]" at bounding box center [699, 360] width 101 height 41
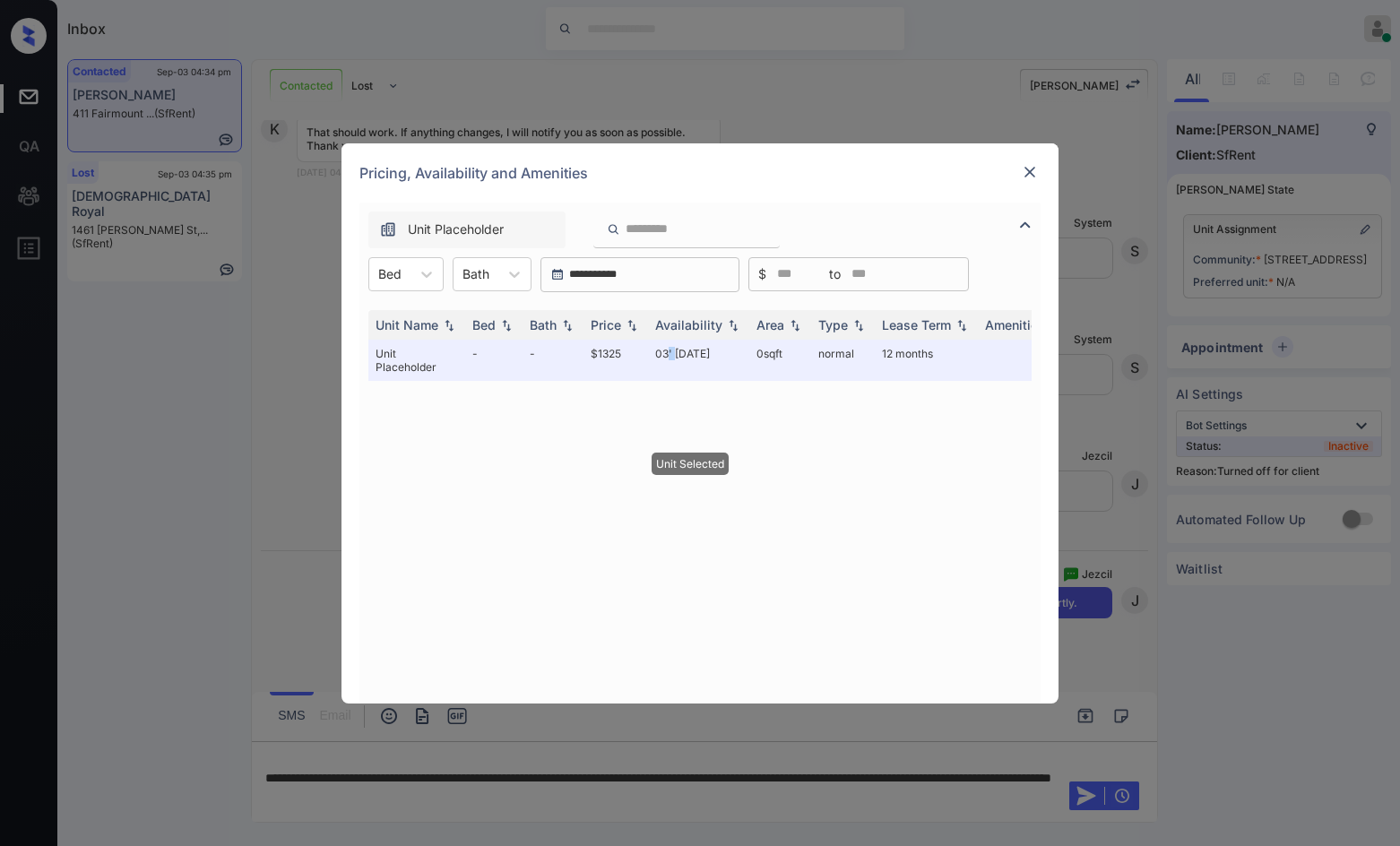
click at [1024, 169] on img at bounding box center [1030, 173] width 18 height 18
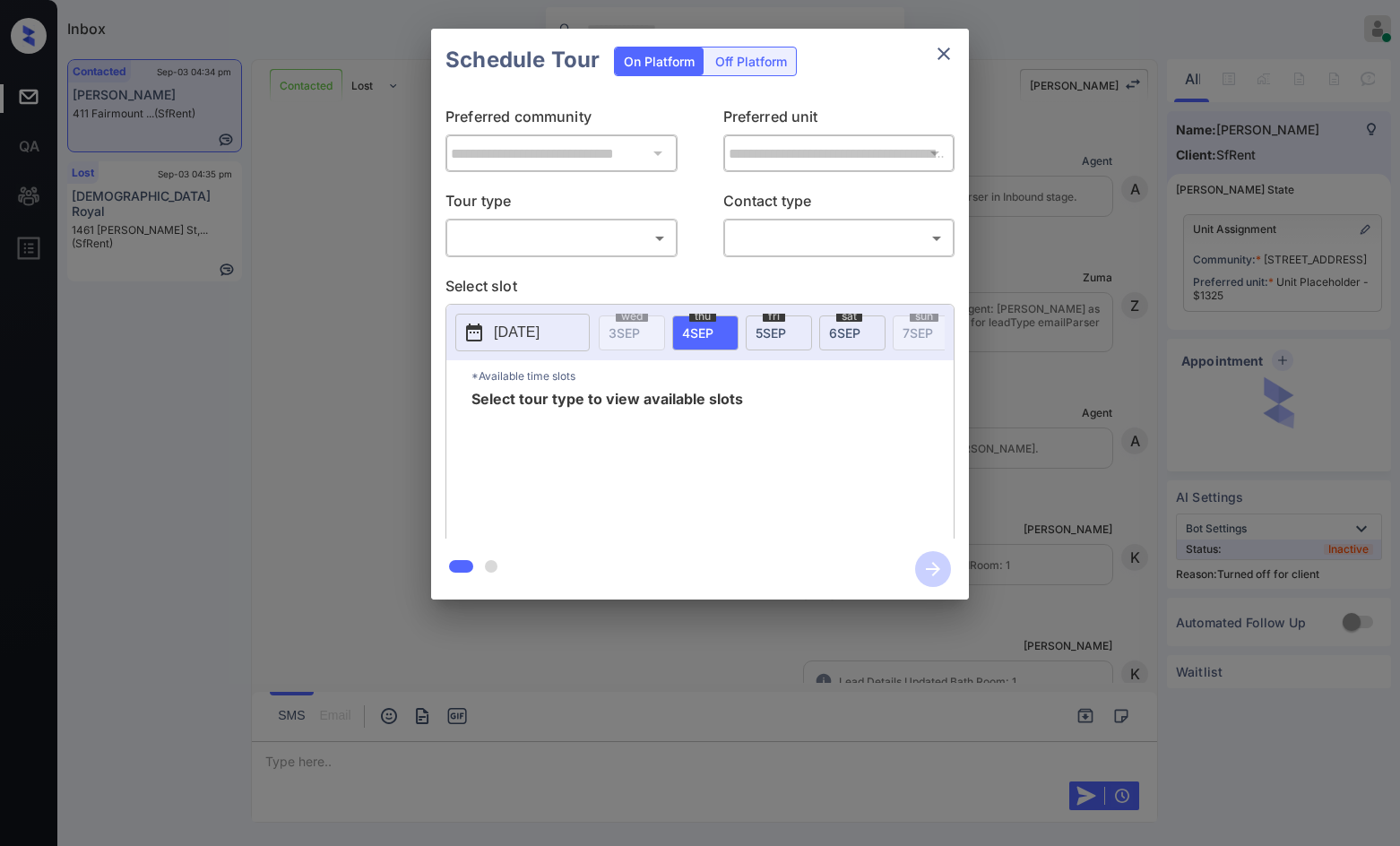
scroll to position [2565, 0]
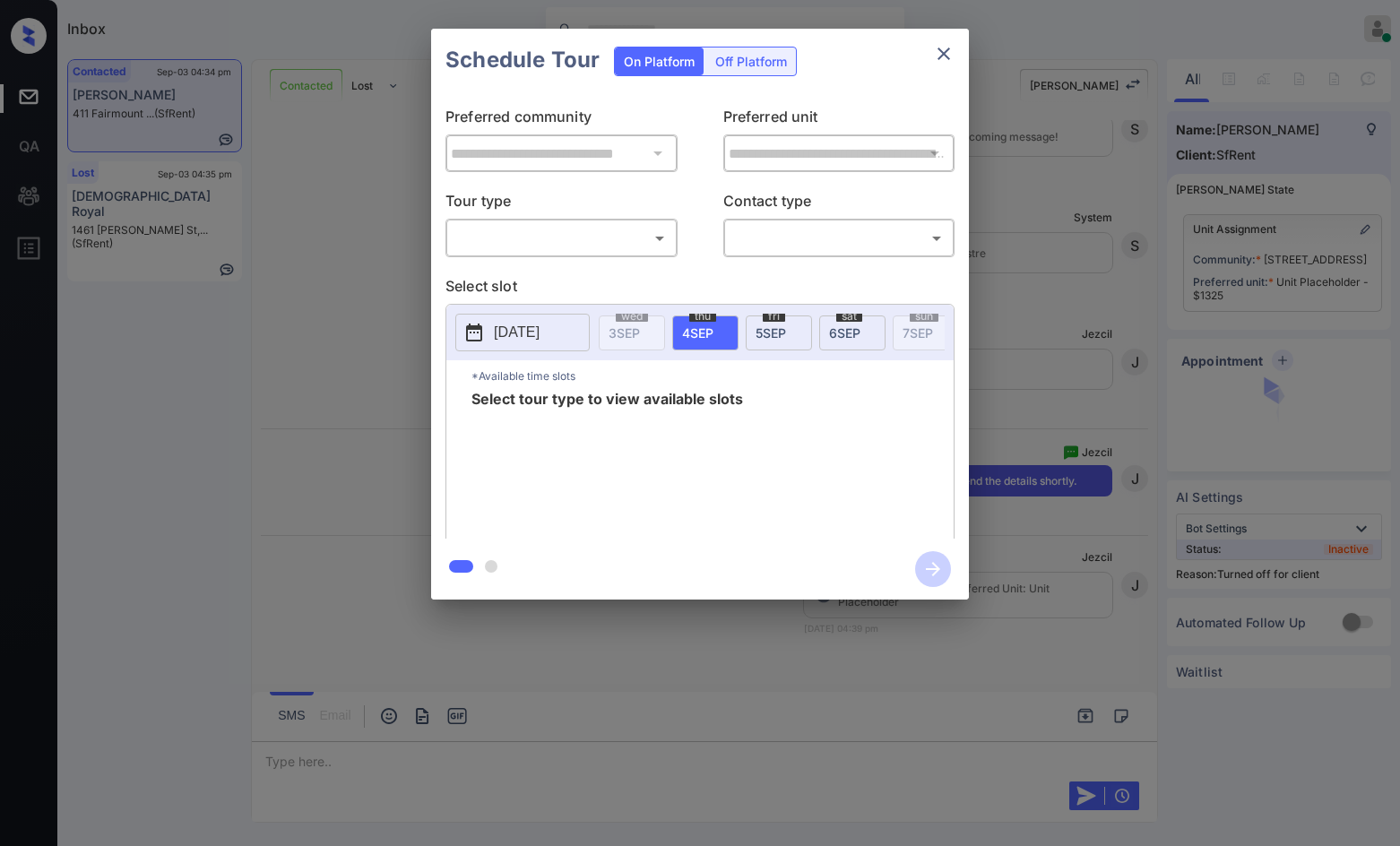
click at [774, 65] on div "Off Platform" at bounding box center [751, 61] width 90 height 28
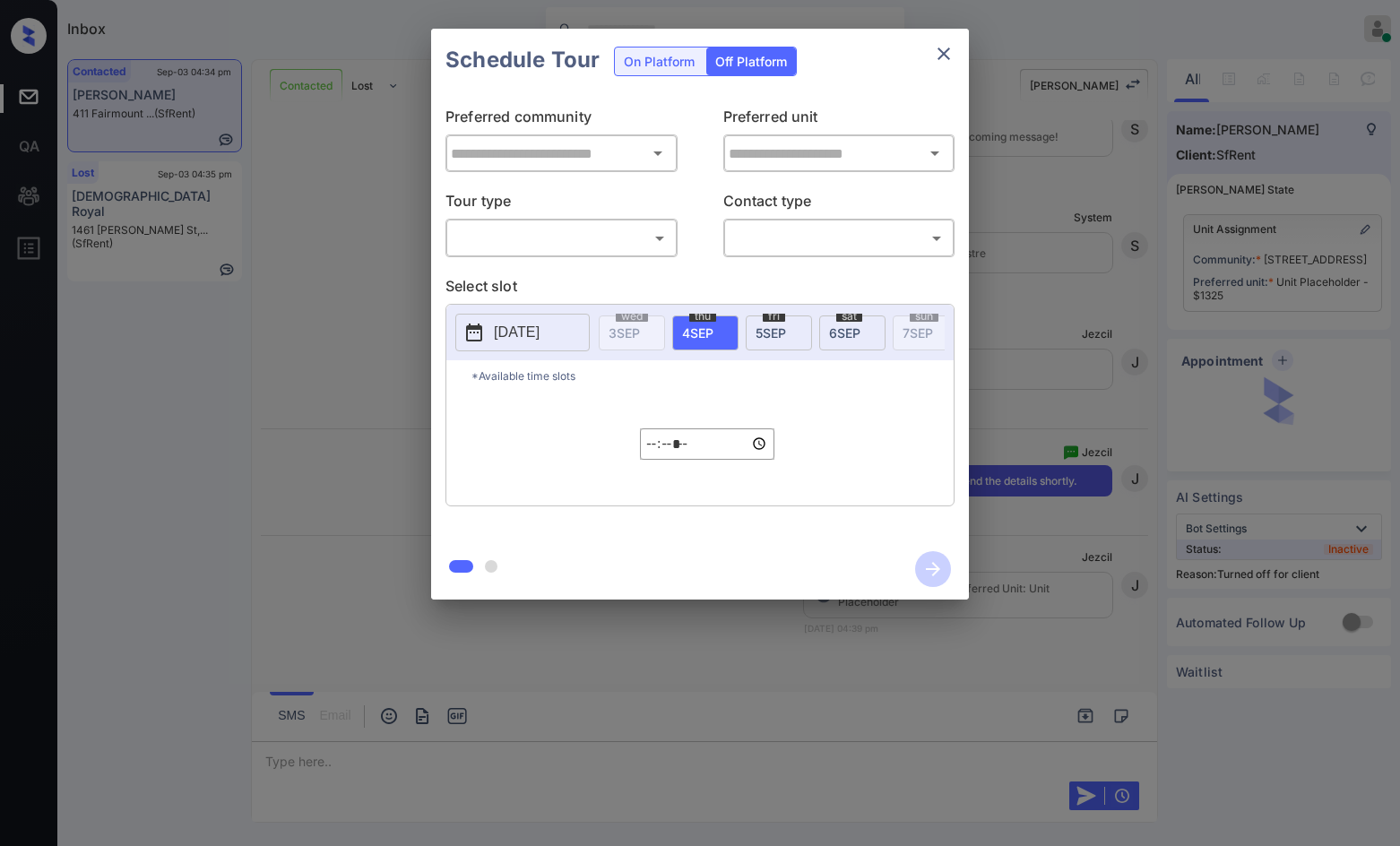
type input "**********"
click at [563, 253] on div "​ ​" at bounding box center [561, 238] width 232 height 39
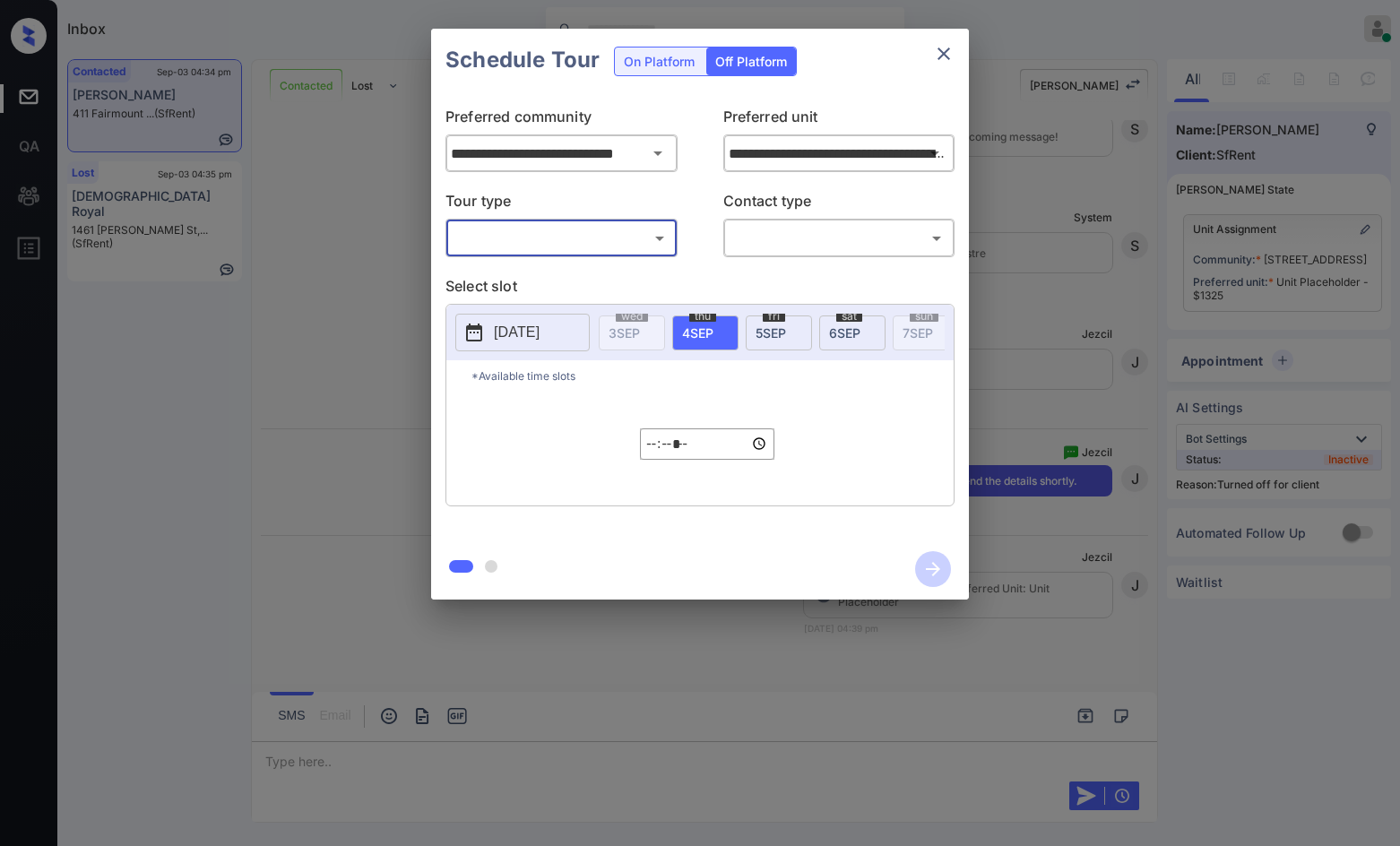
click at [557, 261] on div "**********" at bounding box center [700, 315] width 538 height 447
click at [562, 243] on body "Inbox Jezcil Usanastre Online Set yourself offline Set yourself on break Profil…" at bounding box center [700, 423] width 1400 height 846
click at [548, 277] on li "In Person" at bounding box center [561, 277] width 221 height 32
type input "********"
click at [813, 224] on body "Inbox Jezcil Usanastre Online Set yourself offline Set yourself on break Profil…" at bounding box center [700, 423] width 1400 height 846
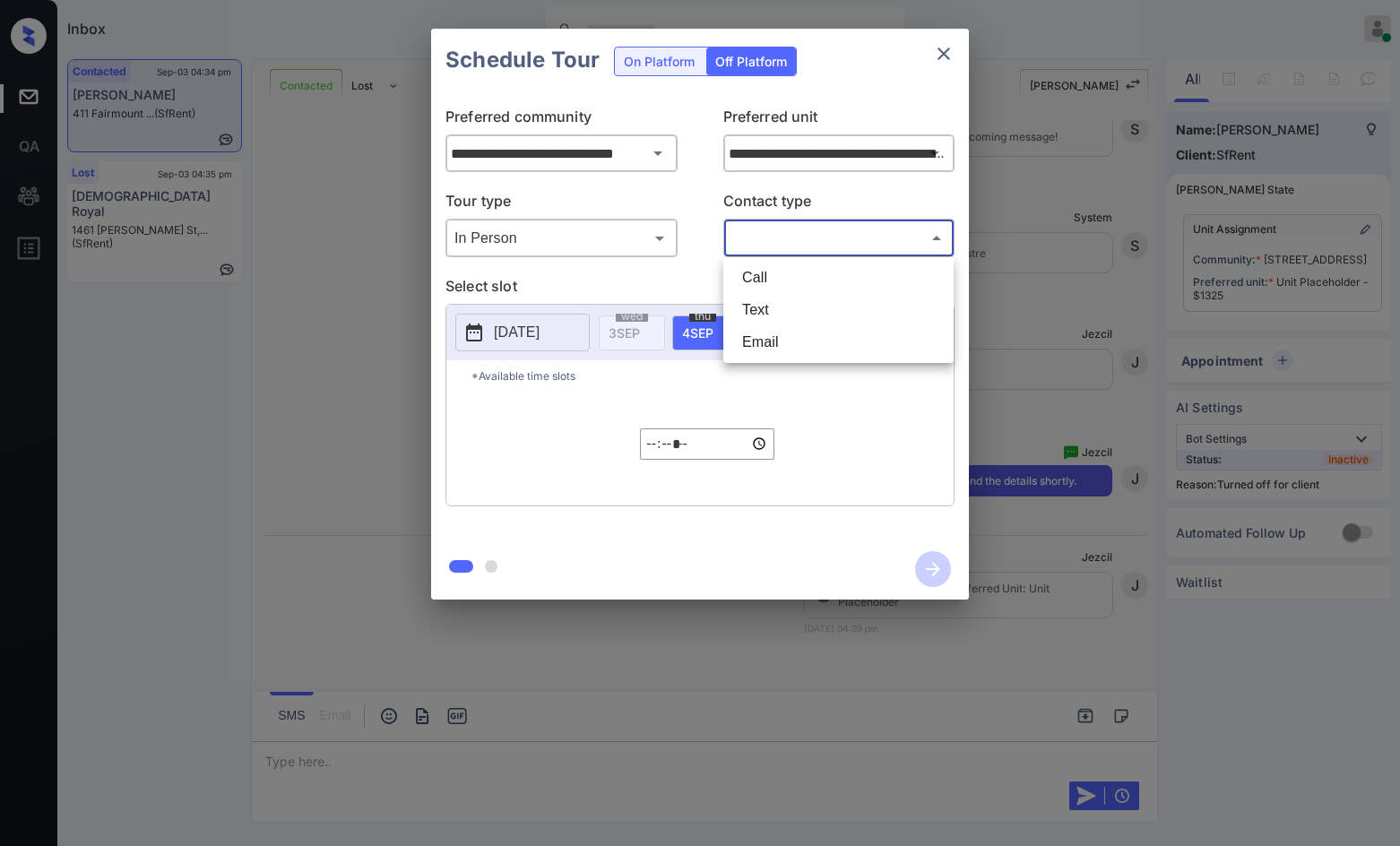
click at [814, 307] on li "Text" at bounding box center [838, 309] width 221 height 32
type input "****"
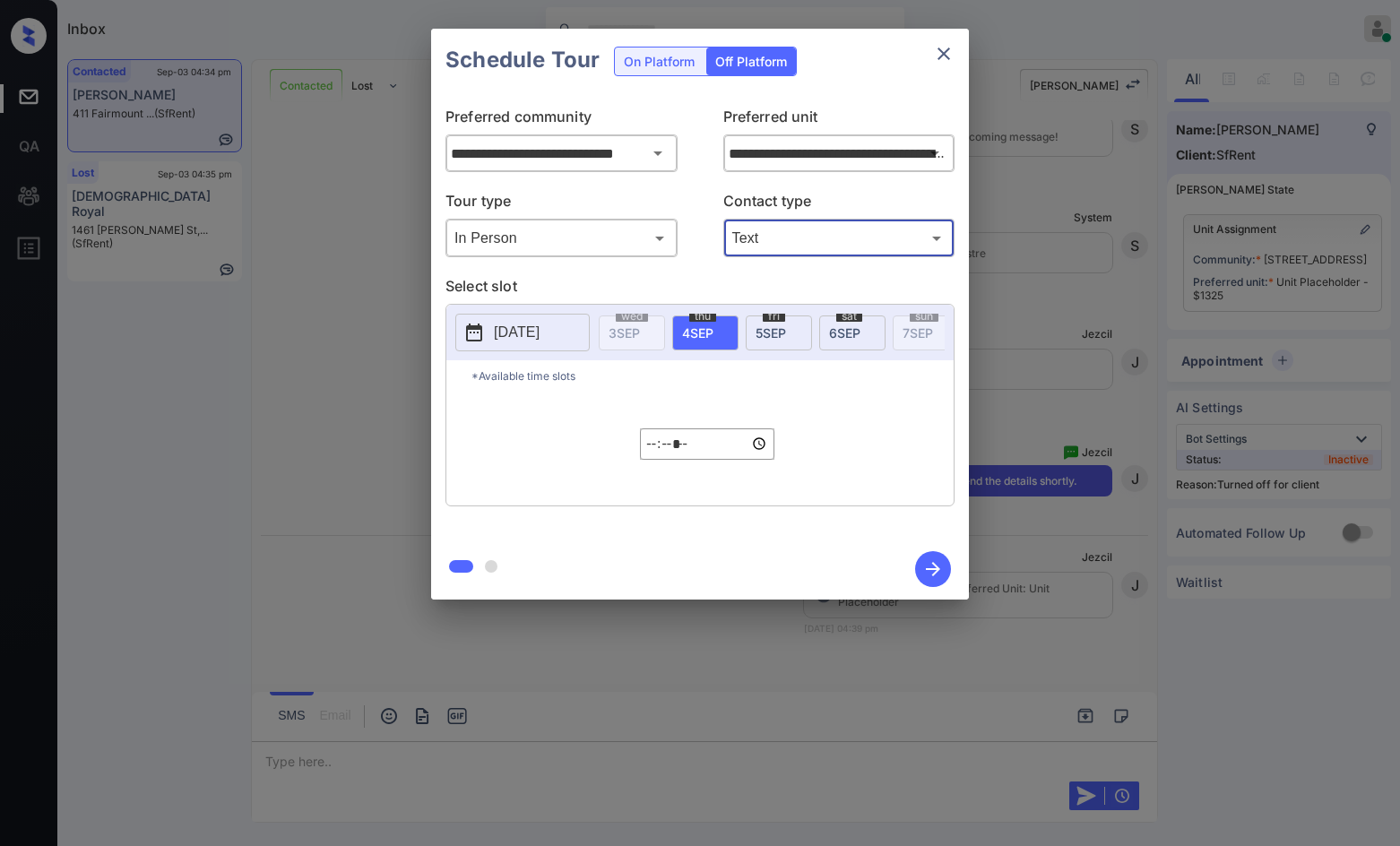
click at [579, 323] on button "[DATE]" at bounding box center [522, 332] width 134 height 38
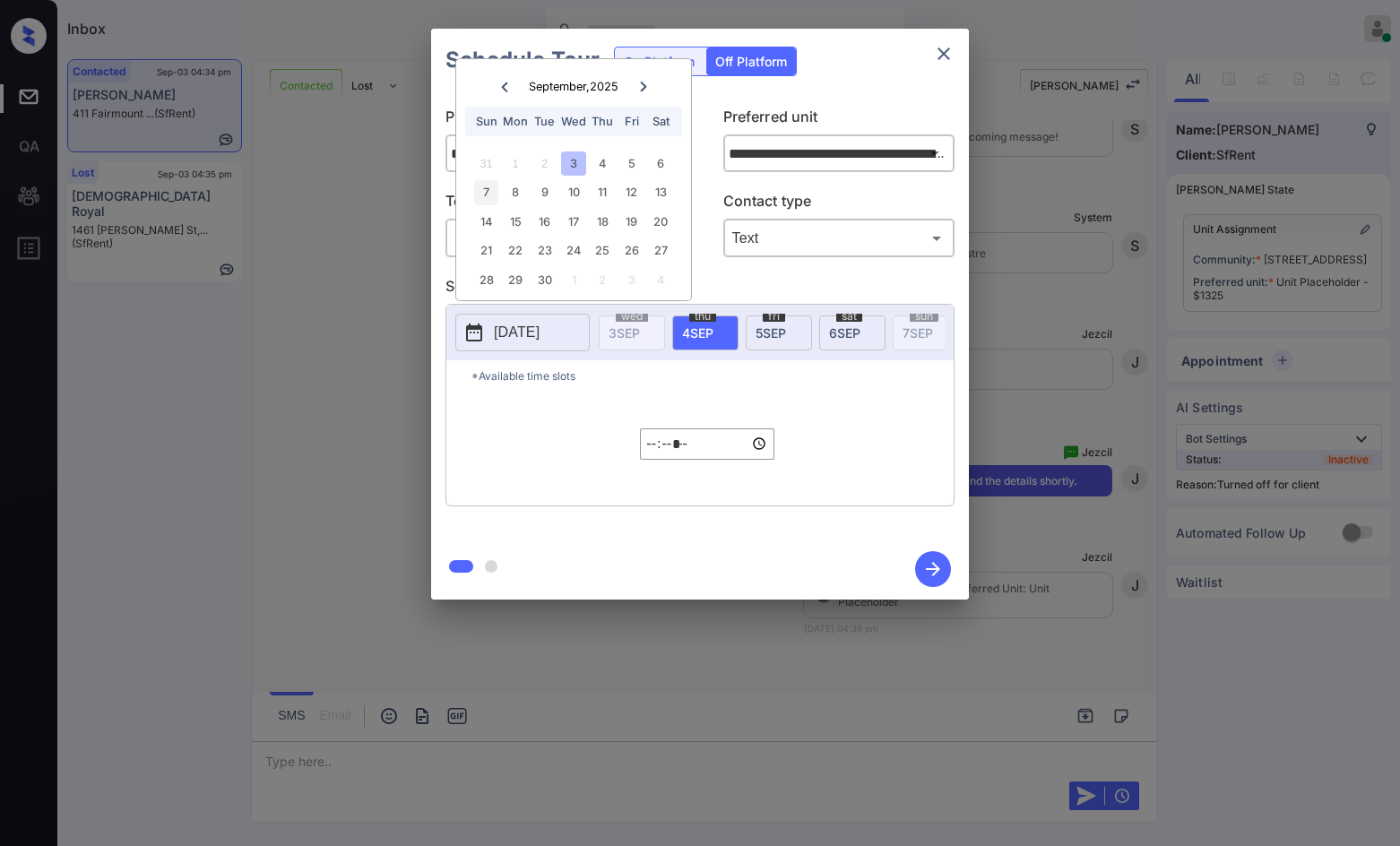
click at [479, 196] on div "7" at bounding box center [487, 192] width 24 height 24
click at [654, 446] on input "*****" at bounding box center [707, 444] width 134 height 31
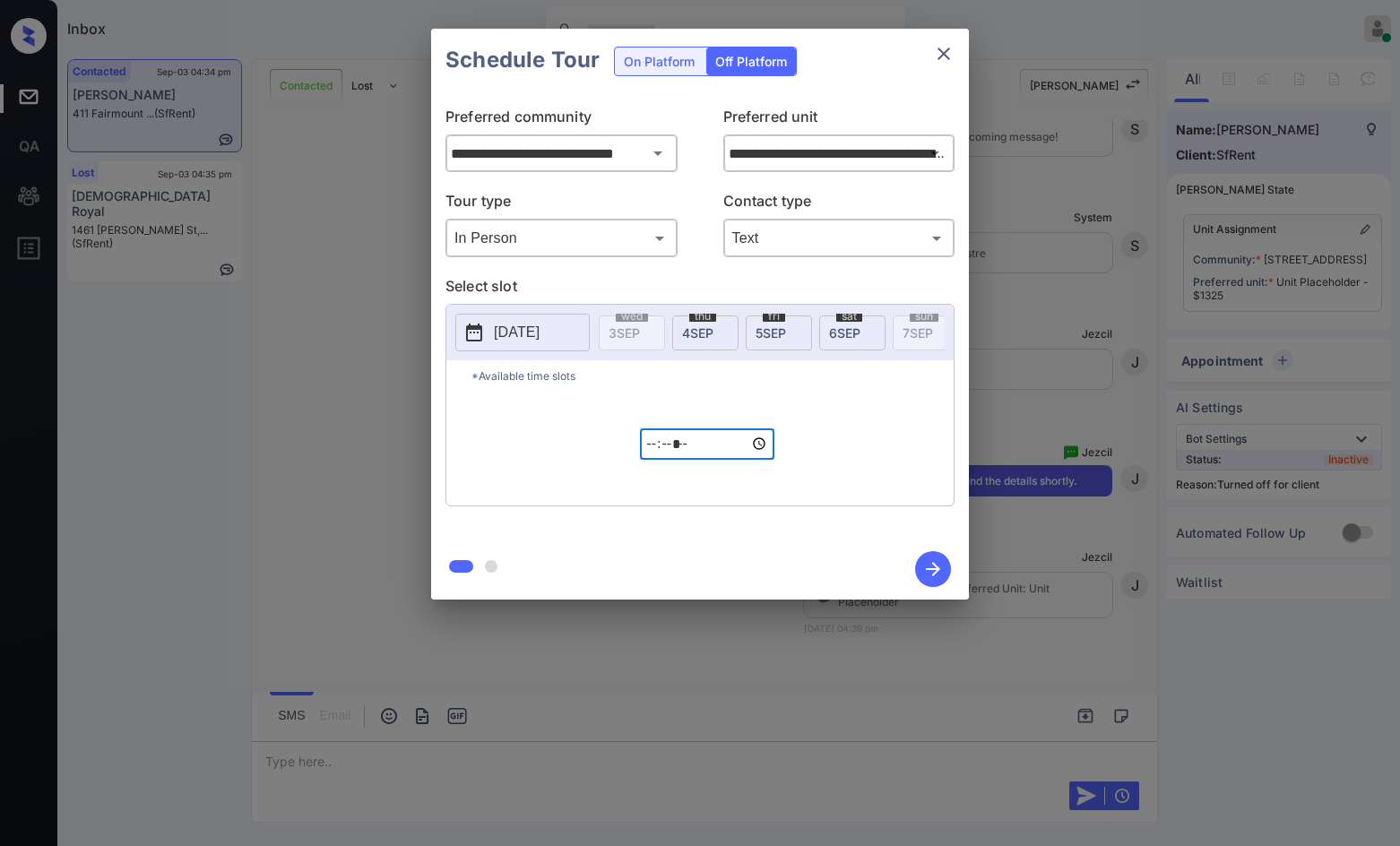
type input "*****"
click at [937, 573] on icon "button" at bounding box center [933, 568] width 36 height 36
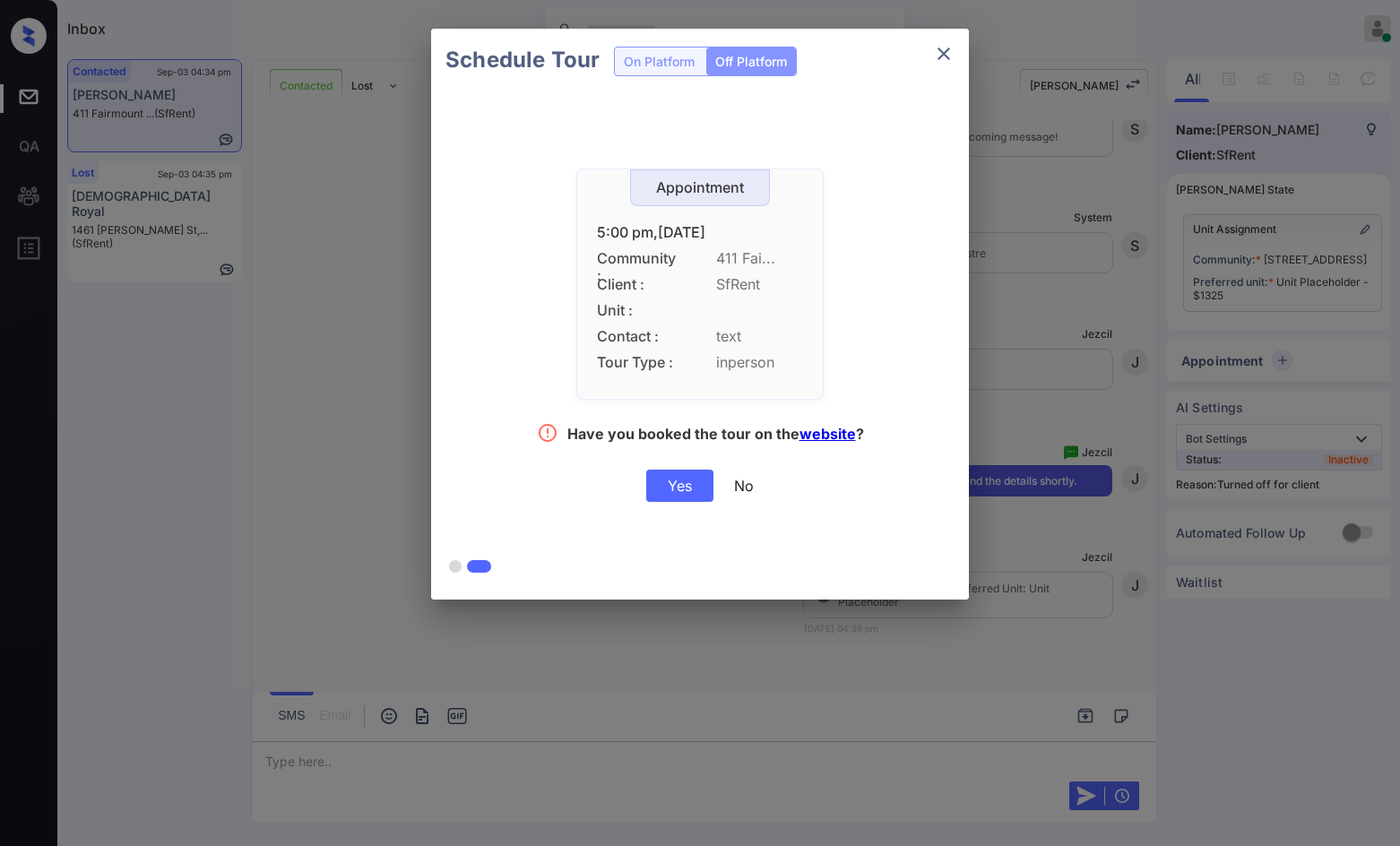
click at [663, 487] on div "Yes" at bounding box center [679, 485] width 67 height 32
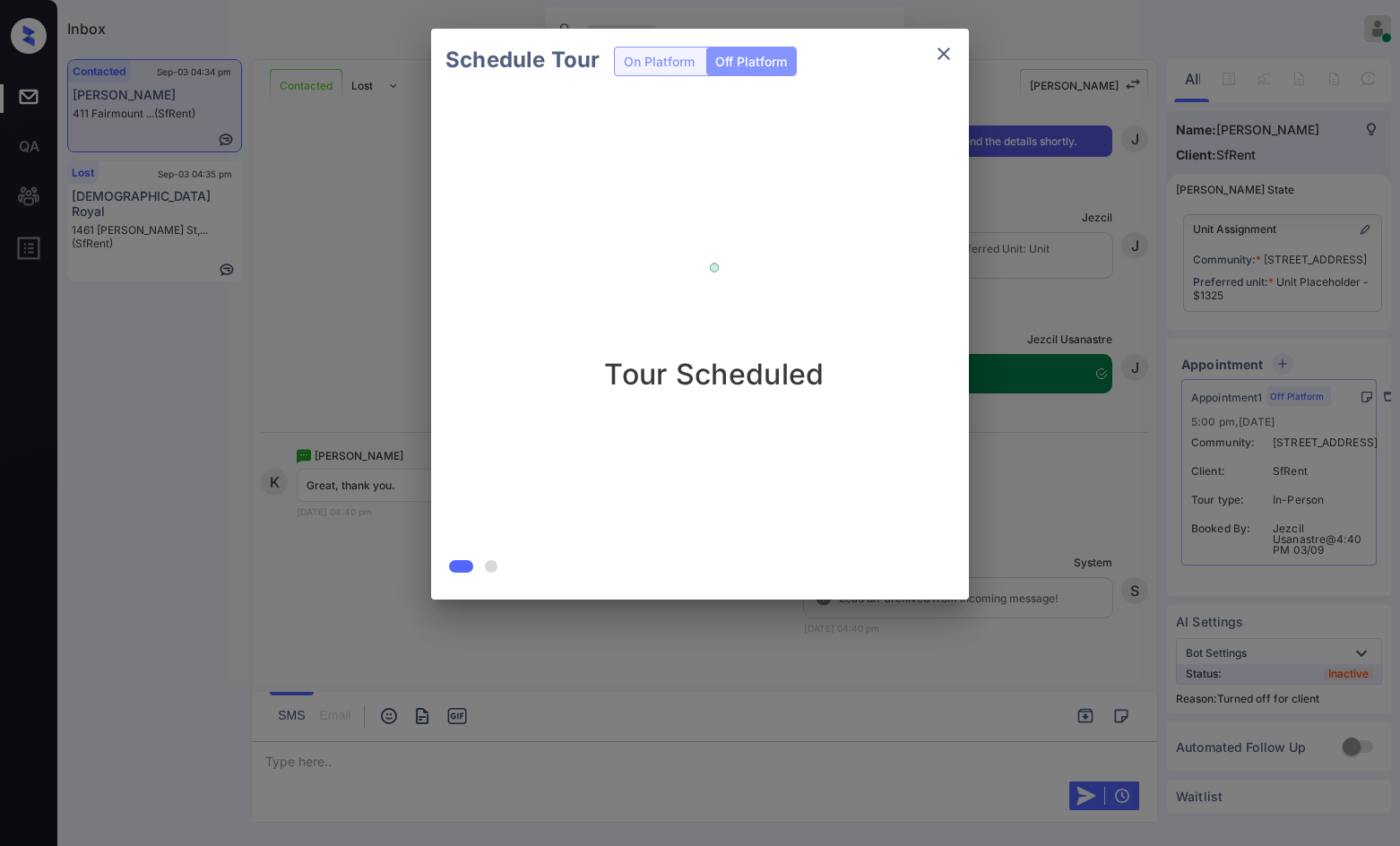
scroll to position [2905, 0]
click at [381, 422] on div "Schedule Tour On Platform Off Platform Tour Scheduled" at bounding box center [700, 314] width 1400 height 628
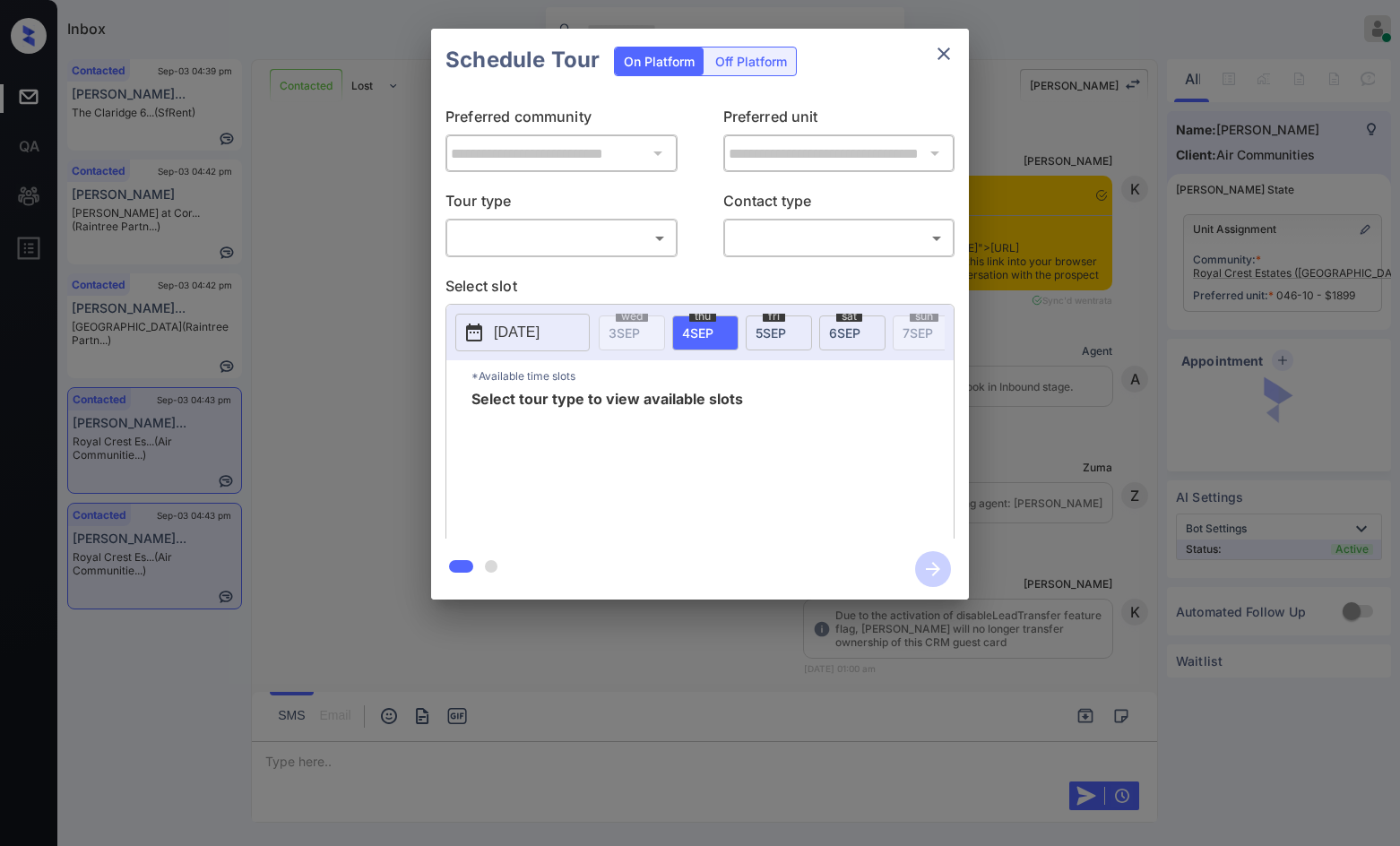
scroll to position [1806, 0]
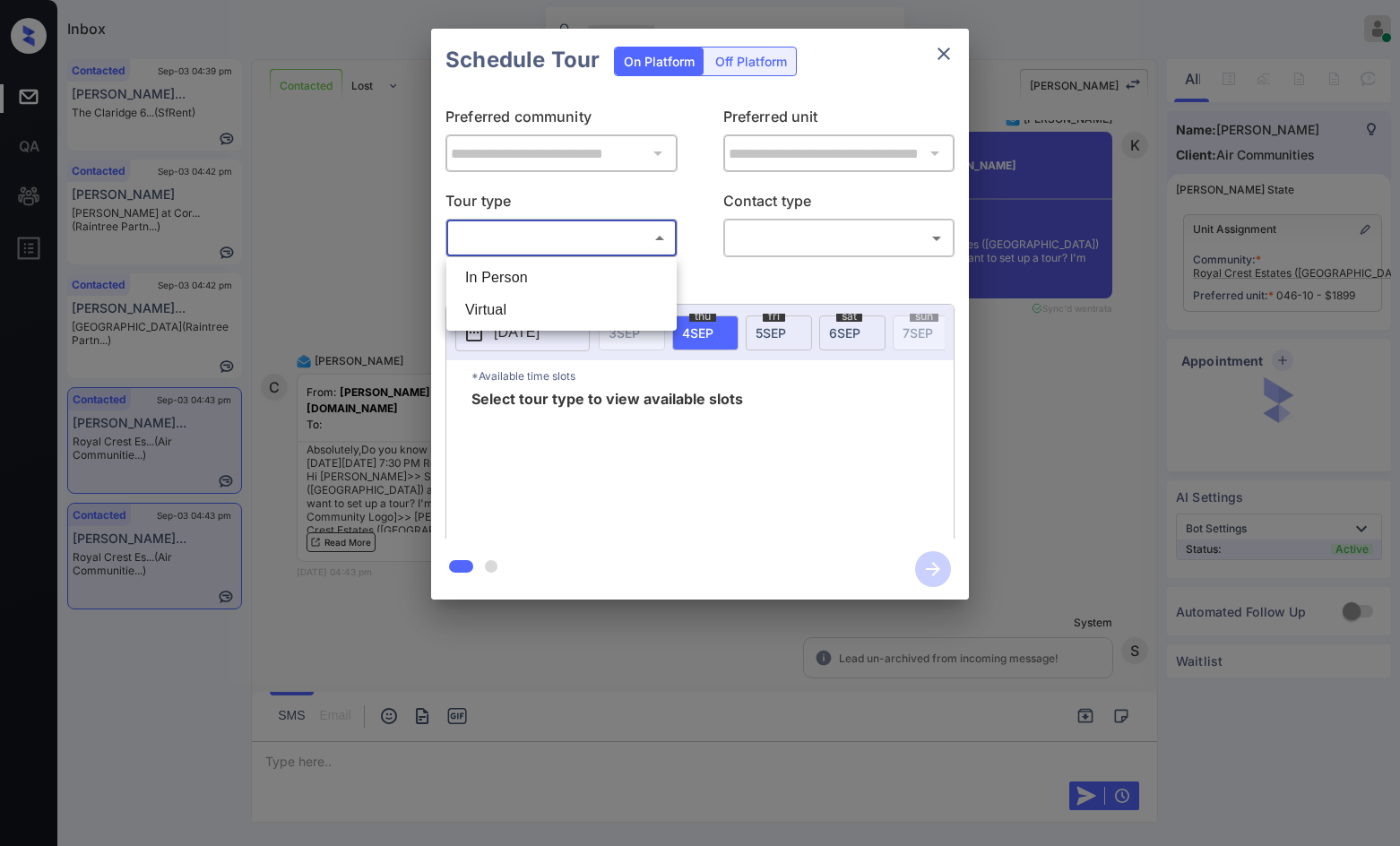
click at [511, 239] on body "Inbox Jezcil Usanastre Online Set yourself offline Set yourself on break Profil…" at bounding box center [700, 423] width 1400 height 846
click at [507, 261] on ul "In Person Virtual" at bounding box center [561, 294] width 230 height 73
click at [521, 272] on li "In Person" at bounding box center [561, 277] width 221 height 32
type input "********"
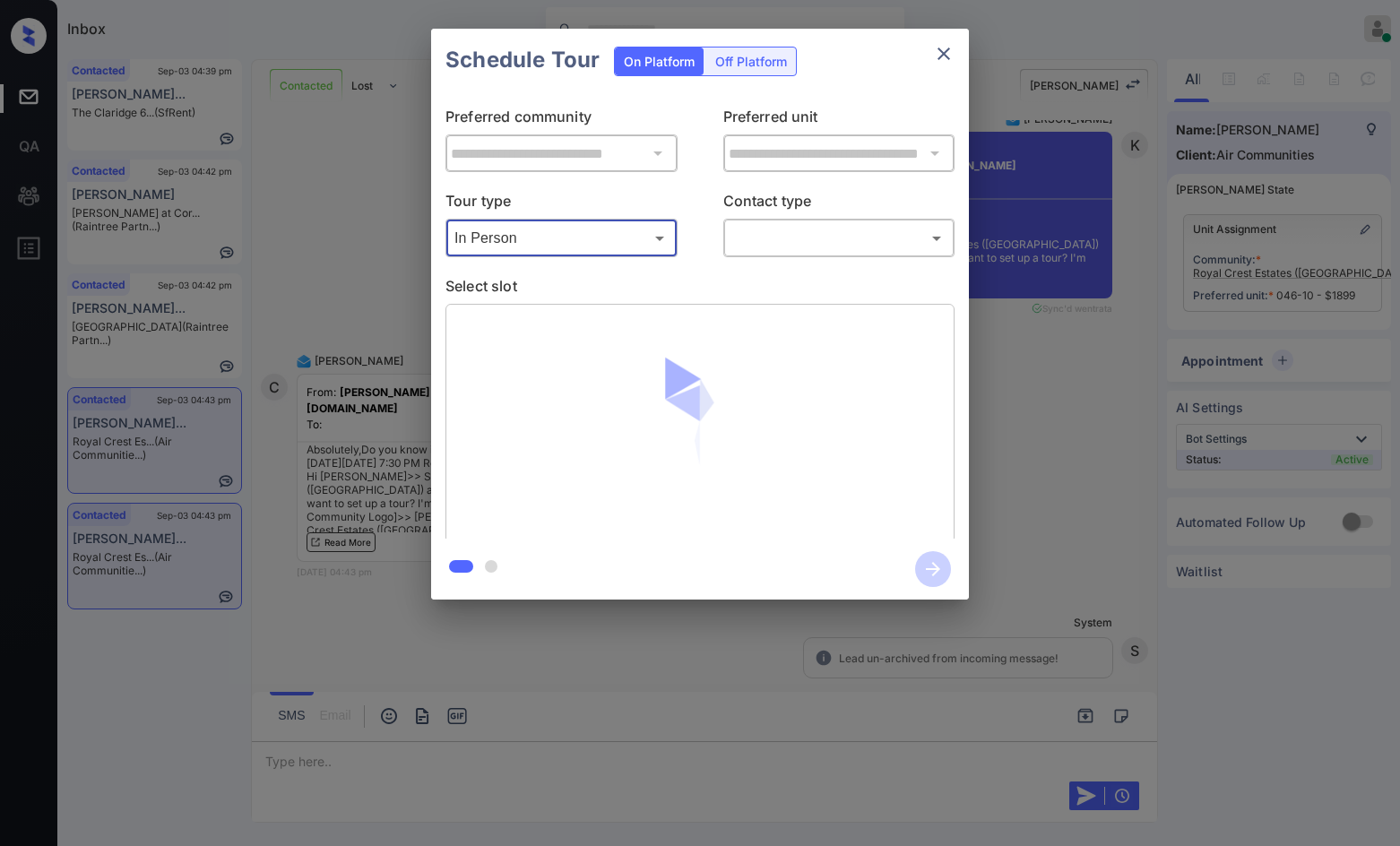
click at [876, 247] on body "Inbox Jezcil Usanastre Online Set yourself offline Set yourself on break Profil…" at bounding box center [700, 423] width 1400 height 846
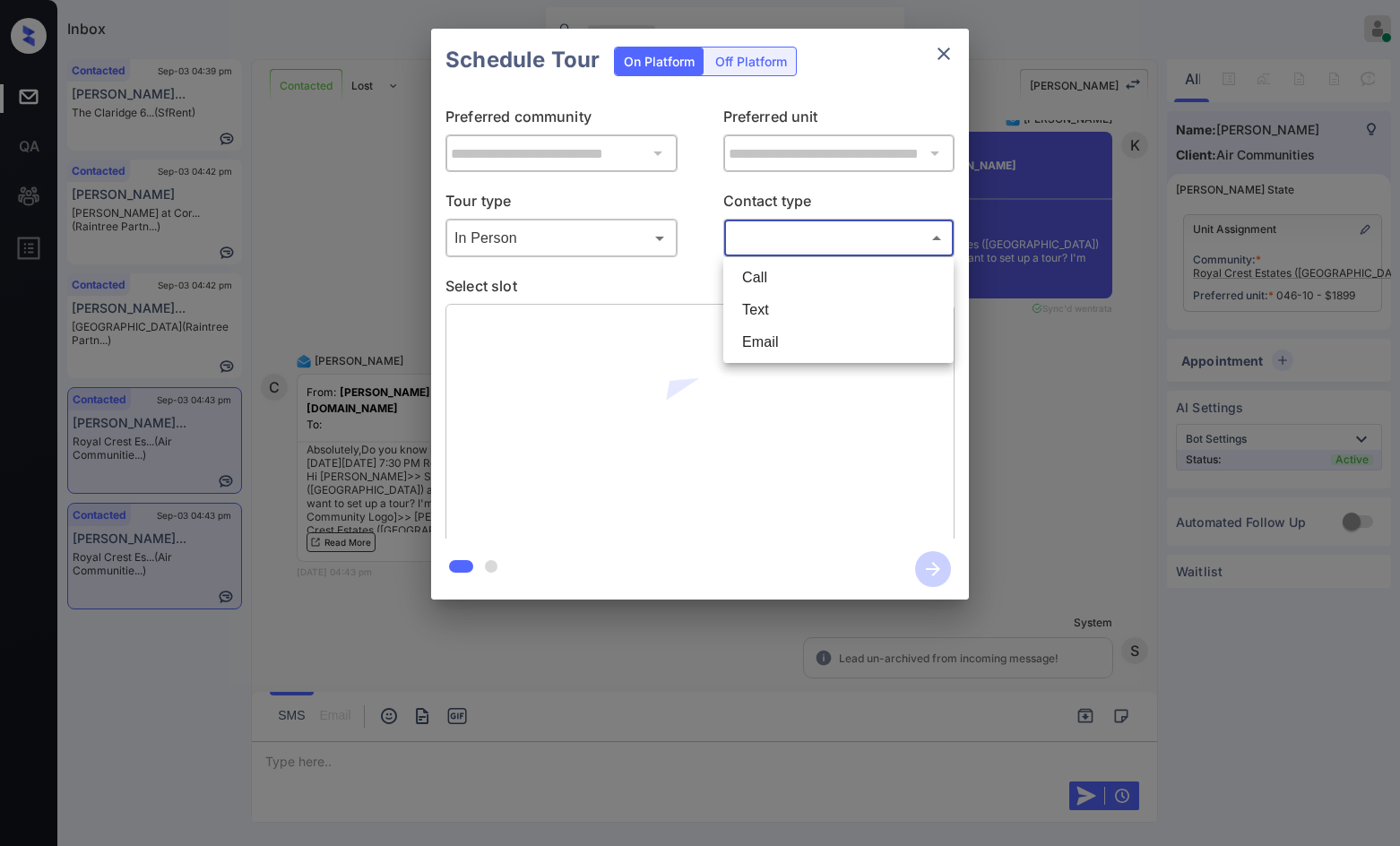
click at [788, 317] on li "Text" at bounding box center [838, 309] width 221 height 32
type input "****"
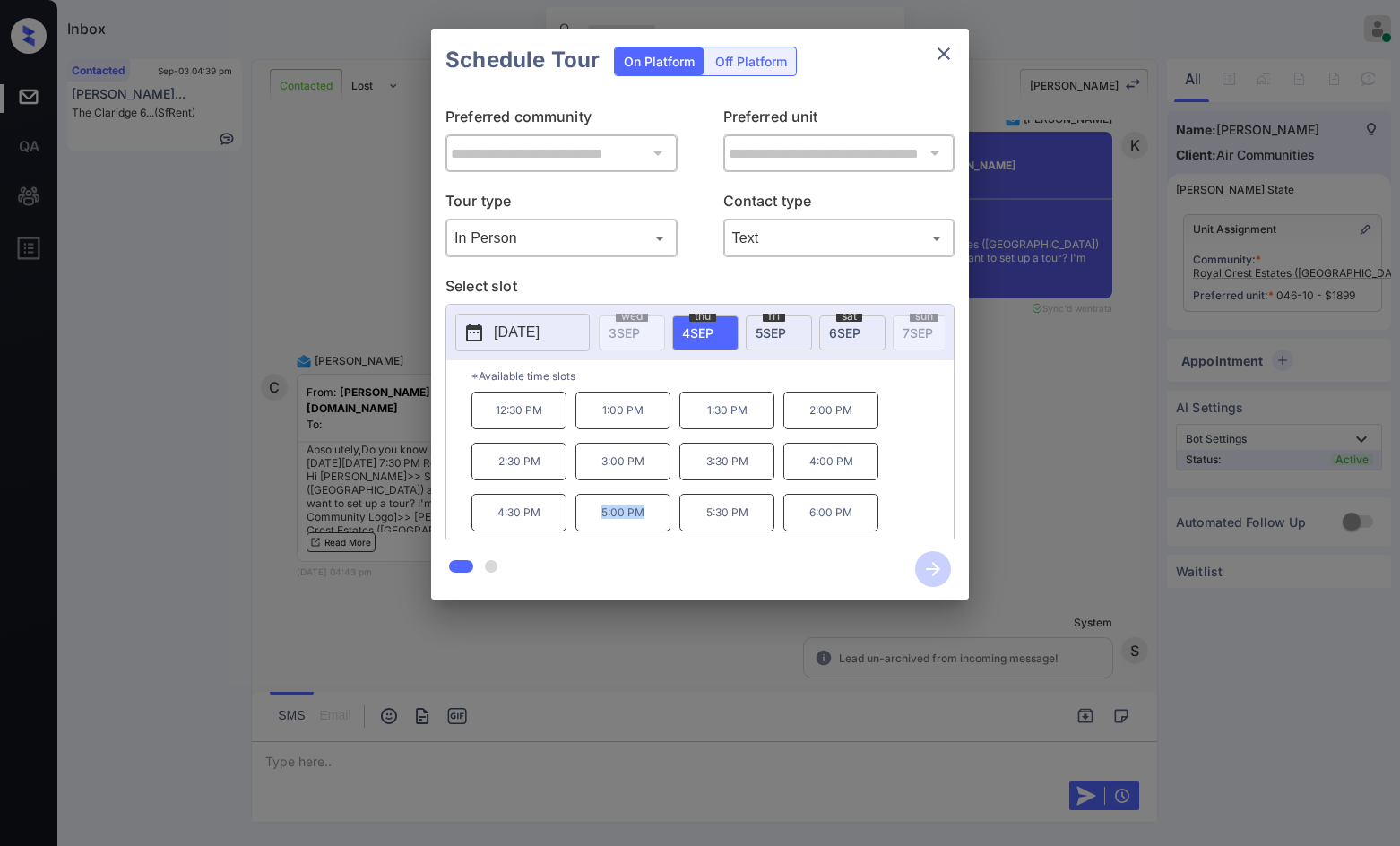
drag, startPoint x: 591, startPoint y: 524, endPoint x: 655, endPoint y: 522, distance: 64.0
click at [655, 522] on p "5:00 PM" at bounding box center [623, 512] width 95 height 38
copy p "5:00 PM"
click at [353, 460] on div "**********" at bounding box center [700, 314] width 1400 height 628
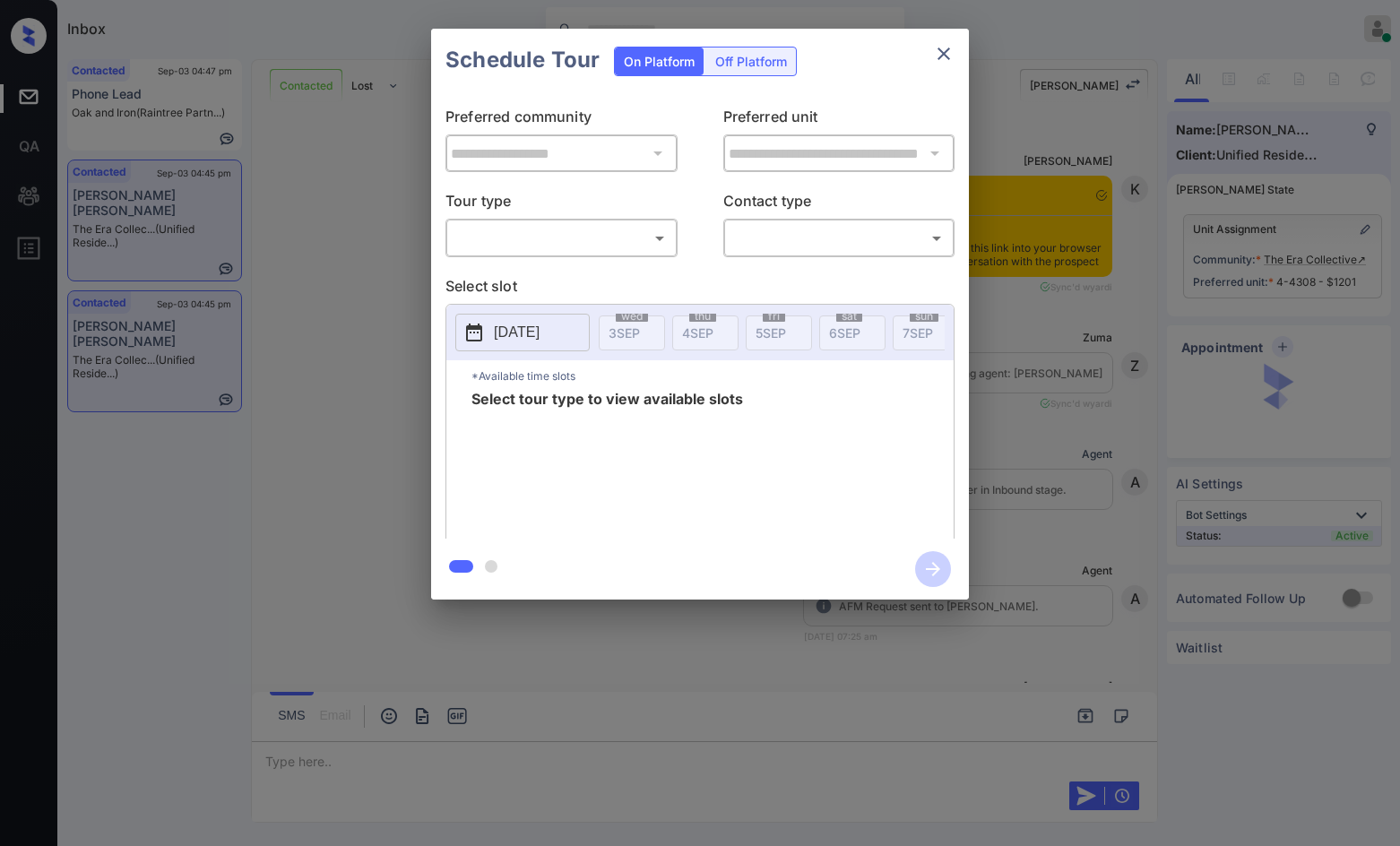
scroll to position [3825, 0]
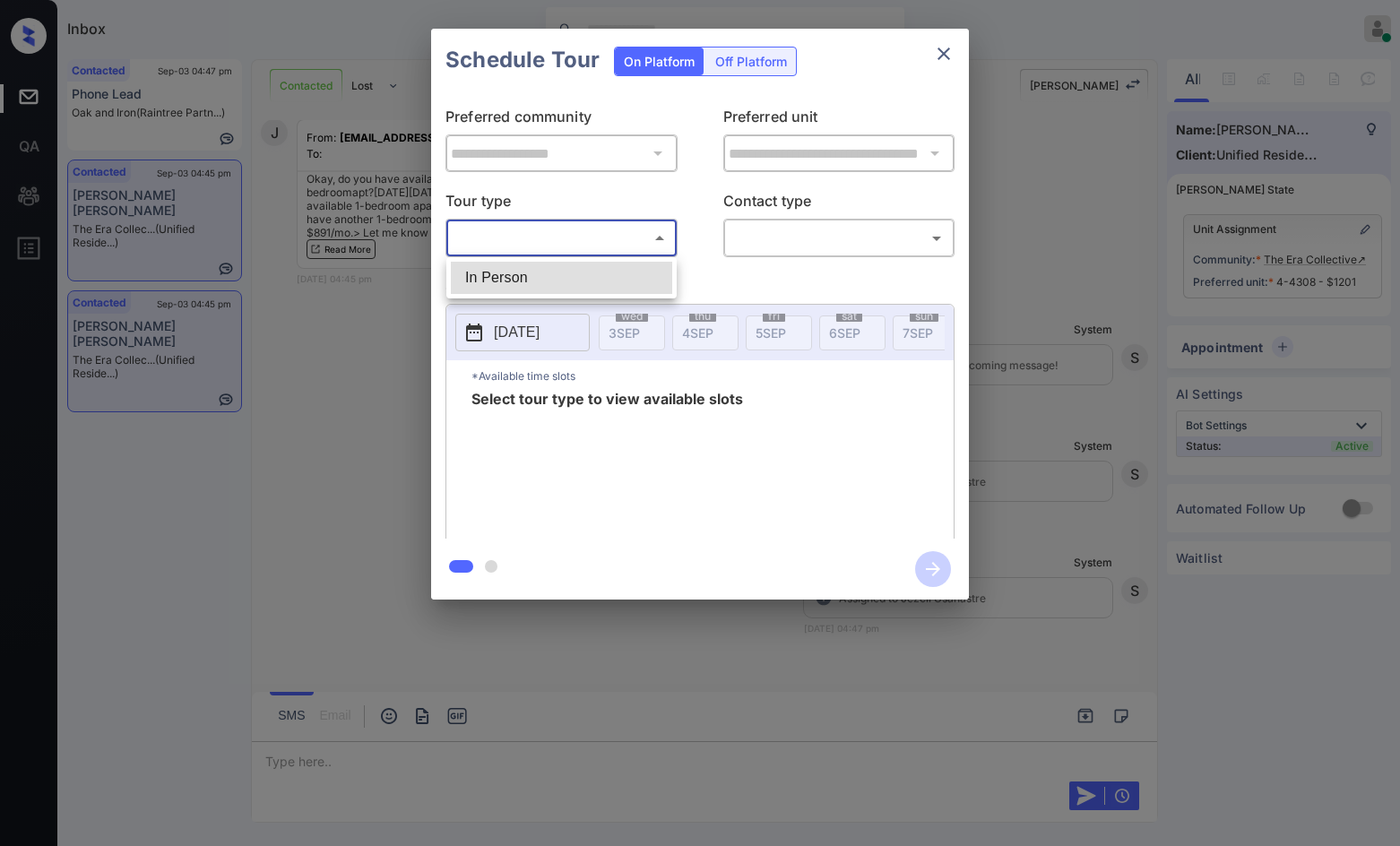
click at [610, 232] on body "Inbox Jezcil Usanastre Online Set yourself offline Set yourself on break Profil…" at bounding box center [700, 423] width 1400 height 846
click at [603, 263] on li "In Person" at bounding box center [561, 277] width 221 height 32
type input "********"
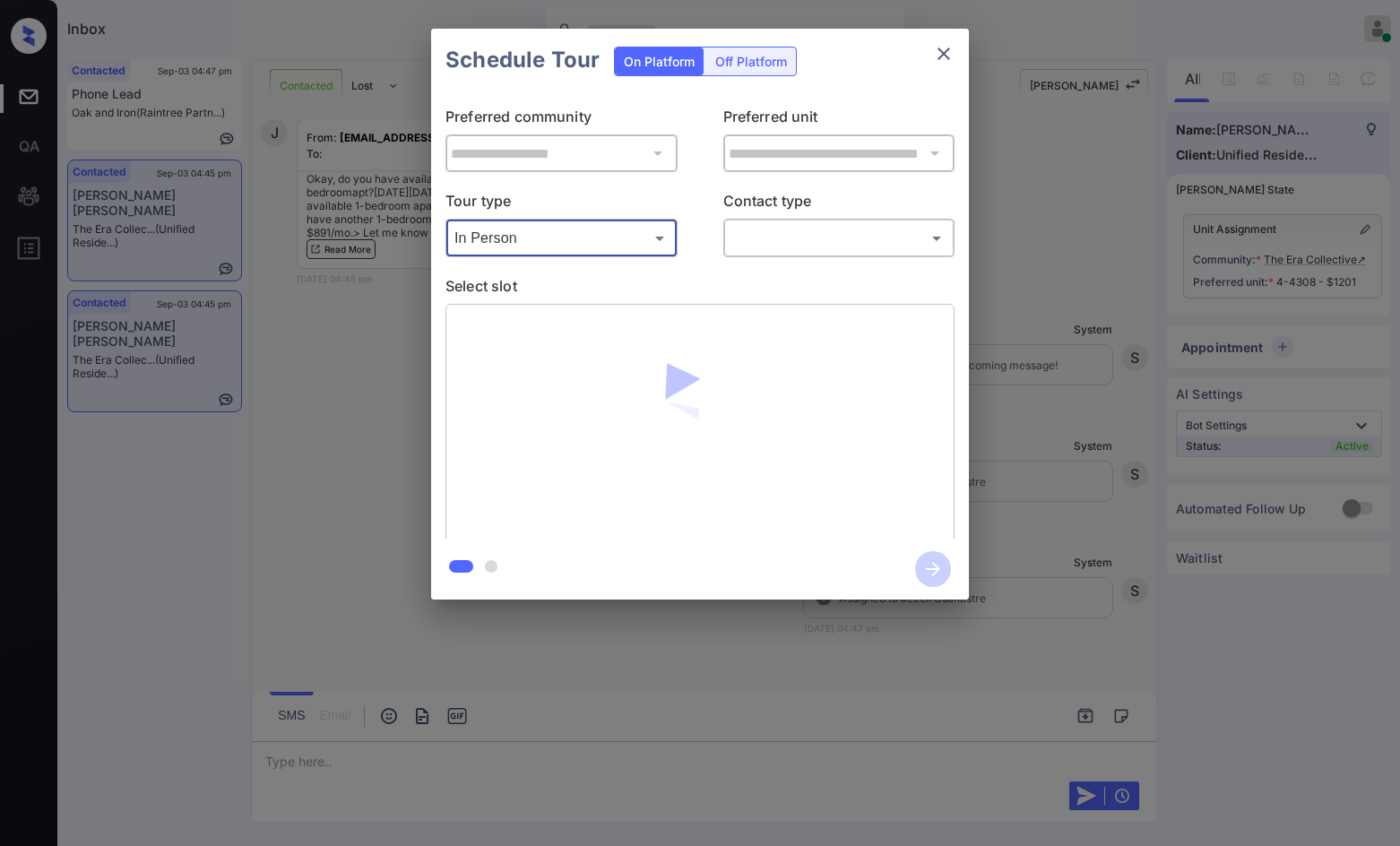
click at [787, 234] on body "Inbox Jezcil Usanastre Online Set yourself offline Set yourself on break Profil…" at bounding box center [700, 423] width 1400 height 846
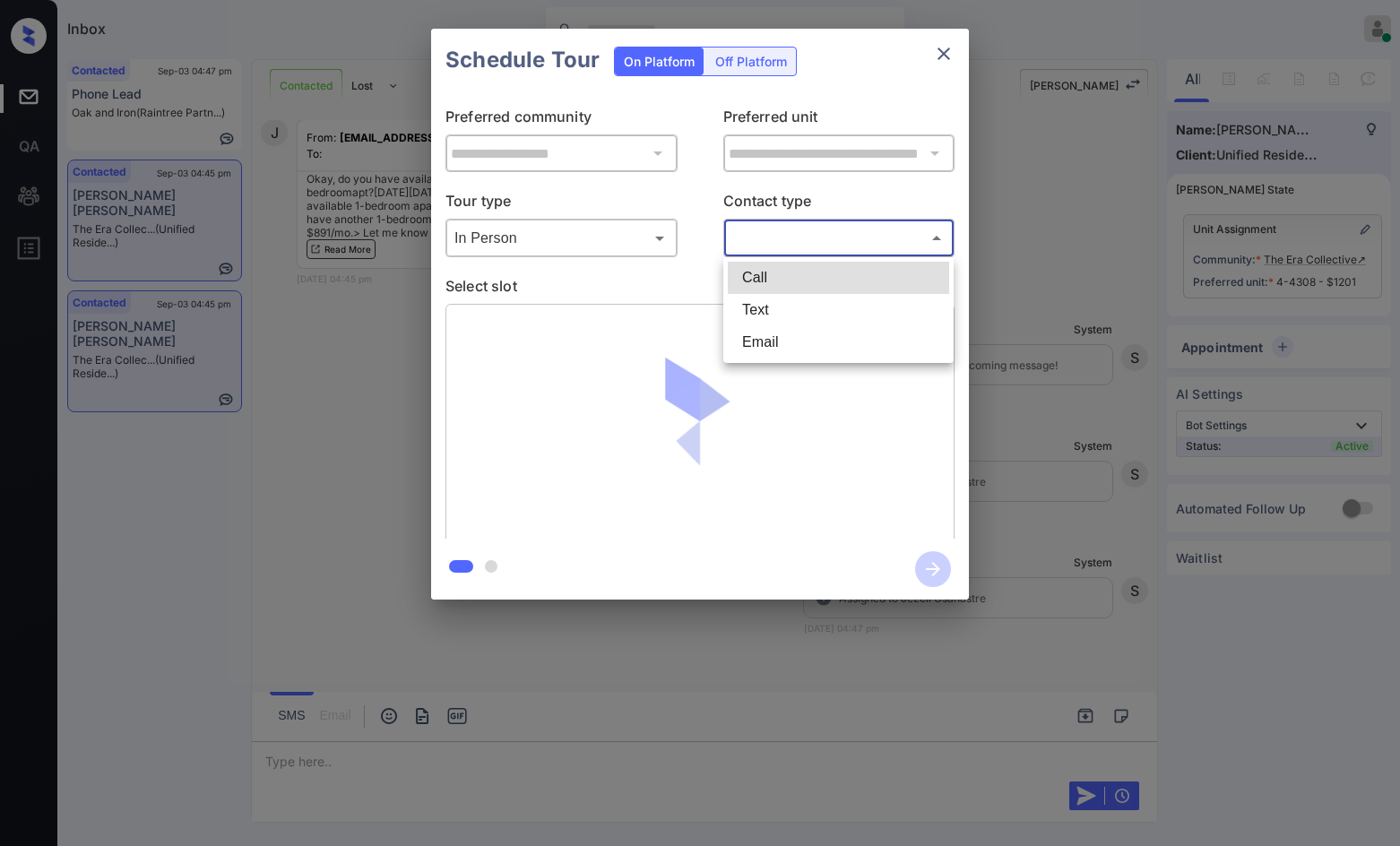
click at [782, 326] on li "Email" at bounding box center [838, 341] width 221 height 32
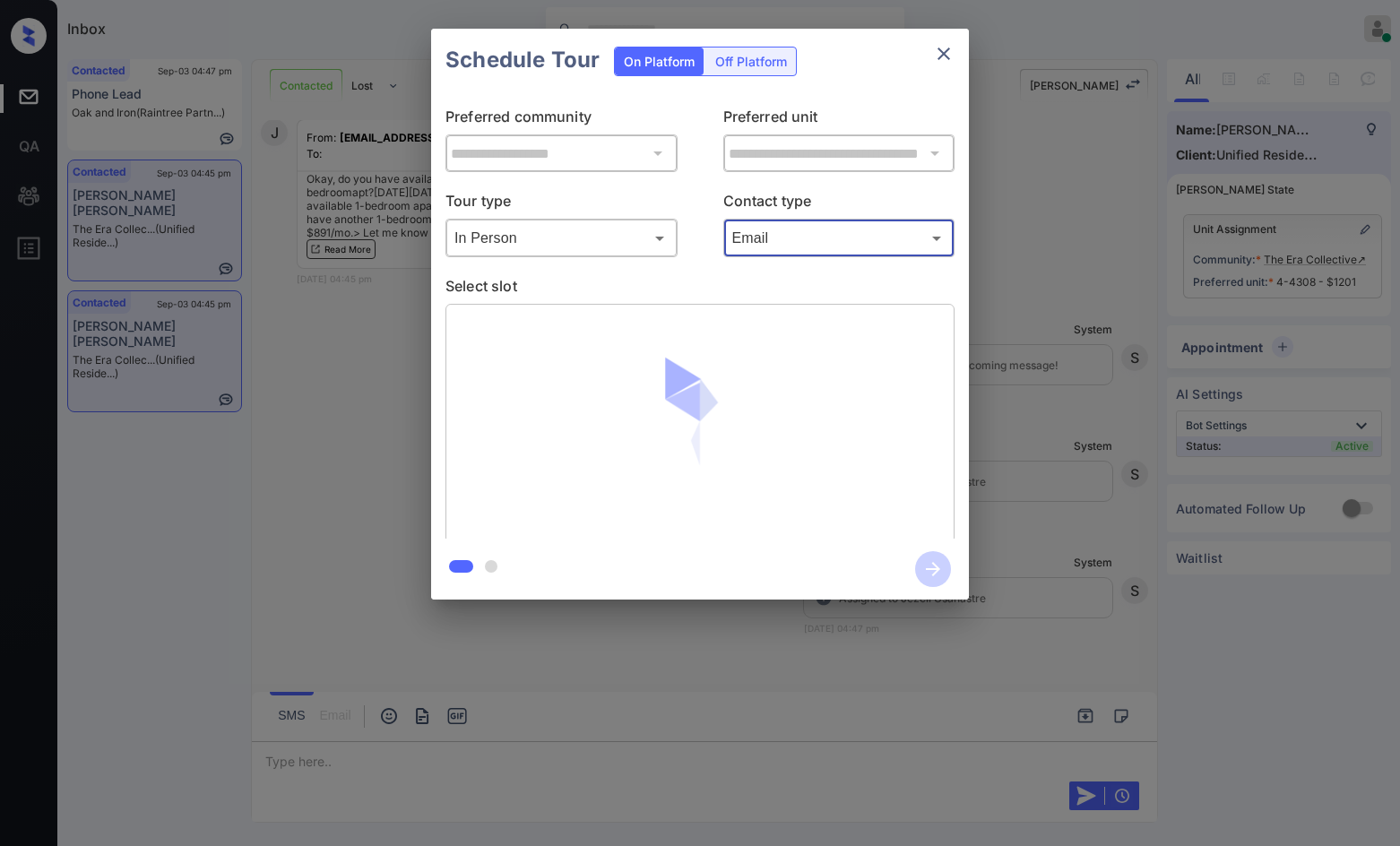
click at [793, 242] on body "Inbox Jezcil Usanastre Online Set yourself offline Set yourself on break Profil…" at bounding box center [700, 423] width 1400 height 846
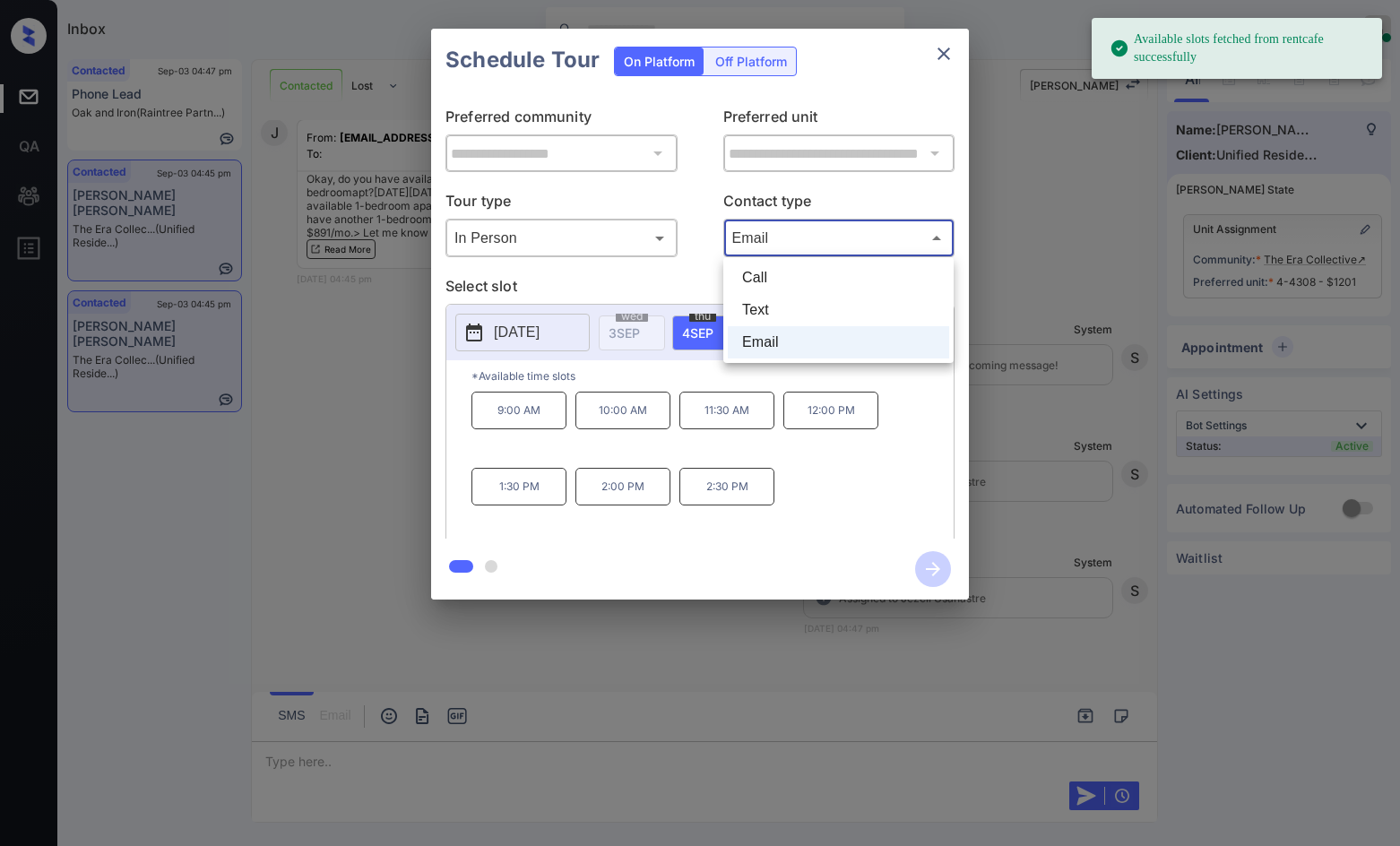
click at [781, 298] on li "Text" at bounding box center [838, 309] width 221 height 32
type input "****"
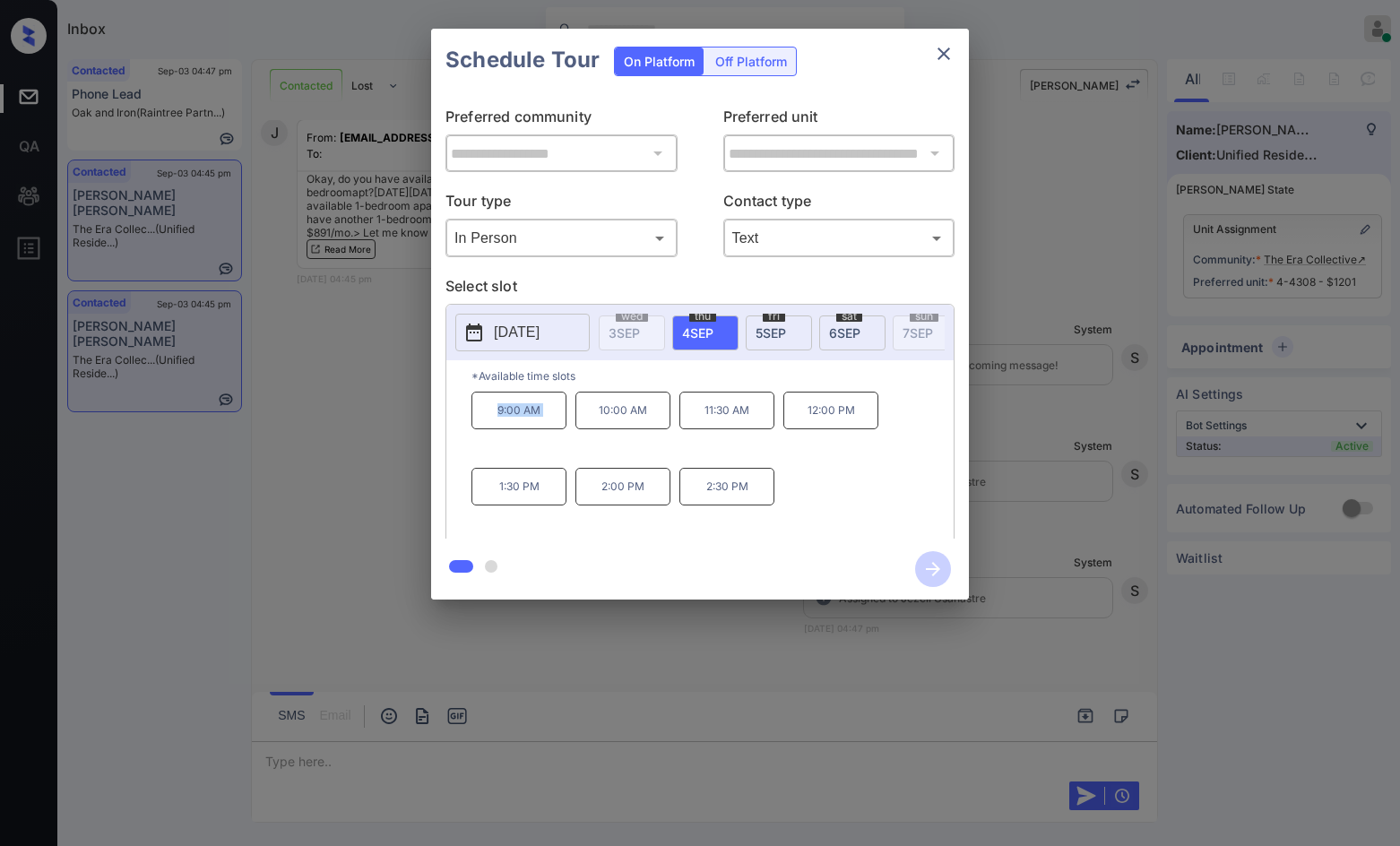
drag, startPoint x: 476, startPoint y: 429, endPoint x: 579, endPoint y: 434, distance: 103.1
click at [579, 434] on div "9:00 AM 10:00 AM 11:30 AM 12:00 PM 1:30 PM 2:00 PM 2:30 PM" at bounding box center [712, 463] width 482 height 143
copy p "9:00 AM"
drag, startPoint x: 700, startPoint y: 499, endPoint x: 763, endPoint y: 506, distance: 63.4
click at [763, 506] on p "2:30 PM" at bounding box center [727, 486] width 95 height 38
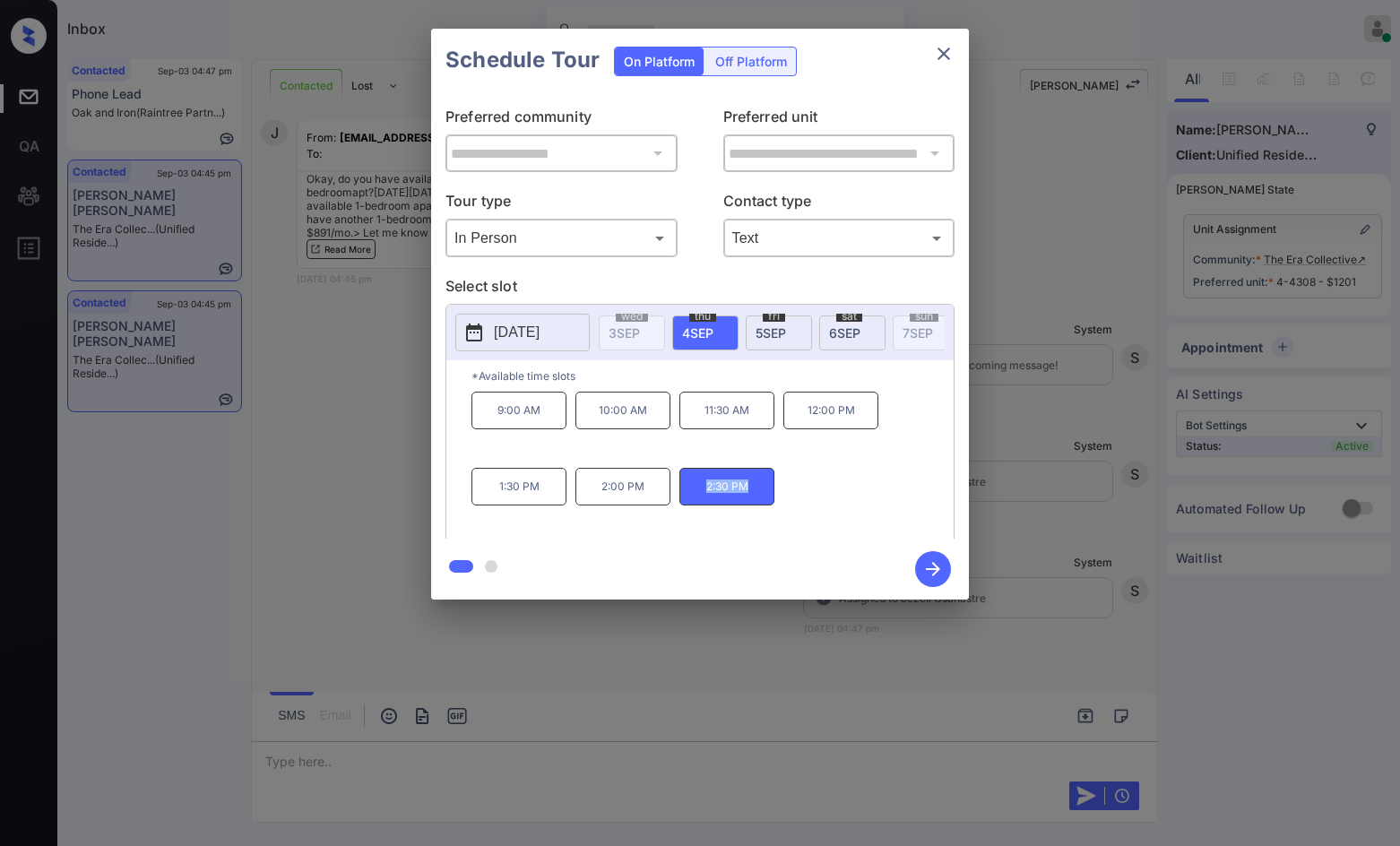
copy p "2:30 PM"
click at [407, 501] on div "**********" at bounding box center [700, 314] width 1400 height 628
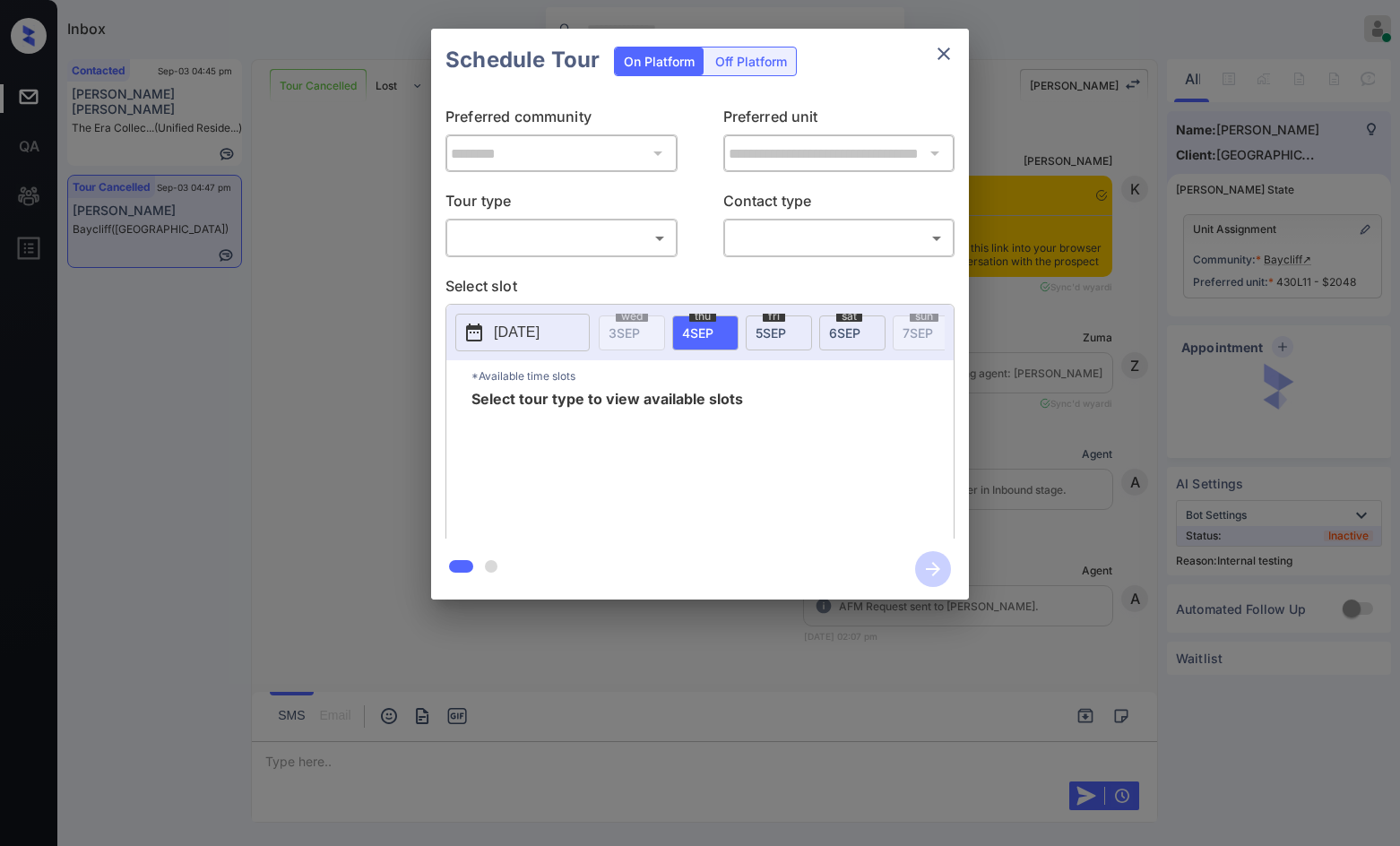
scroll to position [14231, 0]
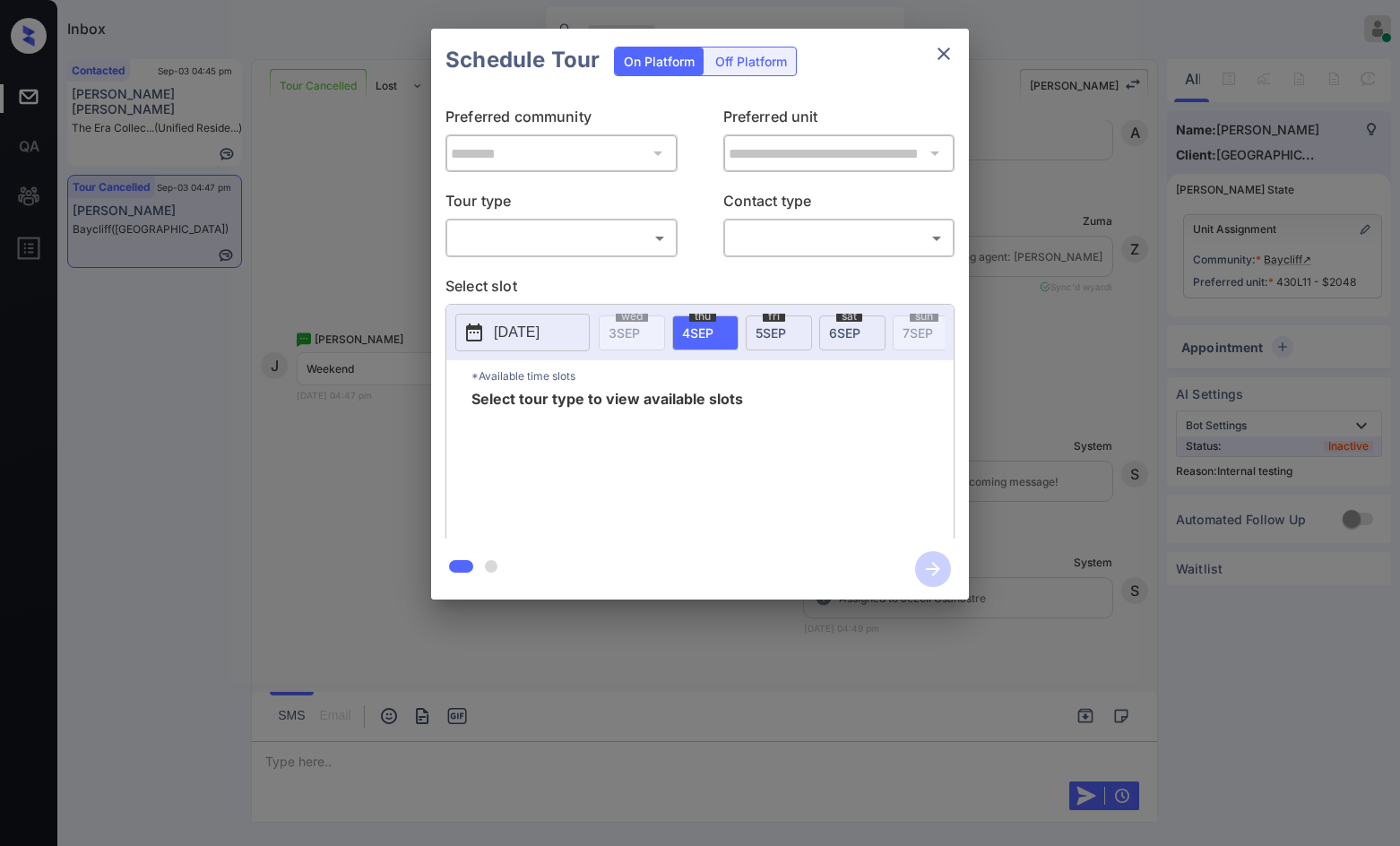
click at [583, 255] on div "​ ​" at bounding box center [561, 238] width 232 height 39
click at [576, 247] on body "Inbox Jezcil Usanastre Online Set yourself offline Set yourself on break Profil…" at bounding box center [700, 423] width 1400 height 846
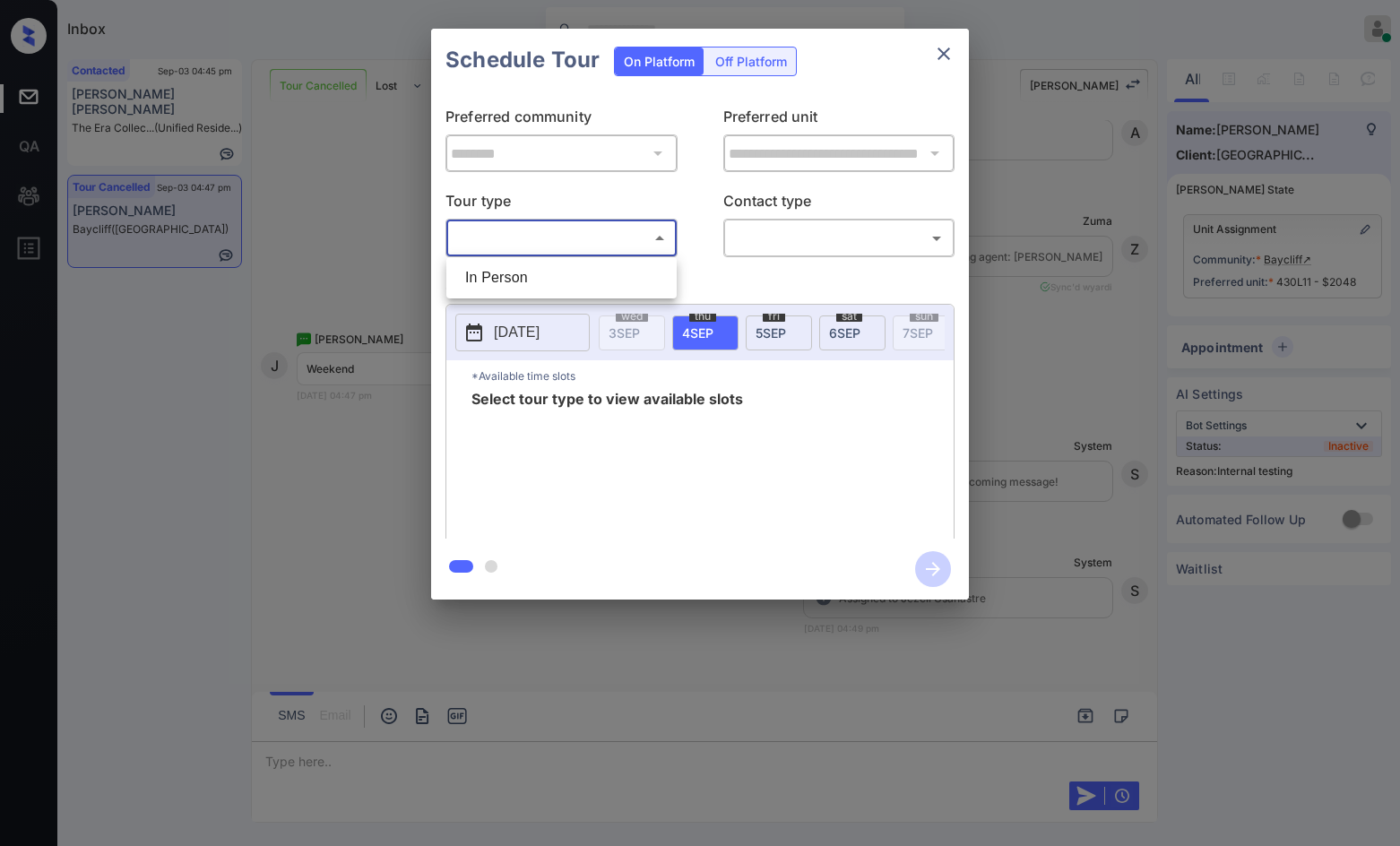
click at [551, 291] on li "In Person" at bounding box center [561, 277] width 221 height 32
type input "********"
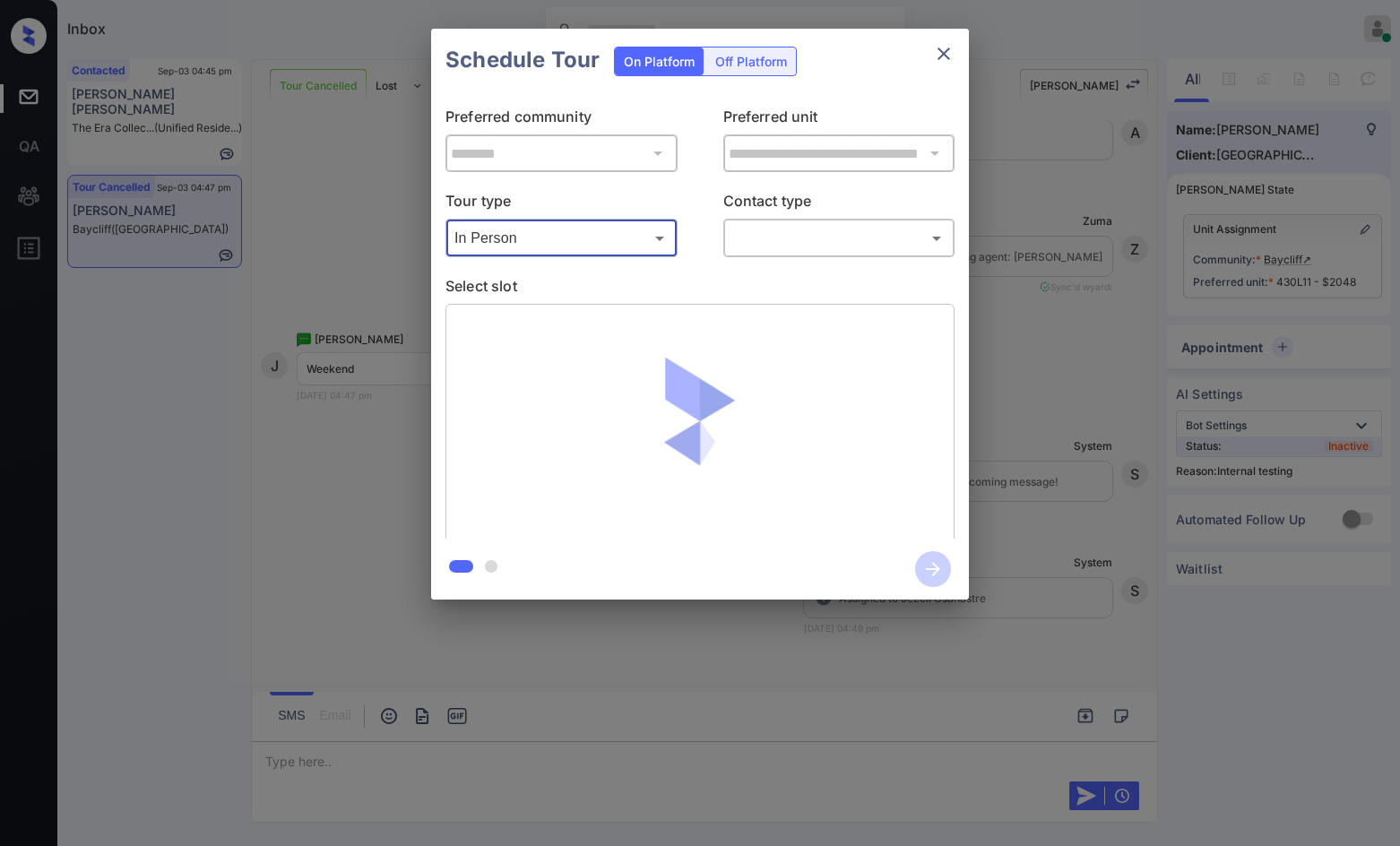
click at [854, 241] on body "Inbox Jezcil Usanastre Online Set yourself offline Set yourself on break Profil…" at bounding box center [700, 423] width 1400 height 846
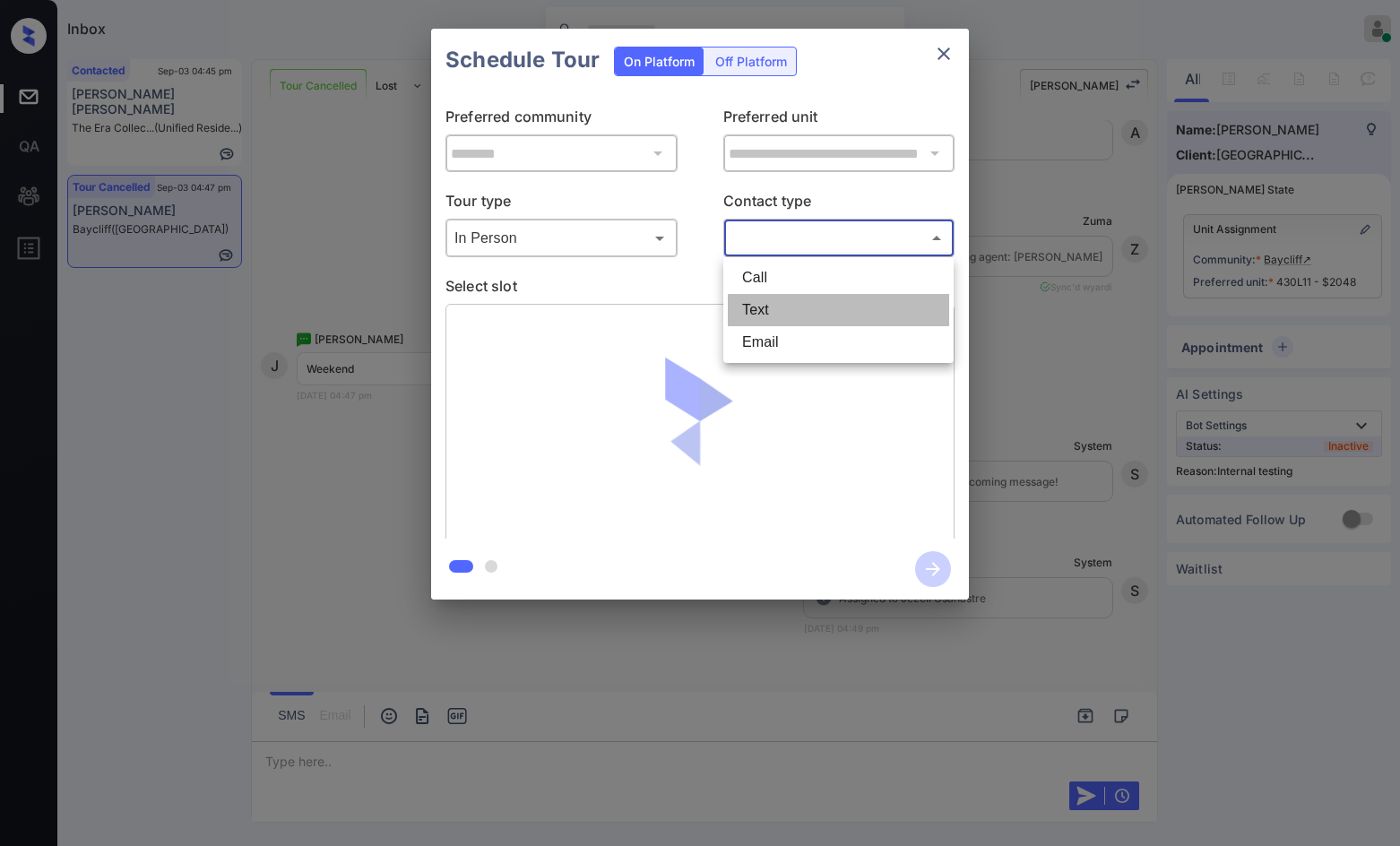
click at [840, 302] on li "Text" at bounding box center [838, 309] width 221 height 32
type input "****"
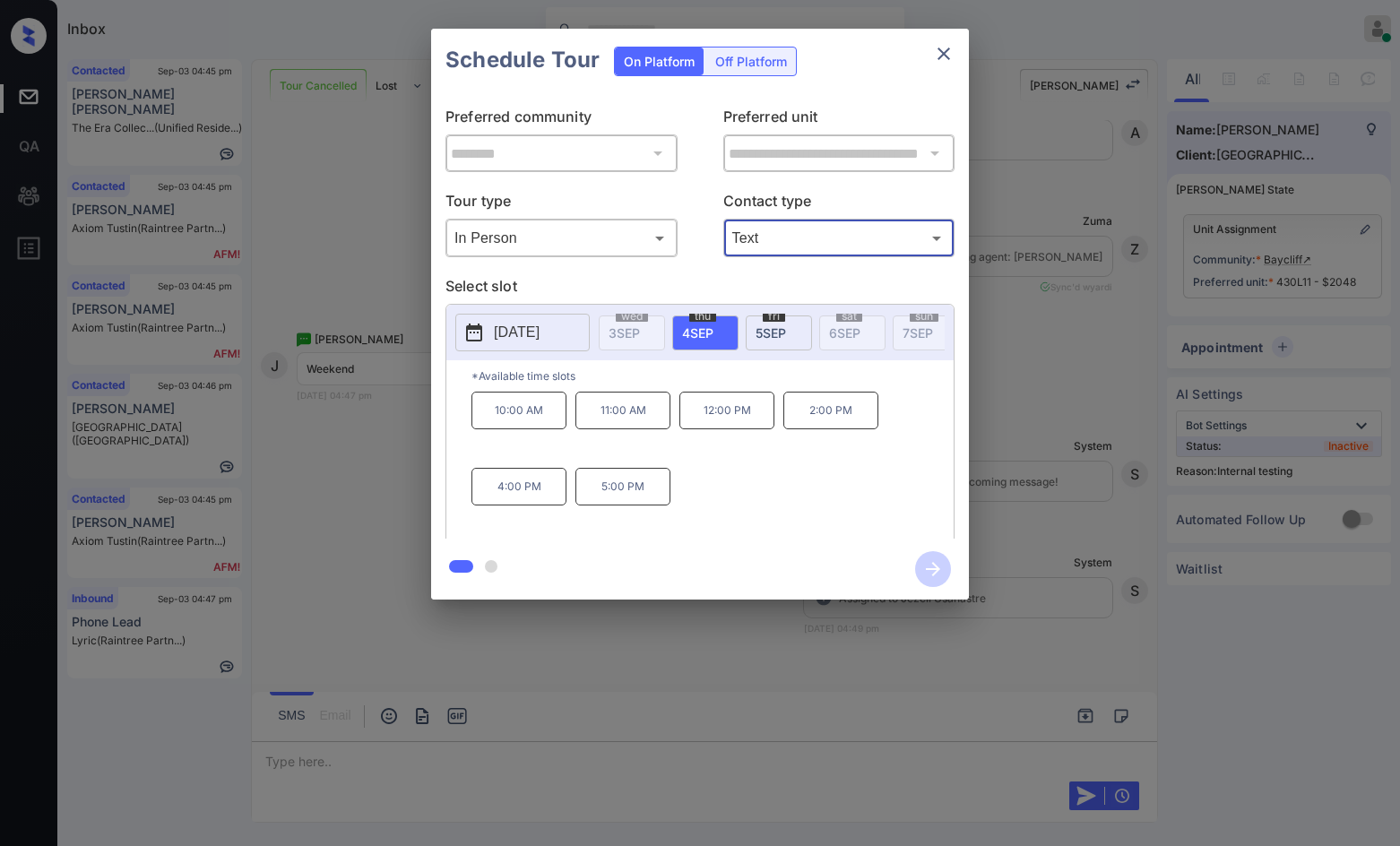
click at [552, 315] on button "[DATE]" at bounding box center [522, 332] width 134 height 38
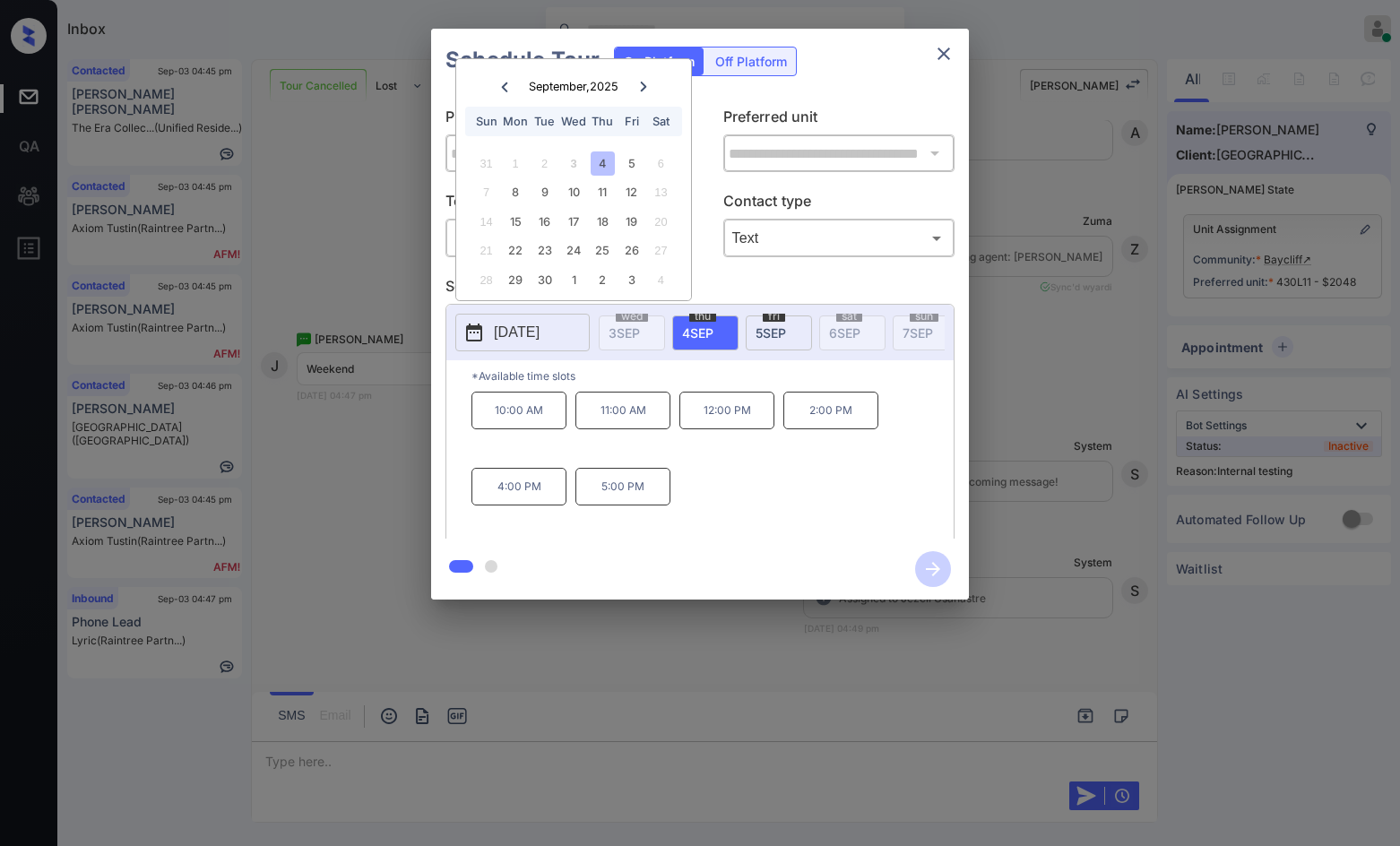
click at [551, 319] on button "[DATE]" at bounding box center [522, 332] width 134 height 38
click at [638, 83] on icon at bounding box center [644, 87] width 11 height 11
click at [351, 218] on div "**********" at bounding box center [700, 314] width 1400 height 628
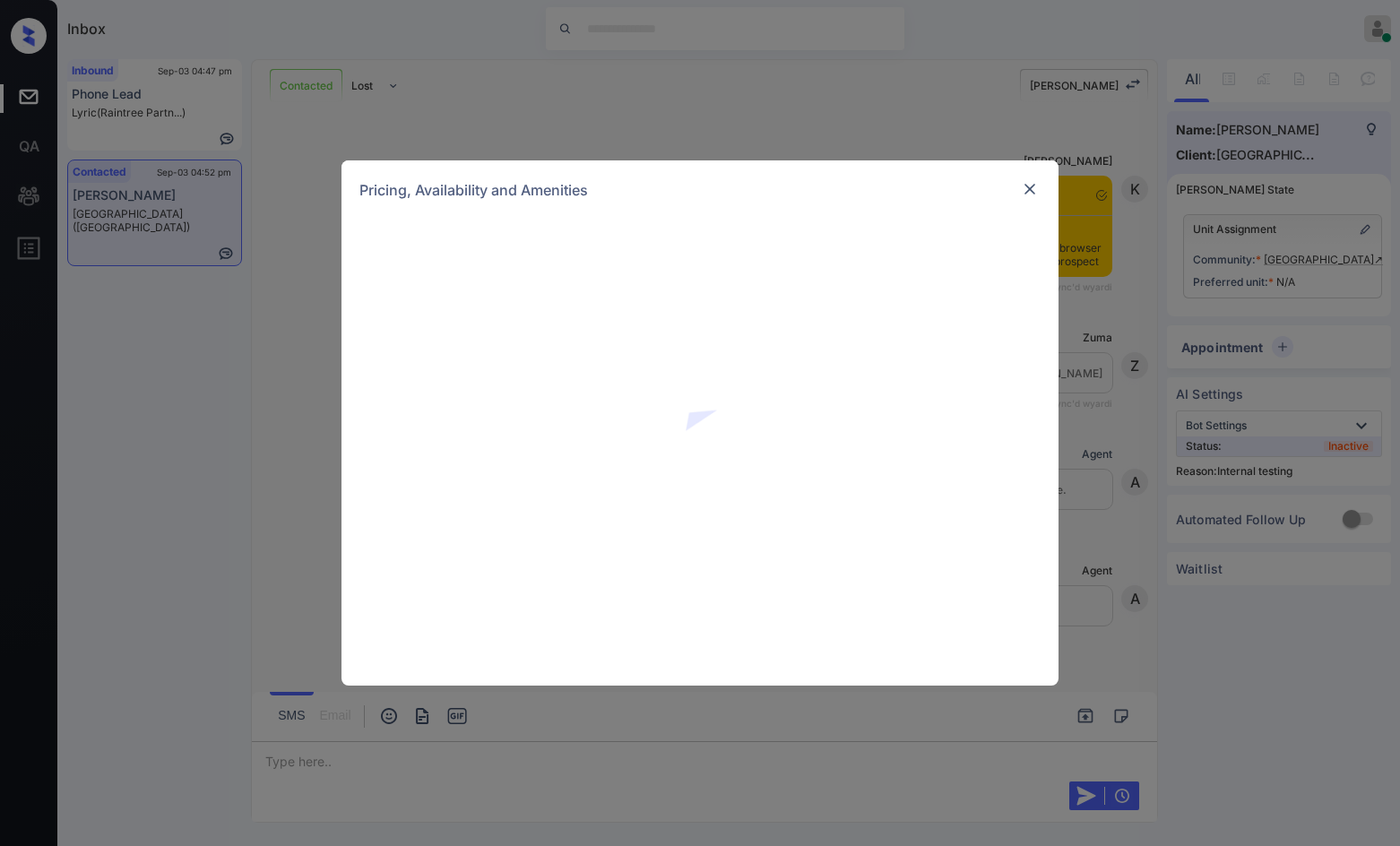
scroll to position [2841, 0]
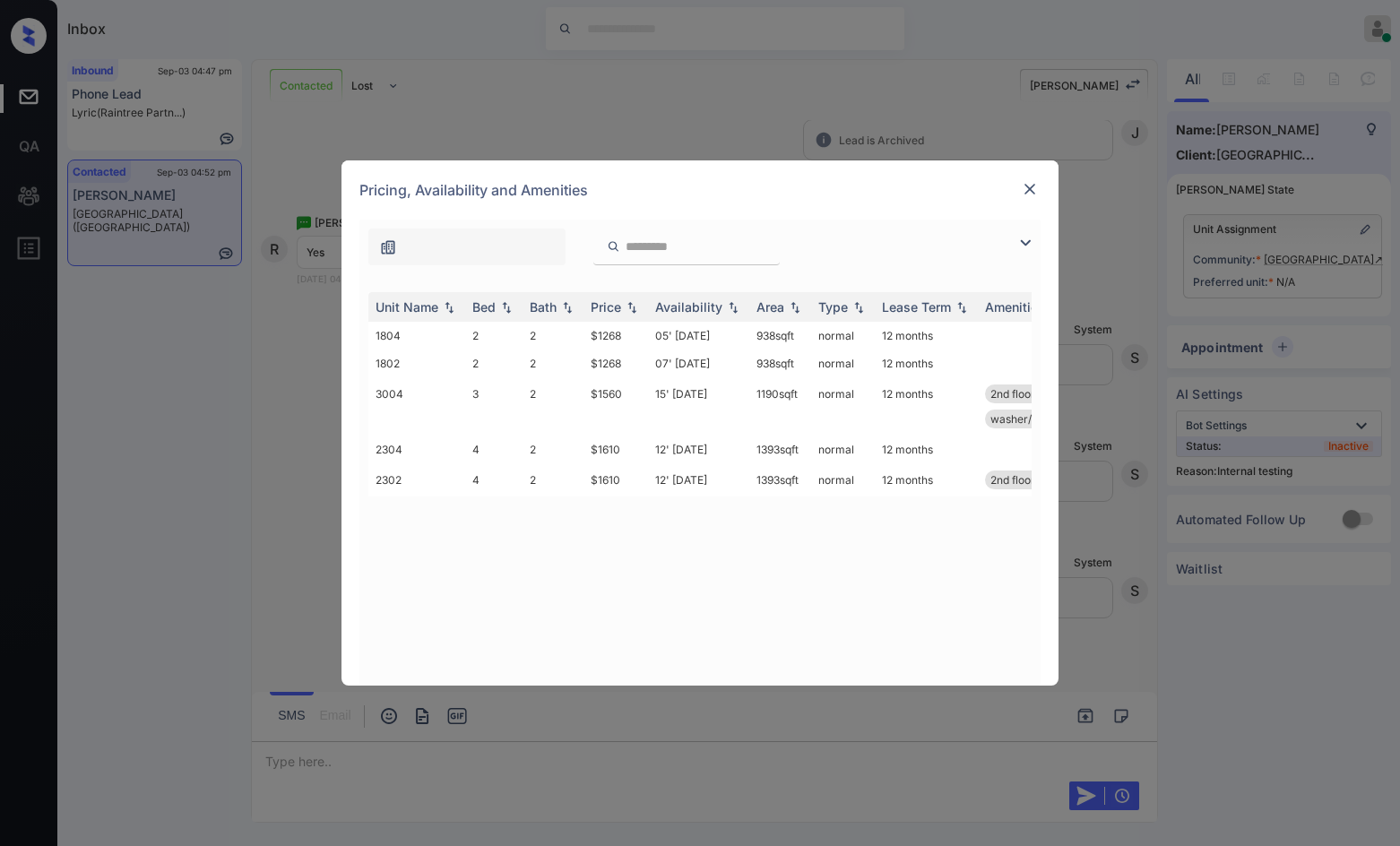
click at [1022, 244] on img at bounding box center [1025, 242] width 21 height 21
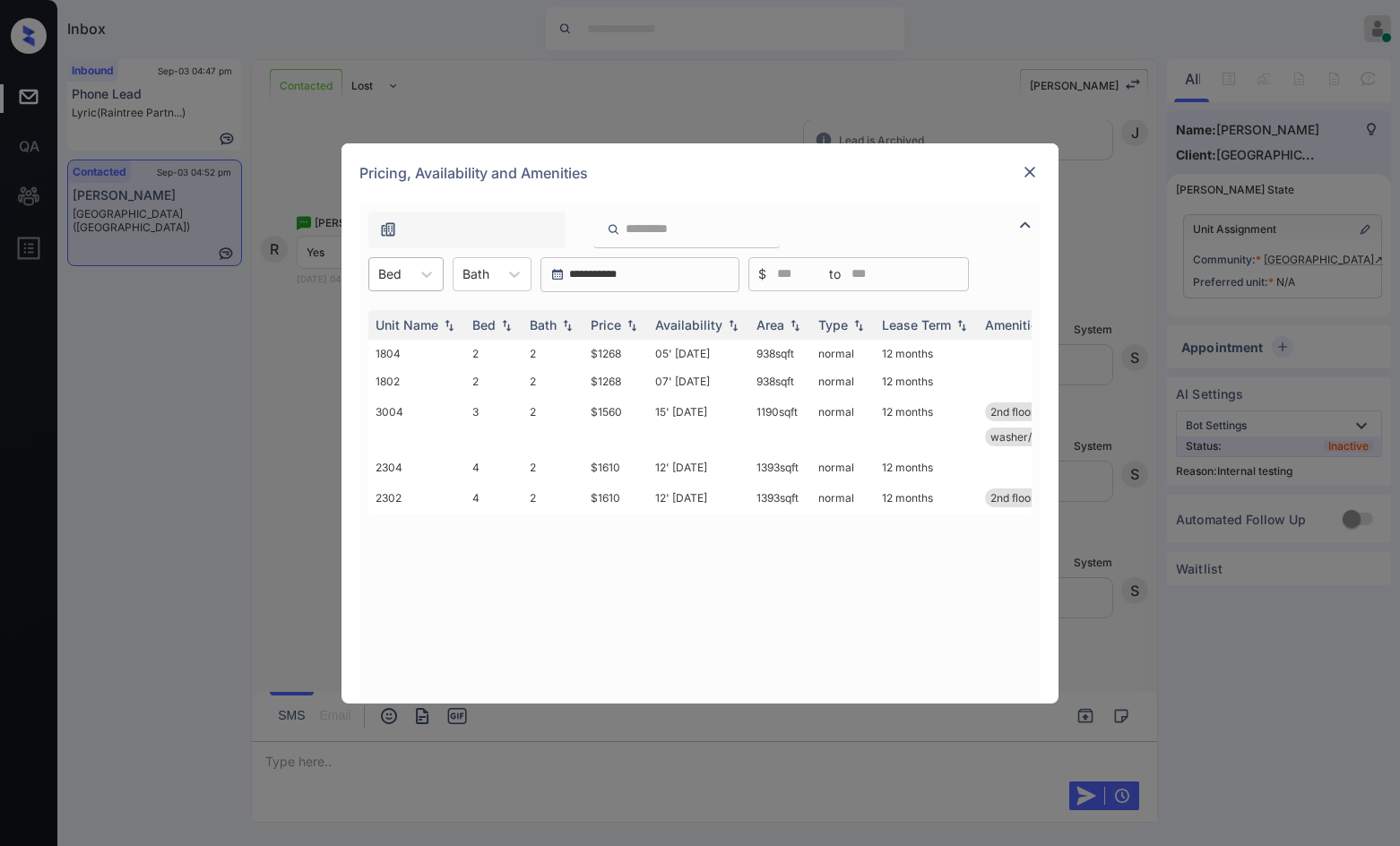
click at [398, 273] on div at bounding box center [389, 273] width 23 height 19
click at [410, 350] on div "3" at bounding box center [406, 350] width 75 height 32
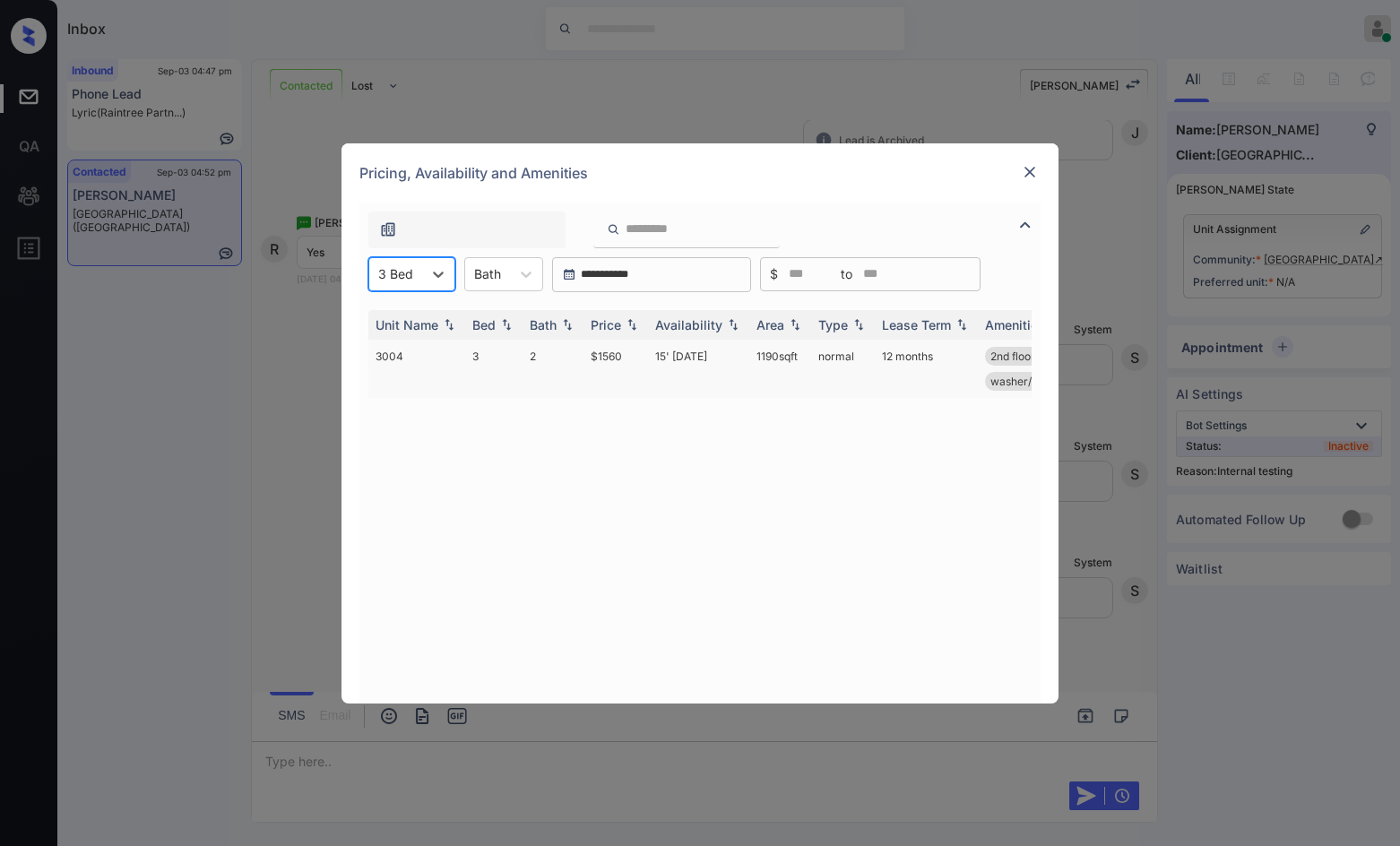
click at [613, 351] on td "$1560" at bounding box center [616, 368] width 64 height 58
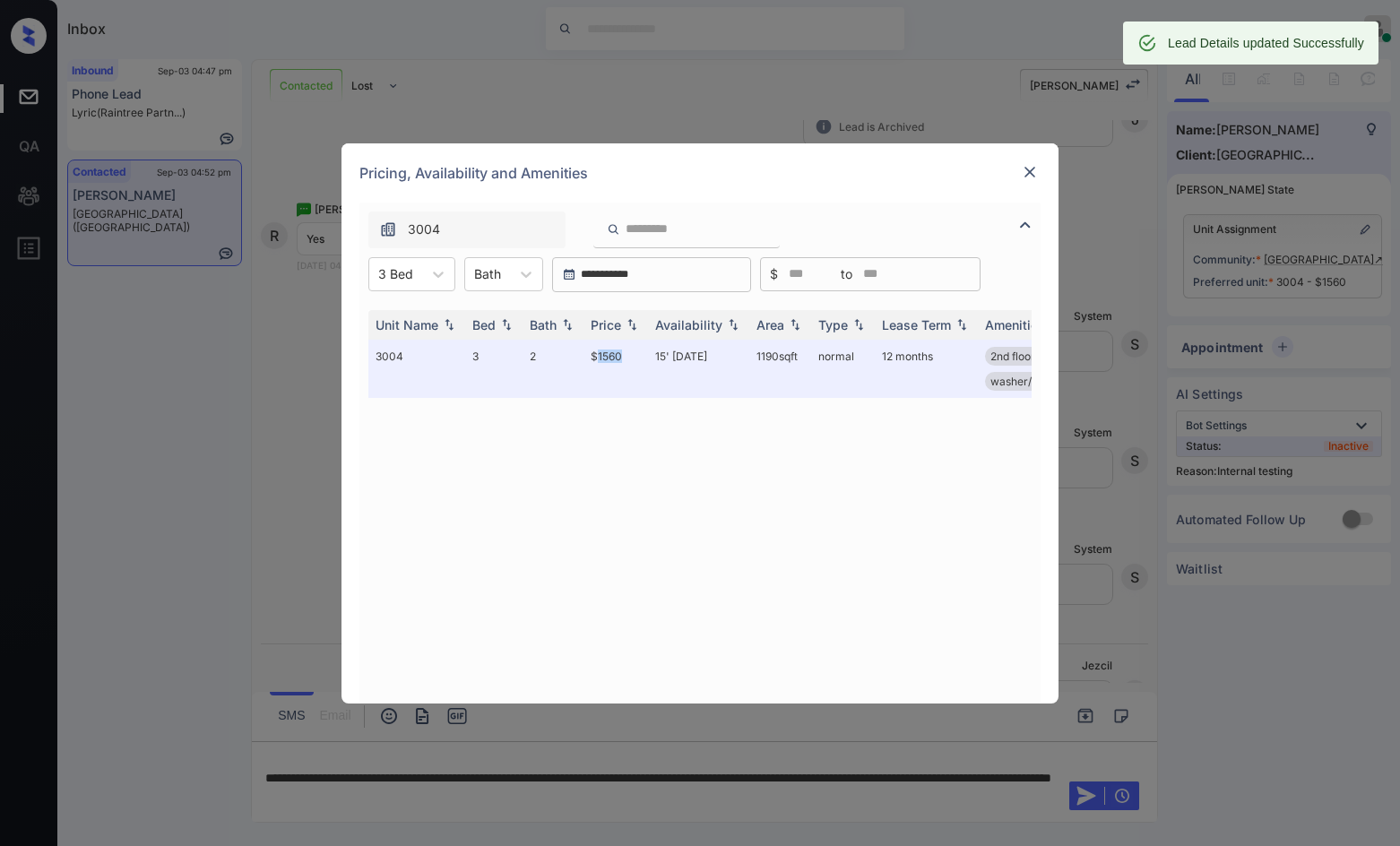
scroll to position [2957, 0]
click at [1036, 165] on img at bounding box center [1030, 173] width 18 height 18
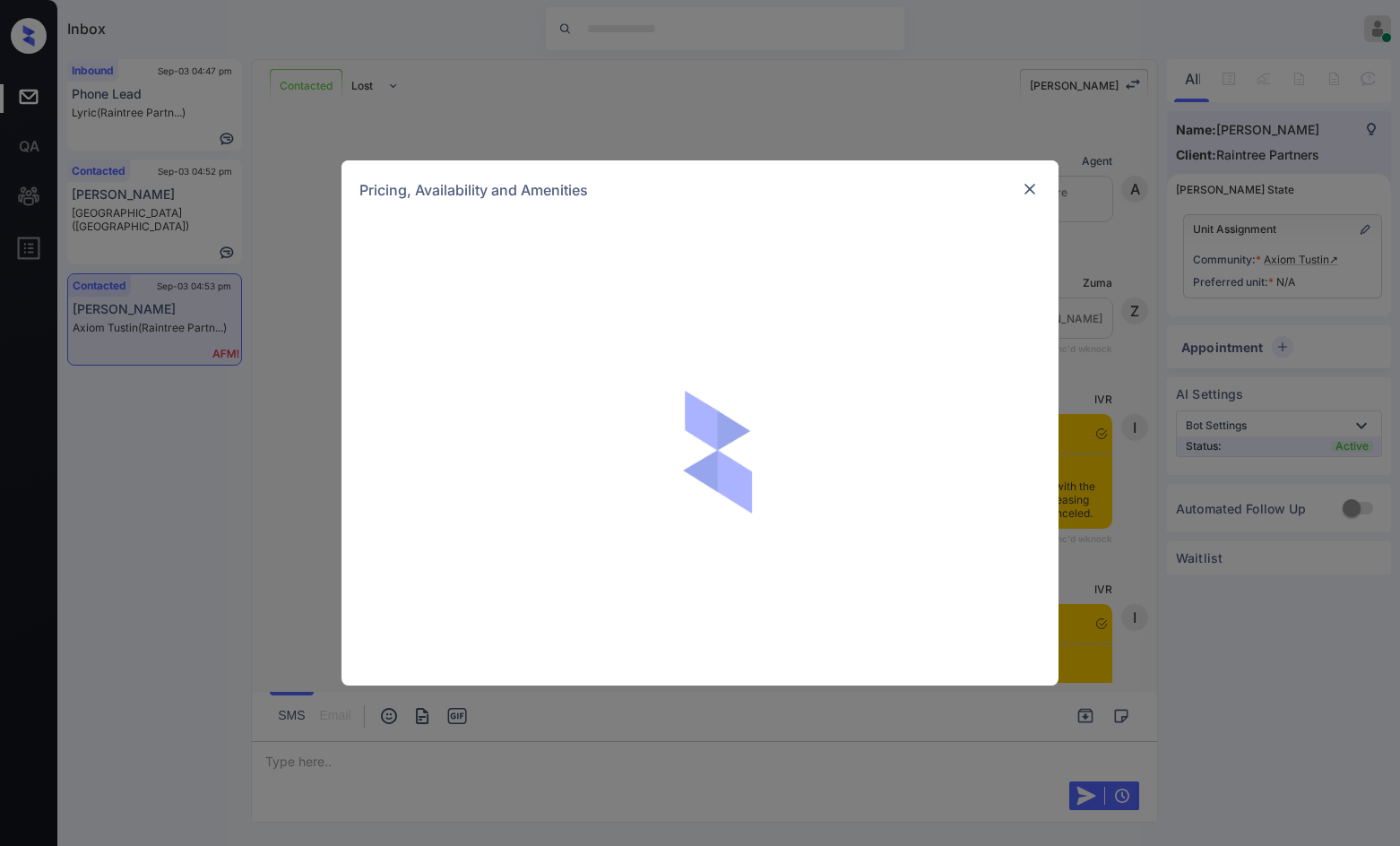
scroll to position [3346, 0]
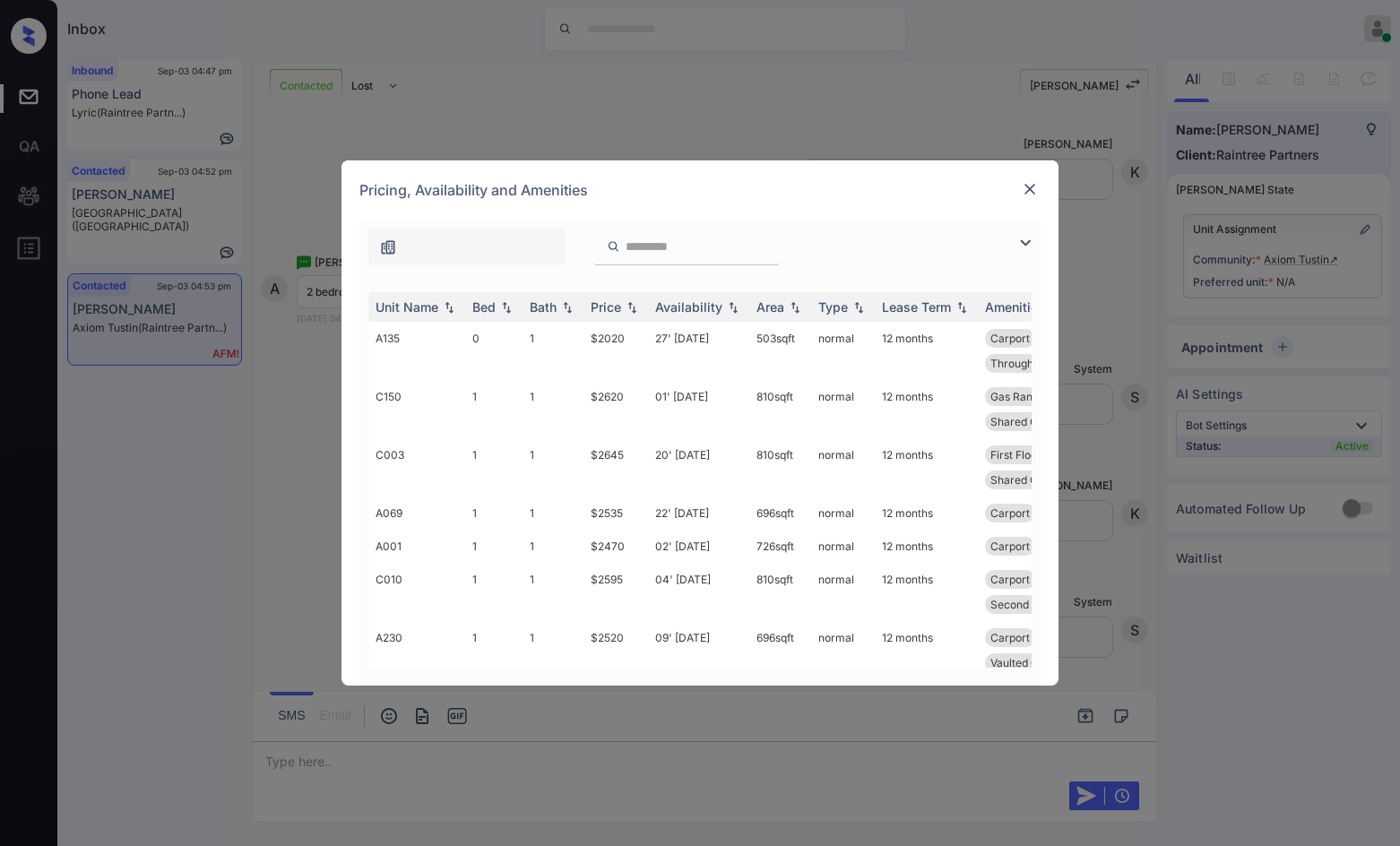
click at [1040, 253] on div at bounding box center [700, 242] width 681 height 46
click at [1023, 242] on img at bounding box center [1025, 242] width 21 height 21
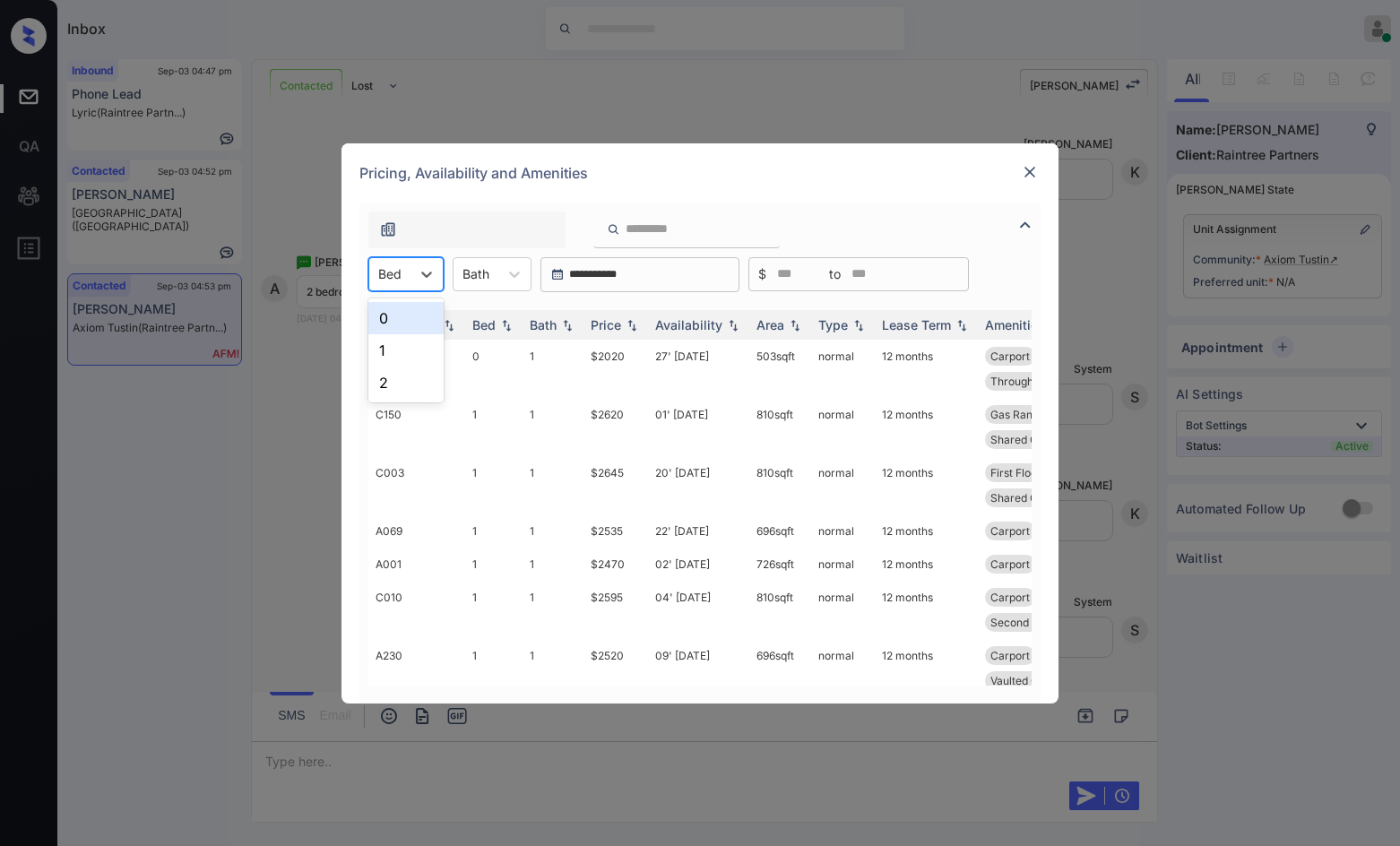
click at [408, 274] on div "Bed" at bounding box center [389, 273] width 41 height 26
click at [411, 382] on div "2" at bounding box center [406, 382] width 75 height 32
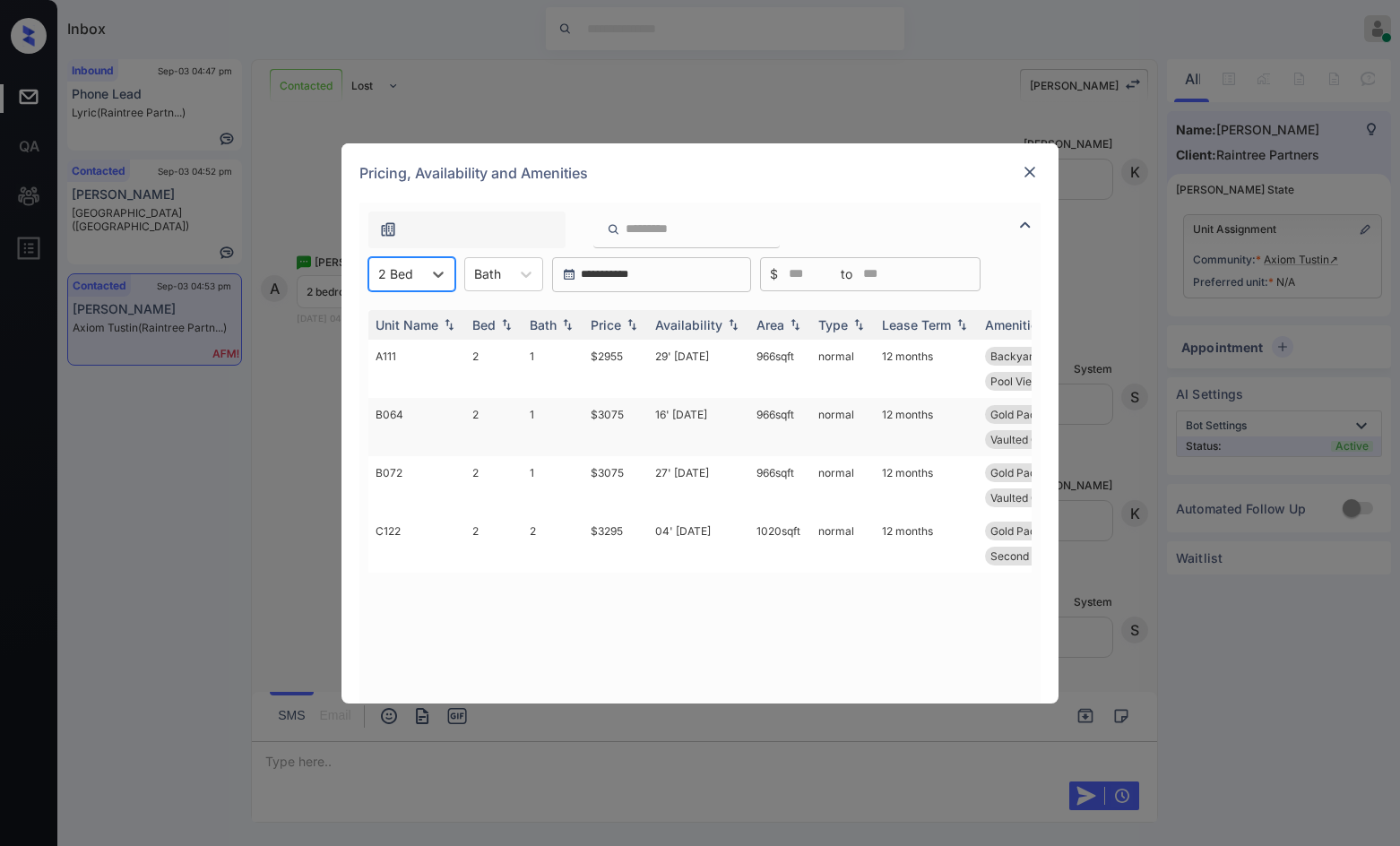
click at [588, 426] on td "$3075" at bounding box center [616, 427] width 64 height 58
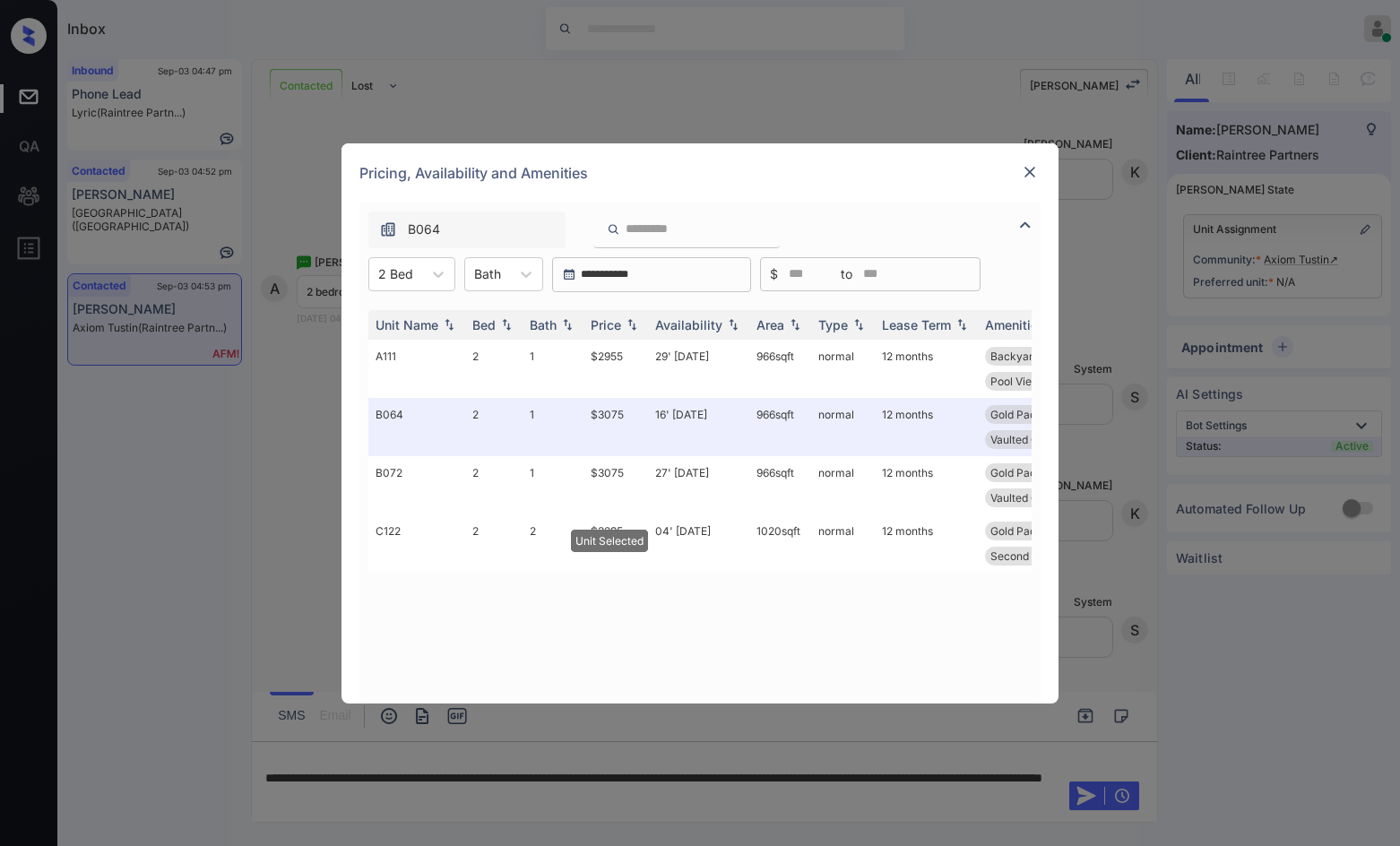
click at [1024, 184] on div at bounding box center [1029, 173] width 21 height 23
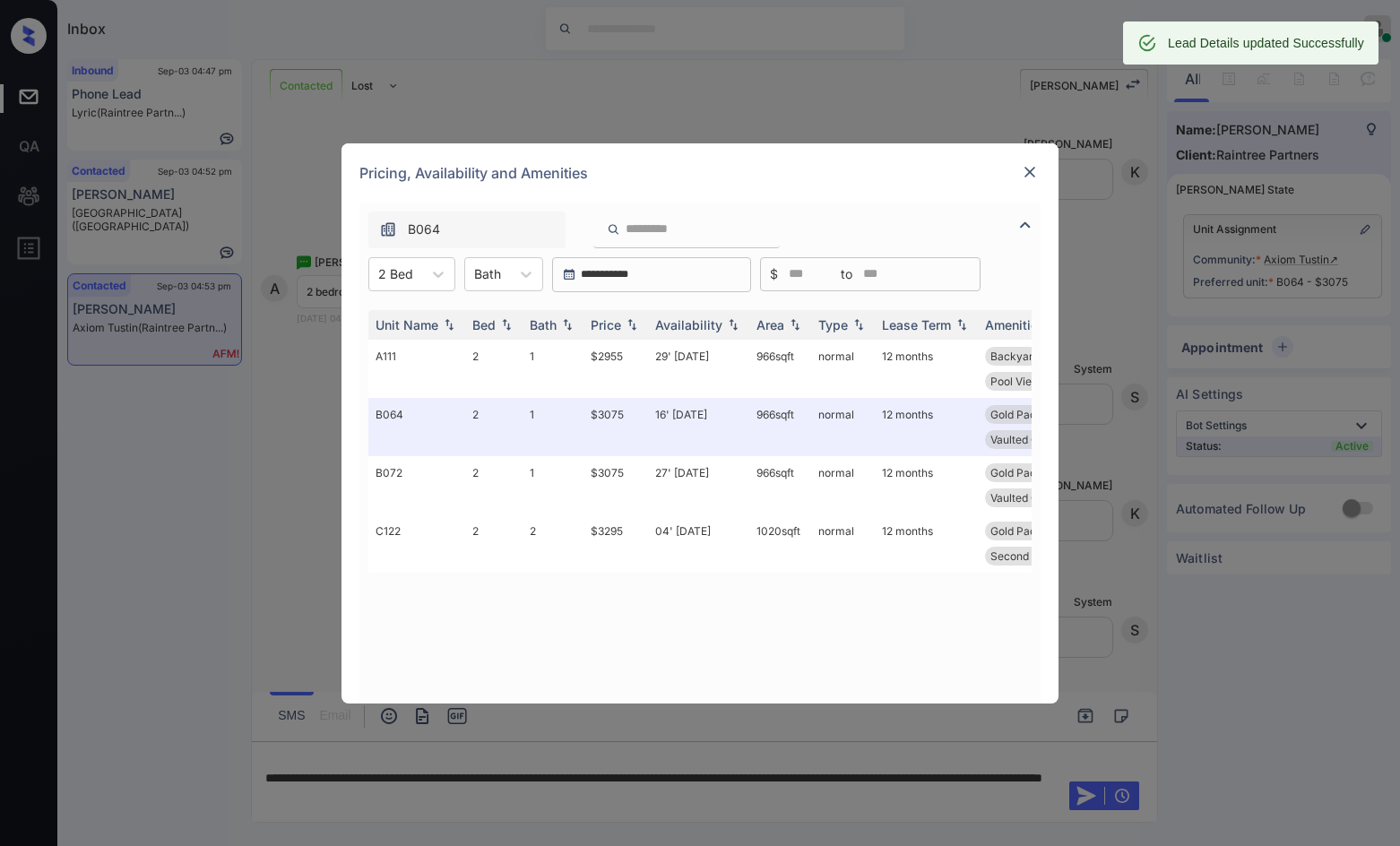
click at [701, 767] on div "**********" at bounding box center [700, 423] width 1400 height 846
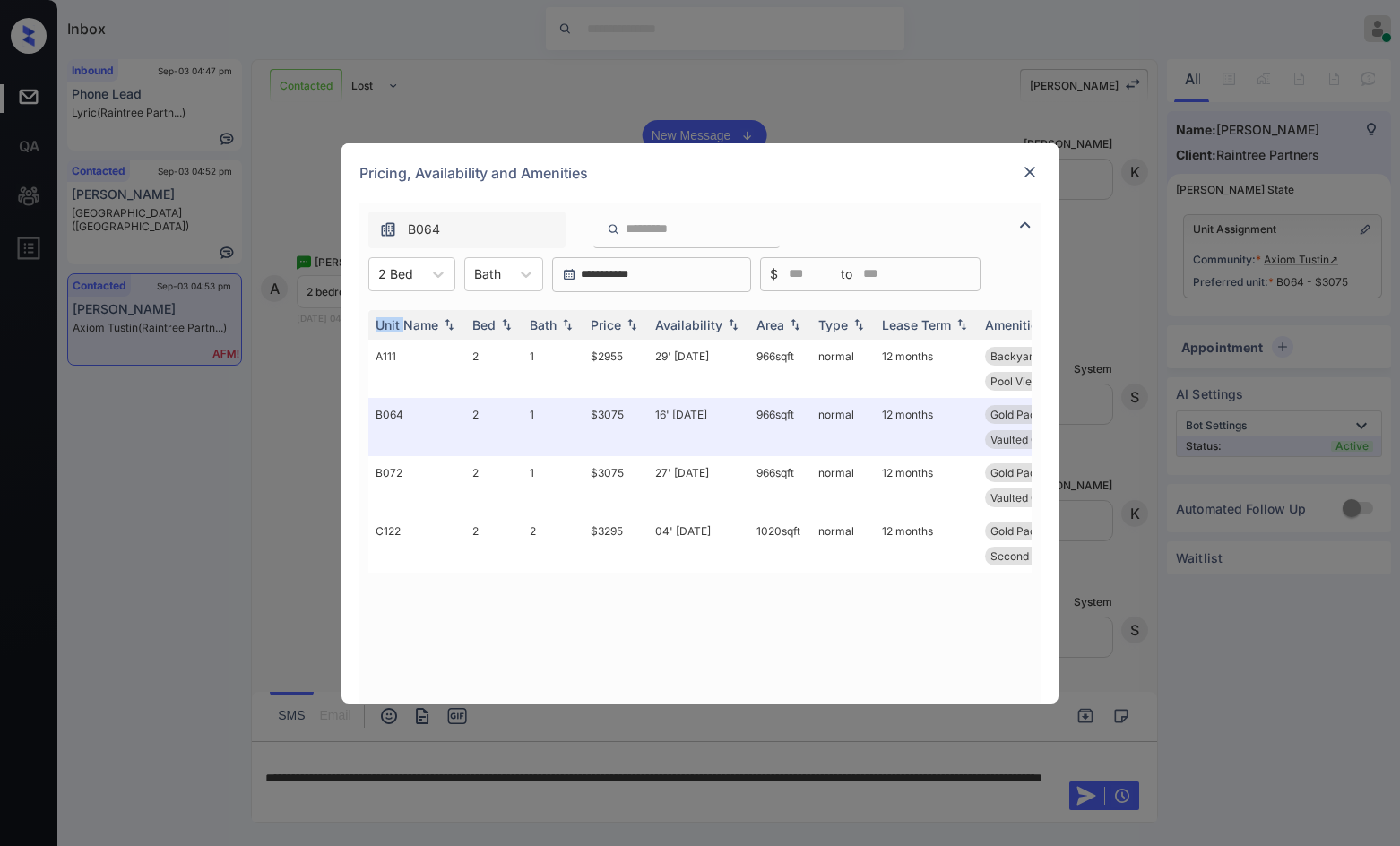
click at [1037, 167] on img at bounding box center [1030, 173] width 18 height 18
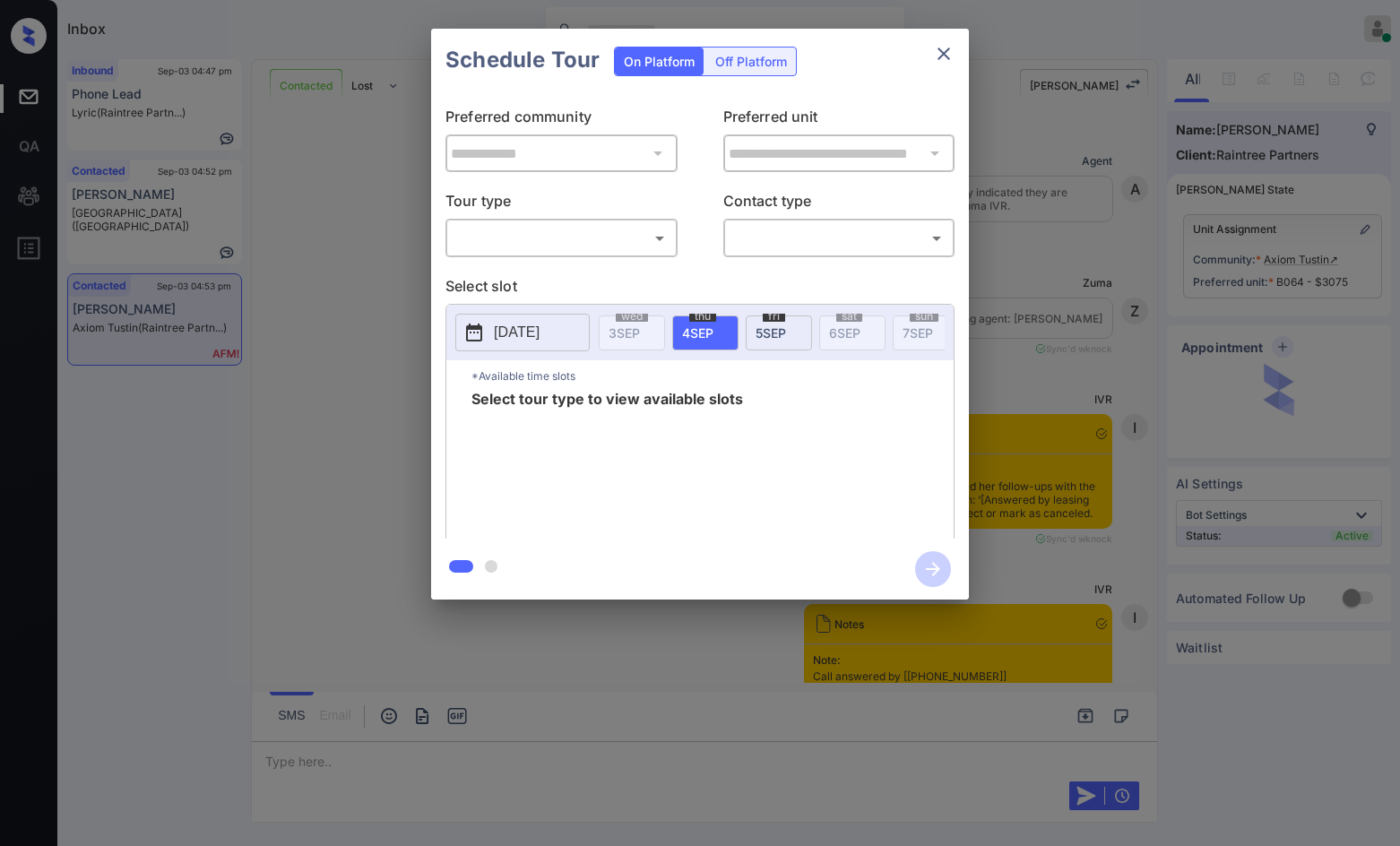
scroll to position [6821, 0]
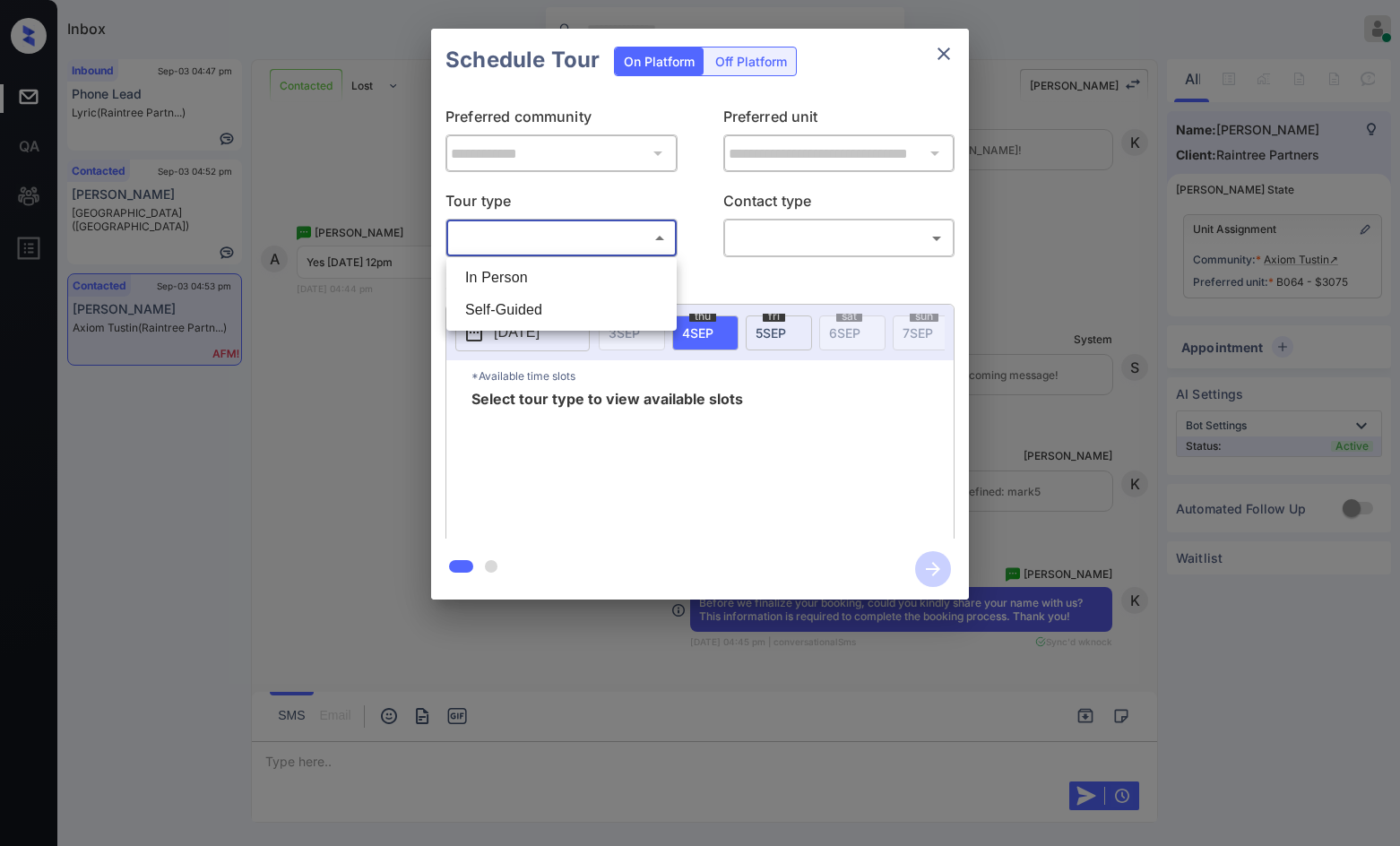
click at [611, 237] on body "Inbox Jezcil Usanastre Online Set yourself offline Set yourself on break Profil…" at bounding box center [700, 423] width 1400 height 846
click at [601, 266] on li "In Person" at bounding box center [561, 277] width 221 height 32
type input "********"
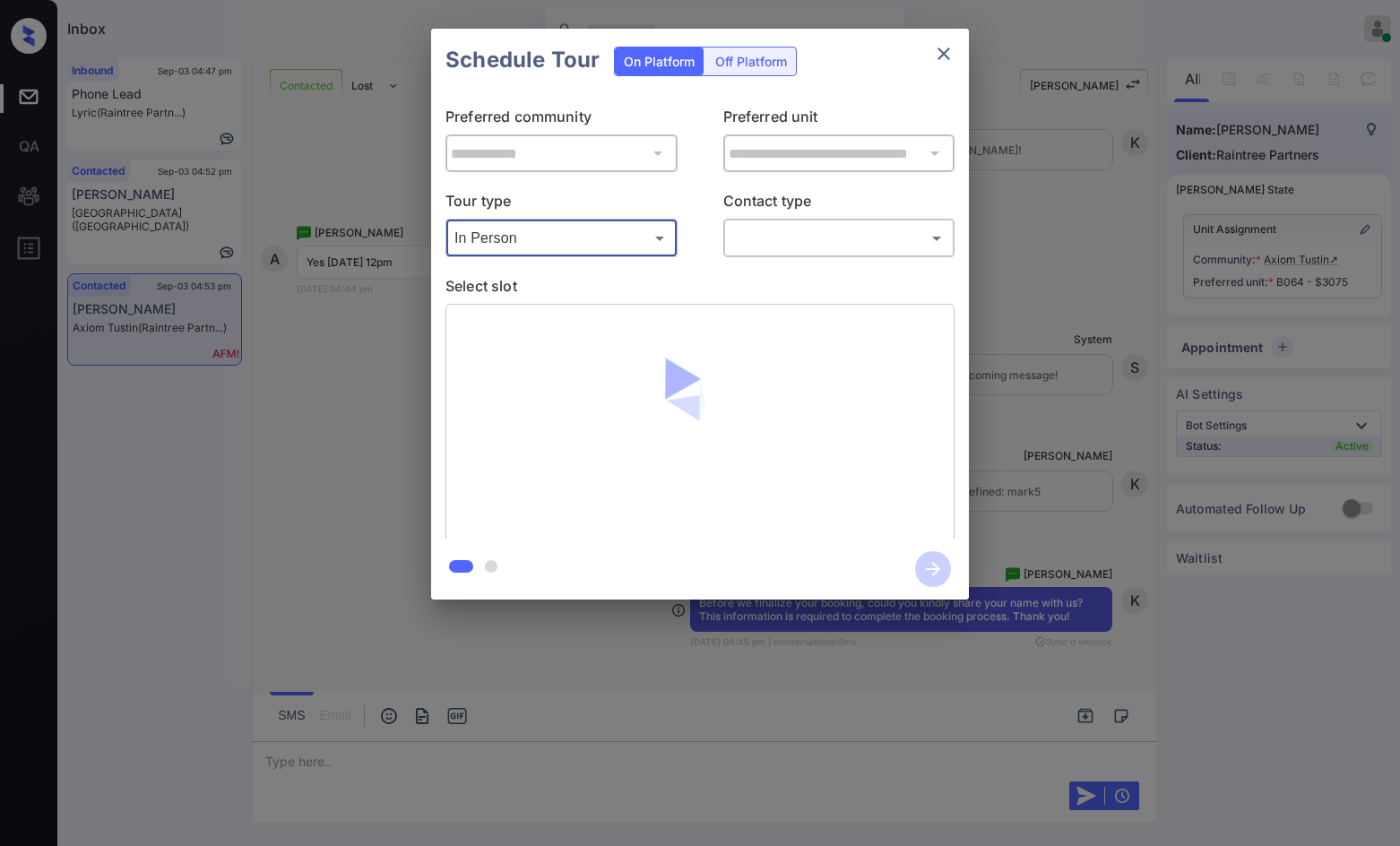
click at [871, 247] on body "Inbox Jezcil Usanastre Online Set yourself offline Set yourself on break Profil…" at bounding box center [700, 423] width 1400 height 846
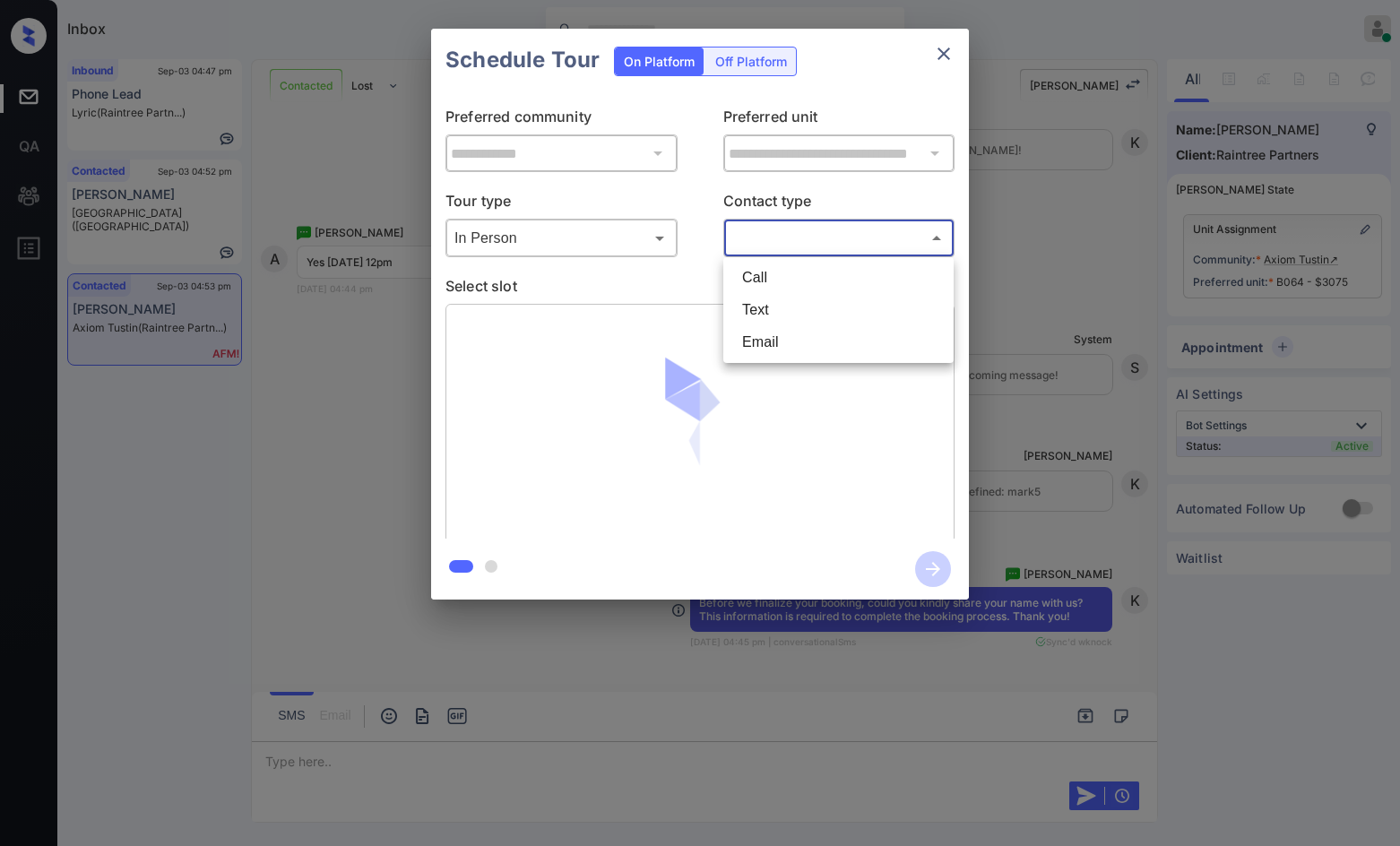
click at [853, 289] on li "Call" at bounding box center [838, 277] width 221 height 32
click at [852, 225] on body "Inbox Jezcil Usanastre Online Set yourself offline Set yourself on break Profil…" at bounding box center [700, 423] width 1400 height 846
click at [852, 310] on li "Text" at bounding box center [838, 309] width 221 height 32
type input "****"
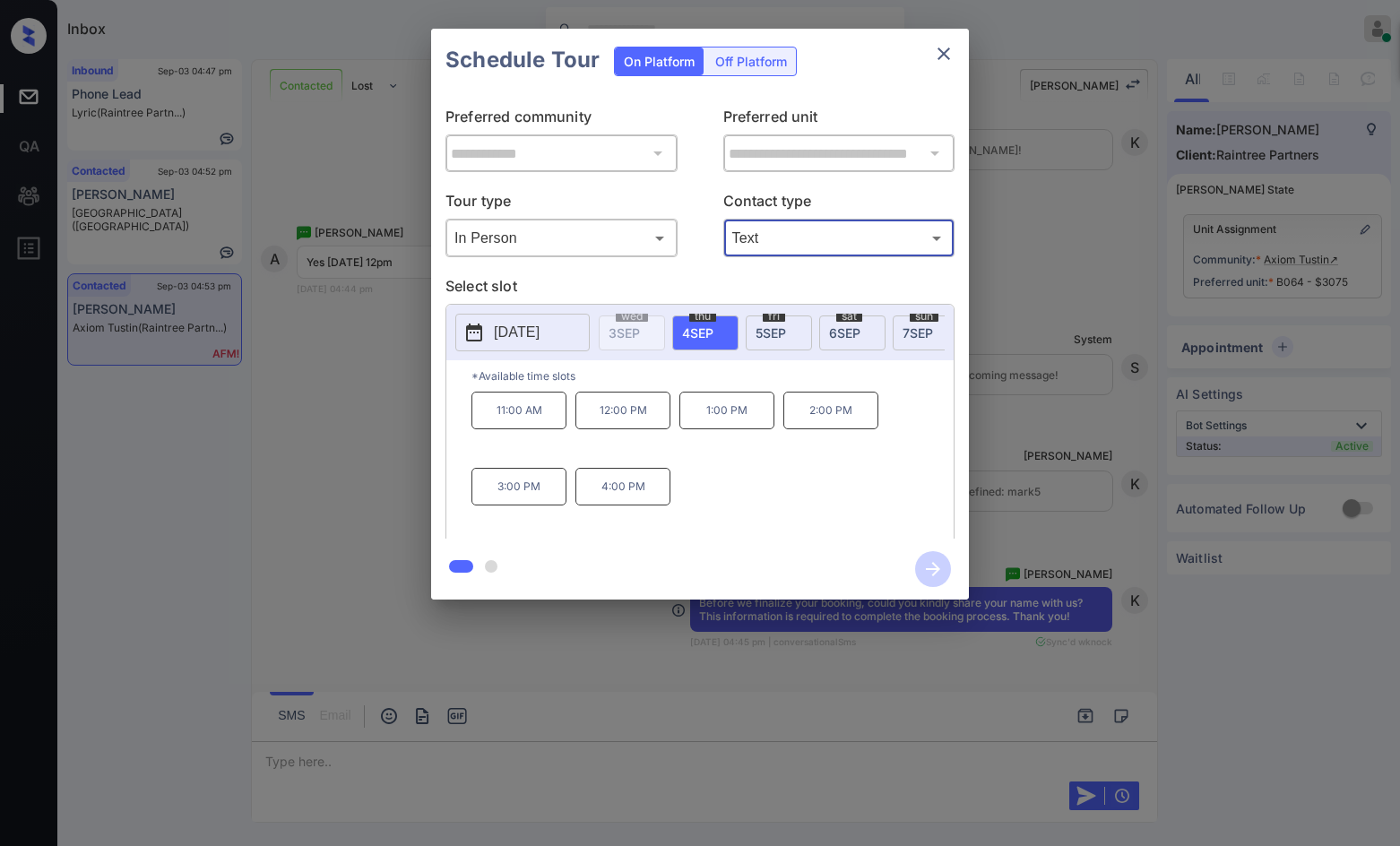
click at [828, 328] on div "[DATE]" at bounding box center [852, 333] width 66 height 35
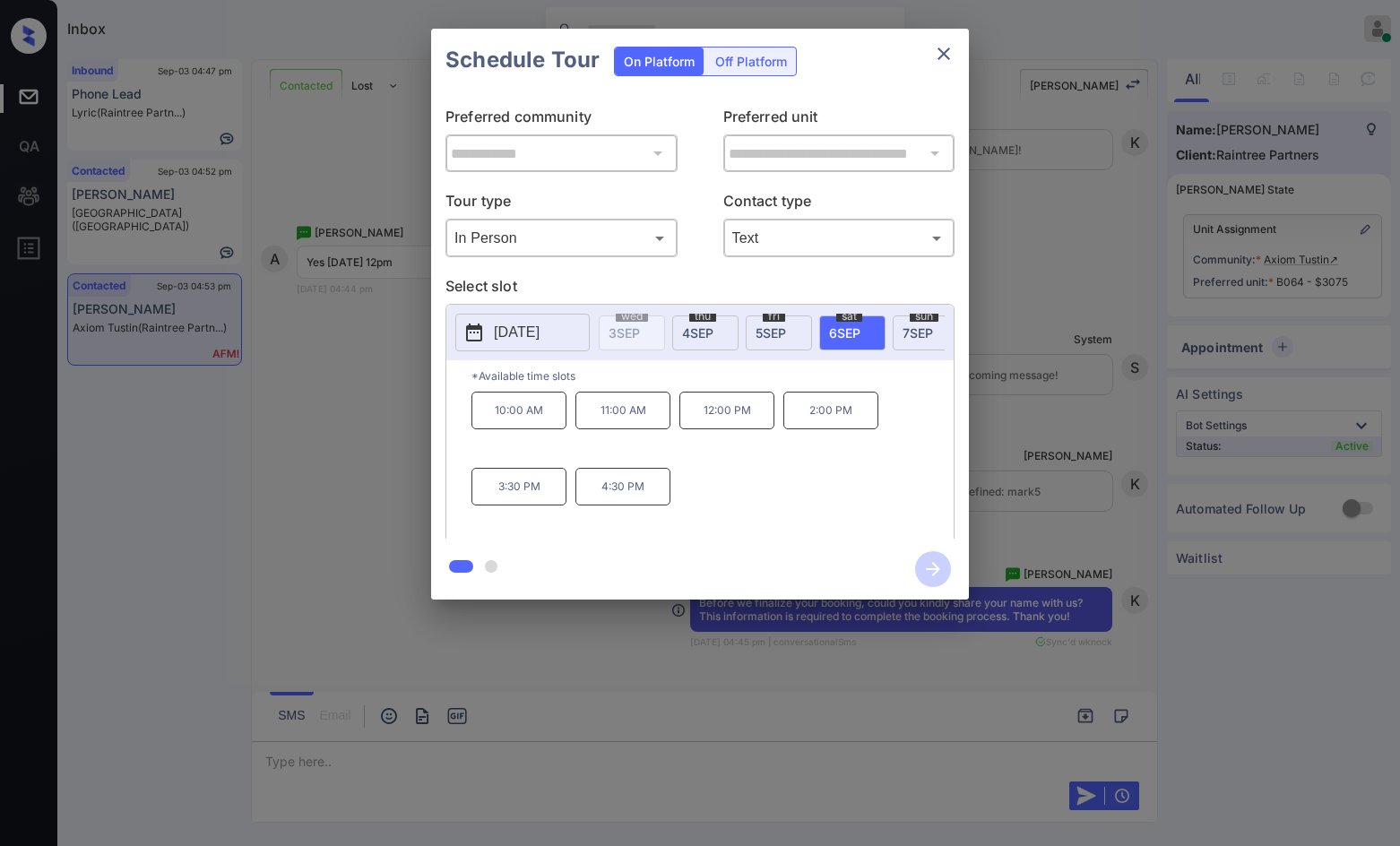
click at [387, 440] on div "**********" at bounding box center [700, 314] width 1400 height 628
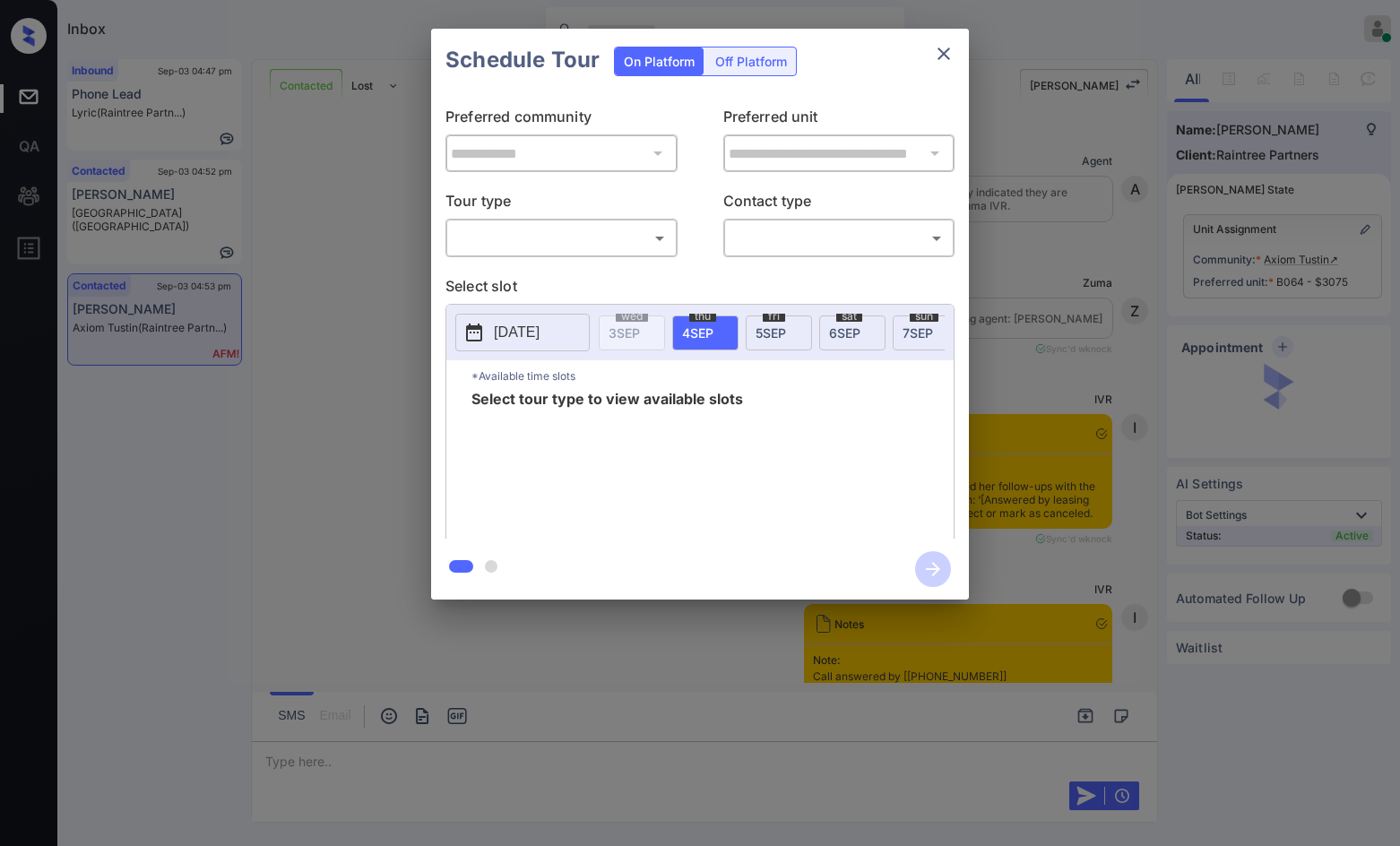
scroll to position [6642, 0]
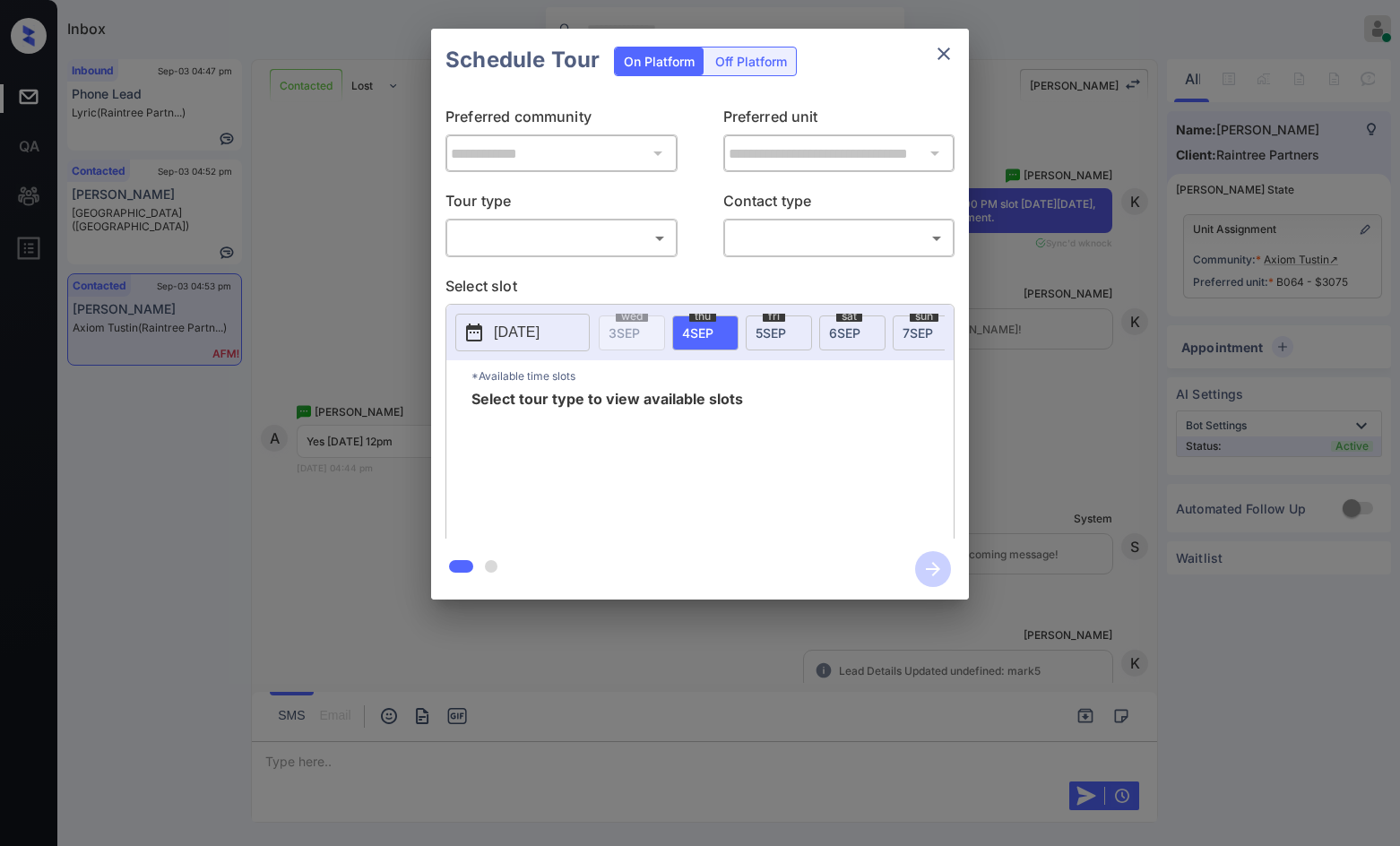
click at [588, 239] on body "Inbox Jezcil Usanastre Online Set yourself offline Set yourself on break Profil…" at bounding box center [700, 423] width 1400 height 846
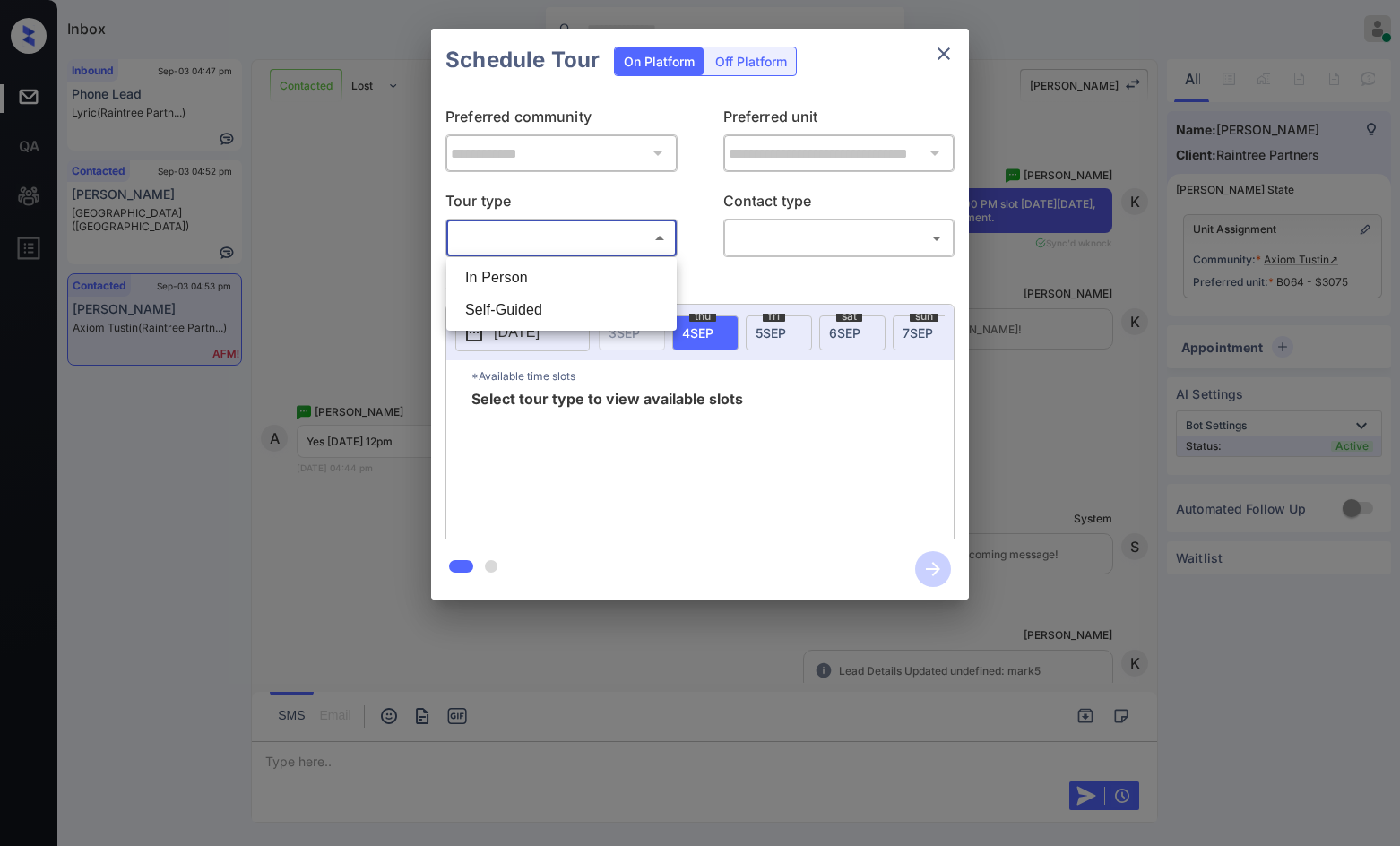
click at [584, 273] on li "In Person" at bounding box center [561, 277] width 221 height 32
type input "********"
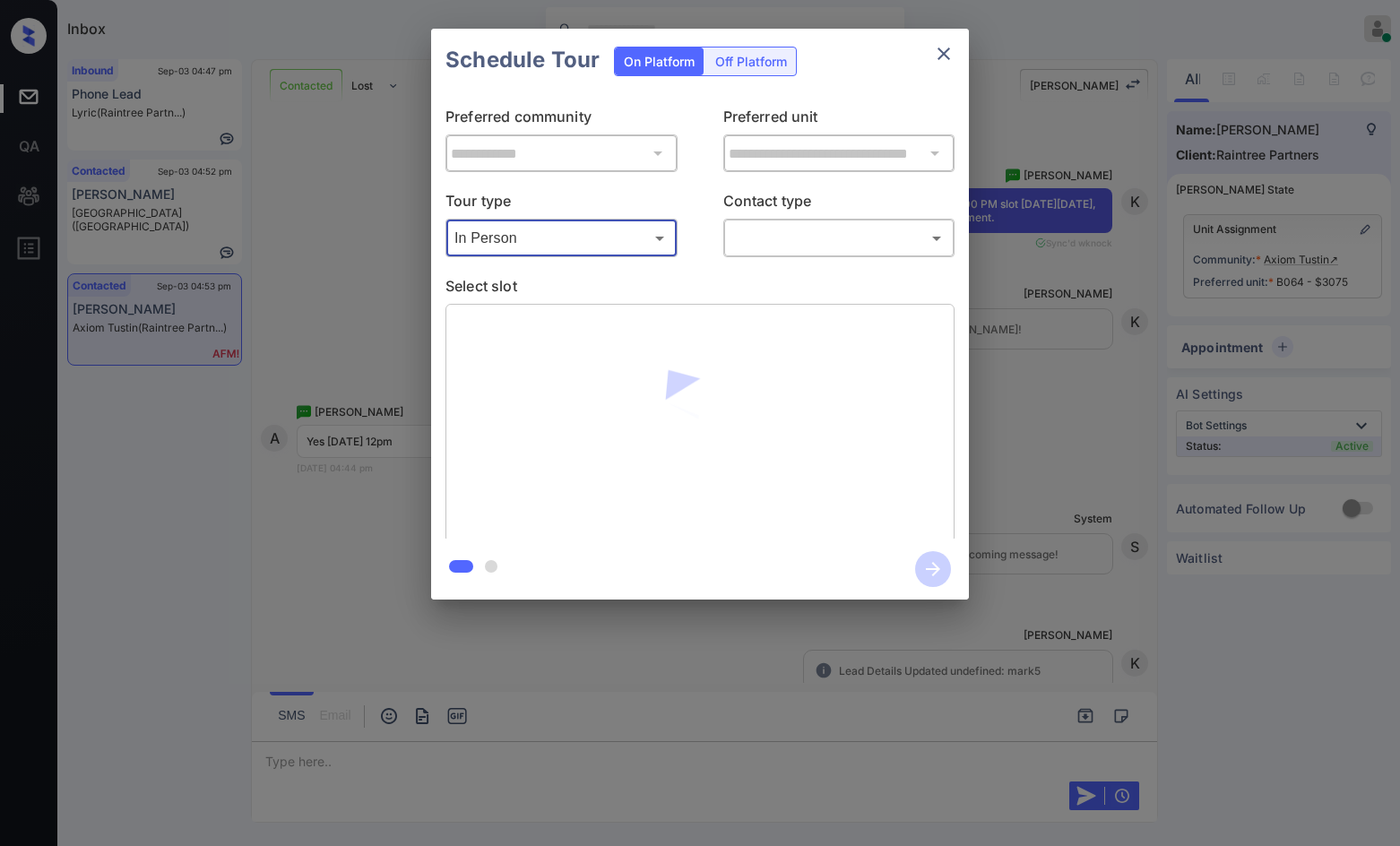
click at [810, 233] on body "Inbox Jezcil Usanastre Online Set yourself offline Set yourself on break Profil…" at bounding box center [700, 423] width 1400 height 846
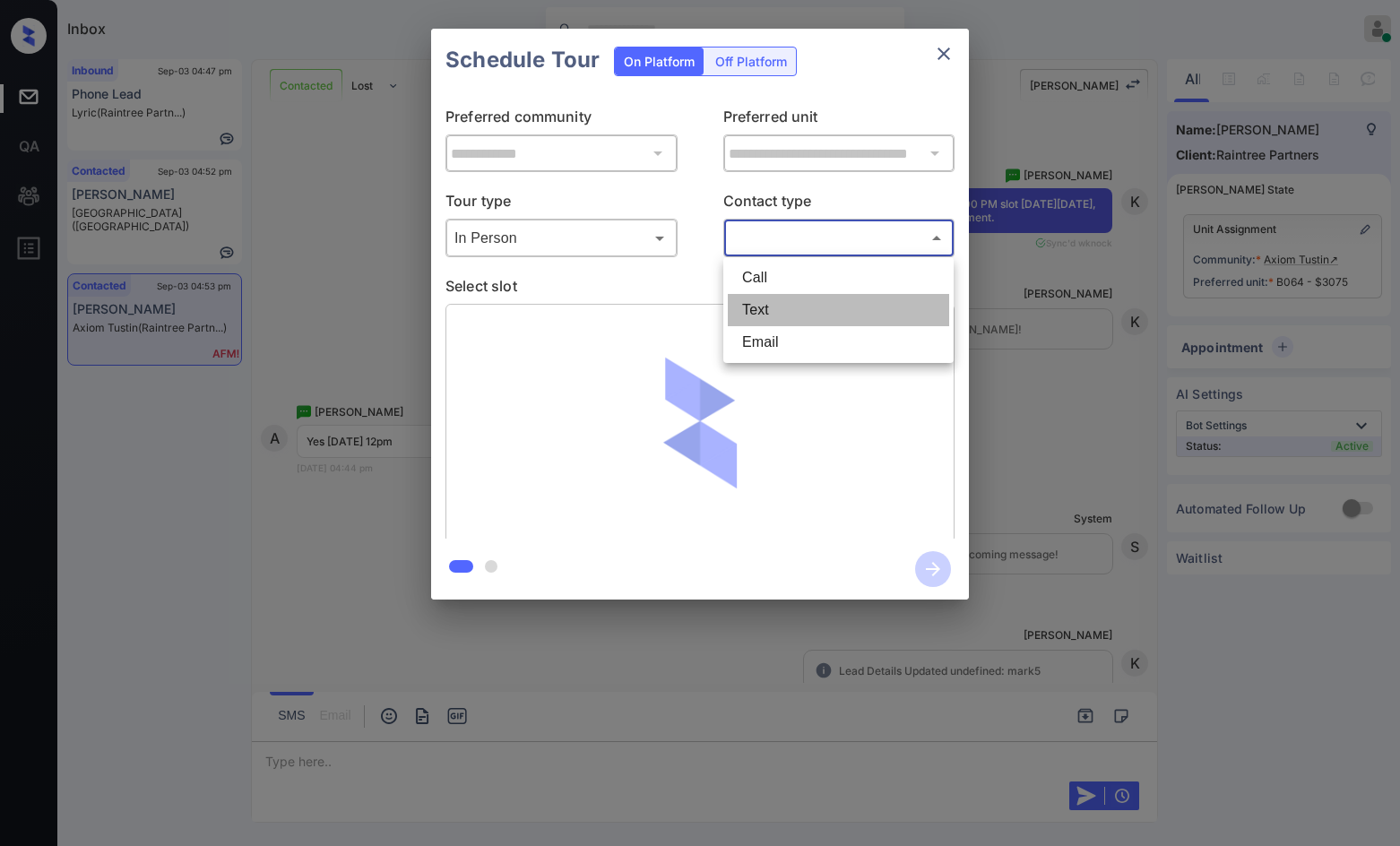
click at [806, 306] on li "Text" at bounding box center [838, 309] width 221 height 32
type input "****"
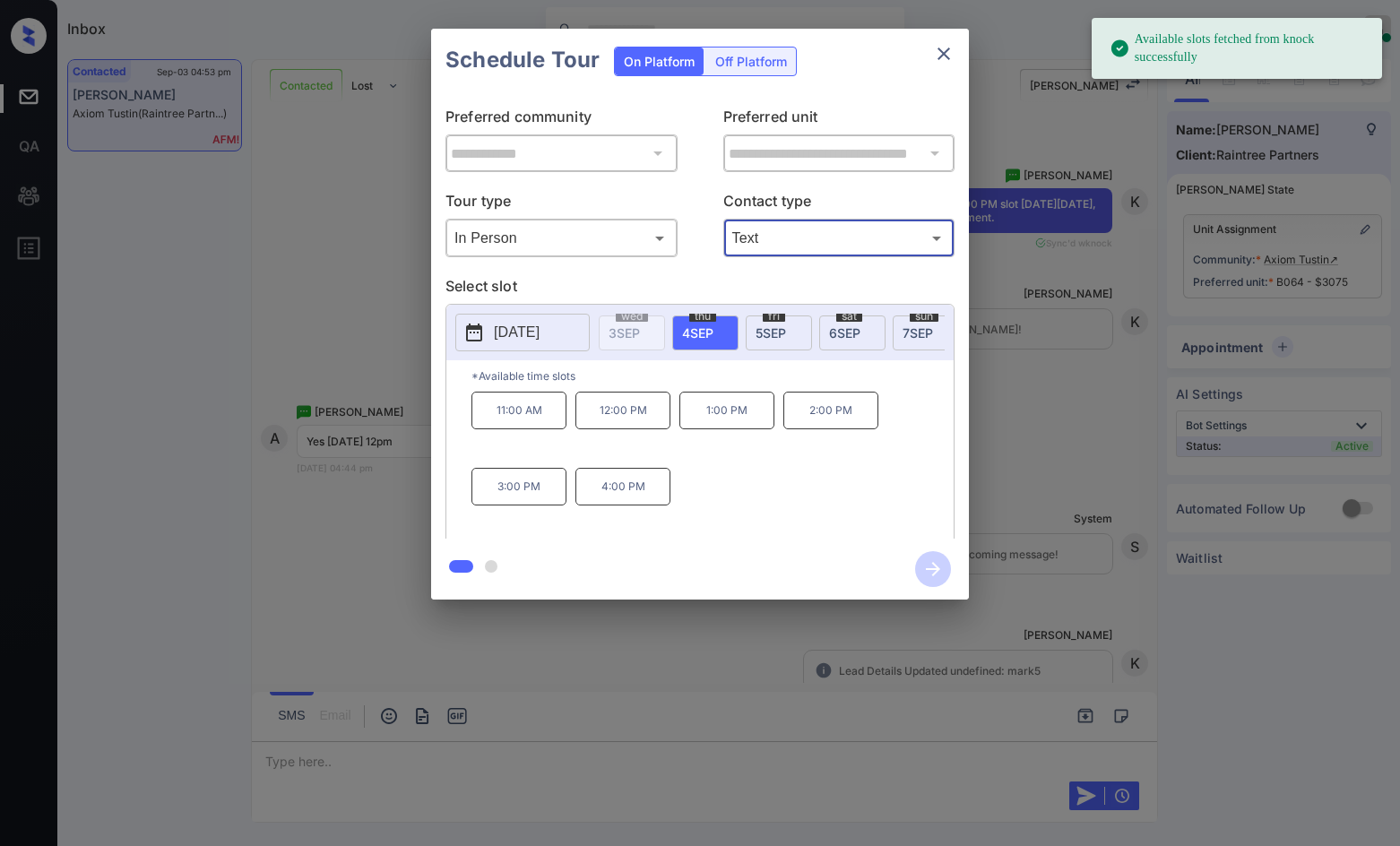
click at [855, 323] on div "sat 6 SEP" at bounding box center [852, 333] width 66 height 35
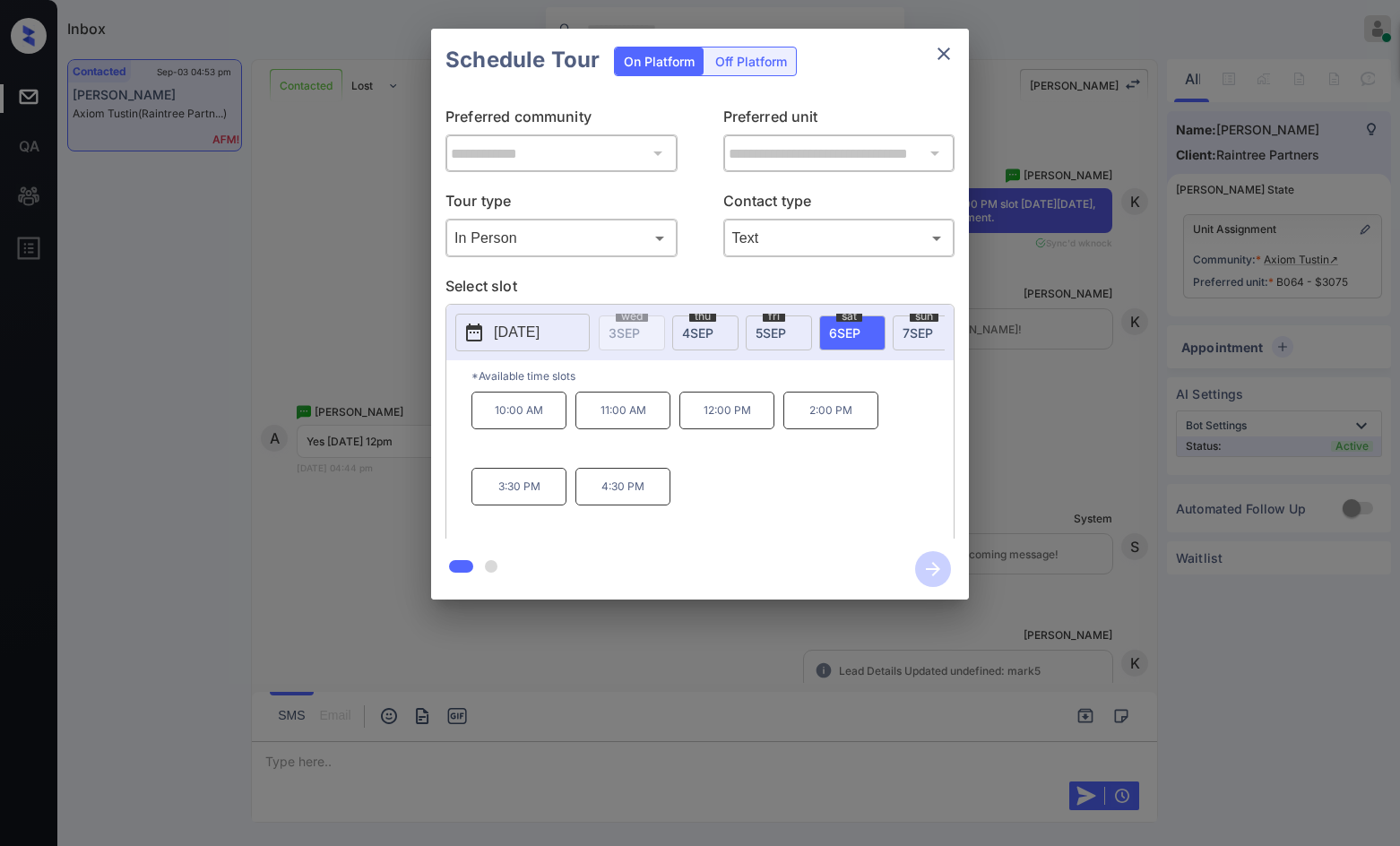
click at [385, 437] on div "**********" at bounding box center [700, 314] width 1400 height 628
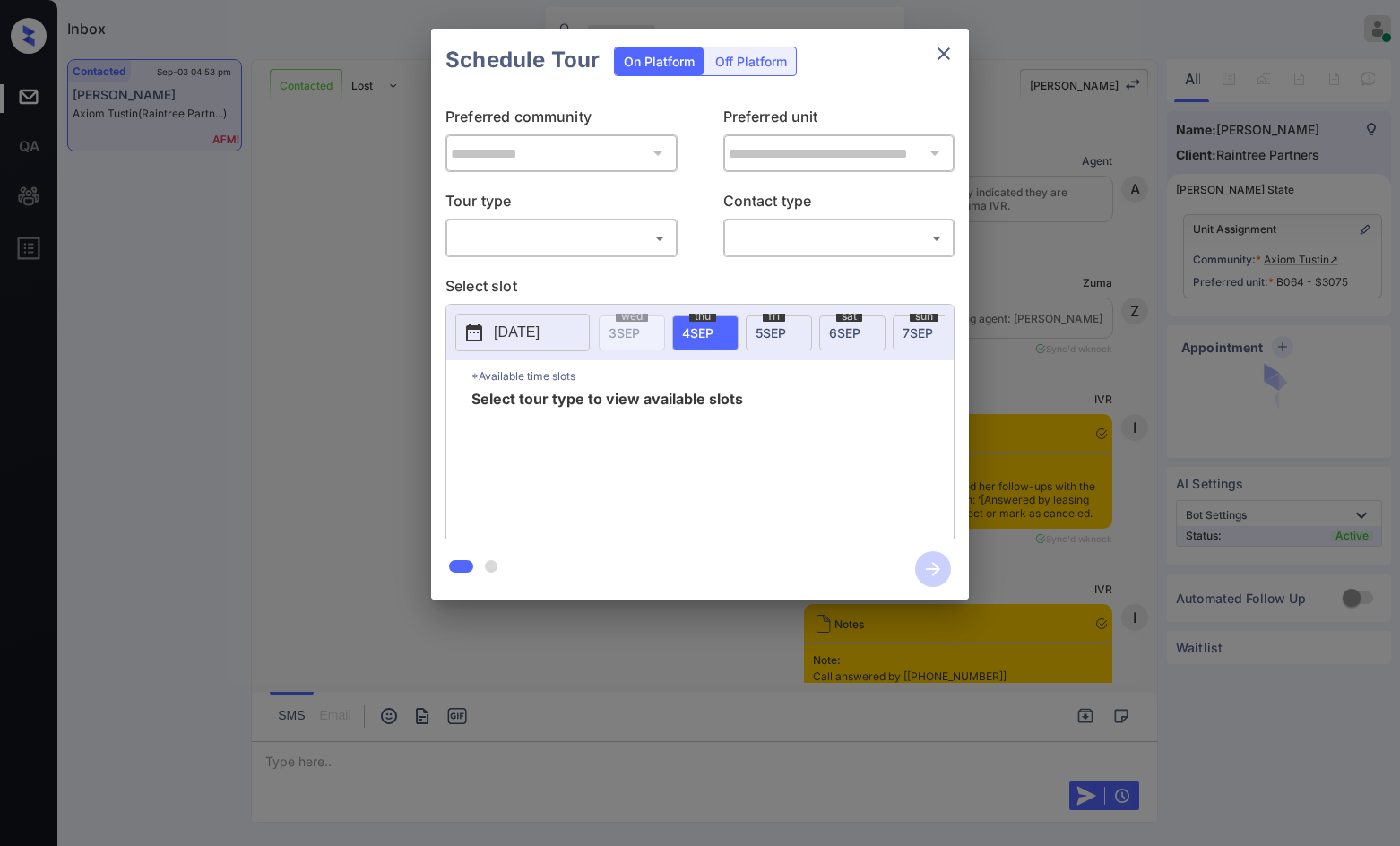
scroll to position [9551, 0]
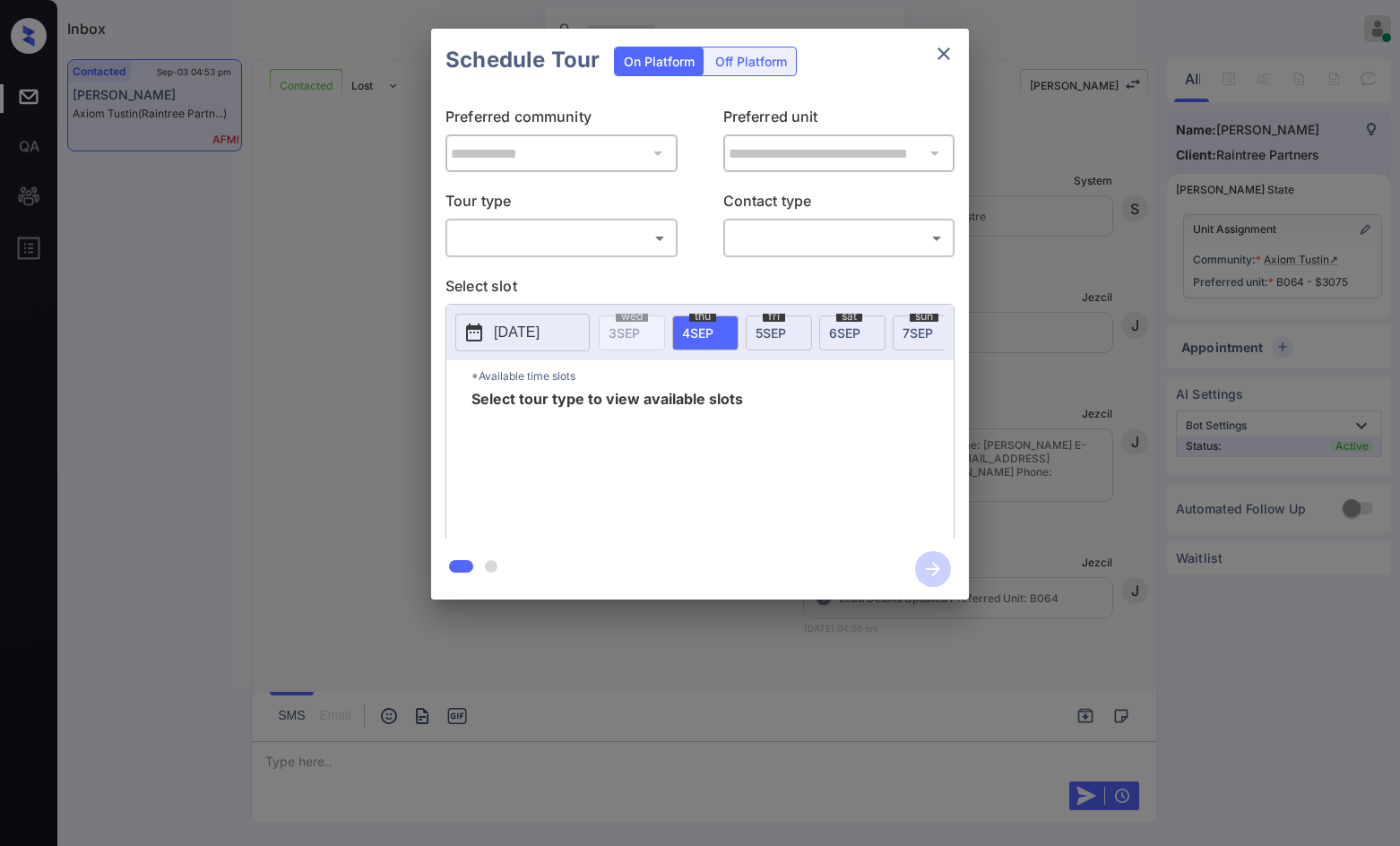
click at [636, 233] on body "Inbox Jezcil Usanastre Online Set yourself offline Set yourself on break Profil…" at bounding box center [700, 423] width 1400 height 846
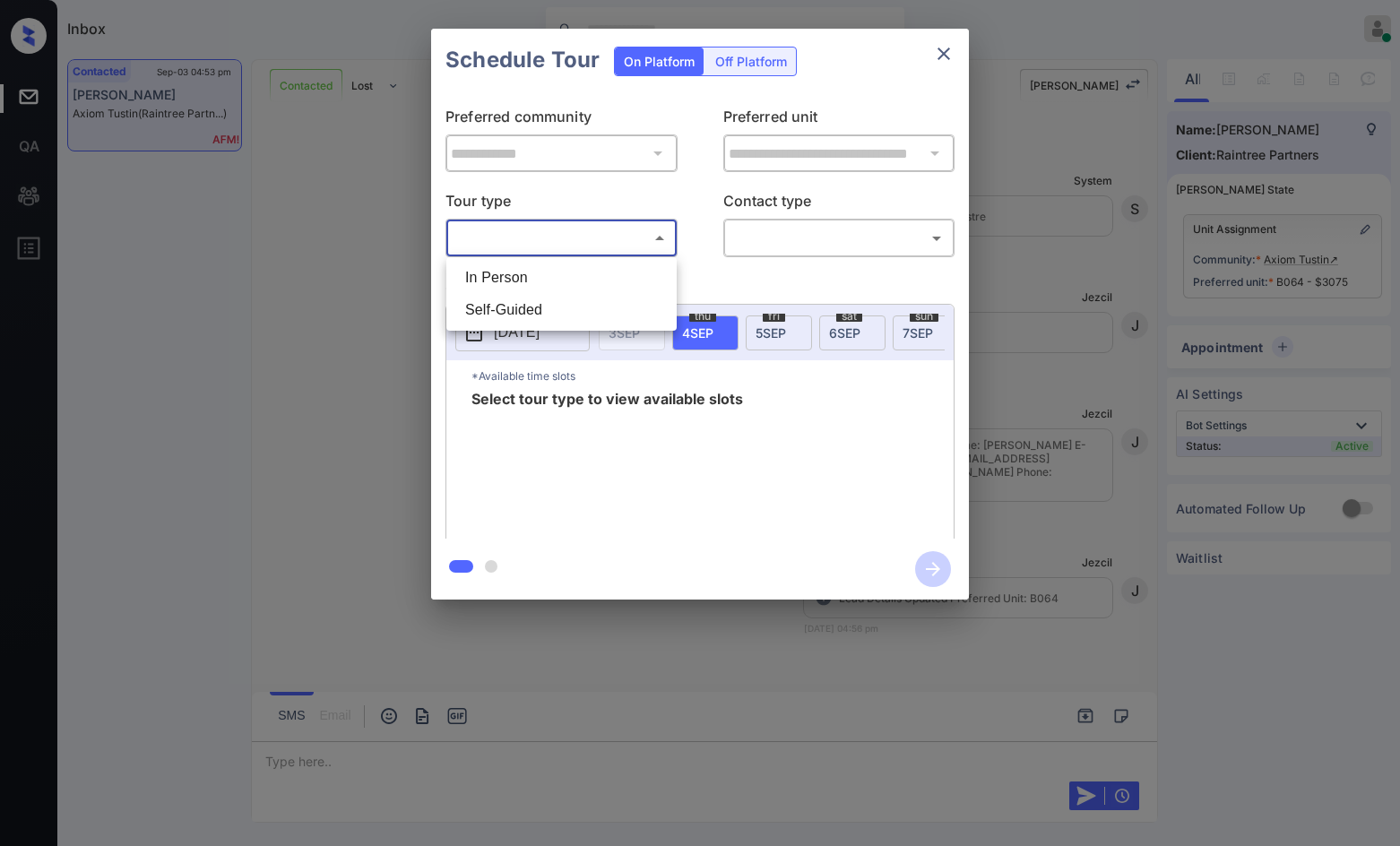
click at [625, 256] on div at bounding box center [700, 423] width 1400 height 846
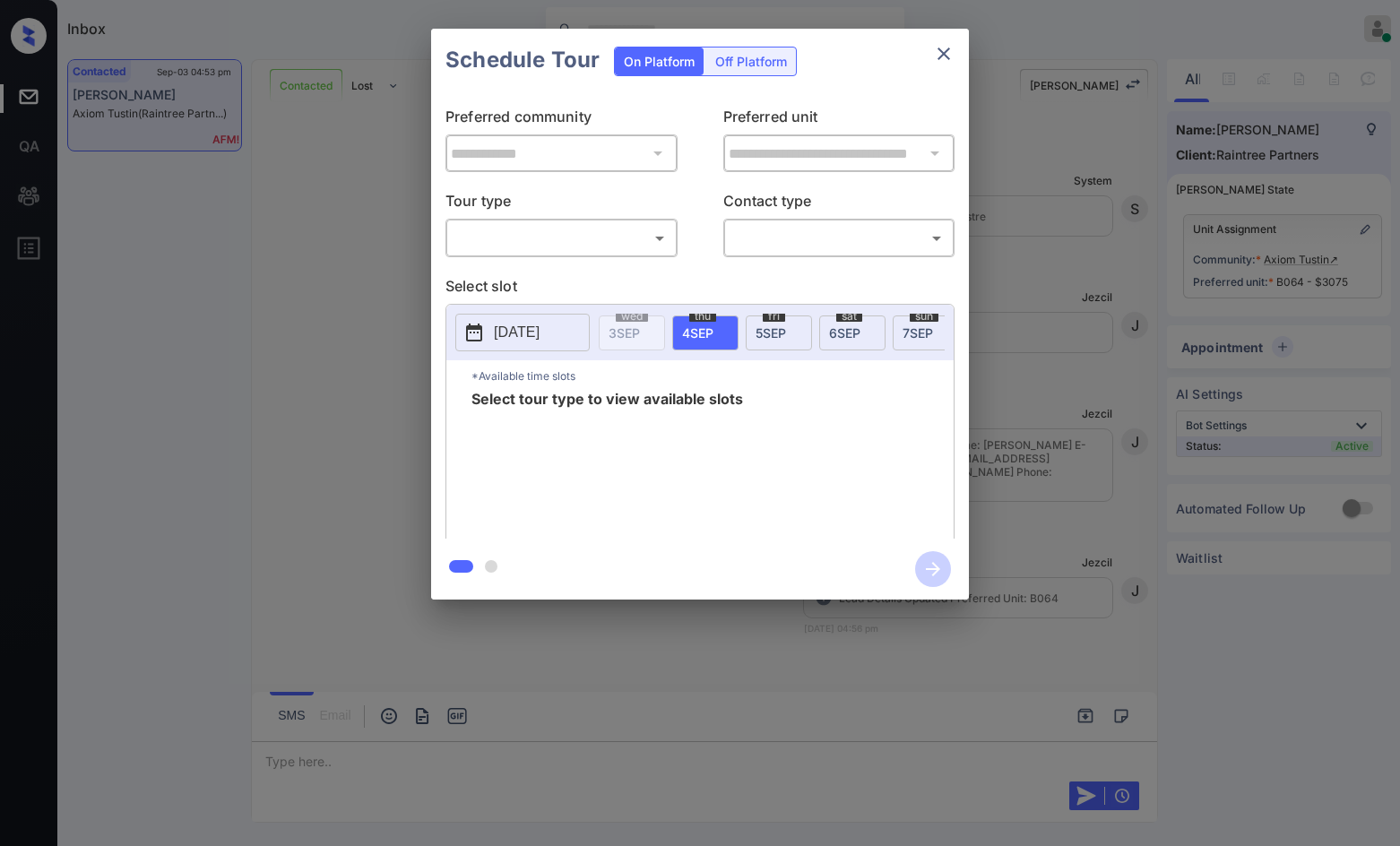
click at [631, 250] on body "Inbox Jezcil Usanastre Online Set yourself offline Set yourself on break Profil…" at bounding box center [700, 423] width 1400 height 846
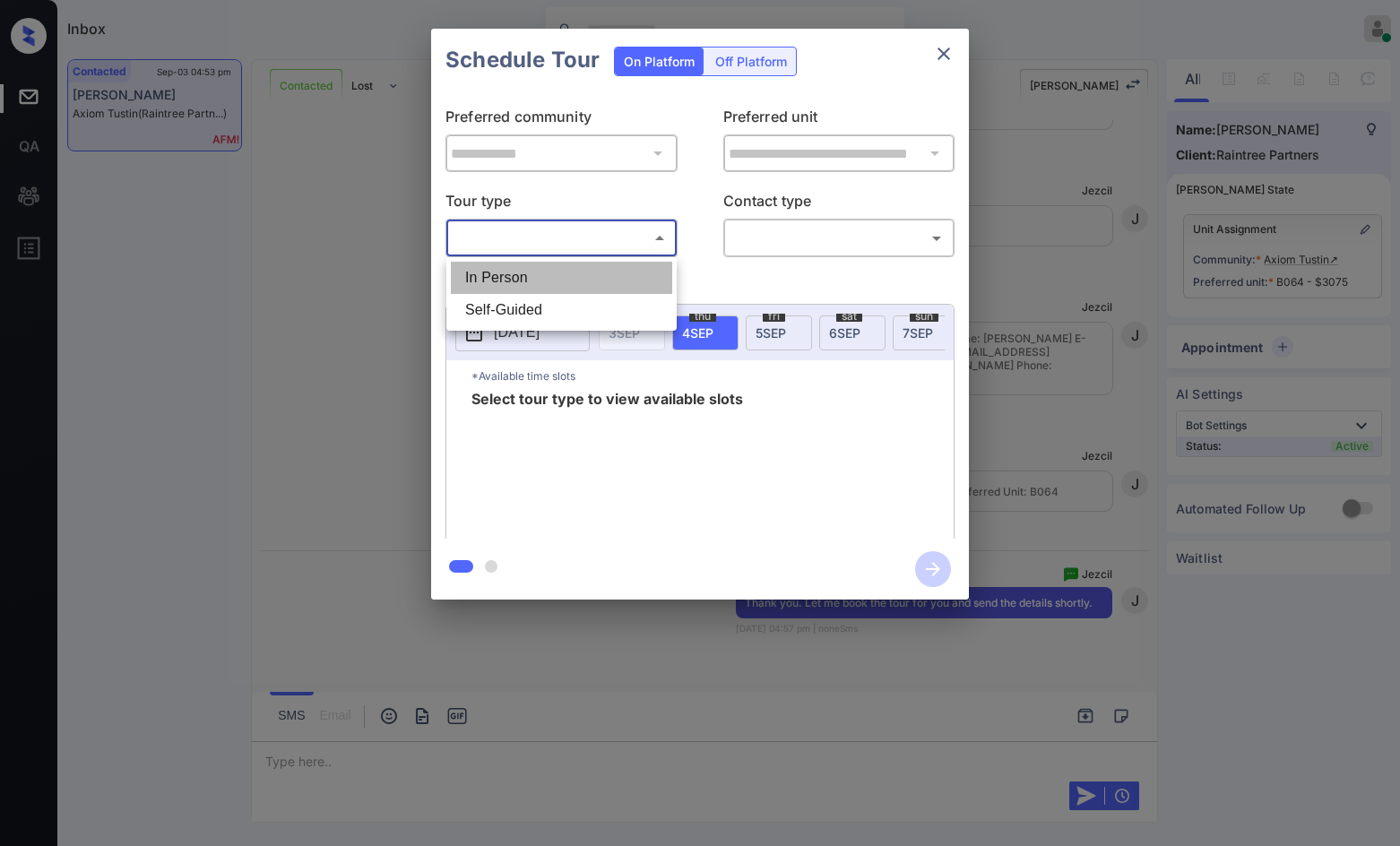
click at [621, 275] on li "In Person" at bounding box center [561, 277] width 221 height 32
type input "********"
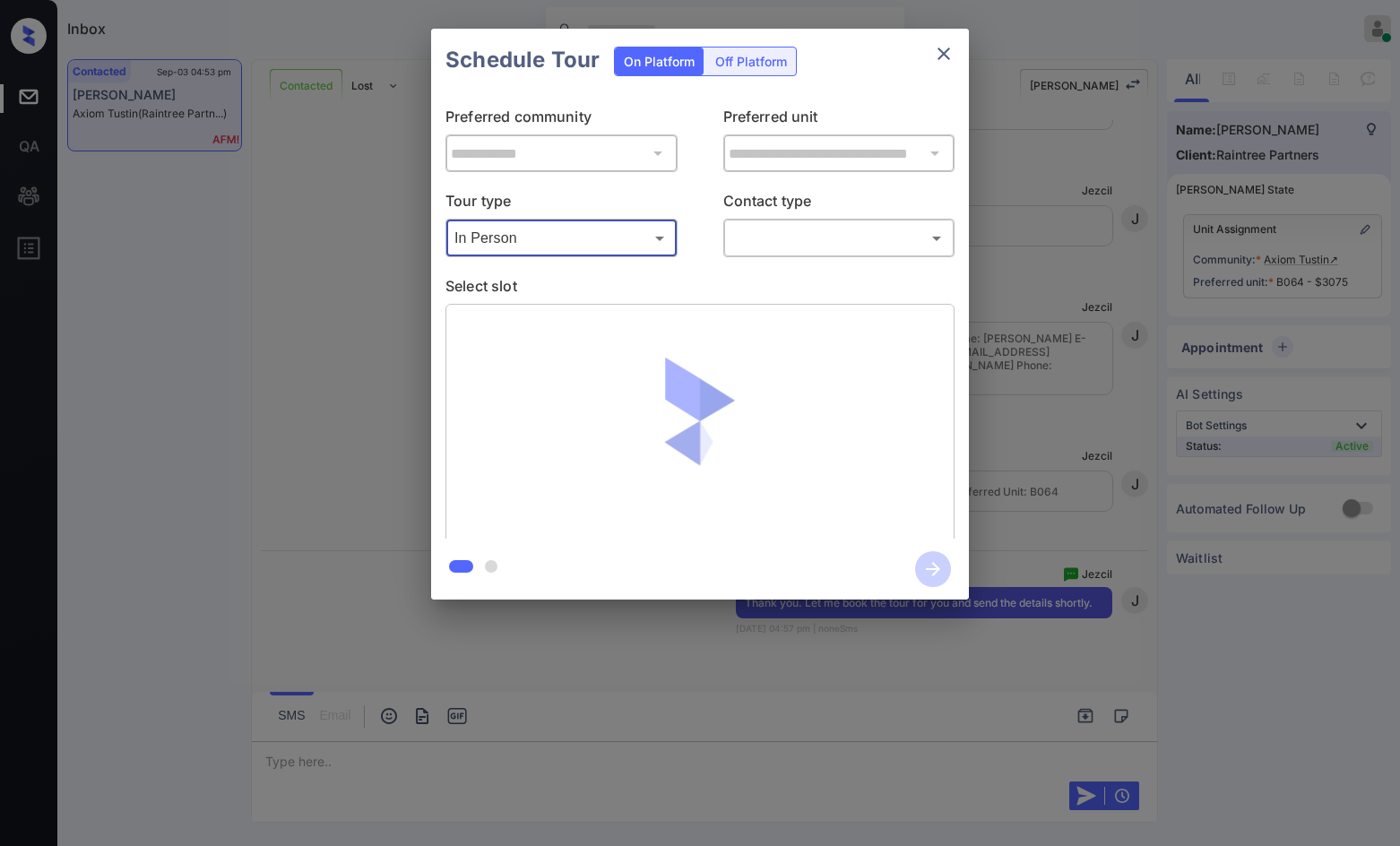
click at [736, 242] on body "Inbox Jezcil Usanastre Online Set yourself offline Set yourself on break Profil…" at bounding box center [700, 423] width 1400 height 846
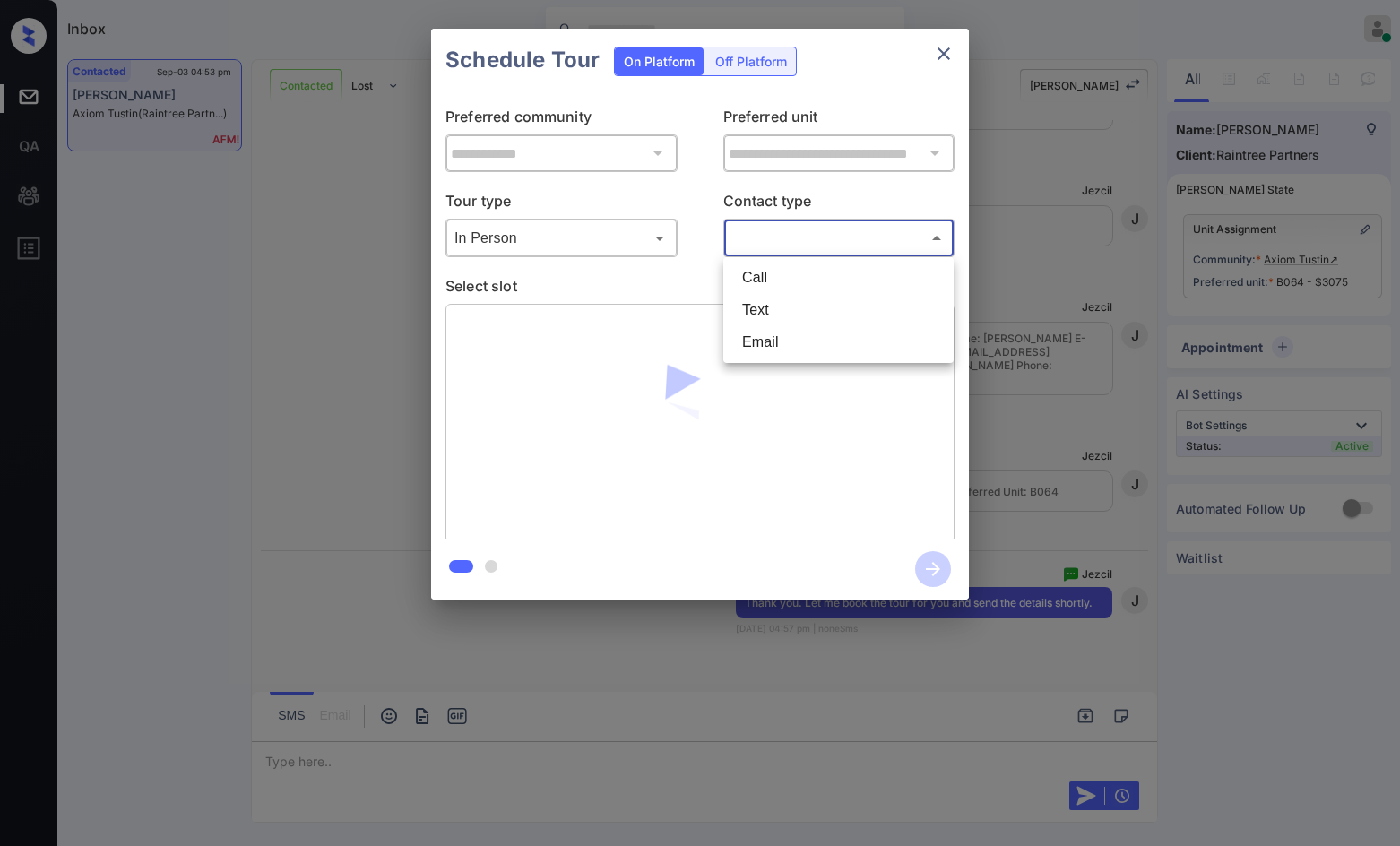
click at [755, 306] on li "Text" at bounding box center [838, 309] width 221 height 32
type input "****"
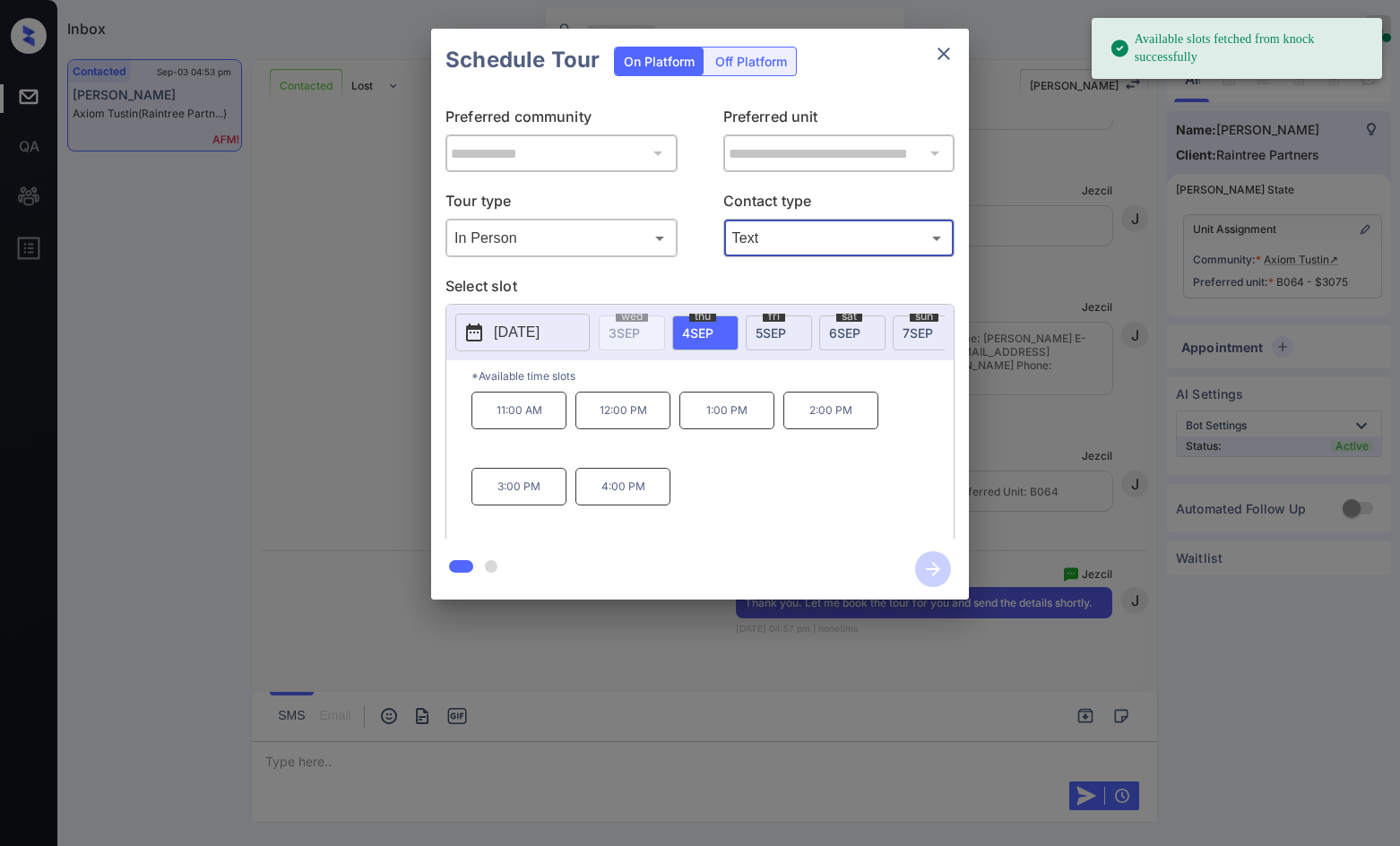
click at [843, 319] on span "sat" at bounding box center [849, 317] width 26 height 11
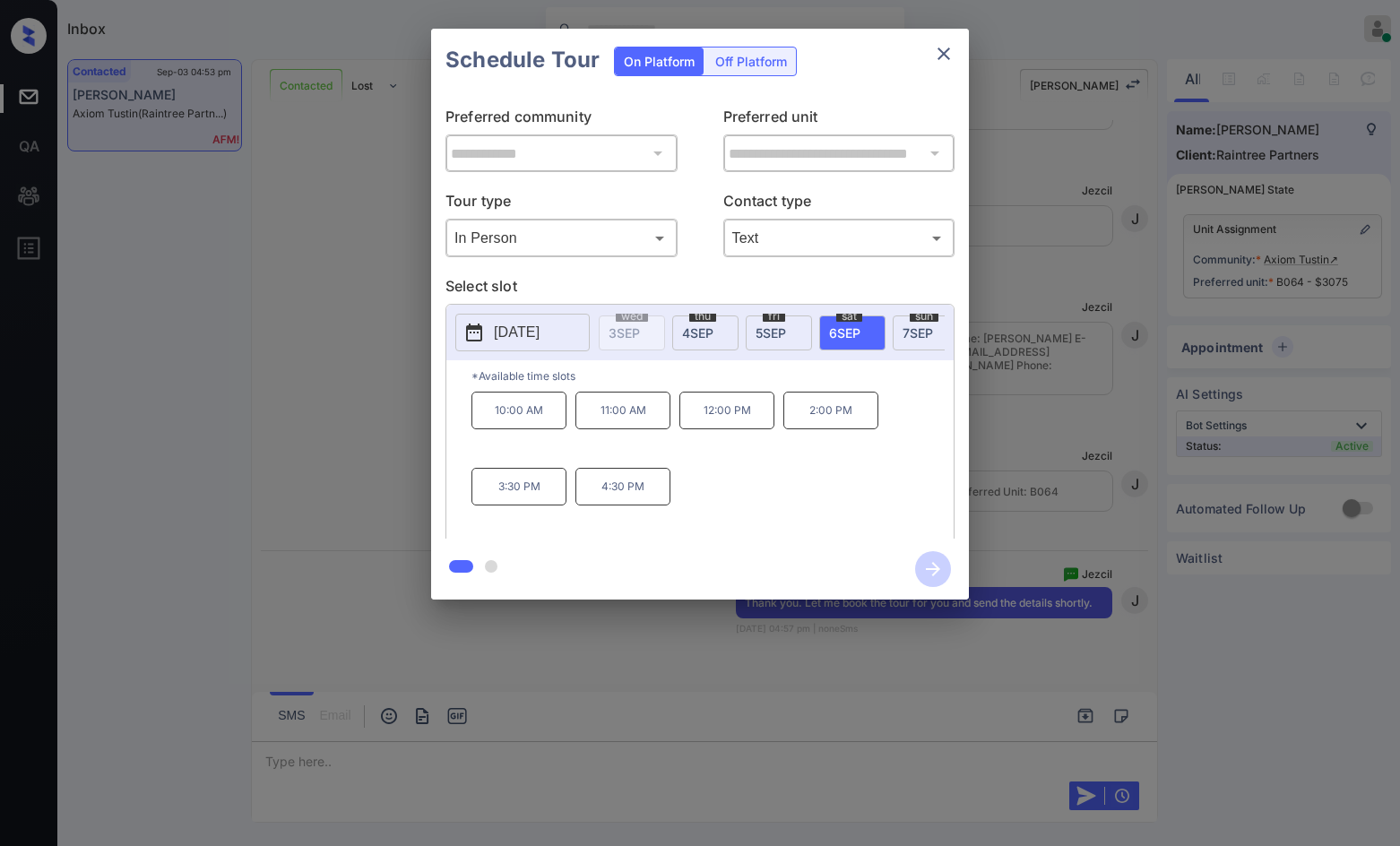
click at [812, 429] on p "2:00 PM" at bounding box center [831, 410] width 95 height 38
click at [715, 424] on p "12:00 PM" at bounding box center [727, 410] width 95 height 38
click at [930, 564] on icon "button" at bounding box center [933, 568] width 36 height 36
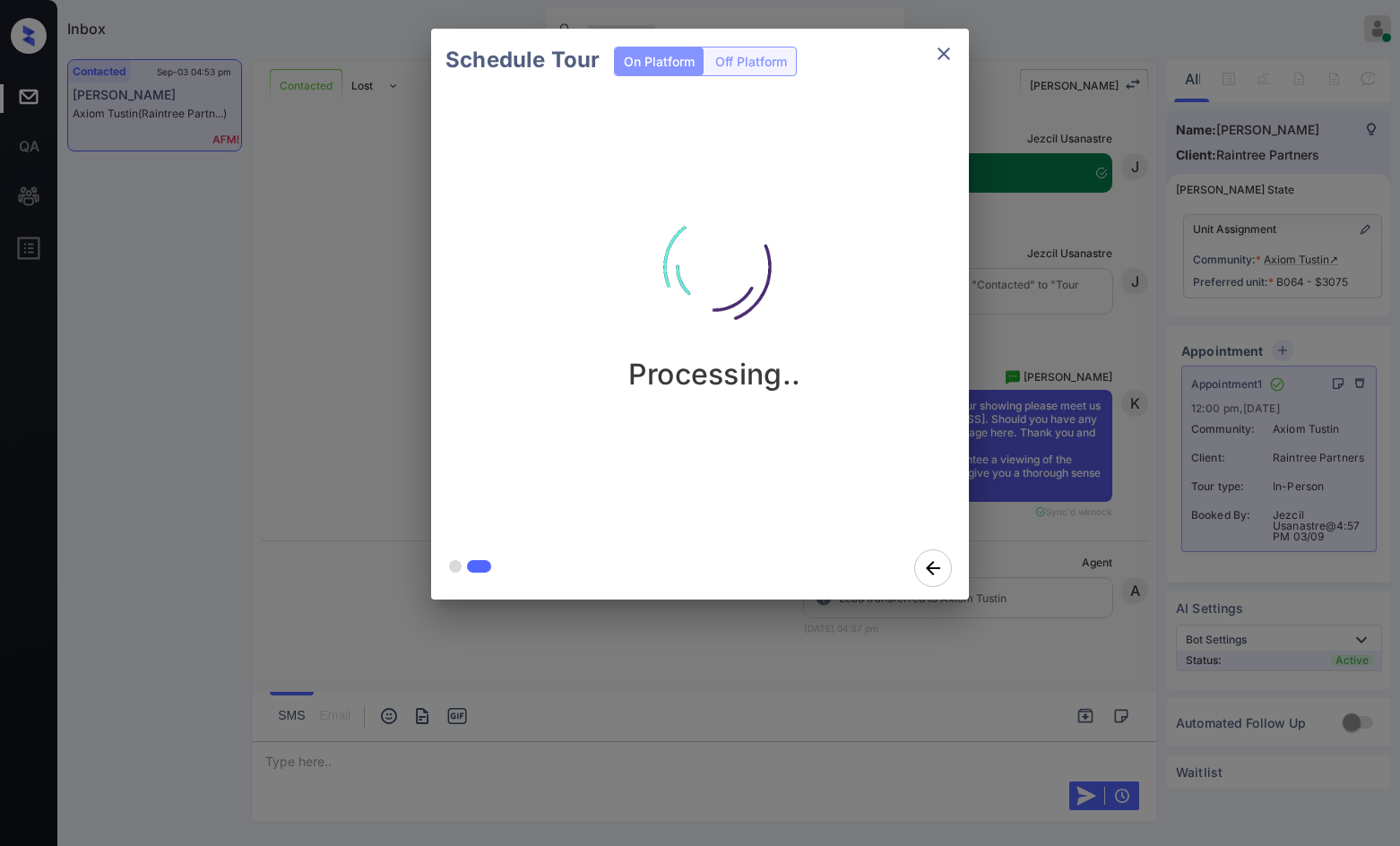
scroll to position [10198, 0]
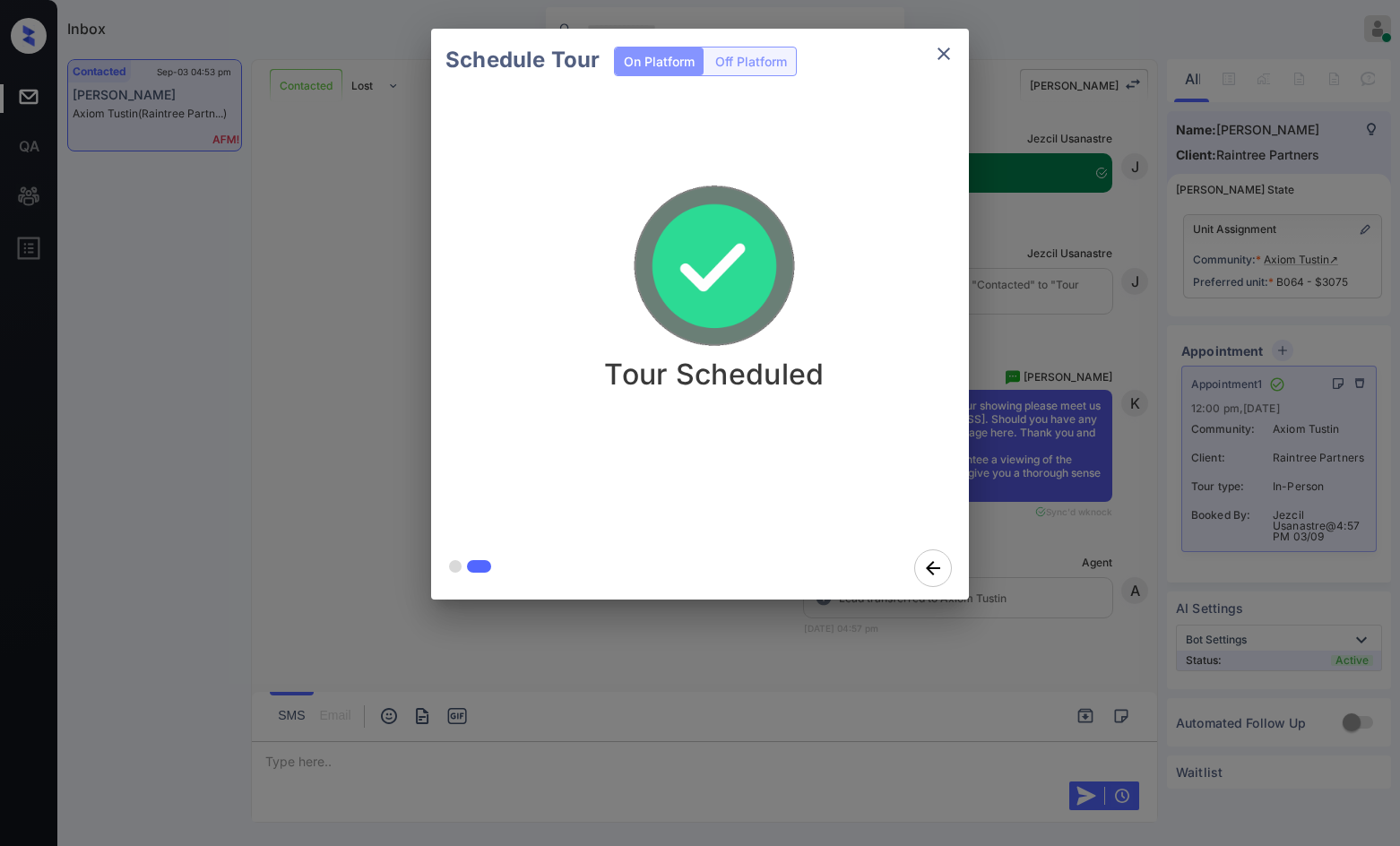
click at [395, 374] on div "Schedule Tour On Platform Off Platform Tour Scheduled" at bounding box center [700, 314] width 1400 height 628
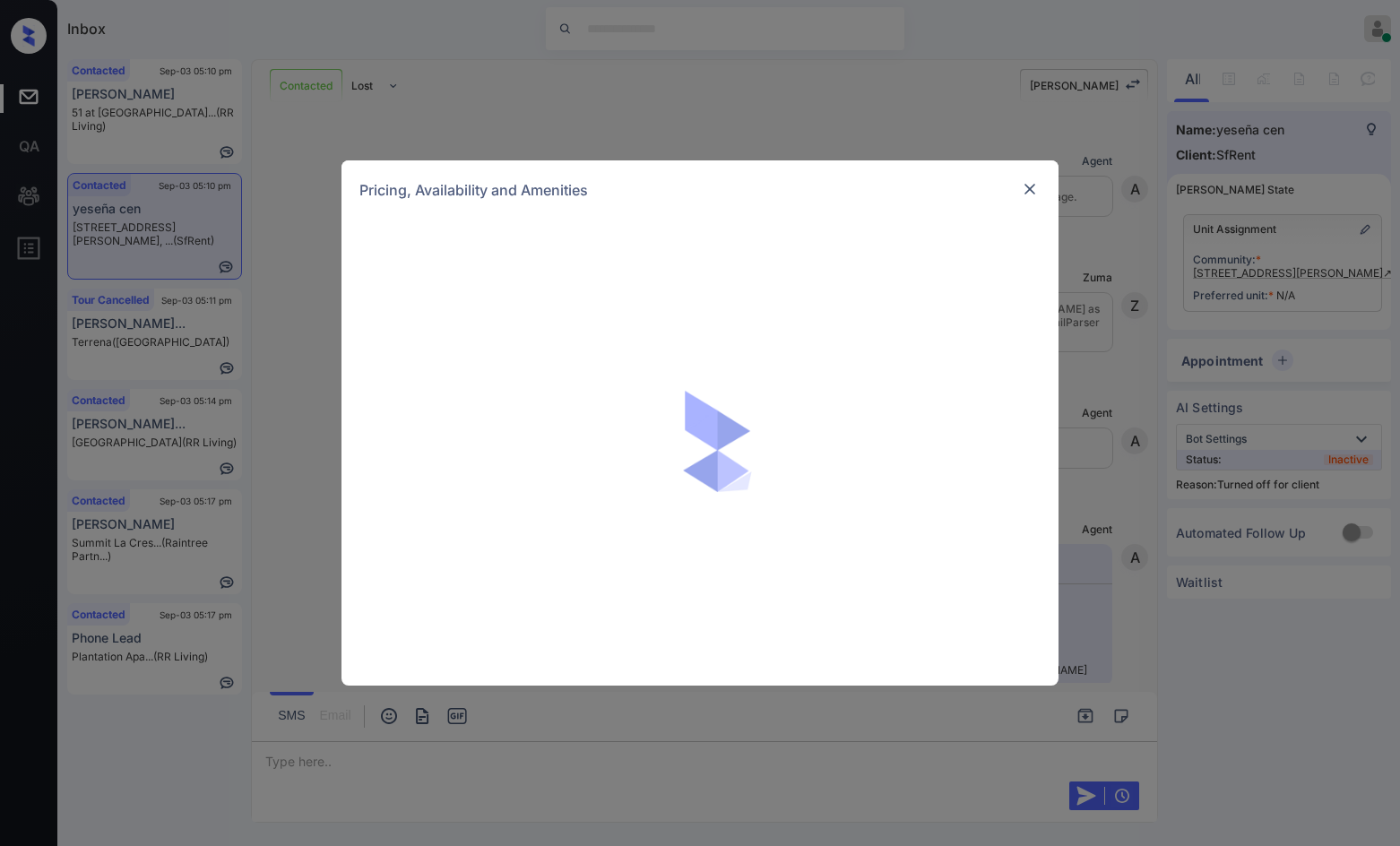
scroll to position [3032, 0]
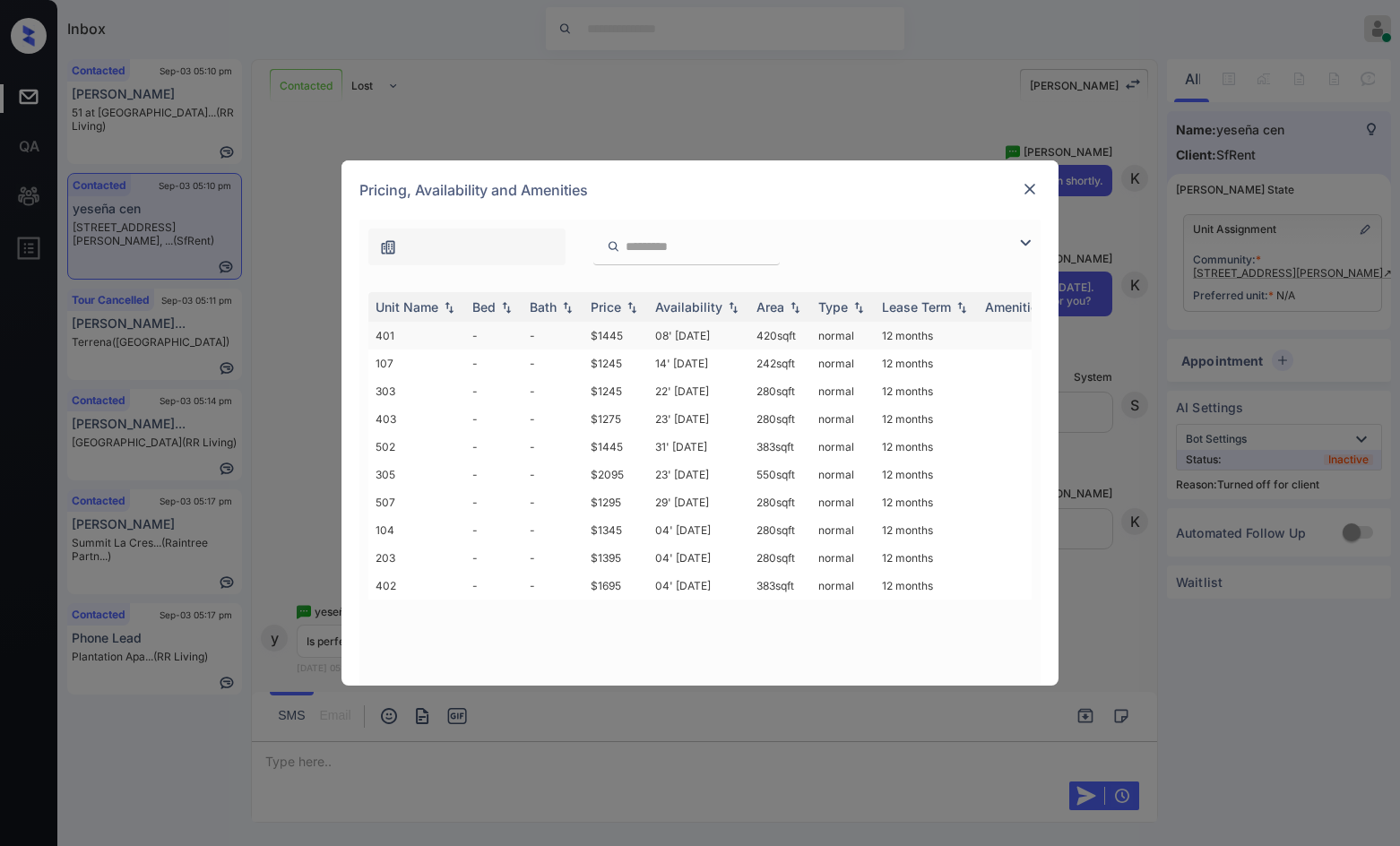
click at [570, 334] on td "-" at bounding box center [553, 336] width 61 height 28
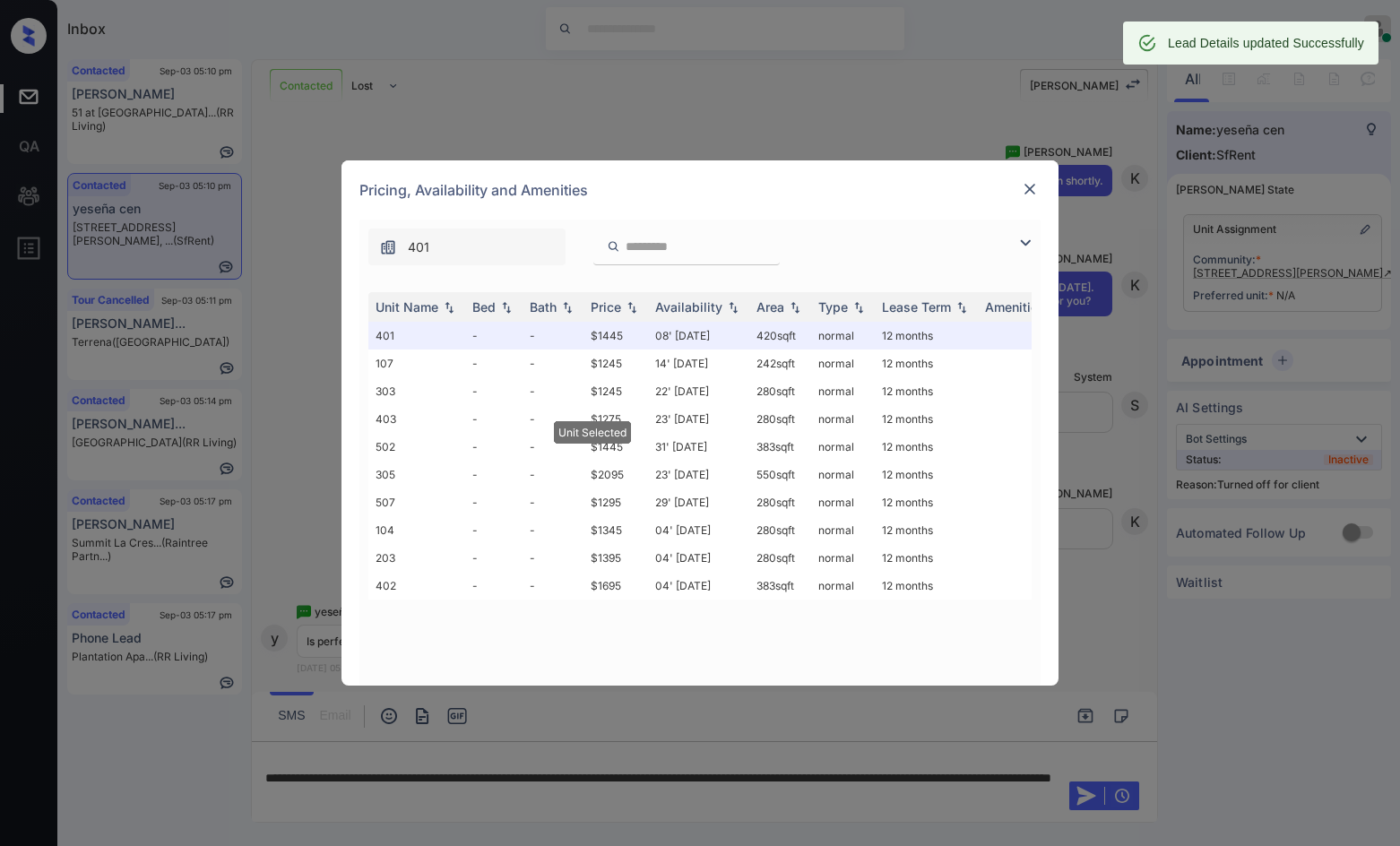
click at [1036, 184] on img at bounding box center [1030, 189] width 18 height 18
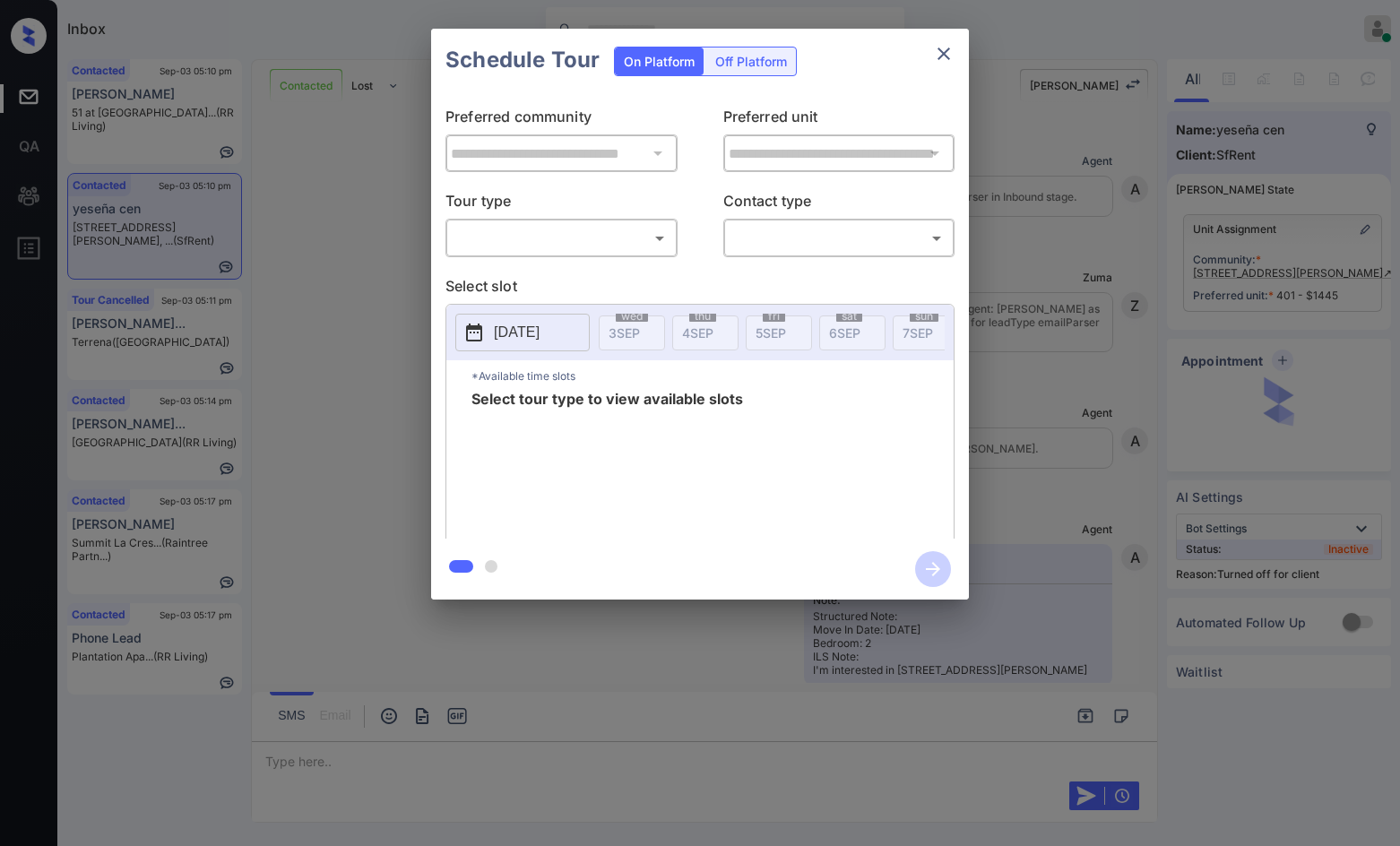
scroll to position [3507, 0]
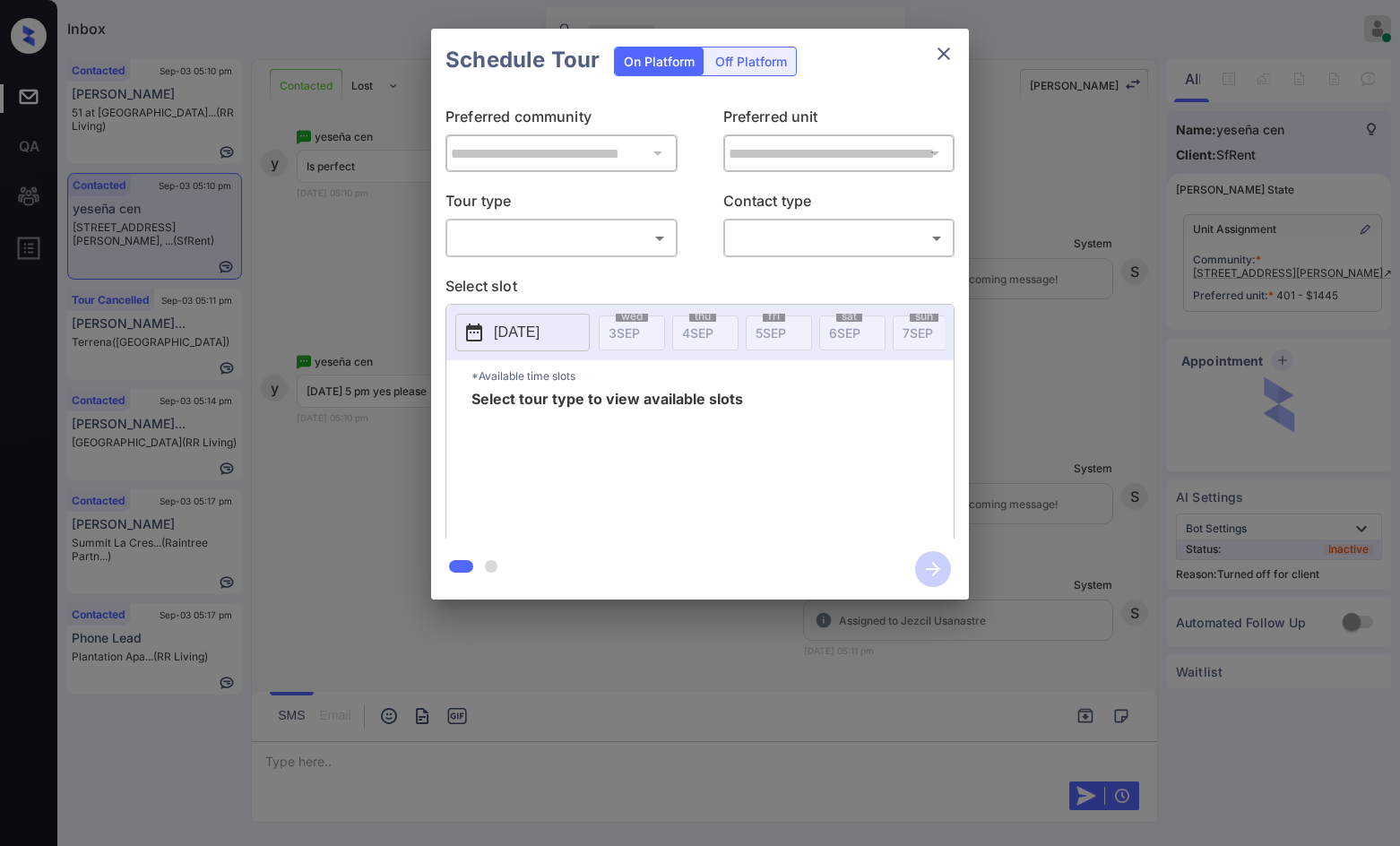
click at [749, 64] on div "Off Platform" at bounding box center [751, 61] width 90 height 28
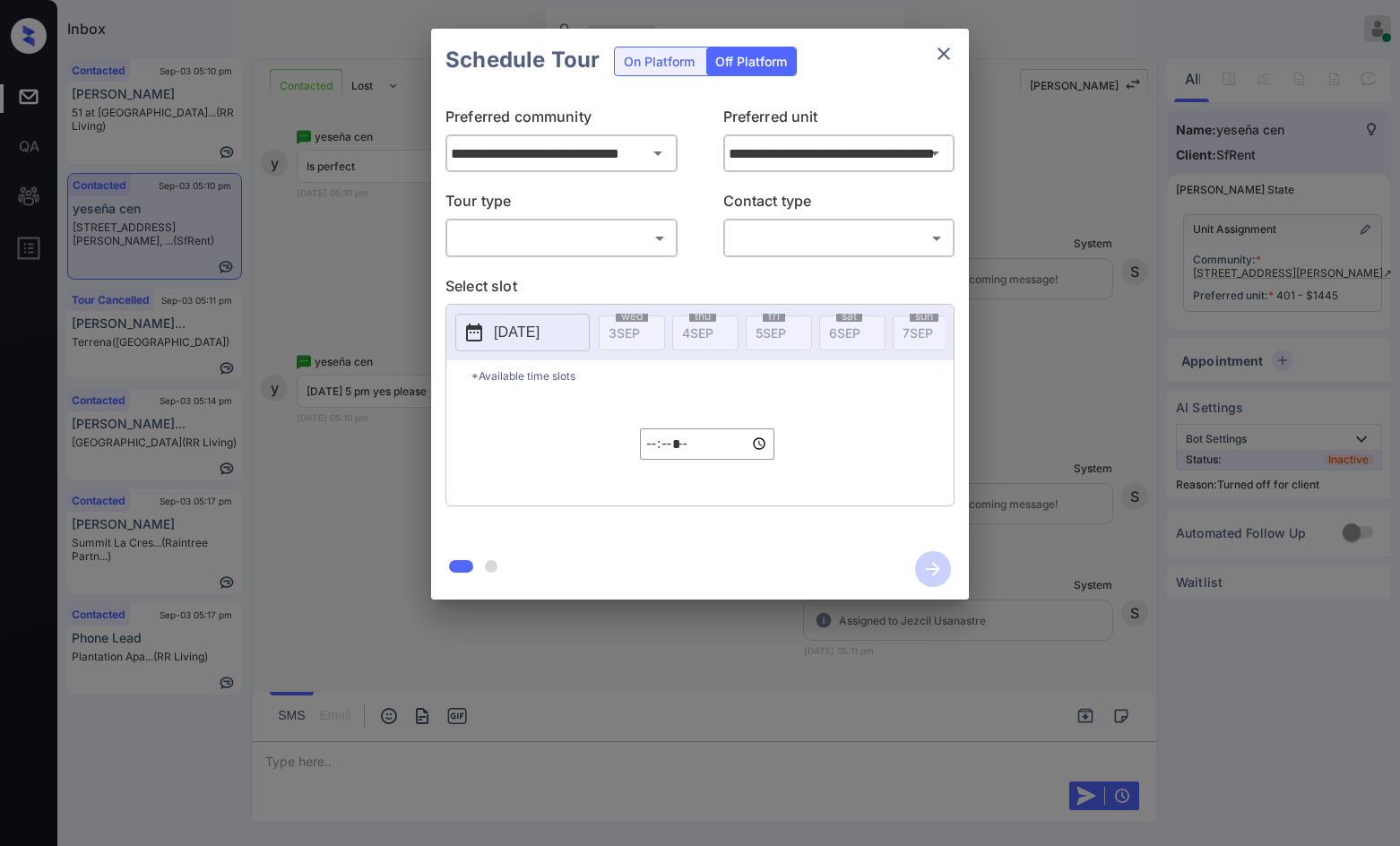
click at [566, 251] on body "Inbox Jezcil Usanastre Online Set yourself offline Set yourself on break Profil…" at bounding box center [700, 423] width 1400 height 846
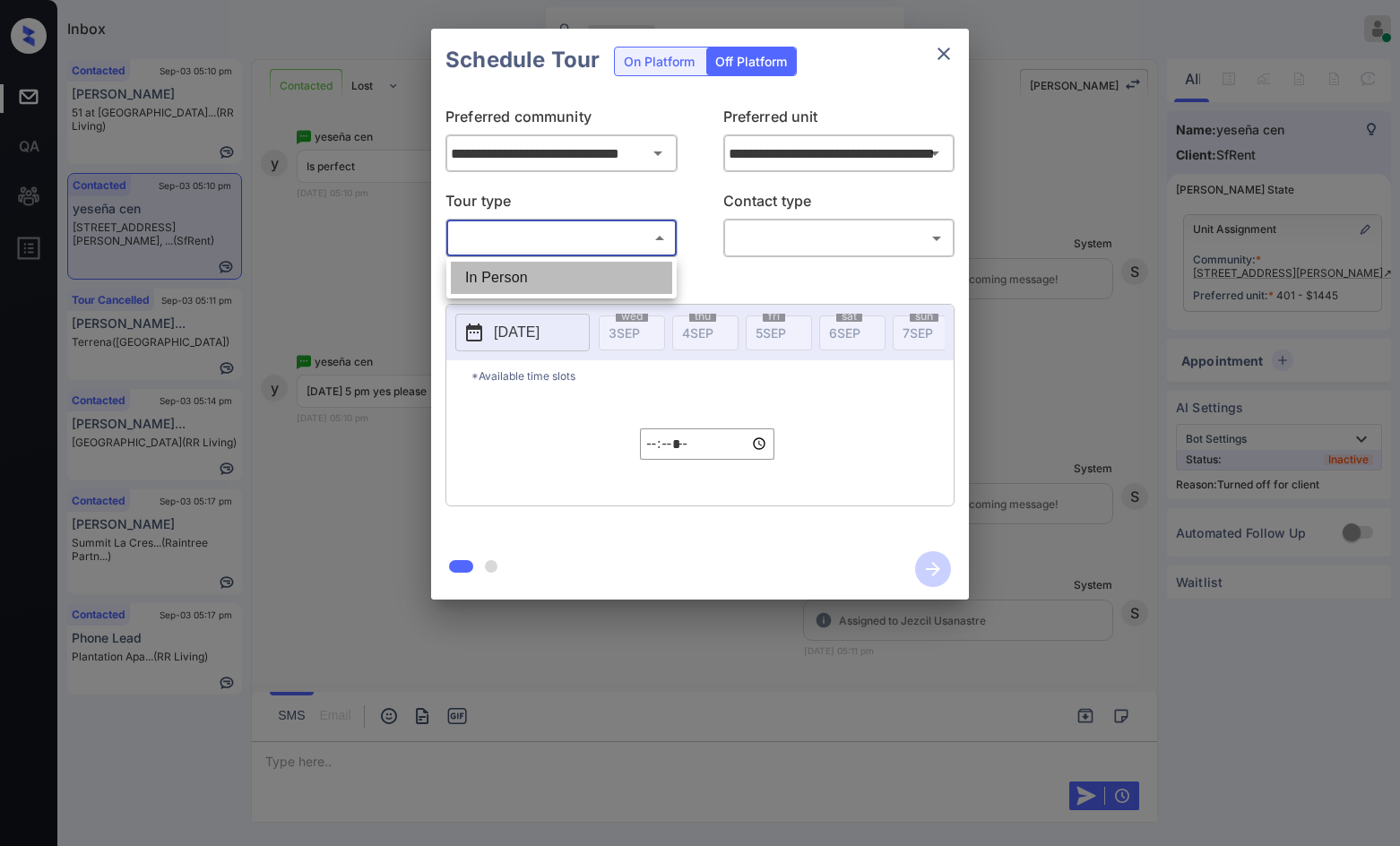
drag, startPoint x: 555, startPoint y: 284, endPoint x: 642, endPoint y: 259, distance: 90.5
click at [554, 284] on li "In Person" at bounding box center [561, 277] width 221 height 32
type input "********"
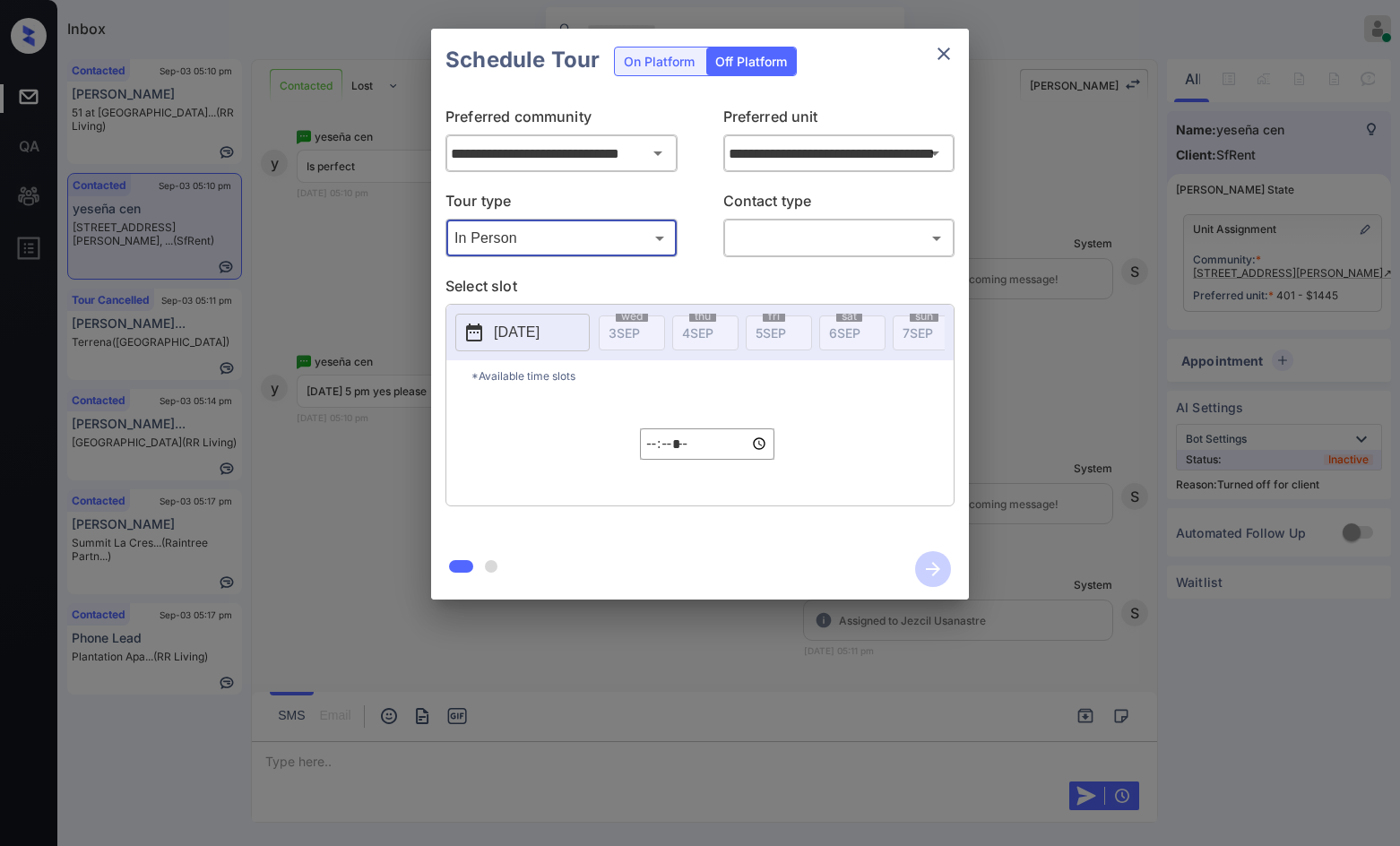
click at [758, 254] on div "​ ​" at bounding box center [839, 238] width 232 height 39
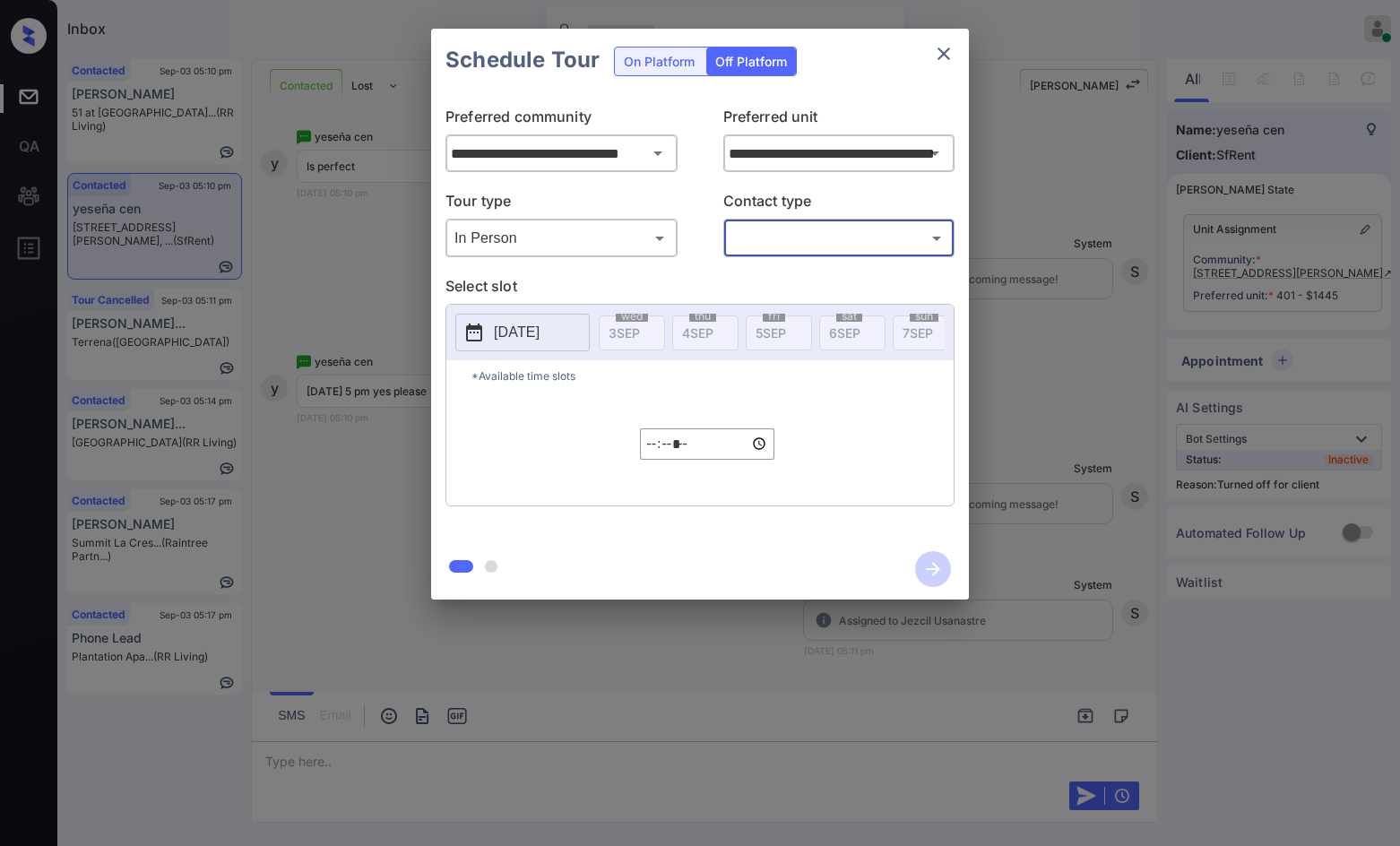
click at [778, 238] on body "Inbox Jezcil Usanastre Online Set yourself offline Set yourself on break Profil…" at bounding box center [700, 423] width 1400 height 846
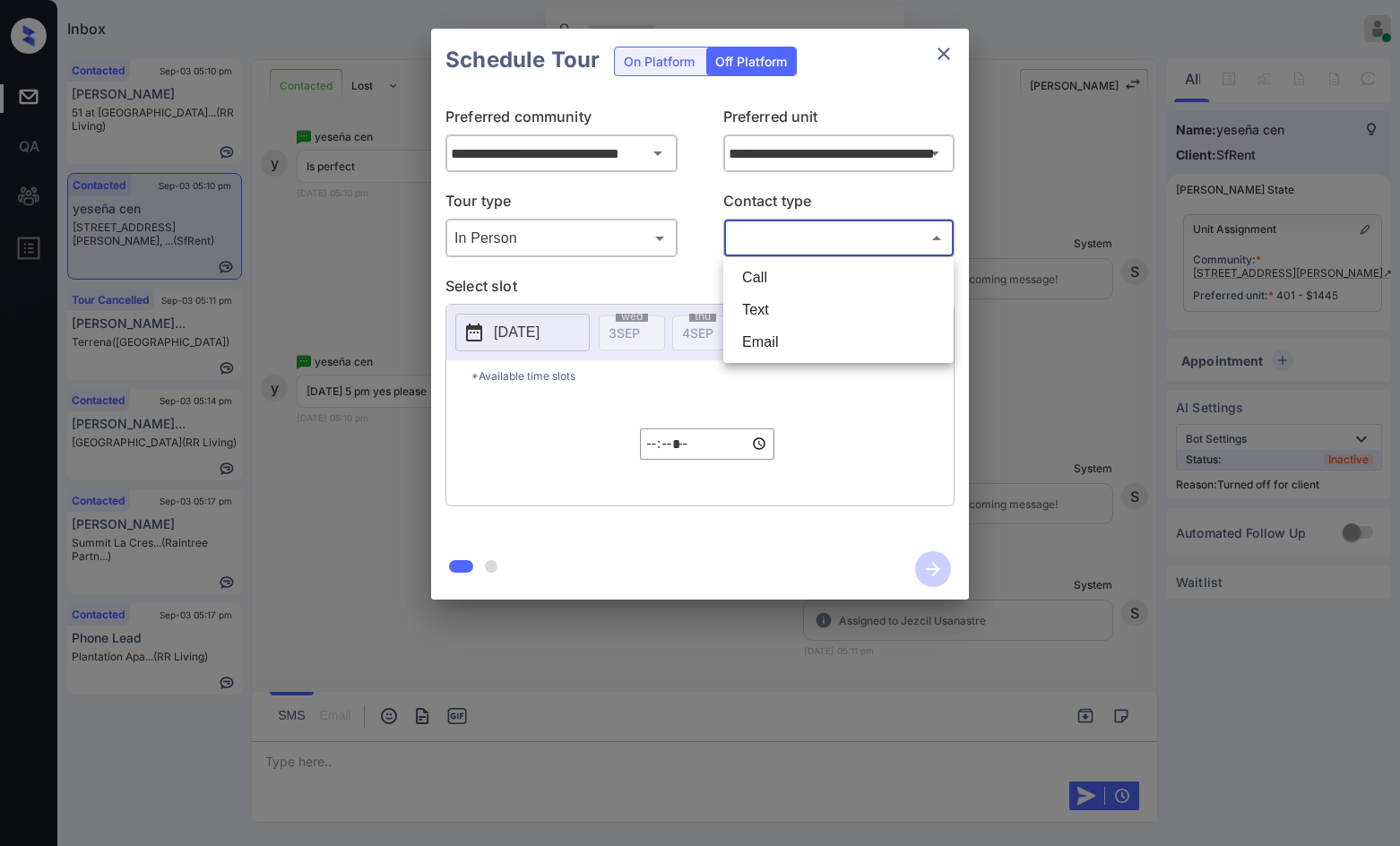
click at [781, 307] on li "Text" at bounding box center [838, 309] width 221 height 32
type input "****"
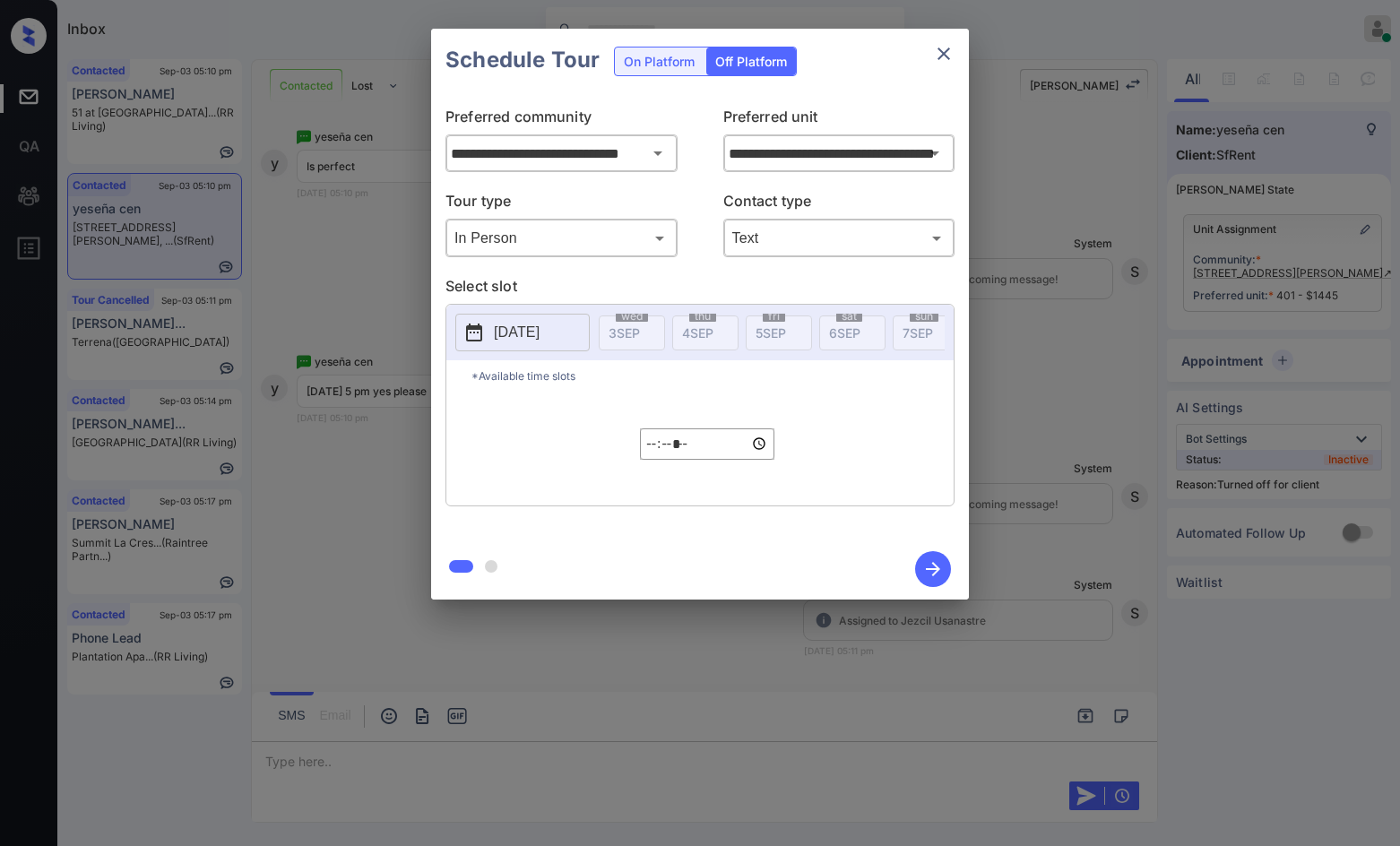
click at [540, 340] on p "[DATE]" at bounding box center [517, 332] width 46 height 21
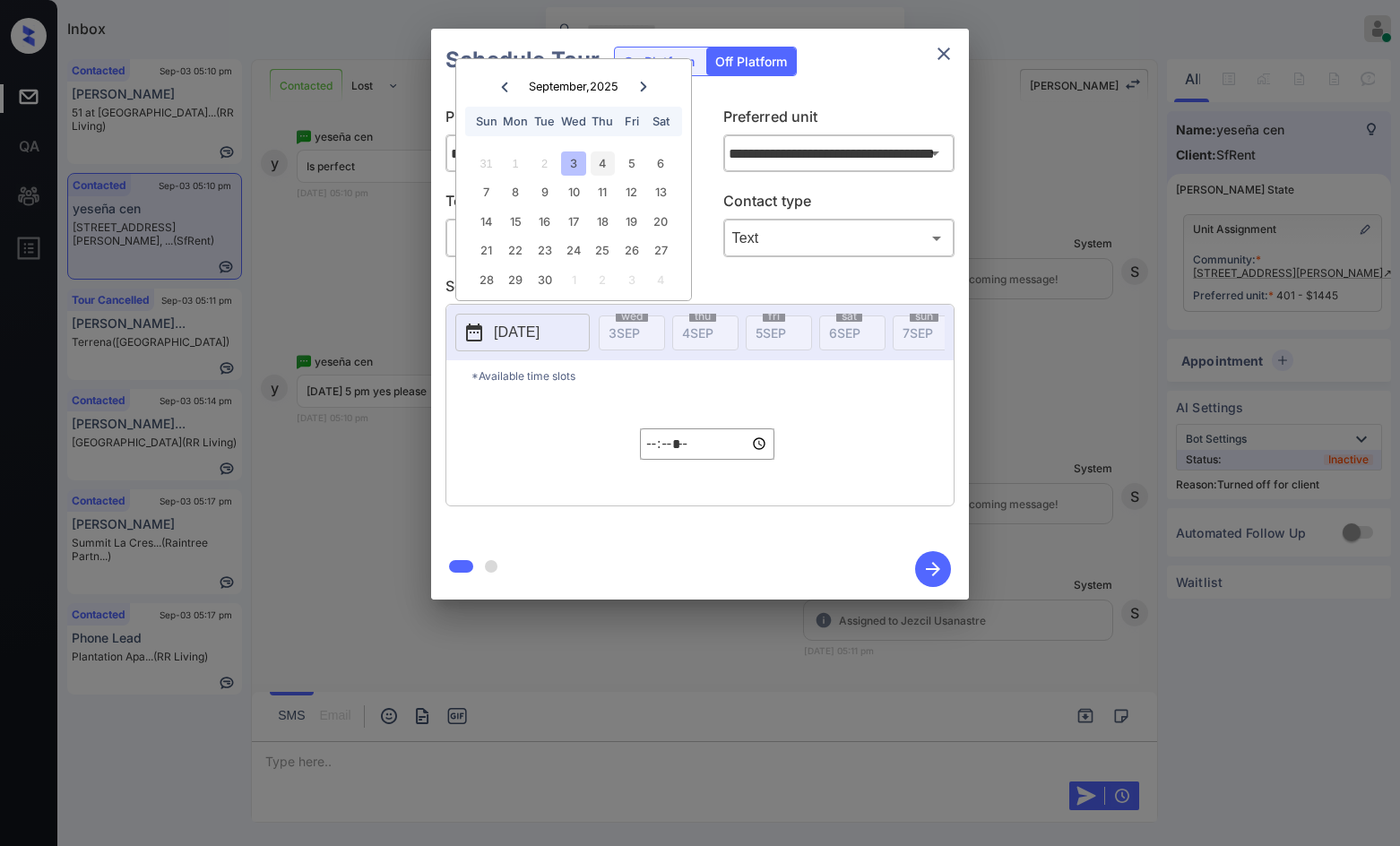
click at [602, 163] on div "4" at bounding box center [602, 163] width 24 height 24
click at [656, 460] on input "*****" at bounding box center [707, 444] width 134 height 31
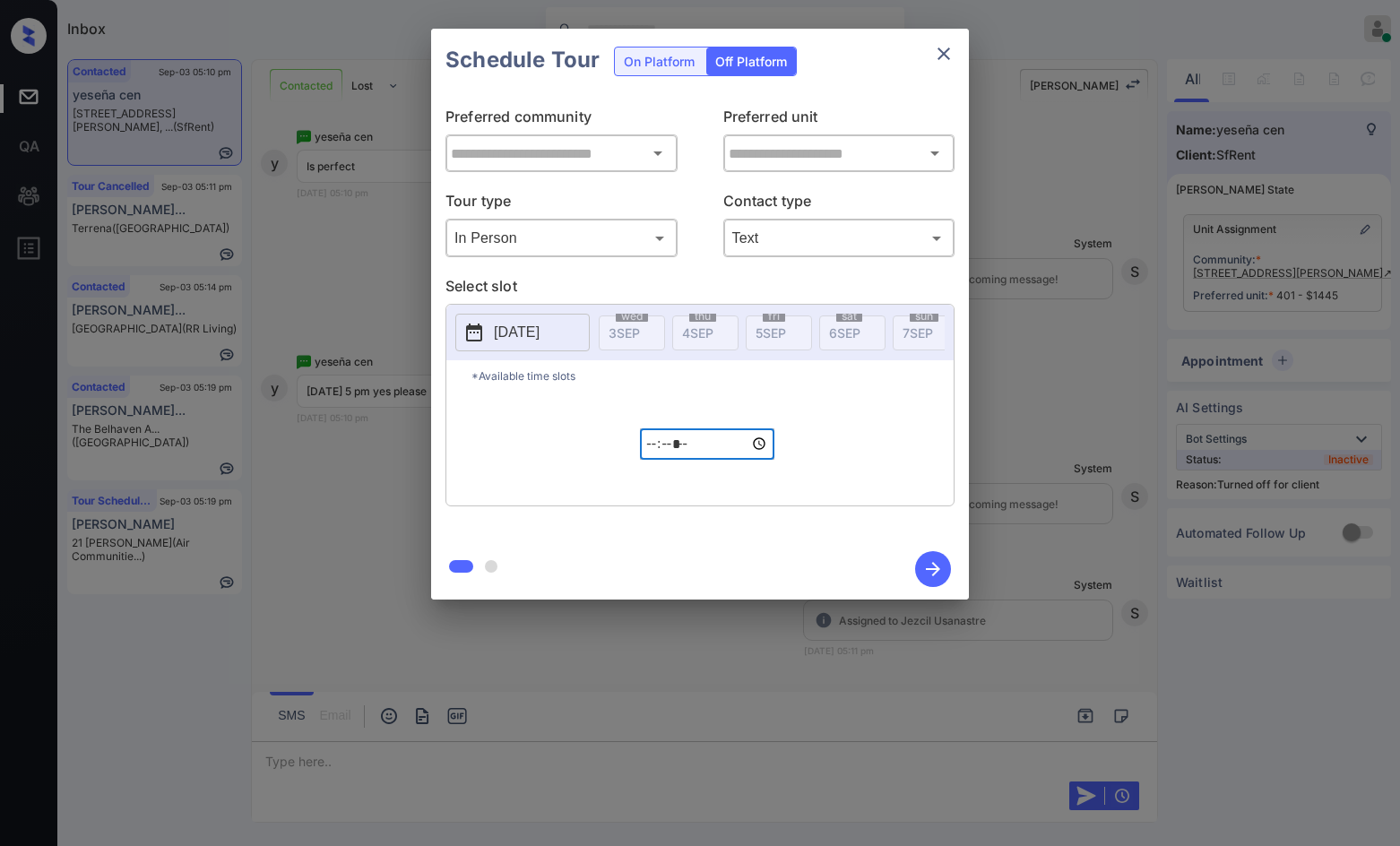
type input "**********"
type input "*****"
click at [658, 460] on input "*****" at bounding box center [707, 444] width 134 height 31
click at [651, 459] on input "*****" at bounding box center [707, 444] width 134 height 31
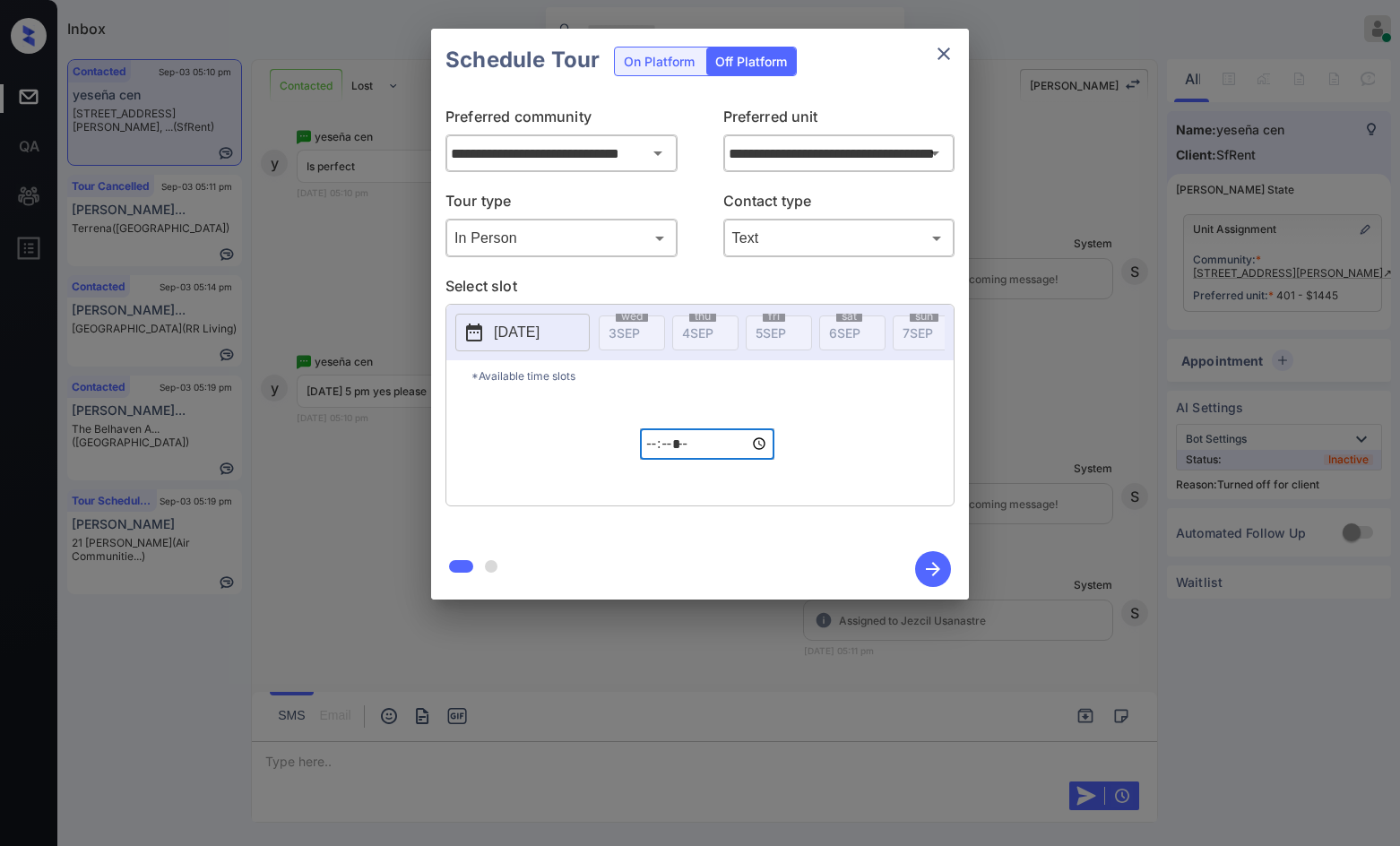
type input "*****"
click at [940, 557] on icon "button" at bounding box center [933, 568] width 36 height 36
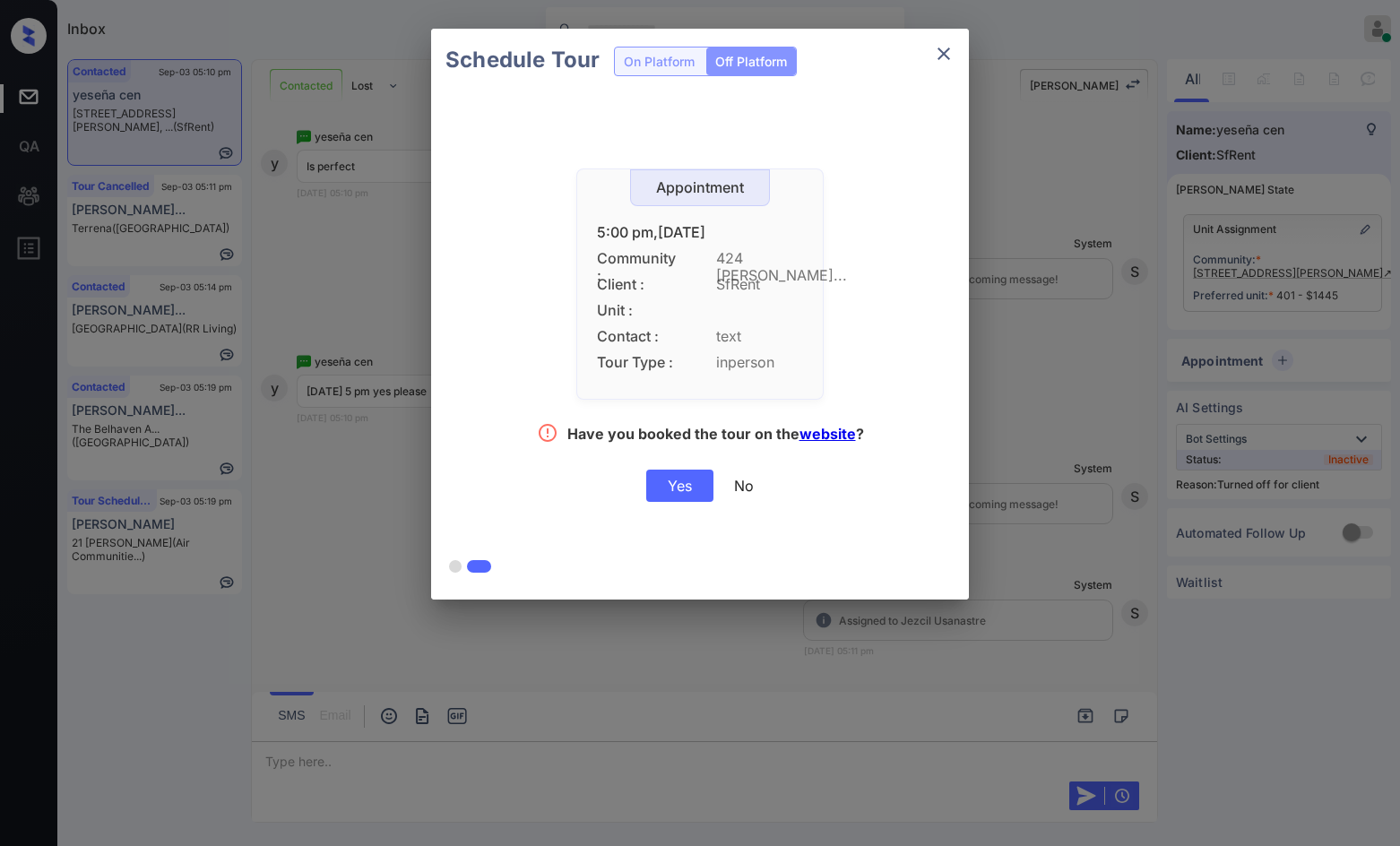
click at [674, 473] on div "Yes" at bounding box center [679, 485] width 67 height 32
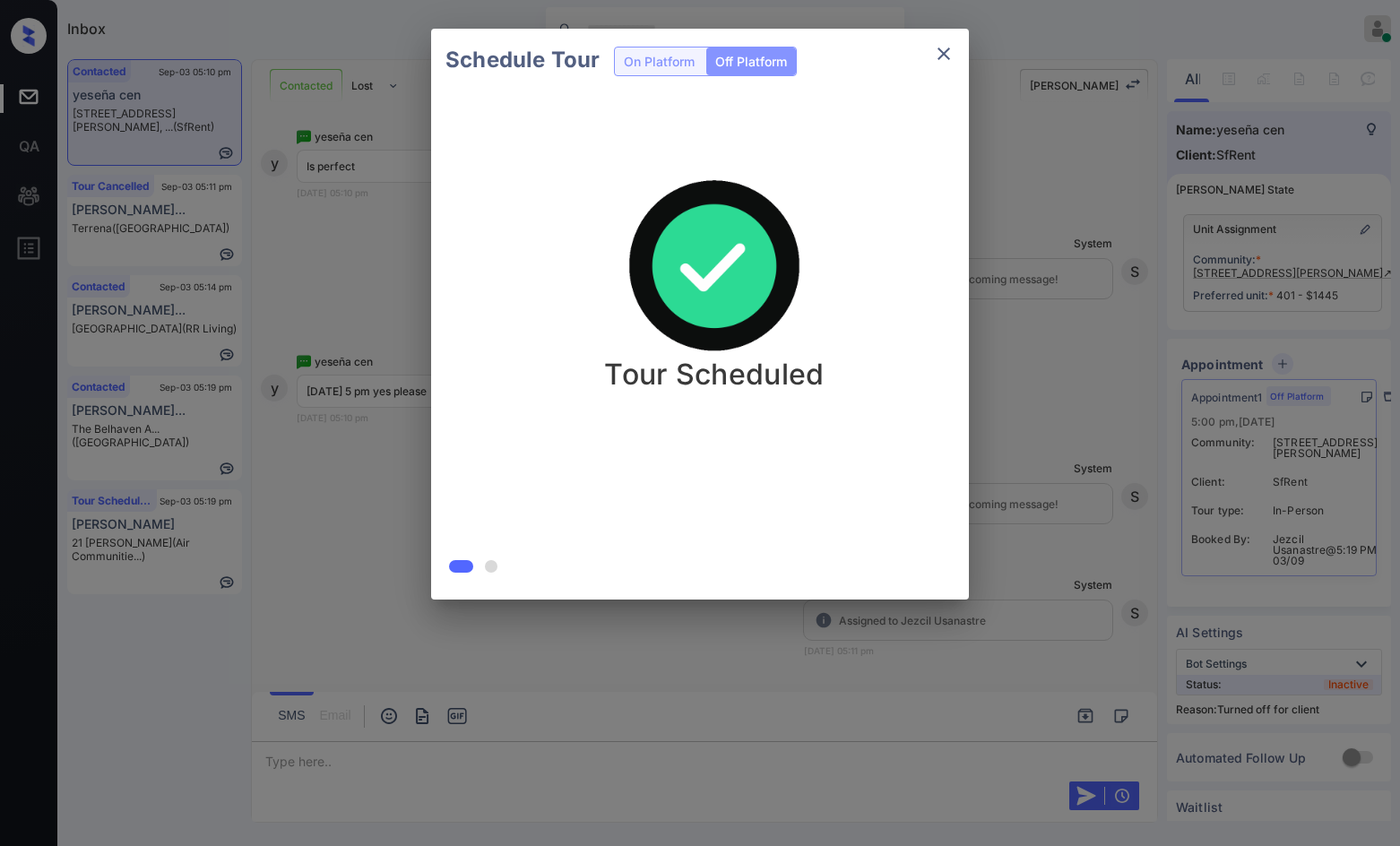
click at [360, 490] on div "Schedule Tour On Platform Off Platform Tour Scheduled" at bounding box center [700, 314] width 1400 height 628
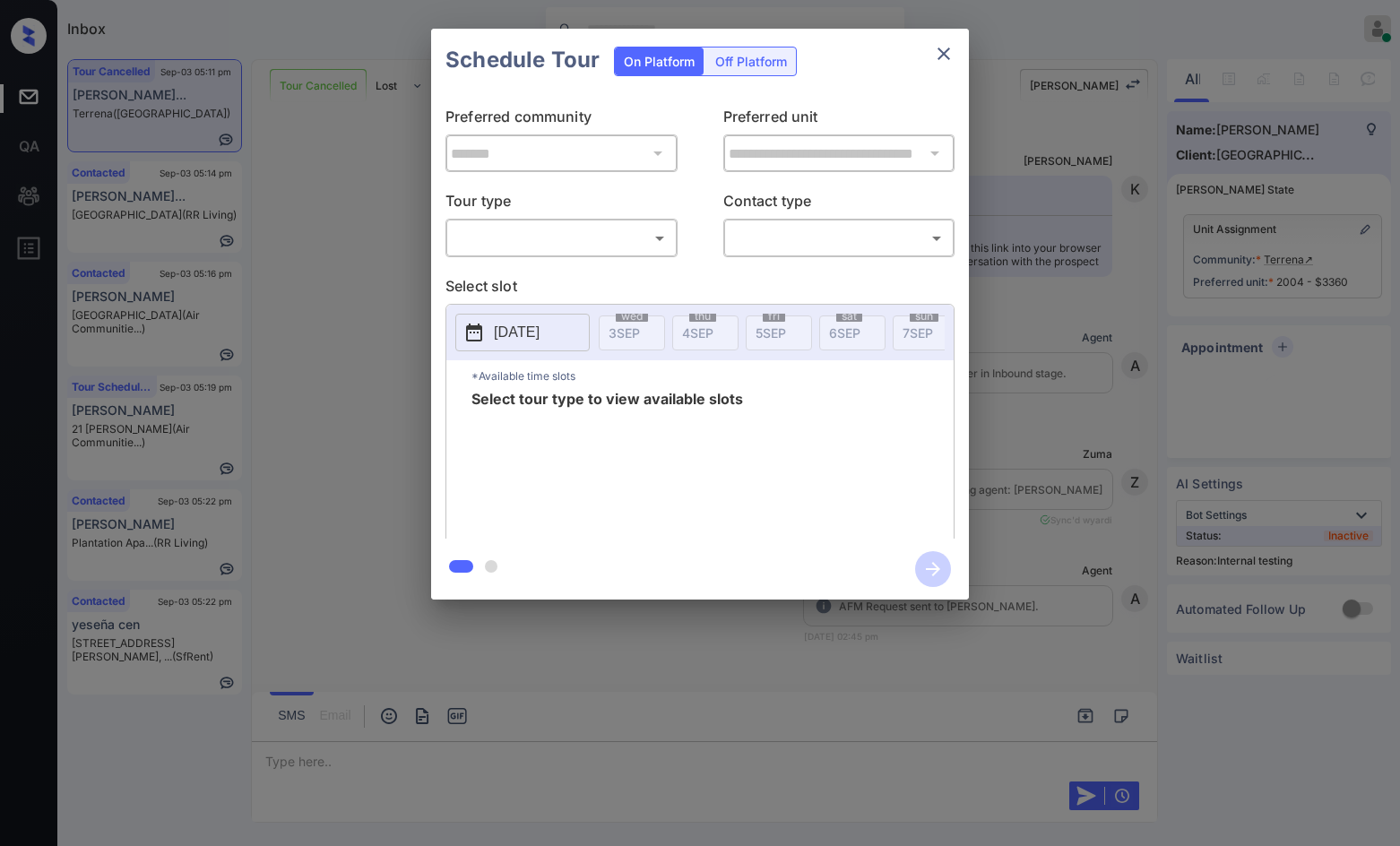
scroll to position [11993, 0]
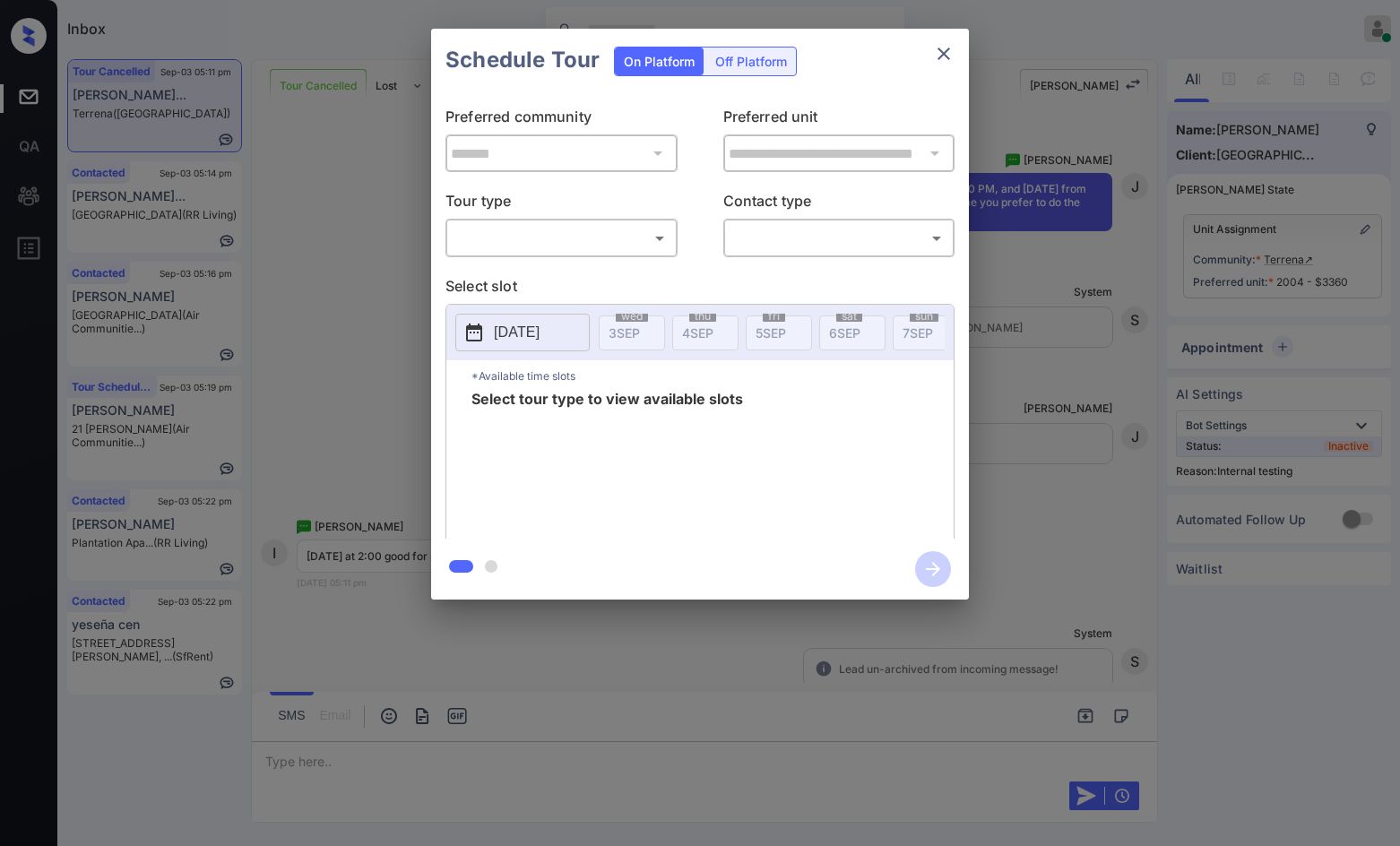
click at [487, 257] on div "**********" at bounding box center [700, 315] width 538 height 447
click at [498, 246] on body "Inbox Jezcil Usanastre Online Set yourself offline Set yourself on break Profil…" at bounding box center [700, 423] width 1400 height 846
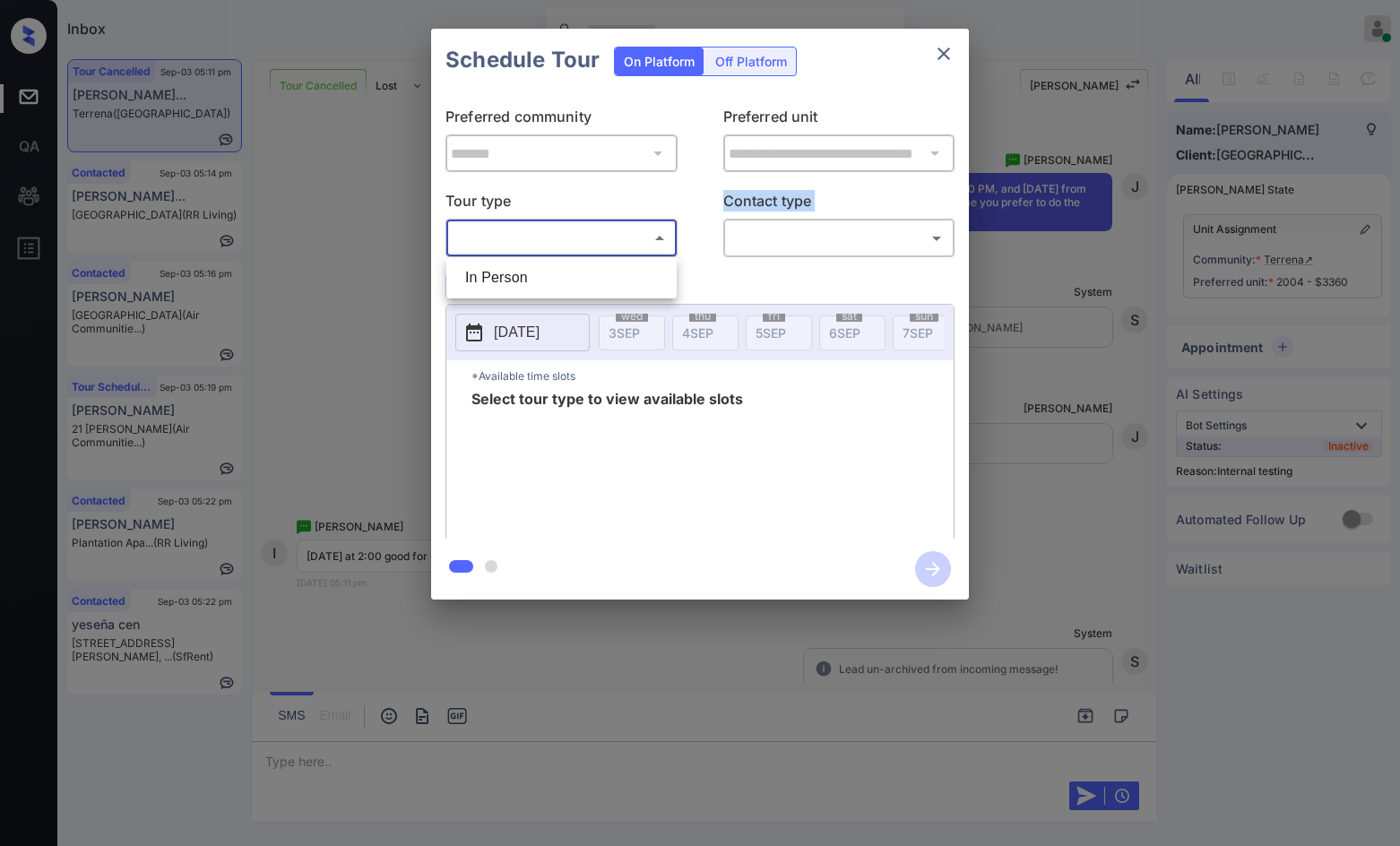
click at [510, 269] on li "In Person" at bounding box center [561, 277] width 221 height 32
type input "********"
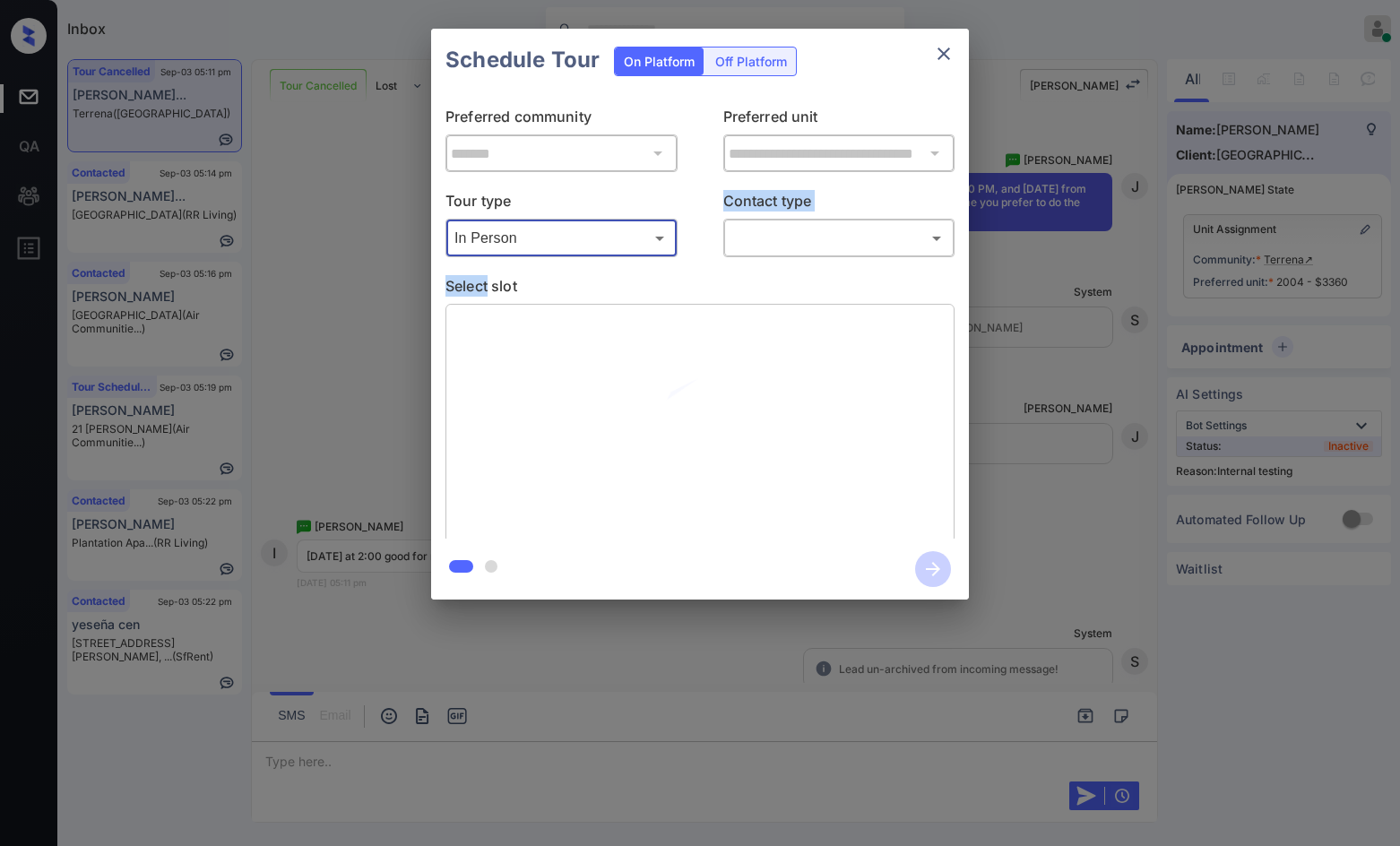
click at [749, 247] on body "Inbox Jezcil Usanastre Online Set yourself offline Set yourself on break Profil…" at bounding box center [700, 423] width 1400 height 846
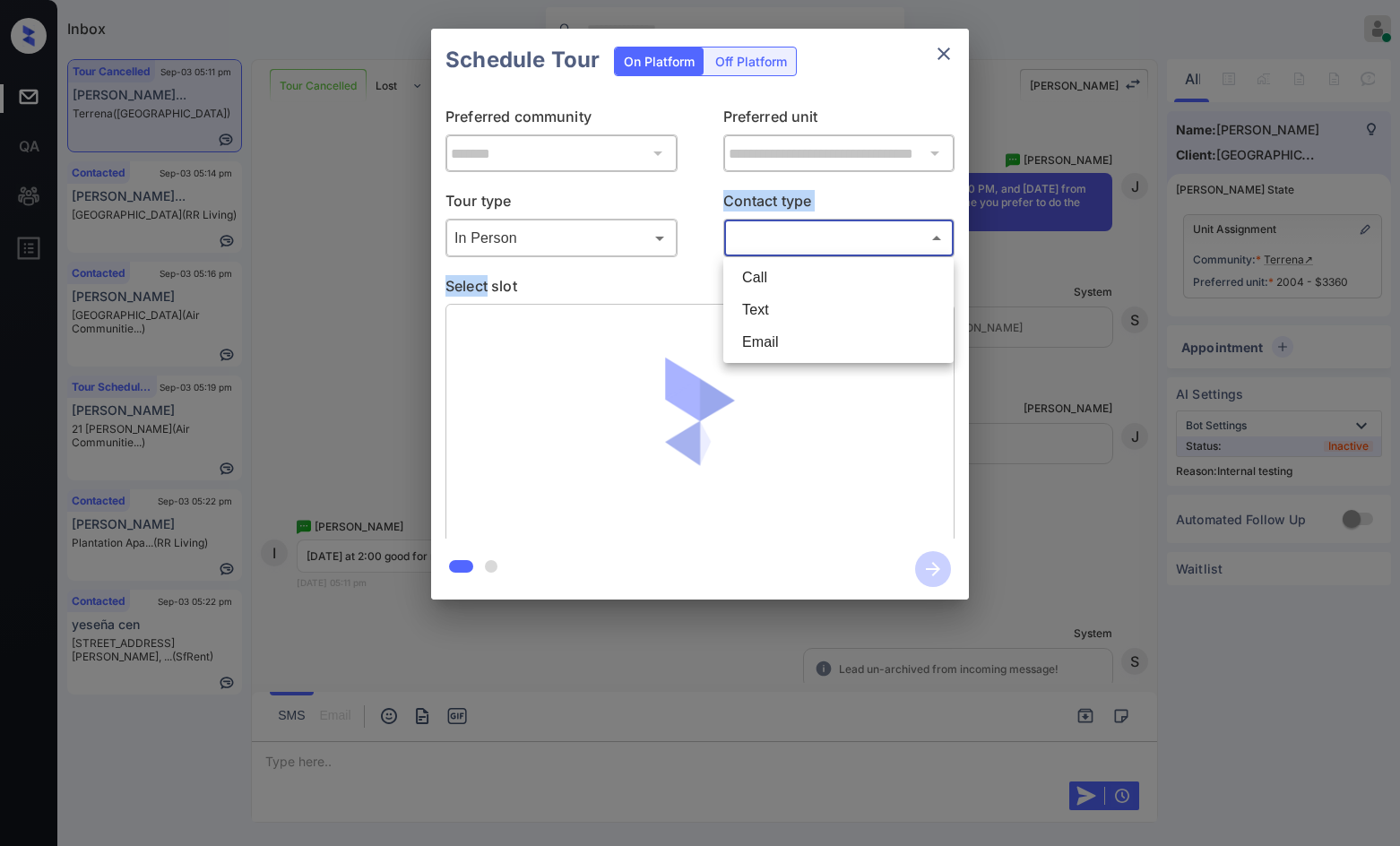
click at [767, 295] on li "Text" at bounding box center [838, 309] width 221 height 32
type input "****"
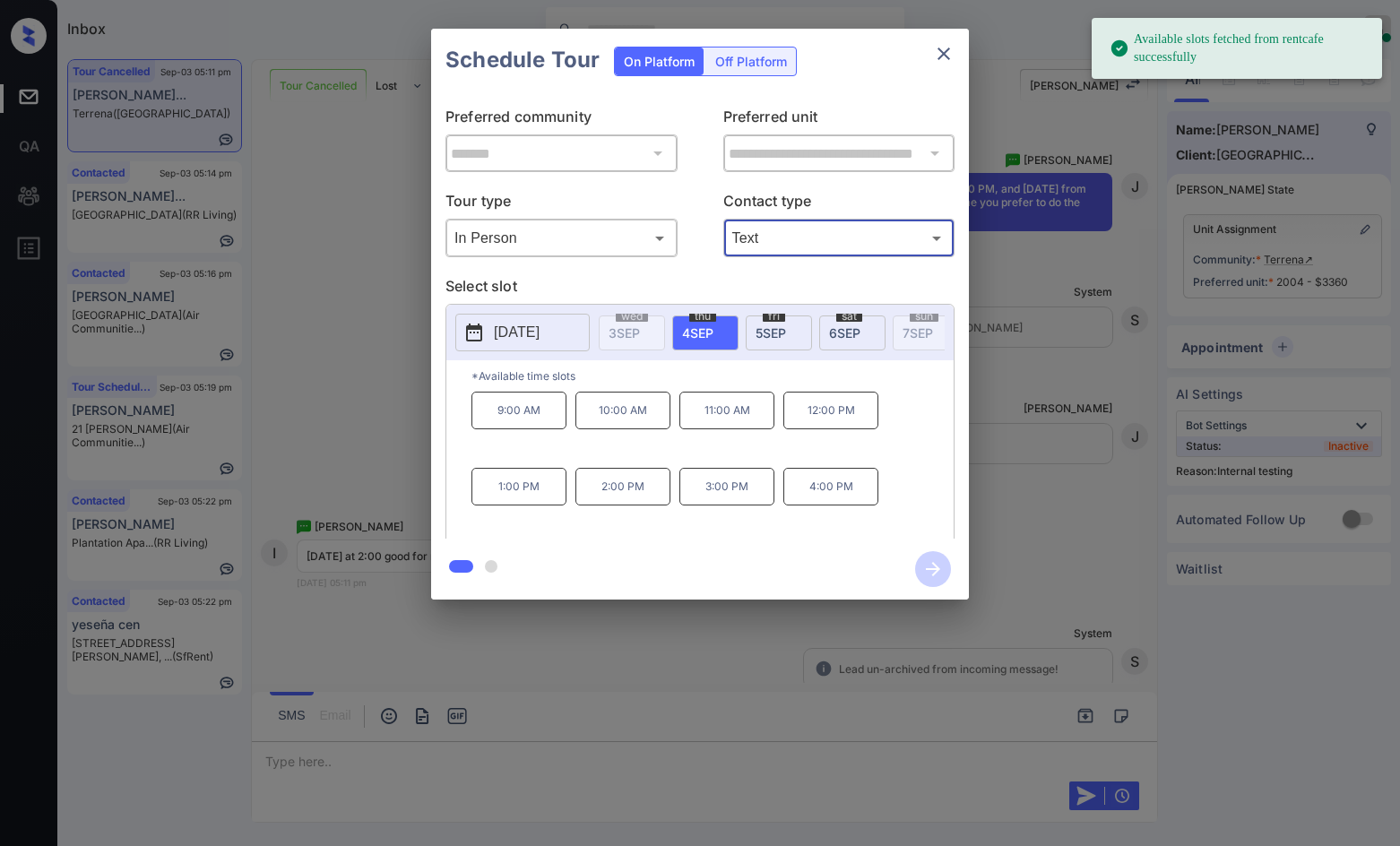
click at [834, 329] on span "[DATE]" at bounding box center [845, 332] width 31 height 16
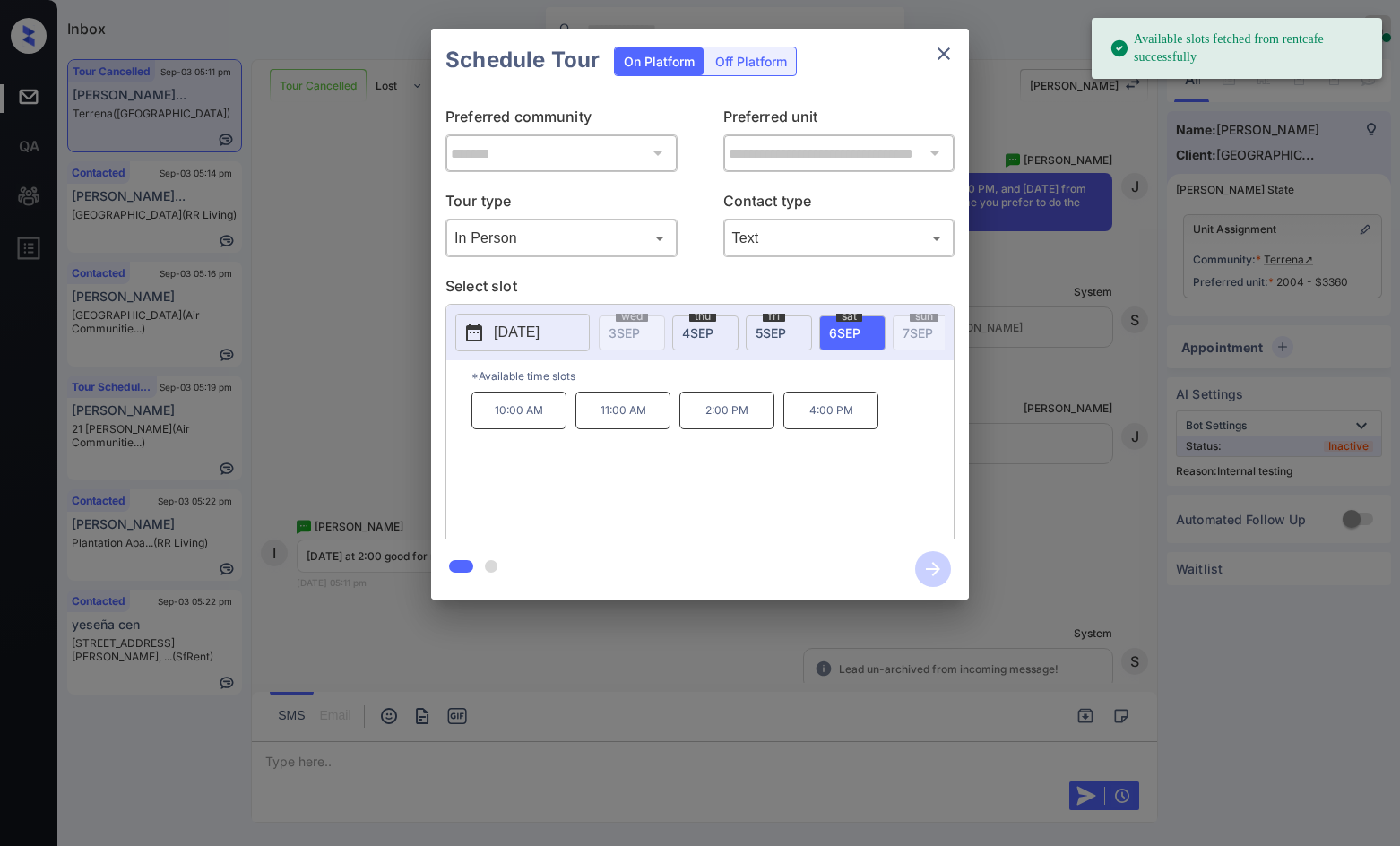
click at [398, 395] on div "**********" at bounding box center [700, 314] width 1400 height 628
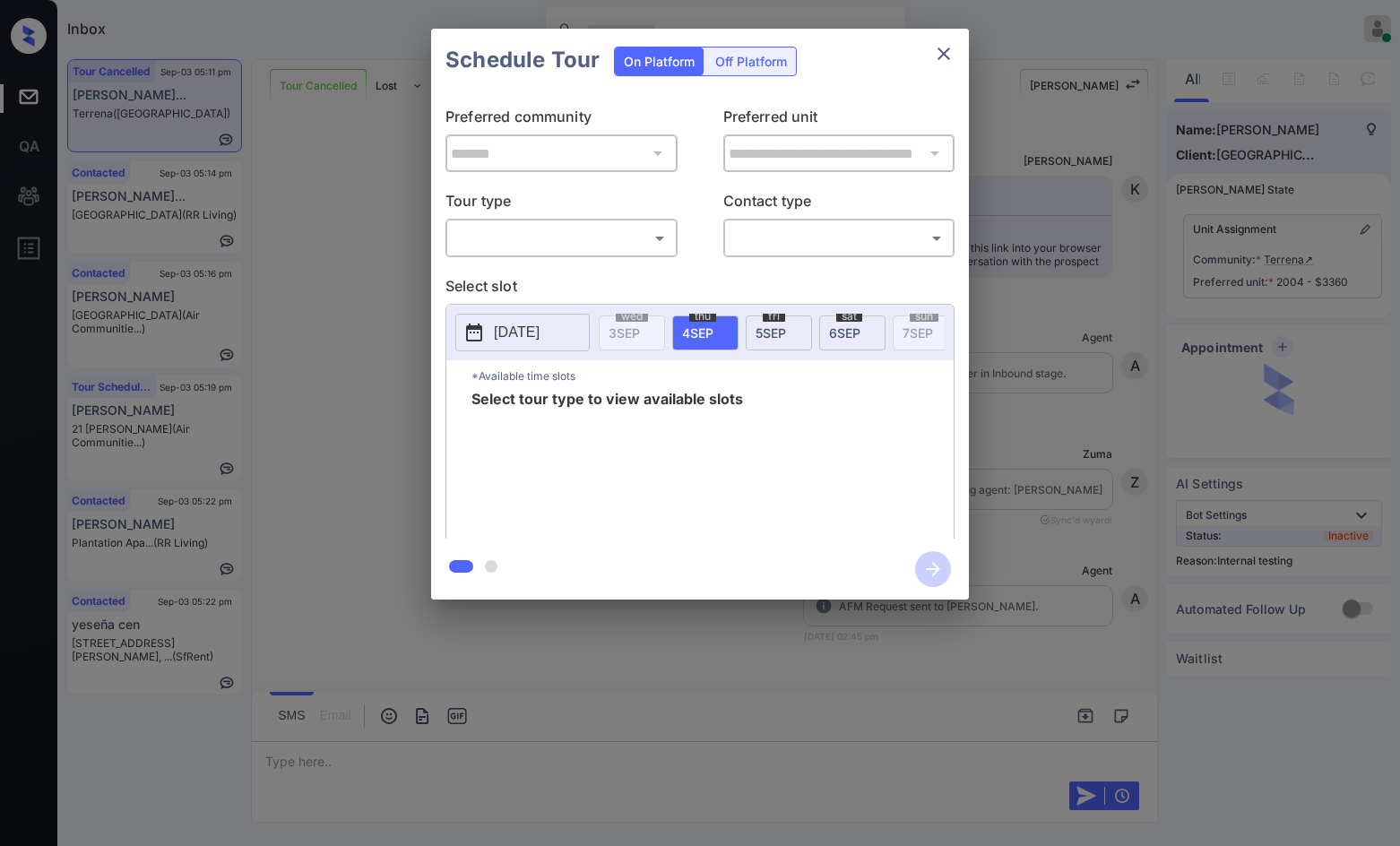
scroll to position [12202, 0]
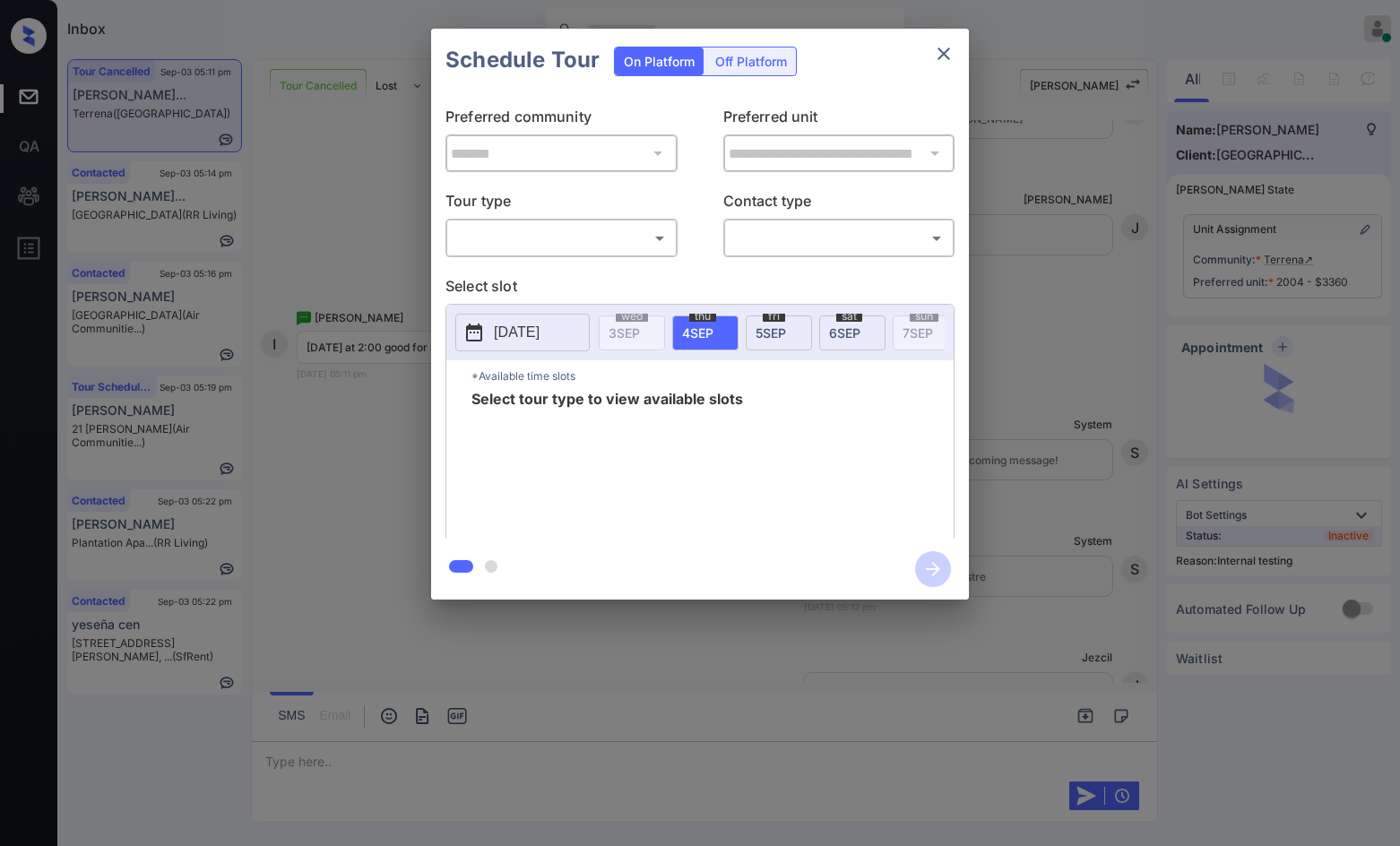
click at [600, 244] on body "Inbox Jezcil Usanastre Online Set yourself offline Set yourself on break Profil…" at bounding box center [700, 423] width 1400 height 846
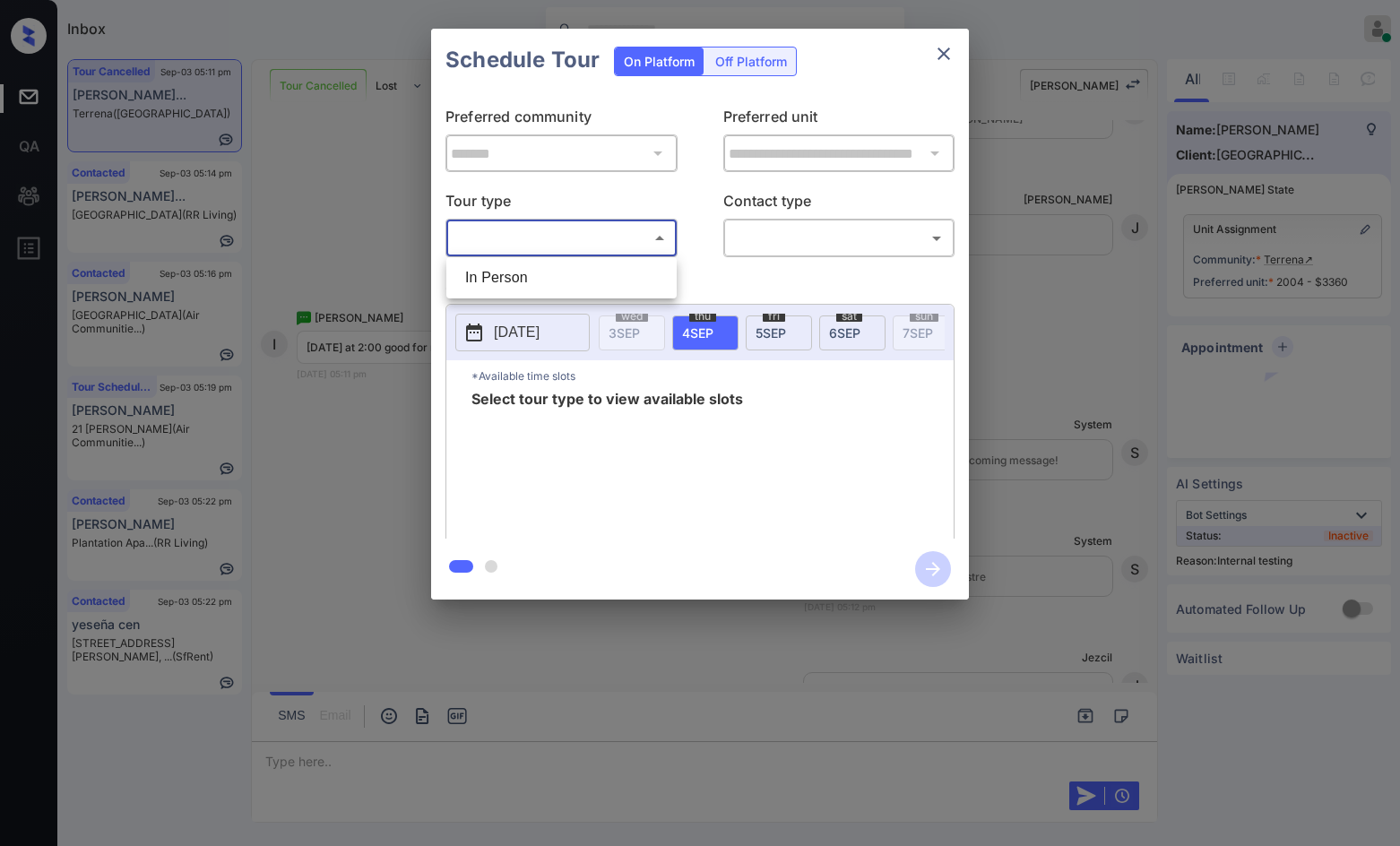
click at [579, 260] on ul "In Person" at bounding box center [561, 277] width 230 height 41
click at [583, 266] on li "In Person" at bounding box center [561, 277] width 221 height 32
type input "********"
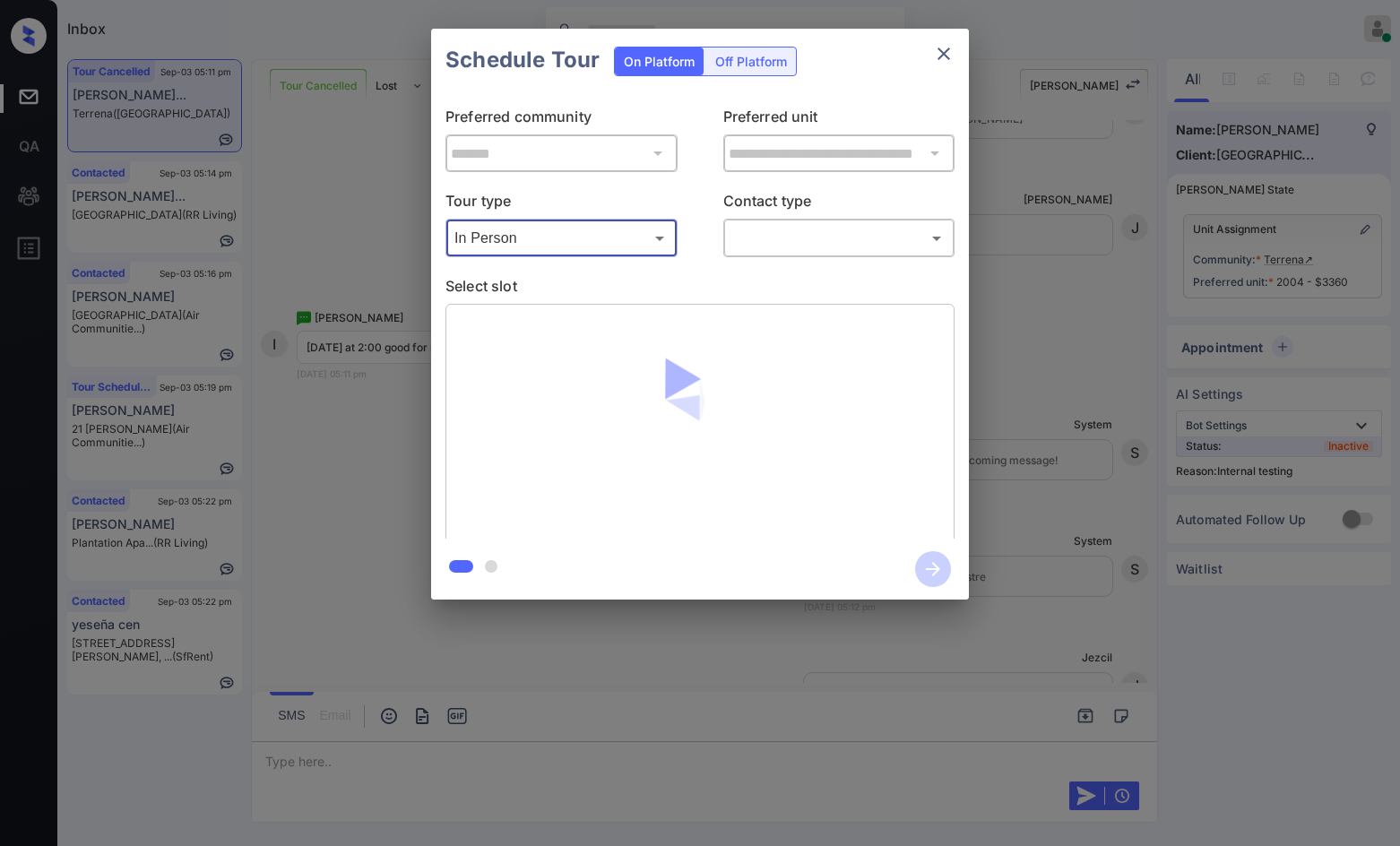
click at [749, 237] on body "Inbox Jezcil Usanastre Online Set yourself offline Set yourself on break Profil…" at bounding box center [700, 423] width 1400 height 846
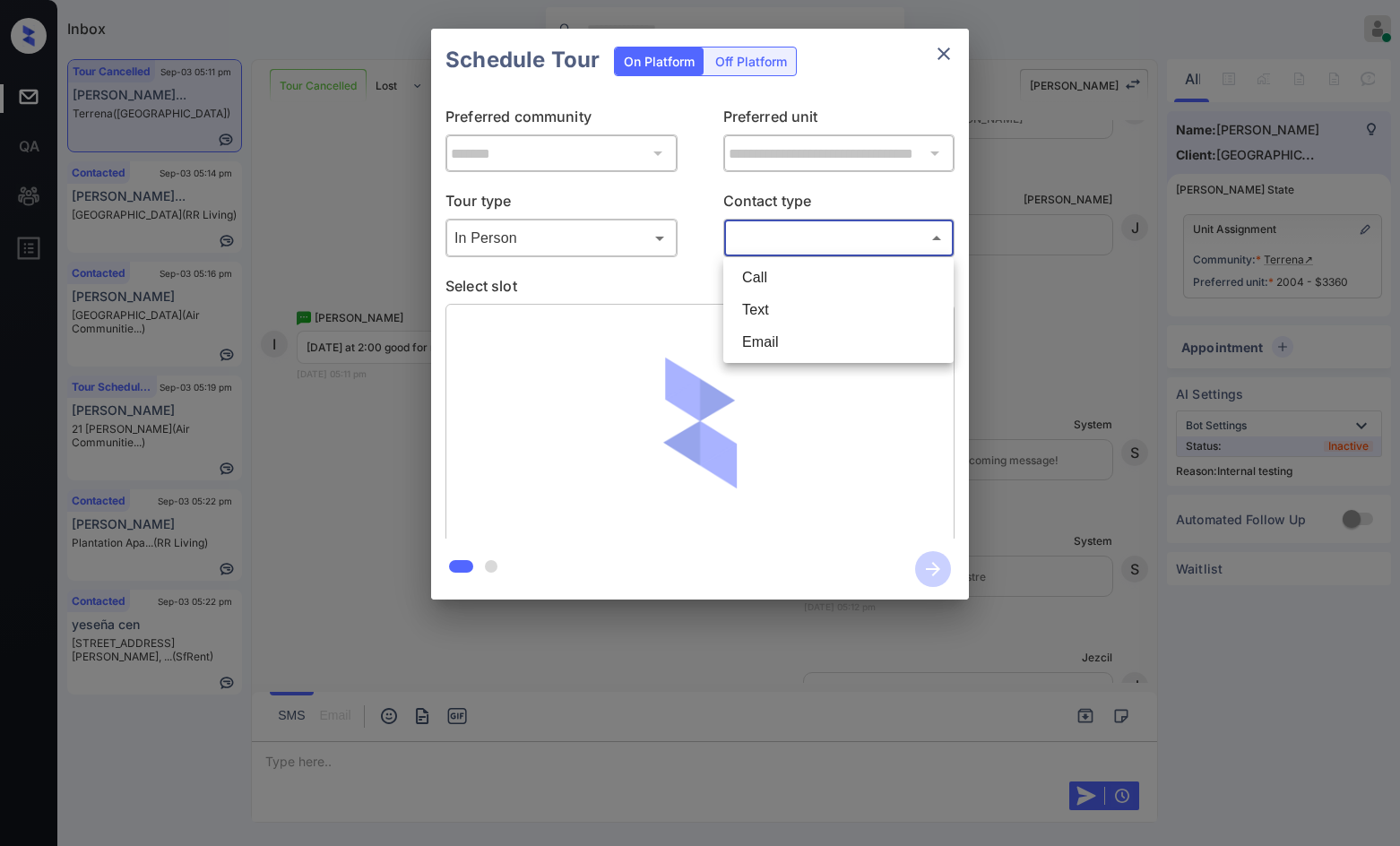
click at [760, 301] on li "Text" at bounding box center [838, 309] width 221 height 32
type input "****"
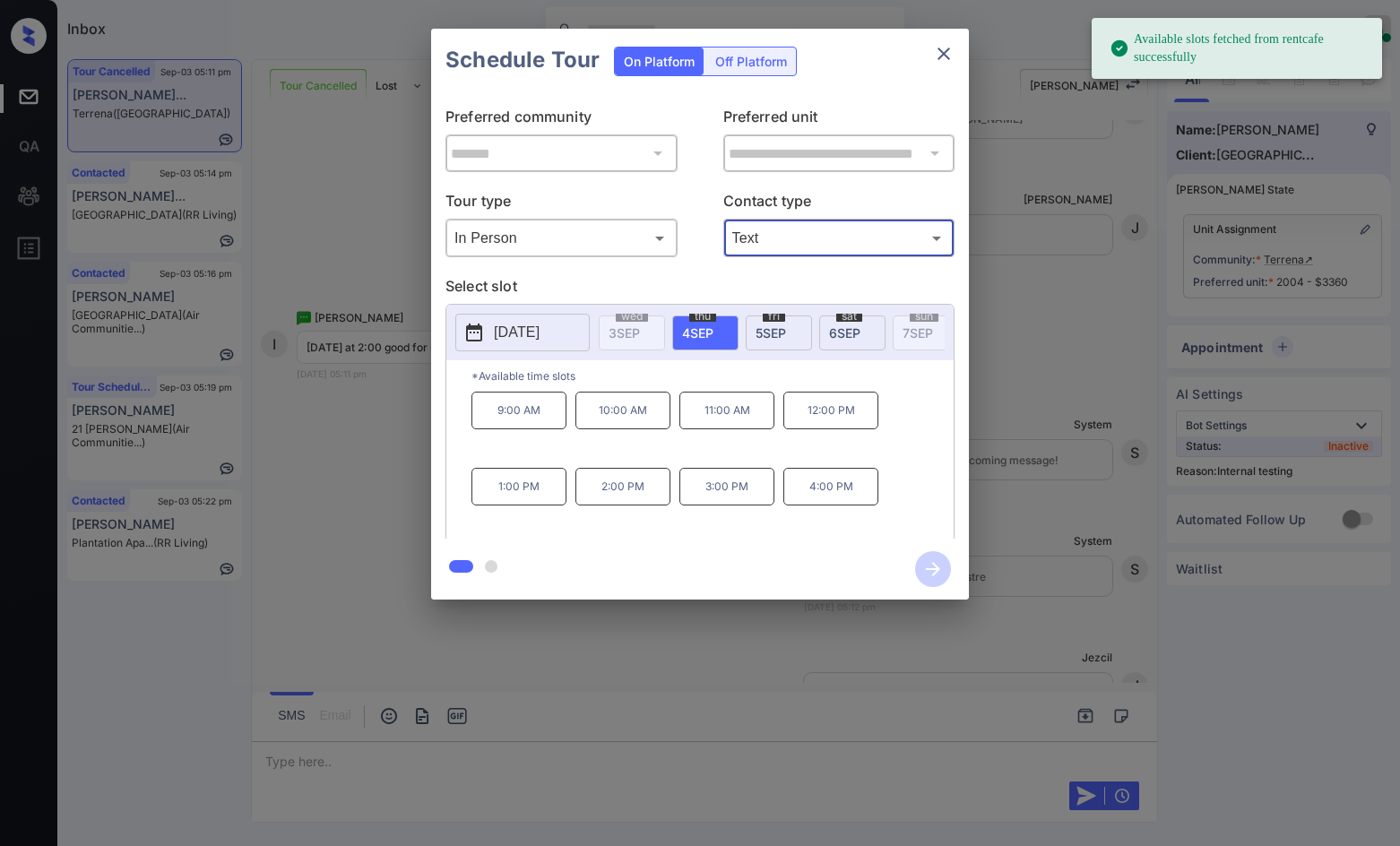
click at [836, 337] on span "[DATE]" at bounding box center [845, 332] width 31 height 16
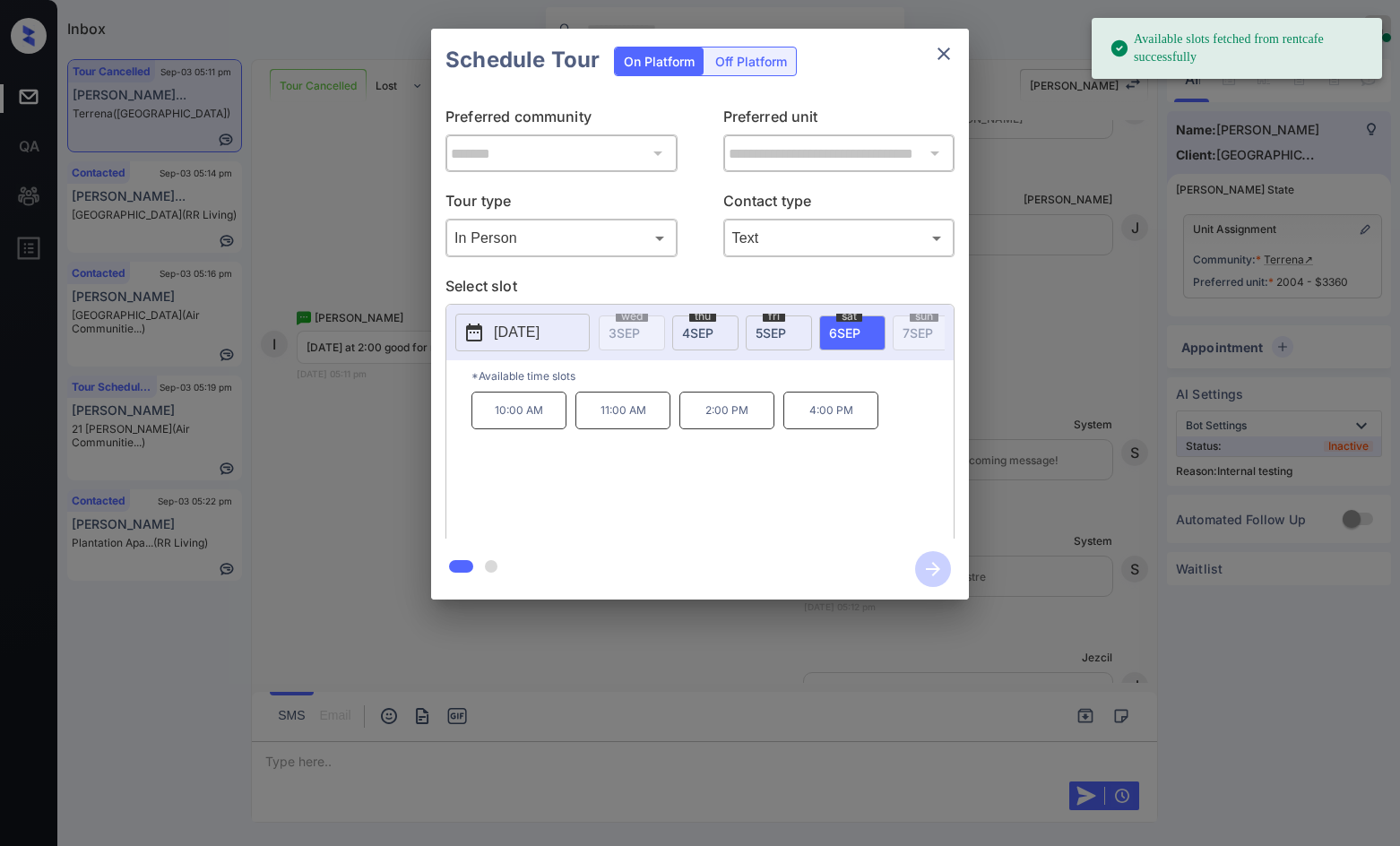
click at [711, 429] on p "2:00 PM" at bounding box center [727, 410] width 95 height 38
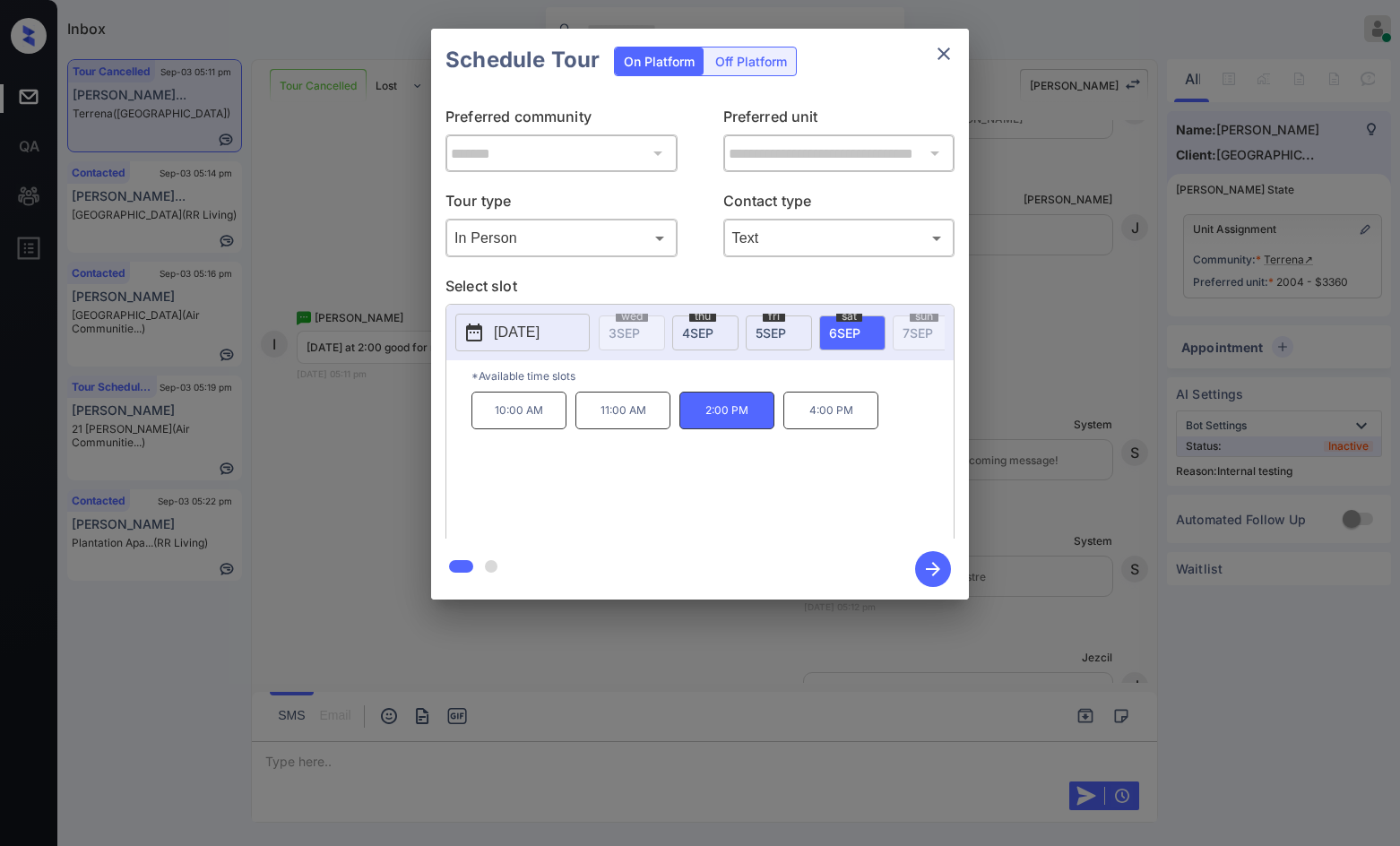
click at [945, 560] on icon "button" at bounding box center [933, 568] width 36 height 36
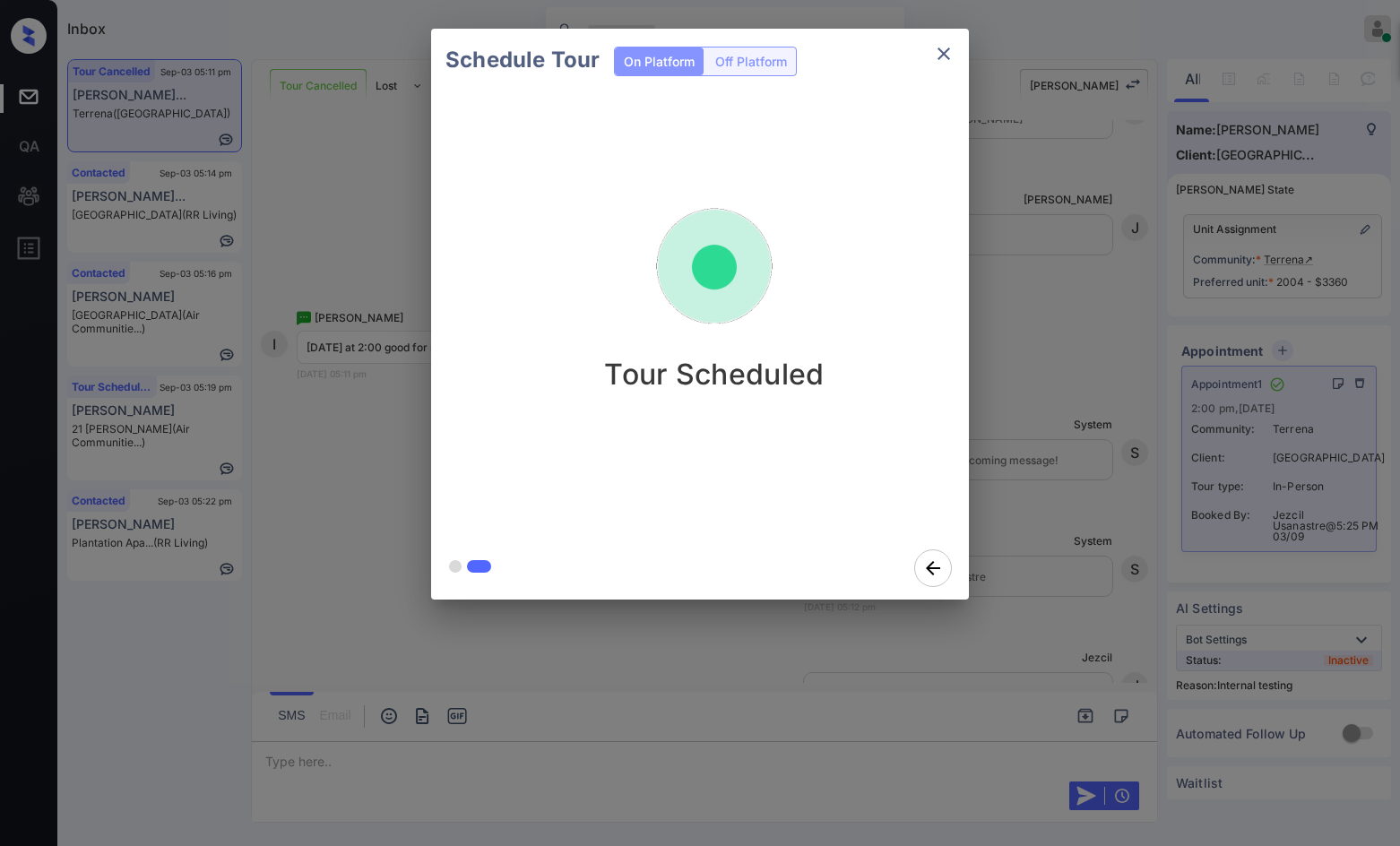
click at [787, 295] on img at bounding box center [714, 266] width 179 height 179
click at [940, 55] on icon "close" at bounding box center [943, 53] width 21 height 21
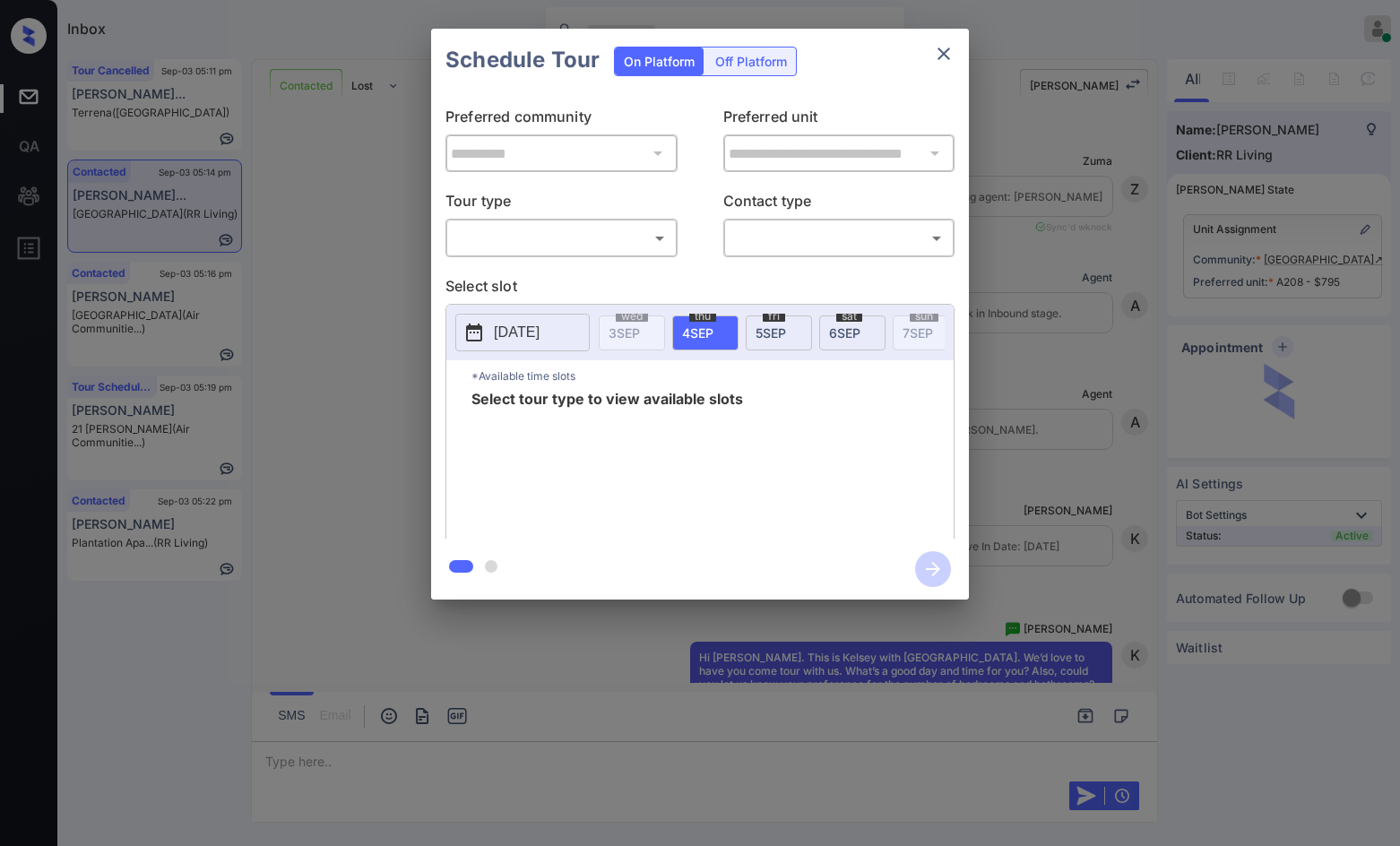
scroll to position [1653, 0]
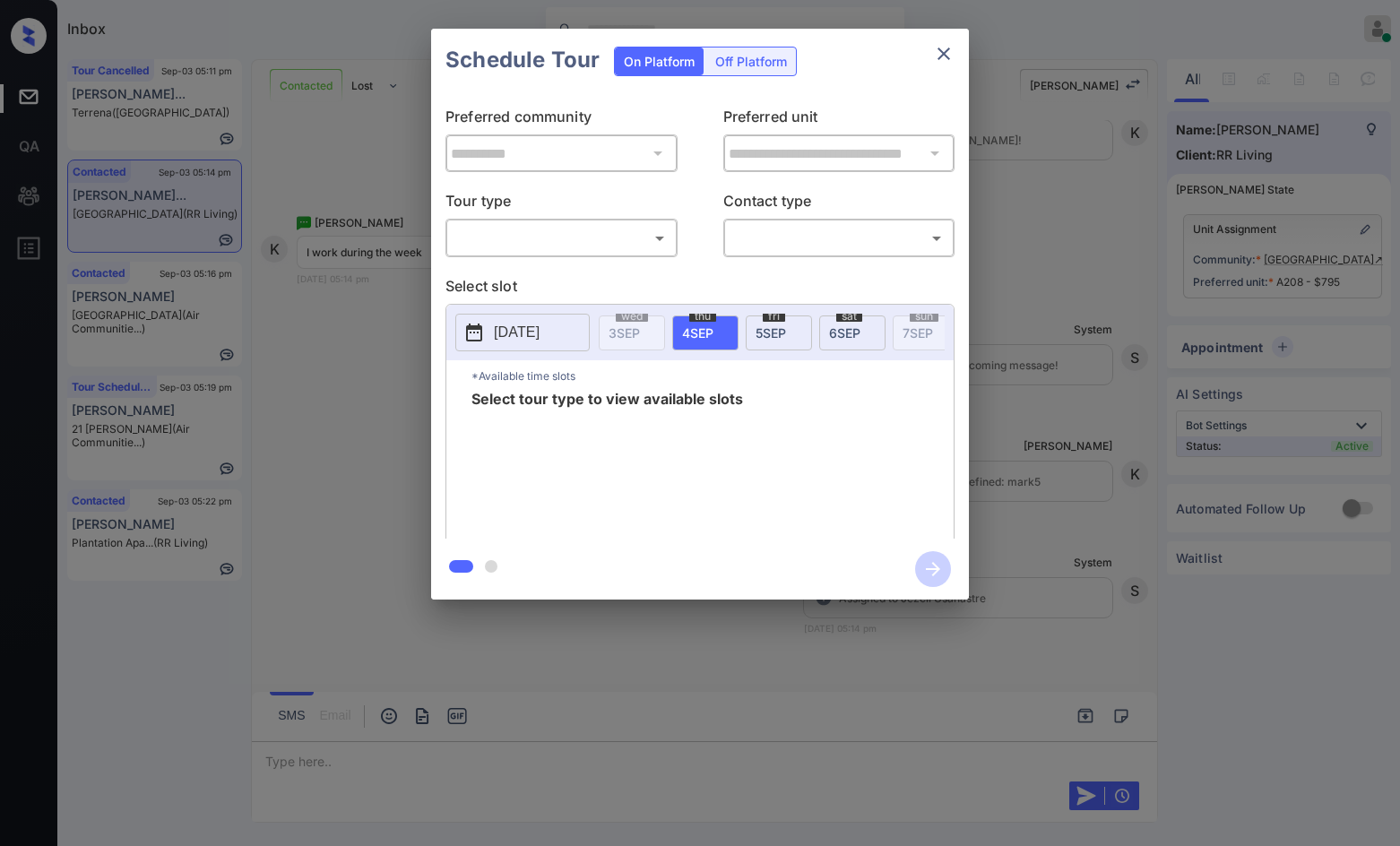
click at [646, 235] on body "Inbox Jezcil Usanastre Online Set yourself offline Set yourself on break Profil…" at bounding box center [700, 423] width 1400 height 846
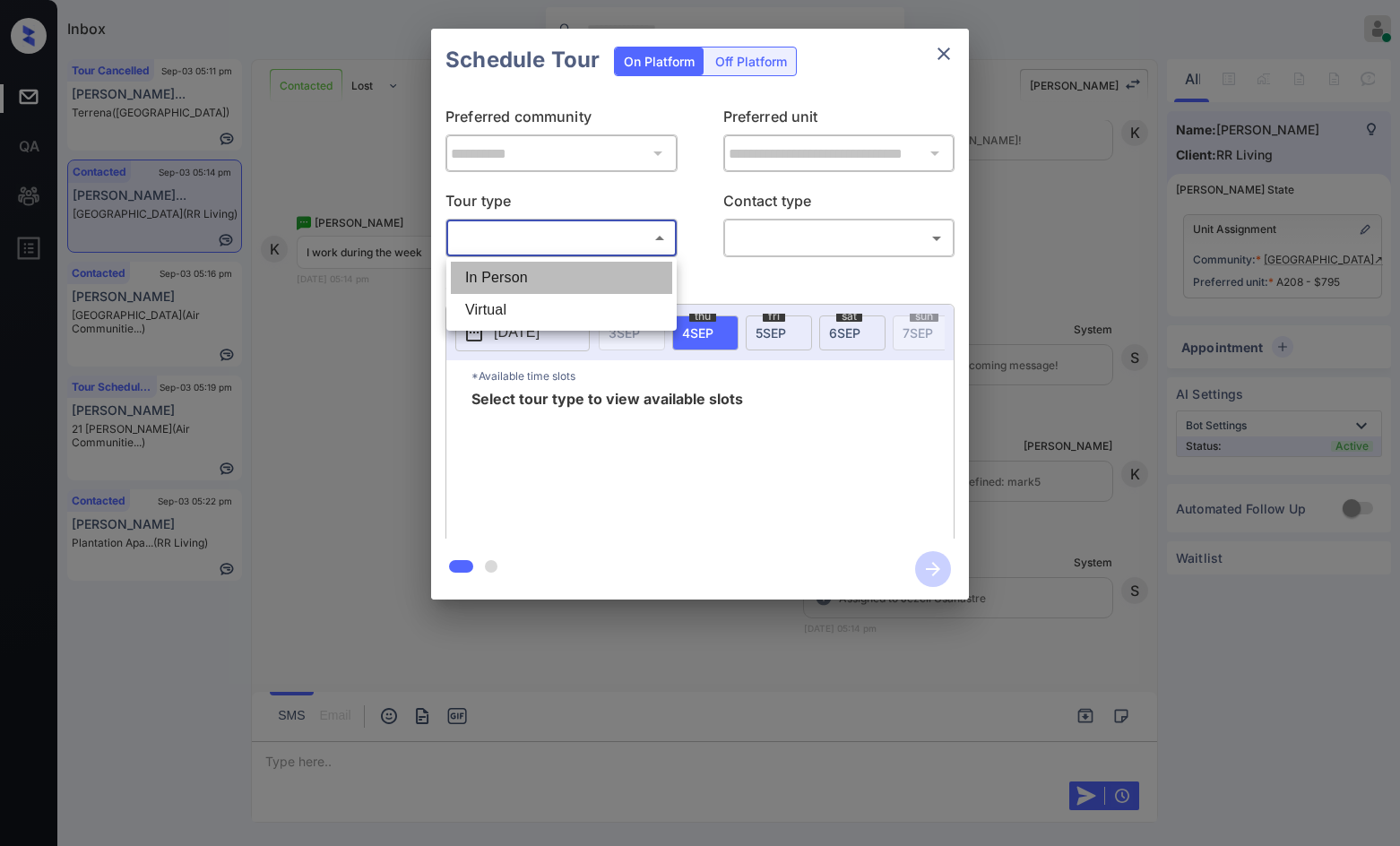
click at [617, 275] on li "In Person" at bounding box center [561, 277] width 221 height 32
type input "********"
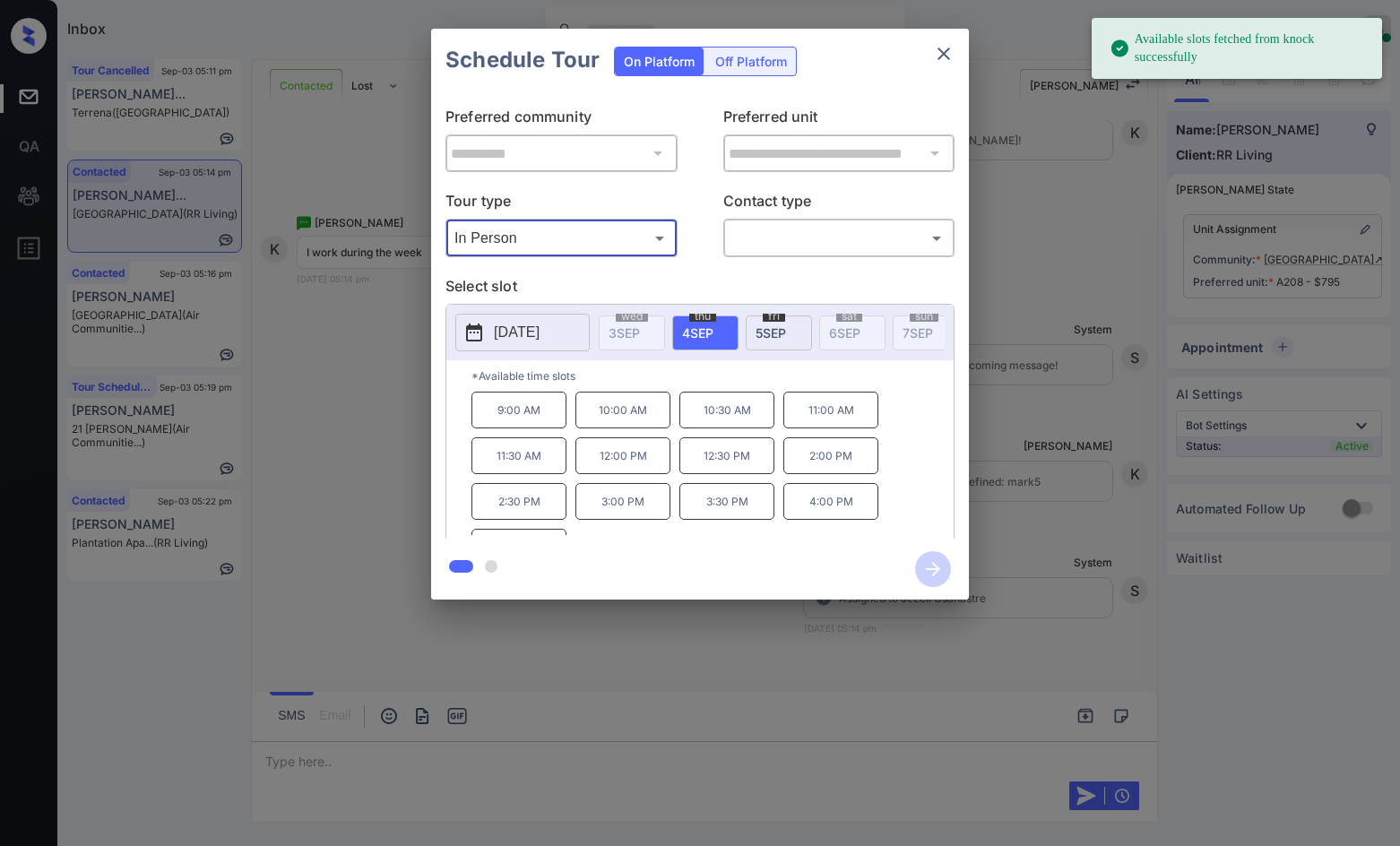
click at [533, 348] on button "2025-09-04" at bounding box center [522, 332] width 134 height 38
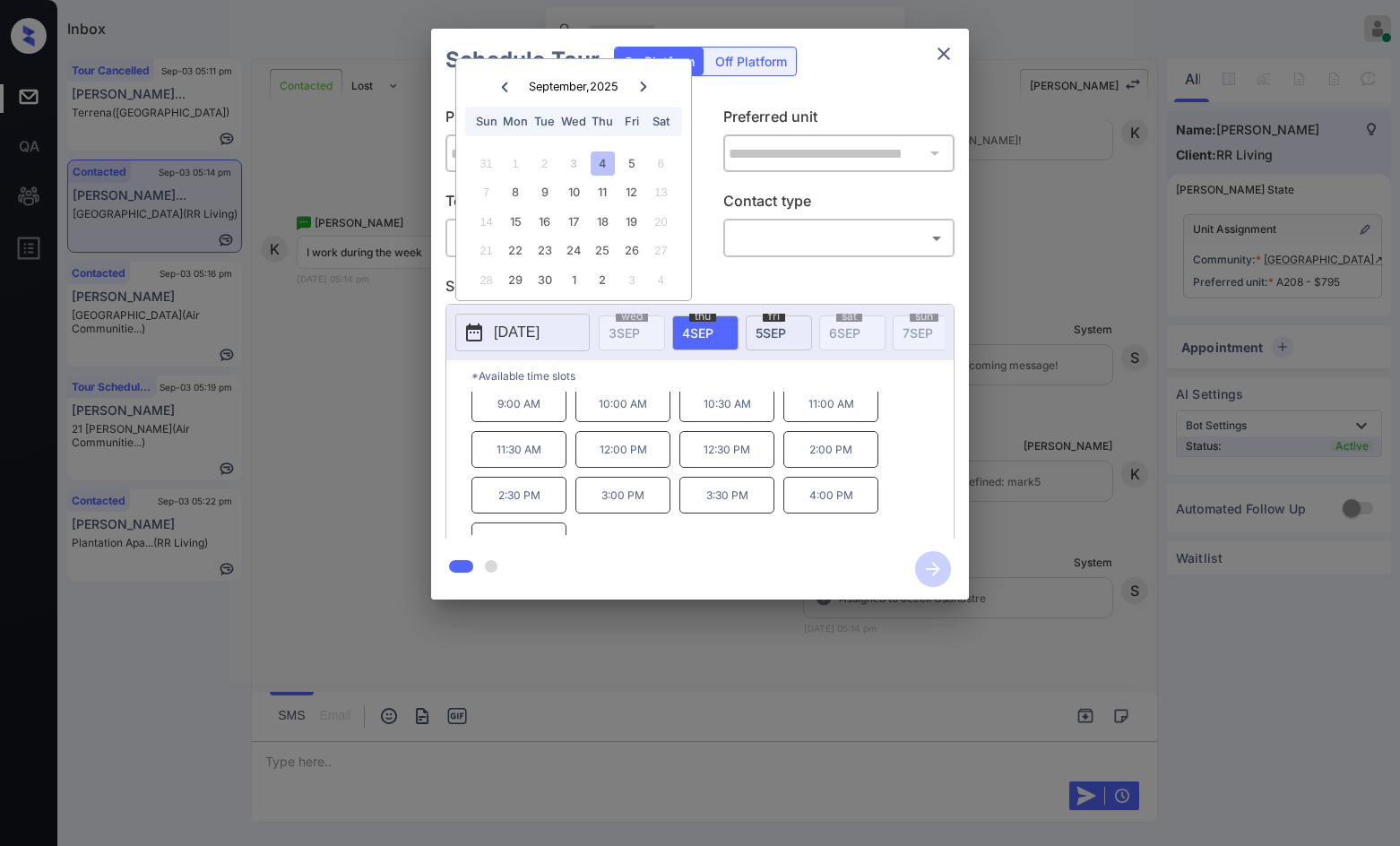
scroll to position [0, 0]
click at [767, 332] on span "5 SEP" at bounding box center [770, 332] width 30 height 16
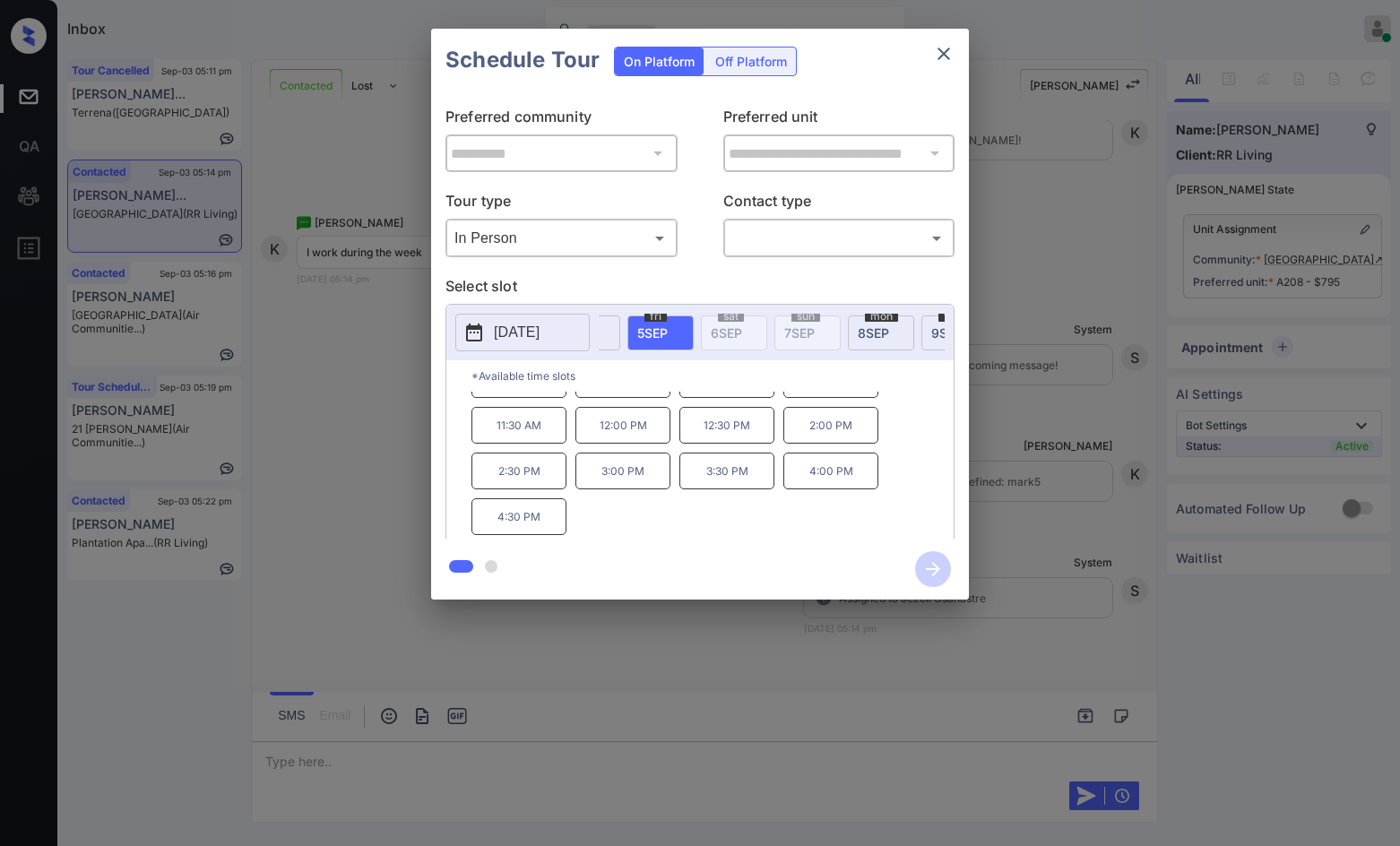
scroll to position [0, 158]
click at [823, 325] on span "8 SEP" at bounding box center [834, 332] width 31 height 16
click at [857, 330] on div "mon 8 SEP" at bounding box center [842, 333] width 66 height 35
click at [888, 339] on div "tue 9 SEP" at bounding box center [915, 333] width 66 height 35
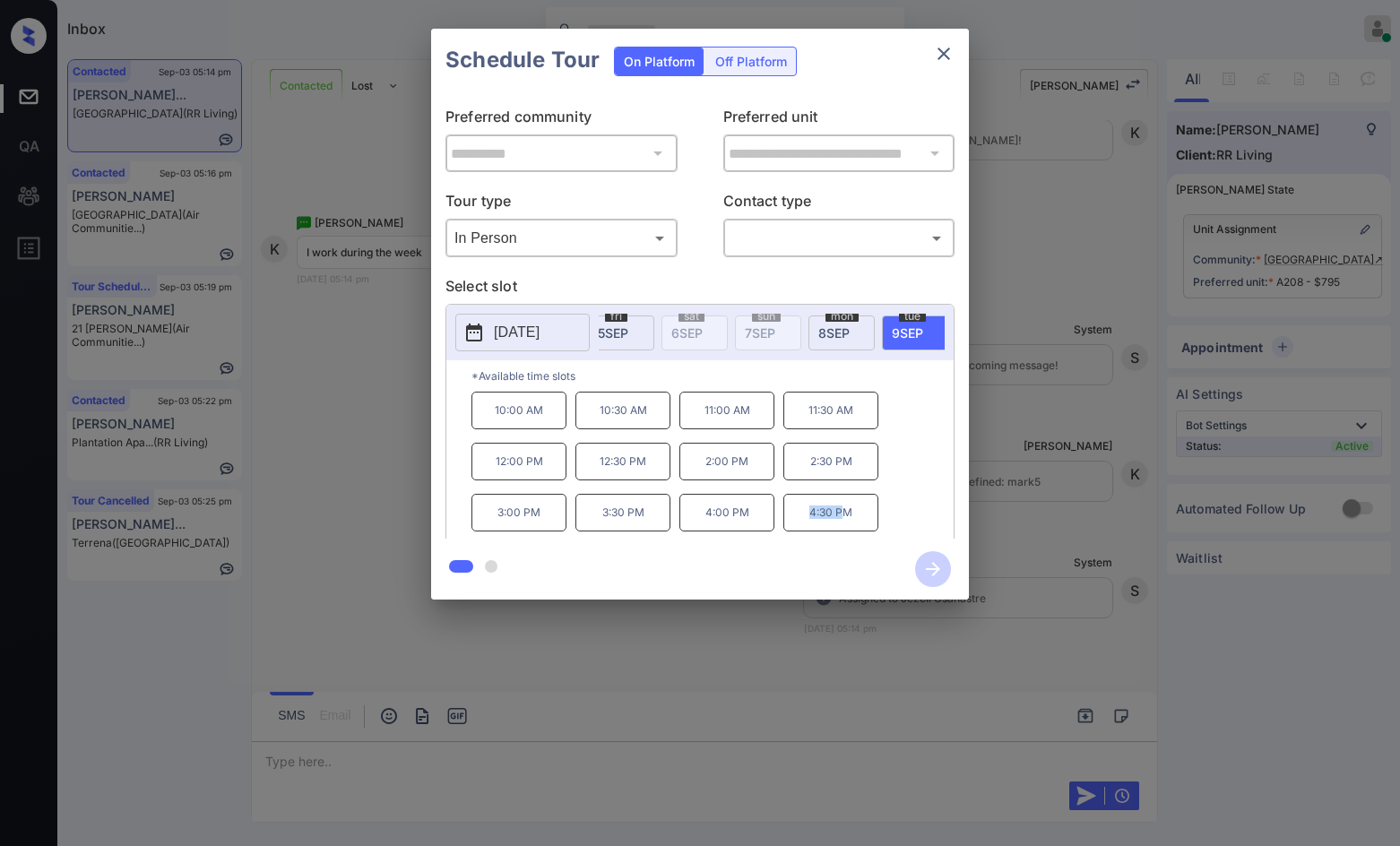
drag, startPoint x: 796, startPoint y: 522, endPoint x: 841, endPoint y: 522, distance: 45.0
click at [841, 522] on p "4:30 PM" at bounding box center [831, 512] width 95 height 38
drag, startPoint x: 853, startPoint y: 519, endPoint x: 807, endPoint y: 527, distance: 46.7
click at [807, 527] on p "4:30 PM" at bounding box center [831, 512] width 95 height 38
copy p "4:30 PM"
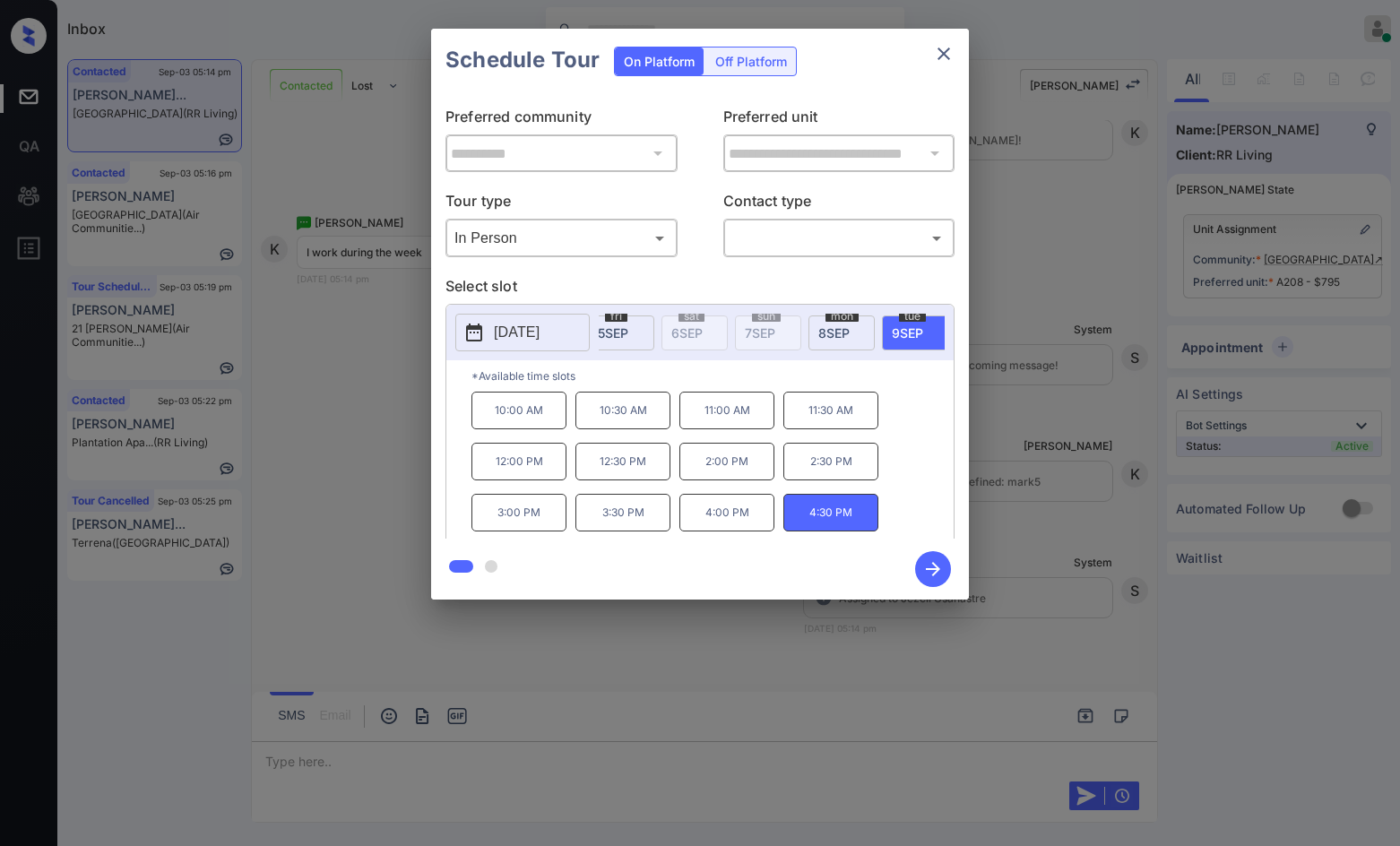
click at [420, 486] on div "**********" at bounding box center [700, 314] width 1400 height 628
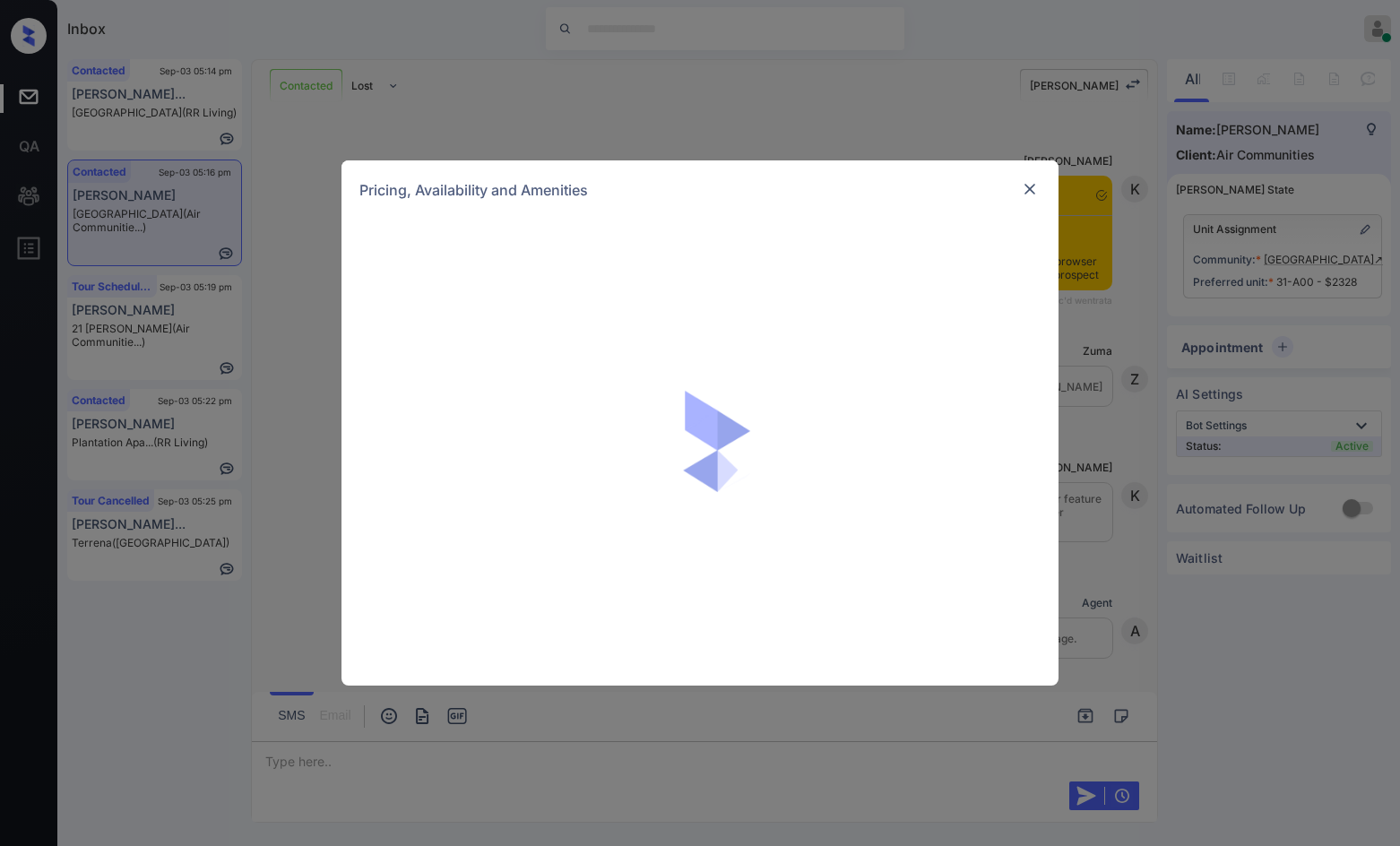
scroll to position [1704, 0]
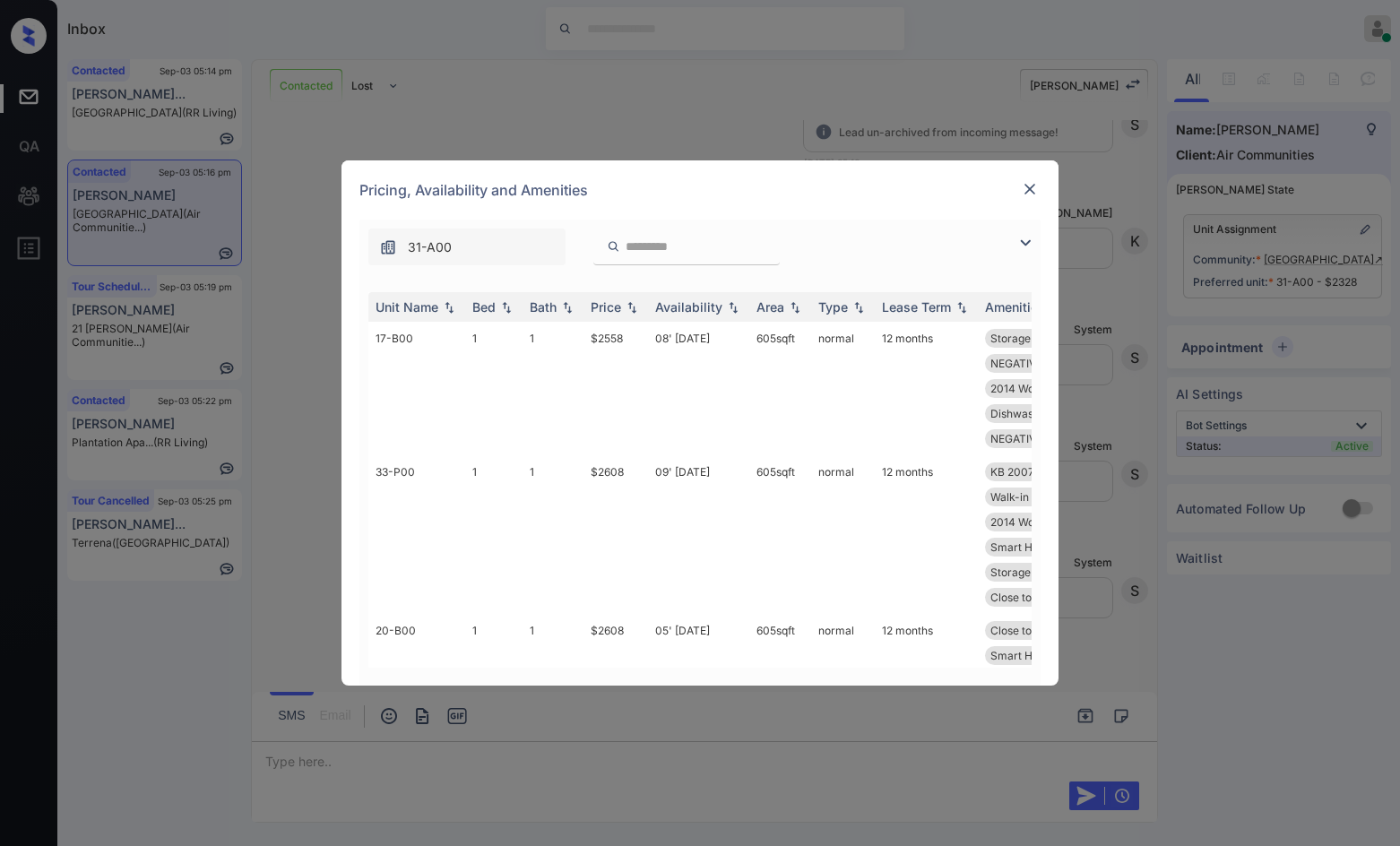
click at [1027, 238] on img at bounding box center [1025, 242] width 21 height 21
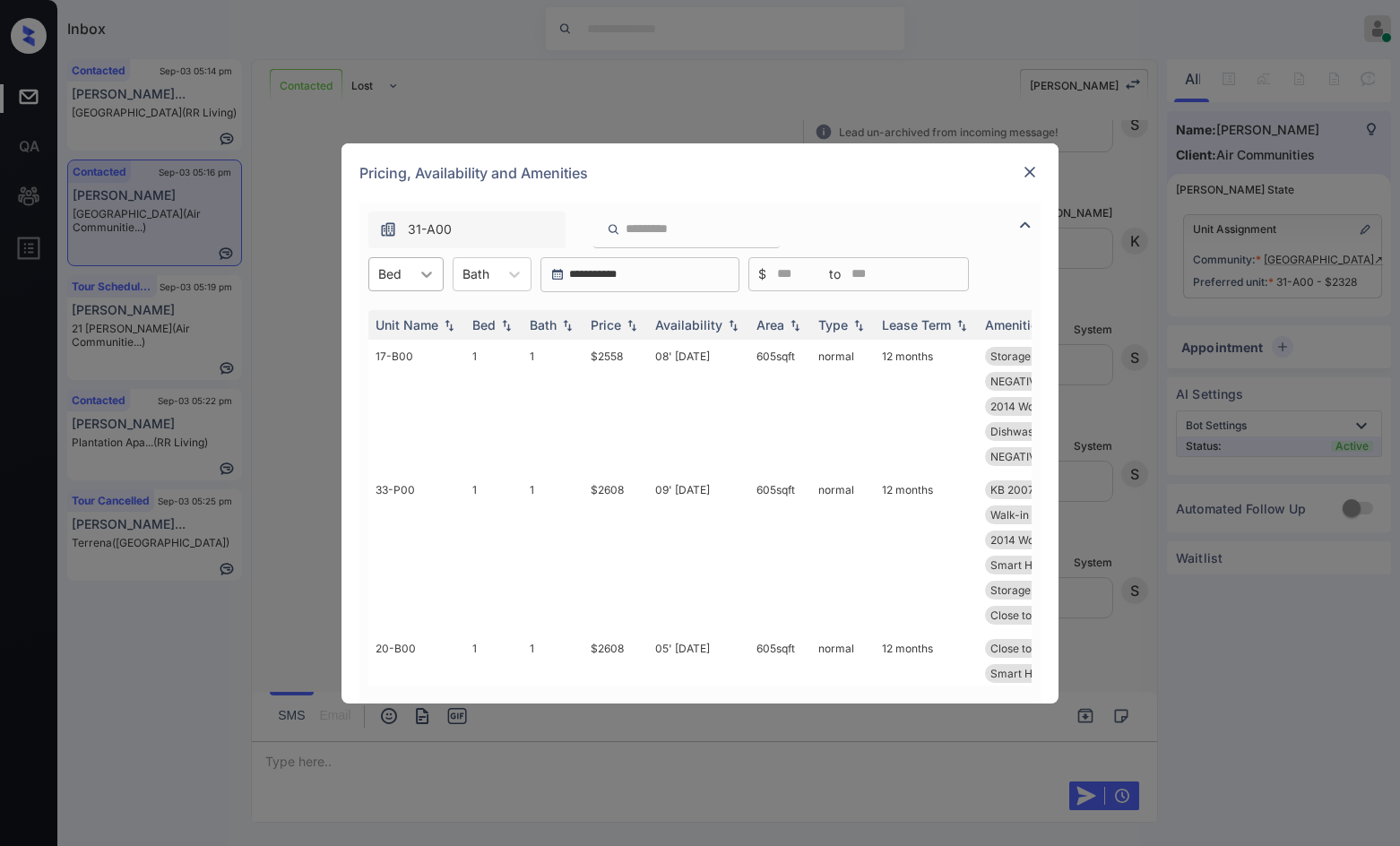
click at [425, 268] on icon at bounding box center [427, 274] width 18 height 18
click at [425, 319] on div "1" at bounding box center [406, 317] width 75 height 32
click at [634, 317] on div "Price" at bounding box center [615, 325] width 50 height 16
drag, startPoint x: 588, startPoint y: 372, endPoint x: 616, endPoint y: 369, distance: 28.2
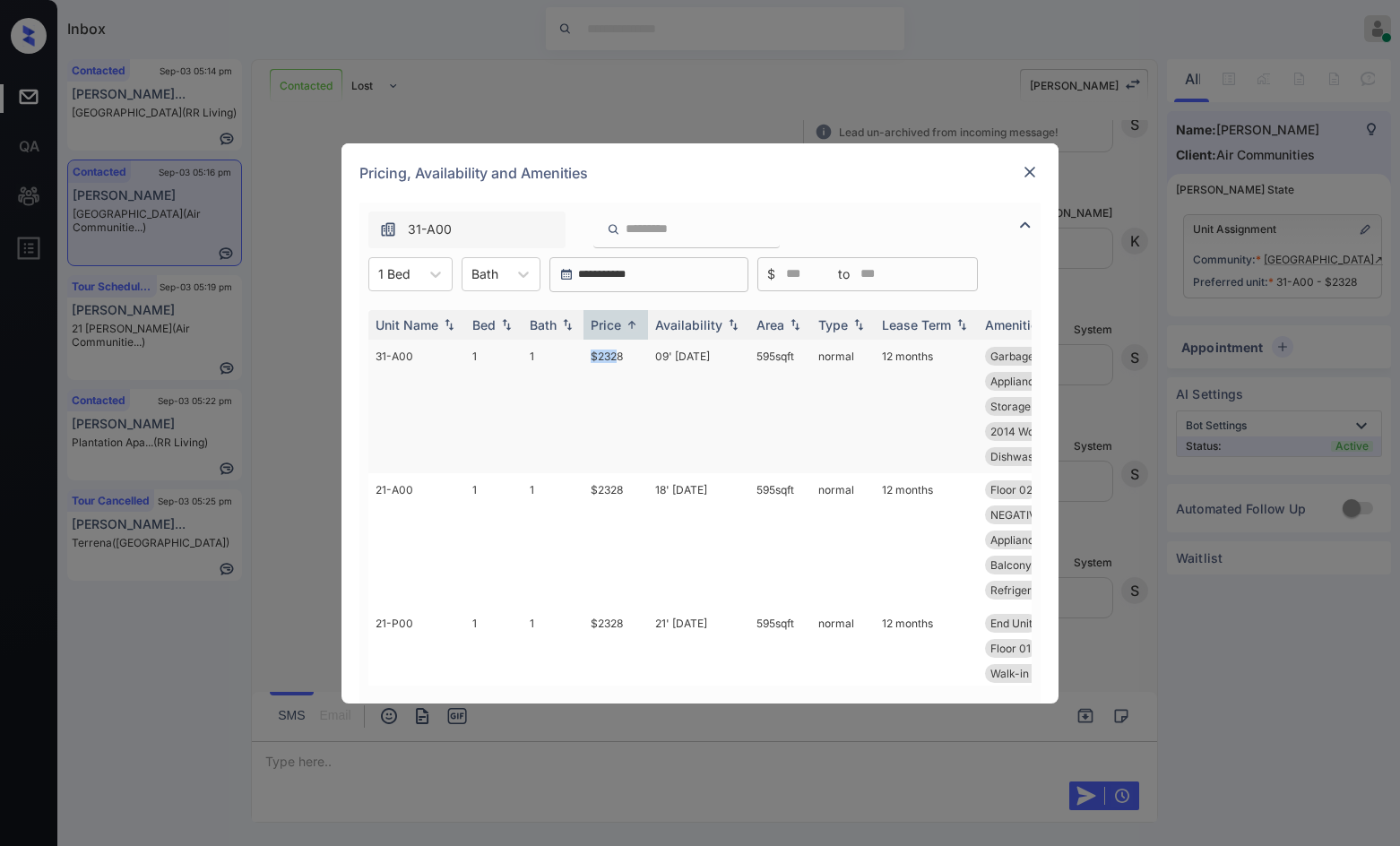
click at [616, 369] on tr "31-A00 1 1 $2328 09' Jun 25 595 sqft normal 12 months Garbage disposa... Smart …" at bounding box center [836, 406] width 936 height 133
drag, startPoint x: 625, startPoint y: 361, endPoint x: 577, endPoint y: 364, distance: 48.1
click at [577, 364] on tr "31-A00 1 1 $2328 09' Jun 25 595 sqft normal 12 months Garbage disposa... Smart …" at bounding box center [836, 406] width 936 height 133
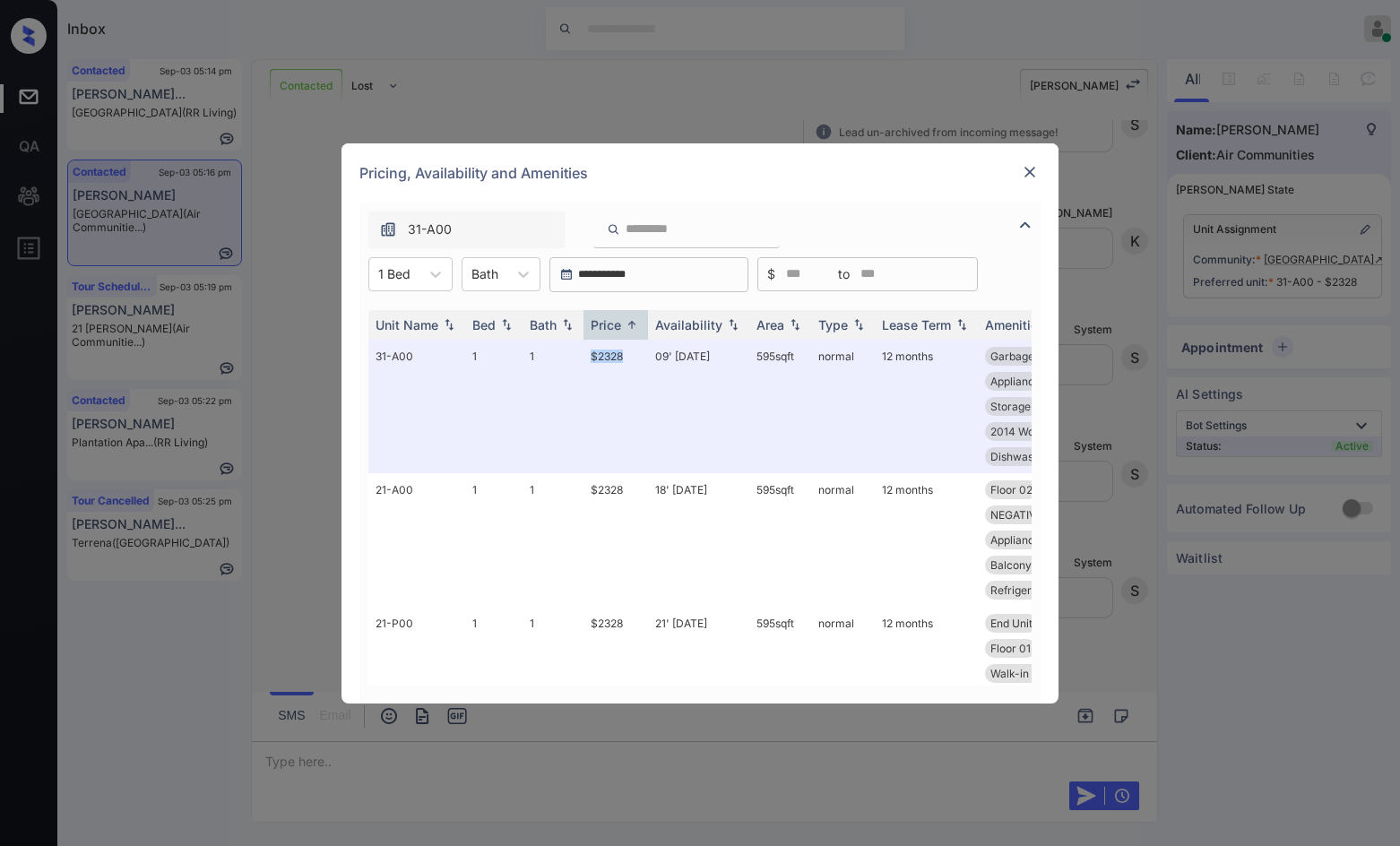
copy tr "$2328"
click at [1028, 173] on img at bounding box center [1030, 173] width 18 height 18
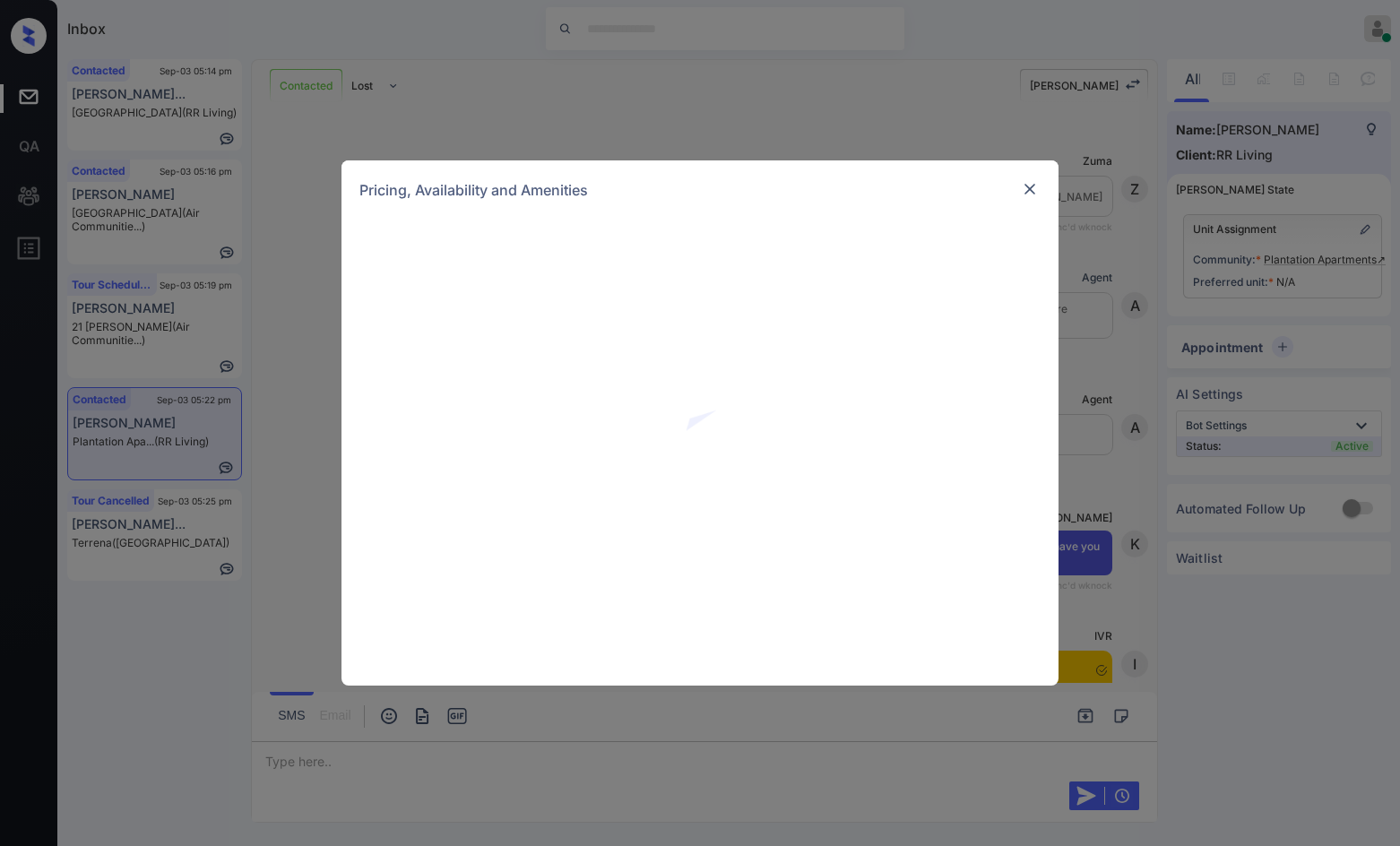
scroll to position [3331, 0]
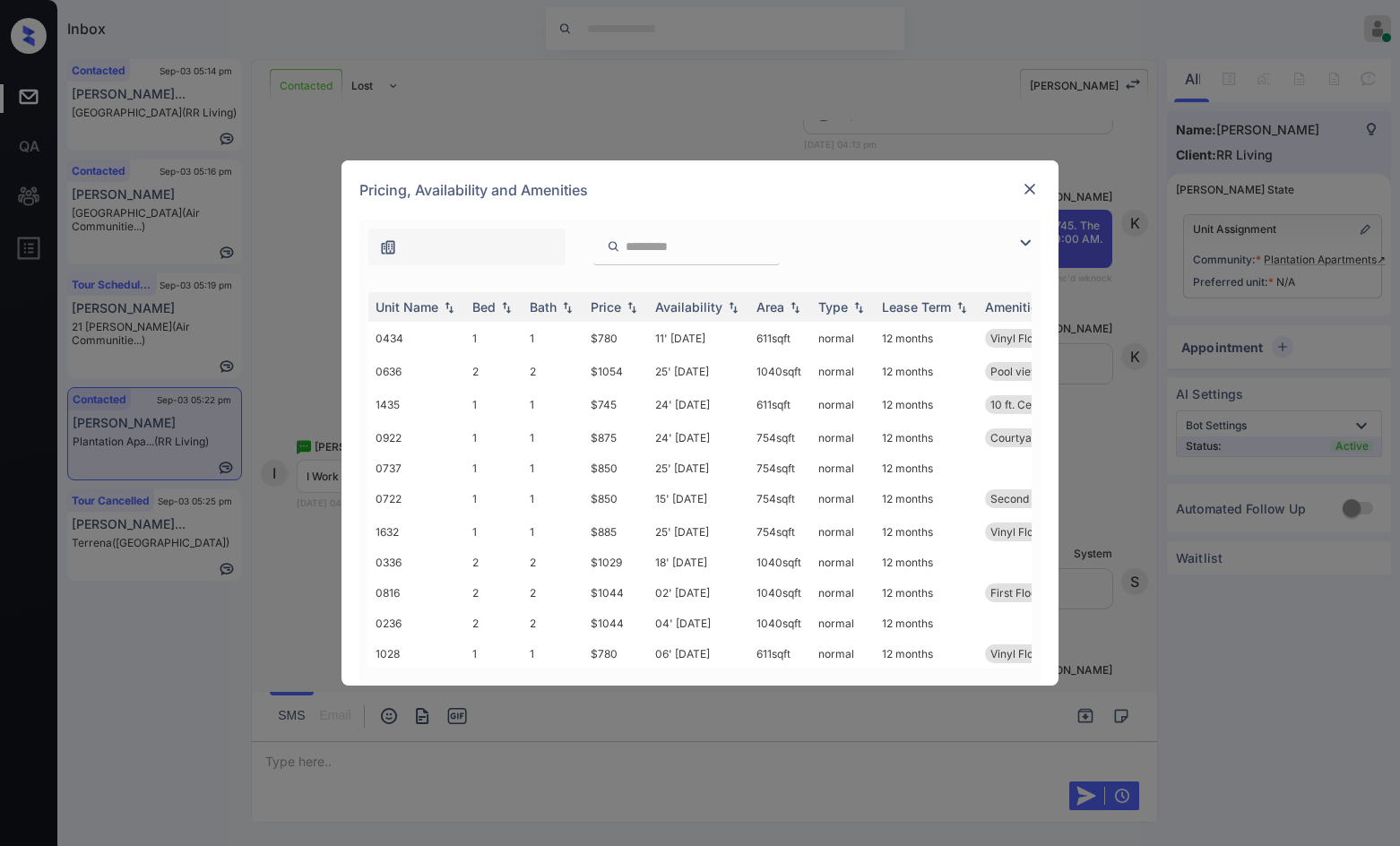
click at [1024, 242] on img at bounding box center [1025, 242] width 21 height 21
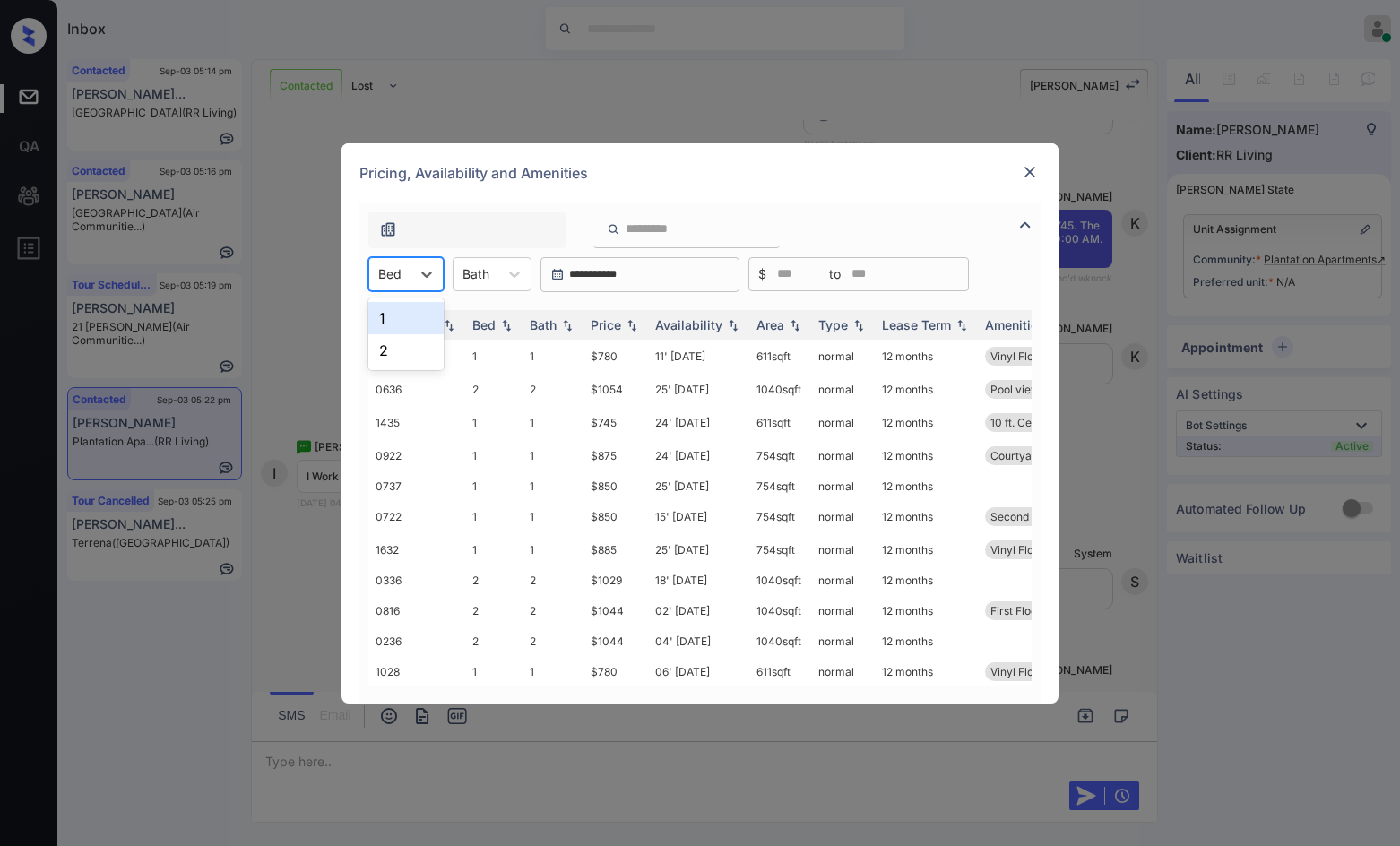
click at [392, 277] on div at bounding box center [389, 273] width 23 height 19
drag, startPoint x: 401, startPoint y: 328, endPoint x: 508, endPoint y: 315, distance: 107.8
click at [401, 328] on div "1" at bounding box center [406, 317] width 75 height 32
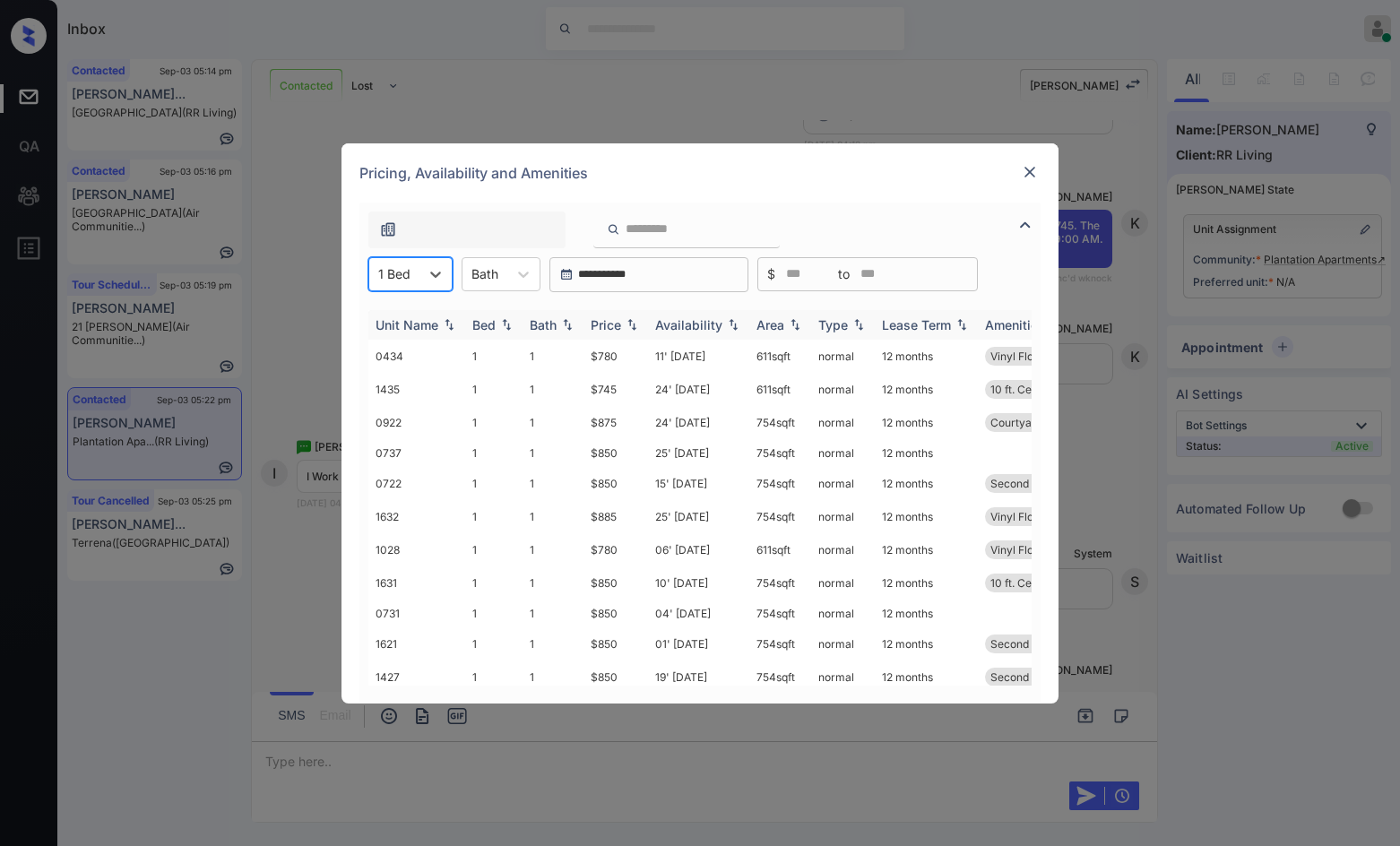
click at [635, 323] on img at bounding box center [633, 325] width 18 height 13
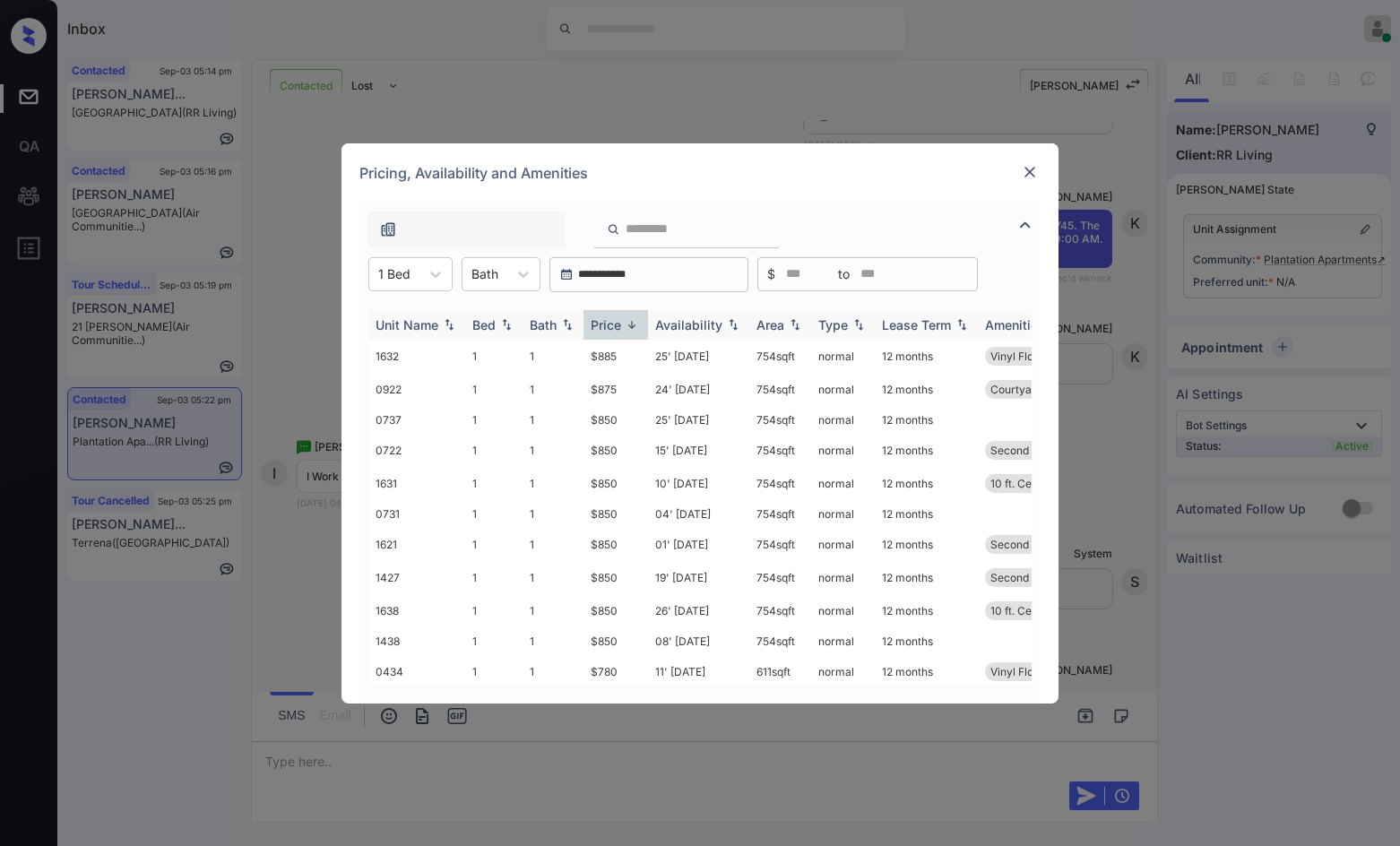
click at [635, 323] on img at bounding box center [633, 325] width 18 height 14
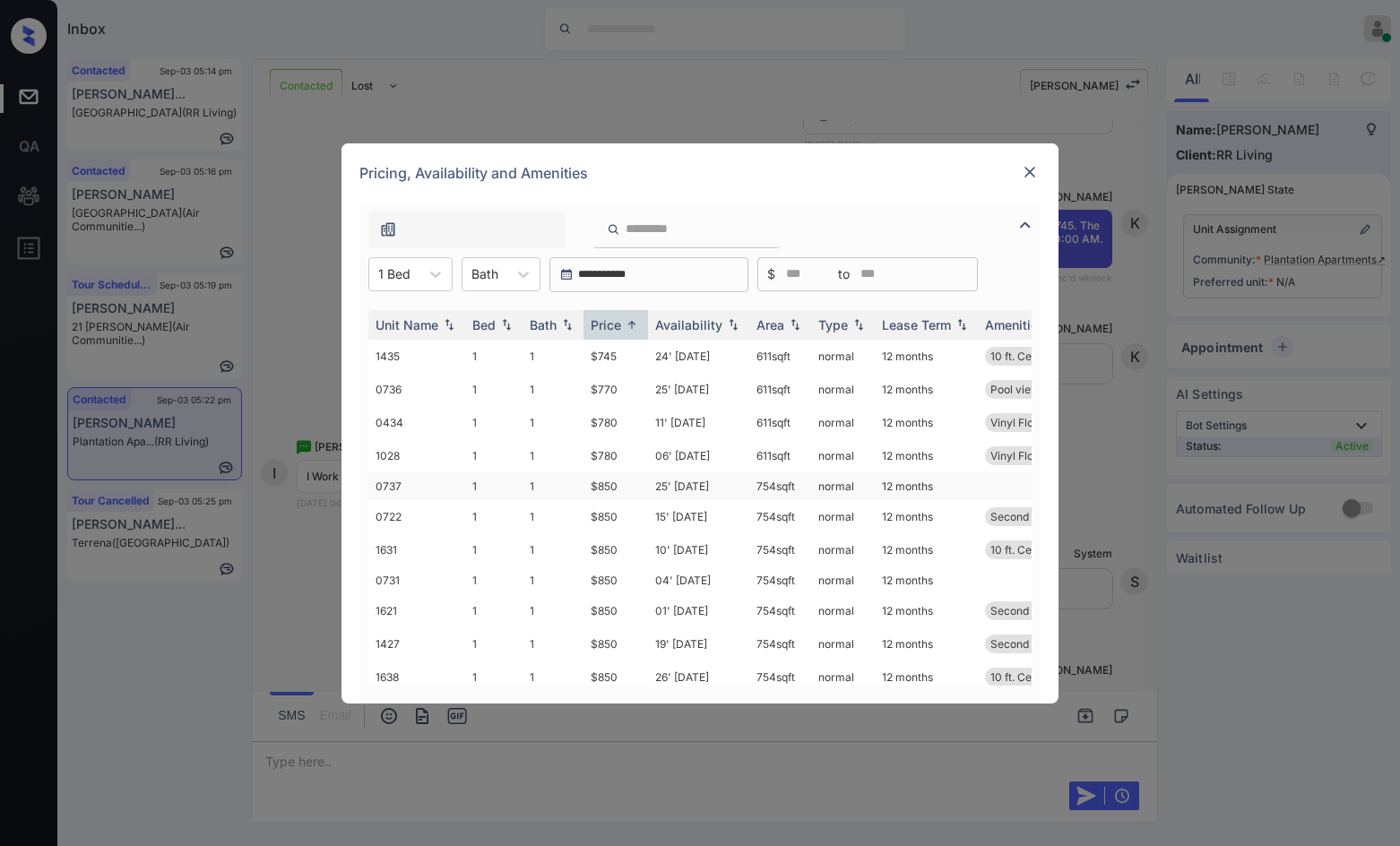
click at [606, 487] on td "$850" at bounding box center [616, 486] width 64 height 28
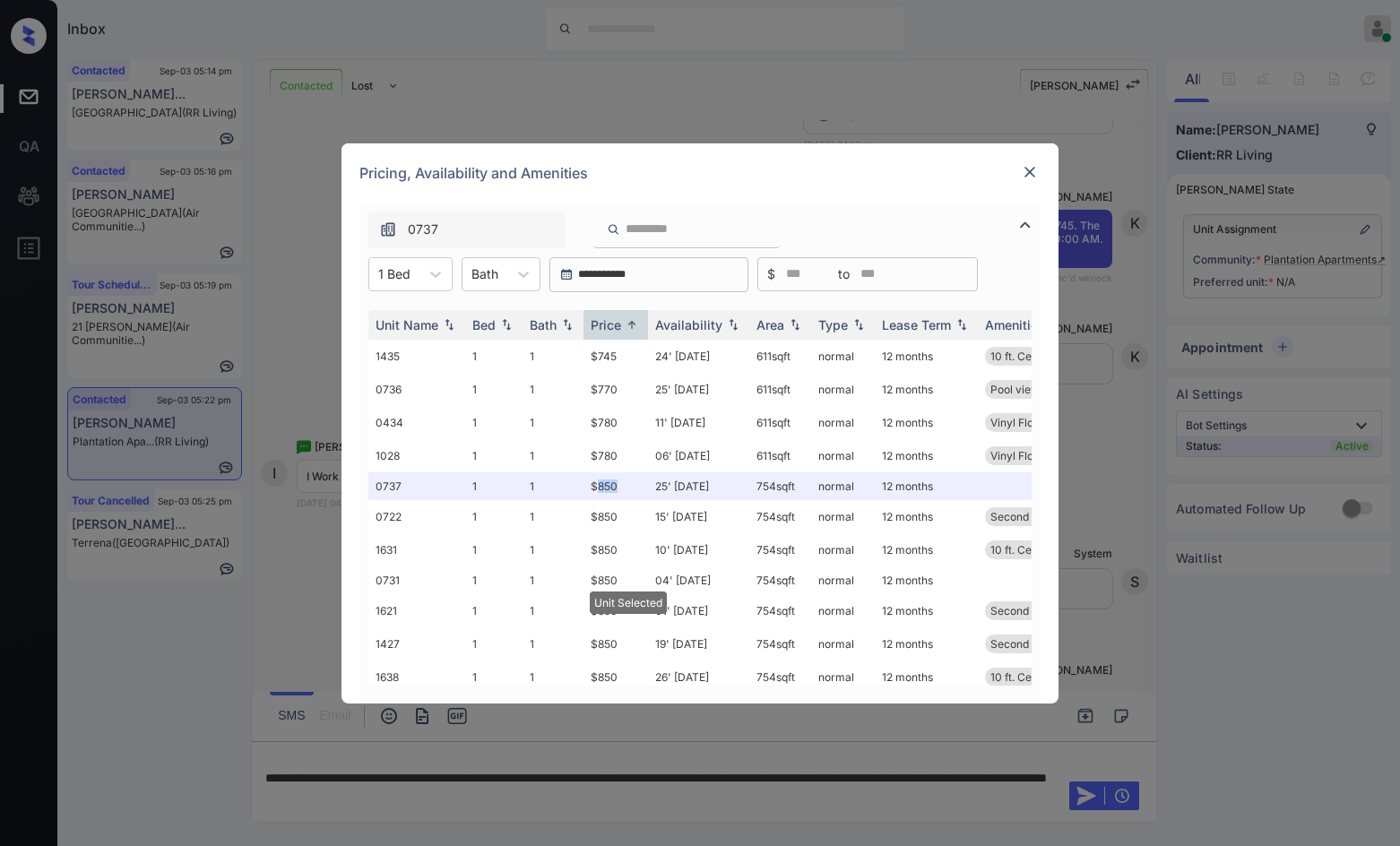
click at [1026, 167] on img at bounding box center [1030, 173] width 18 height 18
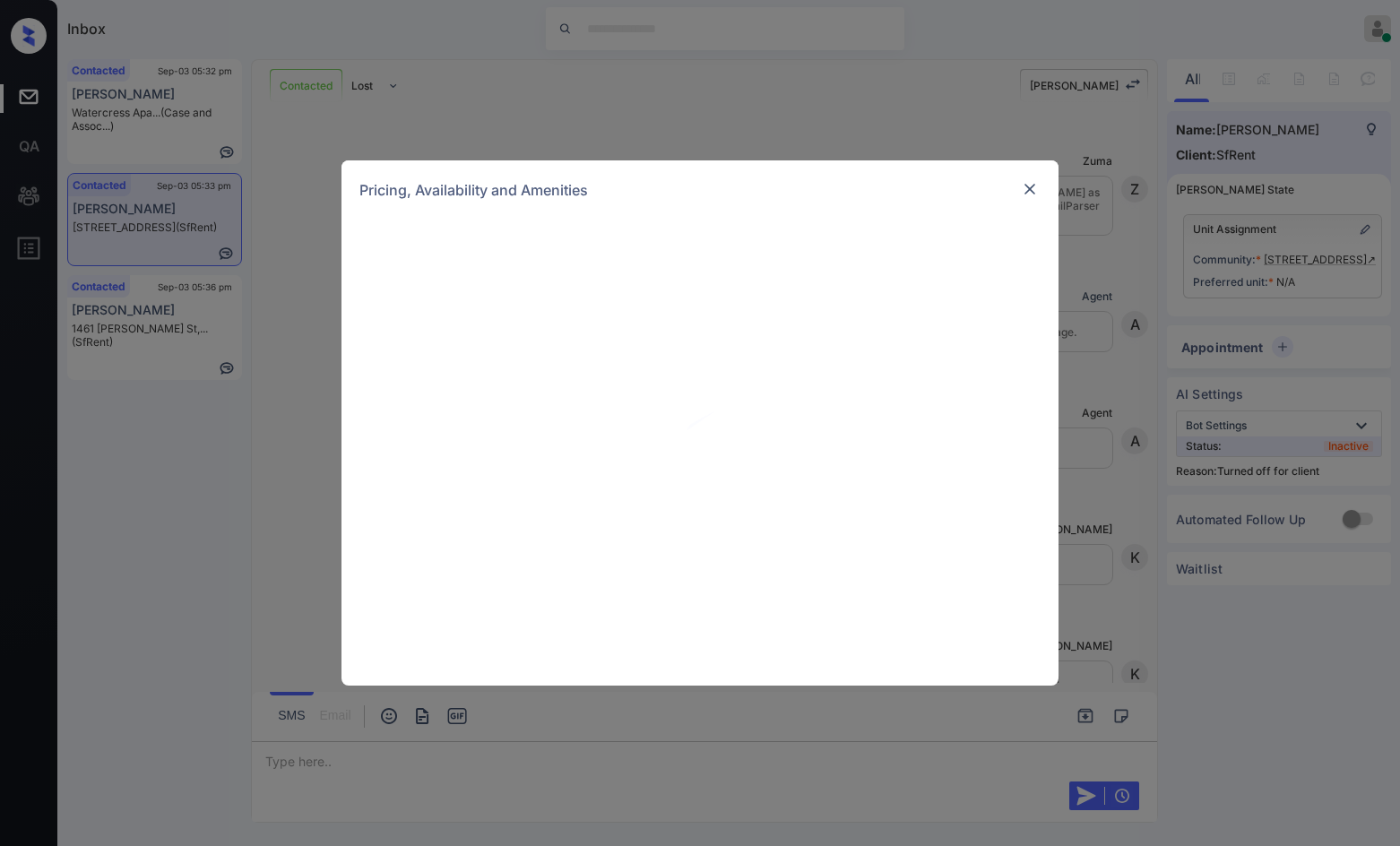
scroll to position [4035, 0]
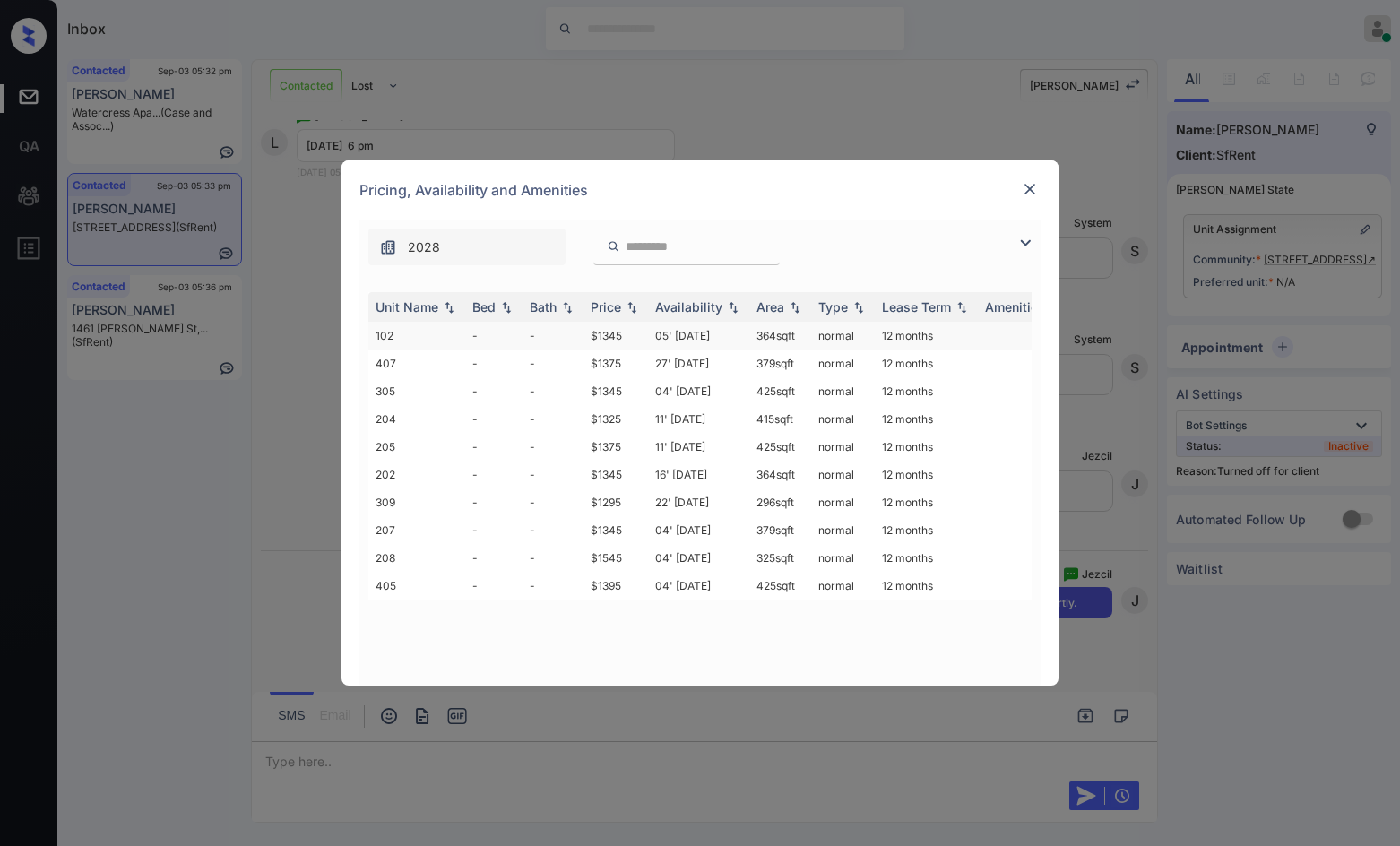
click at [709, 332] on td "05' [DATE]" at bounding box center [699, 336] width 101 height 28
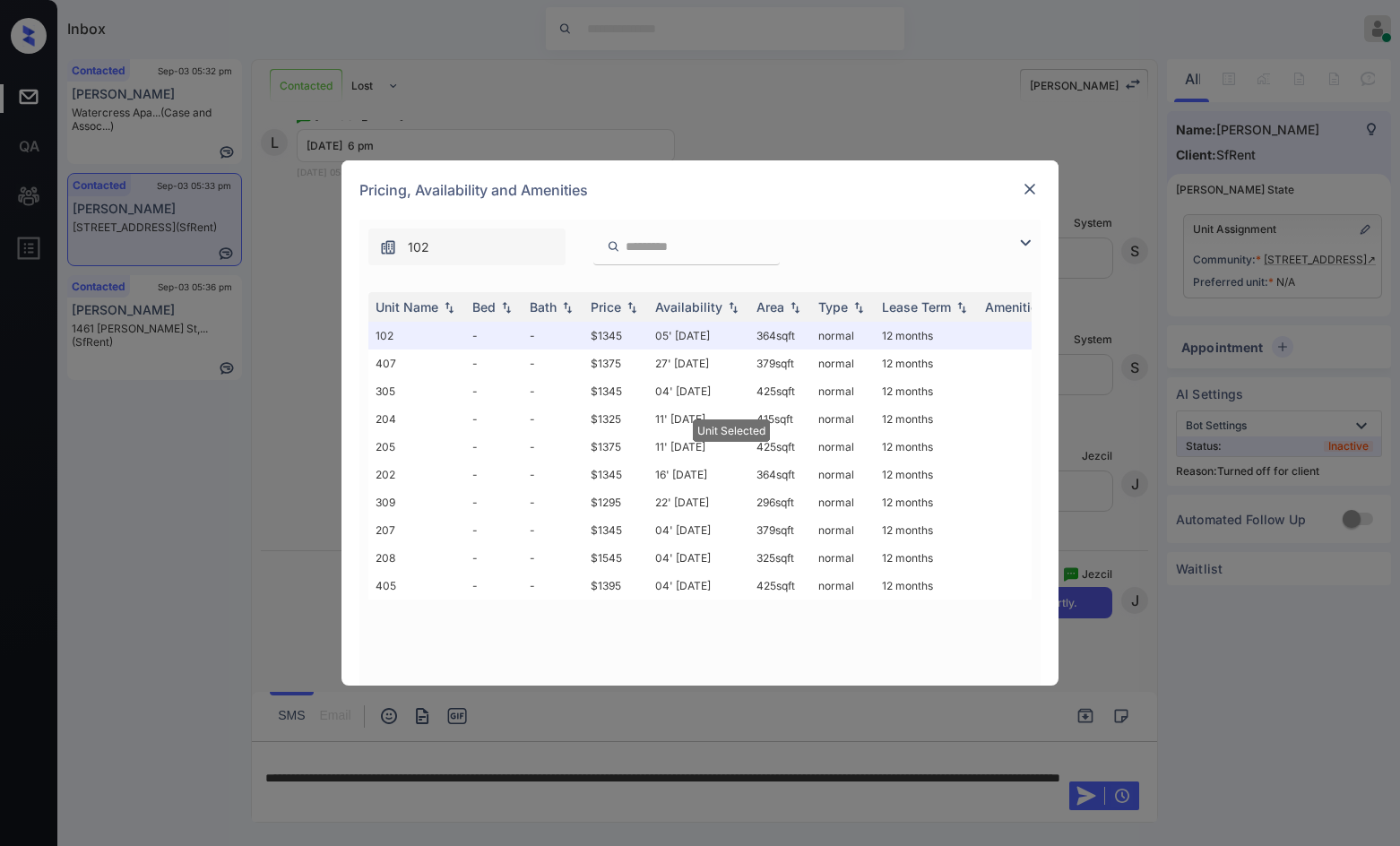
click at [1031, 184] on img at bounding box center [1030, 189] width 18 height 18
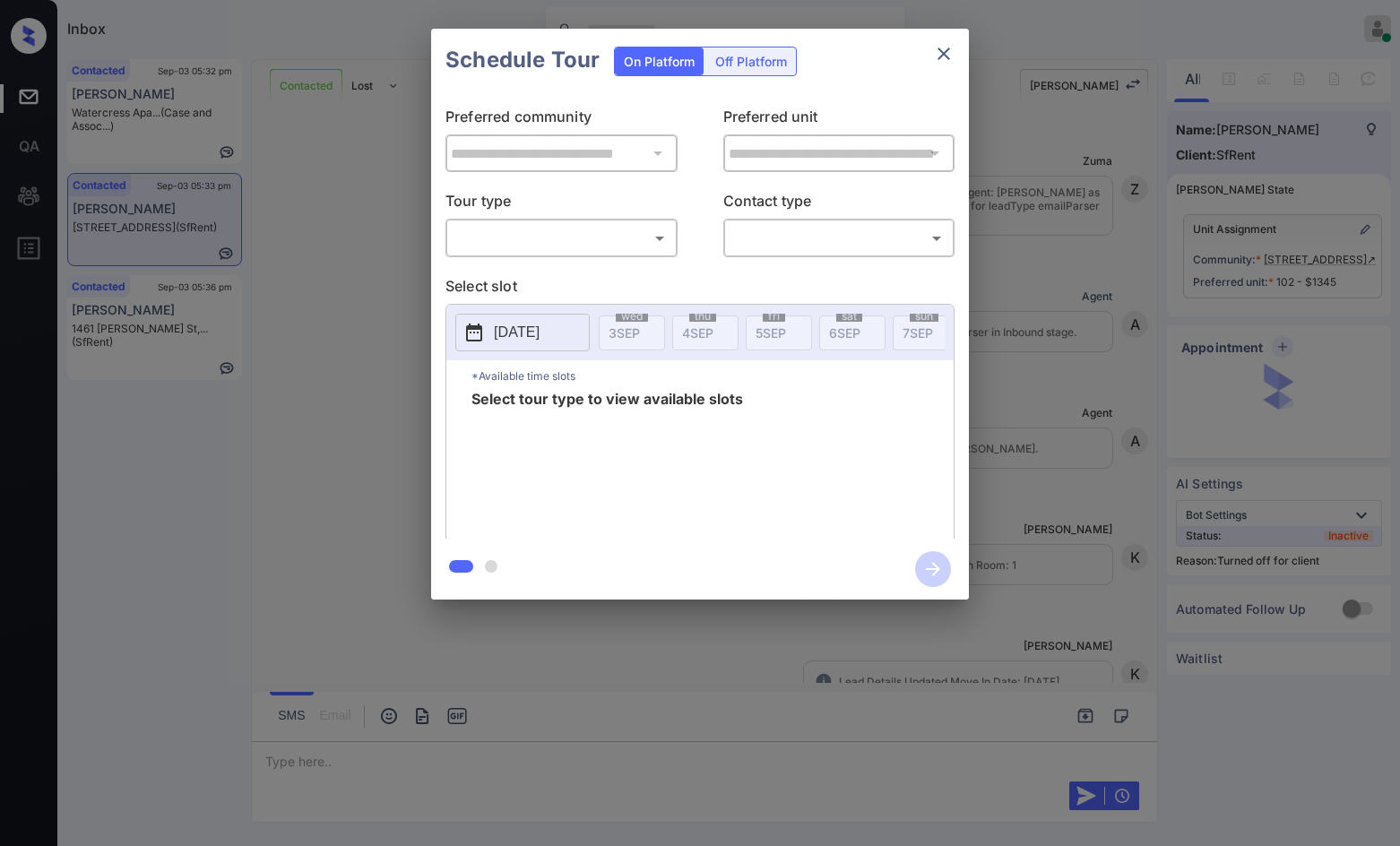
scroll to position [4151, 0]
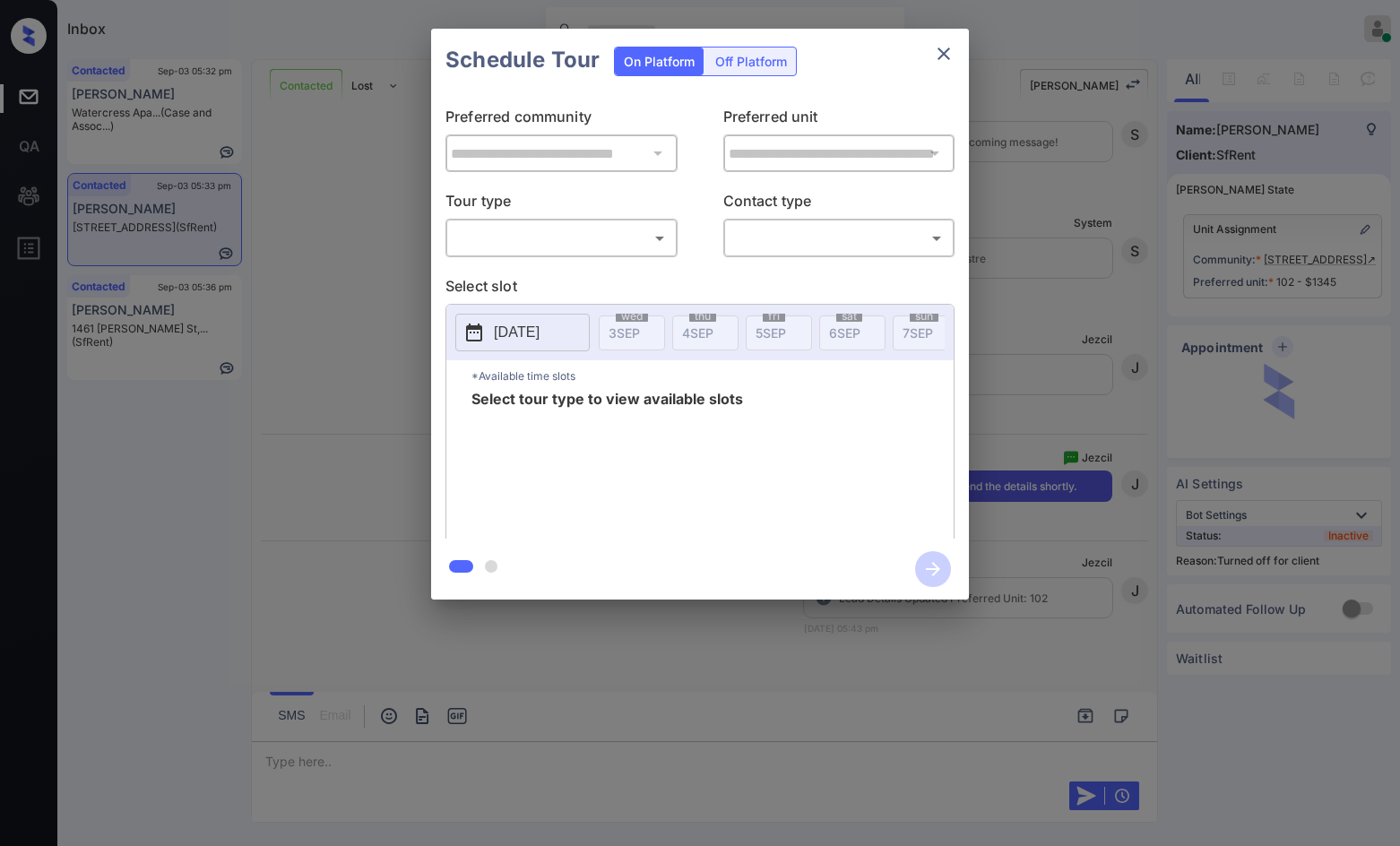
click at [779, 57] on div "Off Platform" at bounding box center [751, 61] width 90 height 28
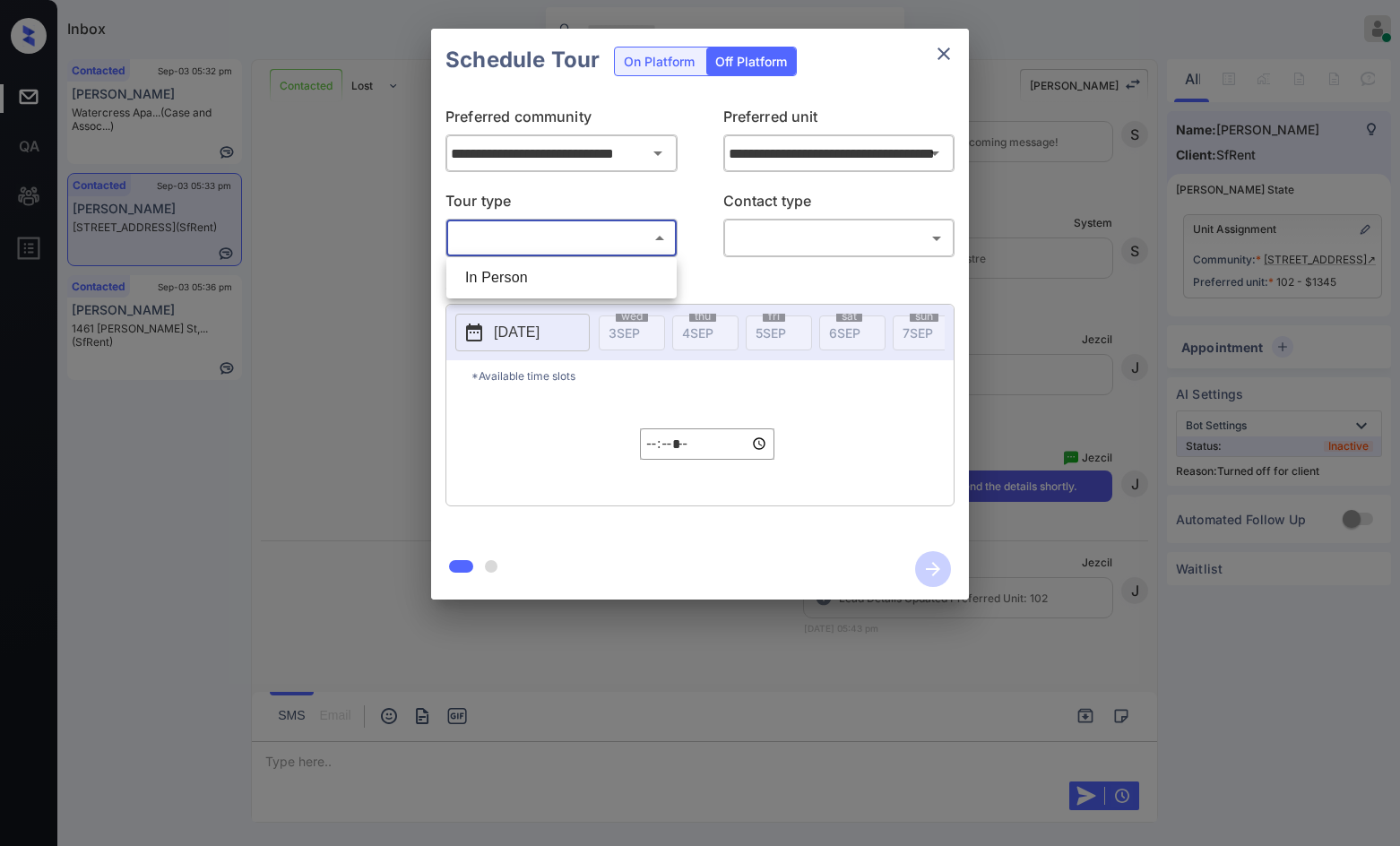
click at [577, 224] on body "Inbox Jezcil Usanastre Online Set yourself offline Set yourself on break Profil…" at bounding box center [700, 423] width 1400 height 846
click at [571, 267] on li "In Person" at bounding box center [561, 277] width 221 height 32
type input "********"
click at [734, 223] on div "​ ​" at bounding box center [839, 238] width 232 height 39
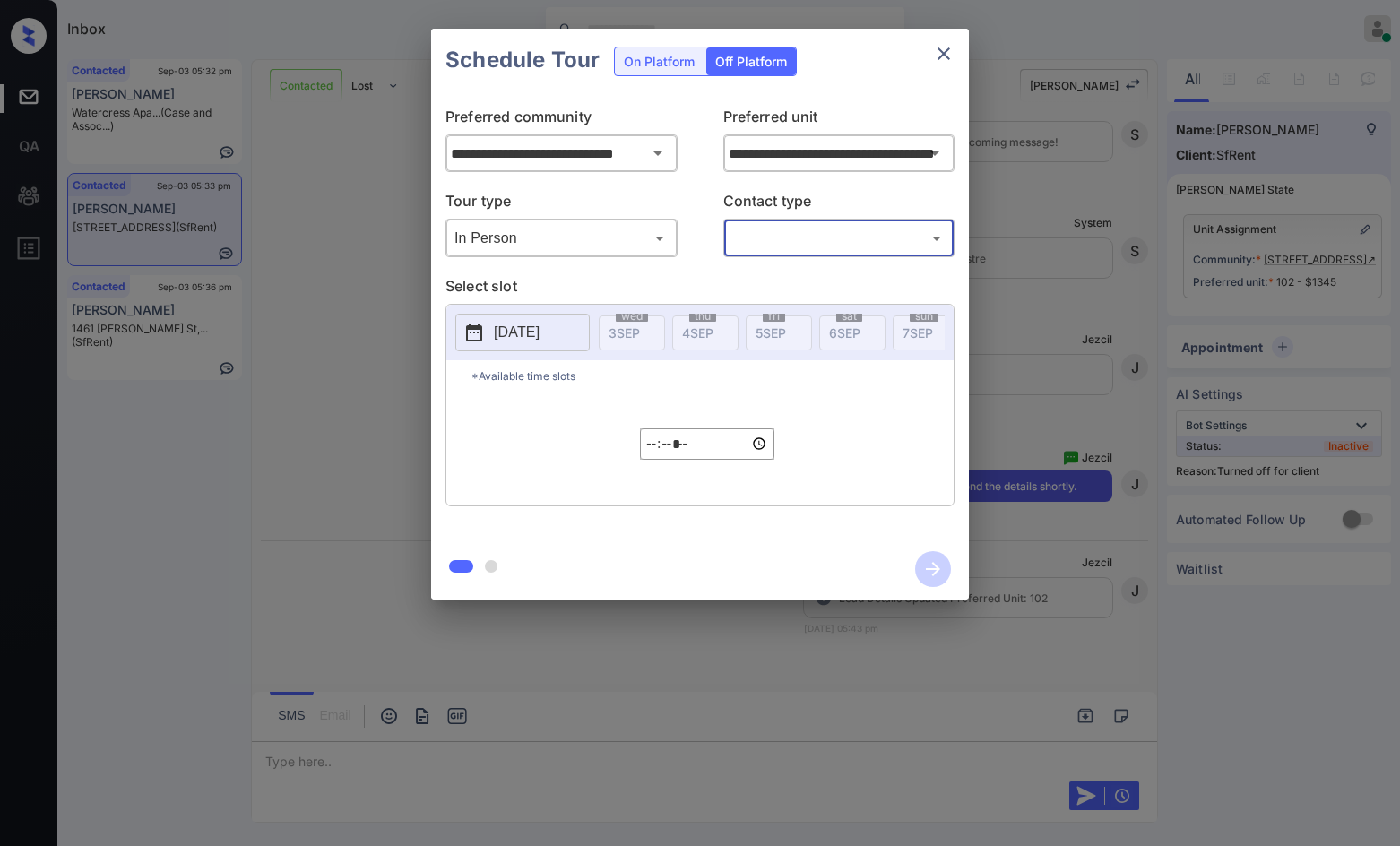
click at [757, 244] on body "Inbox Jezcil Usanastre Online Set yourself offline Set yourself on break Profil…" at bounding box center [700, 423] width 1400 height 846
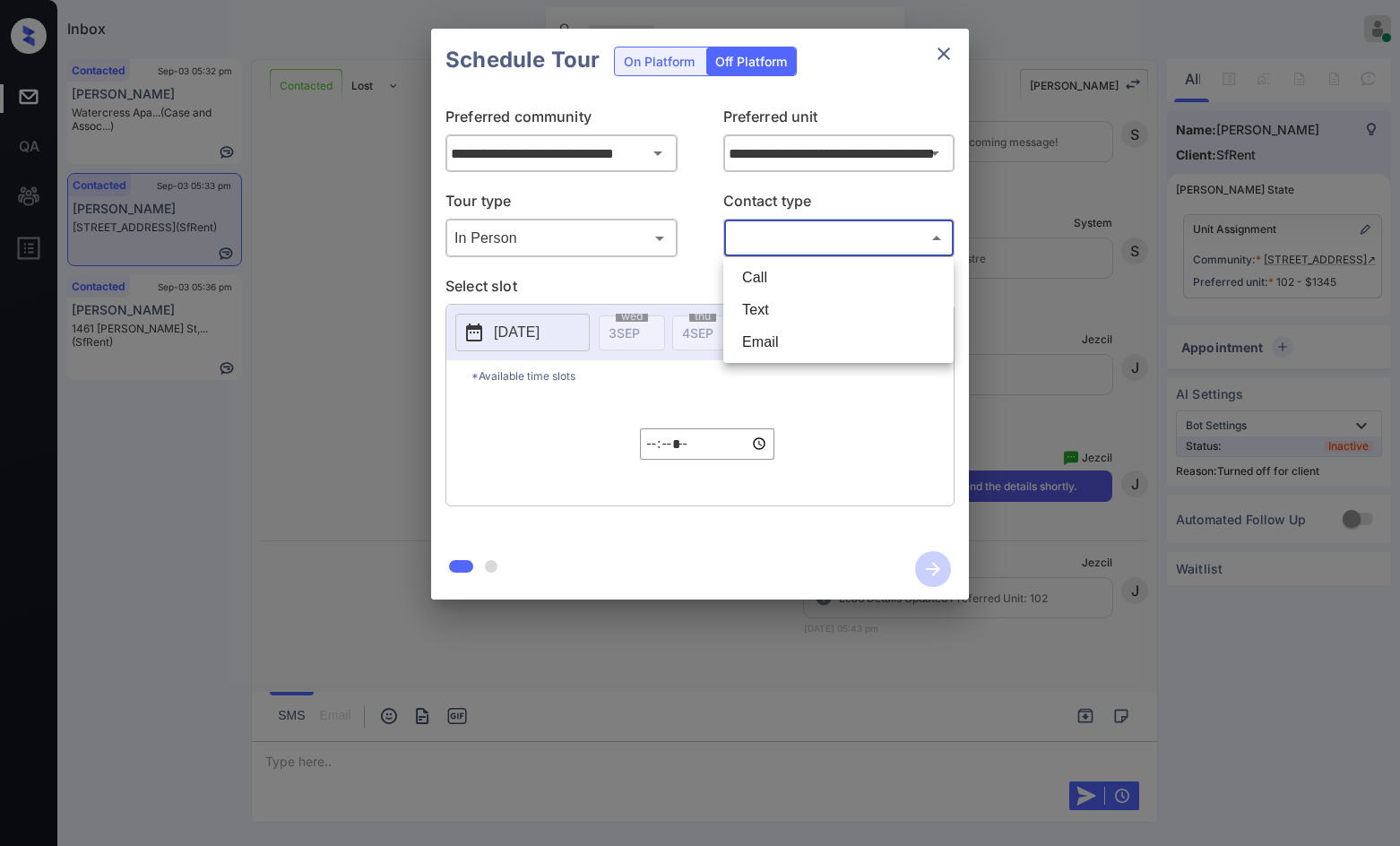
click at [757, 286] on li "Call" at bounding box center [838, 277] width 221 height 32
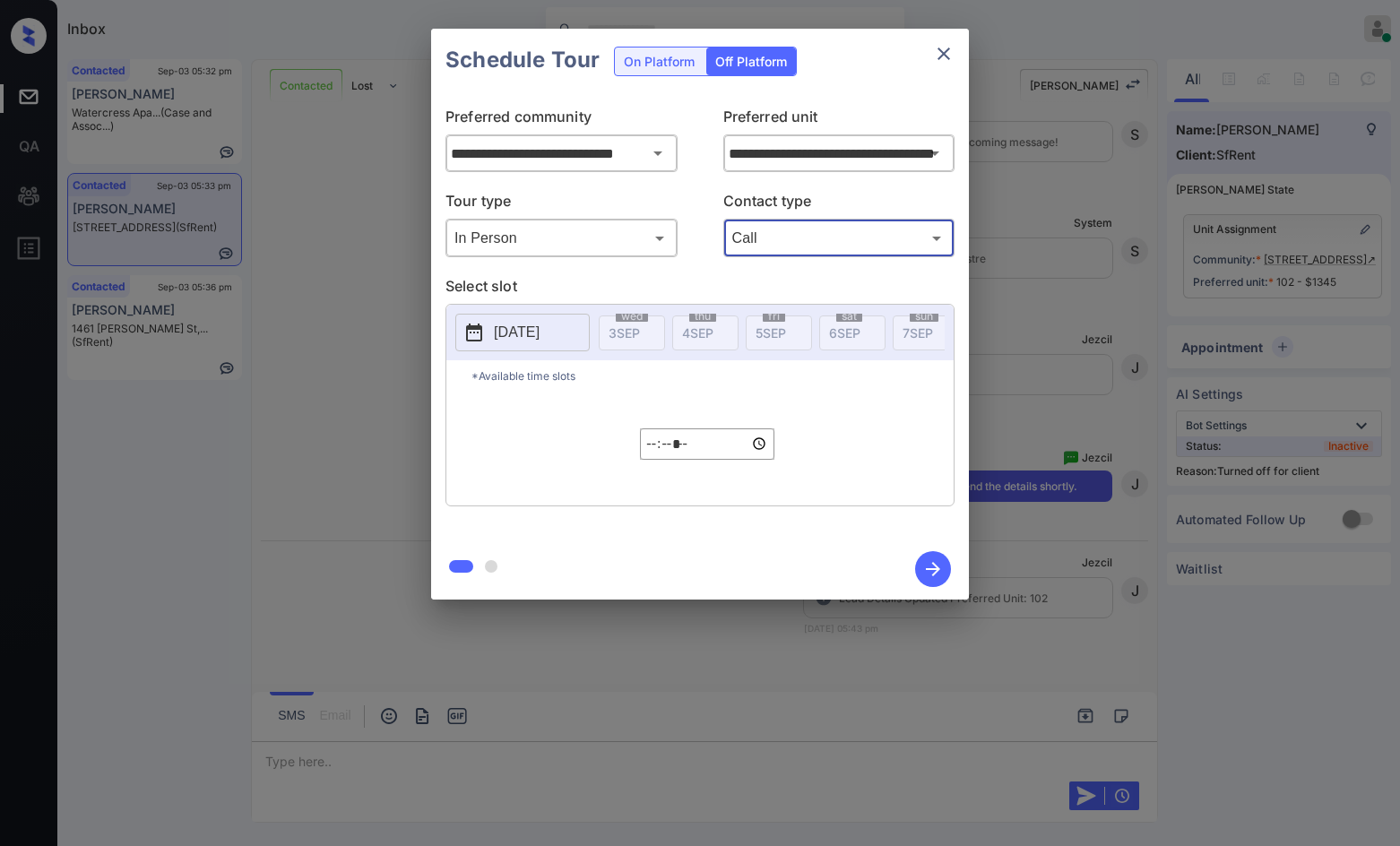
click at [754, 248] on body "Inbox Jezcil Usanastre Online Set yourself offline Set yourself on break Profil…" at bounding box center [700, 423] width 1400 height 846
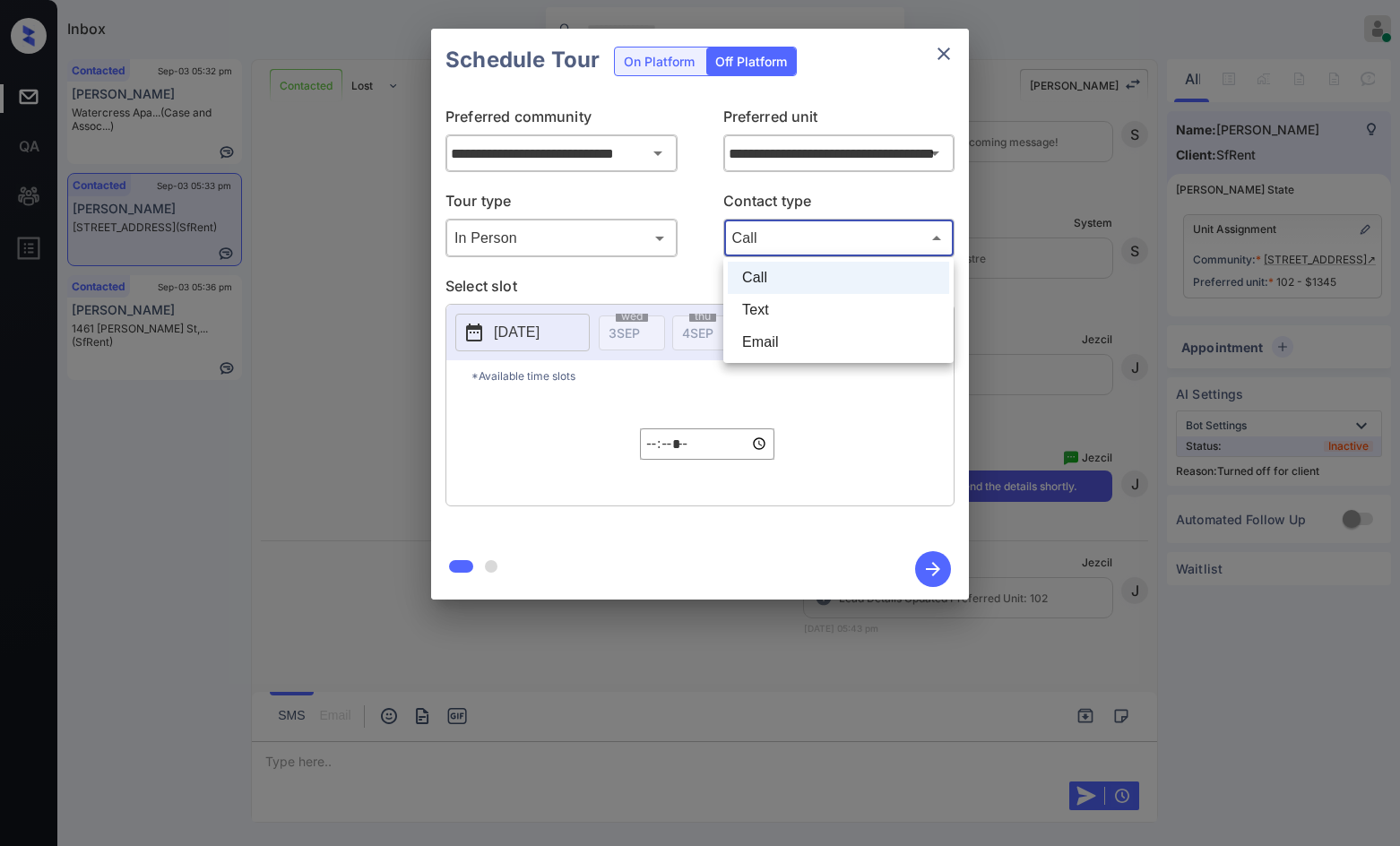
drag, startPoint x: 759, startPoint y: 306, endPoint x: 653, endPoint y: 342, distance: 111.9
click at [760, 306] on li "Text" at bounding box center [838, 309] width 221 height 32
type input "****"
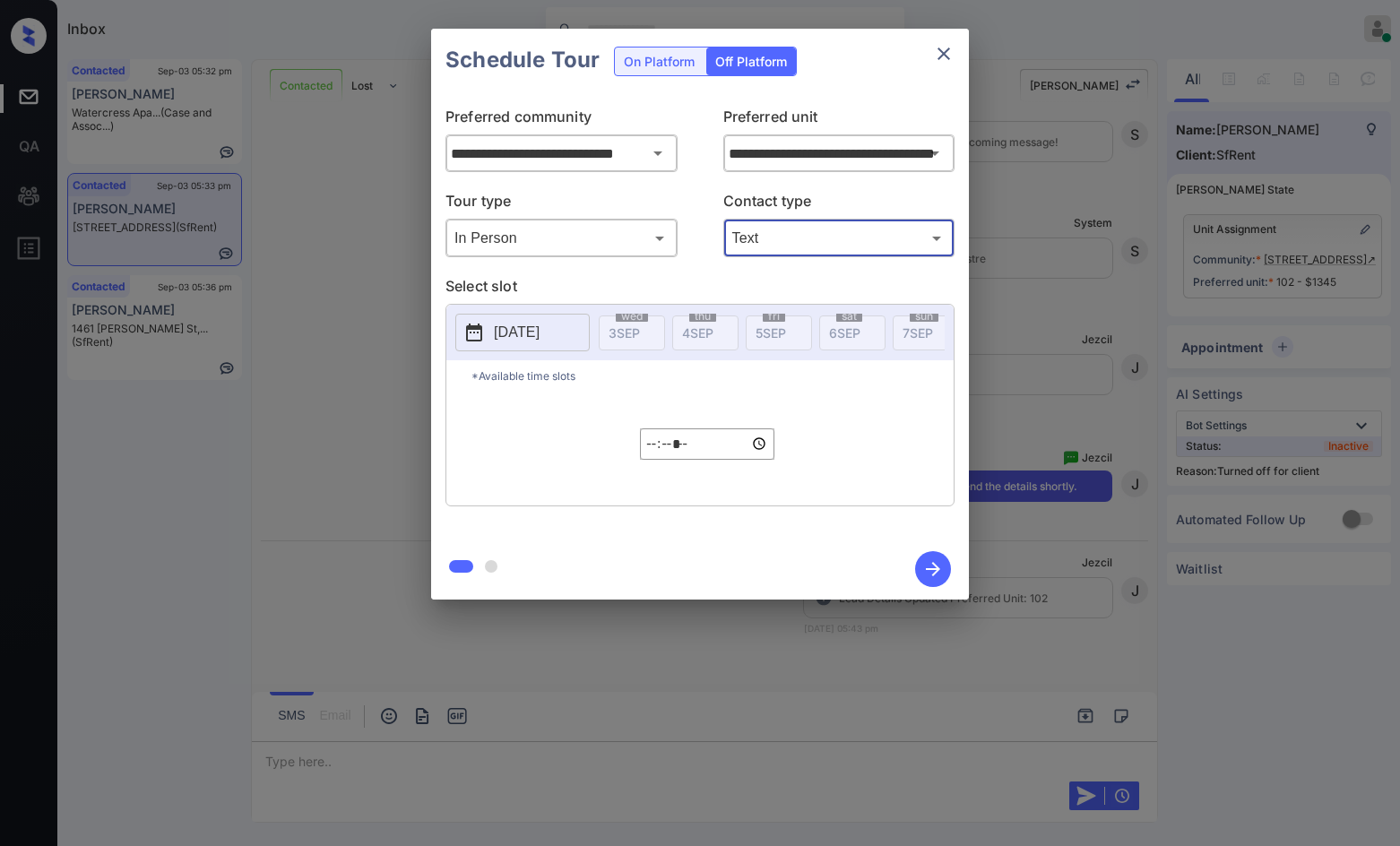
drag, startPoint x: 500, startPoint y: 340, endPoint x: 624, endPoint y: 356, distance: 125.0
click at [500, 340] on p "[DATE]" at bounding box center [517, 332] width 46 height 21
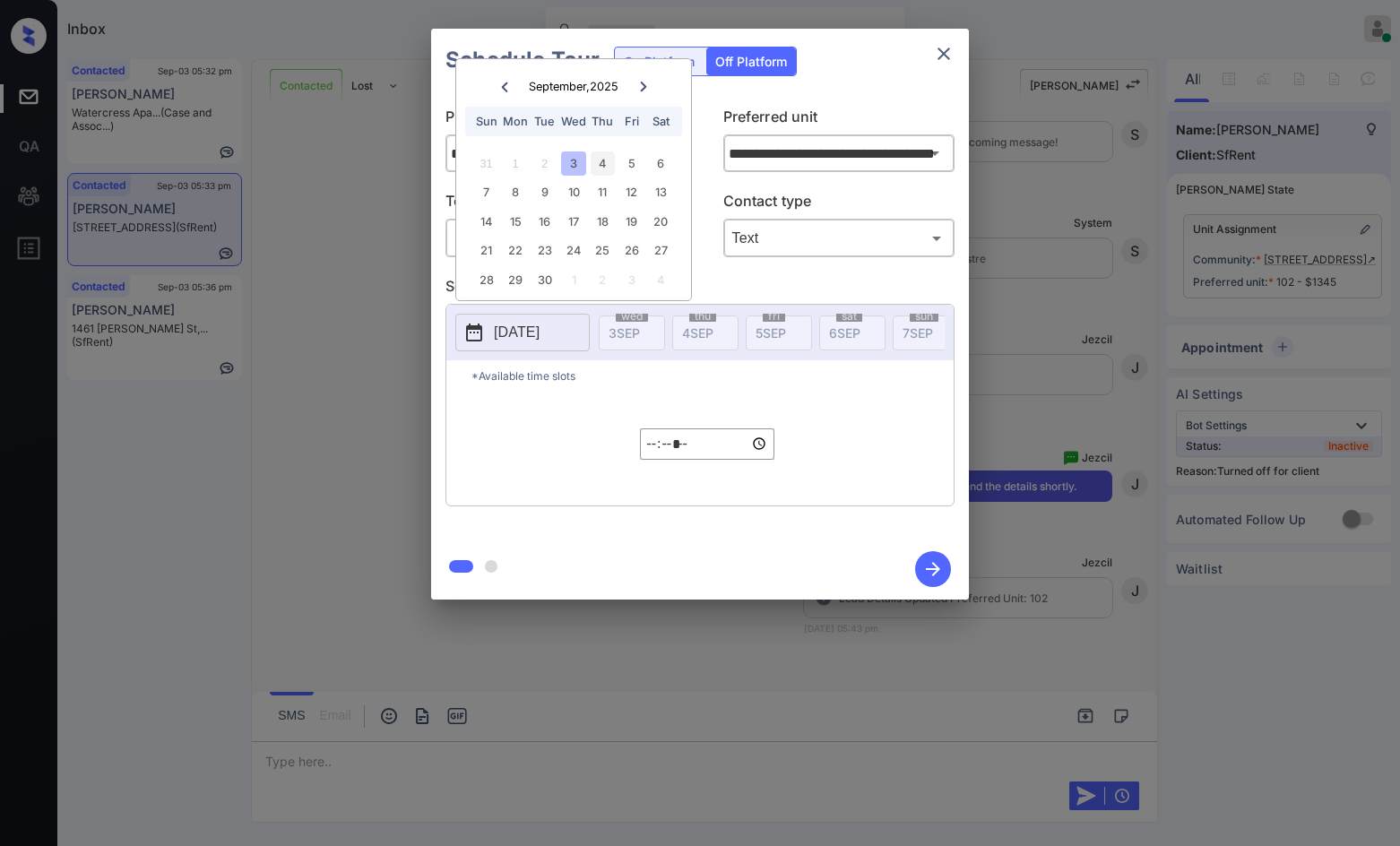
click at [598, 166] on div "4" at bounding box center [602, 163] width 24 height 24
click at [655, 460] on input "*****" at bounding box center [707, 444] width 134 height 31
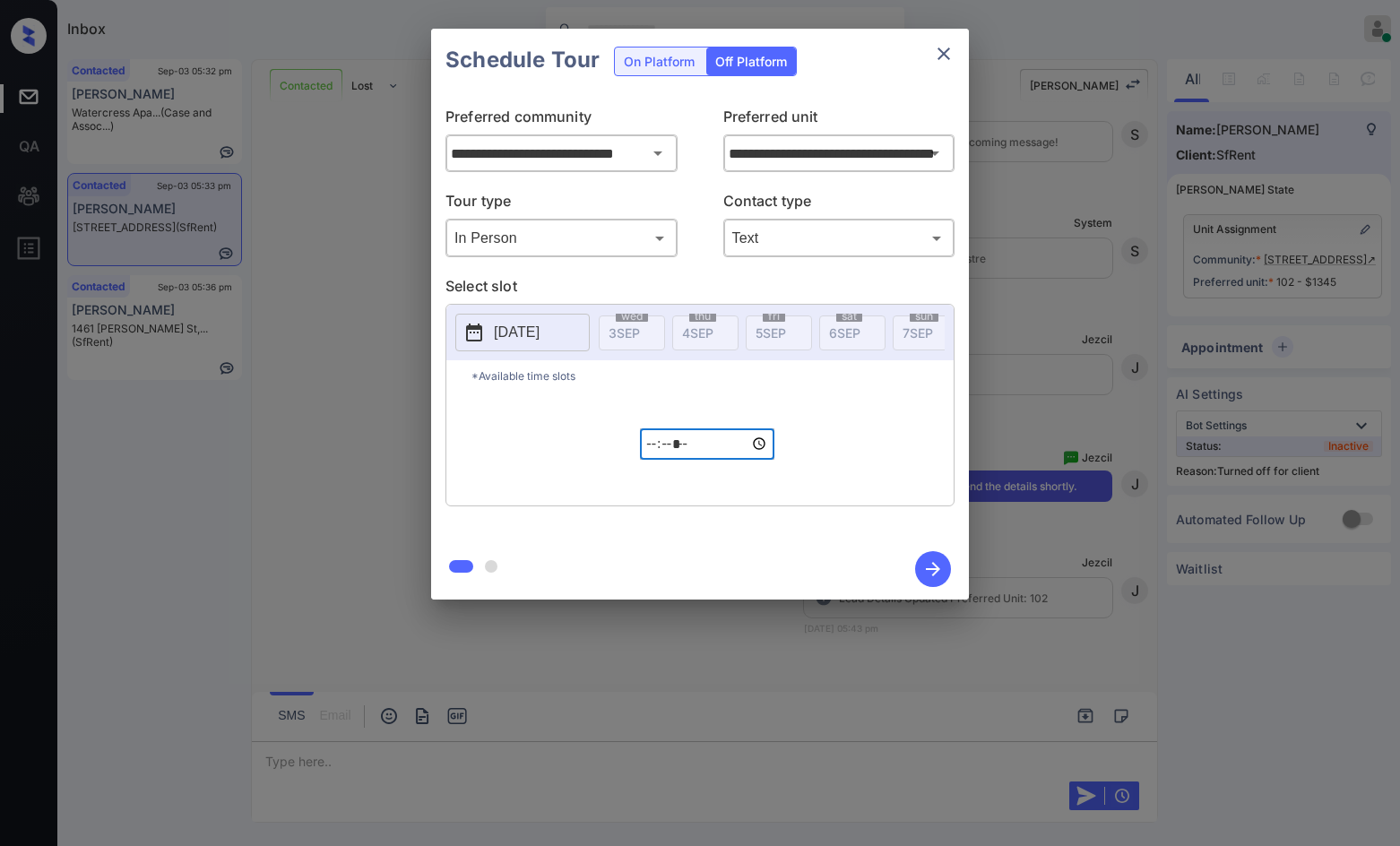
type input "*****"
click at [935, 551] on icon "button" at bounding box center [933, 568] width 36 height 36
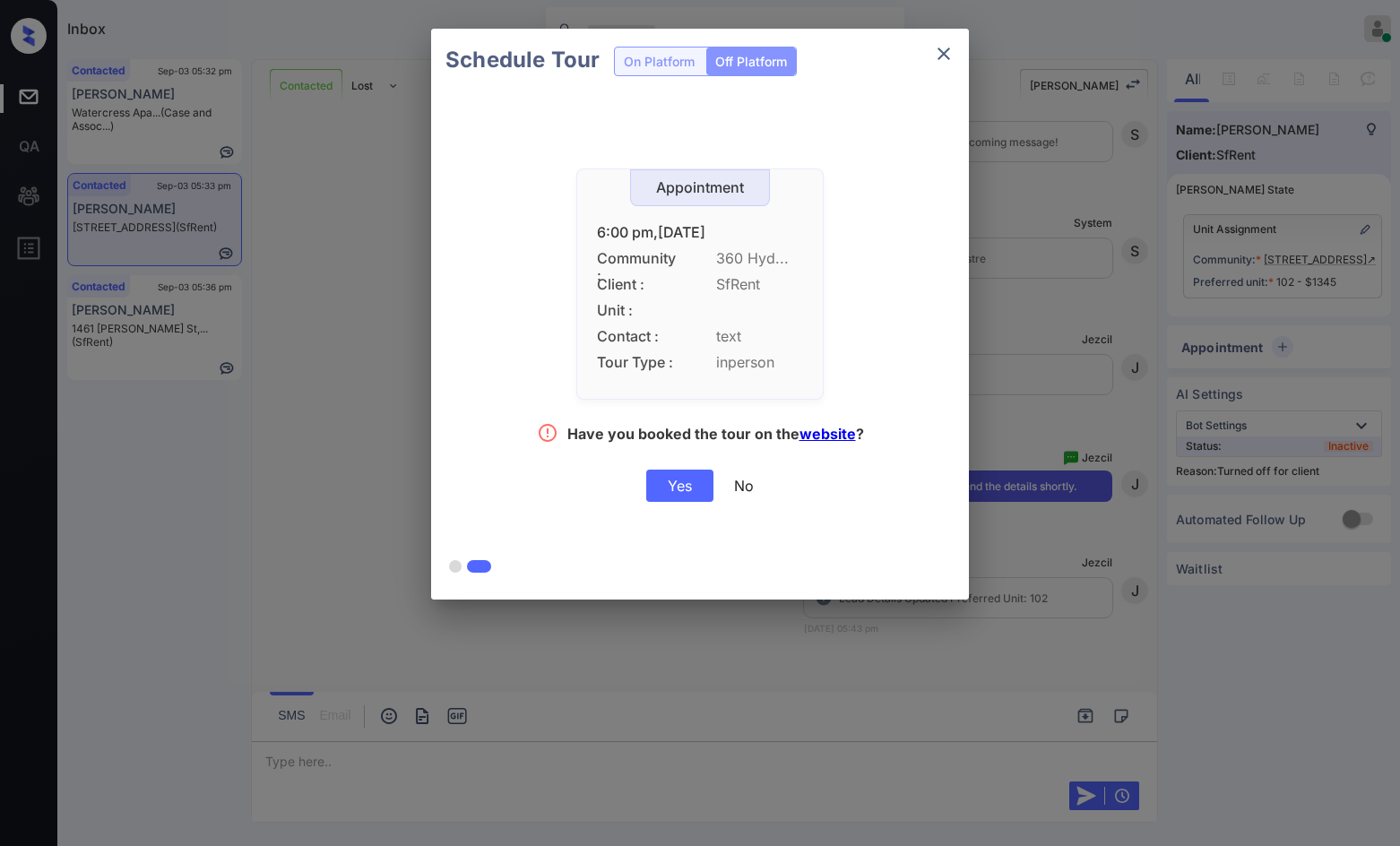
click at [658, 490] on div "Yes" at bounding box center [679, 485] width 67 height 32
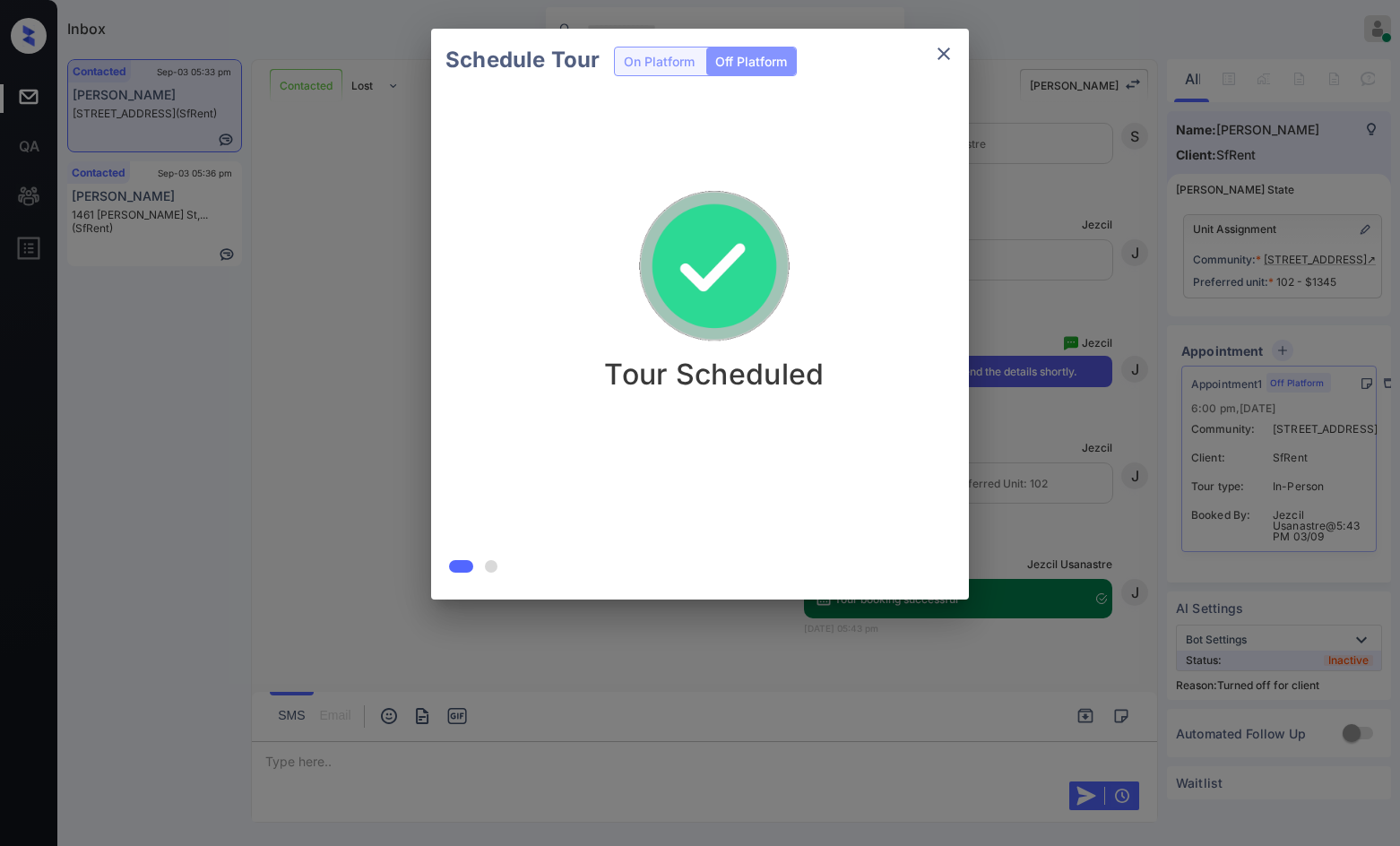
scroll to position [4266, 0]
click at [312, 440] on div "Schedule Tour On Platform Off Platform Tour Scheduled" at bounding box center [700, 314] width 1400 height 628
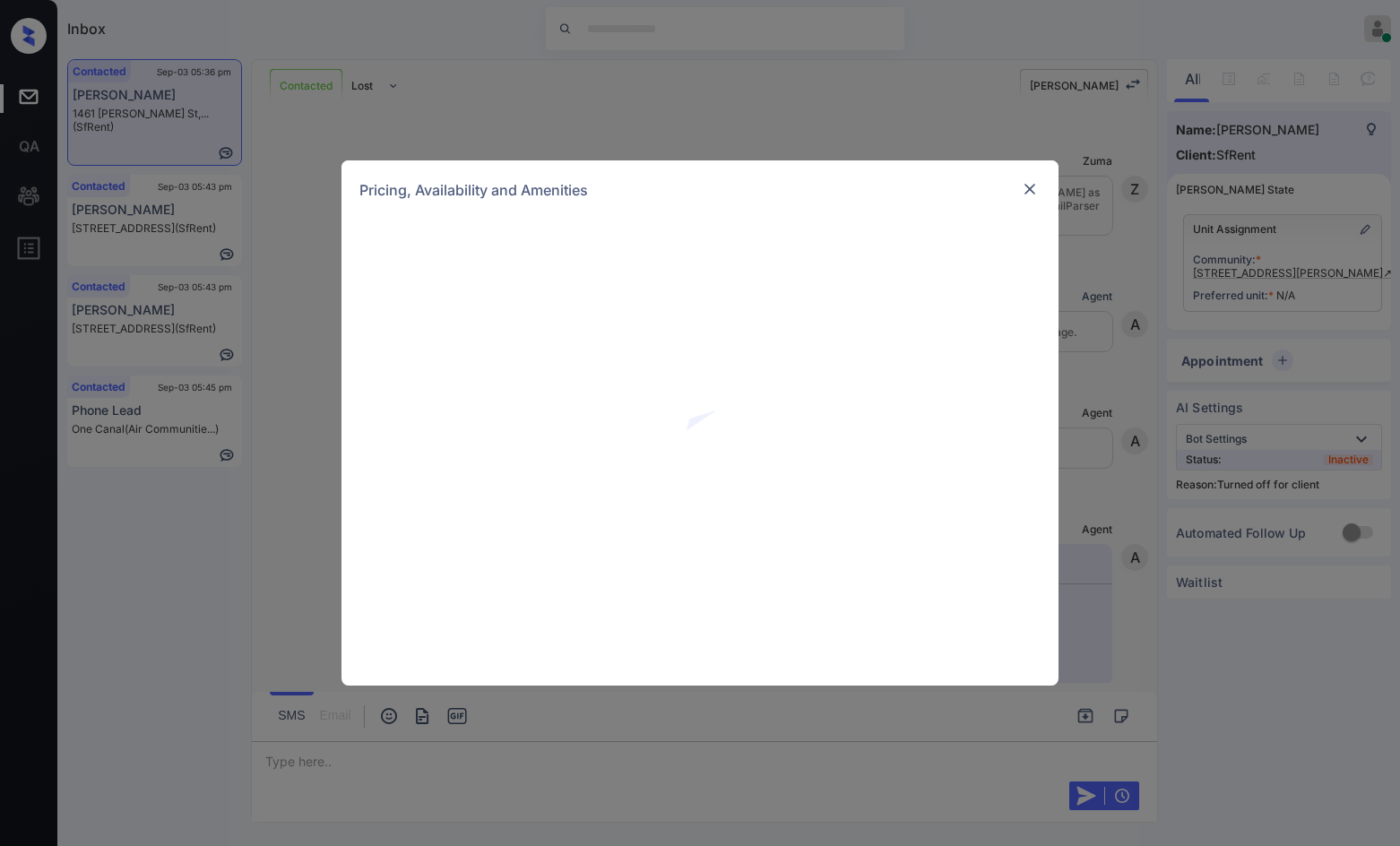
scroll to position [3274, 0]
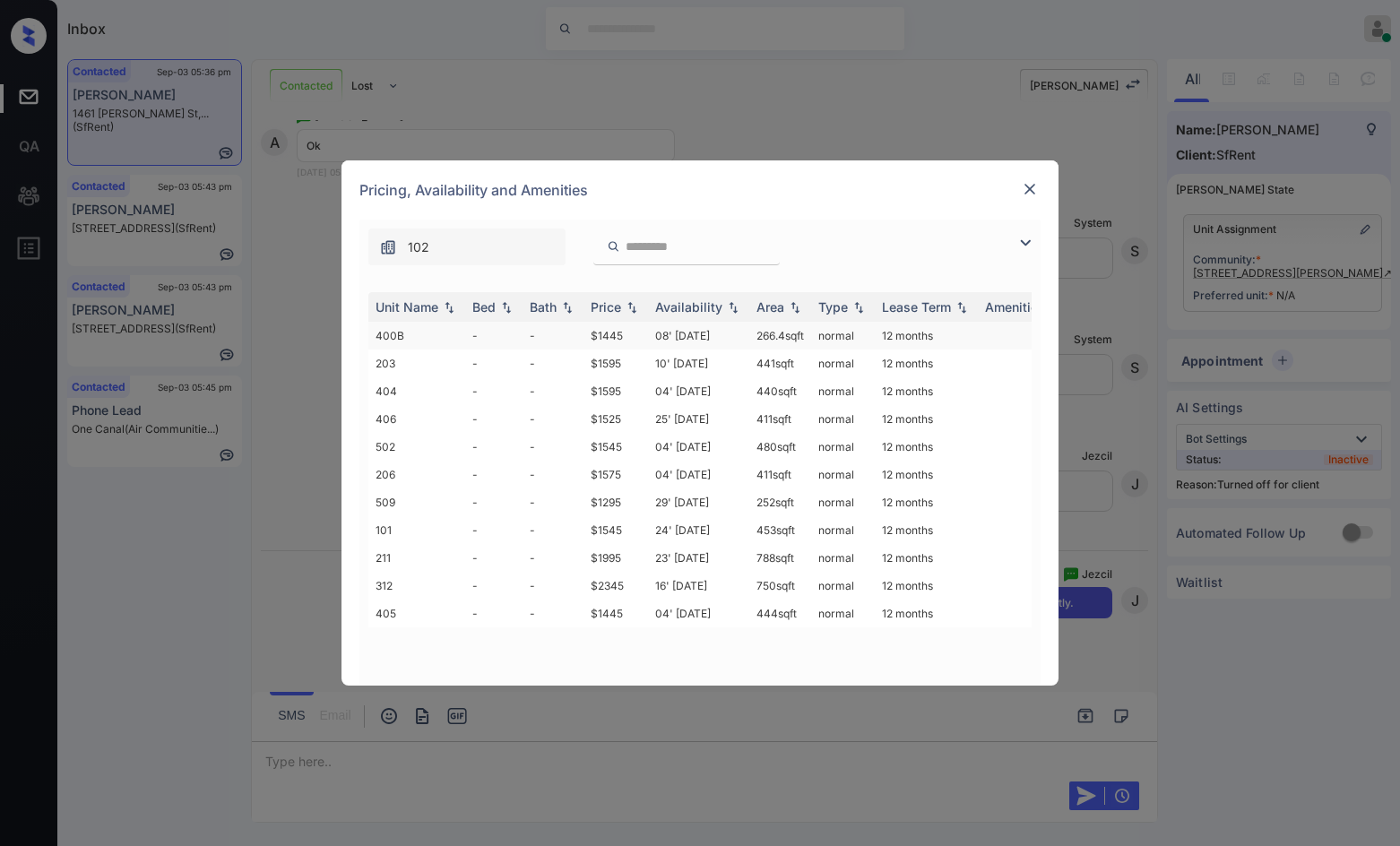
click at [691, 339] on td "08' [DATE]" at bounding box center [699, 336] width 101 height 28
drag, startPoint x: 691, startPoint y: 339, endPoint x: 794, endPoint y: 261, distance: 129.2
click at [692, 339] on td "08' [DATE]" at bounding box center [699, 336] width 101 height 28
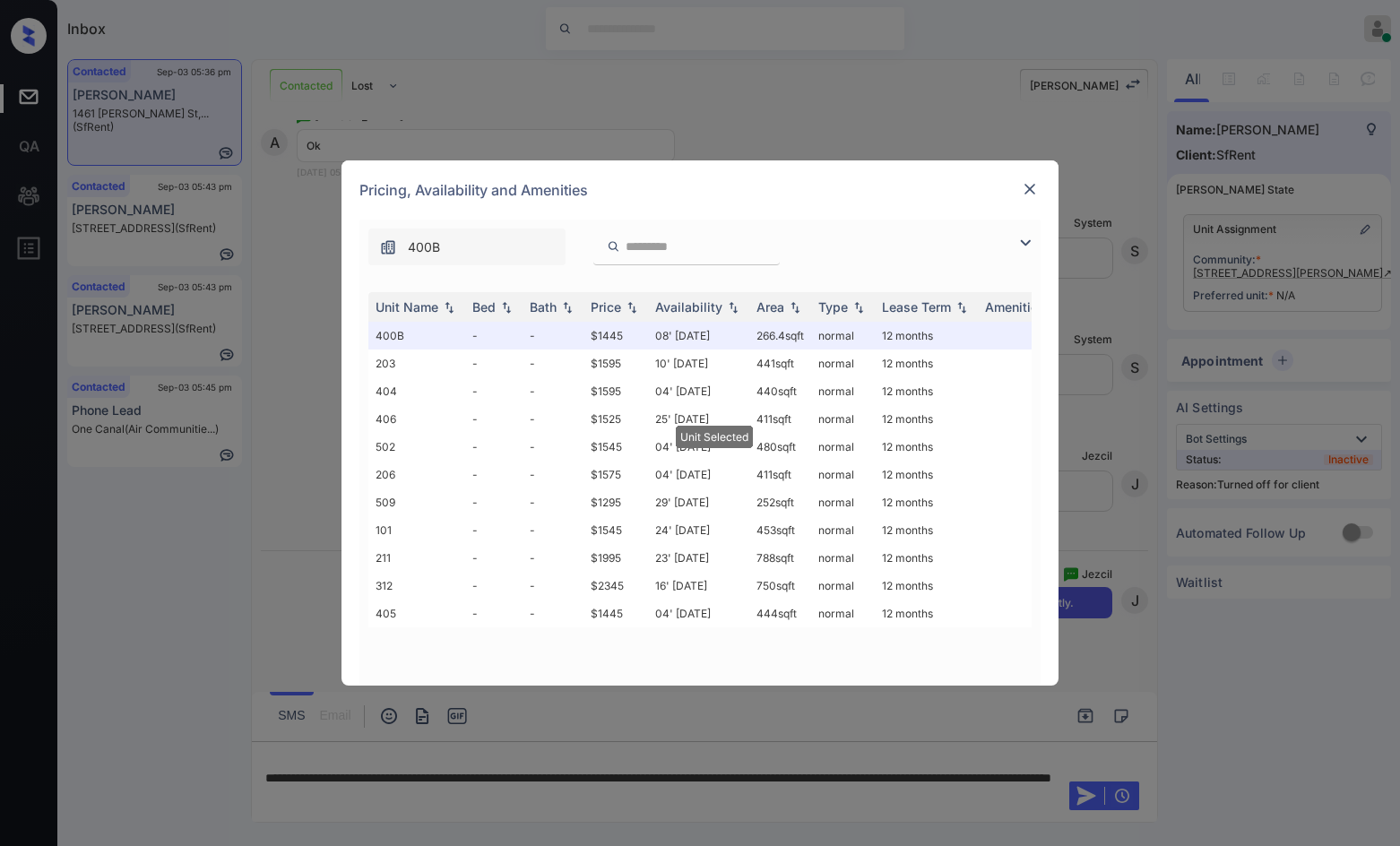
click at [1035, 179] on div at bounding box center [1029, 188] width 21 height 21
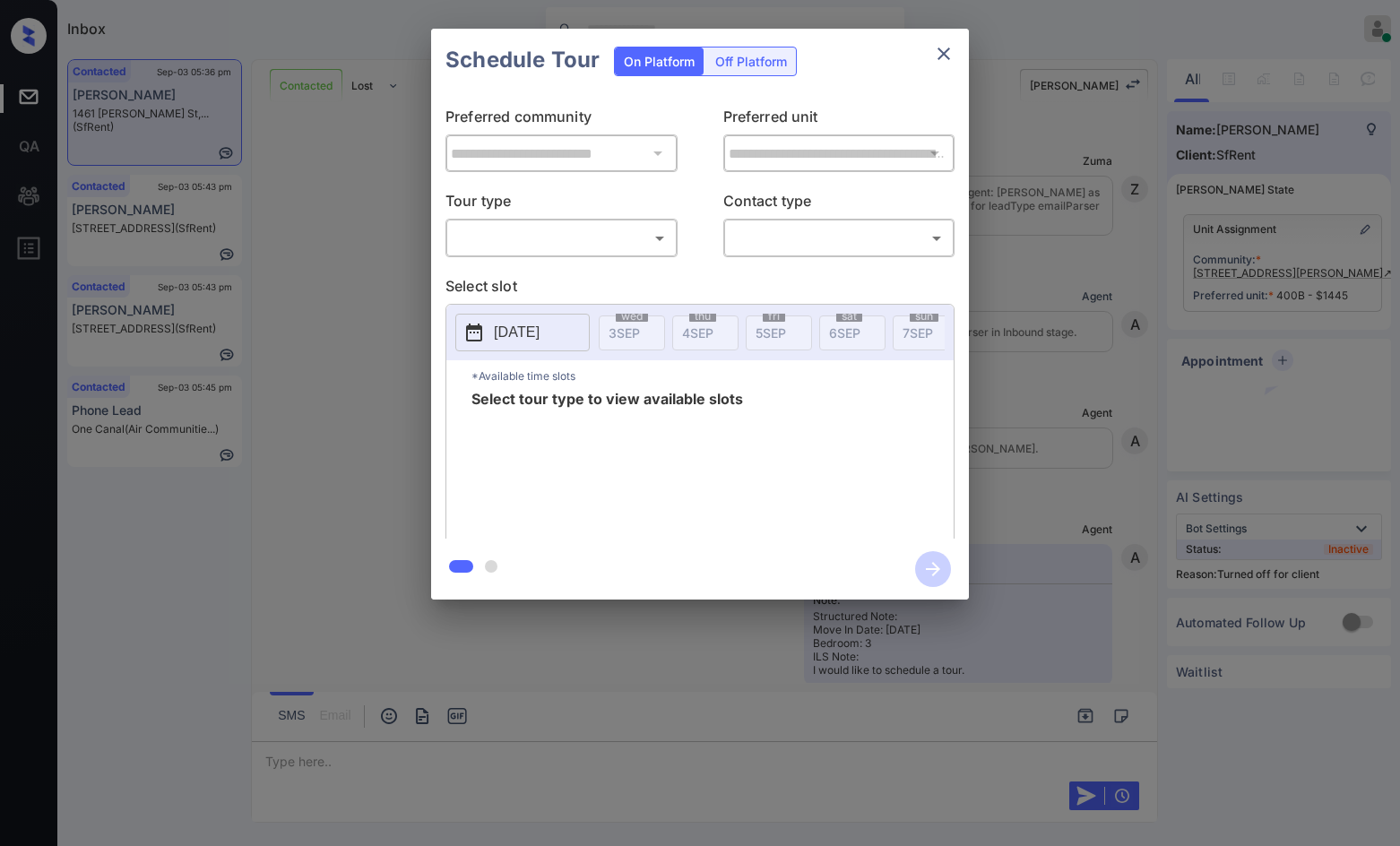
scroll to position [3390, 0]
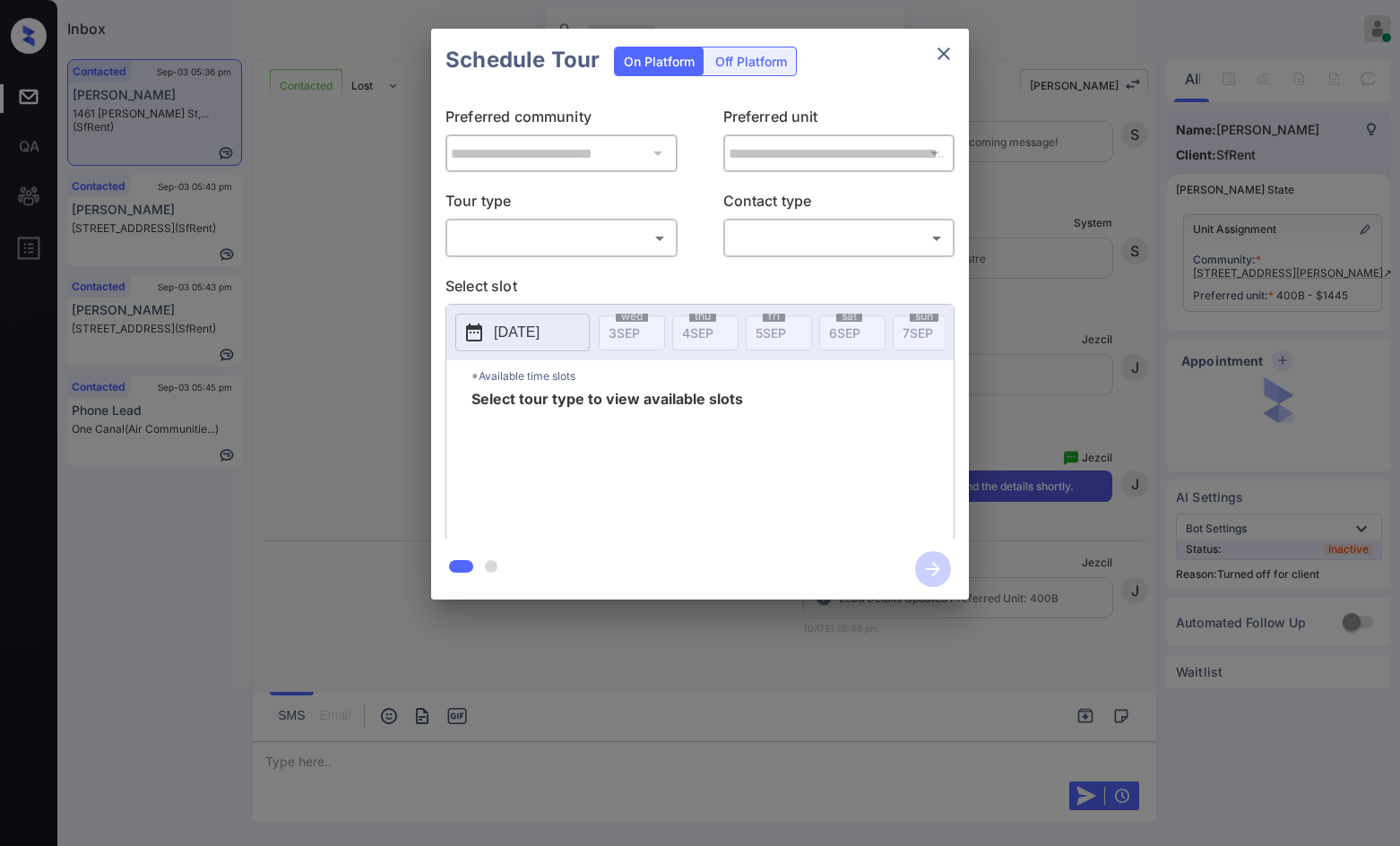
click at [761, 59] on div "Off Platform" at bounding box center [751, 61] width 90 height 28
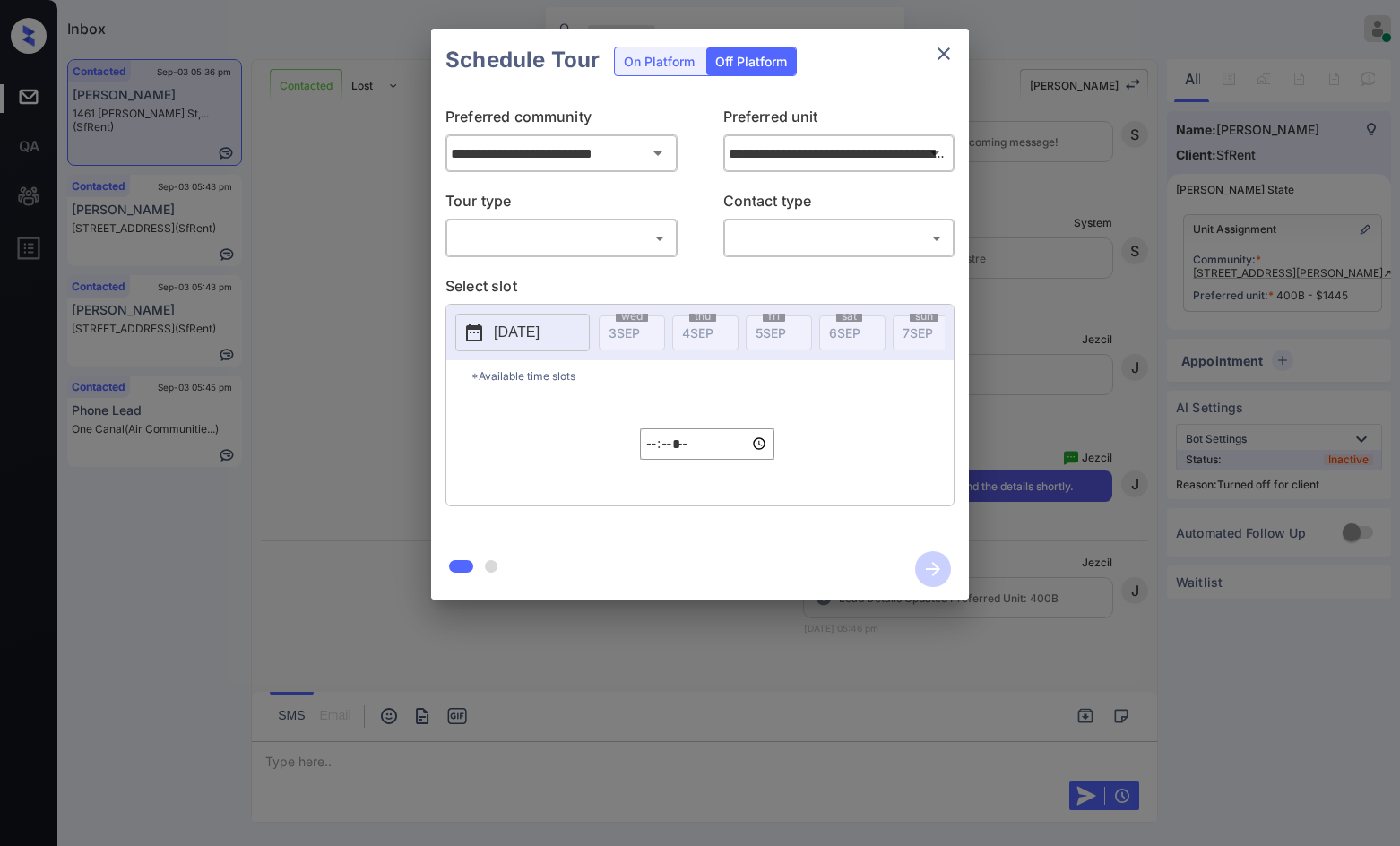
click at [537, 243] on body "Inbox Jezcil Usanastre Online Set yourself offline Set yourself on break Profil…" at bounding box center [700, 423] width 1400 height 846
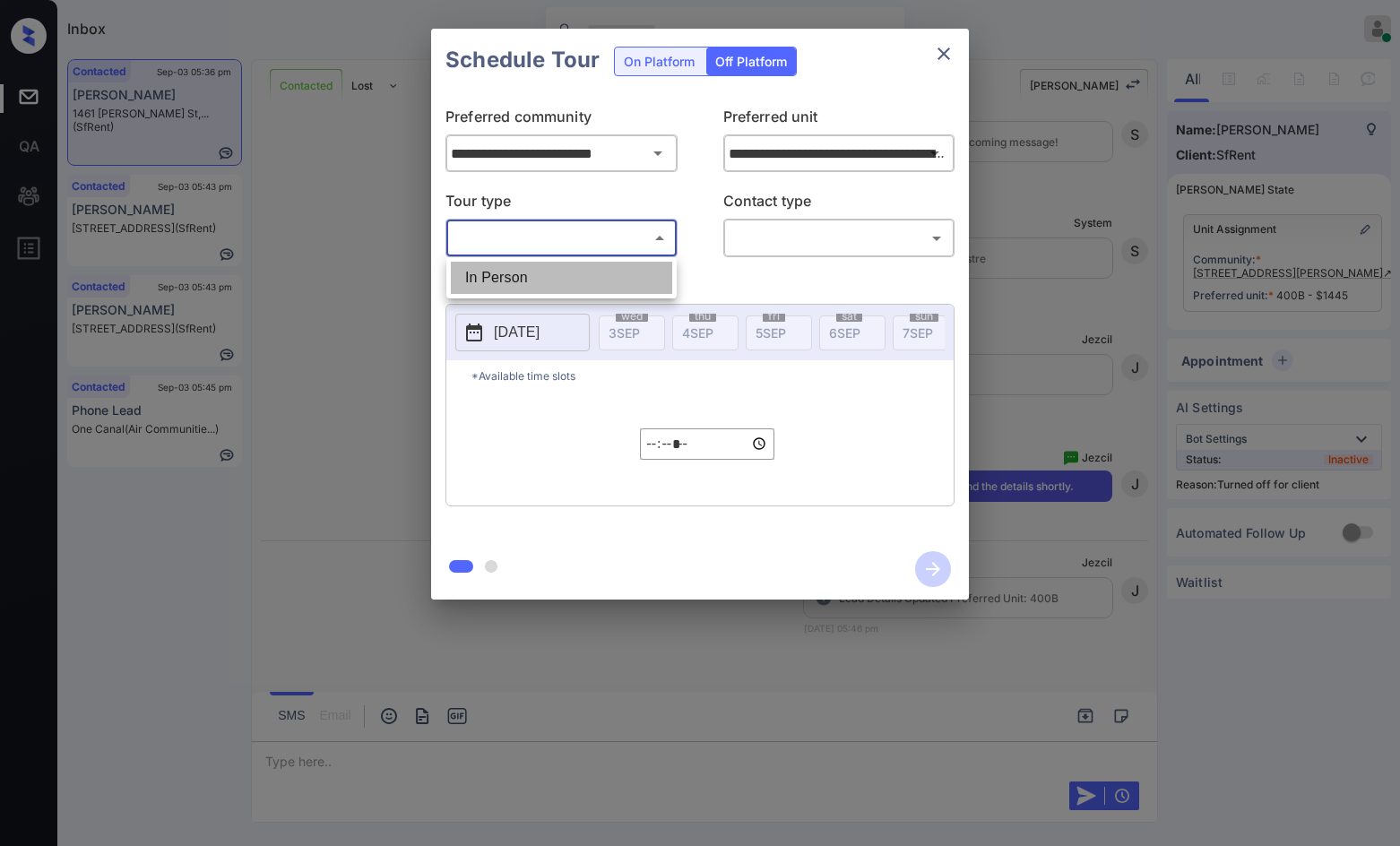
click at [523, 265] on li "In Person" at bounding box center [561, 277] width 221 height 32
type input "********"
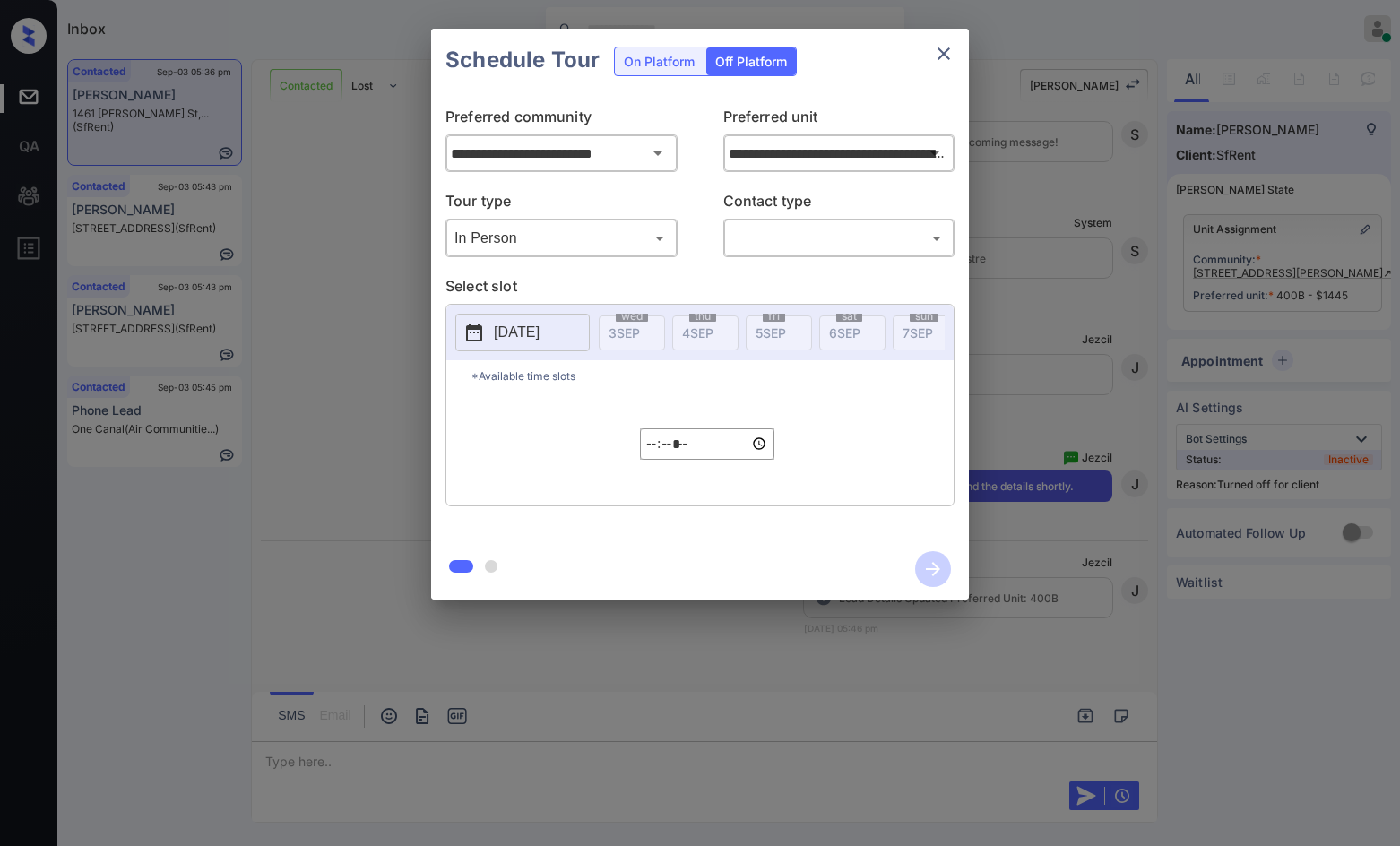
drag, startPoint x: 816, startPoint y: 259, endPoint x: 814, endPoint y: 248, distance: 11.2
click at [815, 258] on div "**********" at bounding box center [700, 315] width 538 height 447
click at [814, 248] on body "Inbox Jezcil Usanastre Online Set yourself offline Set yourself on break Profil…" at bounding box center [700, 423] width 1400 height 846
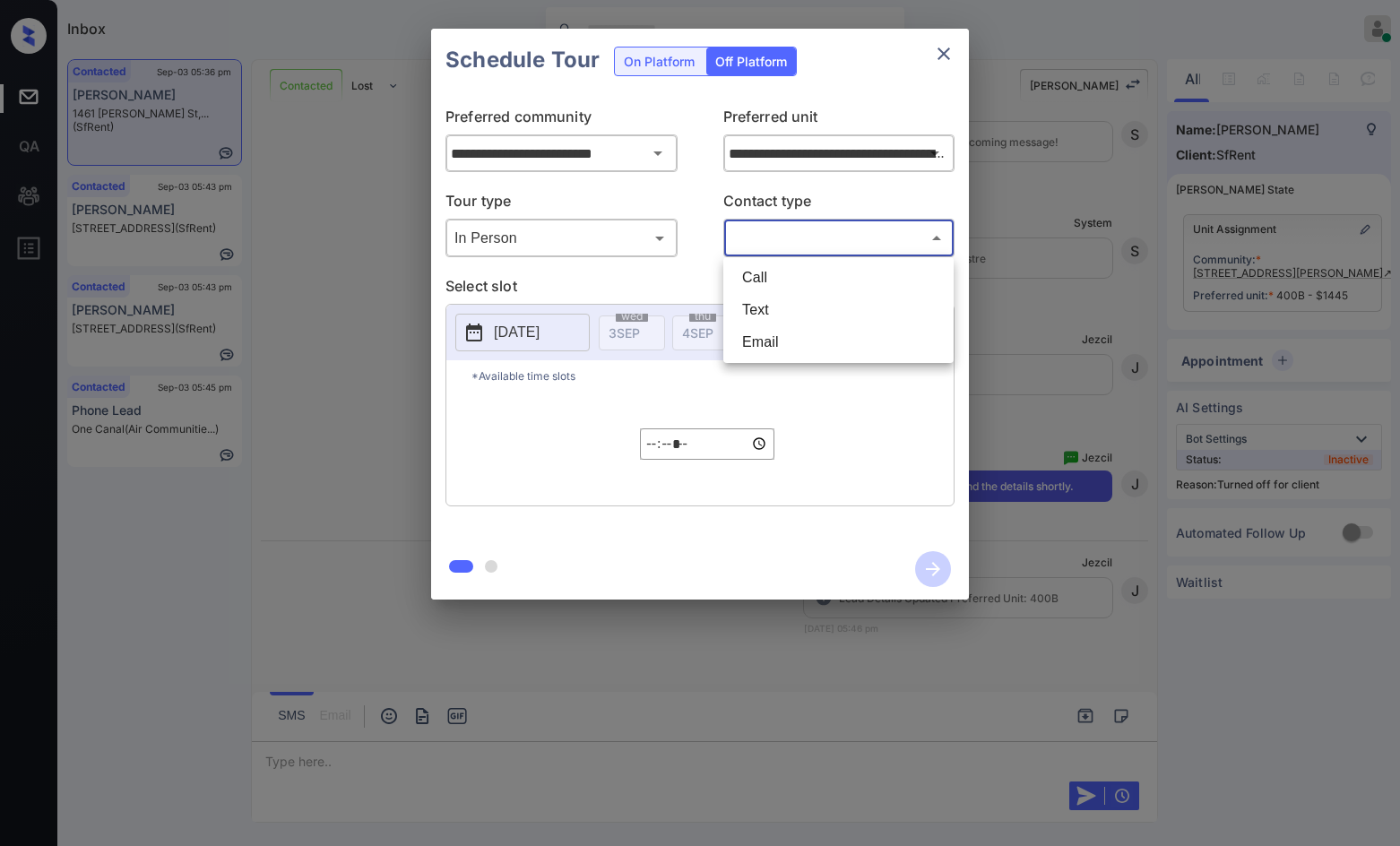
click at [801, 296] on li "Text" at bounding box center [838, 309] width 221 height 32
type input "****"
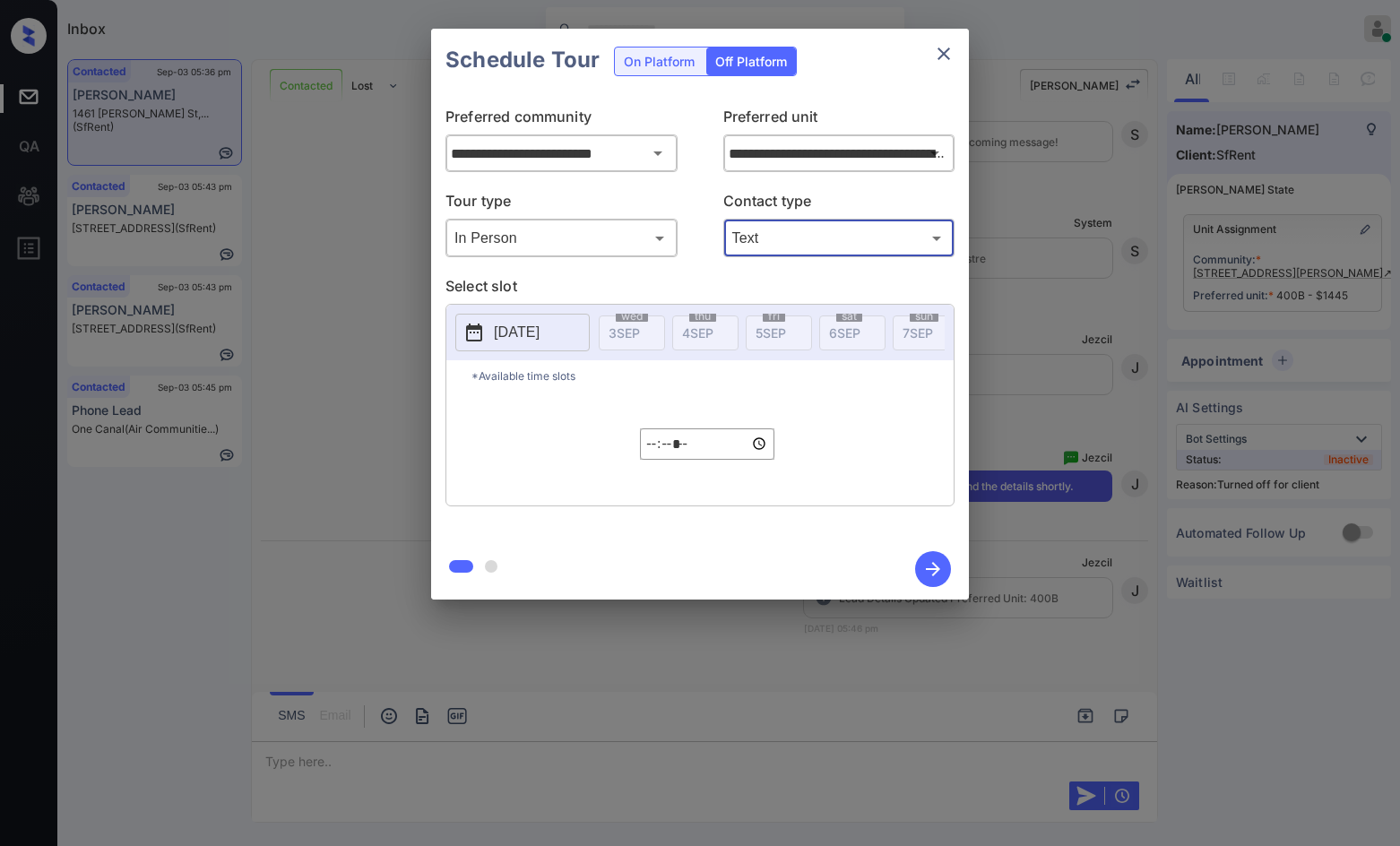
click at [481, 332] on icon at bounding box center [475, 332] width 17 height 18
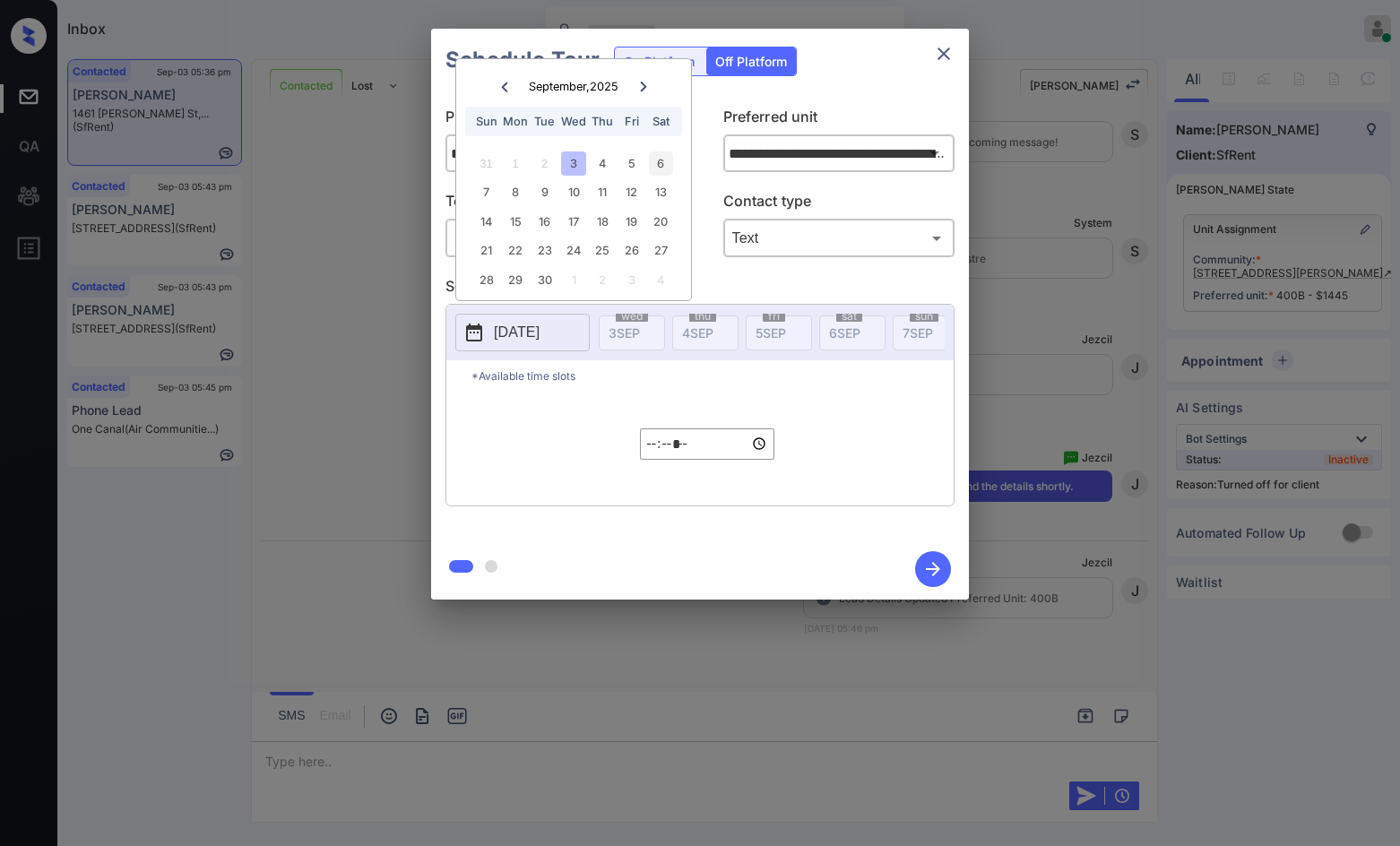
click at [662, 172] on div "6" at bounding box center [661, 163] width 24 height 24
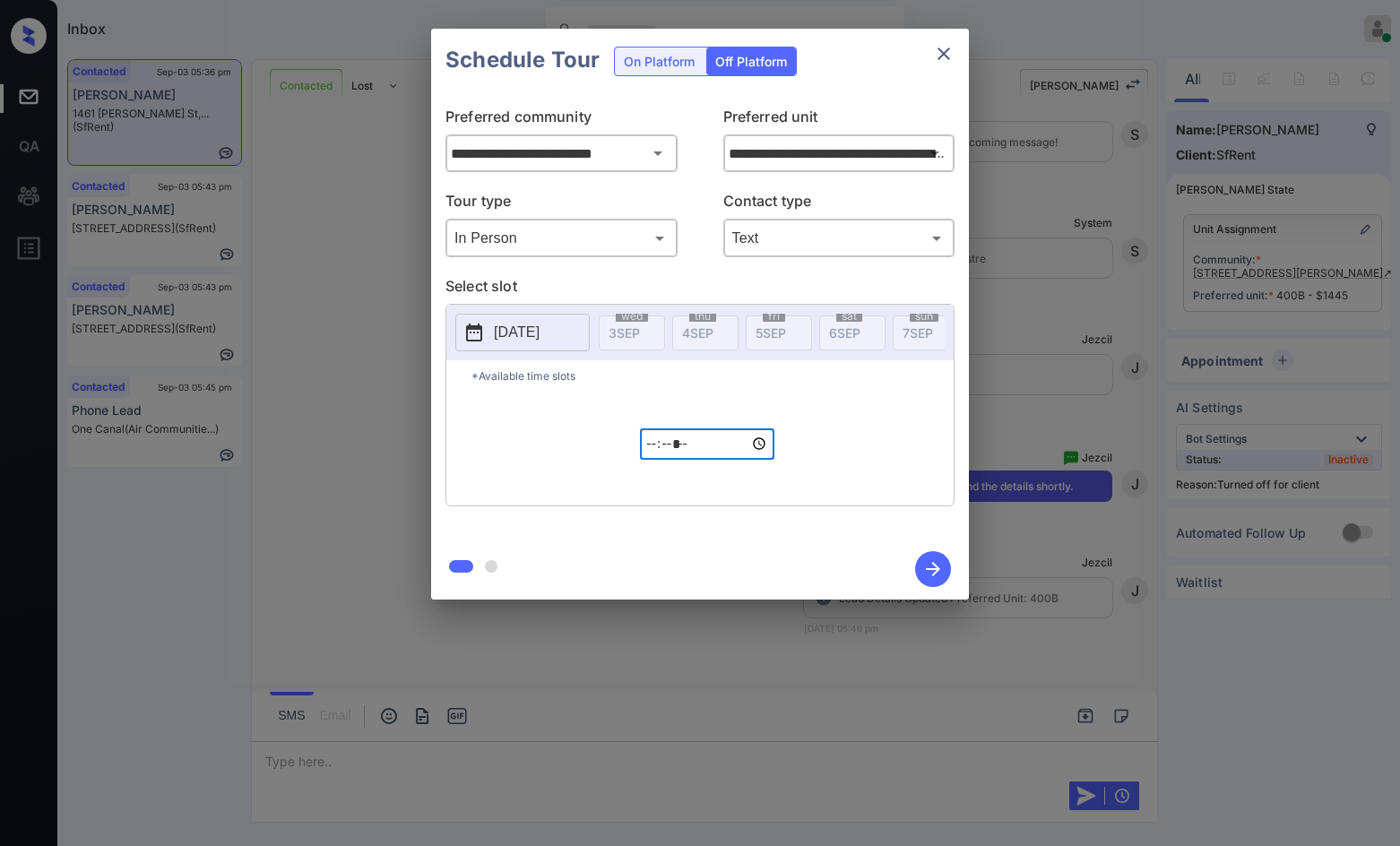
click at [645, 460] on input "*****" at bounding box center [707, 444] width 134 height 31
type input "*****"
click at [954, 572] on button "button" at bounding box center [933, 569] width 57 height 47
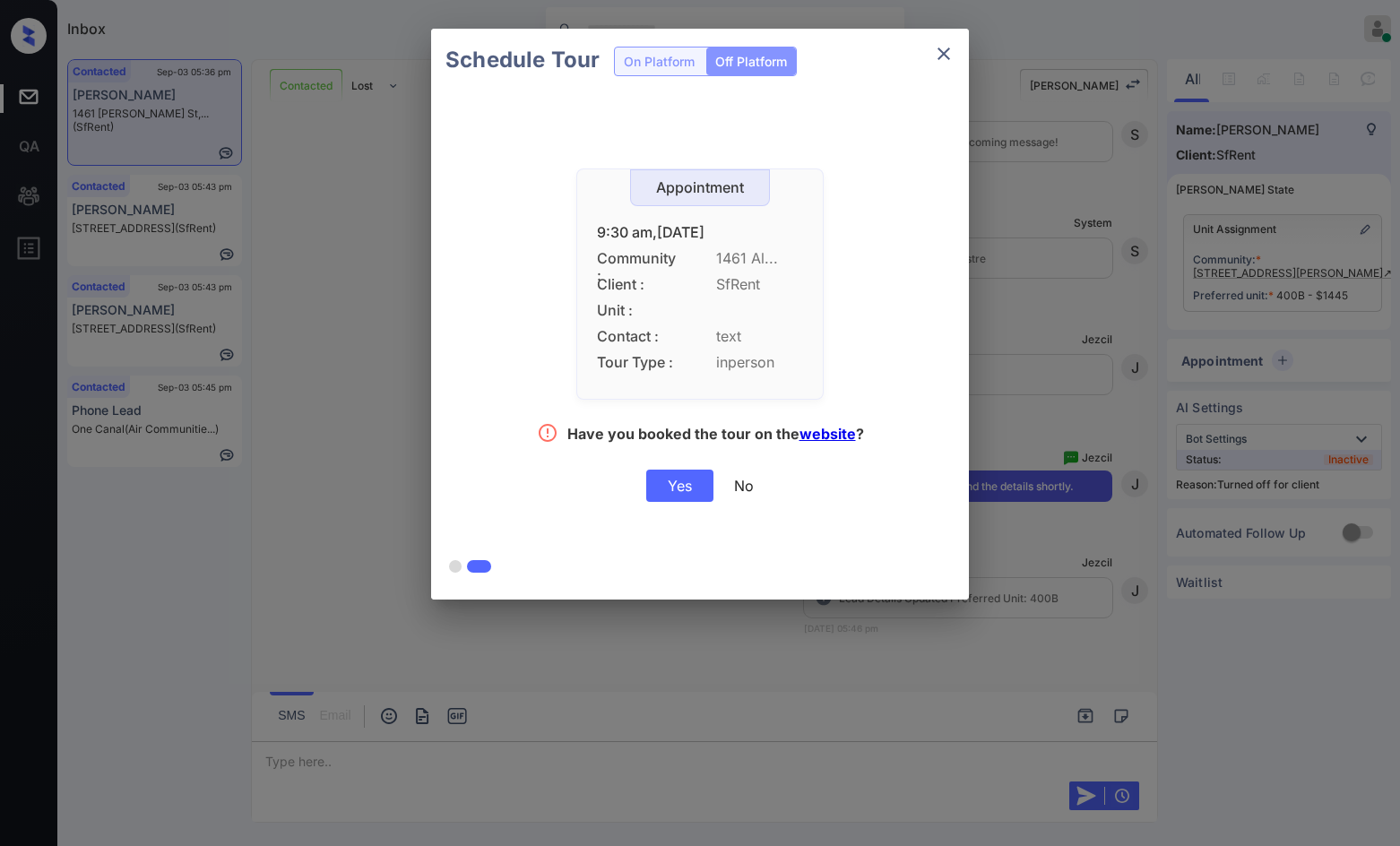
click at [661, 491] on div "Yes" at bounding box center [679, 485] width 67 height 32
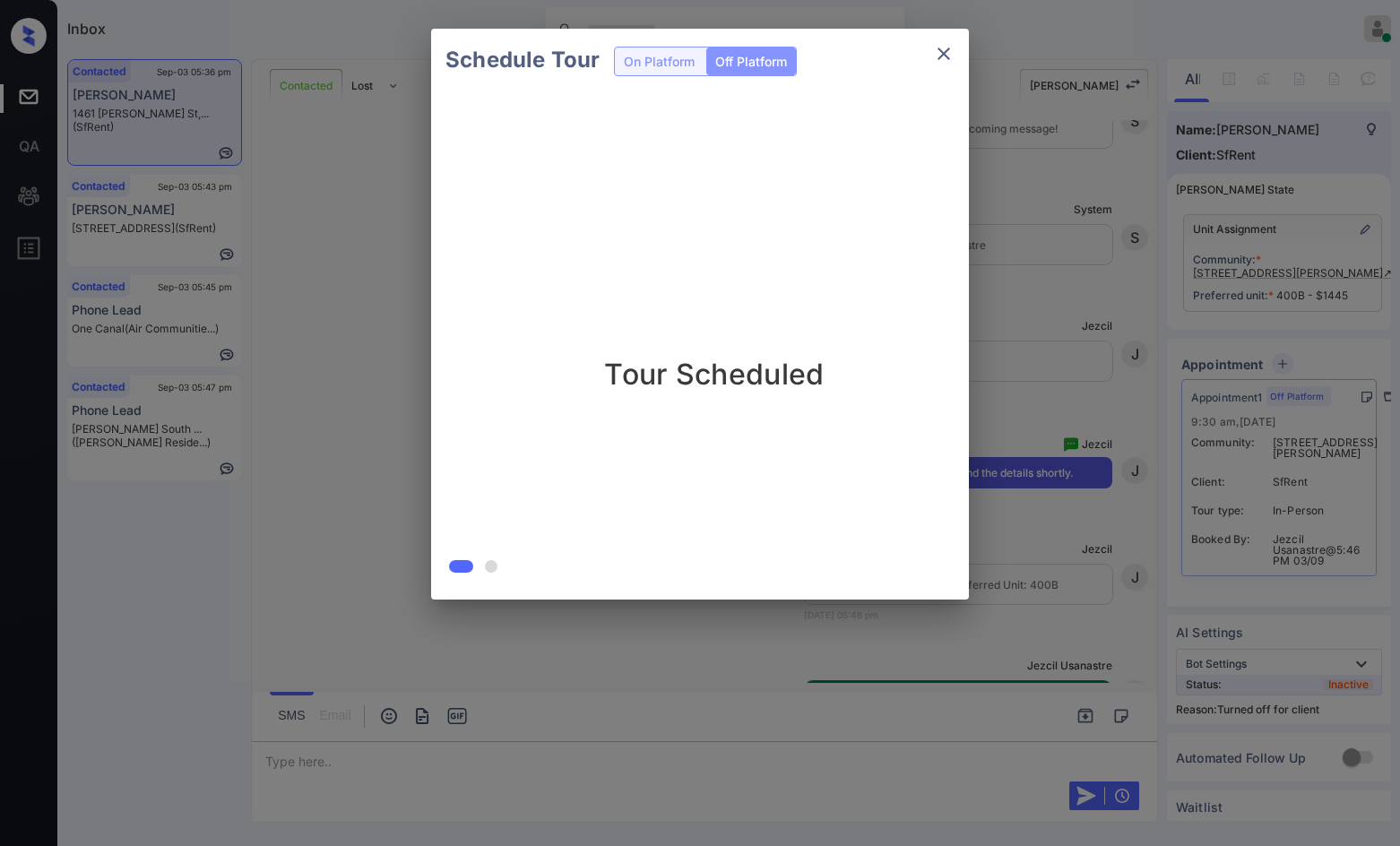
scroll to position [3505, 0]
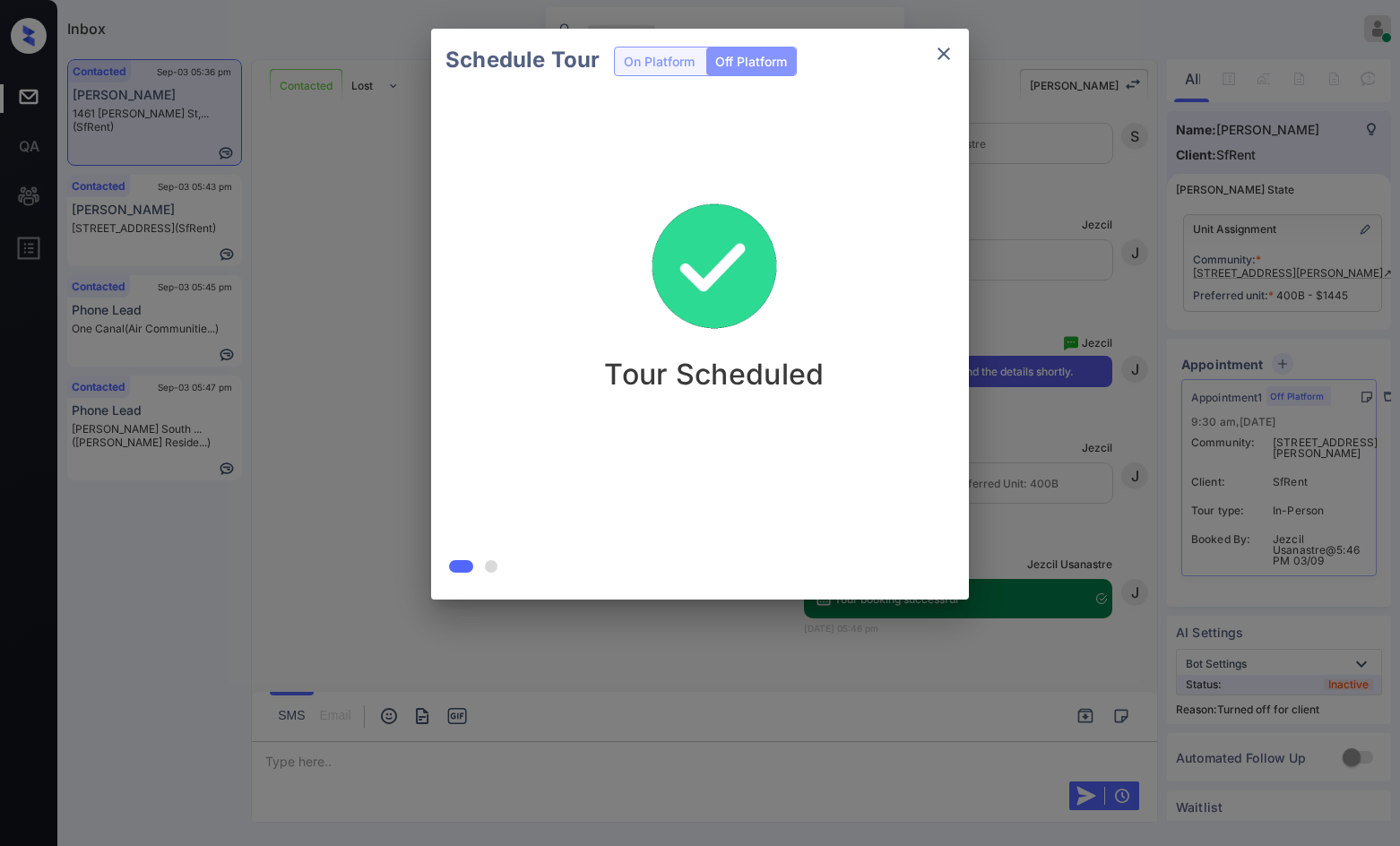
click at [365, 269] on div "Schedule Tour On Platform Off Platform Tour Scheduled" at bounding box center [700, 314] width 1400 height 628
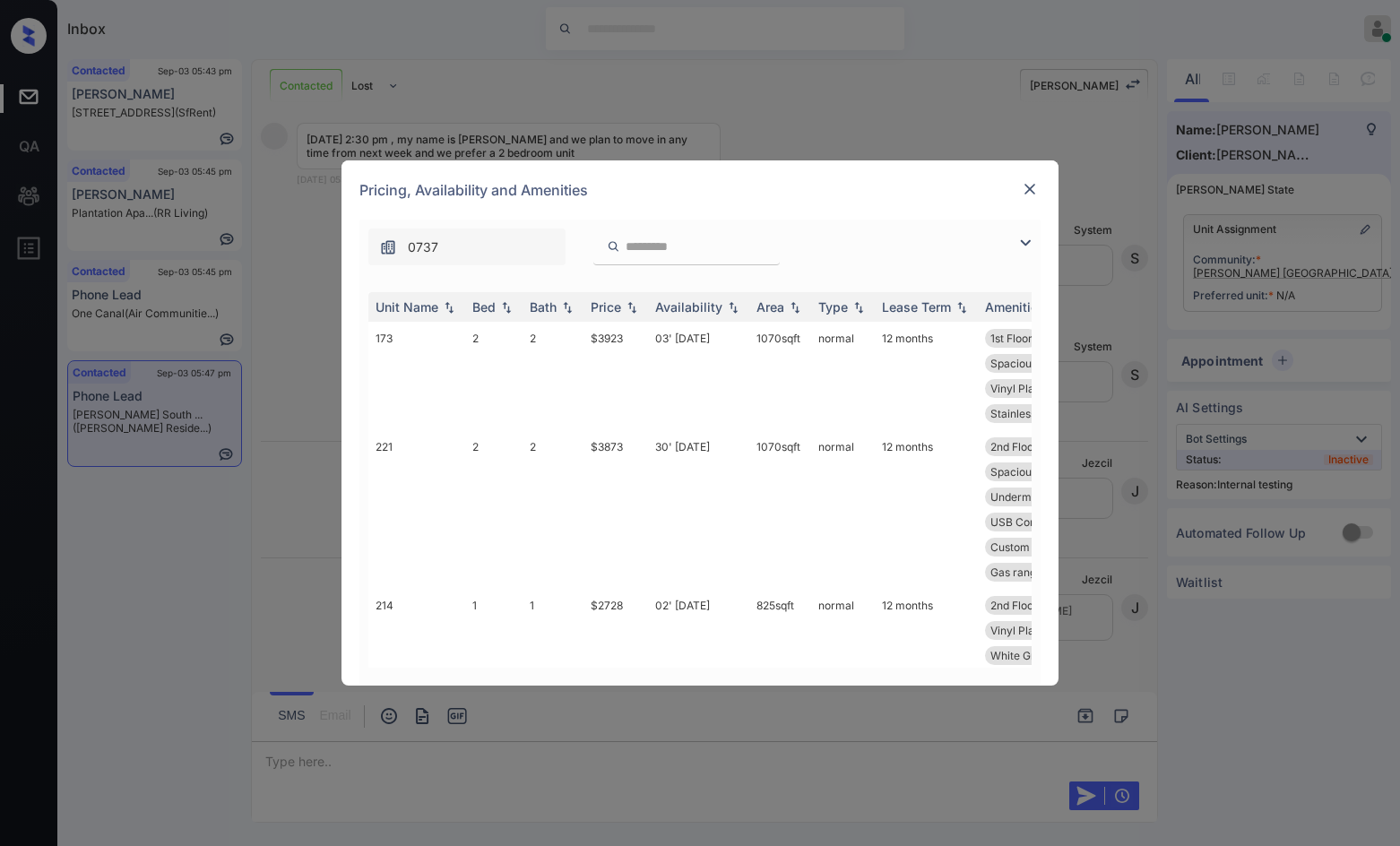
scroll to position [1680, 0]
drag, startPoint x: 1033, startPoint y: 237, endPoint x: 1022, endPoint y: 240, distance: 11.4
click at [1032, 238] on img at bounding box center [1025, 242] width 21 height 21
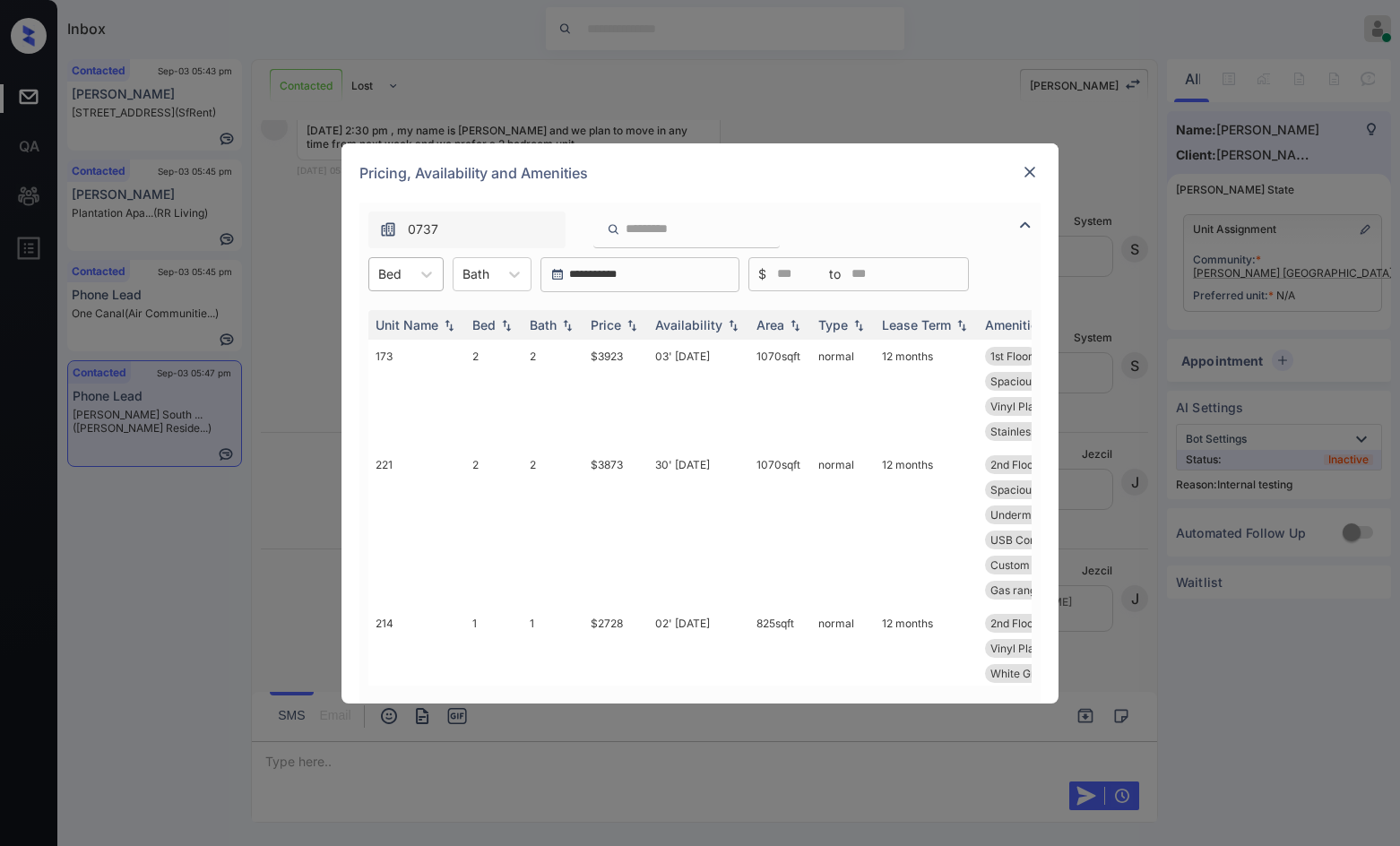
click at [395, 282] on div at bounding box center [389, 273] width 23 height 19
click at [413, 343] on div "2" at bounding box center [406, 350] width 75 height 32
click at [634, 321] on img at bounding box center [633, 325] width 18 height 13
click at [634, 320] on img at bounding box center [633, 325] width 18 height 13
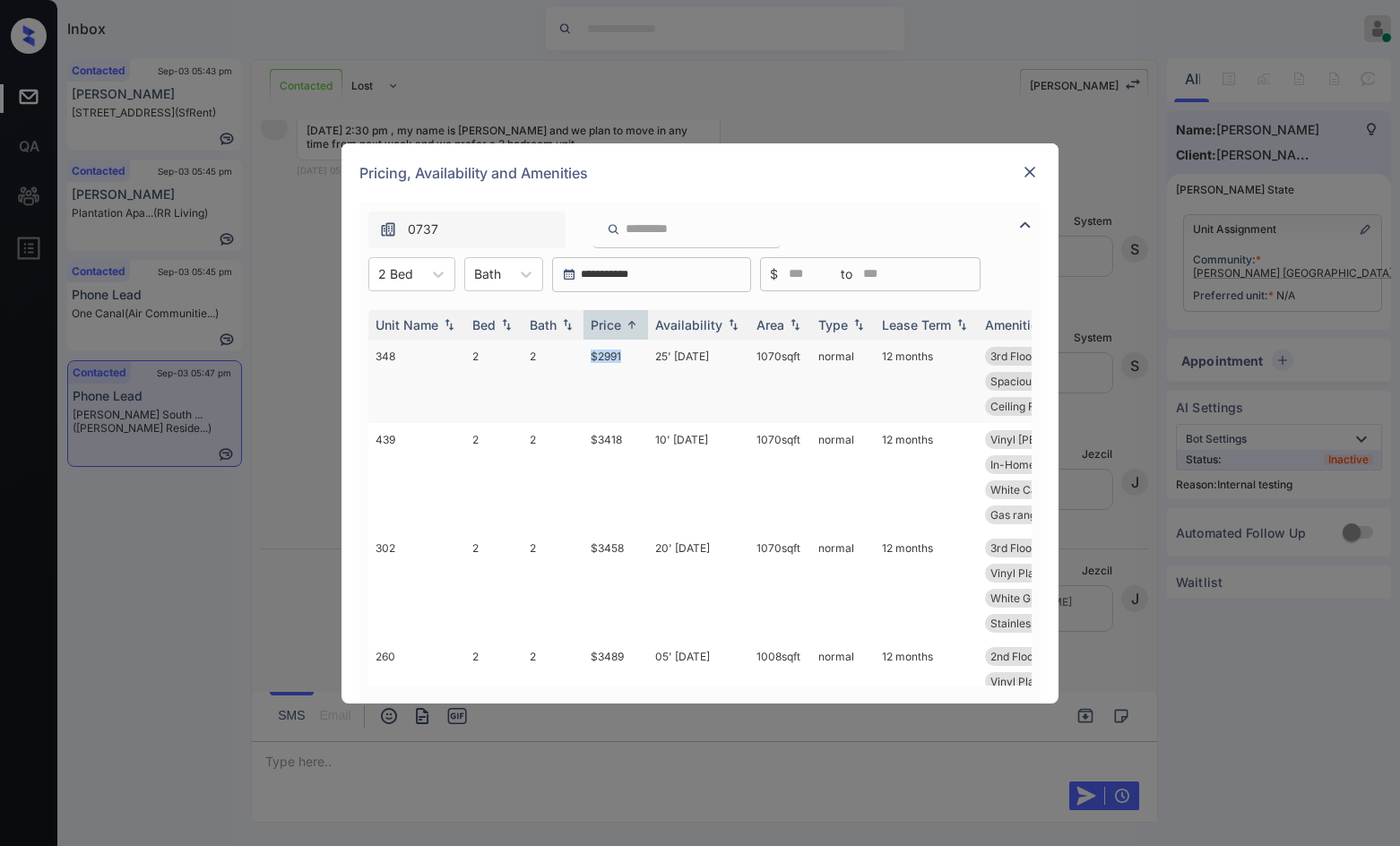
drag, startPoint x: 580, startPoint y: 354, endPoint x: 633, endPoint y: 356, distance: 53.0
click at [632, 356] on tr "348 2 2 $2991 25' Jul 25 1070 sqft normal 12 months 3rd Floor Vinyl Plank Flo..…" at bounding box center [836, 381] width 936 height 83
click at [636, 357] on td "$2991" at bounding box center [616, 381] width 64 height 83
drag, startPoint x: 636, startPoint y: 357, endPoint x: 961, endPoint y: 202, distance: 360.1
click at [637, 357] on td "$2991" at bounding box center [616, 381] width 64 height 83
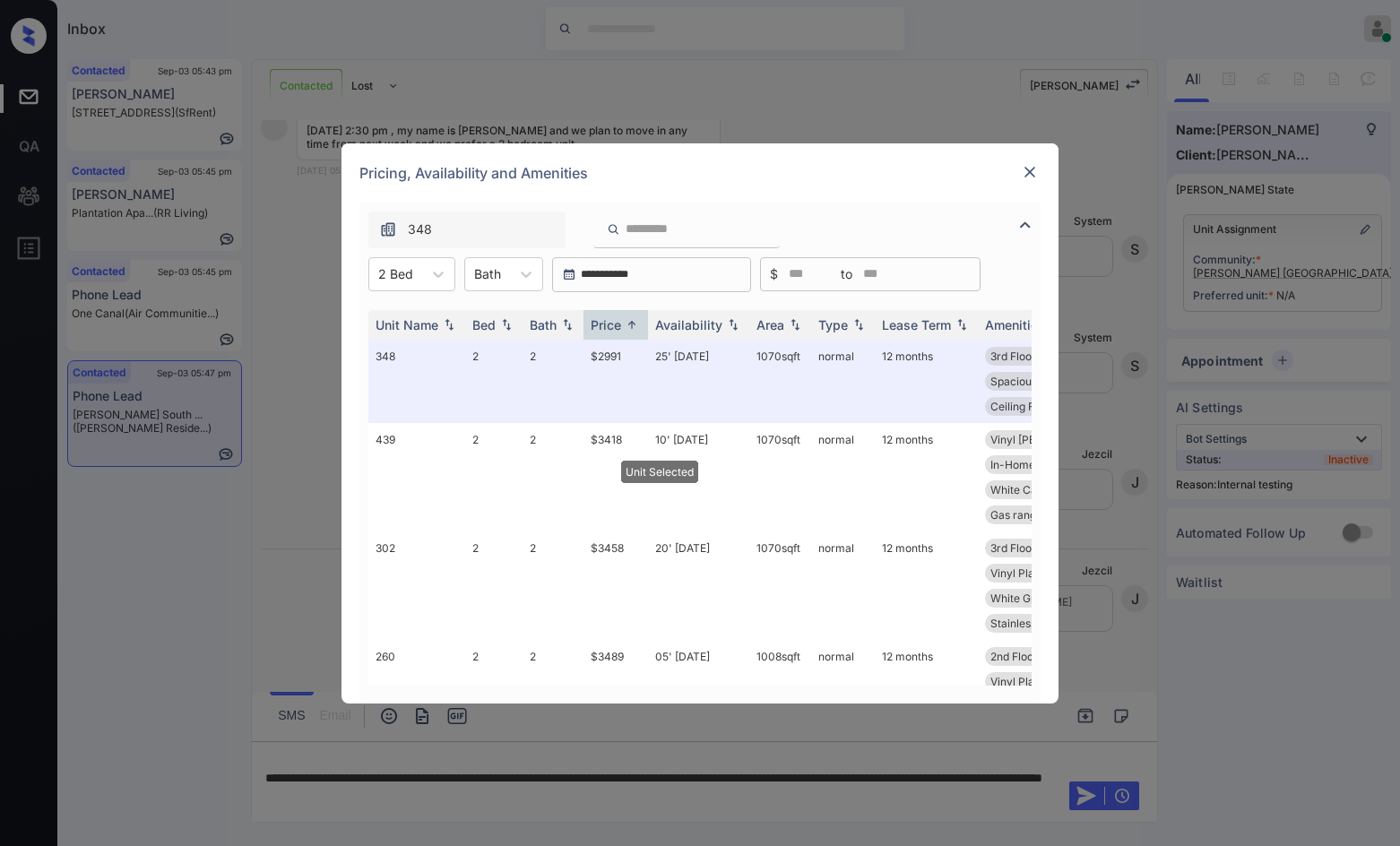
click at [1034, 166] on img at bounding box center [1030, 173] width 18 height 18
